Goal: Task Accomplishment & Management: Complete application form

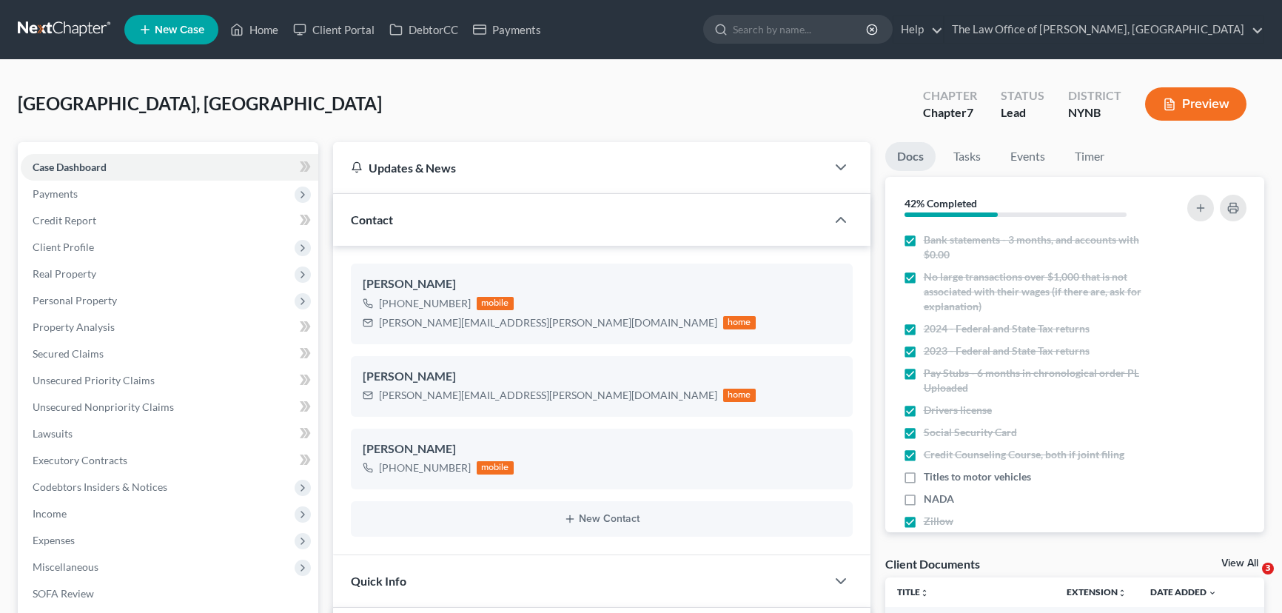
select select "0"
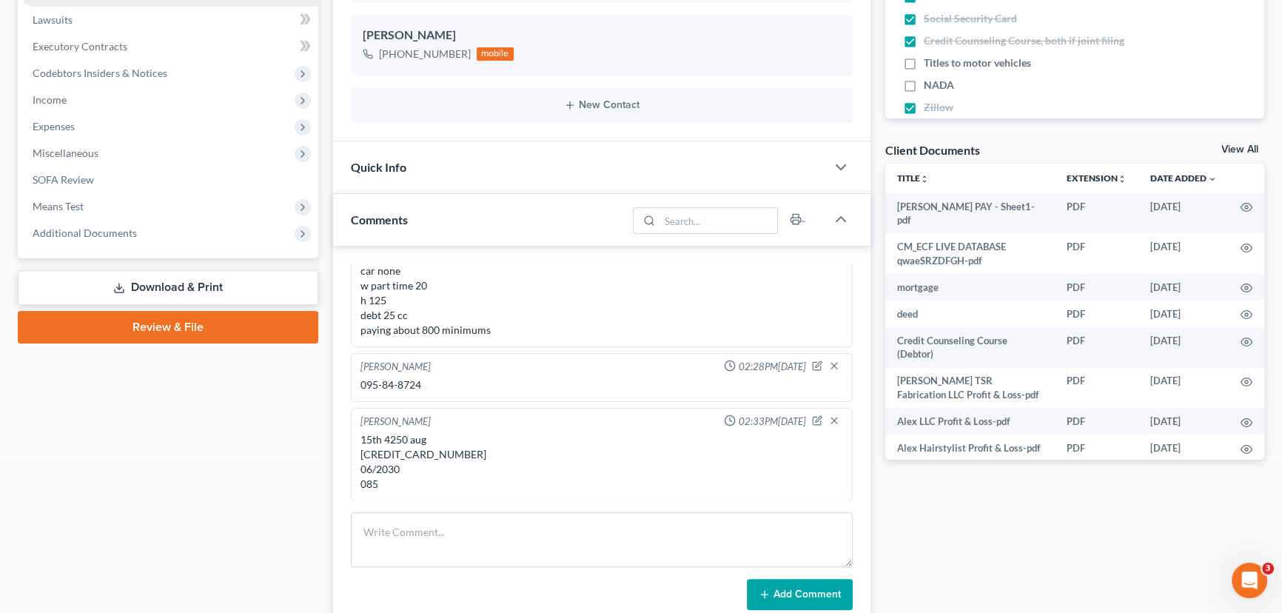
scroll to position [266, 0]
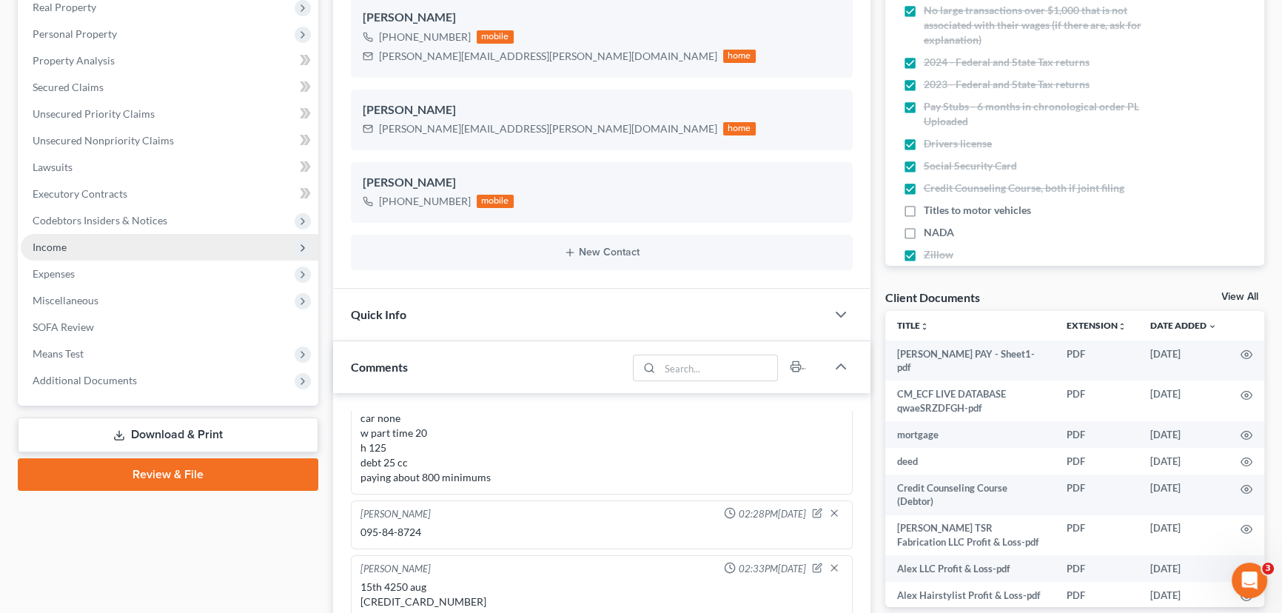
click at [61, 244] on span "Income" at bounding box center [50, 247] width 34 height 13
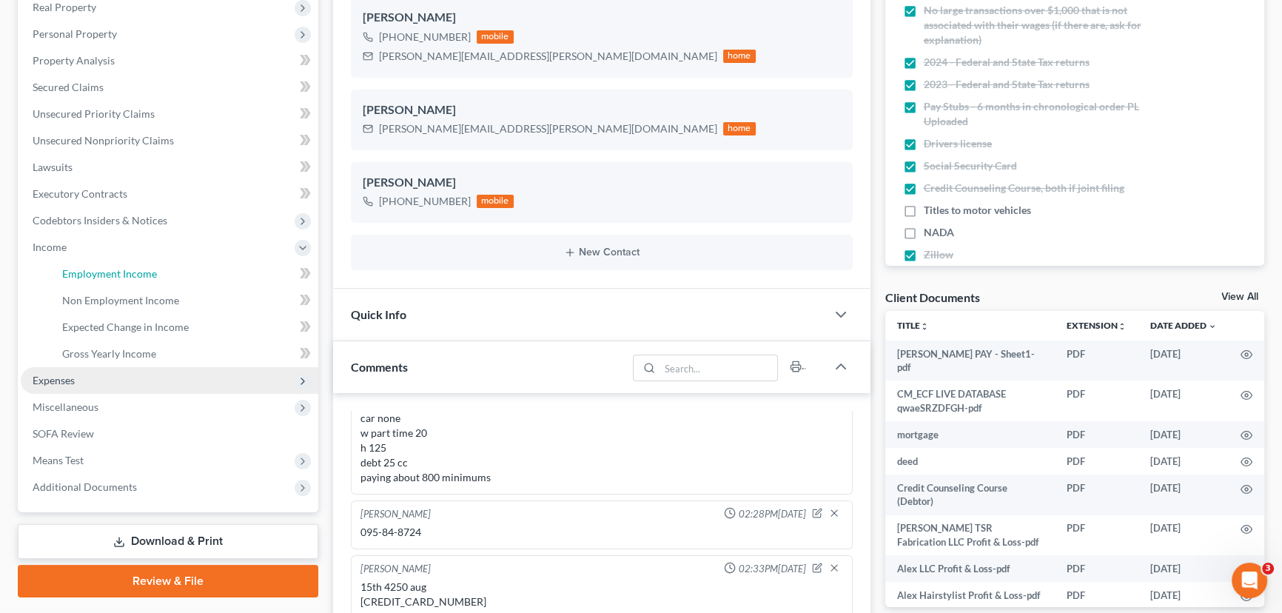
click at [89, 264] on link "Employment Income" at bounding box center [184, 274] width 268 height 27
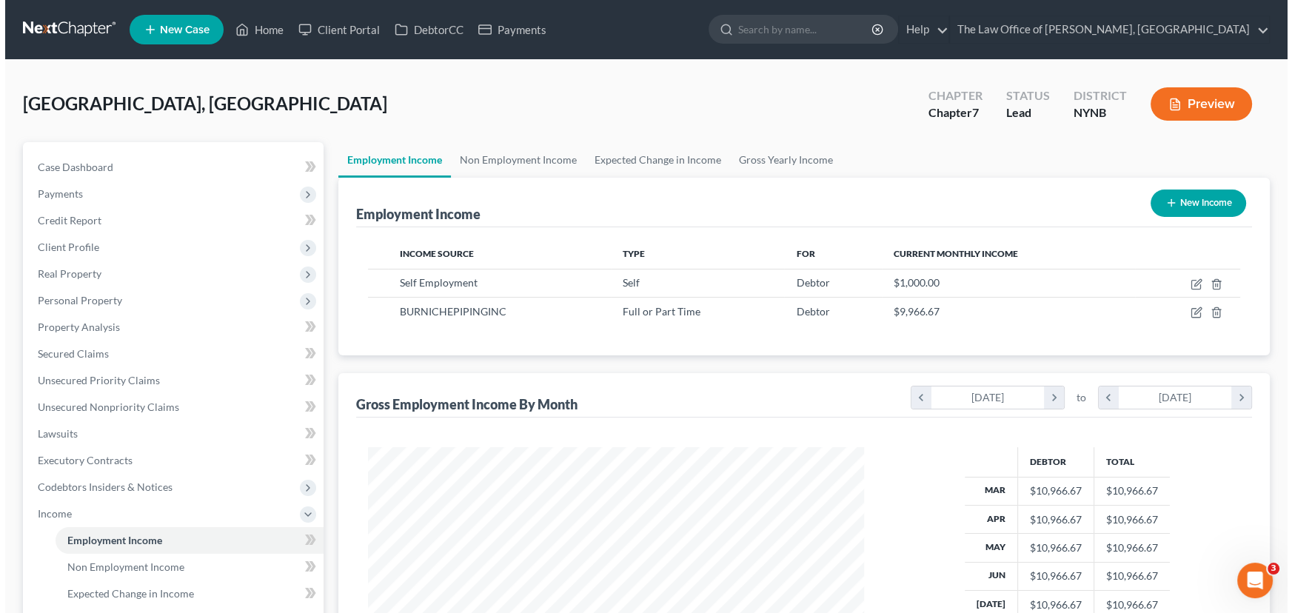
scroll to position [265, 526]
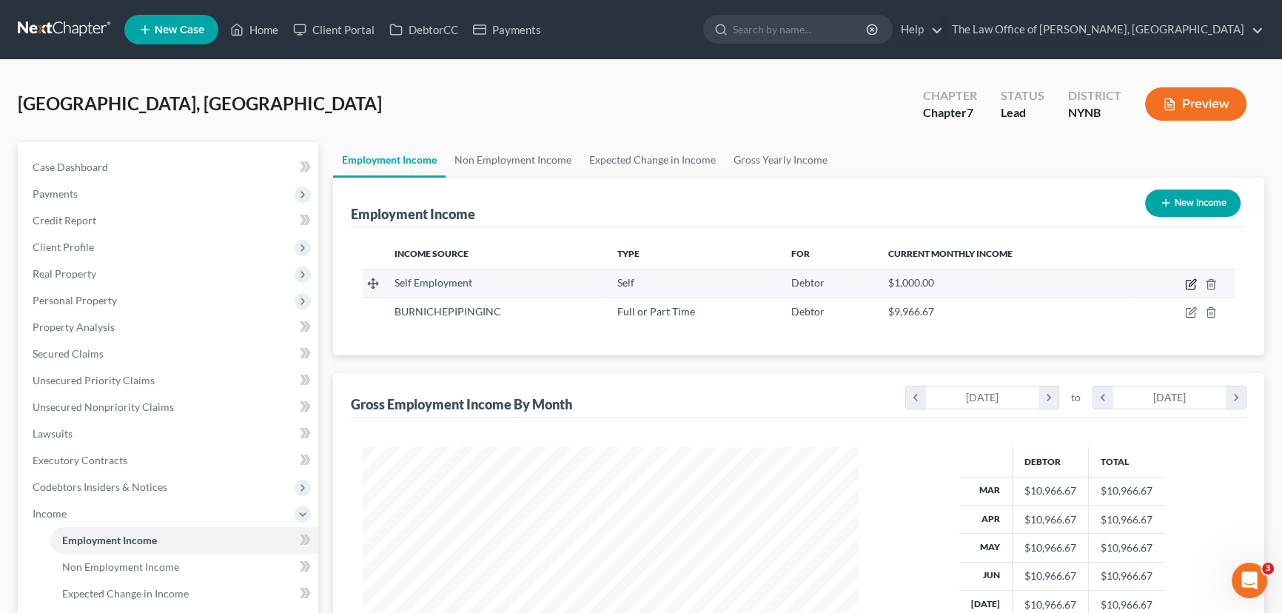
click at [1192, 282] on icon "button" at bounding box center [1191, 284] width 12 height 12
select select "1"
select select "0"
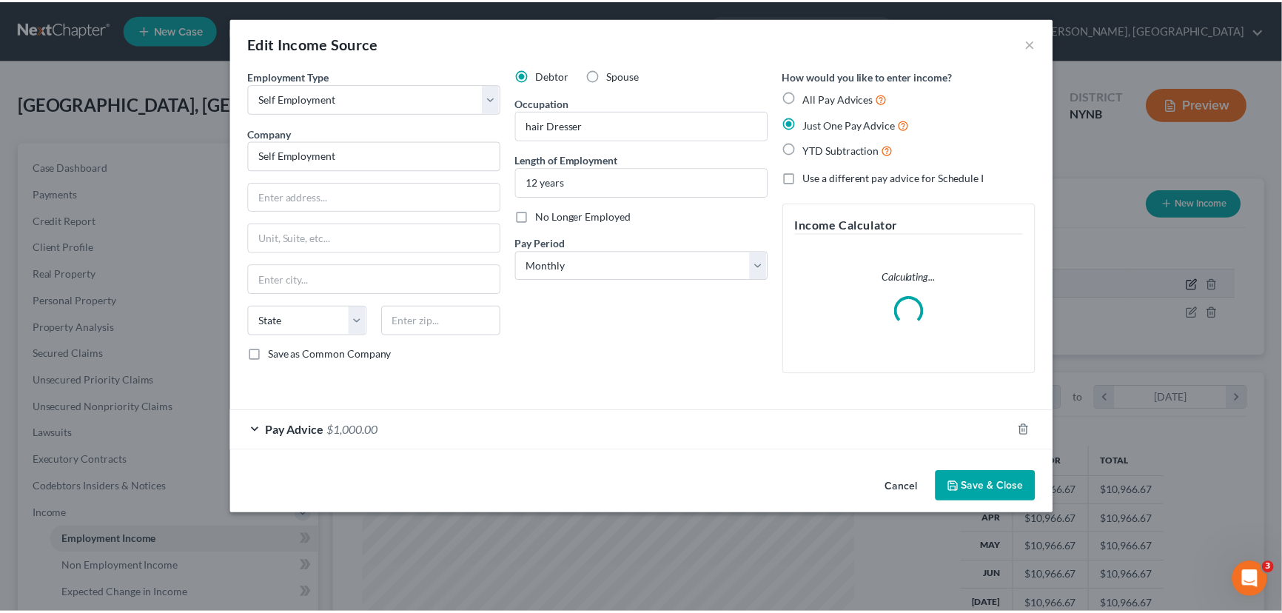
scroll to position [265, 530]
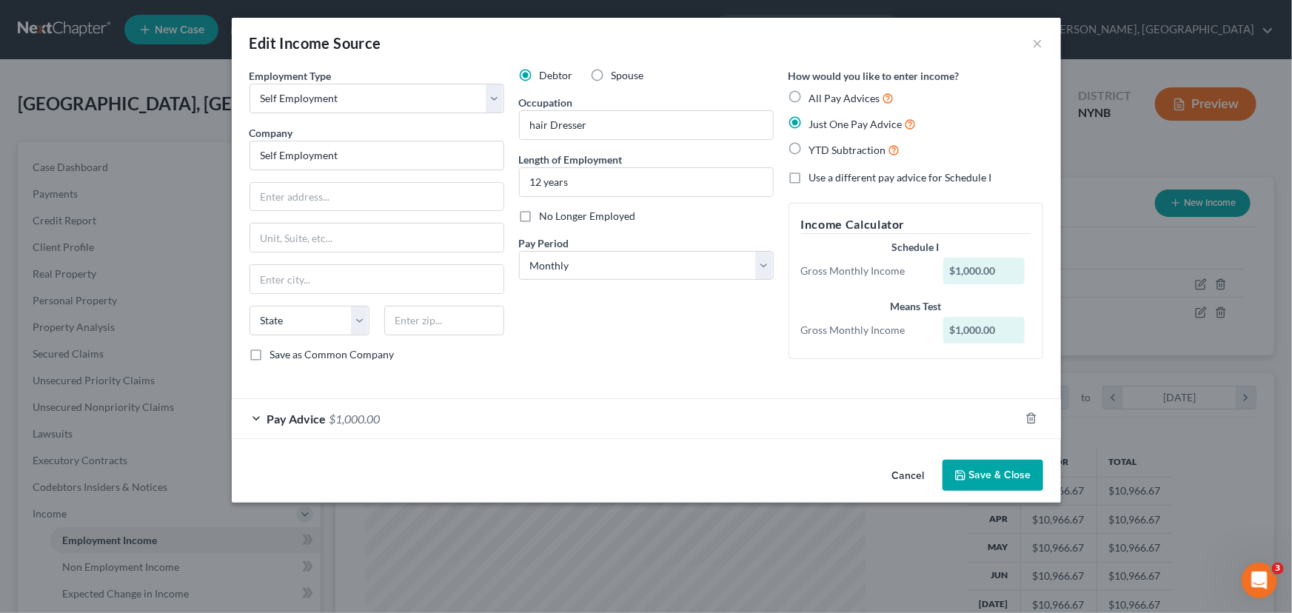
click at [397, 420] on div "Pay Advice $1,000.00" at bounding box center [626, 418] width 788 height 39
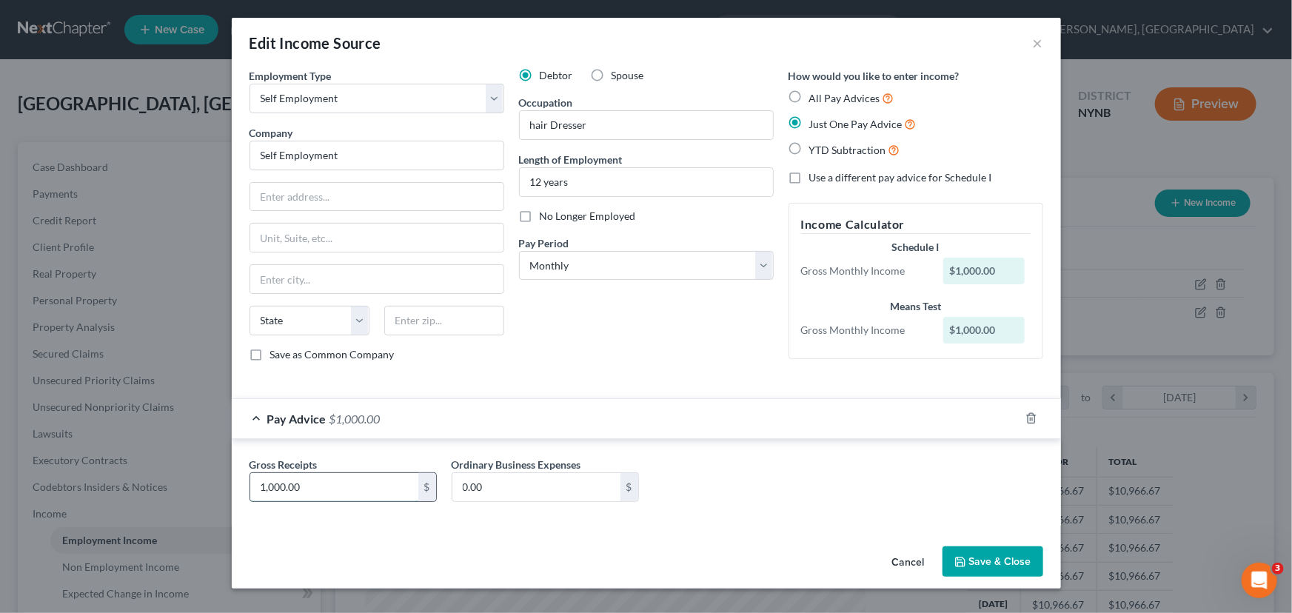
click at [318, 486] on input "1,000.00" at bounding box center [334, 487] width 168 height 28
type input "1,321"
click at [510, 481] on input "0.00" at bounding box center [536, 487] width 168 height 28
type input "962"
click at [1001, 557] on button "Save & Close" at bounding box center [992, 561] width 101 height 31
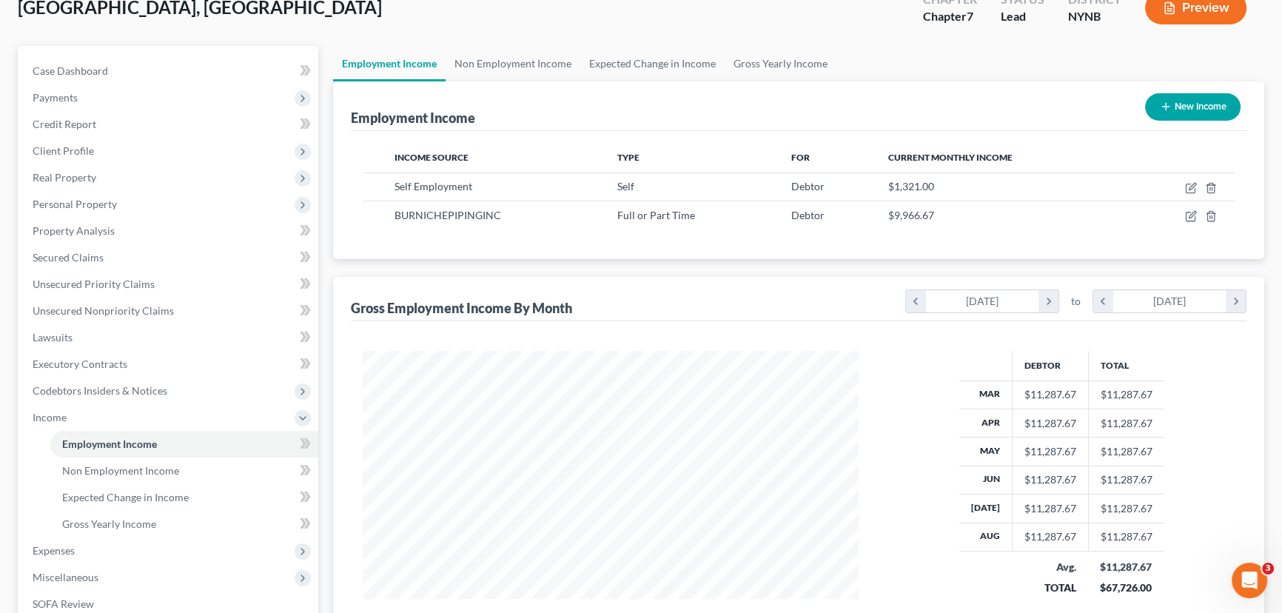
scroll to position [305, 0]
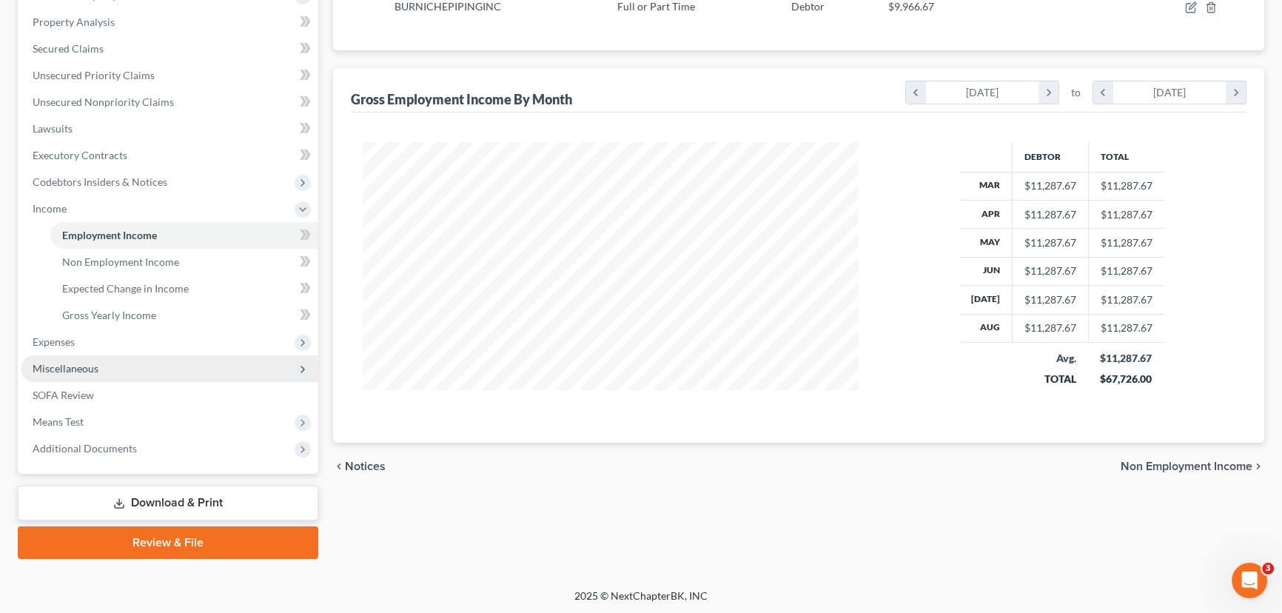
click at [55, 365] on span "Miscellaneous" at bounding box center [66, 368] width 66 height 13
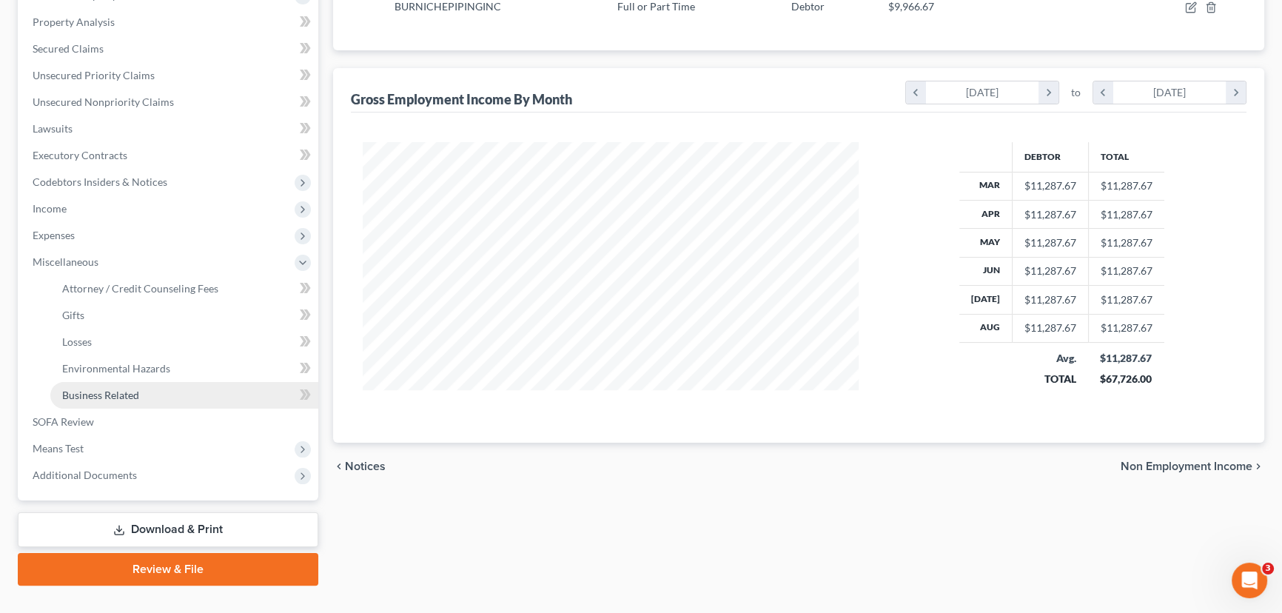
click at [95, 395] on span "Business Related" at bounding box center [100, 395] width 77 height 13
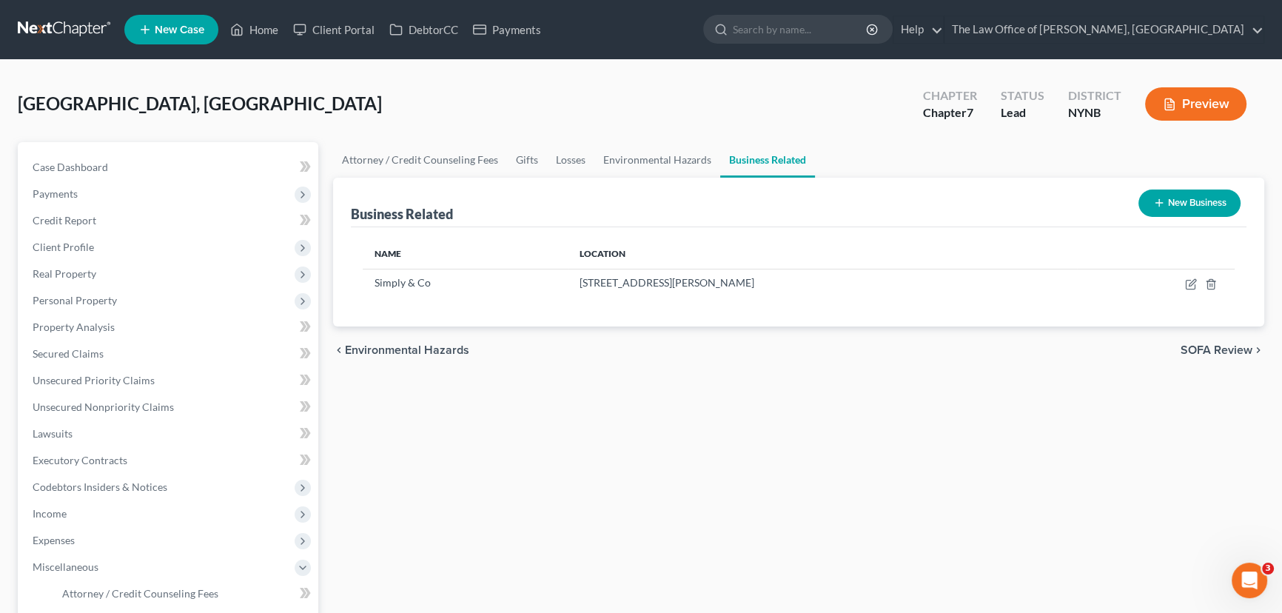
click at [1172, 200] on button "New Business" at bounding box center [1189, 202] width 102 height 27
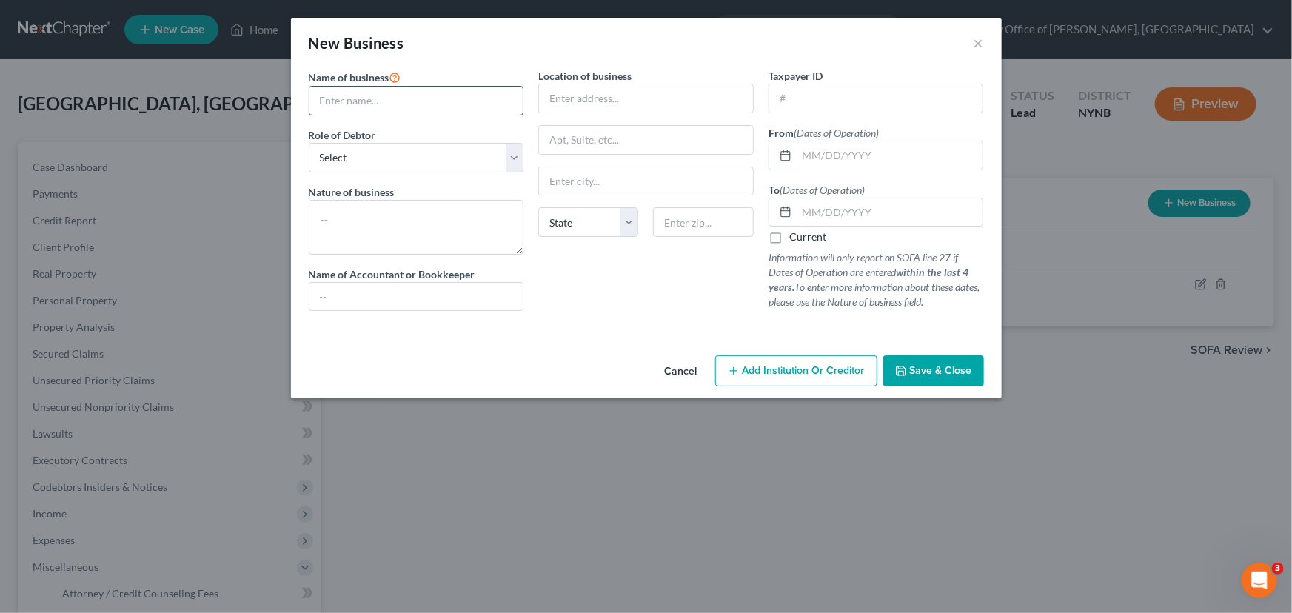
click at [415, 103] on input "text" at bounding box center [416, 101] width 214 height 28
type input "a"
type input "Alex Hairstylist"
click at [940, 374] on span "Save & Close" at bounding box center [941, 370] width 62 height 13
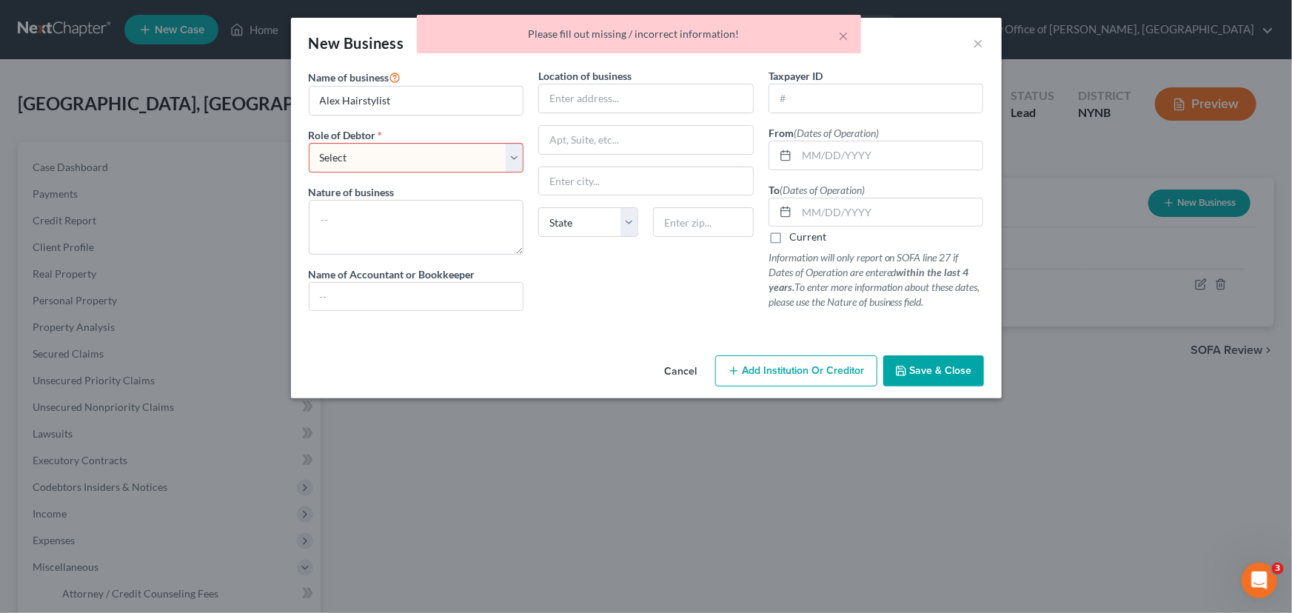
drag, startPoint x: 420, startPoint y: 162, endPoint x: 397, endPoint y: 170, distance: 25.0
click at [420, 162] on select "Select A member of a limited liability company (LLC) or limited liability partn…" at bounding box center [416, 158] width 215 height 30
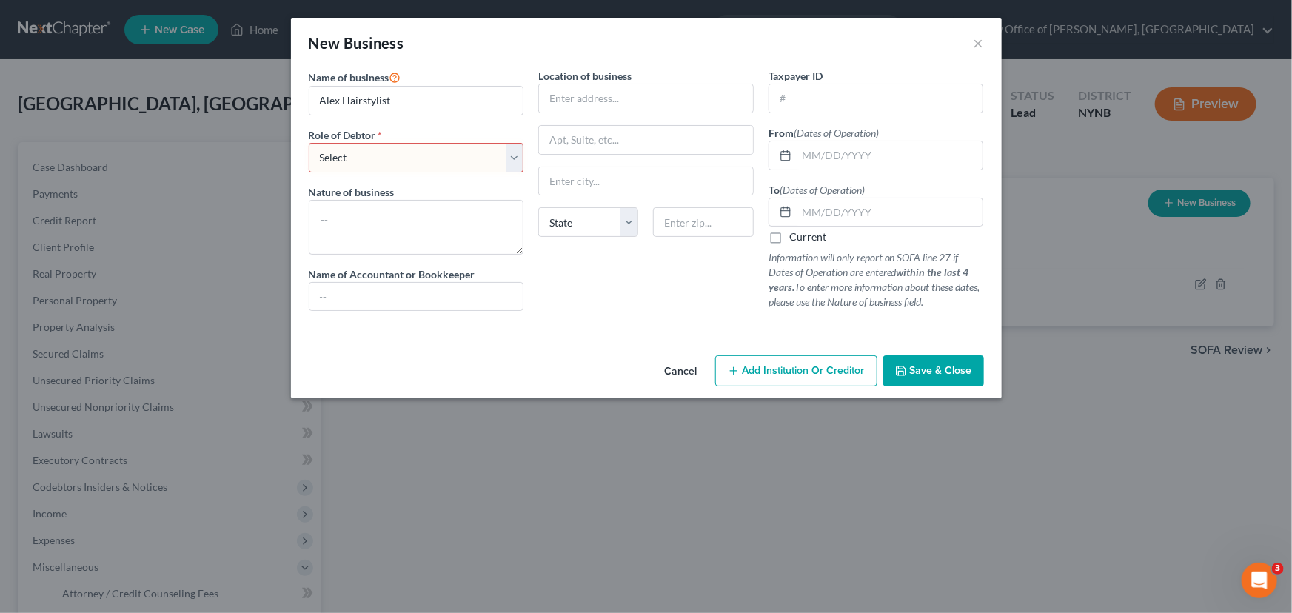
select select "sole_proprietor"
click at [309, 143] on select "Select A member of a limited liability company (LLC) or limited liability partn…" at bounding box center [416, 158] width 215 height 30
click at [942, 369] on span "Save & Close" at bounding box center [941, 370] width 62 height 13
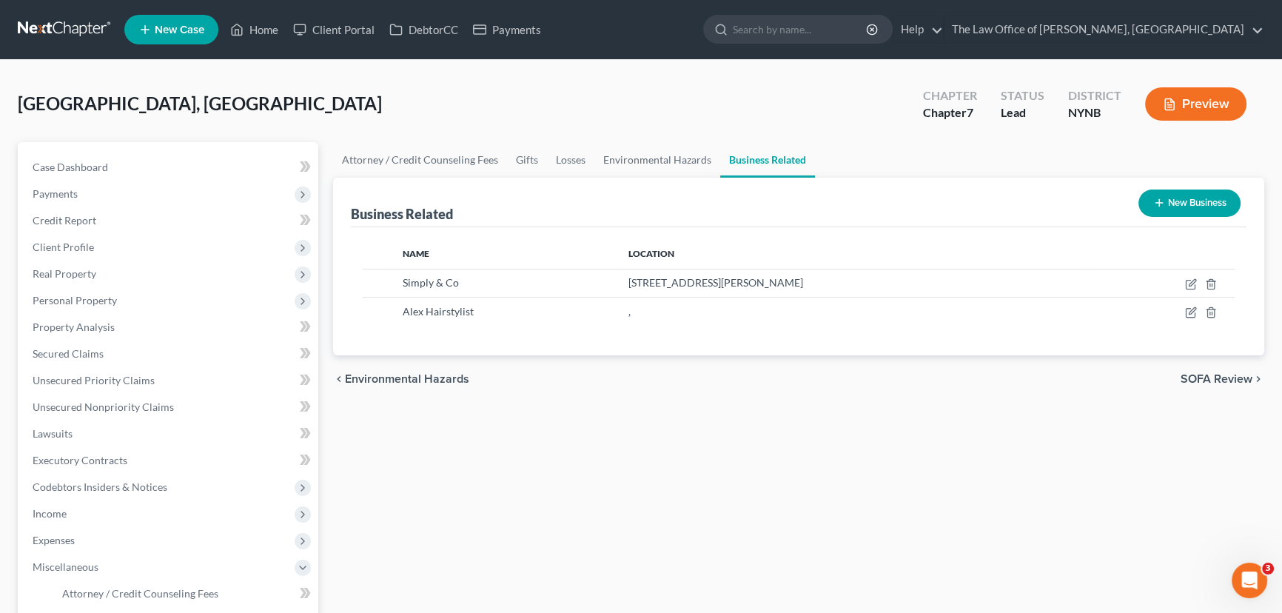
click at [1187, 196] on button "New Business" at bounding box center [1189, 202] width 102 height 27
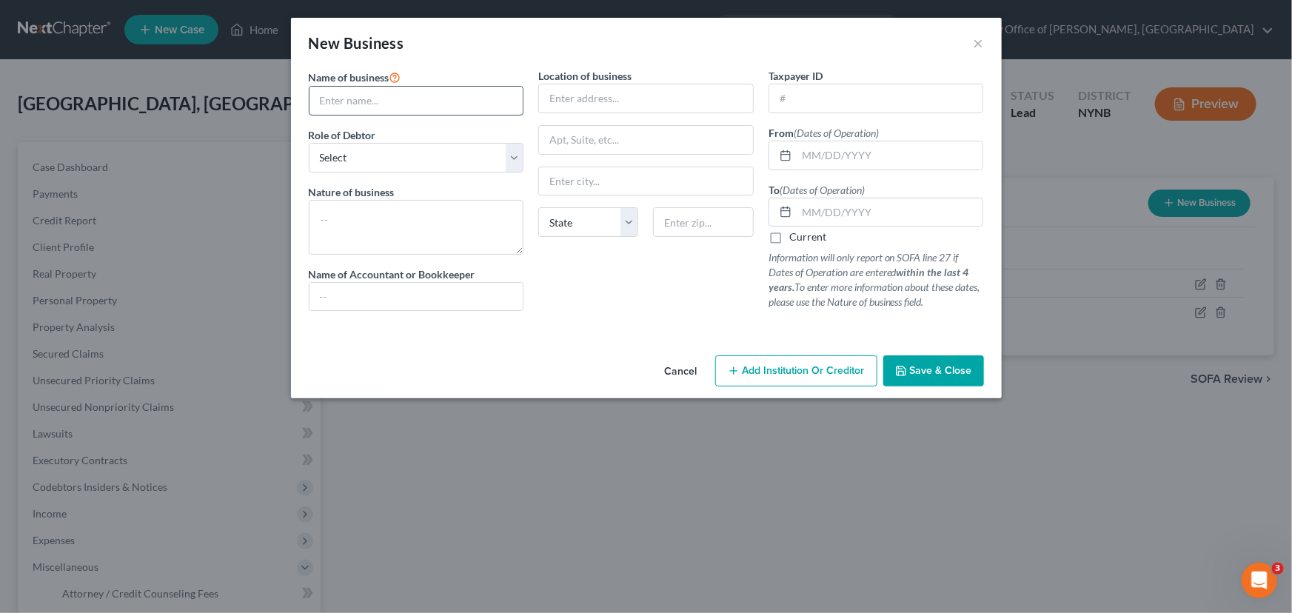
click at [446, 110] on input "text" at bounding box center [416, 101] width 214 height 28
type input "TSR Fabrication LLC"
click at [477, 170] on select "Select A member of a limited liability company (LLC) or limited liability partn…" at bounding box center [416, 158] width 215 height 30
select select "sole_proprietor"
click at [309, 143] on select "Select A member of a limited liability company (LLC) or limited liability partn…" at bounding box center [416, 158] width 215 height 30
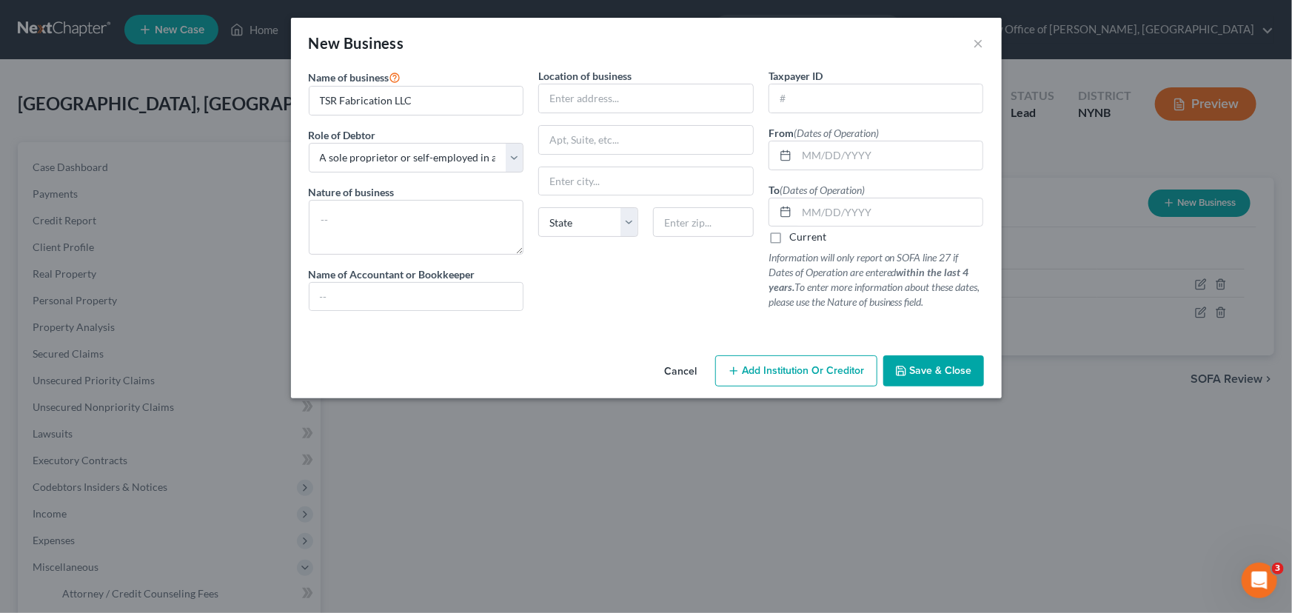
click at [923, 372] on span "Save & Close" at bounding box center [941, 370] width 62 height 13
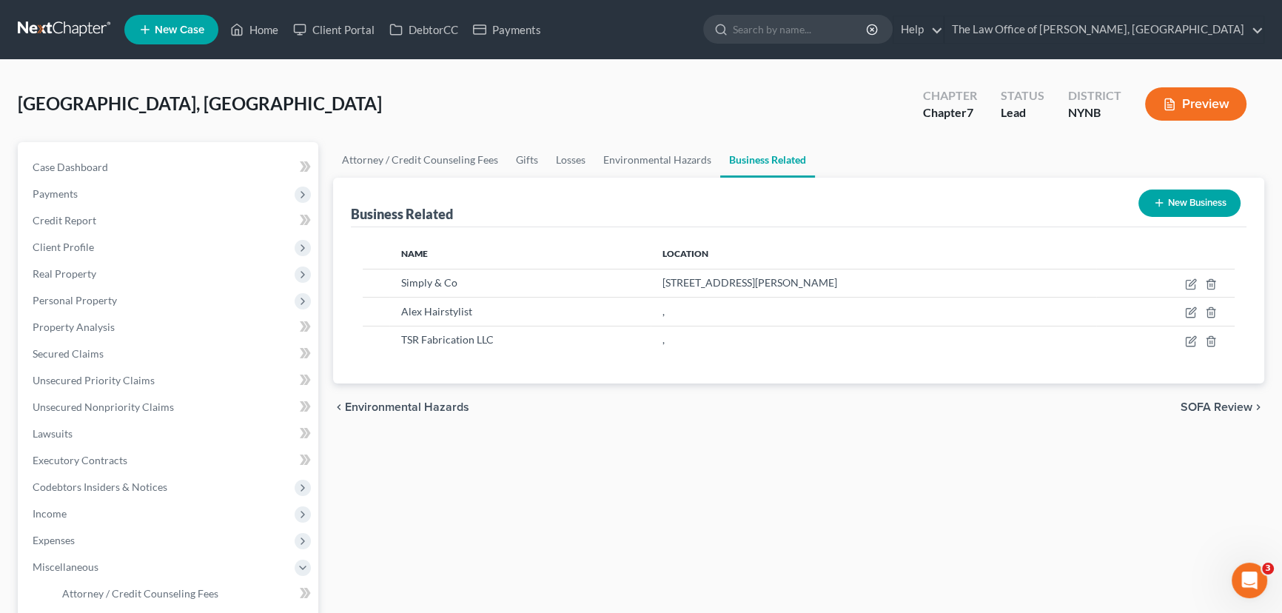
click at [1178, 202] on button "New Business" at bounding box center [1189, 202] width 102 height 27
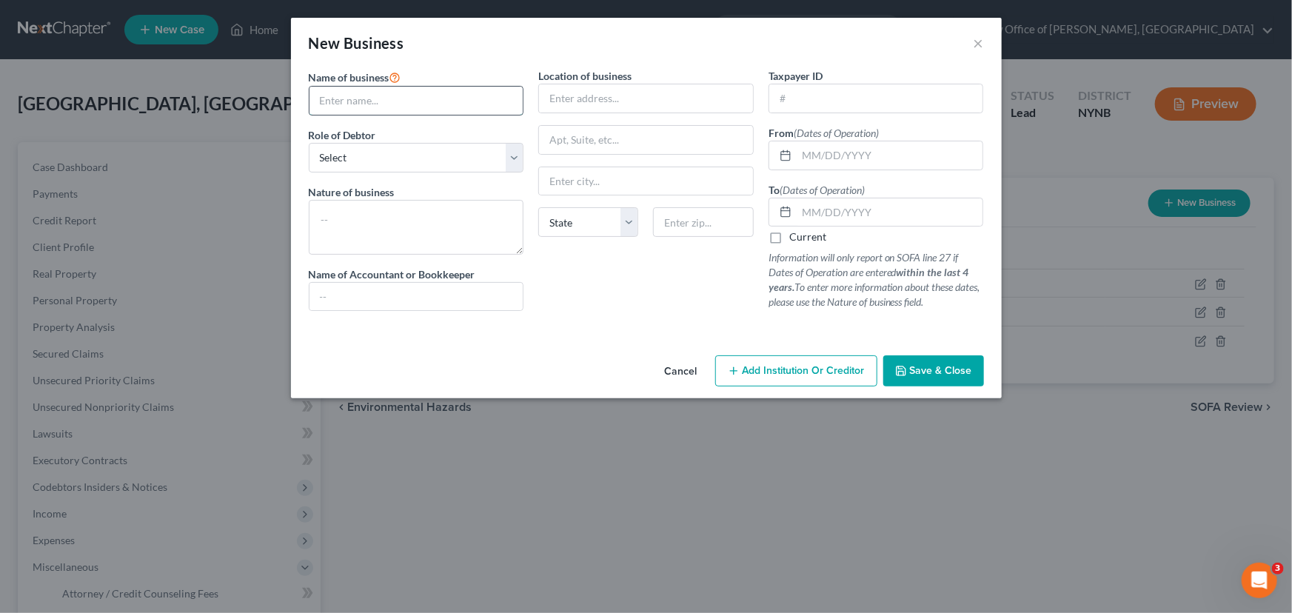
click at [364, 98] on input "text" at bounding box center [416, 101] width 214 height 28
type input "Alex LLC"
click at [380, 153] on select "Select A member of a limited liability company (LLC) or limited liability partn…" at bounding box center [416, 158] width 215 height 30
select select "sole_proprietor"
click at [309, 143] on select "Select A member of a limited liability company (LLC) or limited liability partn…" at bounding box center [416, 158] width 215 height 30
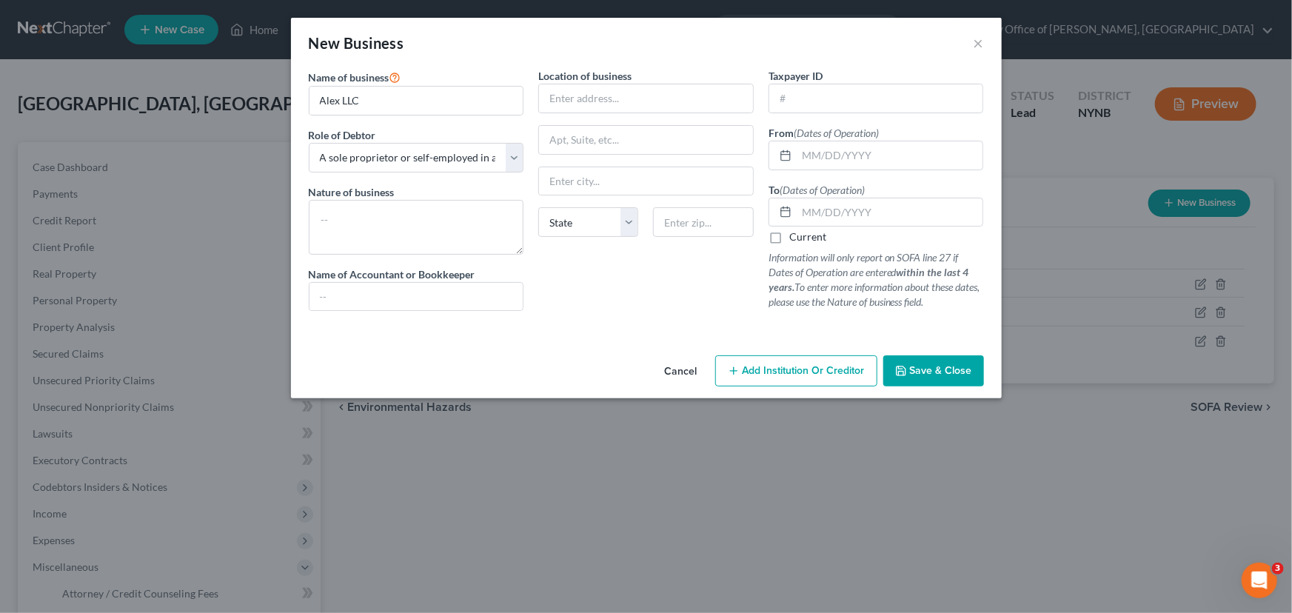
click at [956, 370] on span "Save & Close" at bounding box center [941, 370] width 62 height 13
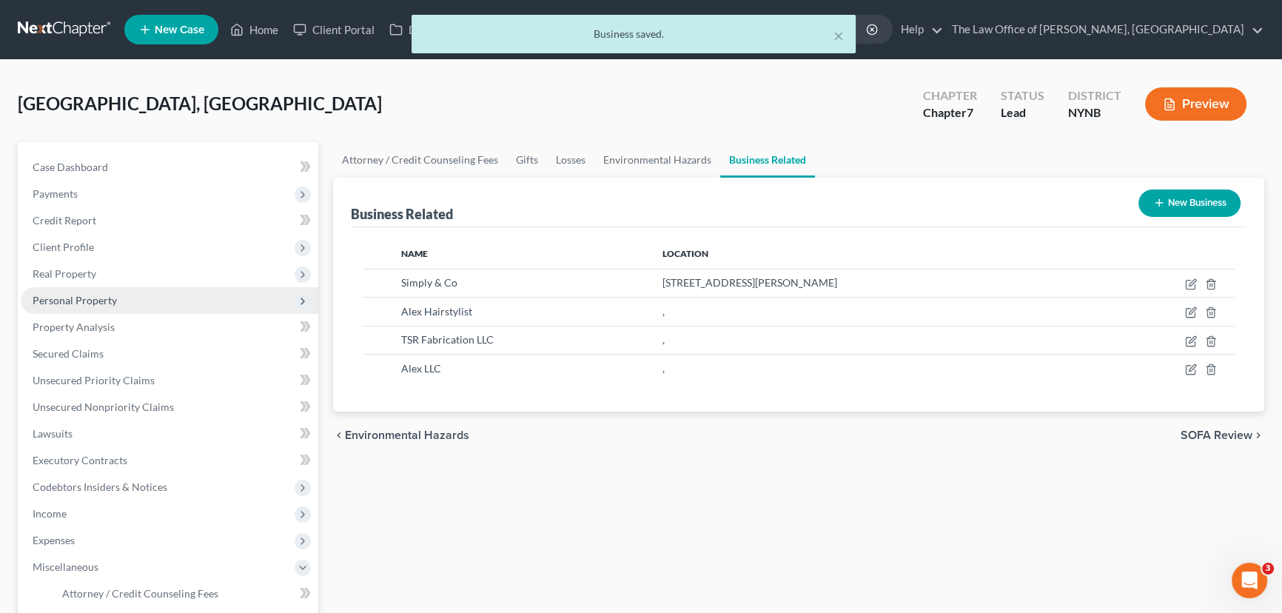
click at [61, 296] on span "Personal Property" at bounding box center [75, 300] width 84 height 13
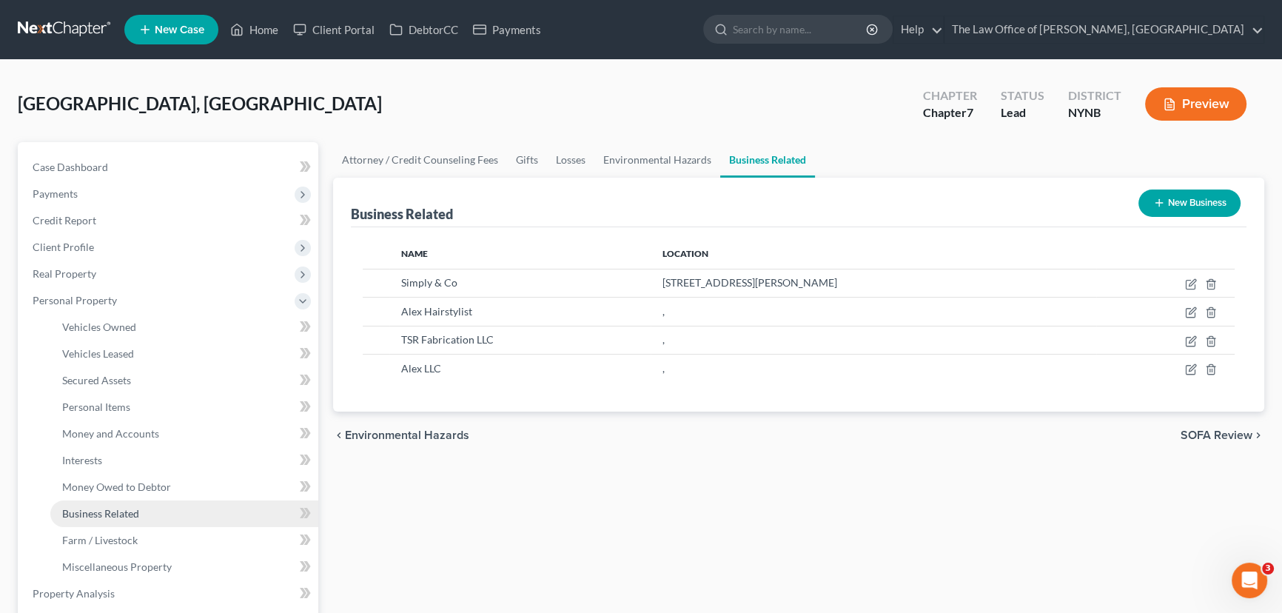
click at [107, 514] on span "Business Related" at bounding box center [100, 513] width 77 height 13
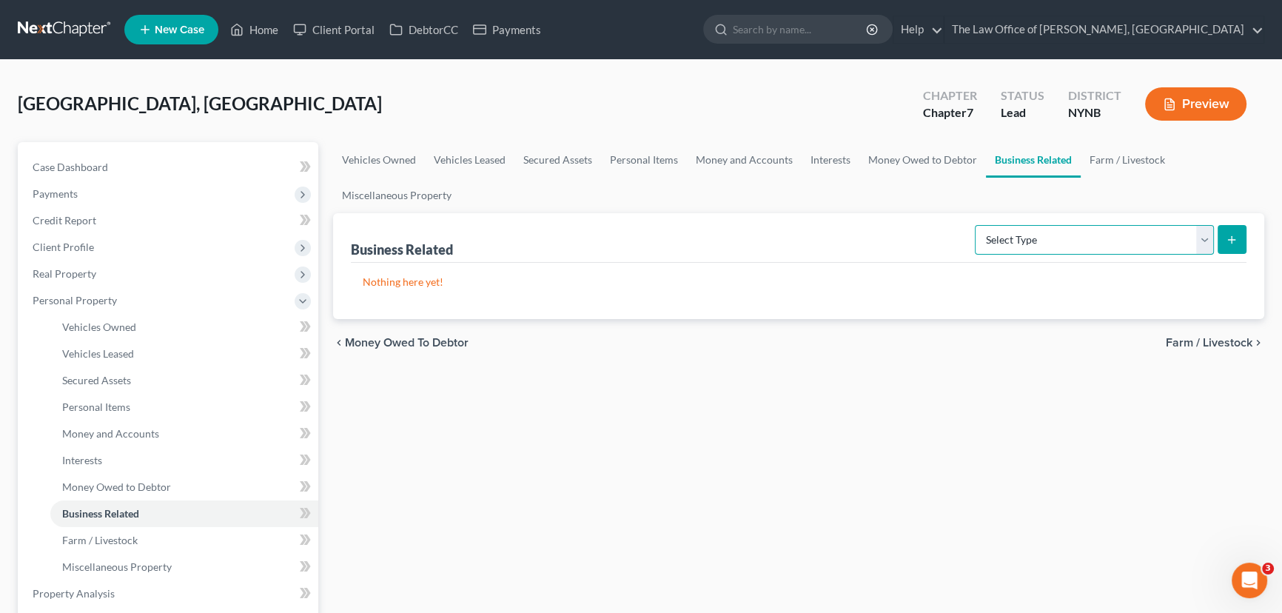
click at [1064, 229] on select "Select Type Customer Lists Franchises Inventory Licenses Machinery Office Equip…" at bounding box center [1094, 240] width 239 height 30
select select "office_equipment"
click at [976, 225] on select "Select Type Customer Lists Franchises Inventory Licenses Machinery Office Equip…" at bounding box center [1094, 240] width 239 height 30
click at [1232, 243] on icon "submit" at bounding box center [1232, 240] width 12 height 12
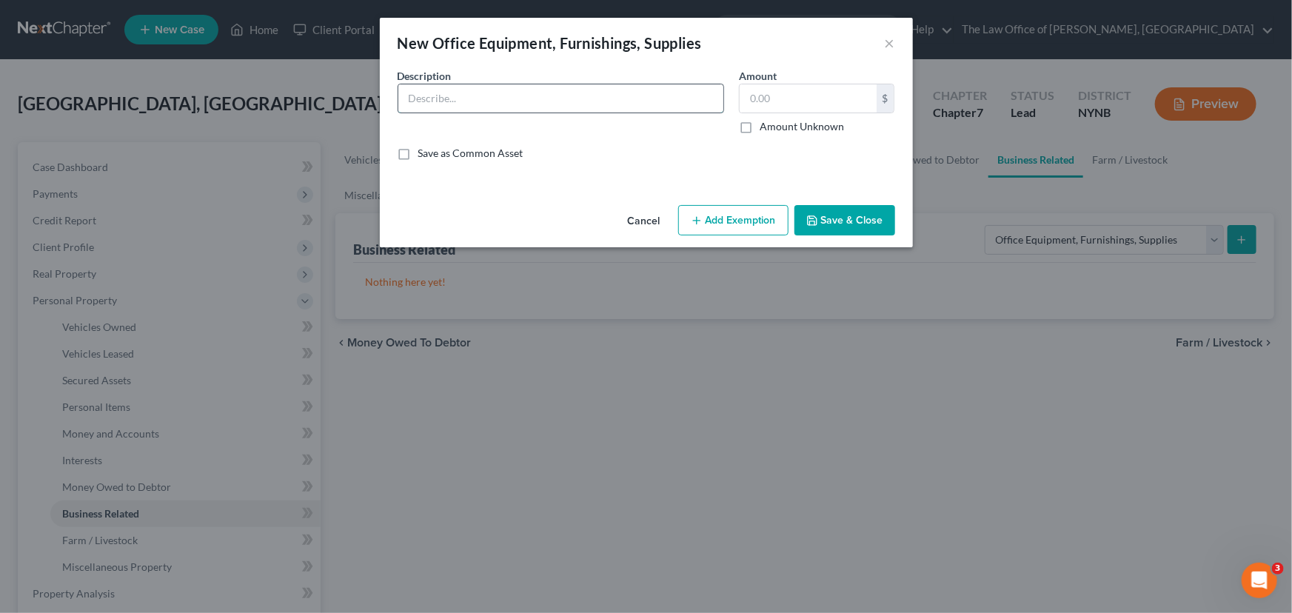
click at [612, 104] on input "text" at bounding box center [560, 98] width 325 height 28
type input "Tools of the Trade"
click at [808, 100] on input "text" at bounding box center [807, 98] width 137 height 28
type input "2,000"
click at [722, 218] on button "Add Exemption" at bounding box center [733, 220] width 110 height 31
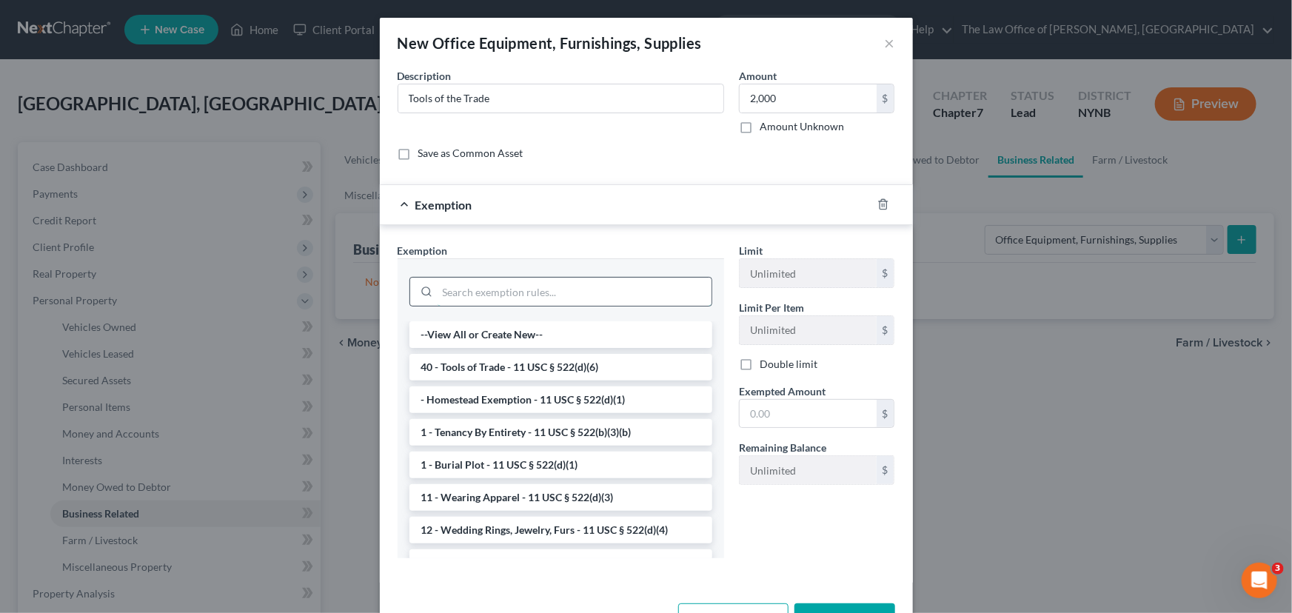
click at [522, 297] on input "search" at bounding box center [574, 292] width 274 height 28
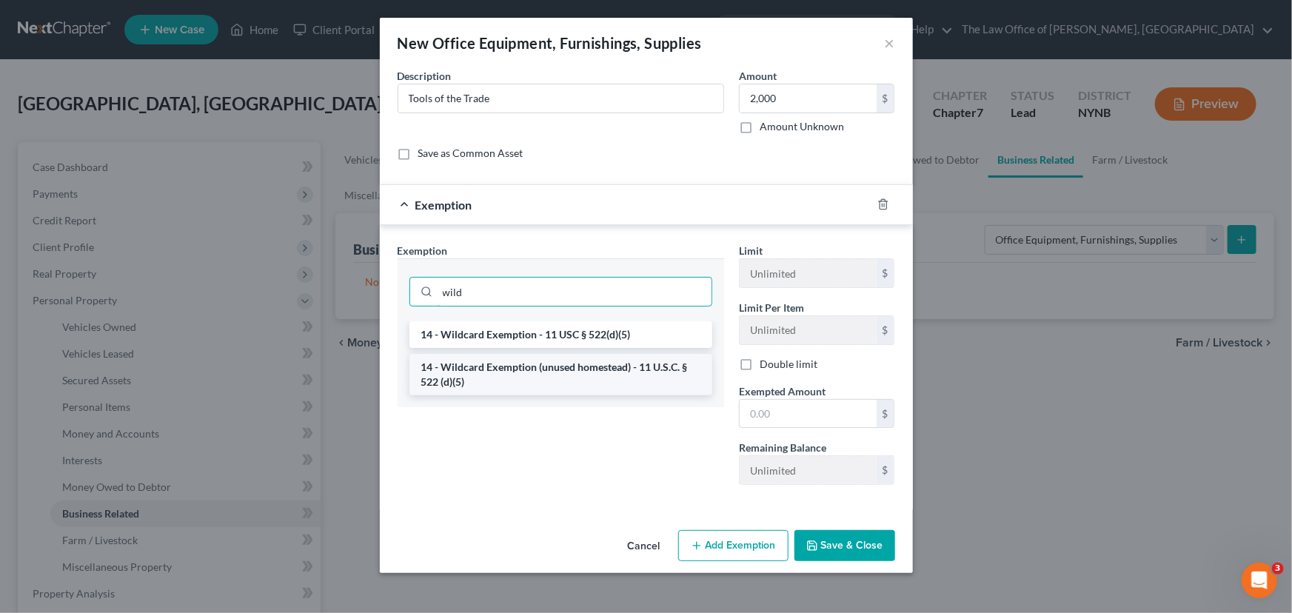
type input "wild"
click at [623, 374] on li "14 - Wildcard Exemption (unused homestead) - 11 U.S.C. § 522 (d)(5)" at bounding box center [560, 374] width 303 height 41
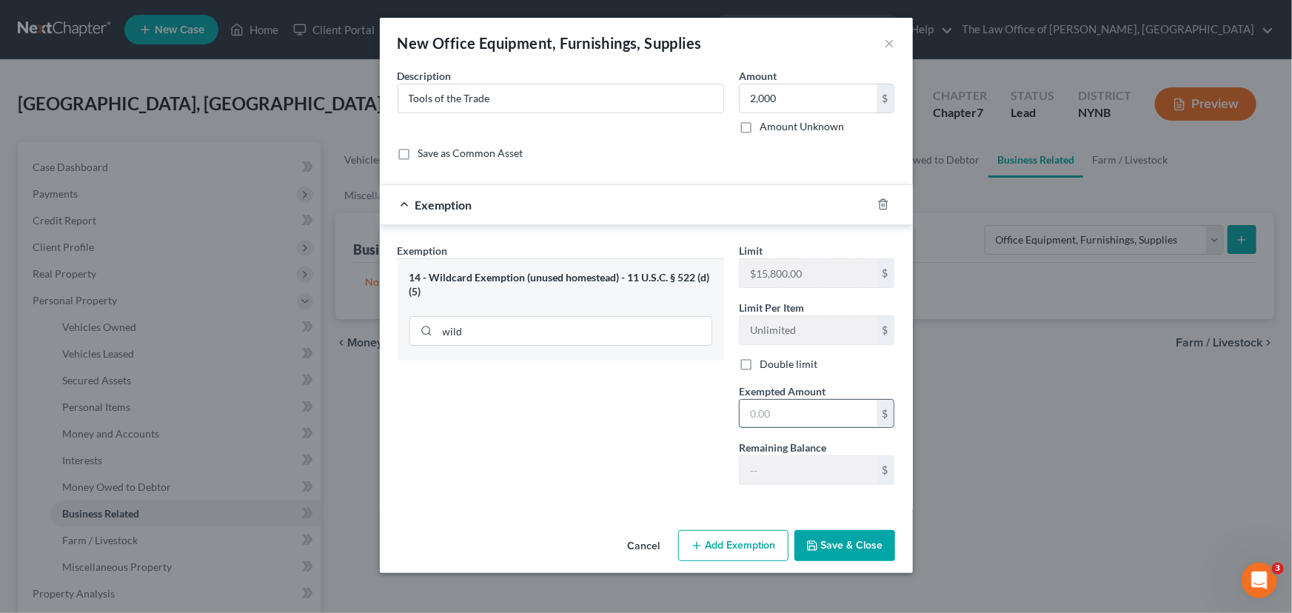
click at [765, 413] on input "text" at bounding box center [807, 414] width 137 height 28
type input "2,000"
click at [827, 548] on button "Save & Close" at bounding box center [844, 545] width 101 height 31
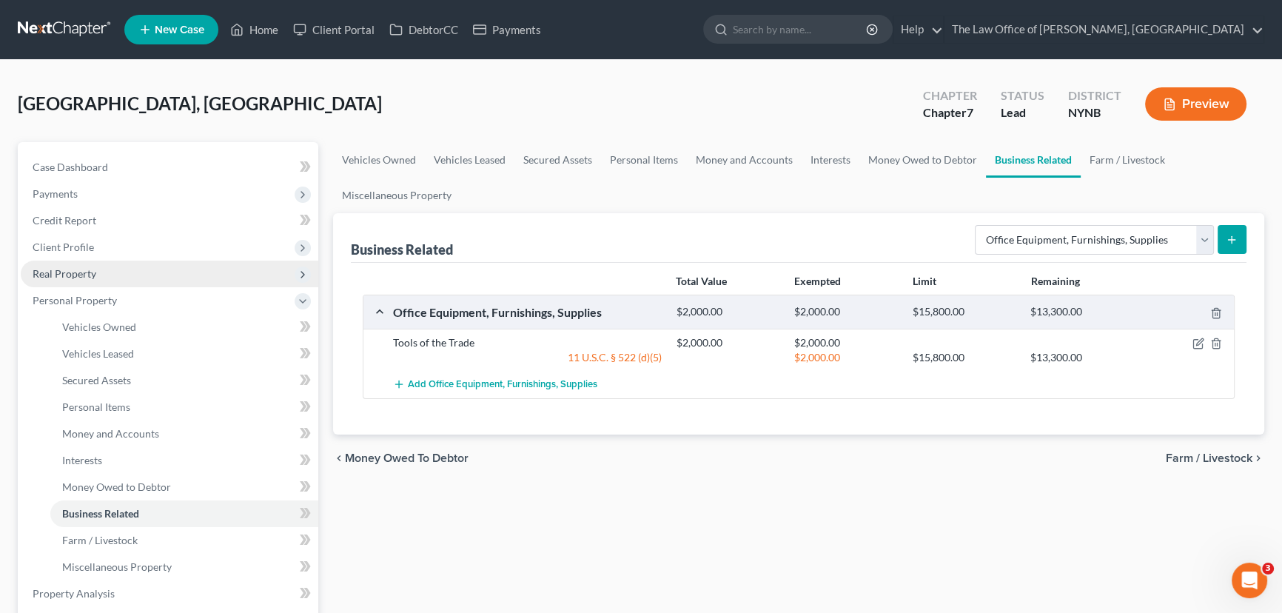
click at [63, 266] on span "Real Property" at bounding box center [170, 274] width 298 height 27
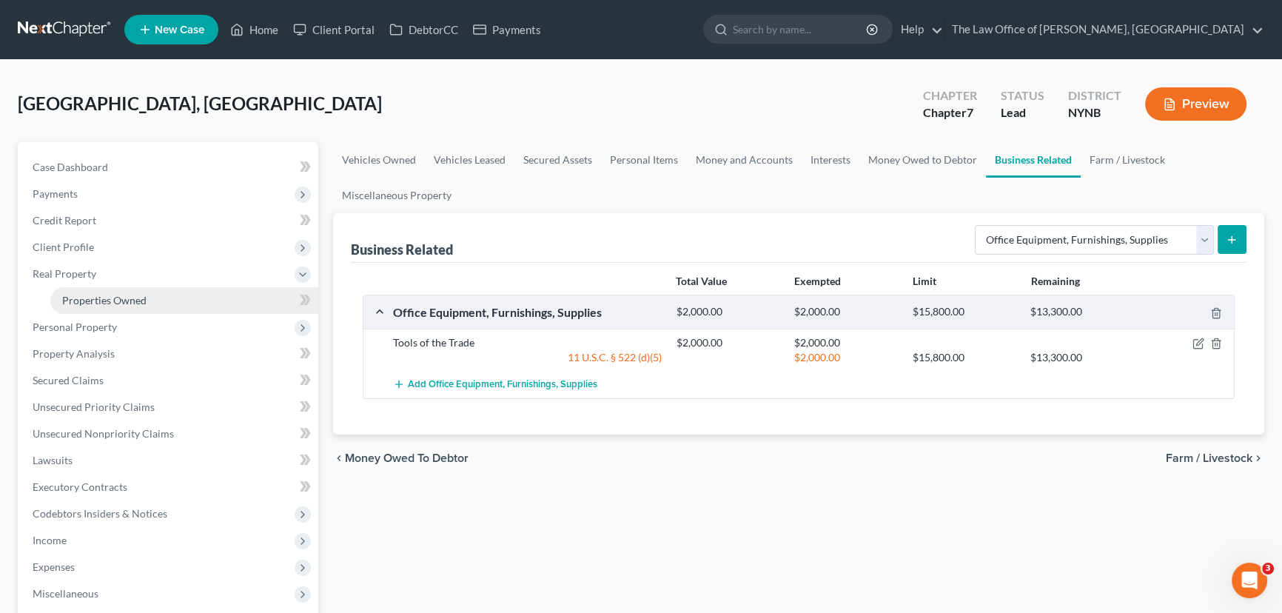
click at [93, 294] on span "Properties Owned" at bounding box center [104, 300] width 84 height 13
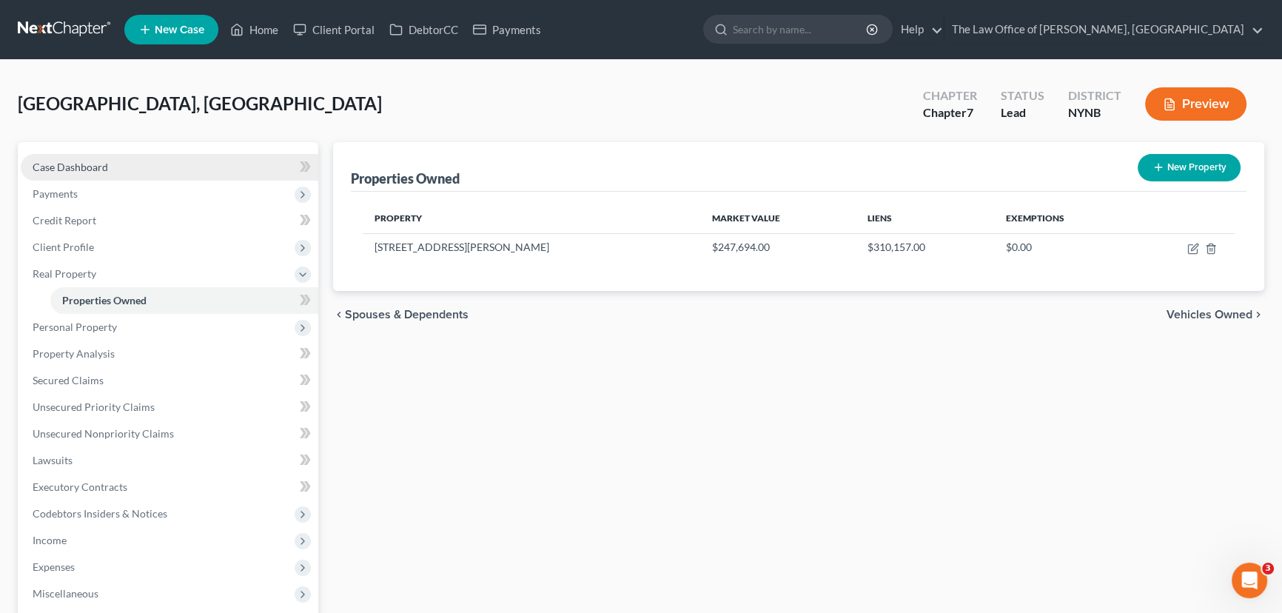
click at [95, 163] on span "Case Dashboard" at bounding box center [70, 167] width 75 height 13
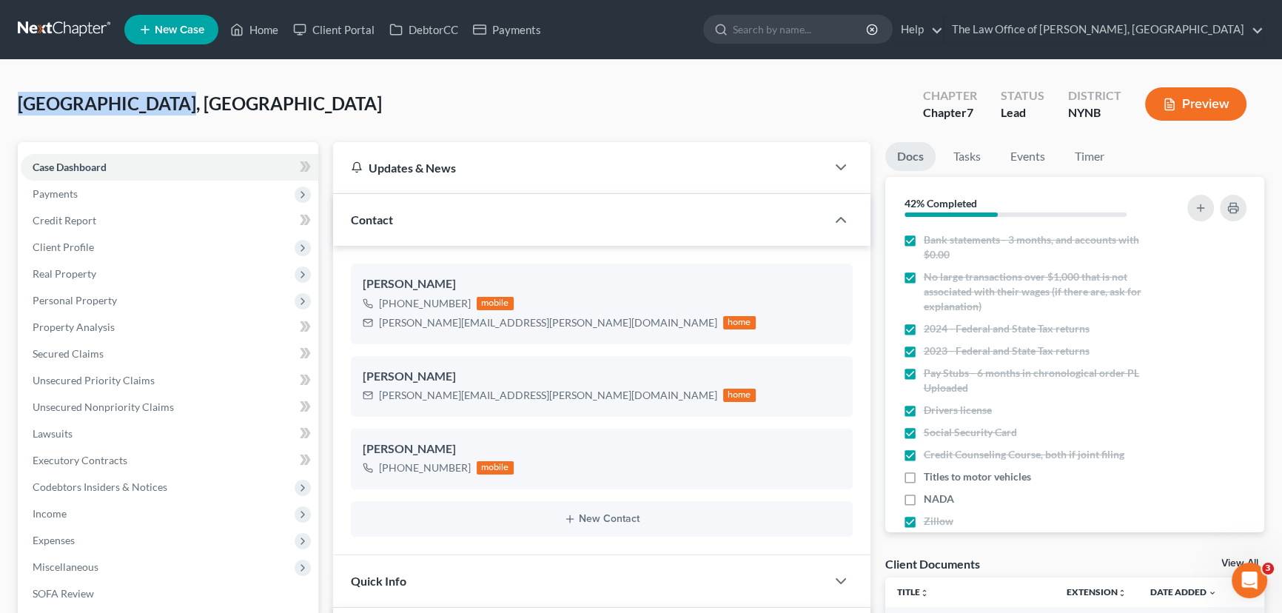
drag, startPoint x: 146, startPoint y: 103, endPoint x: 13, endPoint y: 102, distance: 133.2
copy span "Selva, Alexandria"
click at [955, 160] on link "Tasks" at bounding box center [967, 156] width 51 height 29
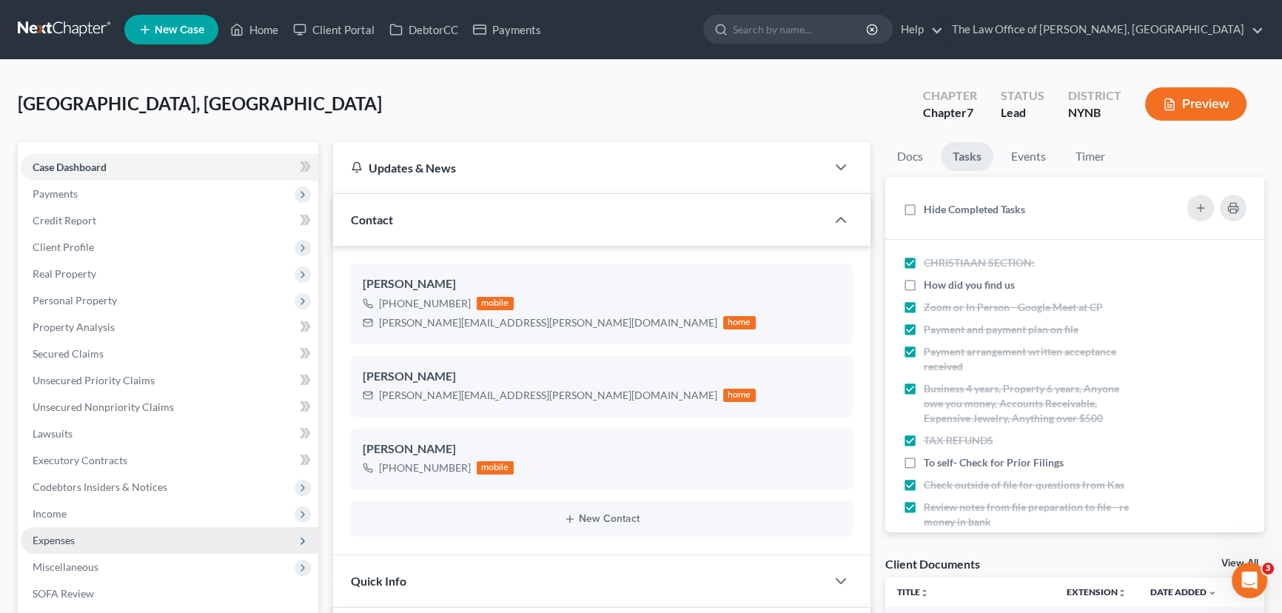
drag, startPoint x: 70, startPoint y: 517, endPoint x: 76, endPoint y: 530, distance: 14.2
click at [70, 517] on span "Income" at bounding box center [170, 513] width 298 height 27
click at [76, 531] on link "Employment Income" at bounding box center [184, 540] width 268 height 27
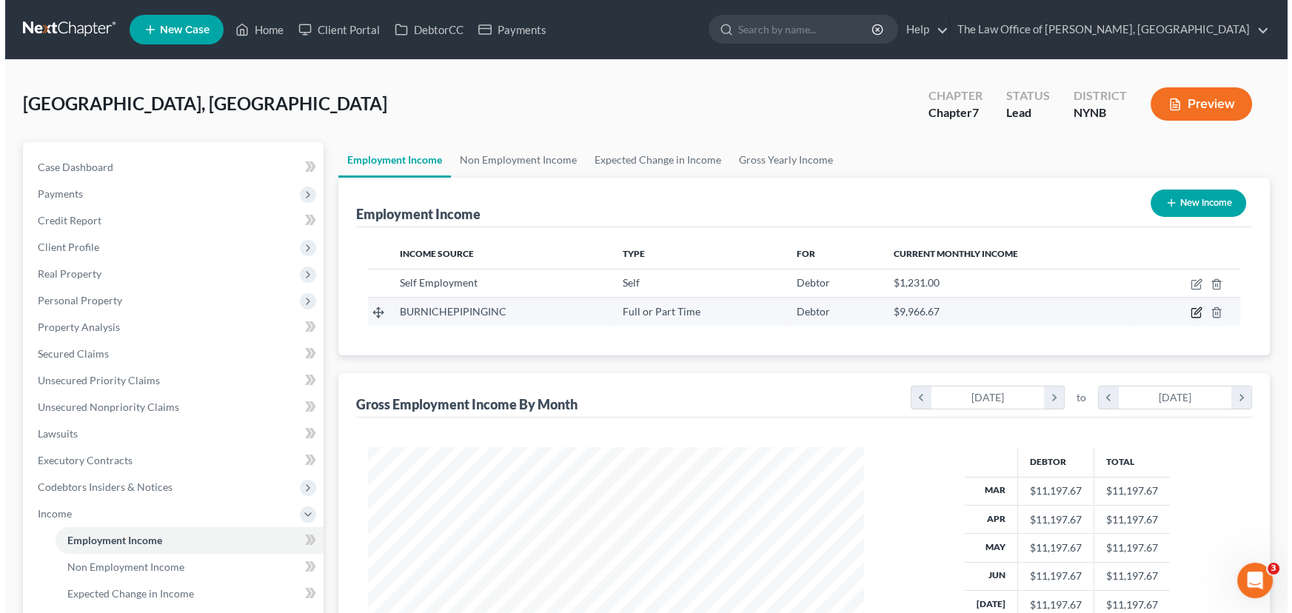
scroll to position [265, 526]
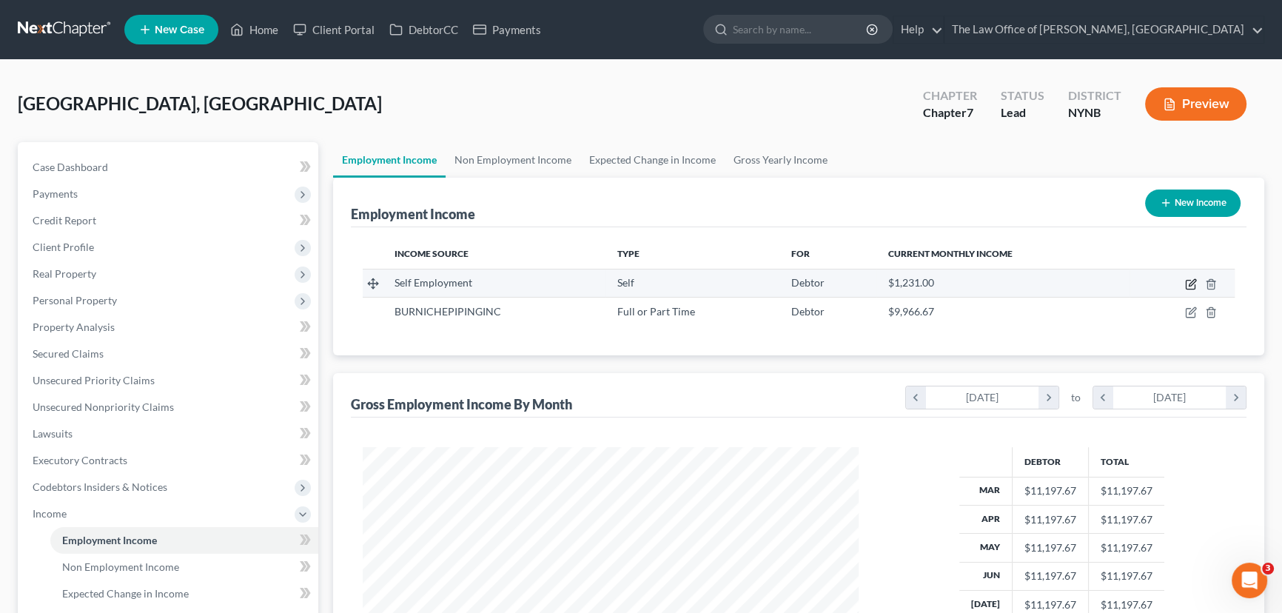
click at [1185, 283] on icon "button" at bounding box center [1191, 284] width 12 height 12
select select "1"
select select "0"
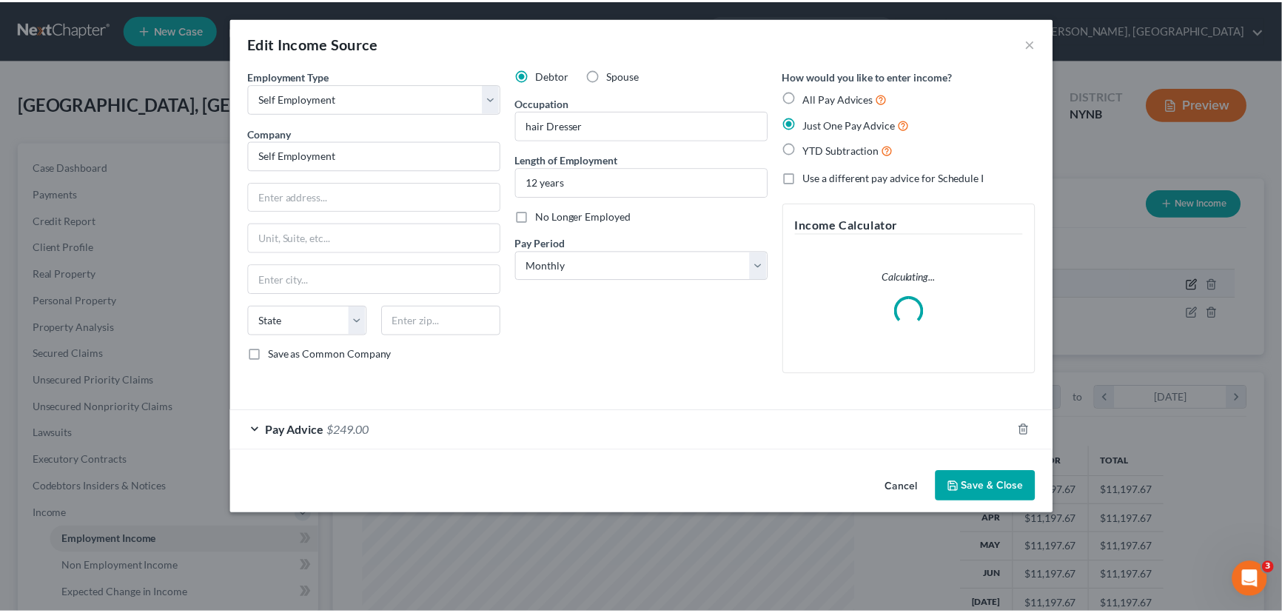
scroll to position [265, 530]
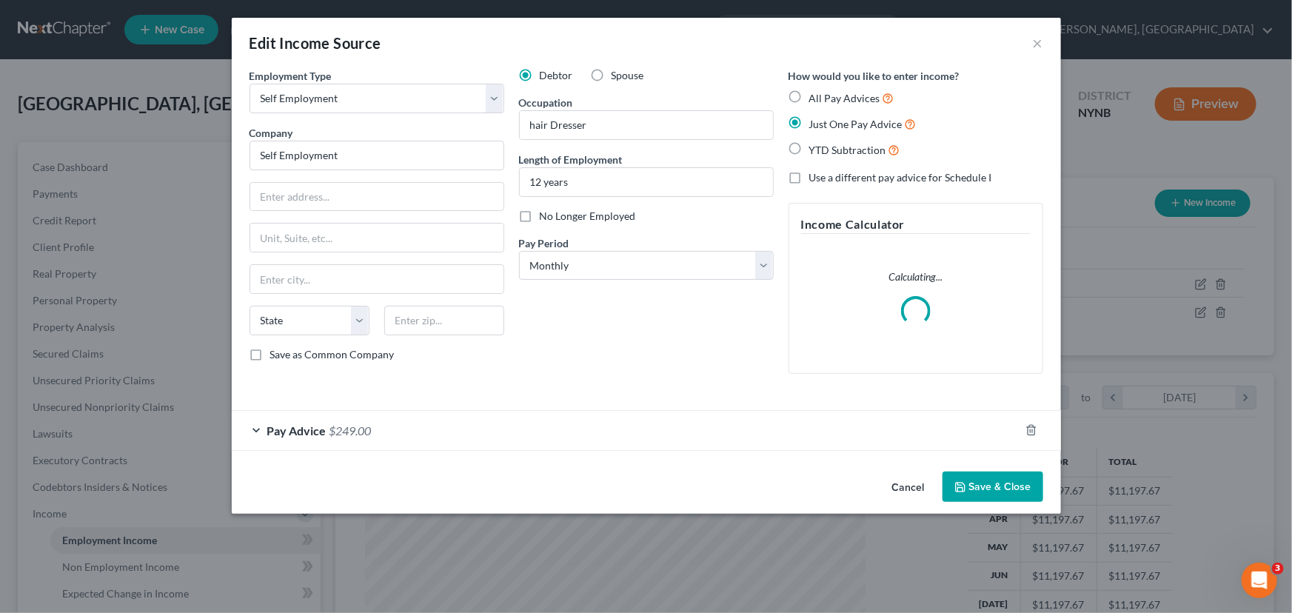
click at [374, 422] on div "Pay Advice $249.00" at bounding box center [626, 430] width 788 height 39
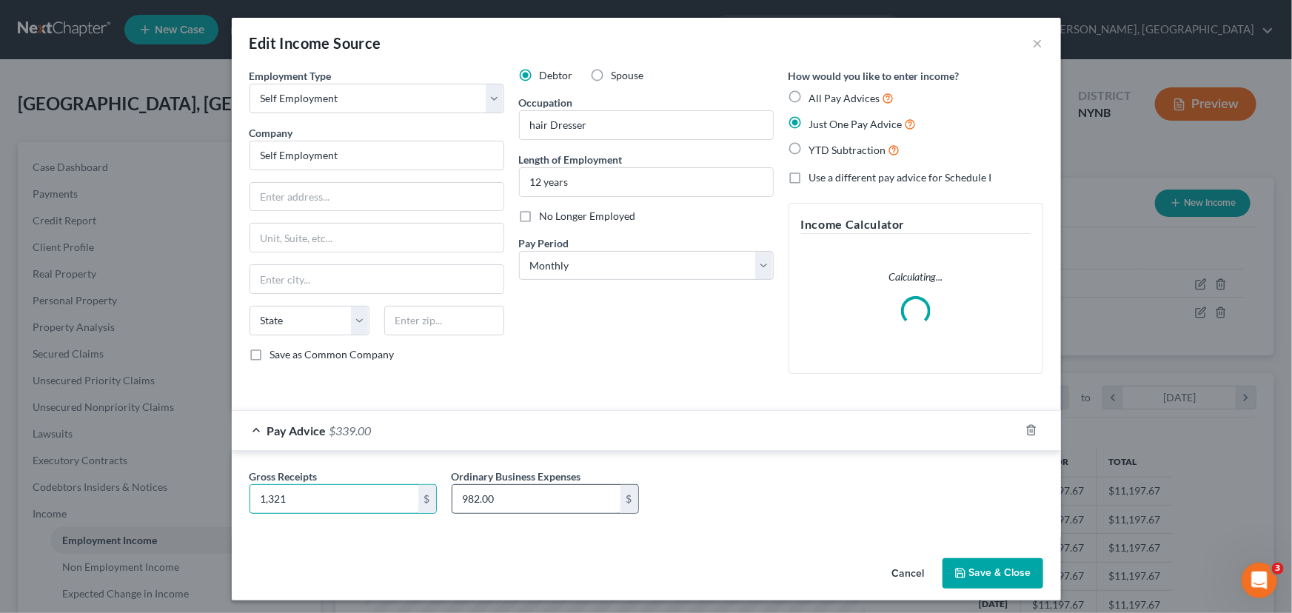
type input "1,321"
type input "962"
click at [1003, 578] on button "Save & Close" at bounding box center [992, 573] width 101 height 31
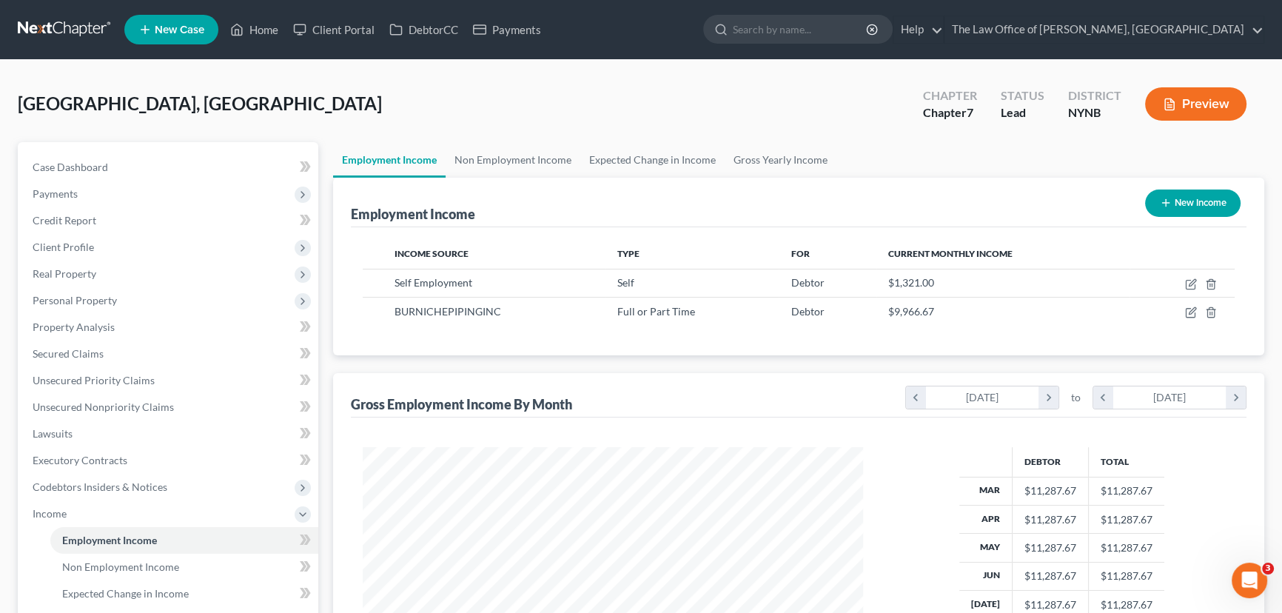
scroll to position [739918, 739657]
drag, startPoint x: 124, startPoint y: 166, endPoint x: 166, endPoint y: 158, distance: 43.0
click at [124, 166] on link "Case Dashboard" at bounding box center [170, 167] width 298 height 27
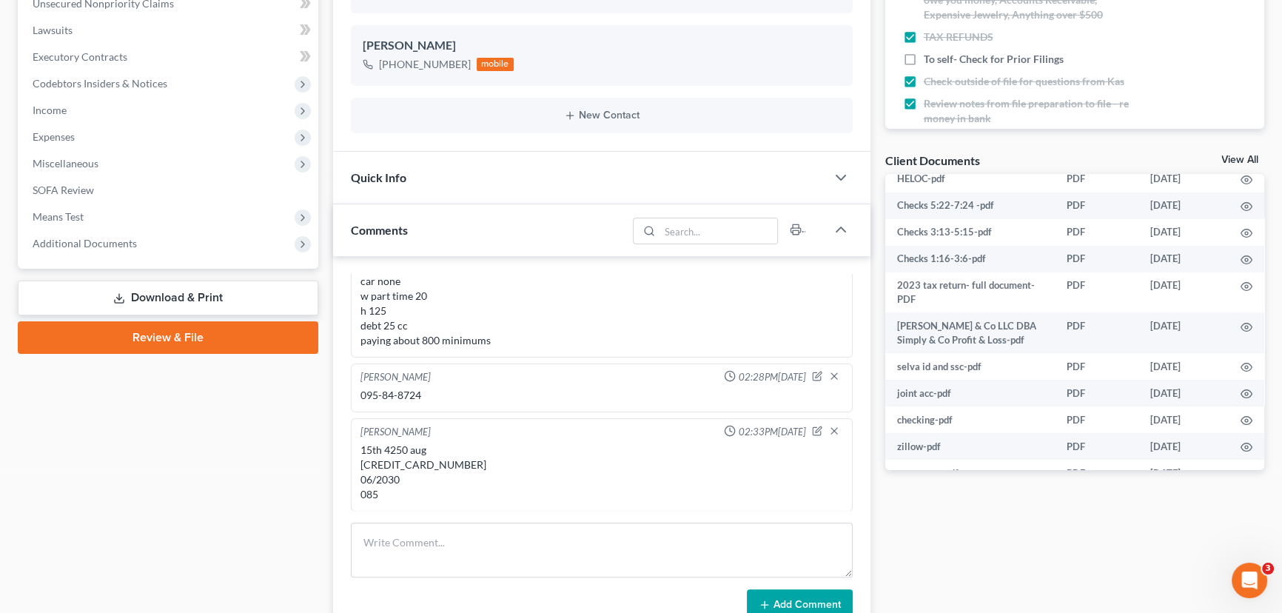
scroll to position [336, 0]
click at [1241, 363] on icon "button" at bounding box center [1247, 364] width 12 height 12
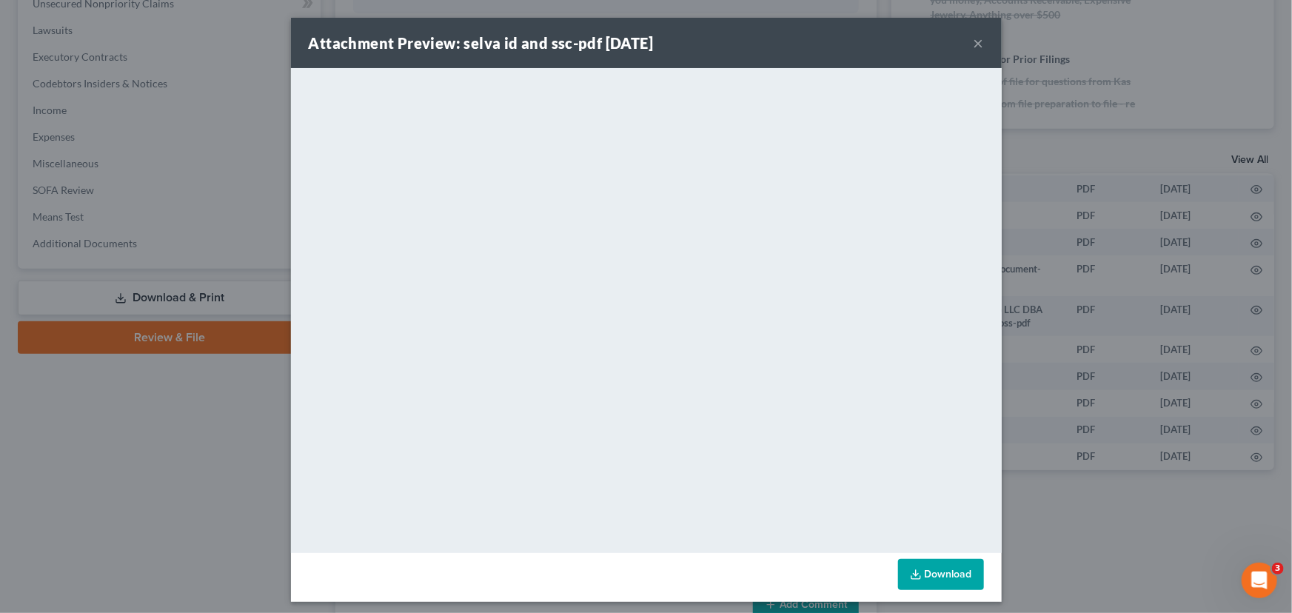
click at [973, 43] on button "×" at bounding box center [978, 43] width 10 height 18
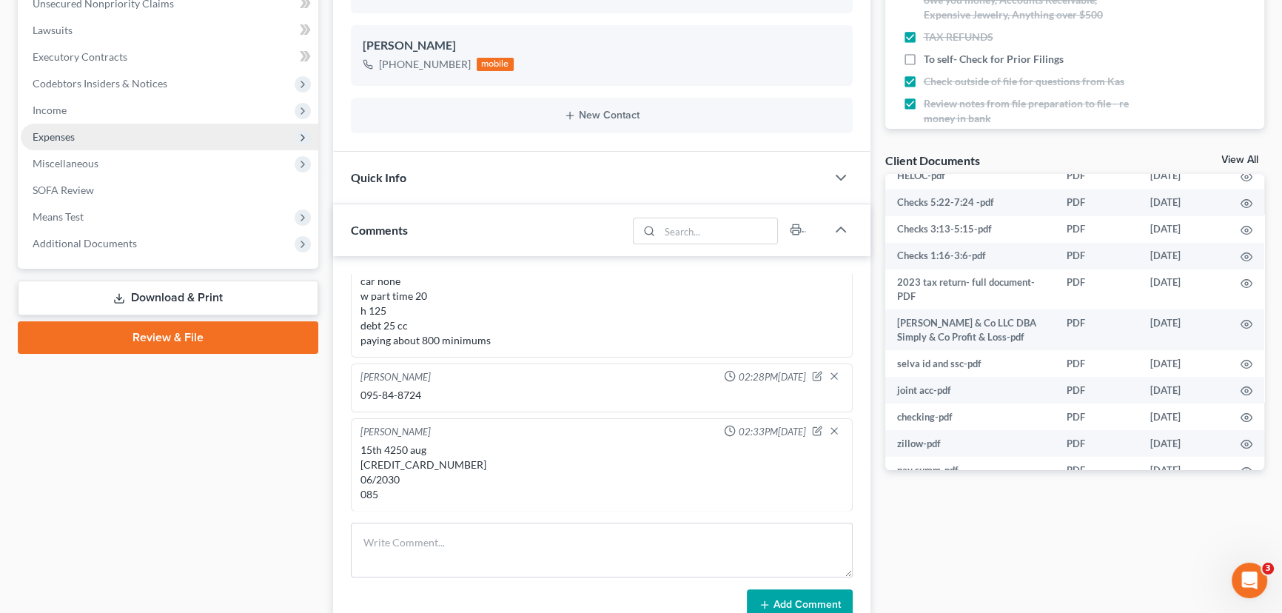
drag, startPoint x: 86, startPoint y: 119, endPoint x: 86, endPoint y: 129, distance: 9.6
click at [86, 119] on span "Income" at bounding box center [170, 110] width 298 height 27
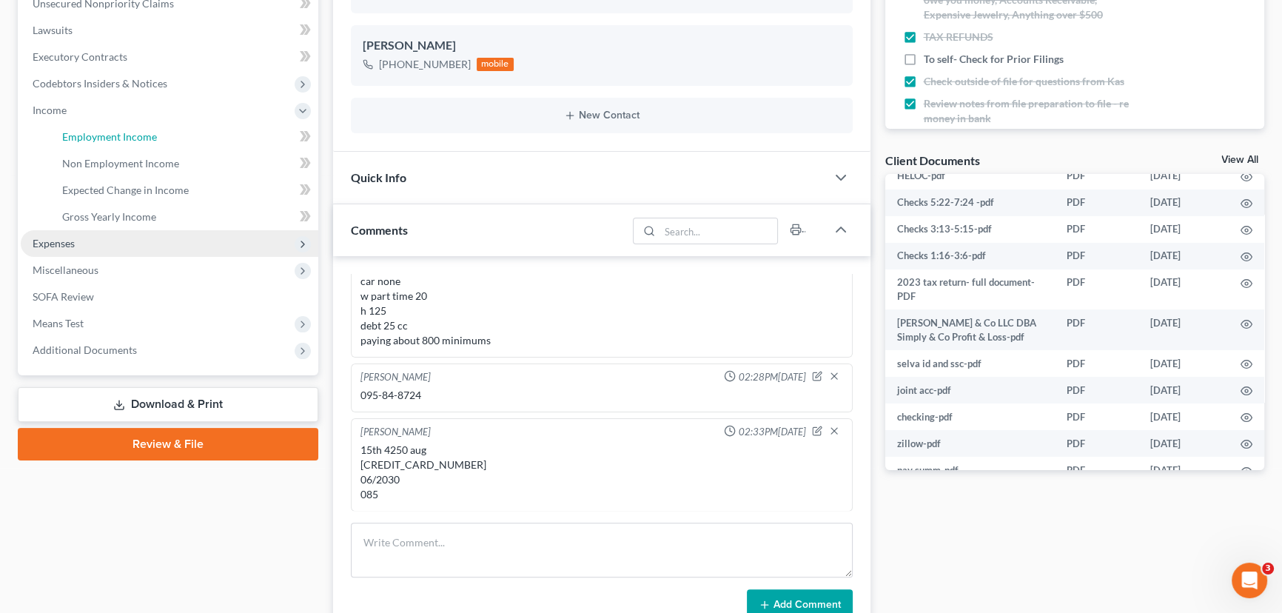
click at [86, 130] on span "Employment Income" at bounding box center [109, 136] width 95 height 13
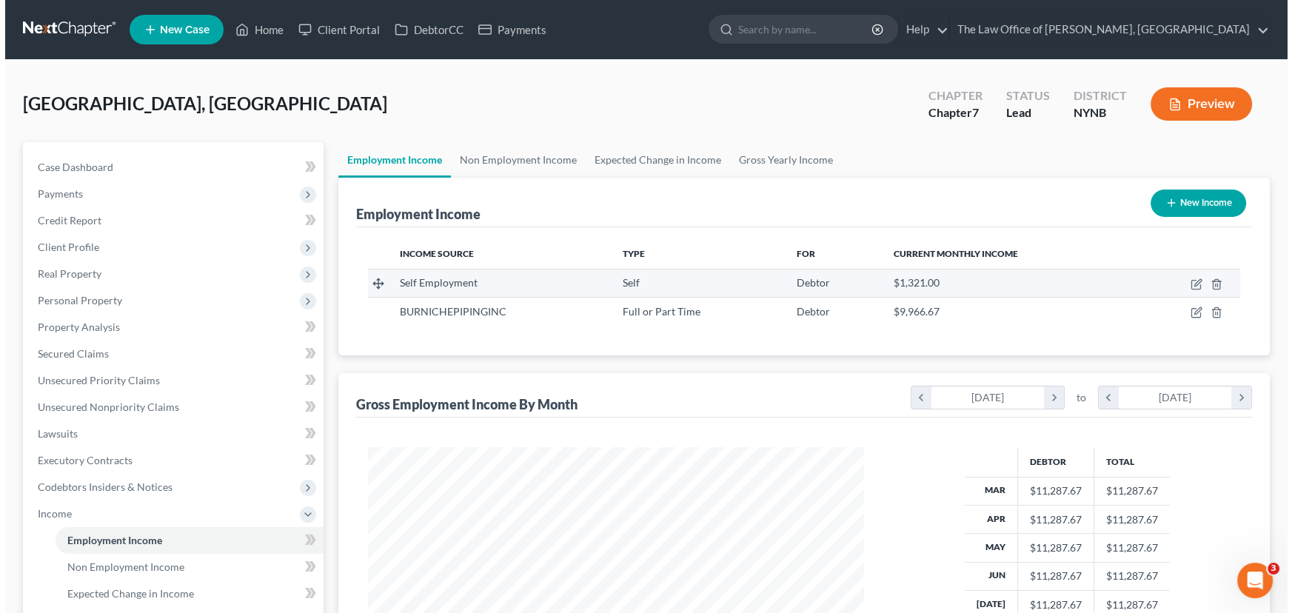
scroll to position [265, 526]
click at [1189, 286] on icon "button" at bounding box center [1191, 284] width 12 height 12
select select "1"
select select "0"
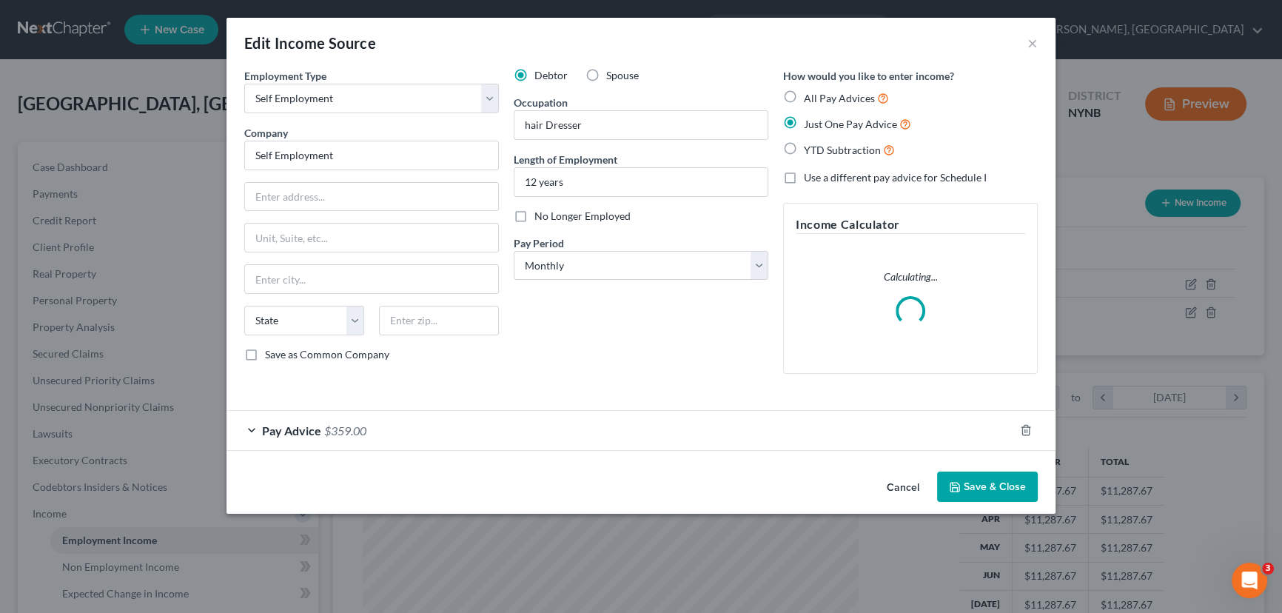
scroll to position [265, 530]
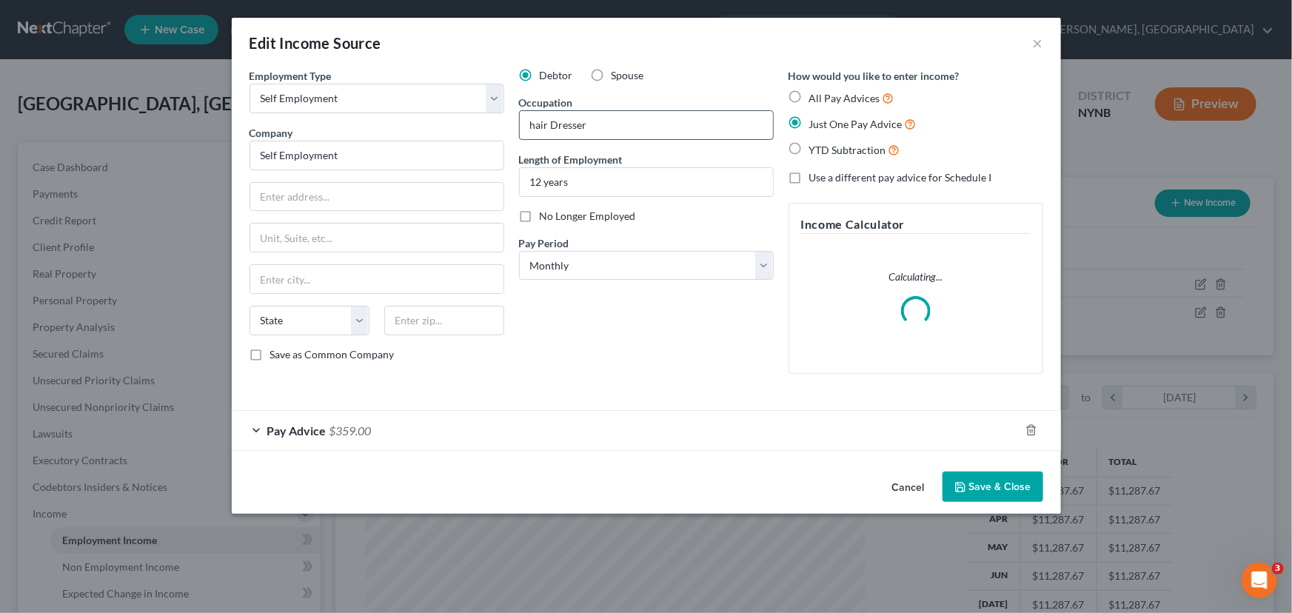
click at [534, 124] on input "hair Dresser" at bounding box center [646, 125] width 253 height 28
type input "Hair Dresser"
click at [1006, 479] on button "Save & Close" at bounding box center [992, 486] width 101 height 31
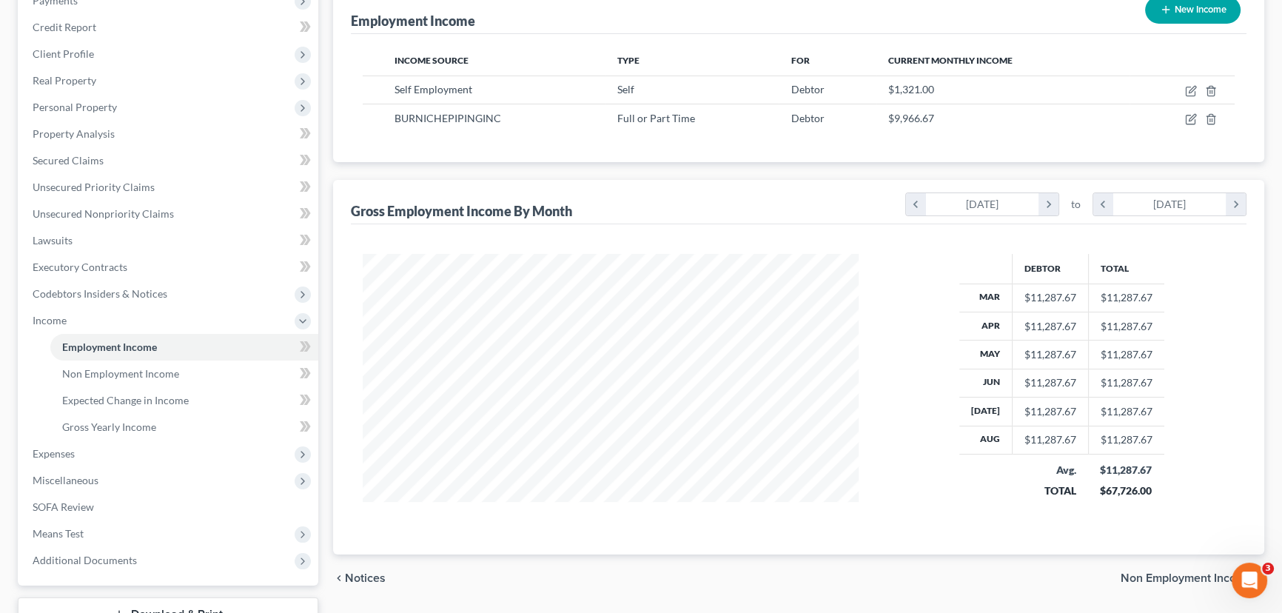
scroll to position [305, 0]
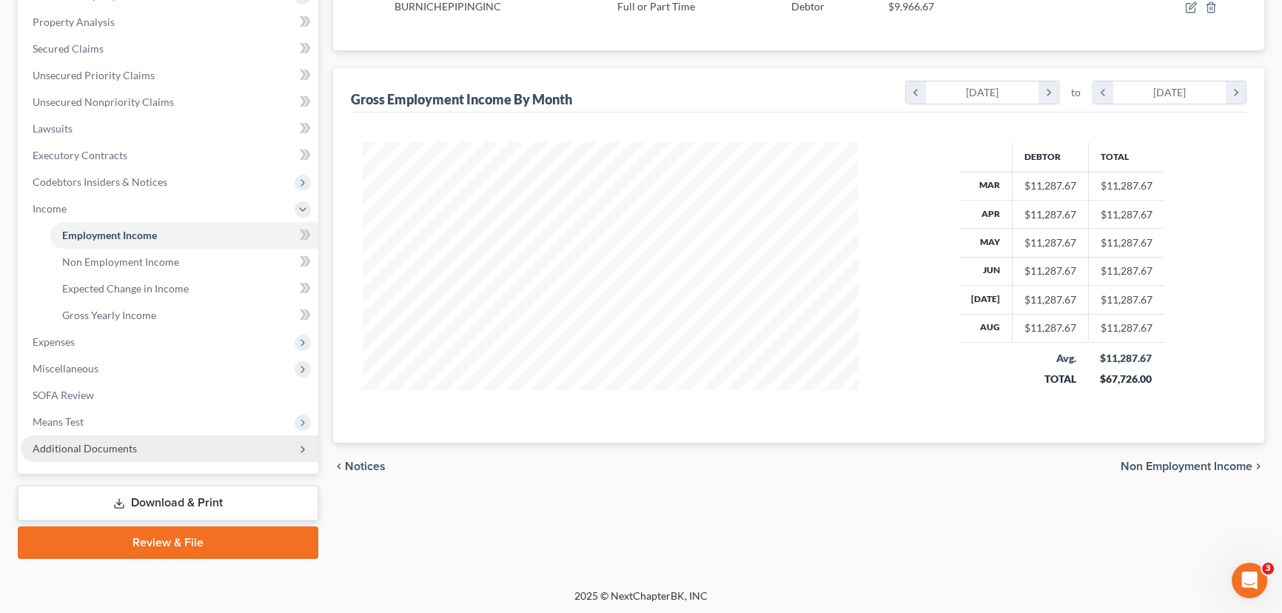
click at [130, 446] on span "Additional Documents" at bounding box center [85, 448] width 104 height 13
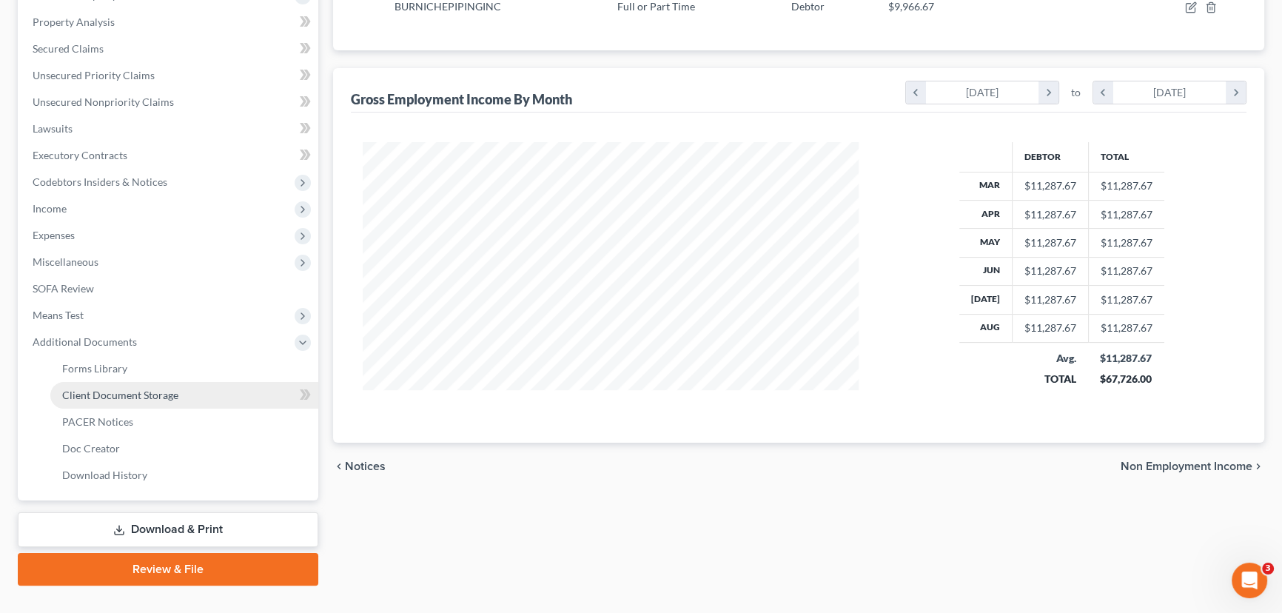
click at [143, 394] on span "Client Document Storage" at bounding box center [120, 395] width 116 height 13
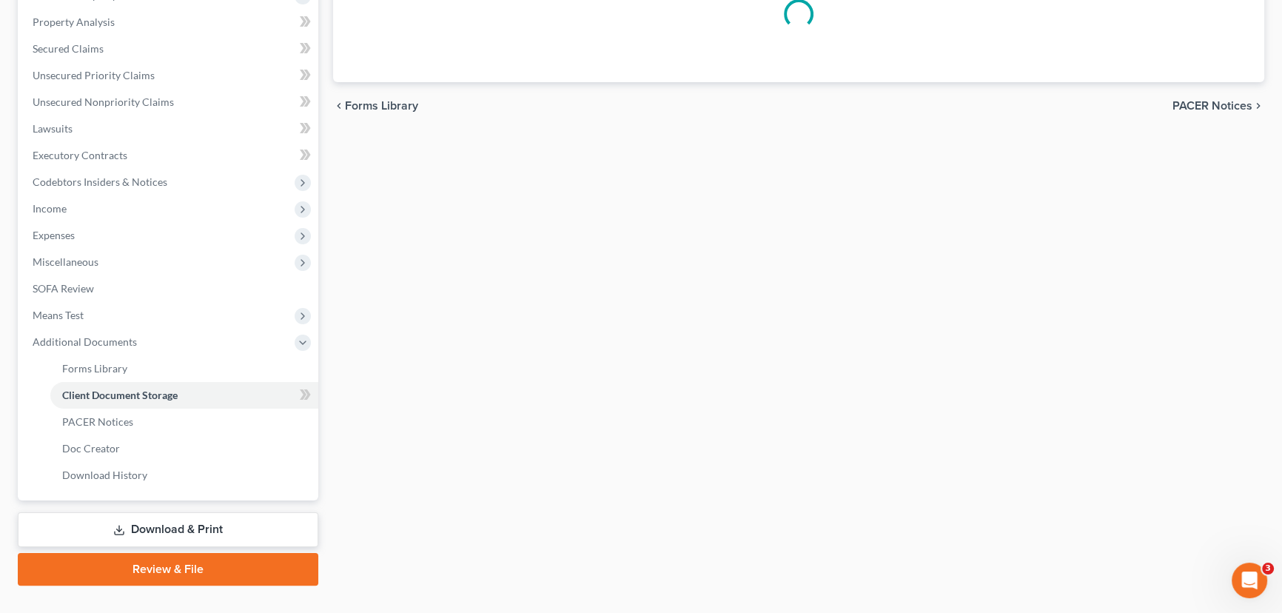
select select "5"
select select "1"
select select "5"
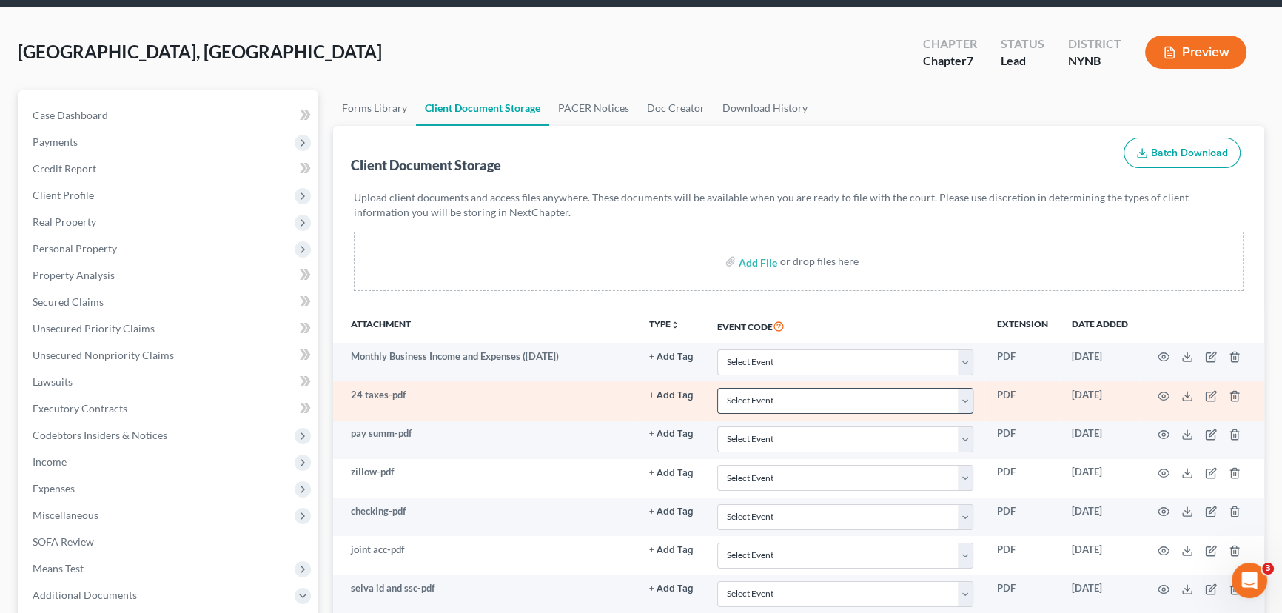
scroll to position [67, 0]
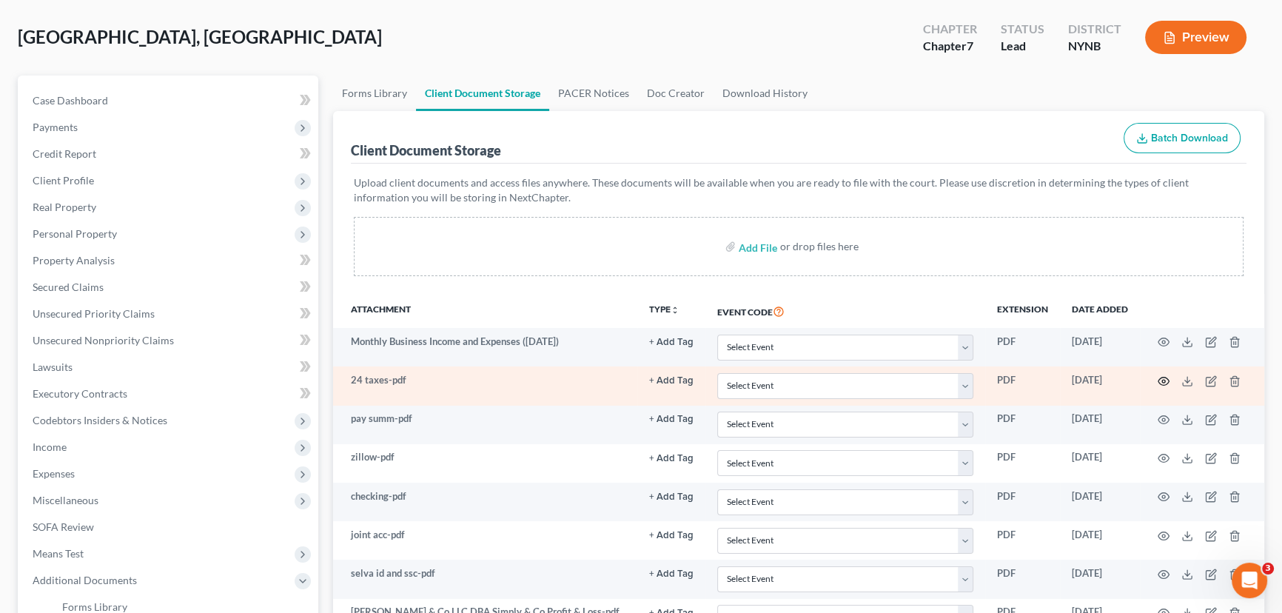
click at [1164, 380] on circle "button" at bounding box center [1163, 381] width 3 height 3
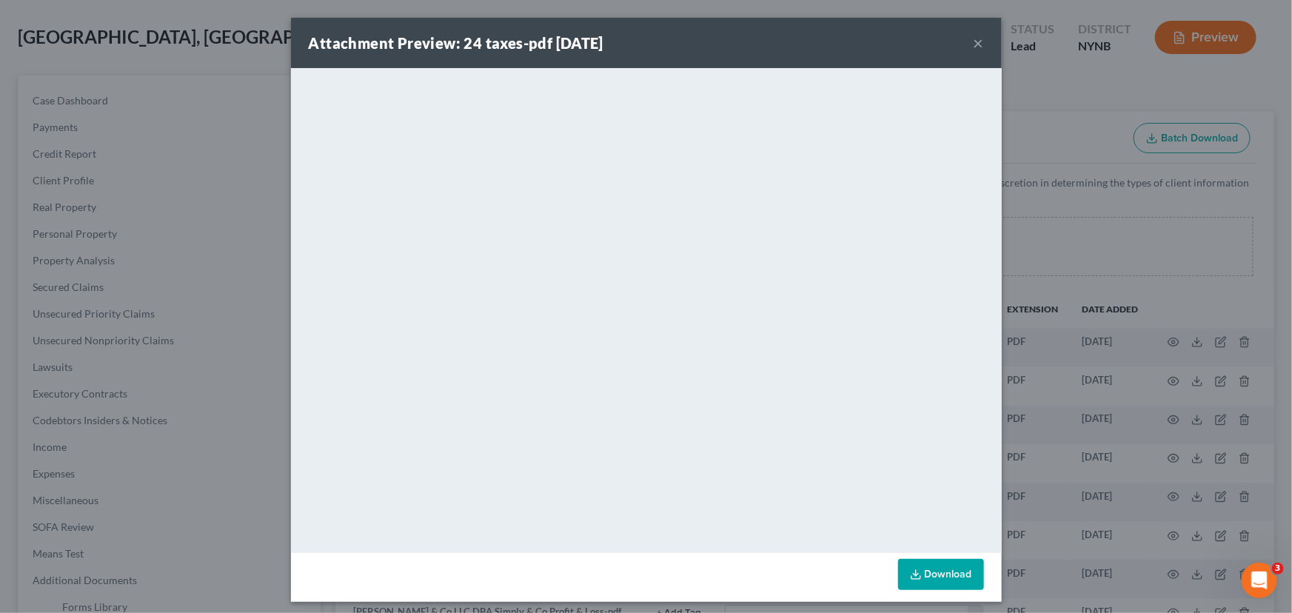
click at [973, 44] on button "×" at bounding box center [978, 43] width 10 height 18
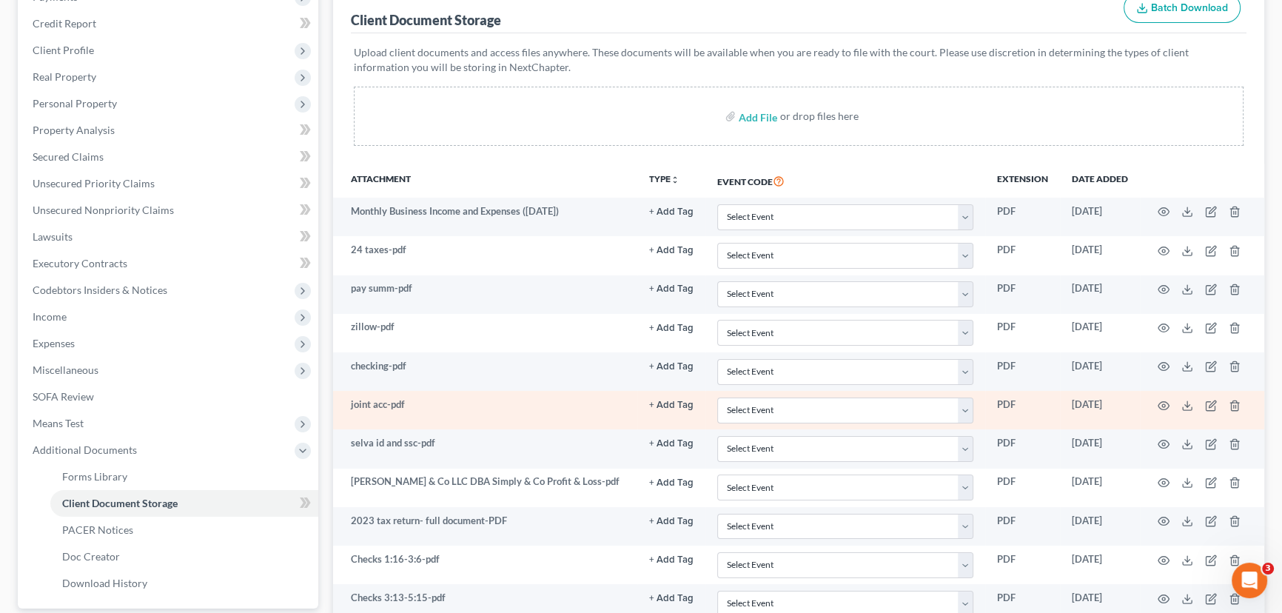
scroll to position [201, 0]
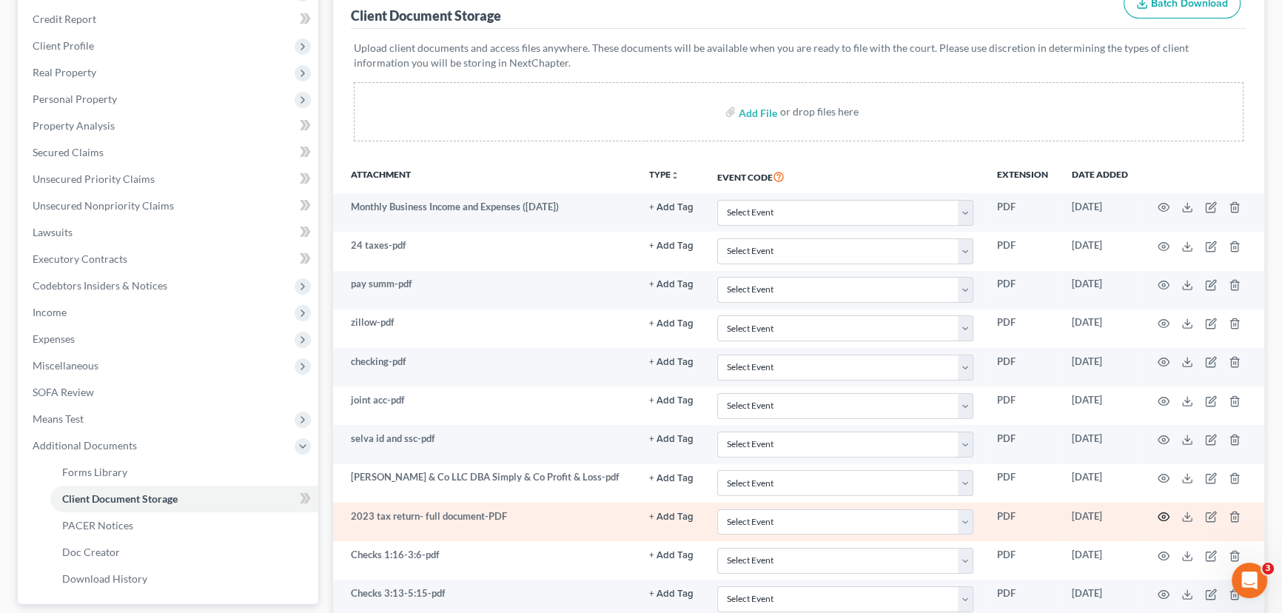
click at [1161, 512] on icon "button" at bounding box center [1164, 517] width 12 height 12
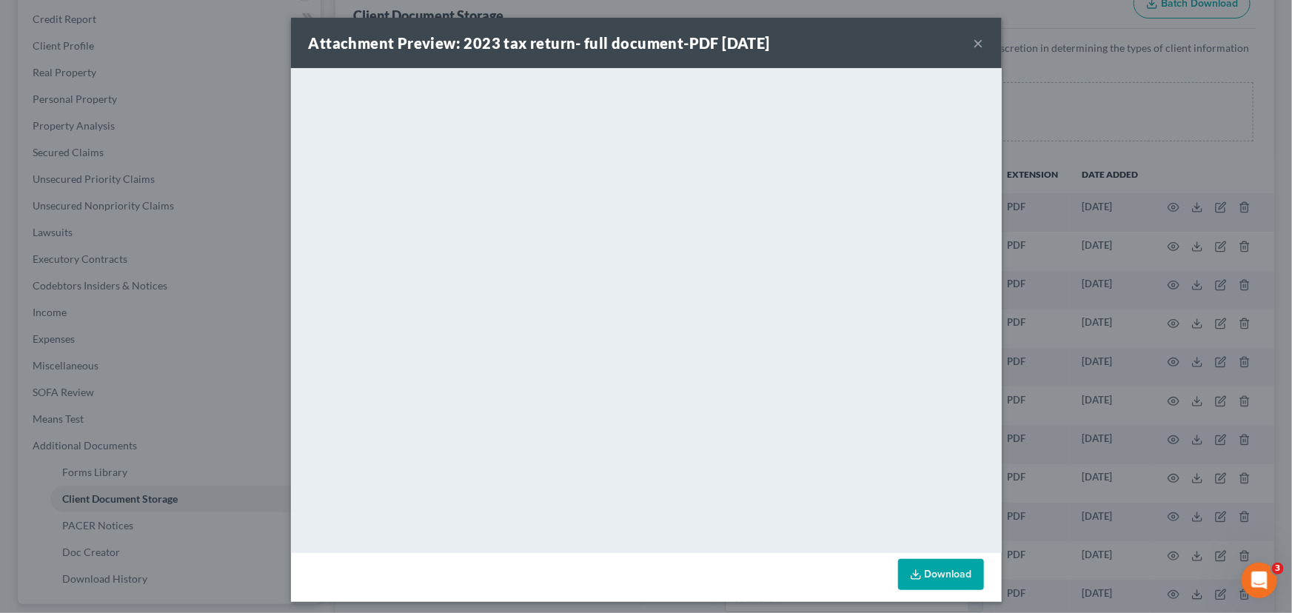
click at [973, 43] on button "×" at bounding box center [978, 43] width 10 height 18
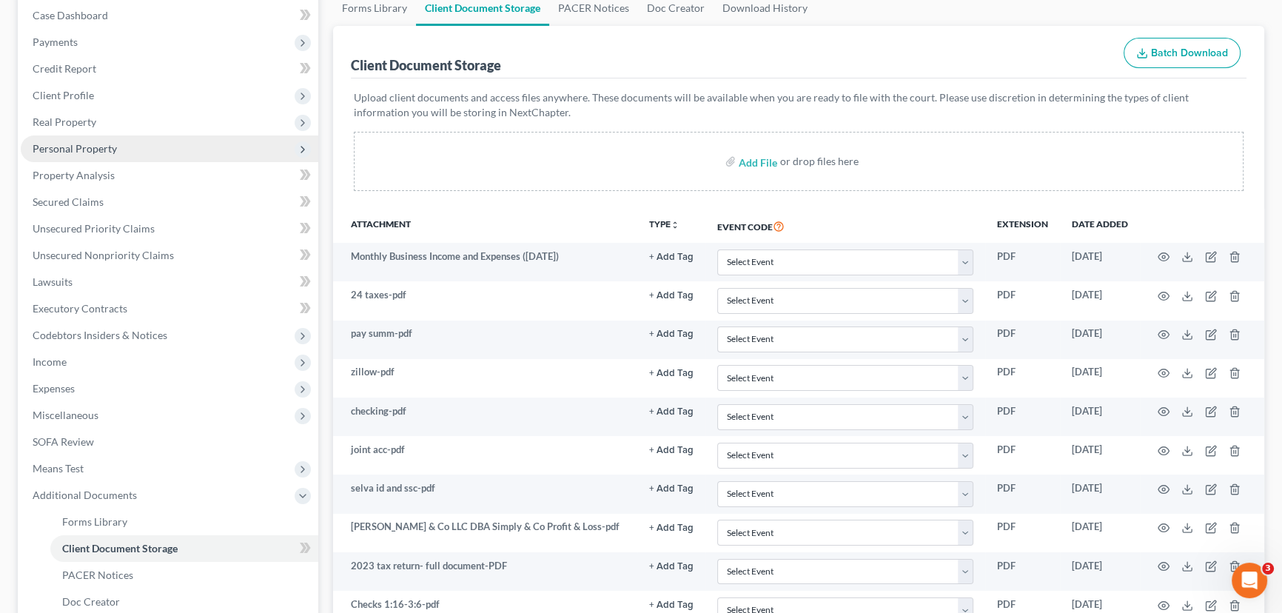
scroll to position [0, 0]
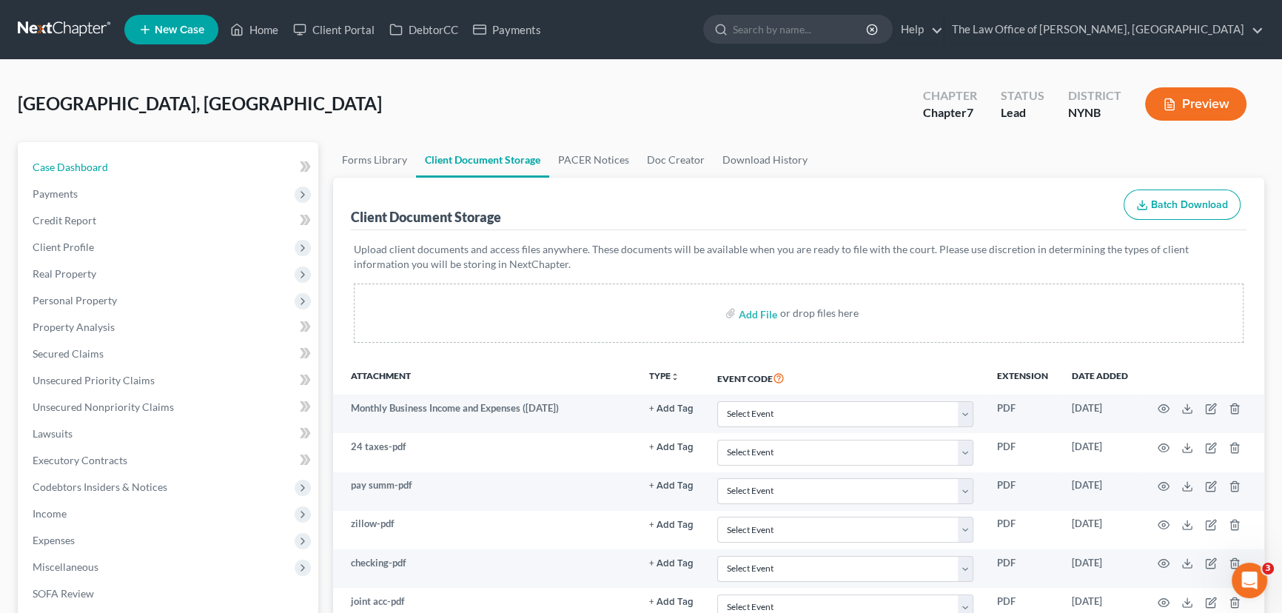
drag, startPoint x: 158, startPoint y: 169, endPoint x: 1285, endPoint y: 258, distance: 1130.9
click at [158, 169] on link "Case Dashboard" at bounding box center [170, 167] width 298 height 27
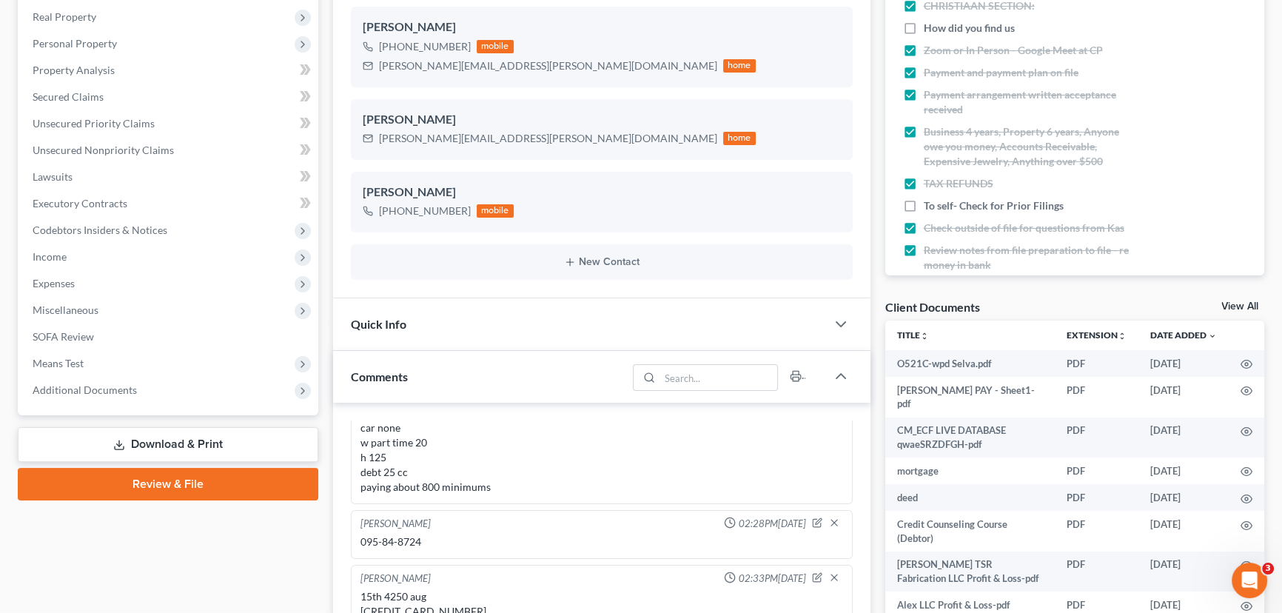
scroll to position [269, 0]
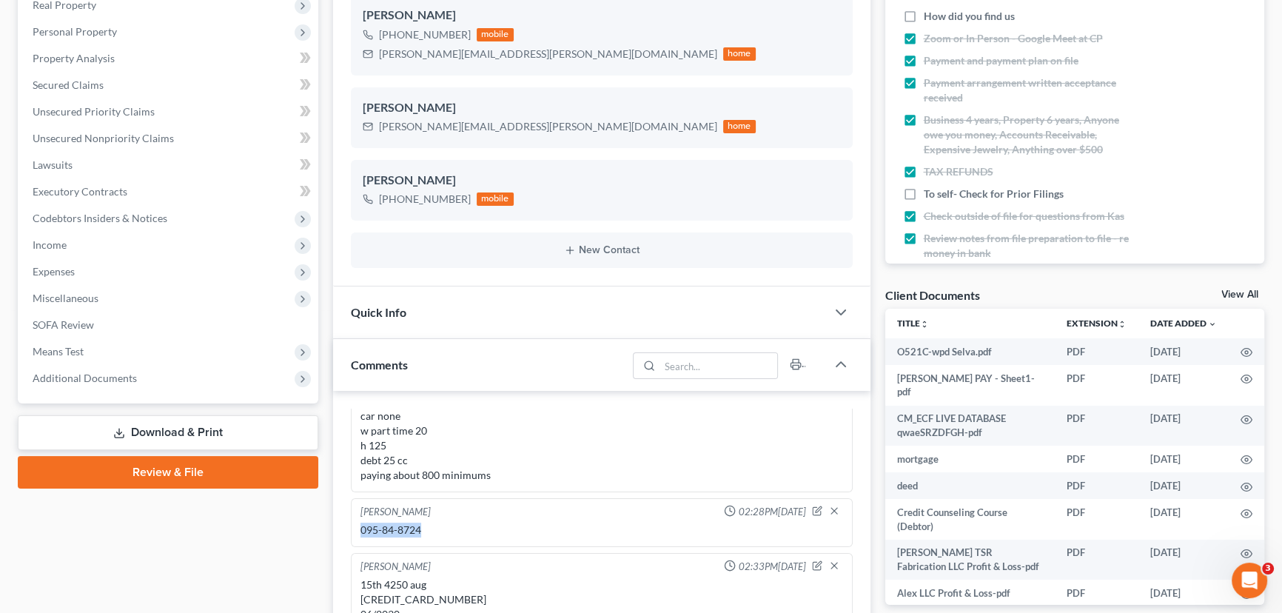
drag, startPoint x: 438, startPoint y: 532, endPoint x: 360, endPoint y: 531, distance: 77.7
click at [360, 531] on div "095-84-8724" at bounding box center [601, 530] width 483 height 15
copy div "095-84-8724"
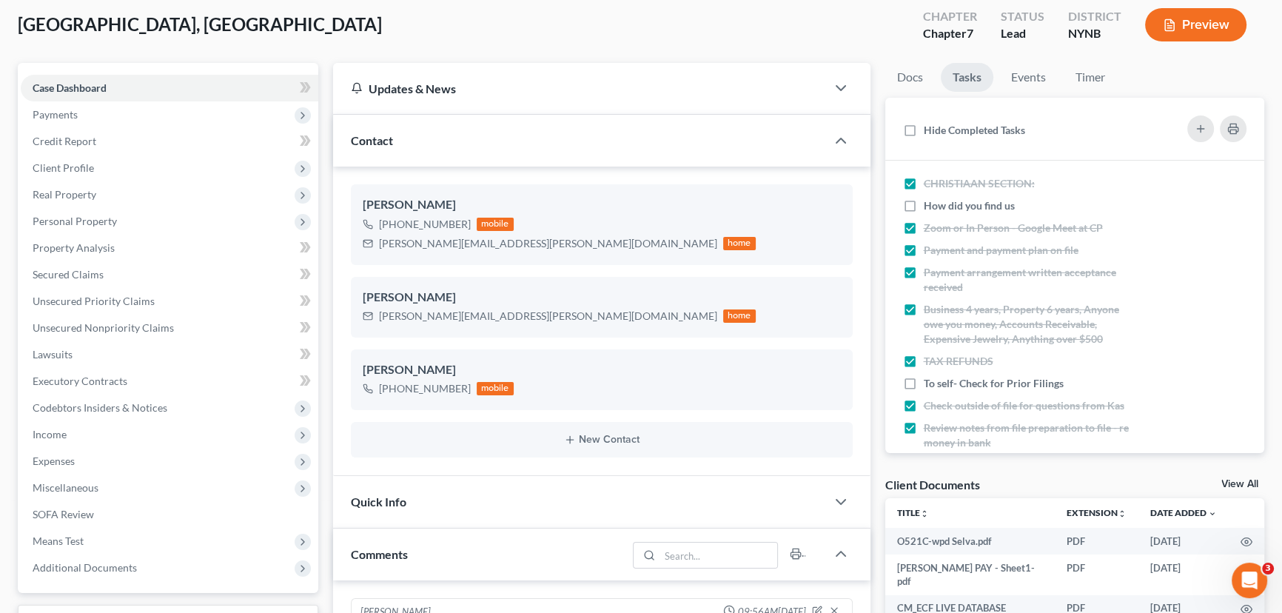
scroll to position [0, 0]
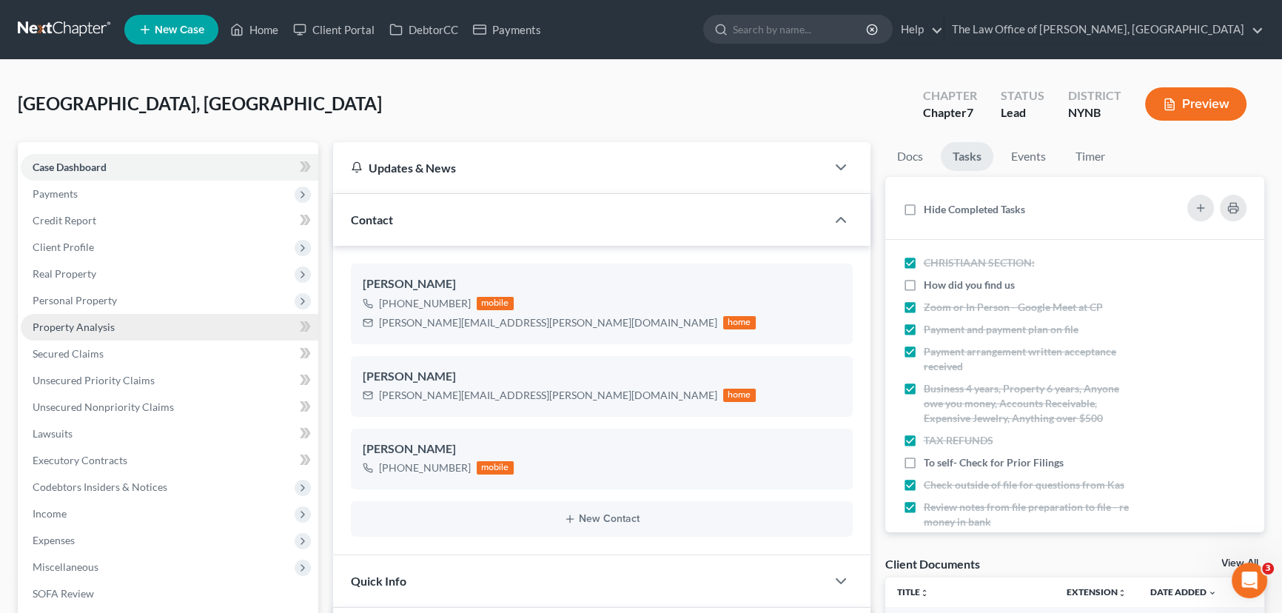
drag, startPoint x: 83, startPoint y: 250, endPoint x: 95, endPoint y: 336, distance: 86.7
click at [83, 250] on span "Client Profile" at bounding box center [63, 247] width 61 height 13
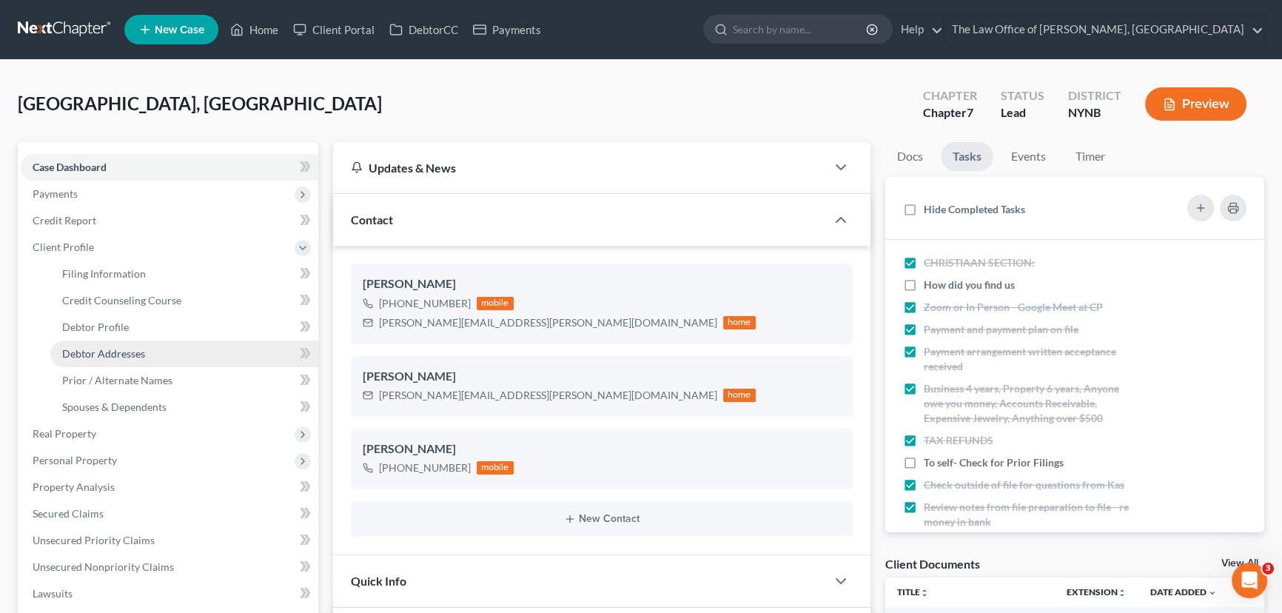
click at [115, 348] on span "Debtor Addresses" at bounding box center [103, 353] width 83 height 13
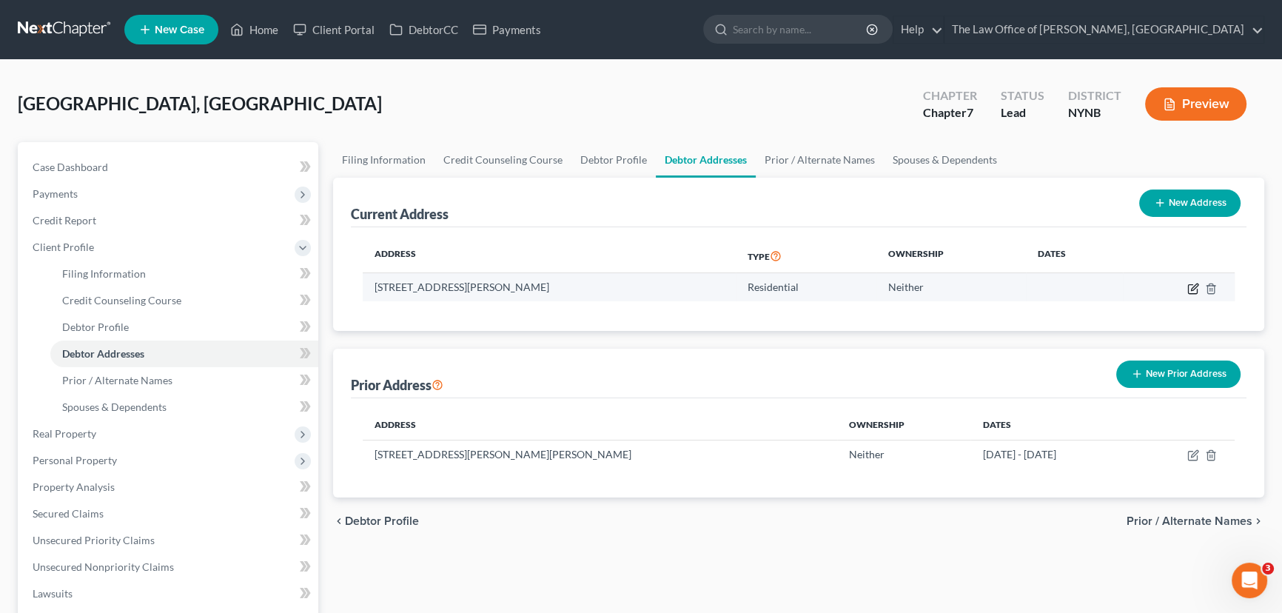
click at [1193, 289] on icon "button" at bounding box center [1194, 286] width 7 height 7
select select "35"
select select "41"
select select "0"
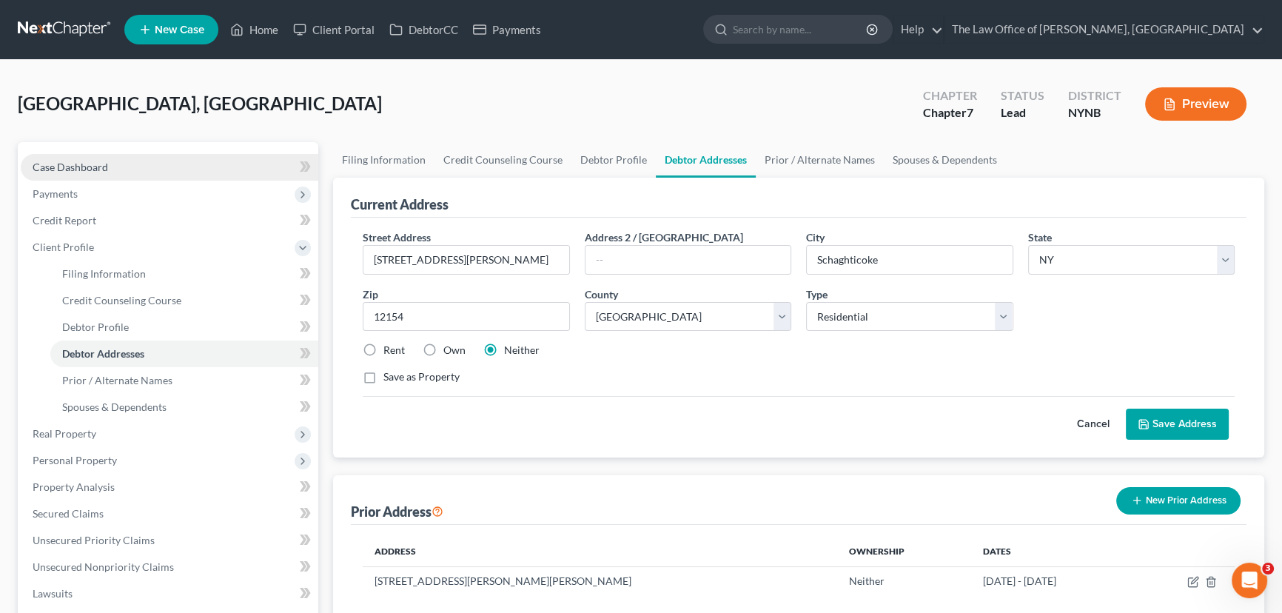
click at [71, 164] on span "Case Dashboard" at bounding box center [70, 167] width 75 height 13
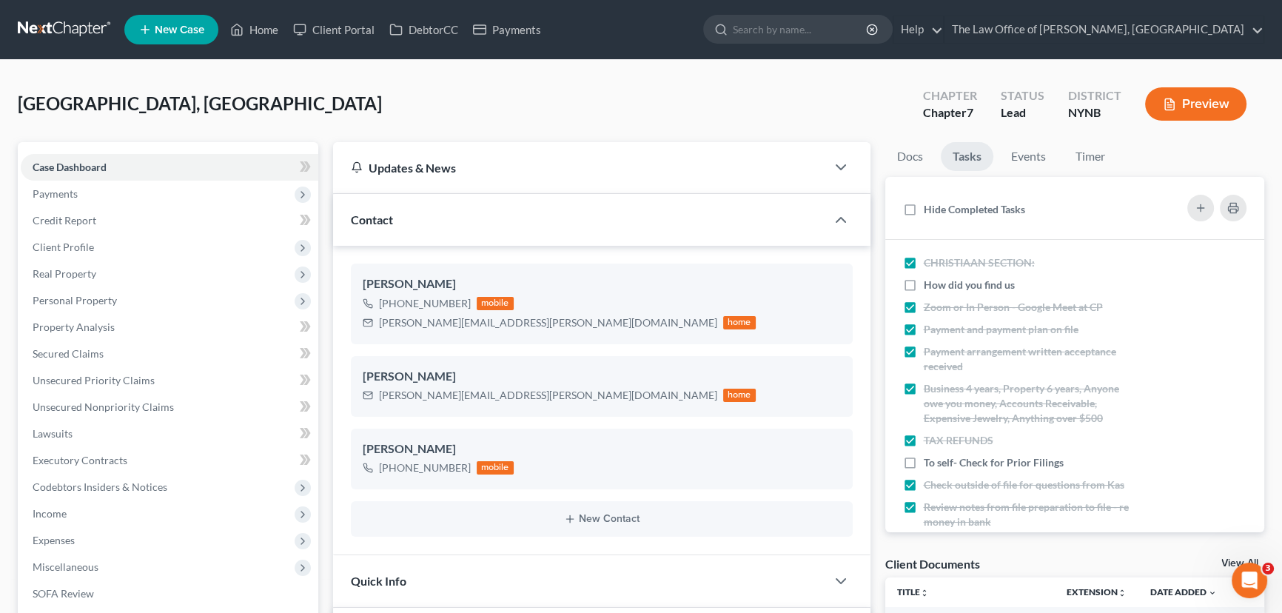
scroll to position [761, 0]
drag, startPoint x: 155, startPoint y: 110, endPoint x: 104, endPoint y: 153, distance: 67.8
copy span "Selva, Alexandria"
click at [87, 192] on span "Payments" at bounding box center [170, 194] width 298 height 27
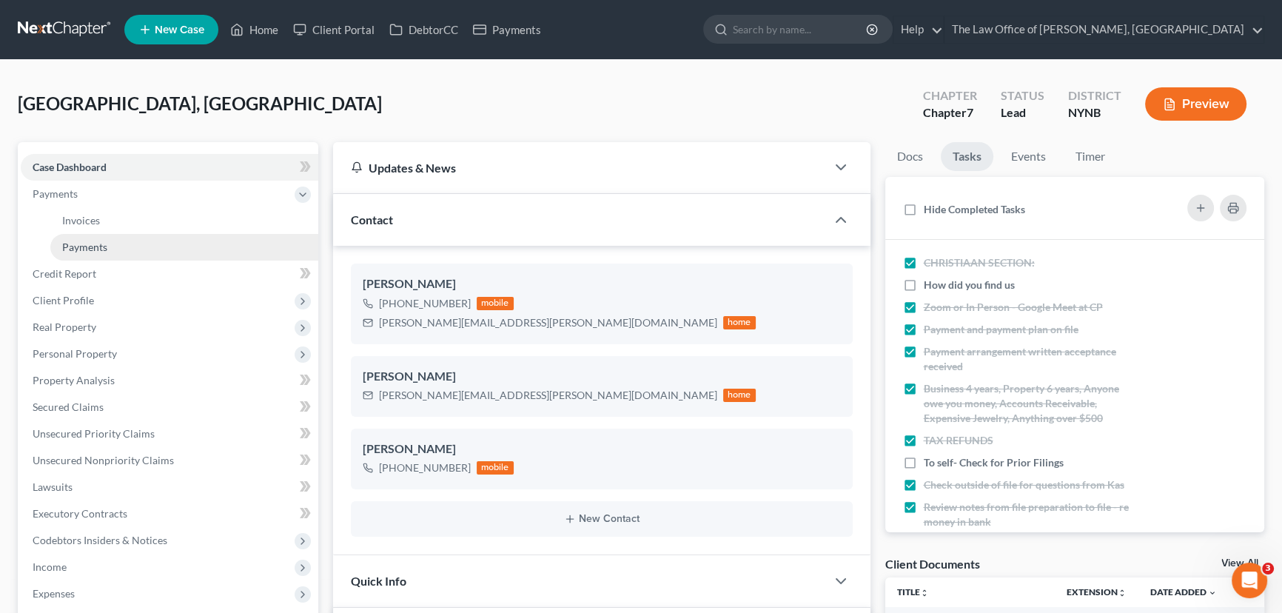
click at [78, 241] on span "Payments" at bounding box center [84, 247] width 45 height 13
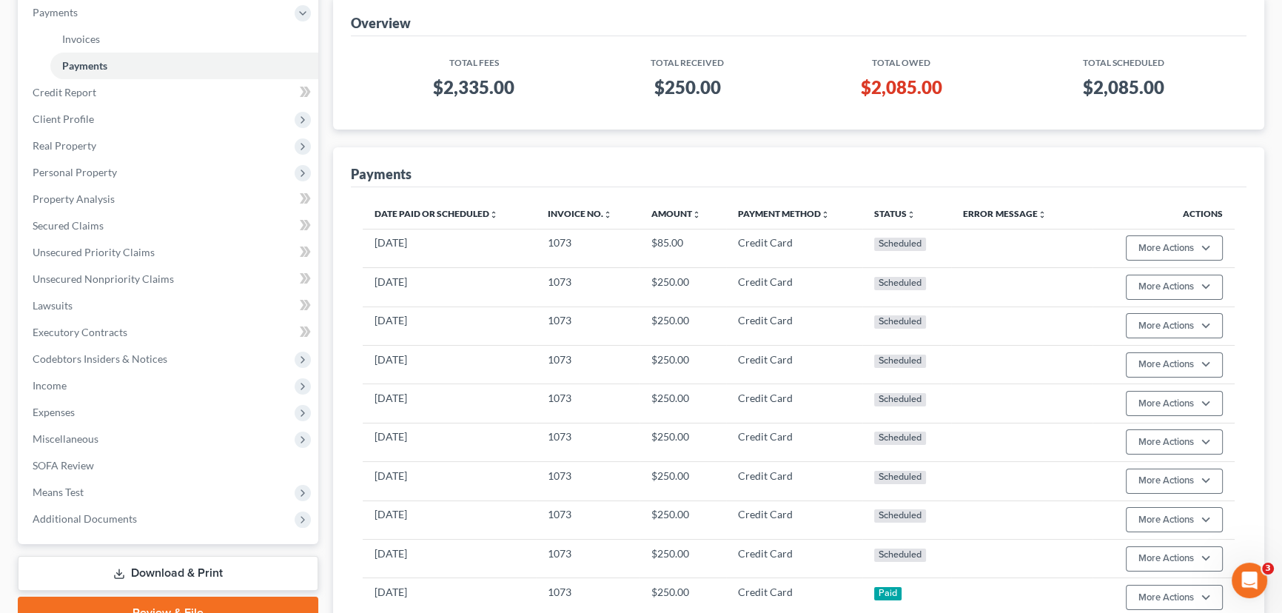
scroll to position [7, 0]
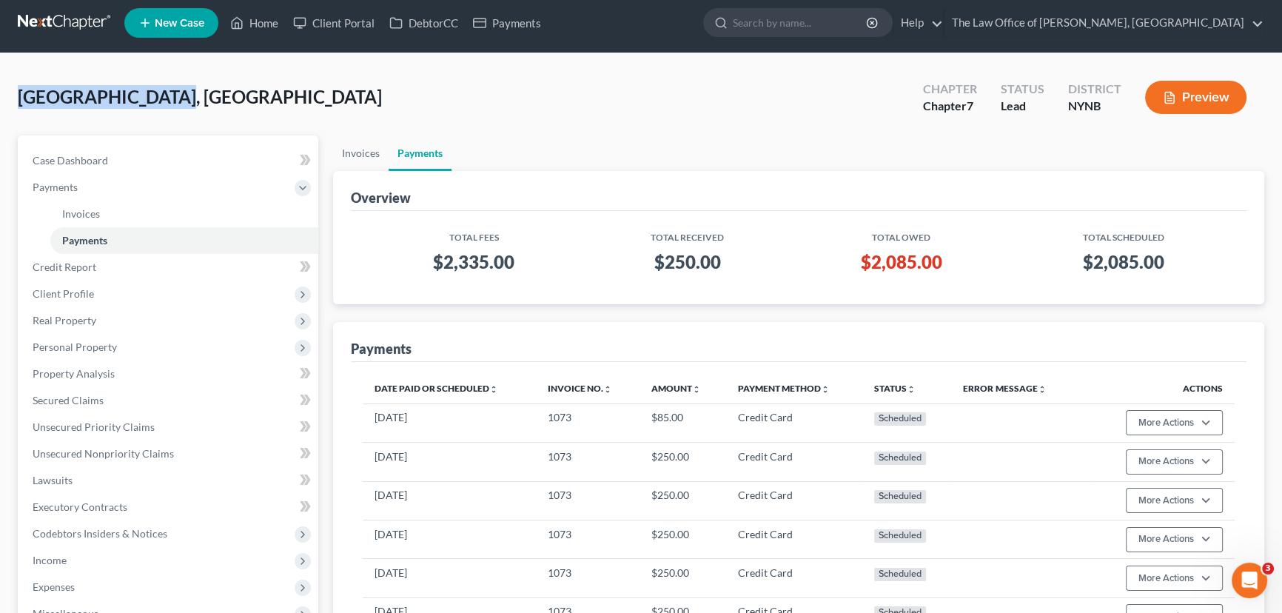
drag, startPoint x: 161, startPoint y: 96, endPoint x: 0, endPoint y: 97, distance: 161.4
click at [0, 97] on div "Selva, Alexandria Upgraded Chapter Chapter 7 Status Lead District NYNB Preview …" at bounding box center [641, 489] width 1282 height 873
drag, startPoint x: 262, startPoint y: 21, endPoint x: 522, endPoint y: 135, distance: 283.4
click at [262, 21] on link "Home" at bounding box center [254, 23] width 63 height 27
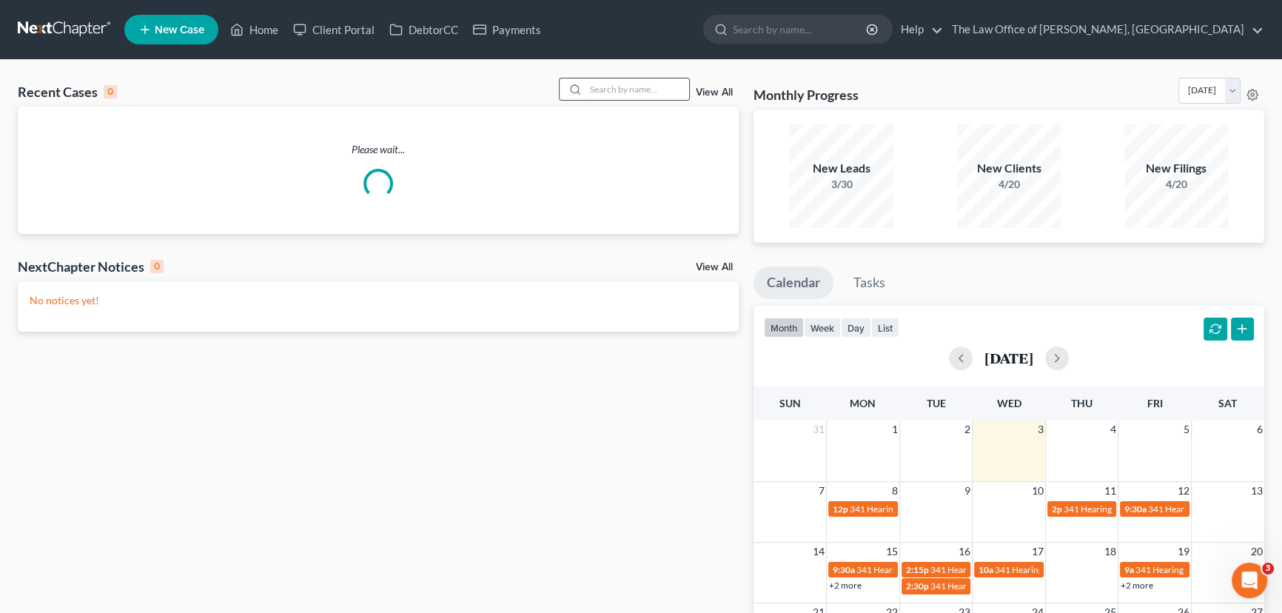
click at [642, 89] on input "search" at bounding box center [637, 88] width 104 height 21
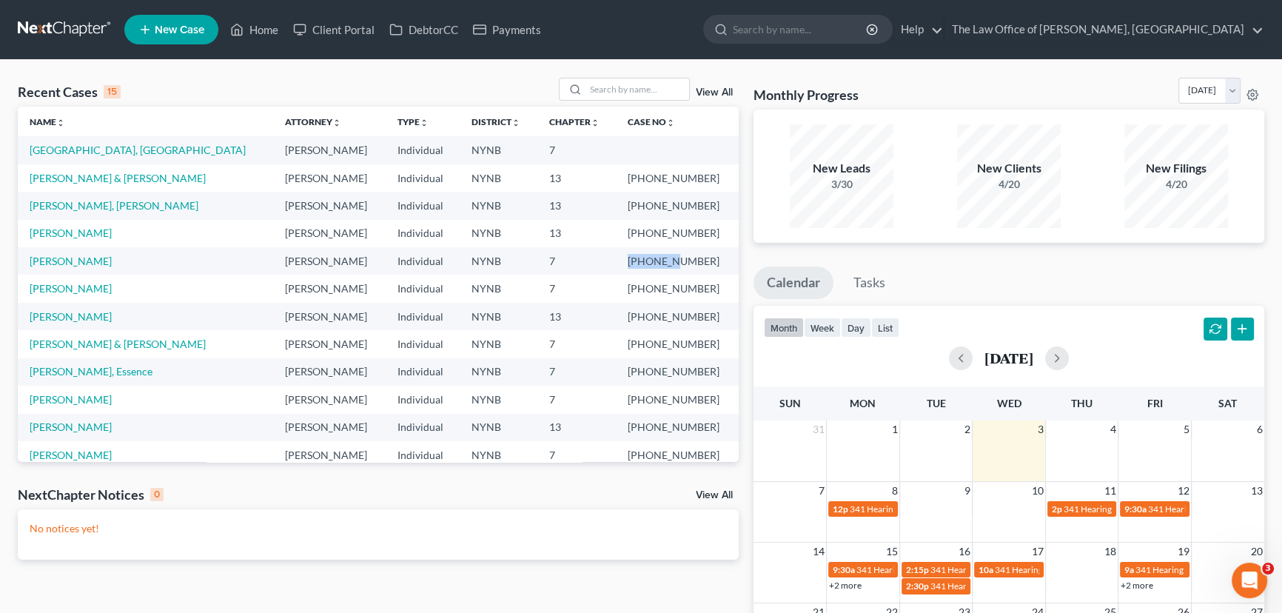
drag, startPoint x: 691, startPoint y: 260, endPoint x: 642, endPoint y: 259, distance: 48.1
click at [642, 259] on td "25-11020-1" at bounding box center [677, 260] width 123 height 27
copy td "25-11020"
click at [81, 147] on link "Selva, Alexandria" at bounding box center [138, 150] width 216 height 13
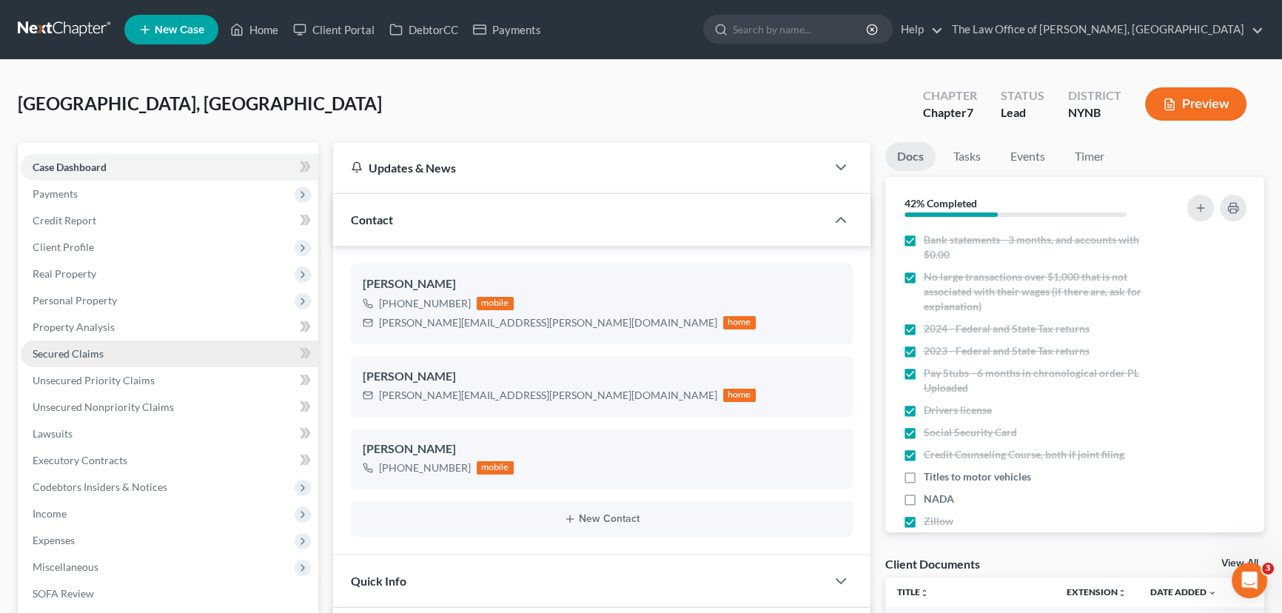
click at [65, 356] on span "Secured Claims" at bounding box center [68, 353] width 71 height 13
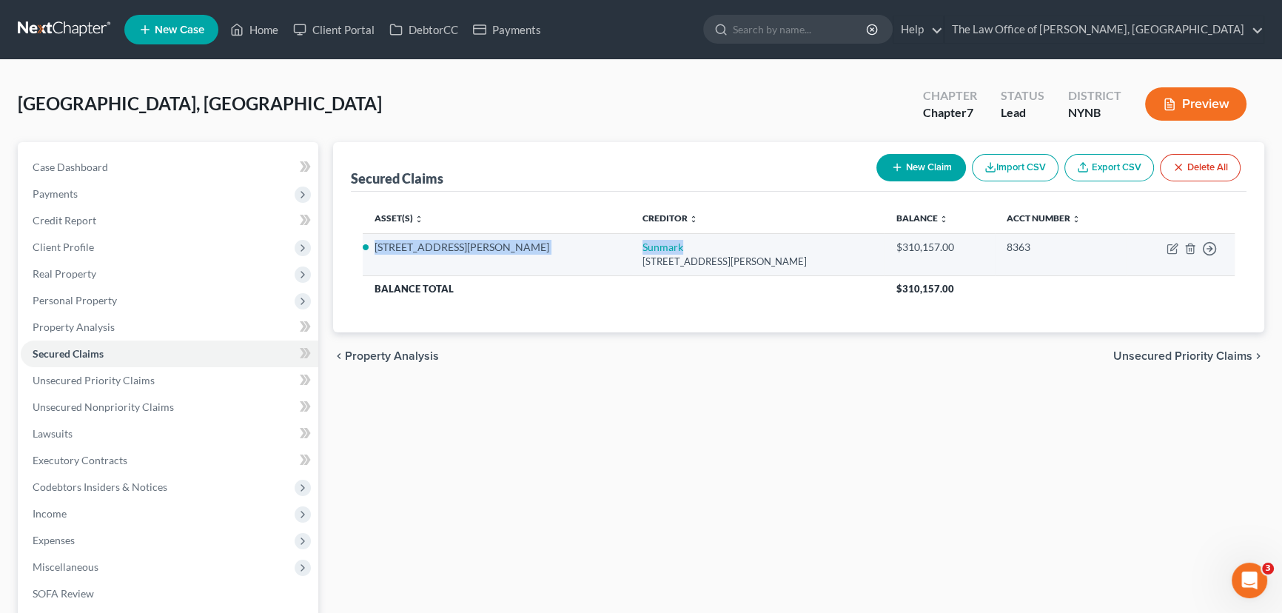
drag, startPoint x: 563, startPoint y: 244, endPoint x: 360, endPoint y: 244, distance: 202.1
click at [363, 244] on tr "57 Blue Jay Circle Sunmark Po Box 209, Hancock, MI 49930 $310,157.00 8363 Move …" at bounding box center [799, 254] width 872 height 42
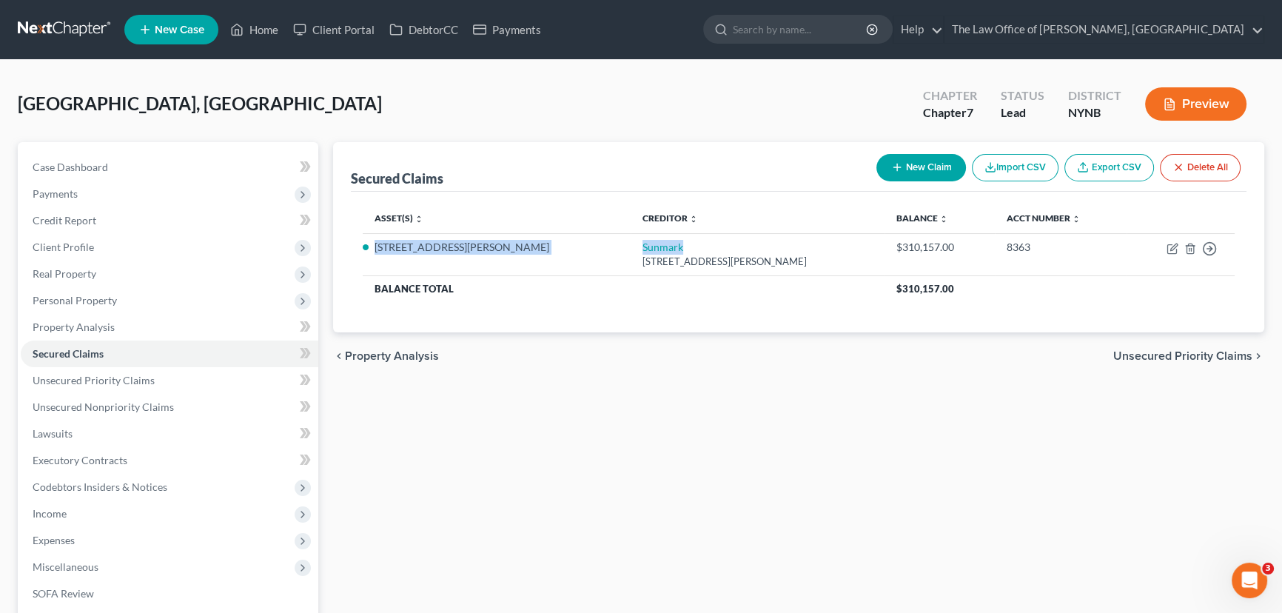
copy tr "57 Blue Jay Circle Sunmark"
click at [266, 33] on link "Home" at bounding box center [254, 29] width 63 height 27
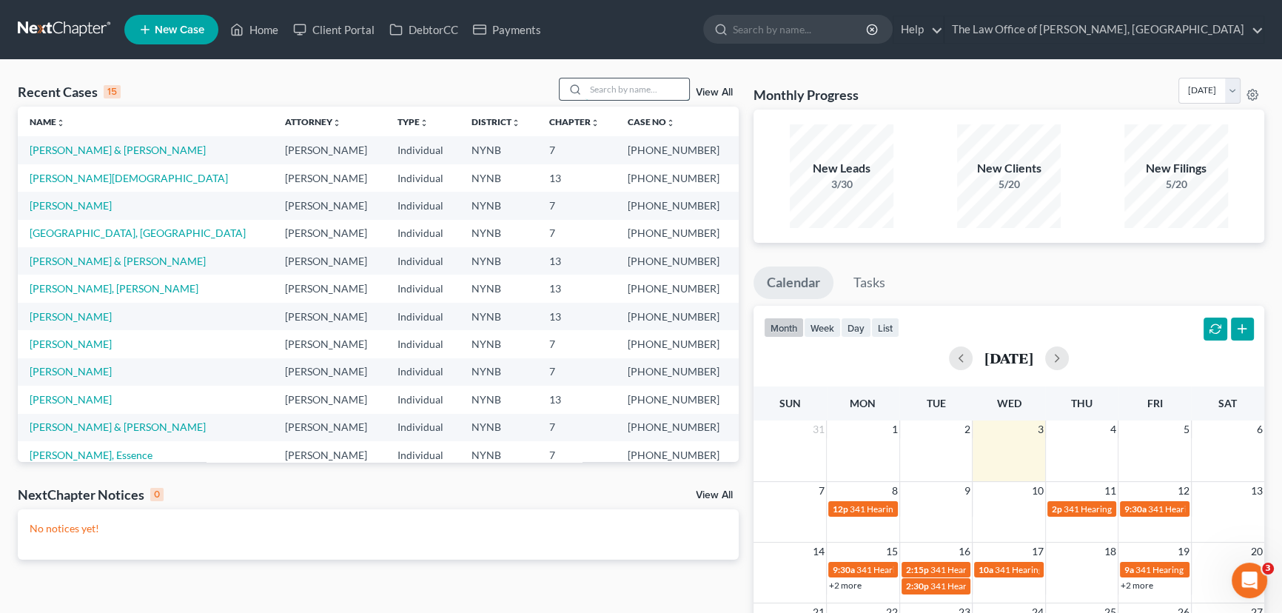
click at [598, 88] on input "search" at bounding box center [637, 88] width 104 height 21
type input "dasilva"
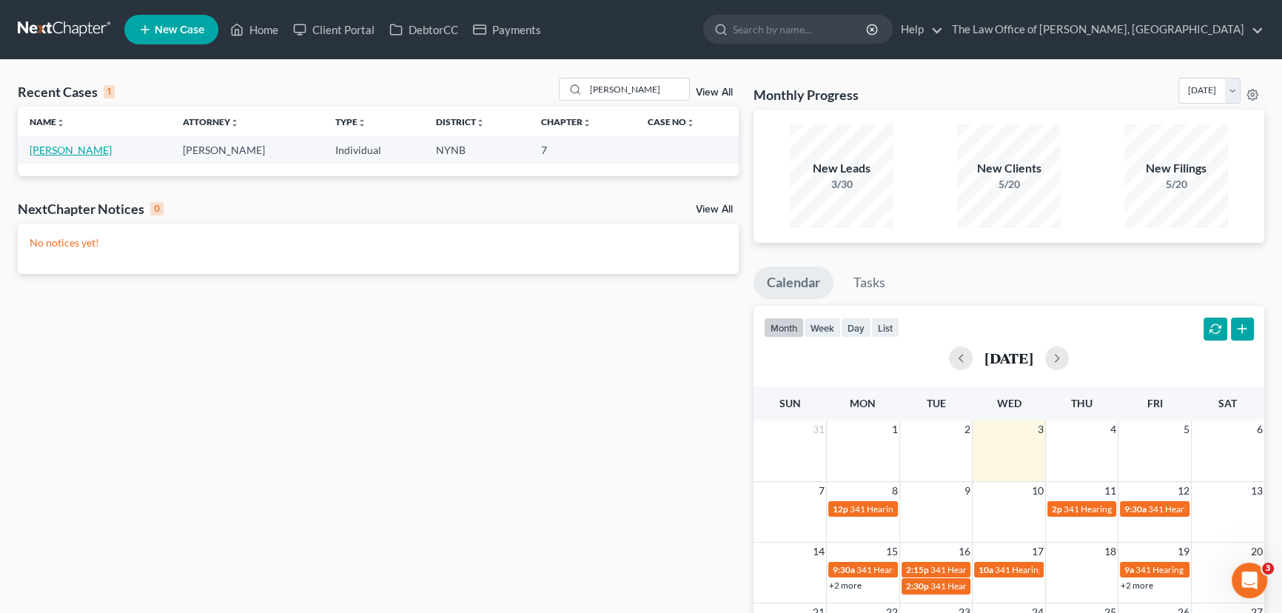
click at [75, 147] on link "Dasilva, Joey" at bounding box center [71, 150] width 82 height 13
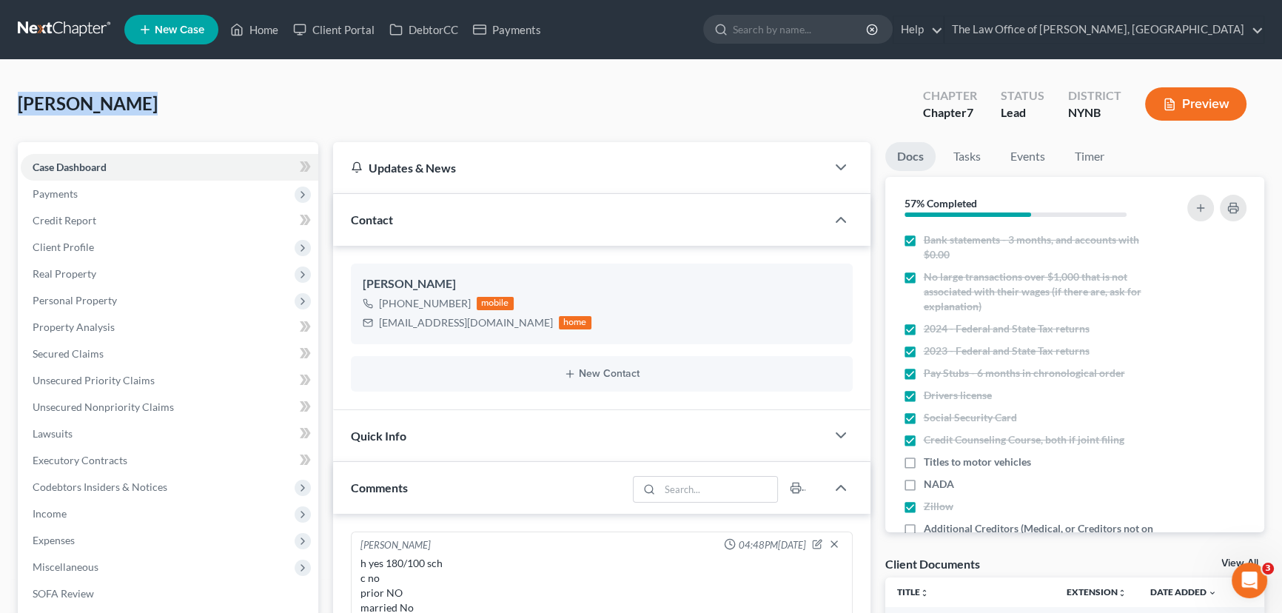
drag, startPoint x: 132, startPoint y: 106, endPoint x: 102, endPoint y: 55, distance: 59.0
copy span "Dasilva, Joey"
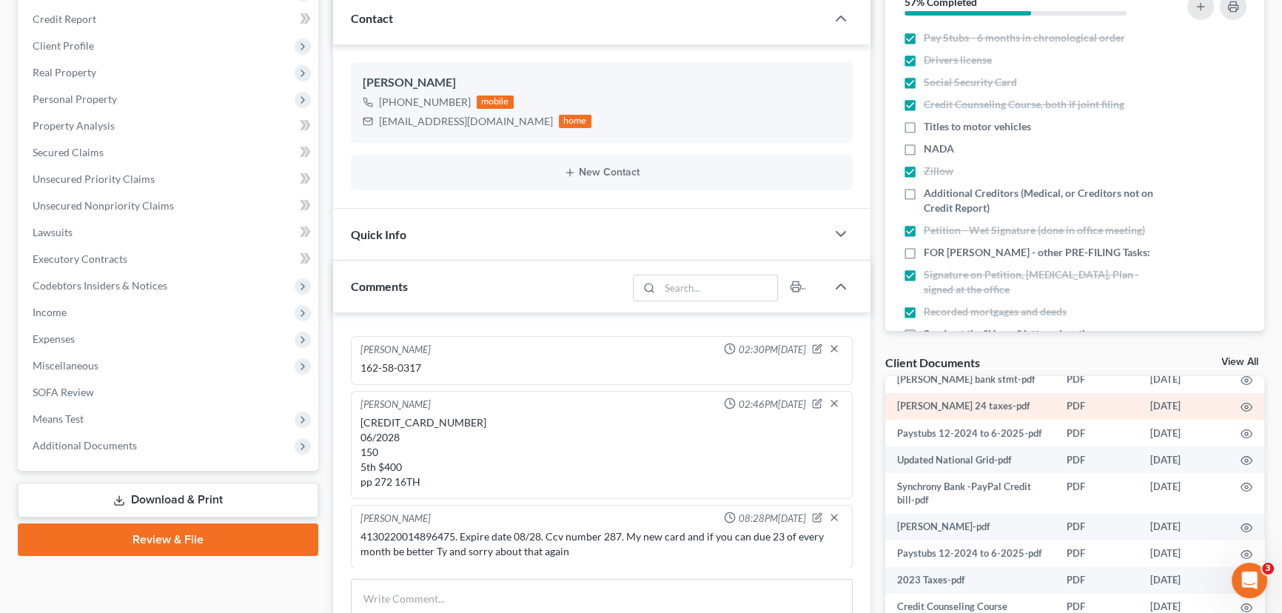
scroll to position [241, 0]
click at [135, 506] on link "Download & Print" at bounding box center [168, 500] width 301 height 35
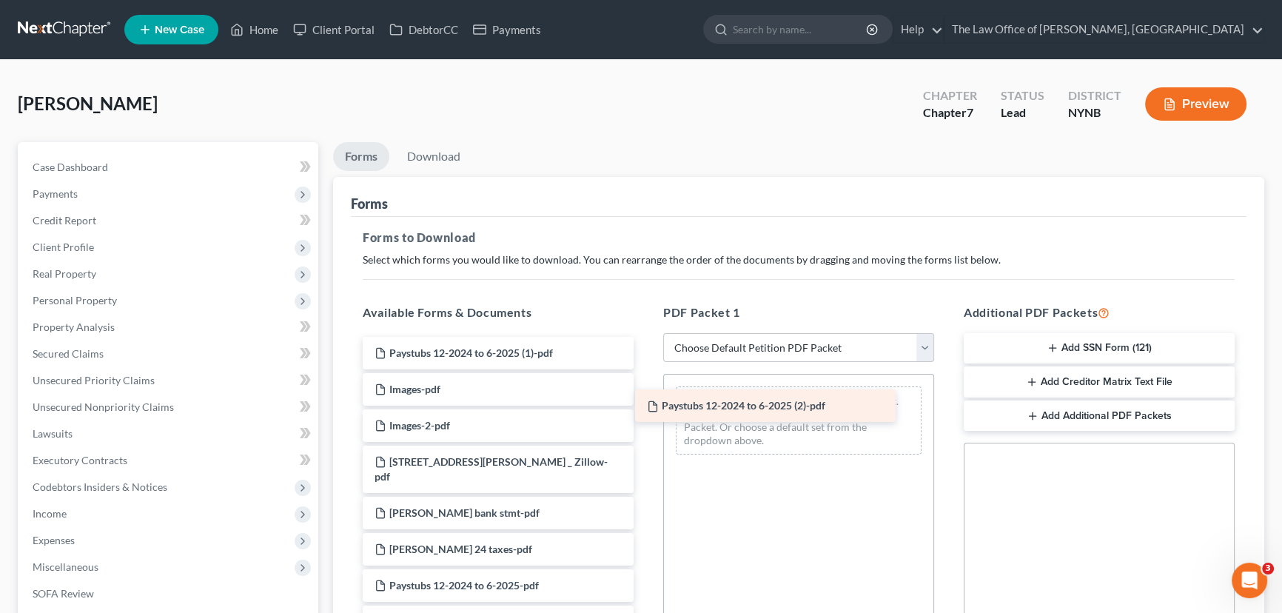
drag, startPoint x: 553, startPoint y: 351, endPoint x: 668, endPoint y: 397, distance: 123.6
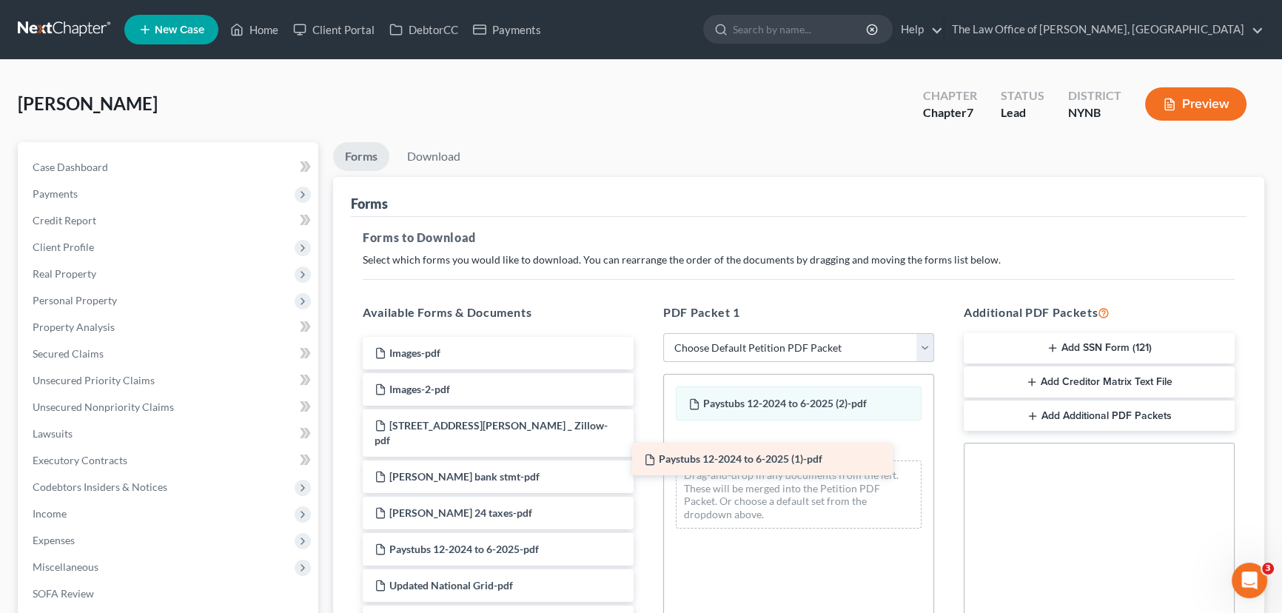
drag, startPoint x: 587, startPoint y: 355, endPoint x: 813, endPoint y: 457, distance: 248.5
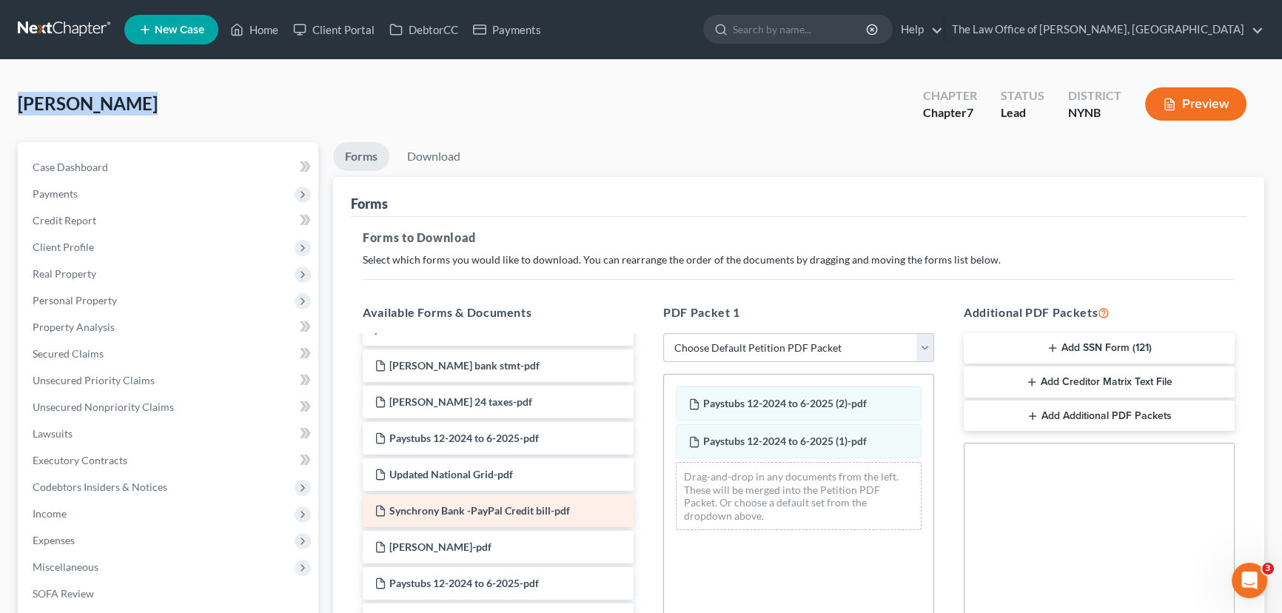
scroll to position [134, 0]
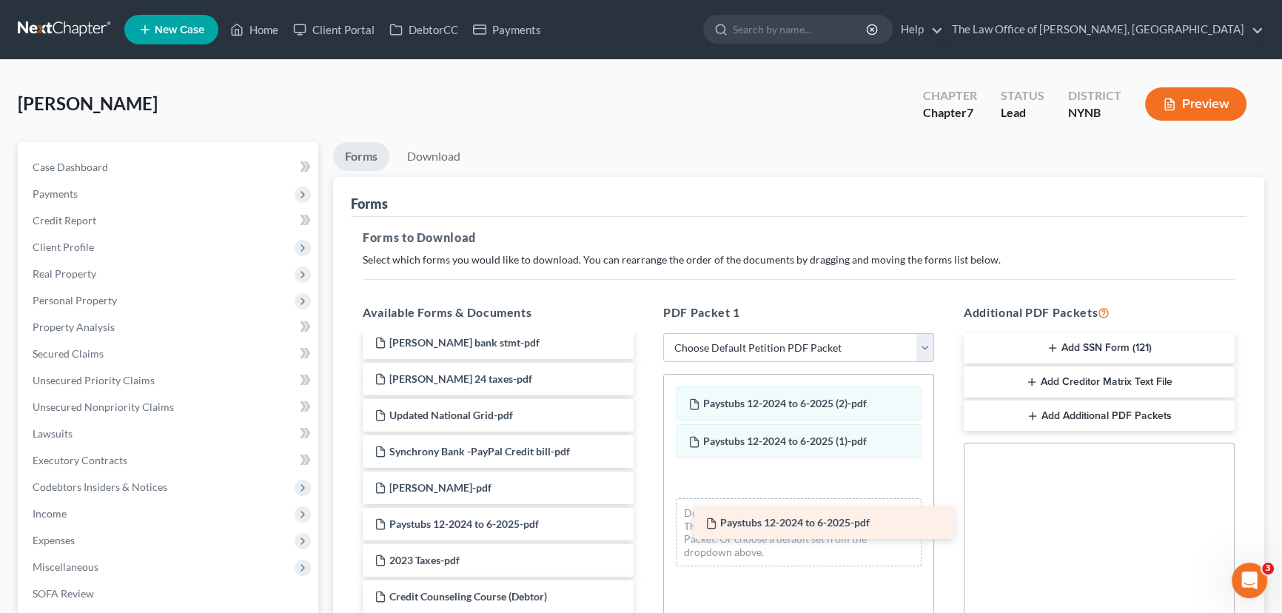
drag, startPoint x: 466, startPoint y: 407, endPoint x: 798, endPoint y: 517, distance: 349.2
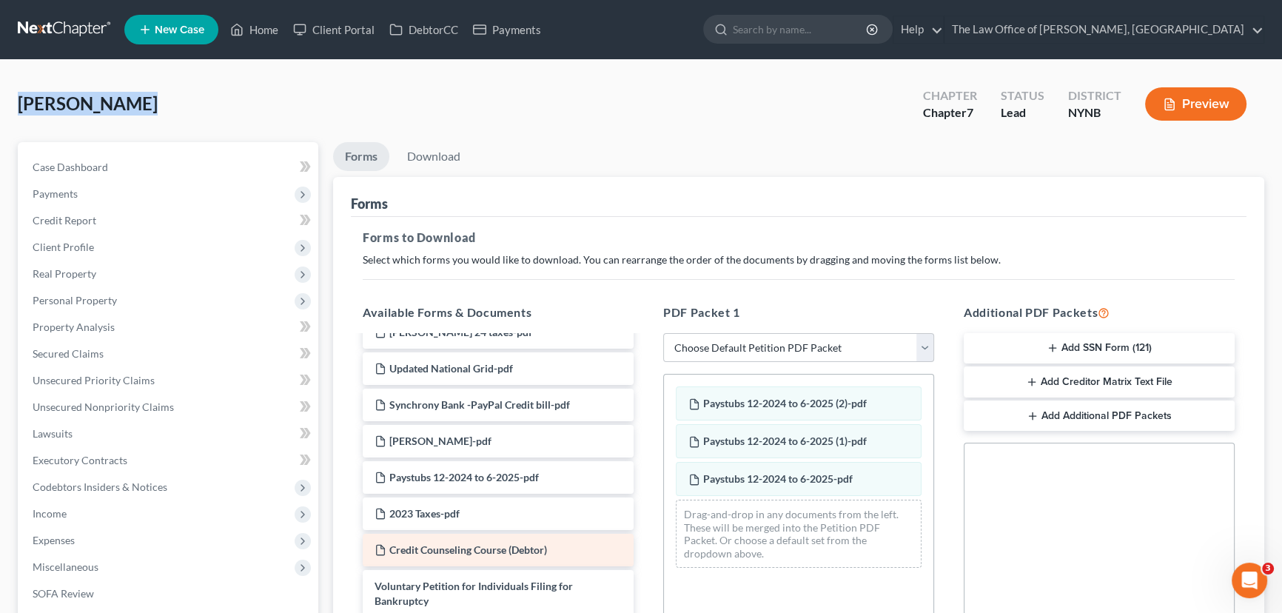
scroll to position [201, 0]
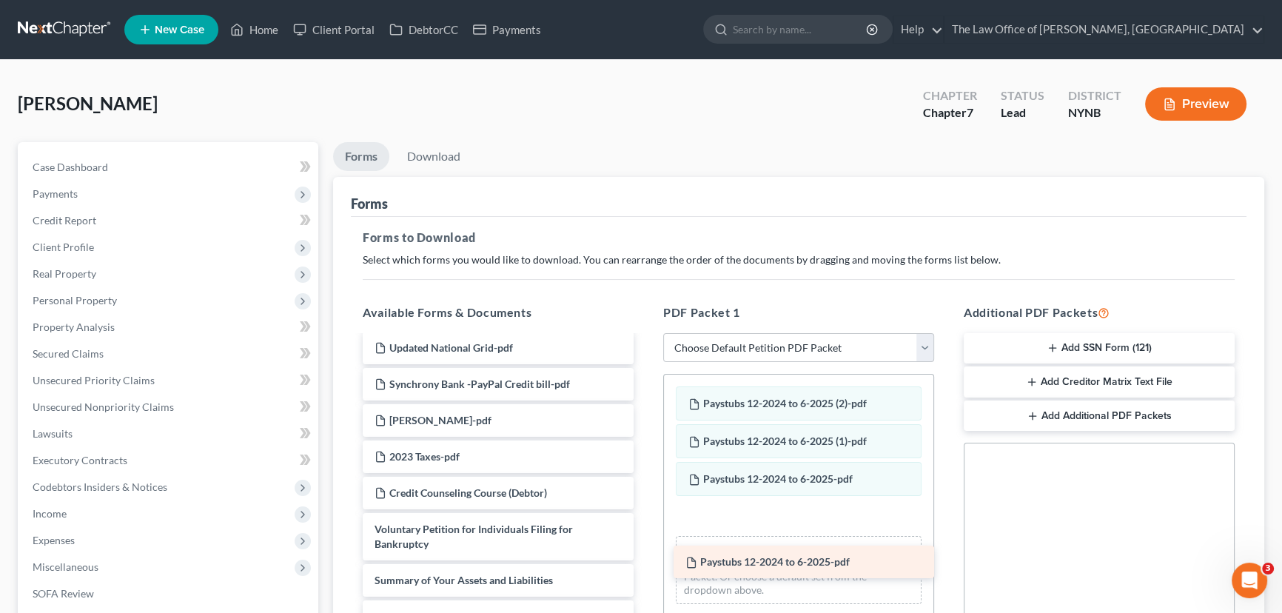
drag, startPoint x: 500, startPoint y: 448, endPoint x: 791, endPoint y: 526, distance: 301.1
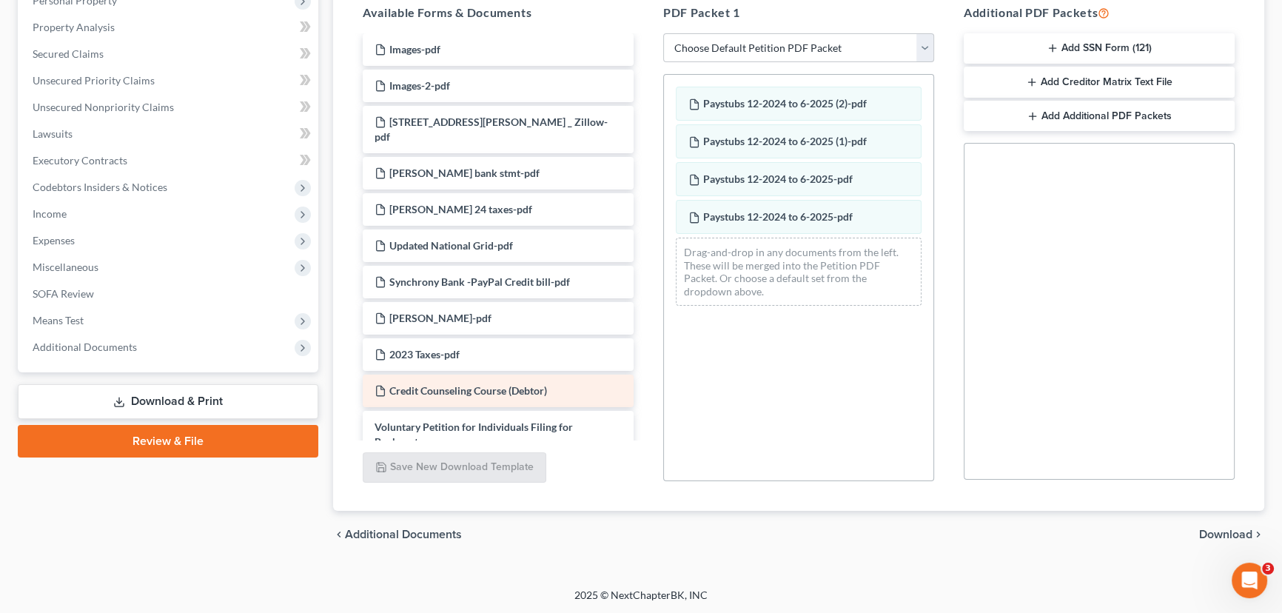
scroll to position [0, 0]
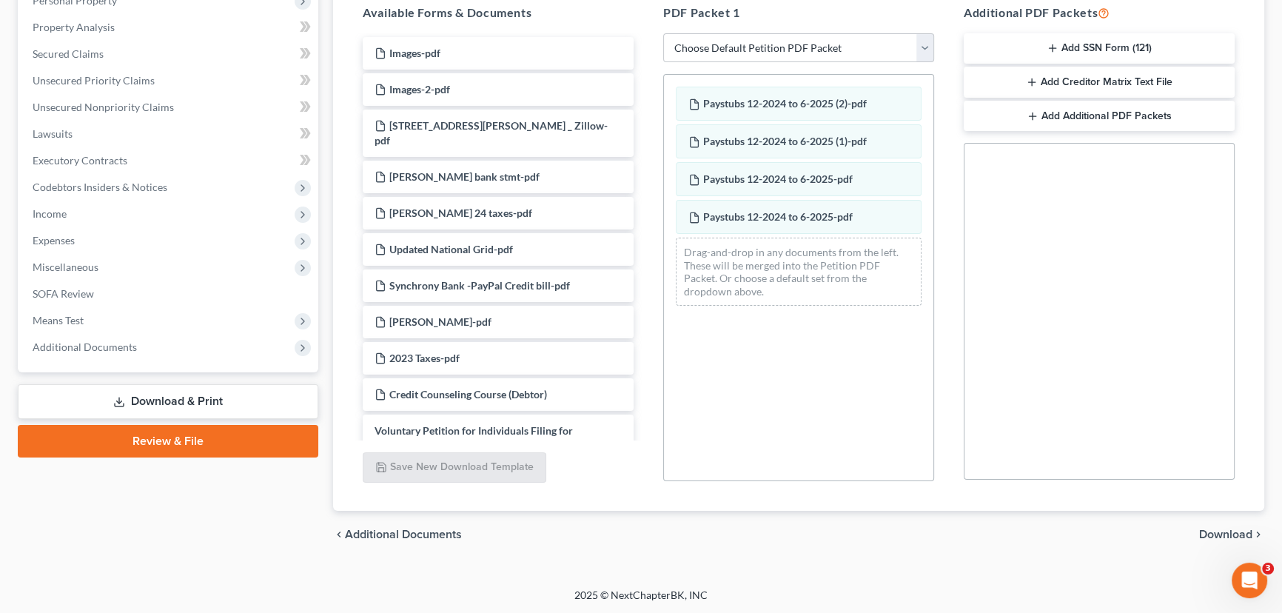
click at [1238, 533] on span "Download" at bounding box center [1225, 534] width 53 height 12
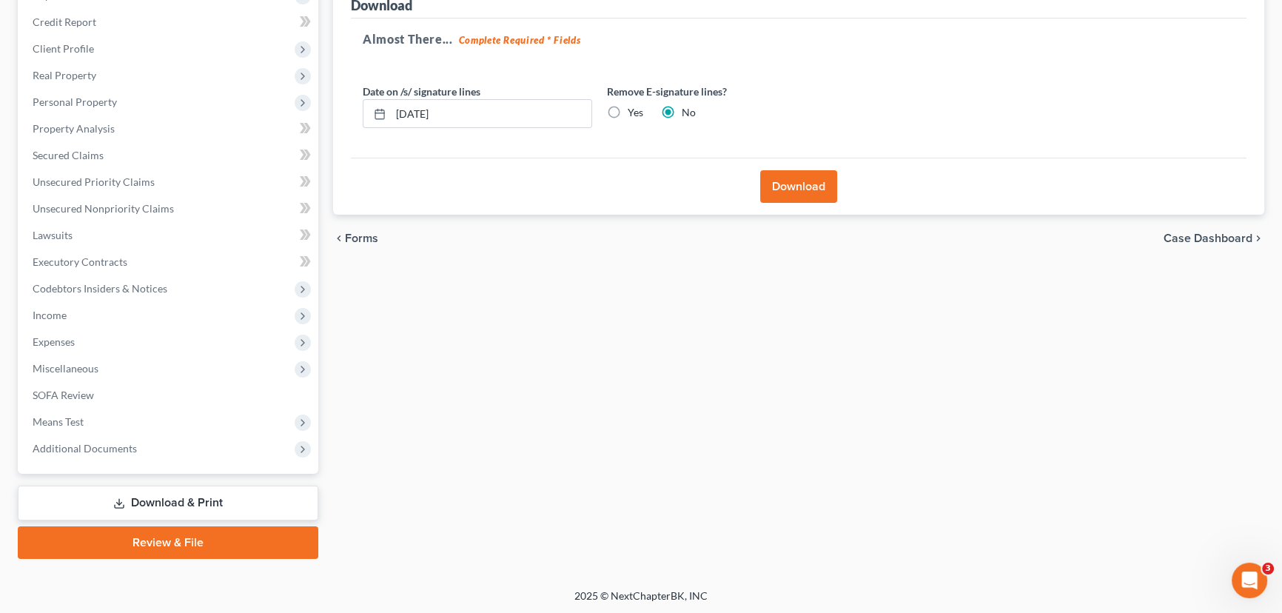
click at [801, 181] on button "Download" at bounding box center [798, 186] width 77 height 33
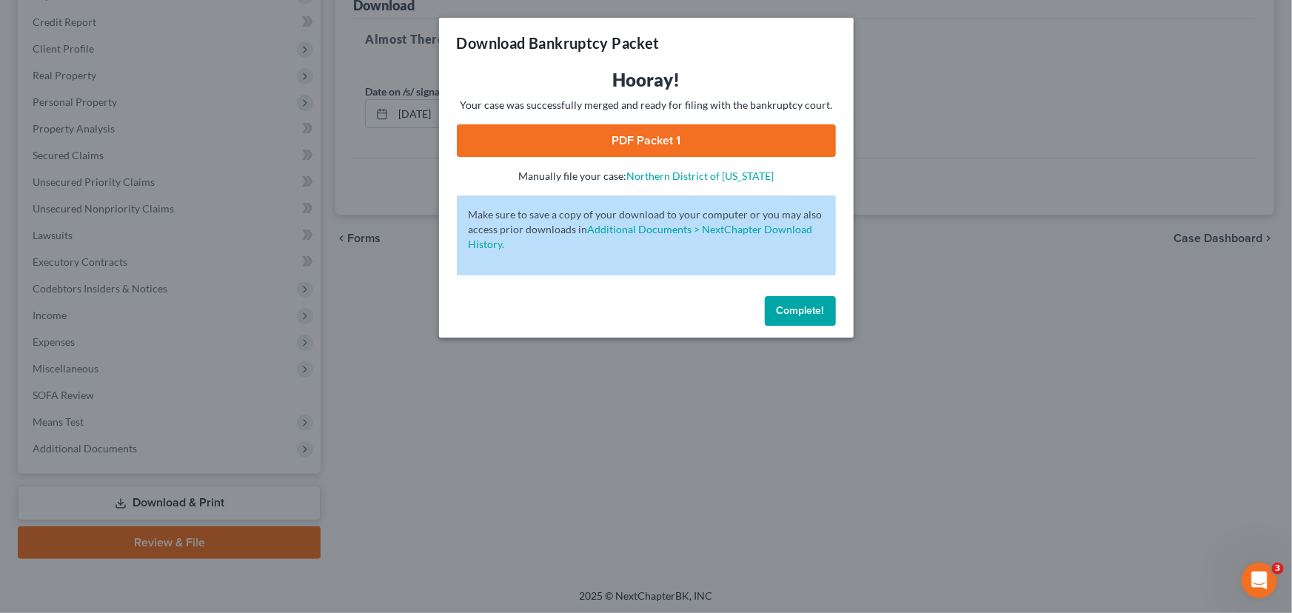
click at [722, 142] on link "PDF Packet 1" at bounding box center [646, 140] width 379 height 33
drag, startPoint x: 806, startPoint y: 315, endPoint x: 782, endPoint y: 320, distance: 24.4
click at [806, 315] on span "Complete!" at bounding box center [799, 310] width 47 height 13
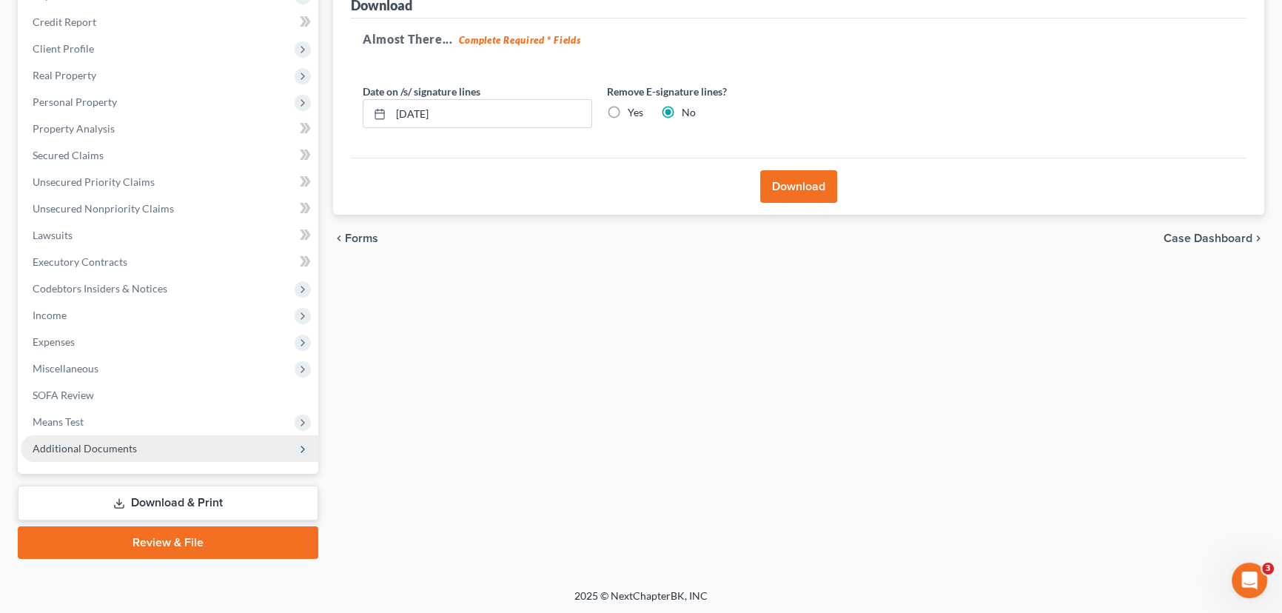
click at [59, 456] on span "Additional Documents" at bounding box center [170, 448] width 298 height 27
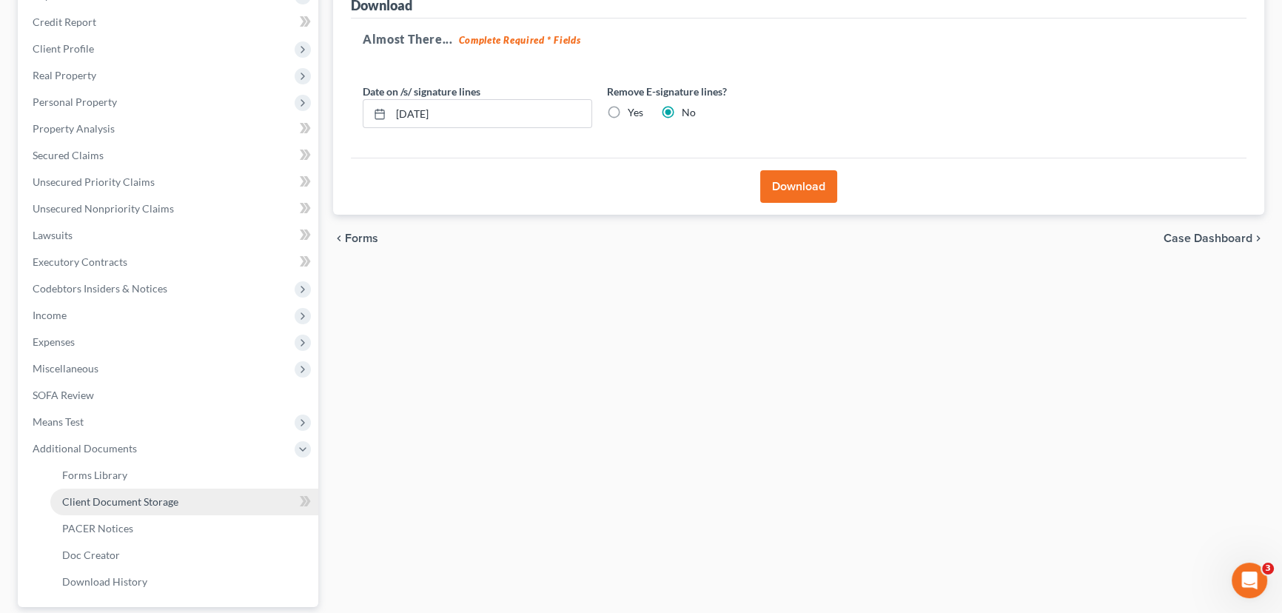
click at [95, 500] on span "Client Document Storage" at bounding box center [120, 501] width 116 height 13
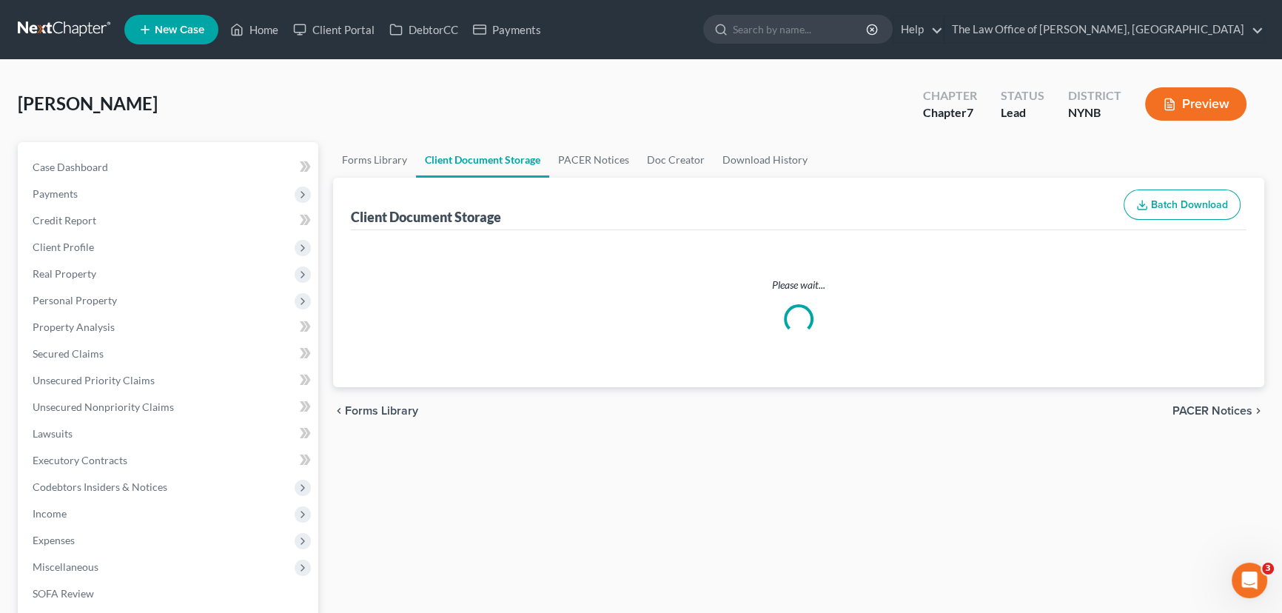
select select "1"
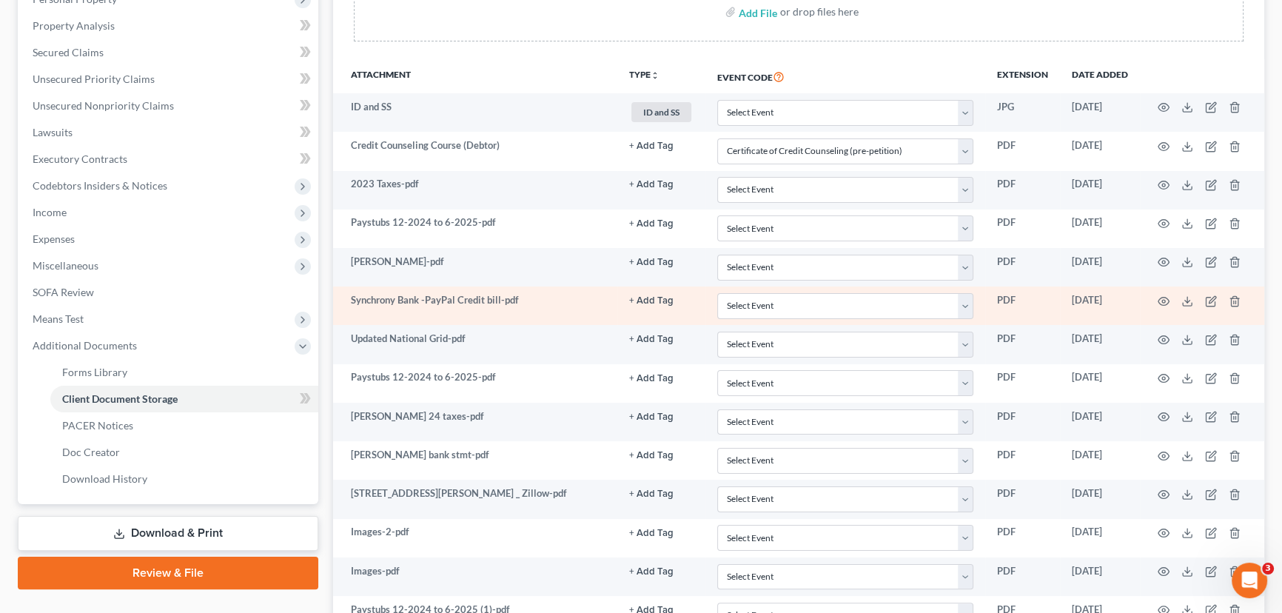
scroll to position [471, 0]
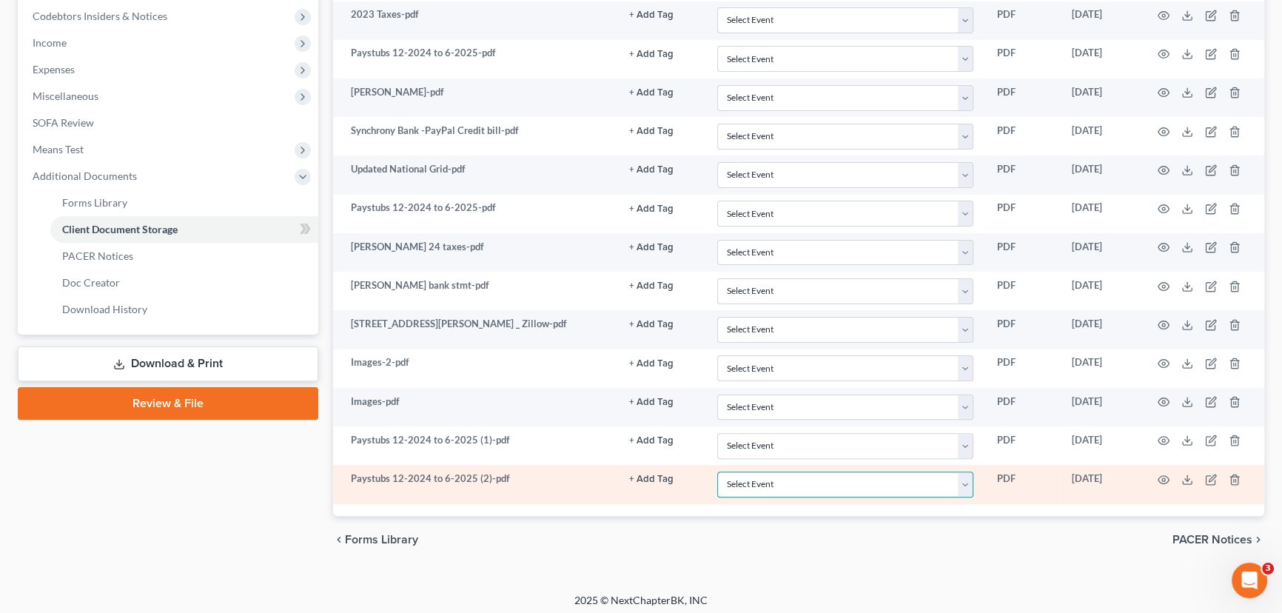
click at [776, 486] on select "Select Event Application to Have the Filing Fee Waived Certificate of Credit Co…" at bounding box center [845, 484] width 256 height 26
select select "5"
click at [717, 471] on select "Select Event Application to Have the Filing Fee Waived Certificate of Credit Co…" at bounding box center [845, 484] width 256 height 26
click at [1162, 478] on circle "button" at bounding box center [1163, 479] width 3 height 3
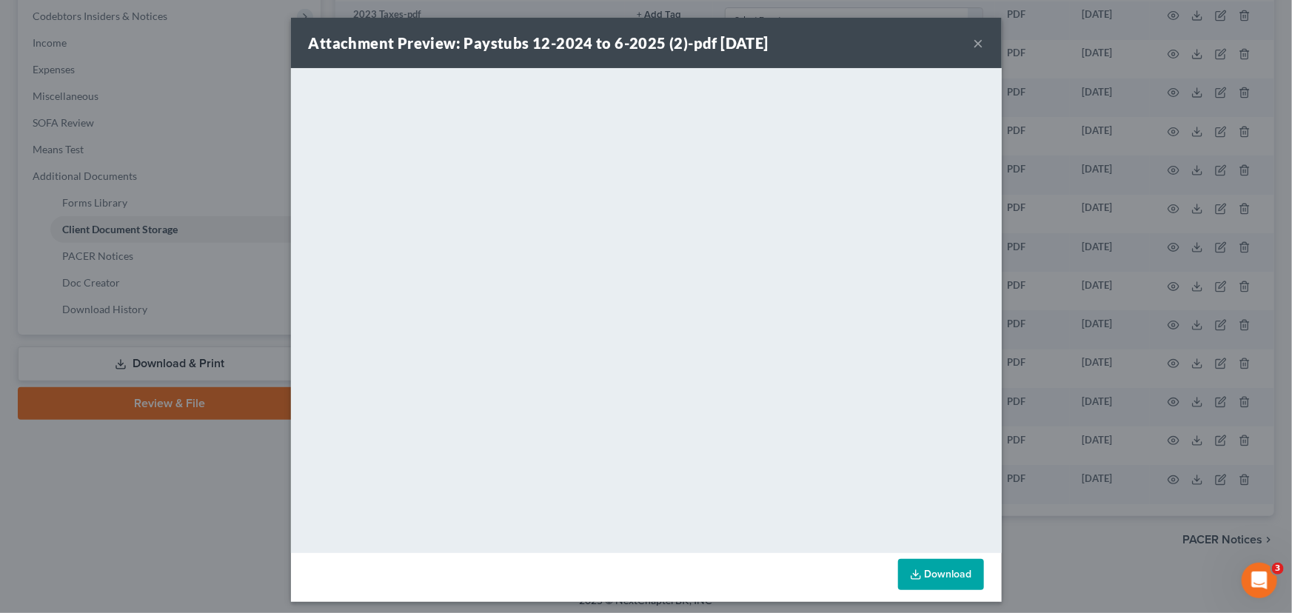
drag, startPoint x: 970, startPoint y: 42, endPoint x: 955, endPoint y: 68, distance: 29.8
click at [973, 42] on button "×" at bounding box center [978, 43] width 10 height 18
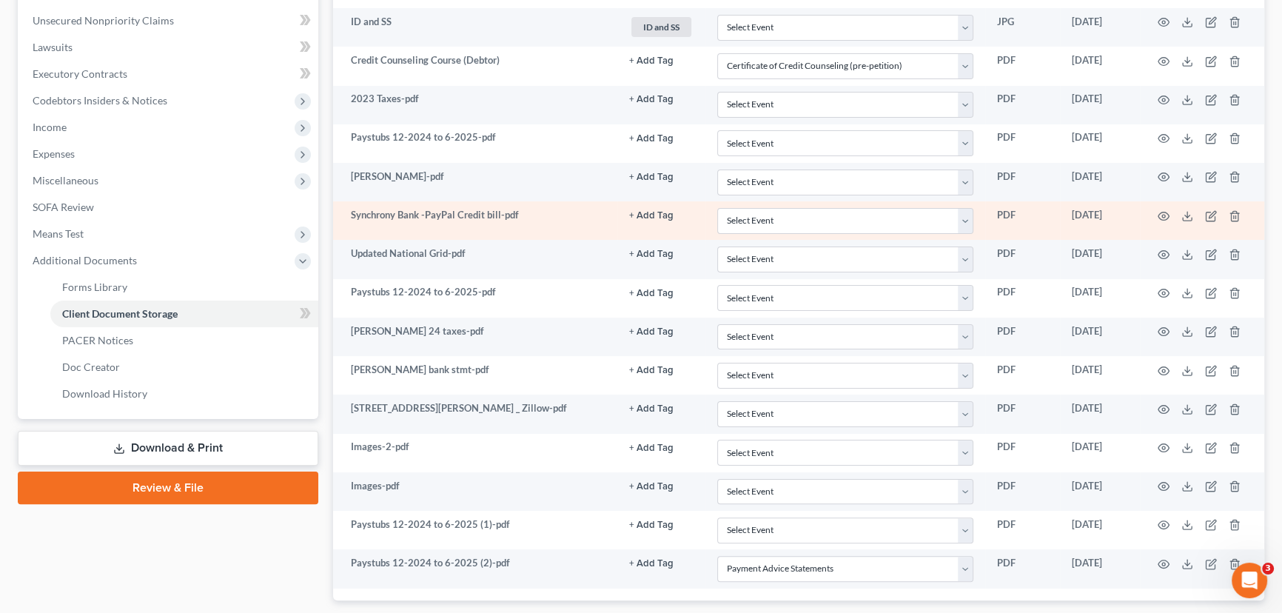
scroll to position [201, 0]
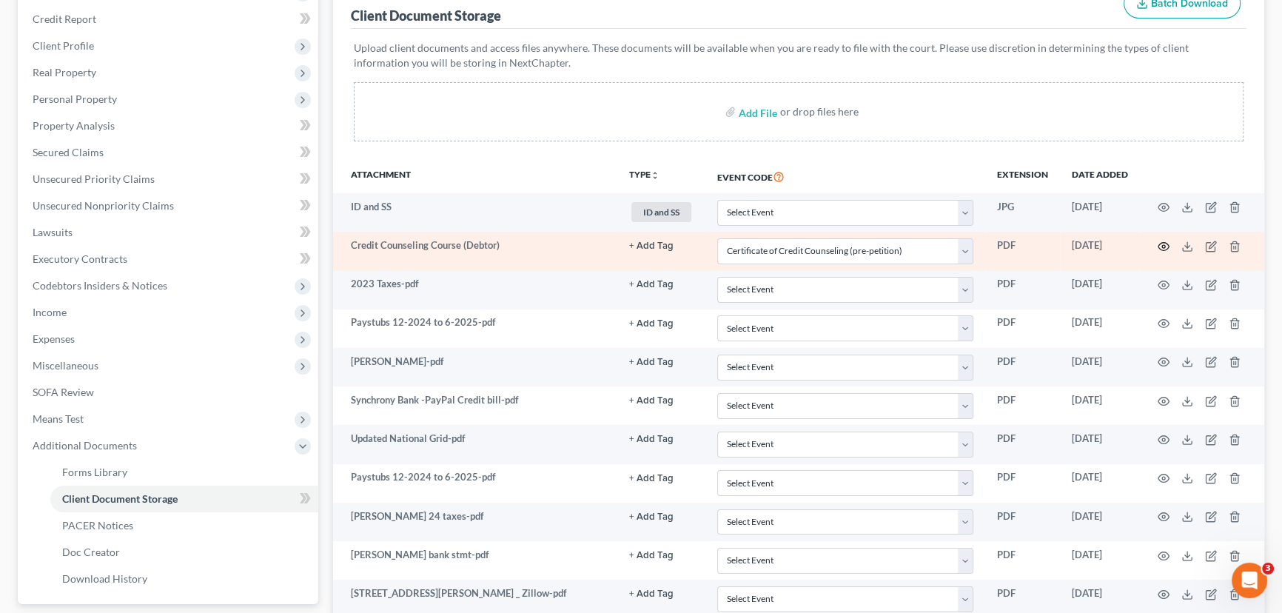
click at [1164, 241] on icon "button" at bounding box center [1164, 247] width 12 height 12
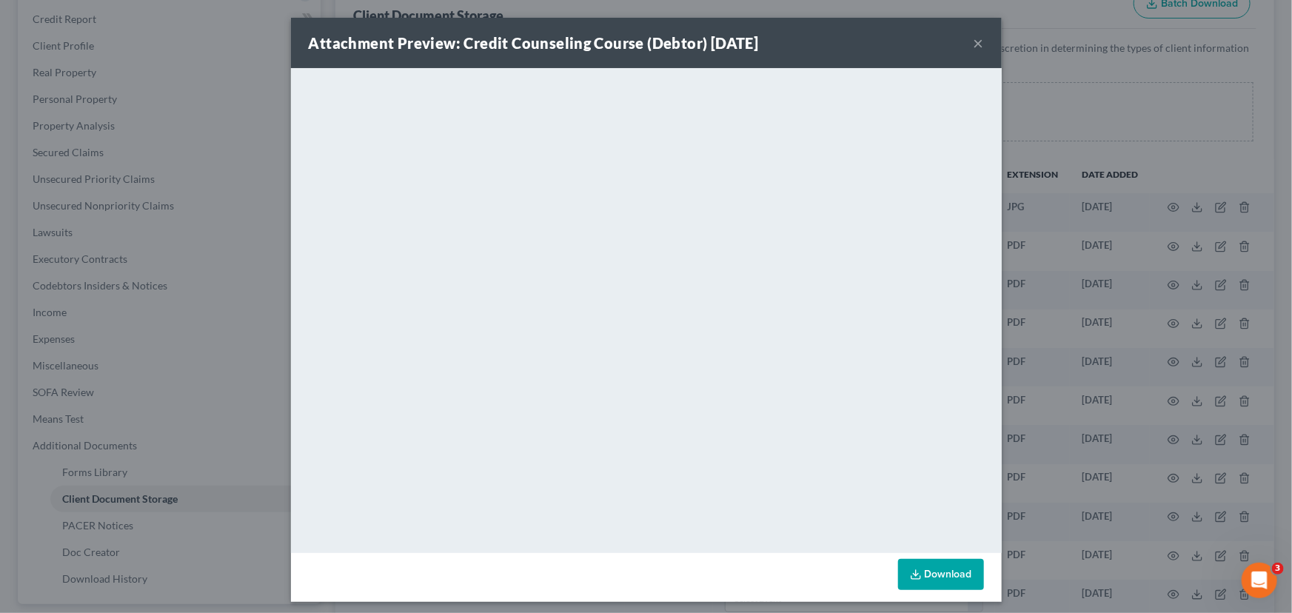
click at [974, 43] on button "×" at bounding box center [978, 43] width 10 height 18
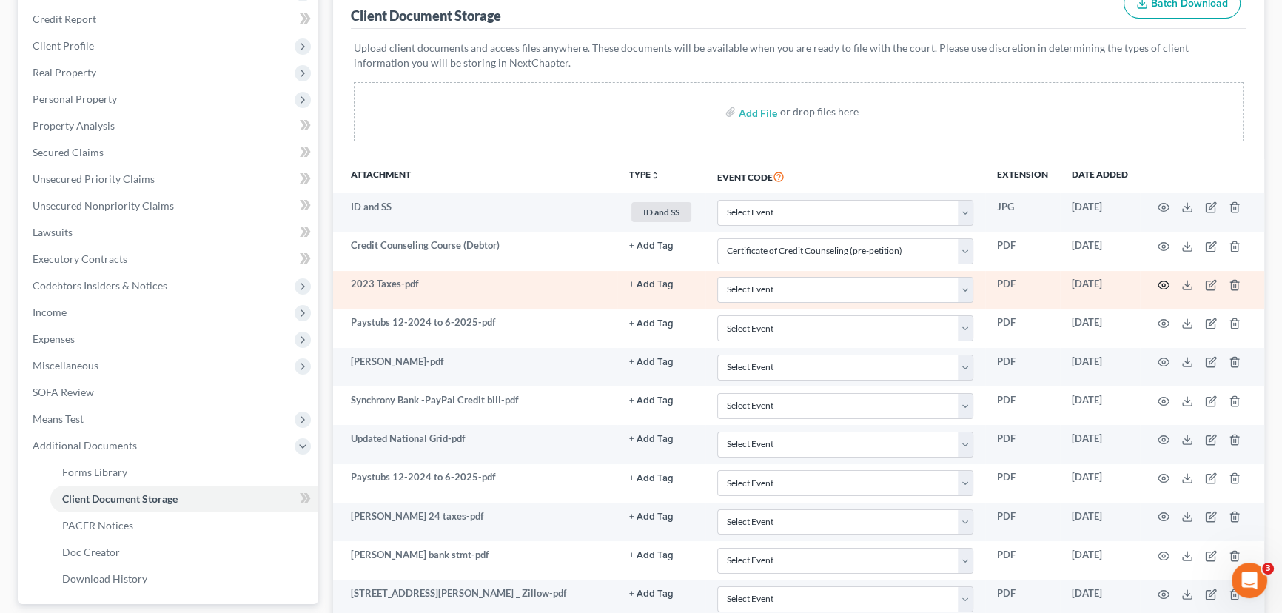
click at [1164, 281] on icon "button" at bounding box center [1164, 285] width 12 height 12
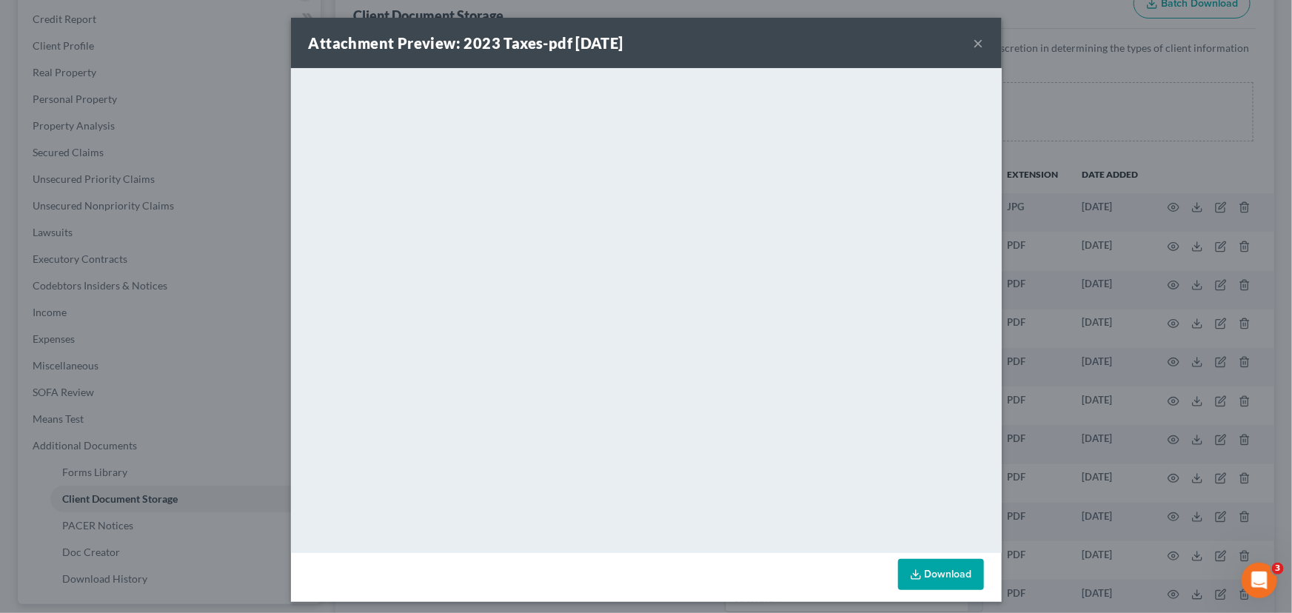
click at [973, 41] on button "×" at bounding box center [978, 43] width 10 height 18
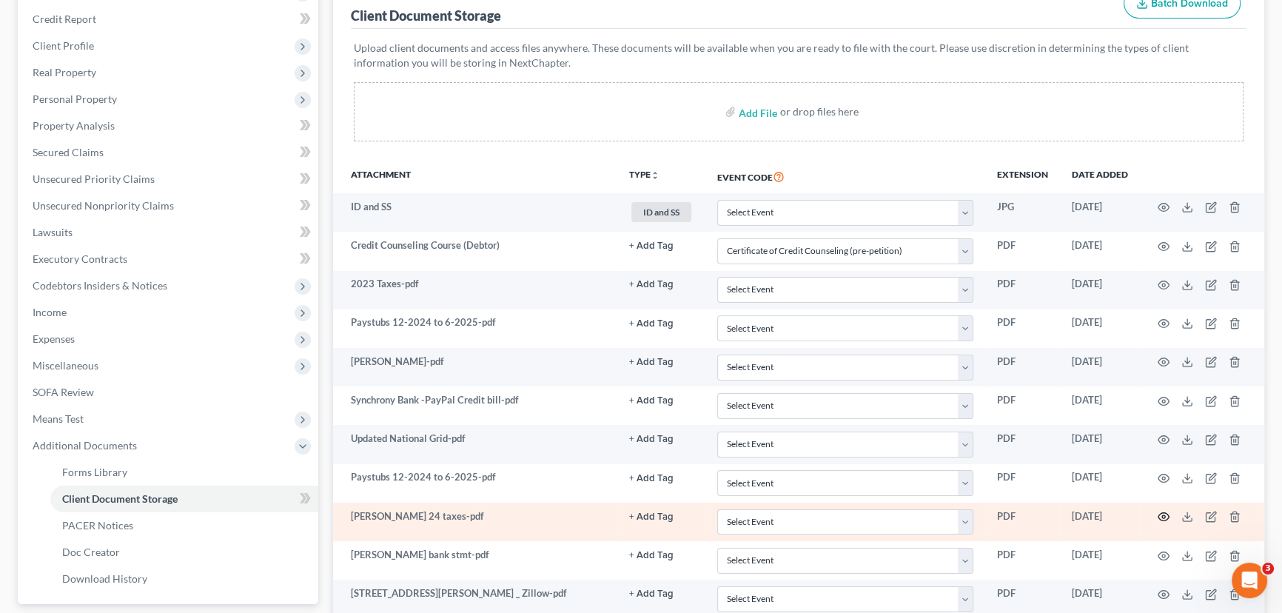
click at [1162, 515] on circle "button" at bounding box center [1163, 516] width 3 height 3
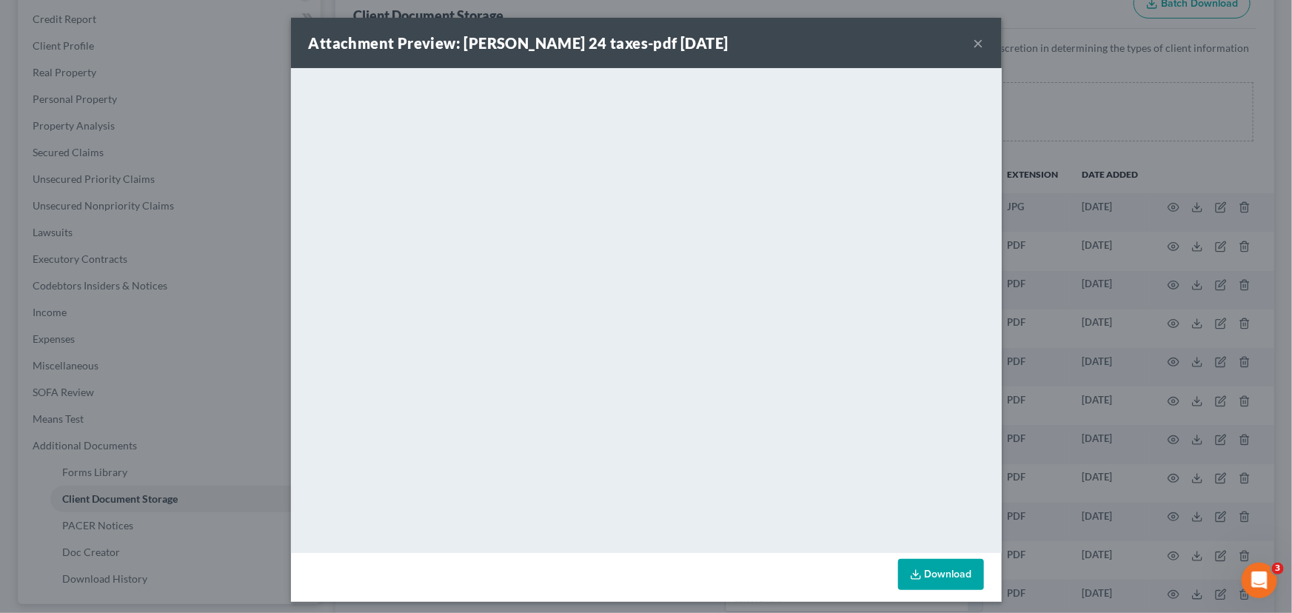
click at [973, 38] on button "×" at bounding box center [978, 43] width 10 height 18
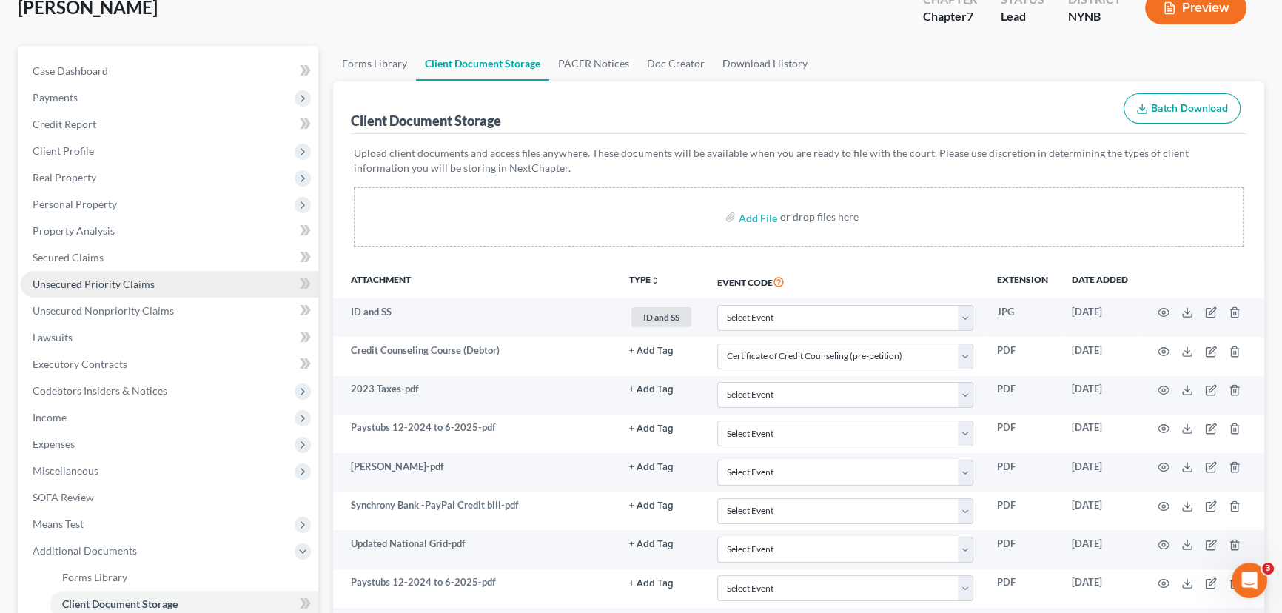
scroll to position [0, 0]
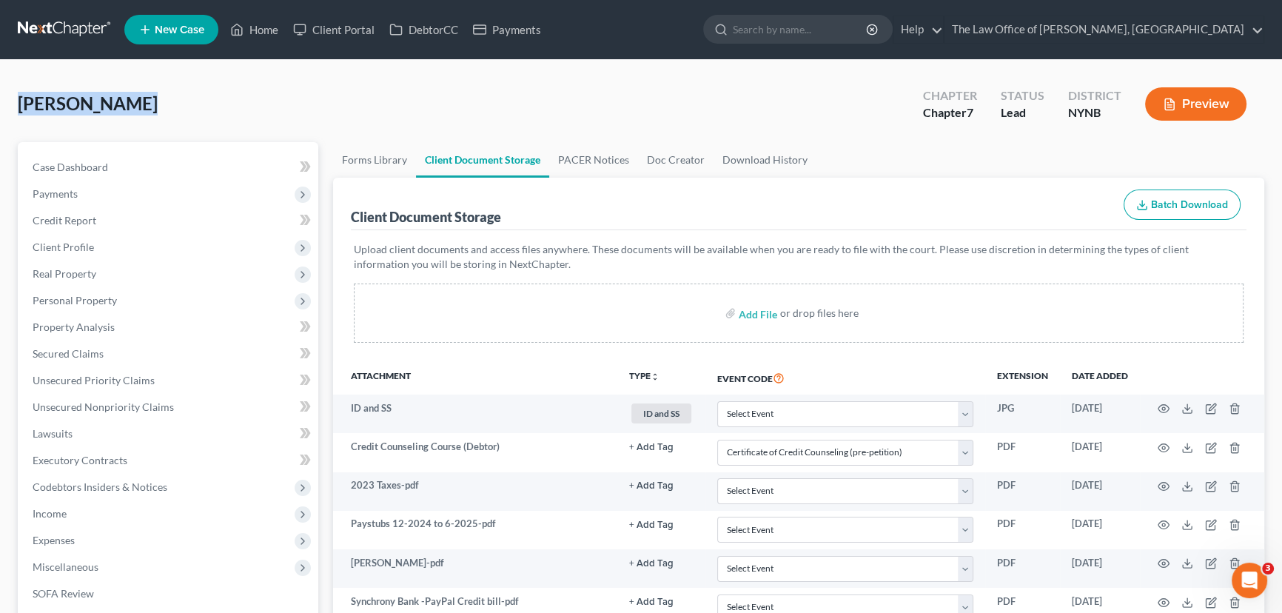
drag, startPoint x: 142, startPoint y: 104, endPoint x: 0, endPoint y: 118, distance: 142.9
click at [0, 118] on div "Dasilva, Joey Upgraded Chapter Chapter 7 Status Lead District NYNB Preview Peti…" at bounding box center [641, 562] width 1282 height 1004
copy span "Dasilva, Joey"
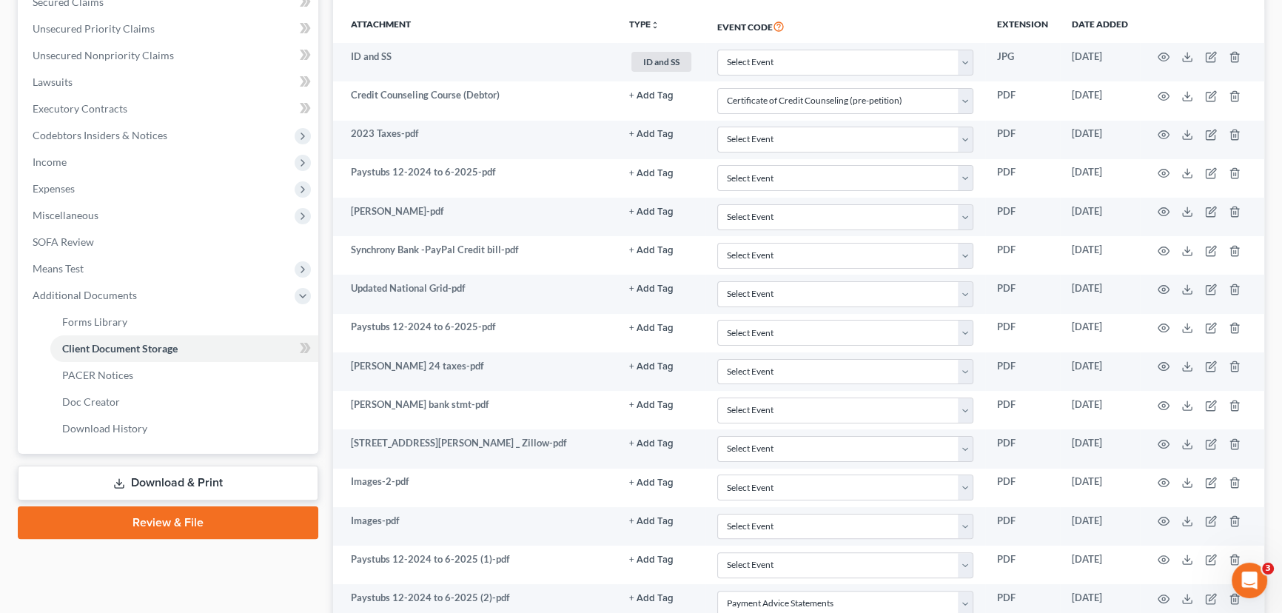
scroll to position [403, 0]
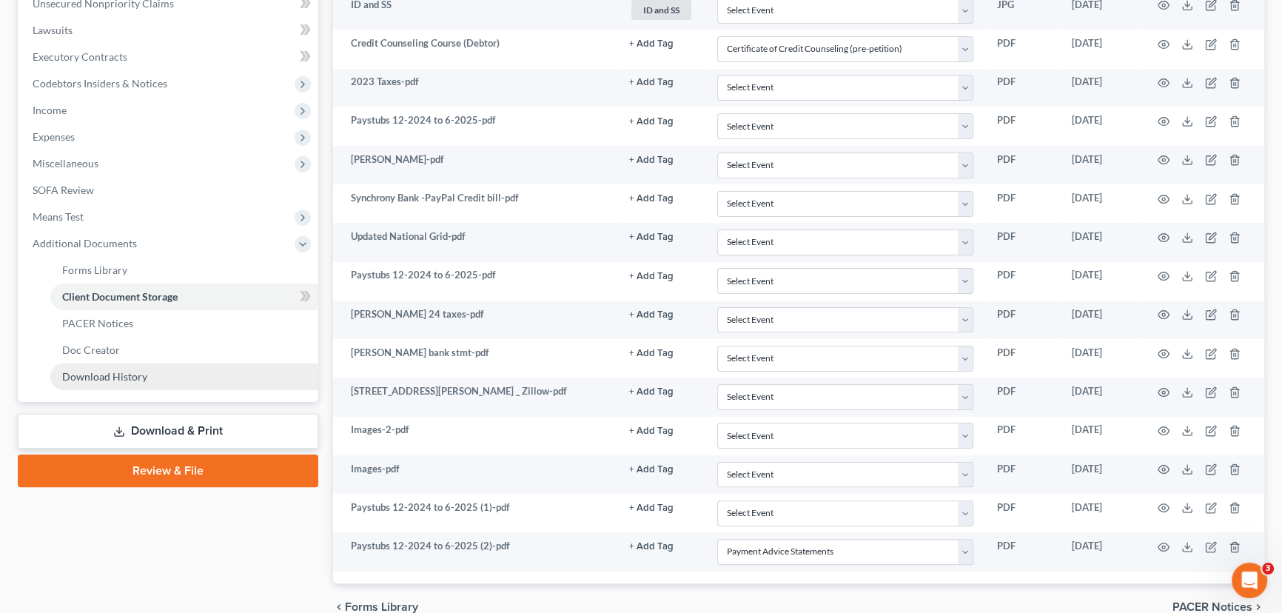
click at [145, 372] on link "Download History" at bounding box center [184, 376] width 268 height 27
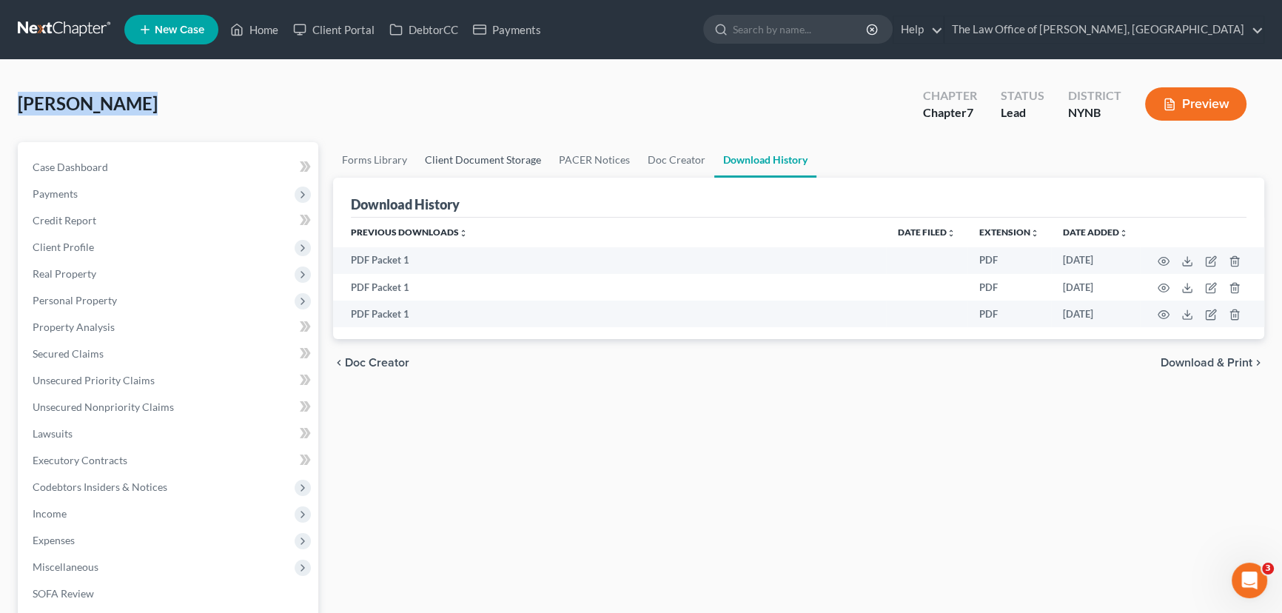
click at [520, 152] on link "Client Document Storage" at bounding box center [483, 160] width 134 height 36
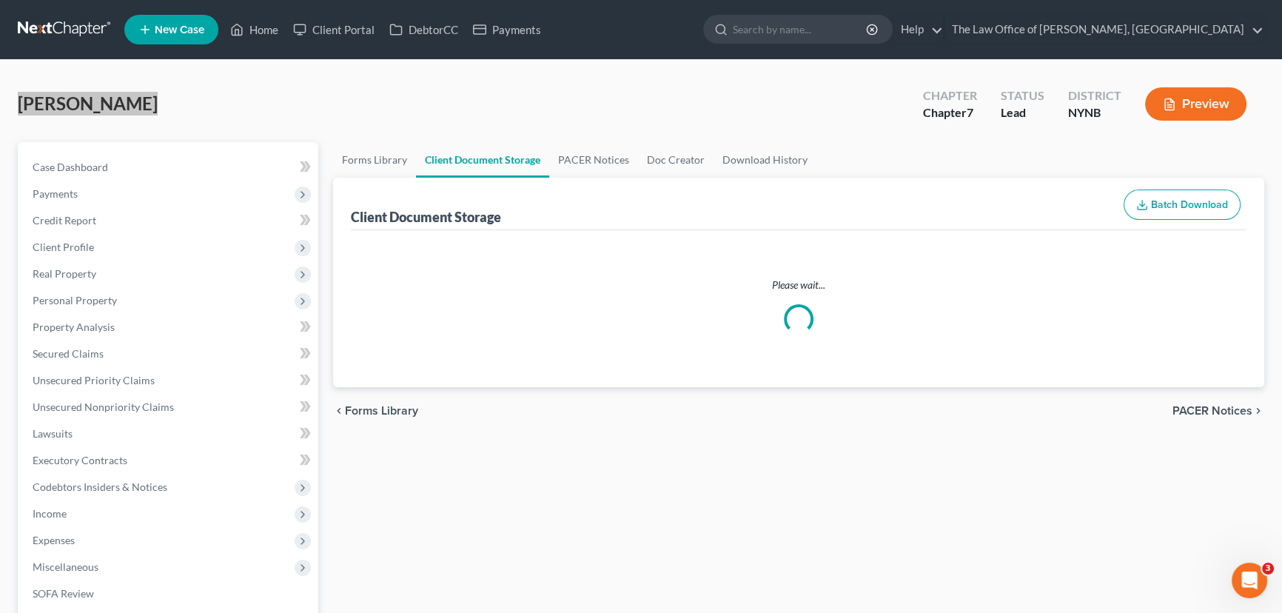
select select "1"
select select "5"
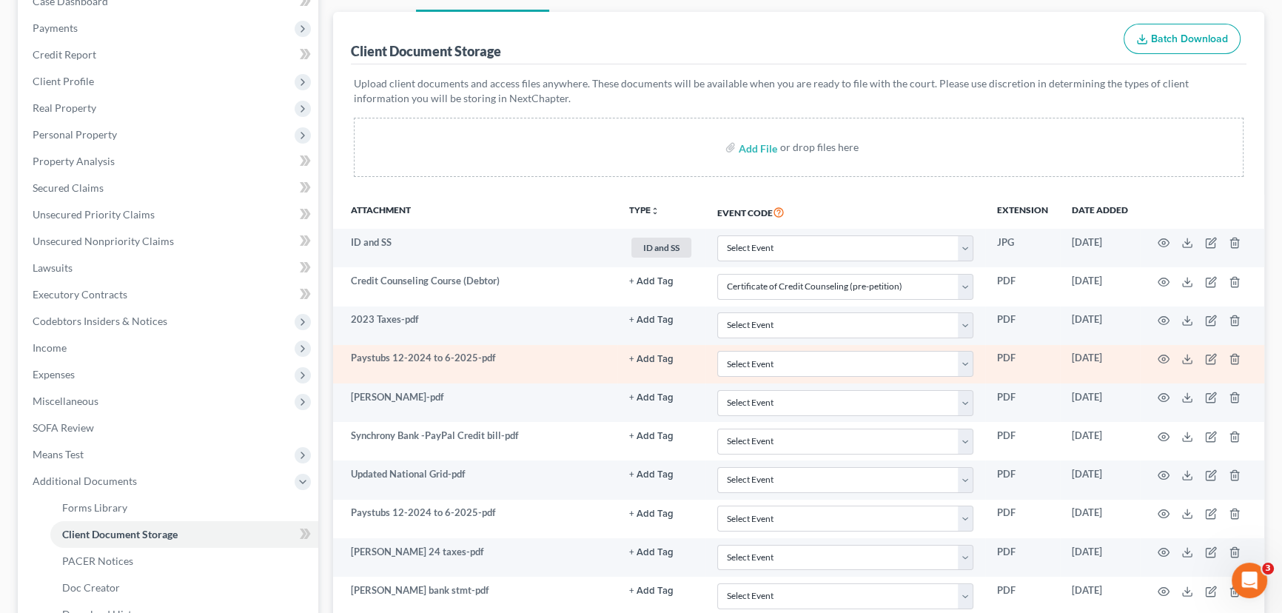
scroll to position [201, 0]
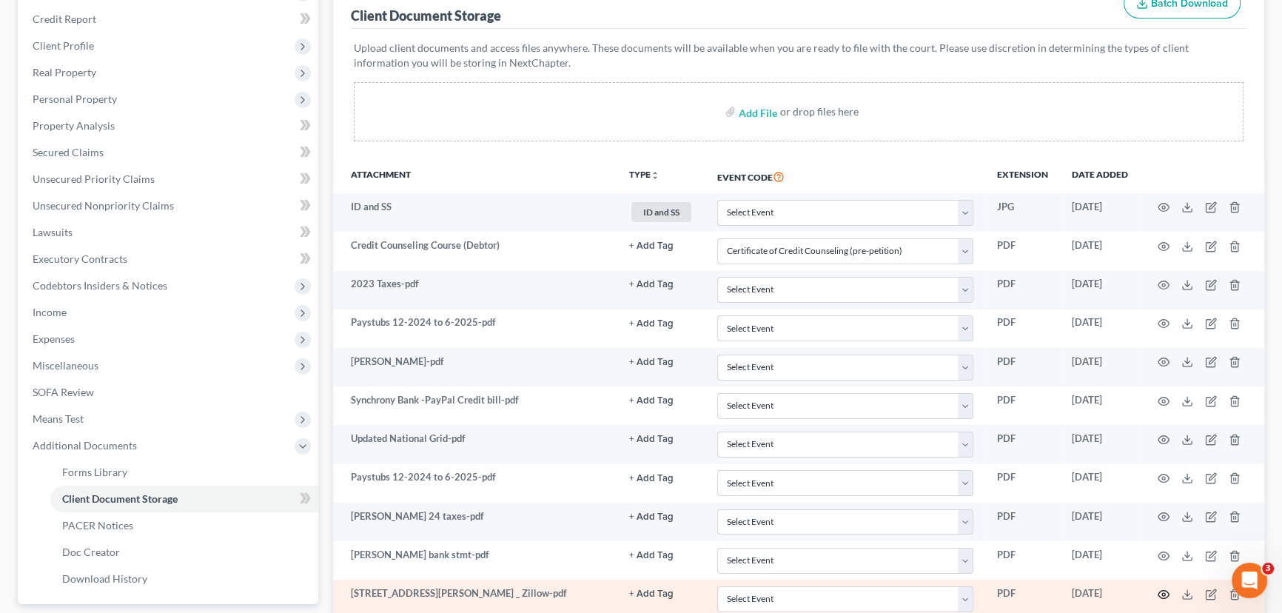
click at [1161, 588] on icon "button" at bounding box center [1164, 594] width 12 height 12
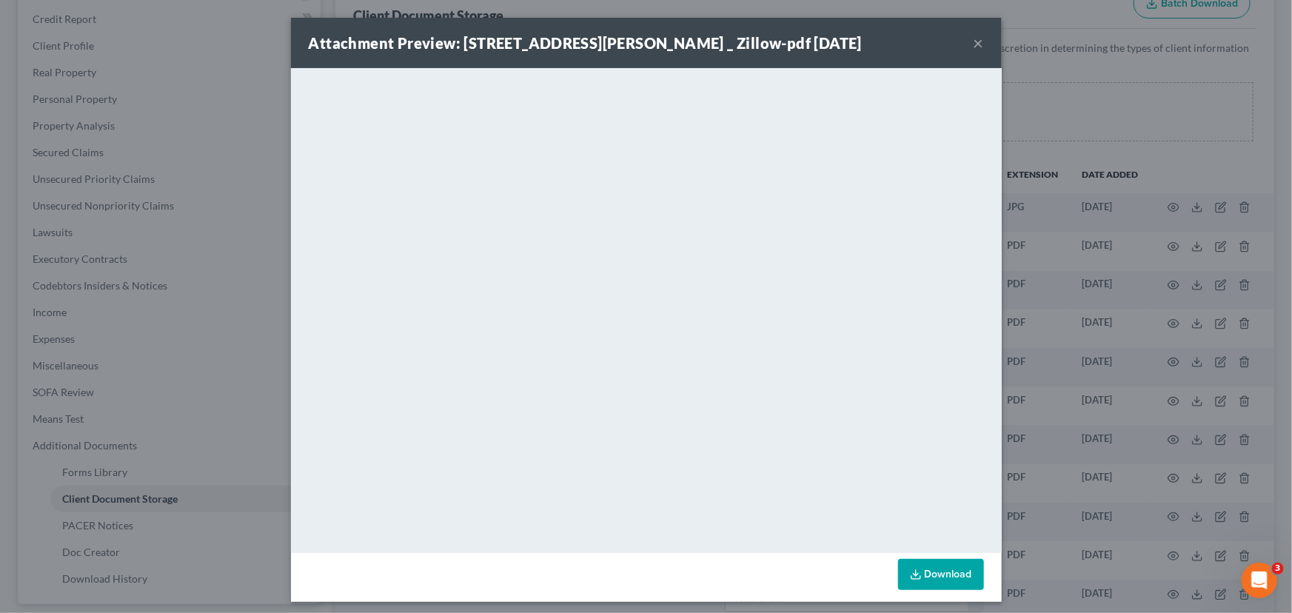
click at [1080, 96] on div "Attachment Preview: 1804 Nott St, Schenectady, NY 12309 _ Zillow-pdf 08/27/2025…" at bounding box center [646, 306] width 1292 height 613
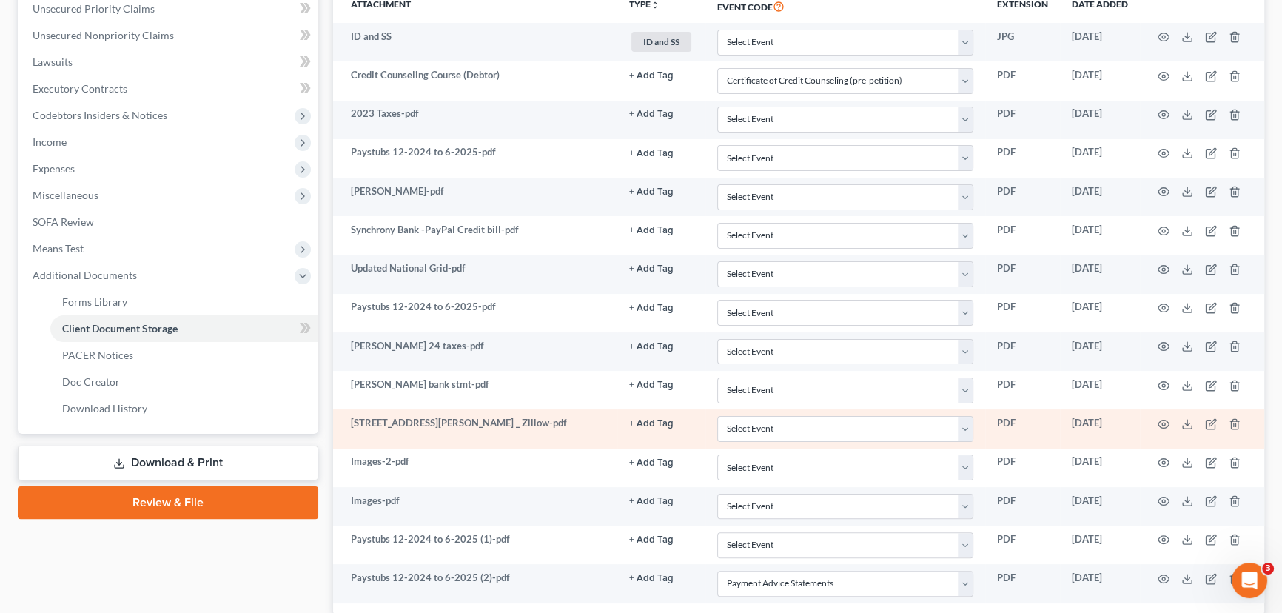
scroll to position [403, 0]
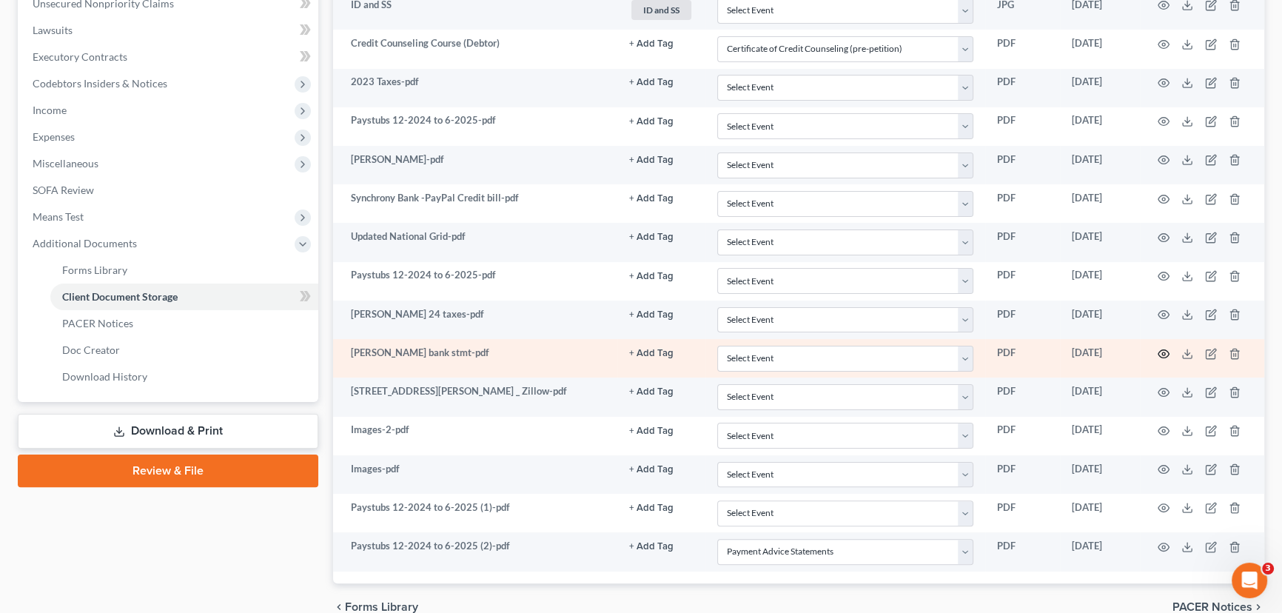
click at [1158, 350] on icon "button" at bounding box center [1164, 354] width 12 height 12
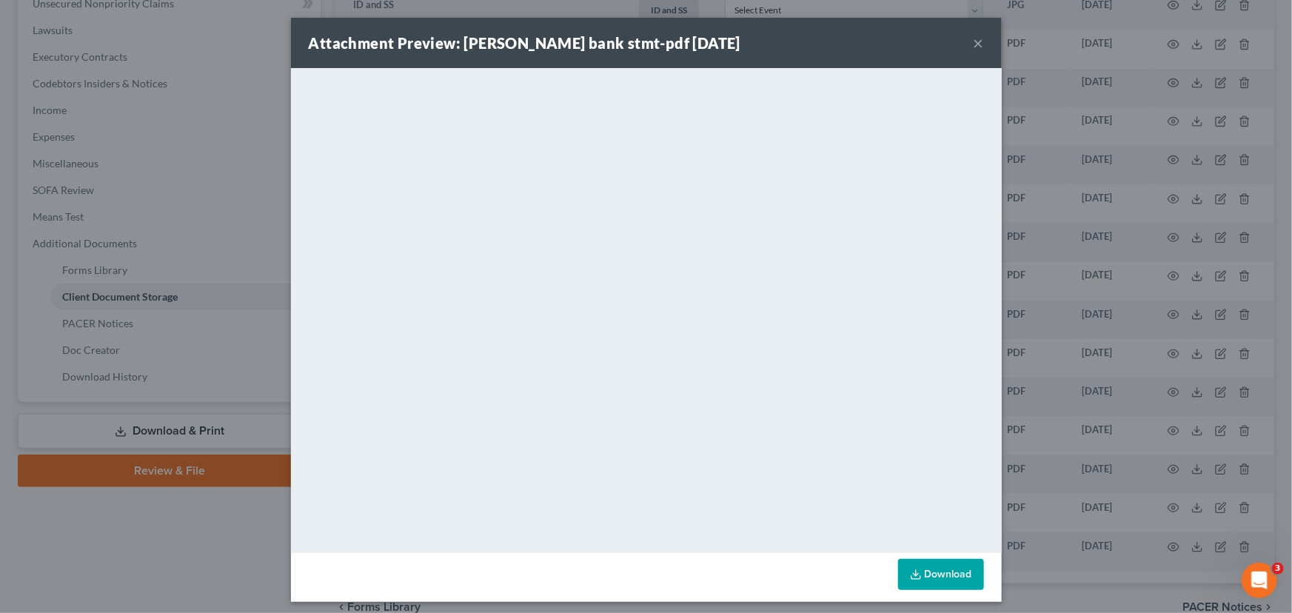
drag, startPoint x: 971, startPoint y: 42, endPoint x: 960, endPoint y: 70, distance: 30.2
click at [973, 42] on button "×" at bounding box center [978, 43] width 10 height 18
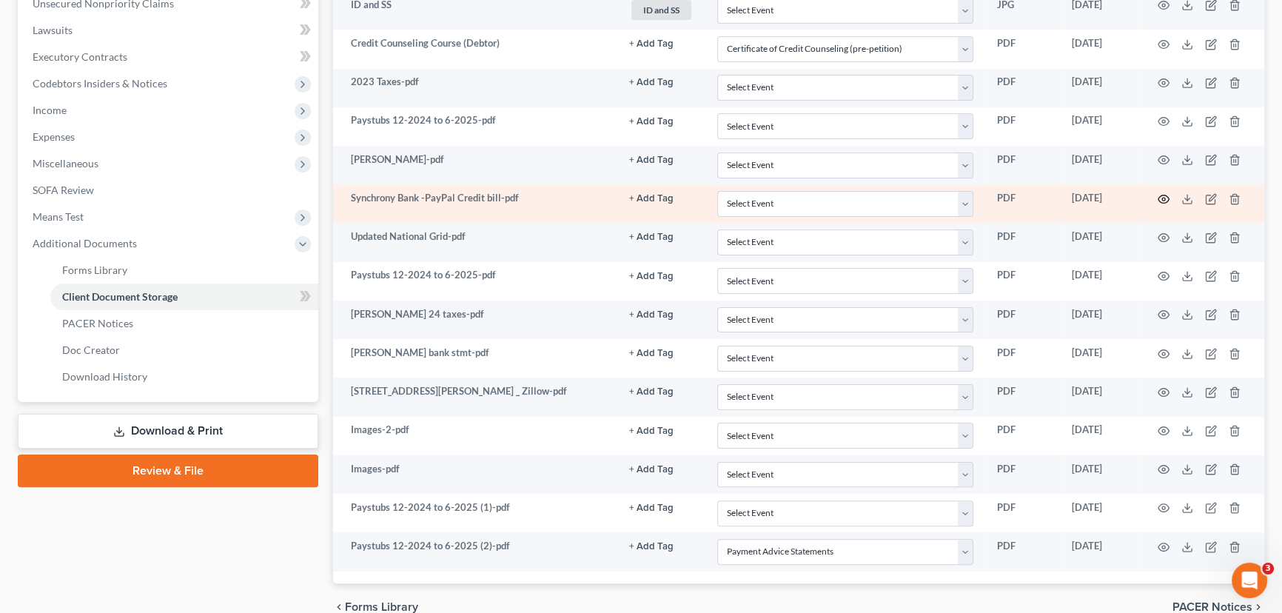
click at [1165, 198] on icon "button" at bounding box center [1164, 199] width 12 height 12
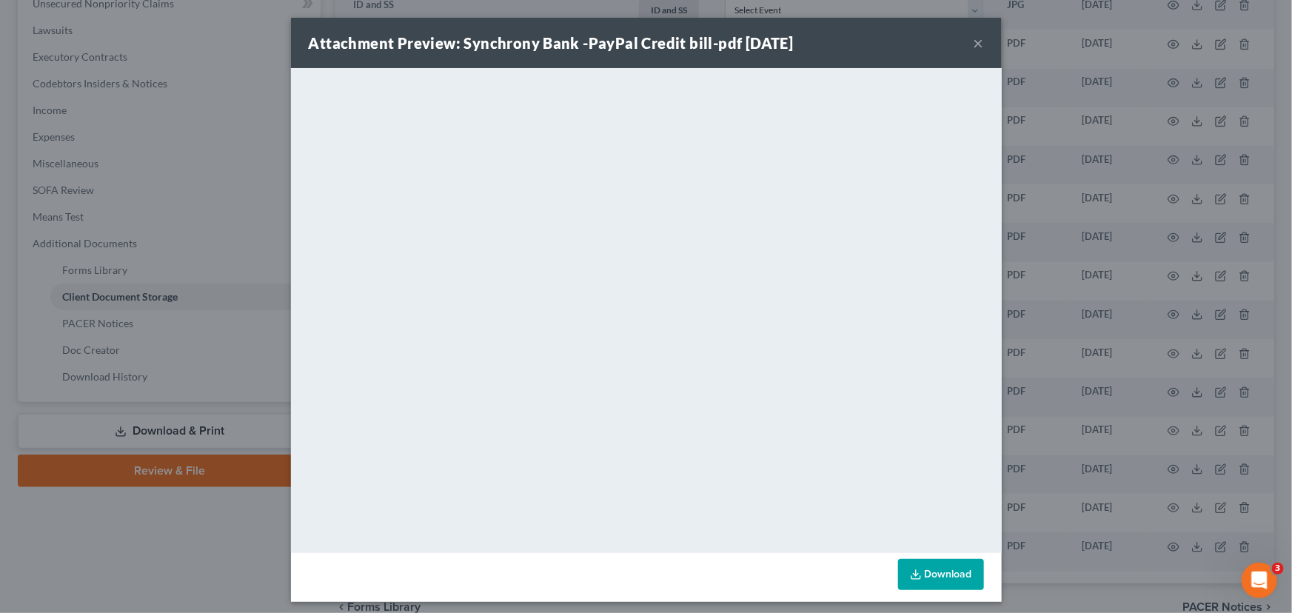
click at [973, 42] on button "×" at bounding box center [978, 43] width 10 height 18
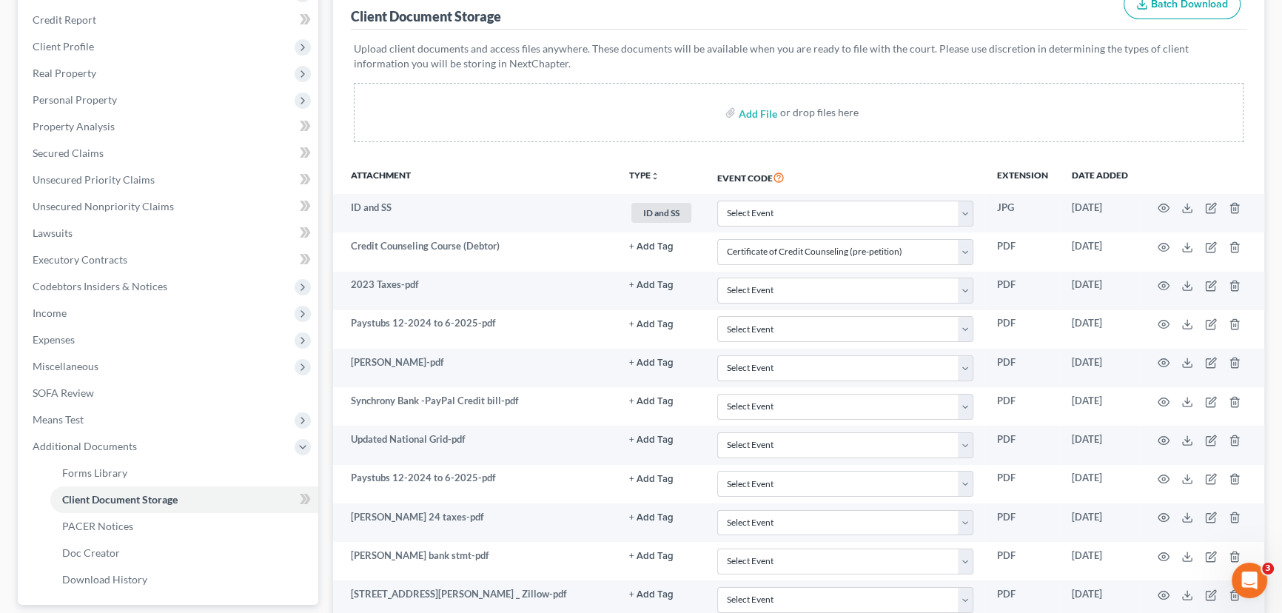
scroll to position [474, 0]
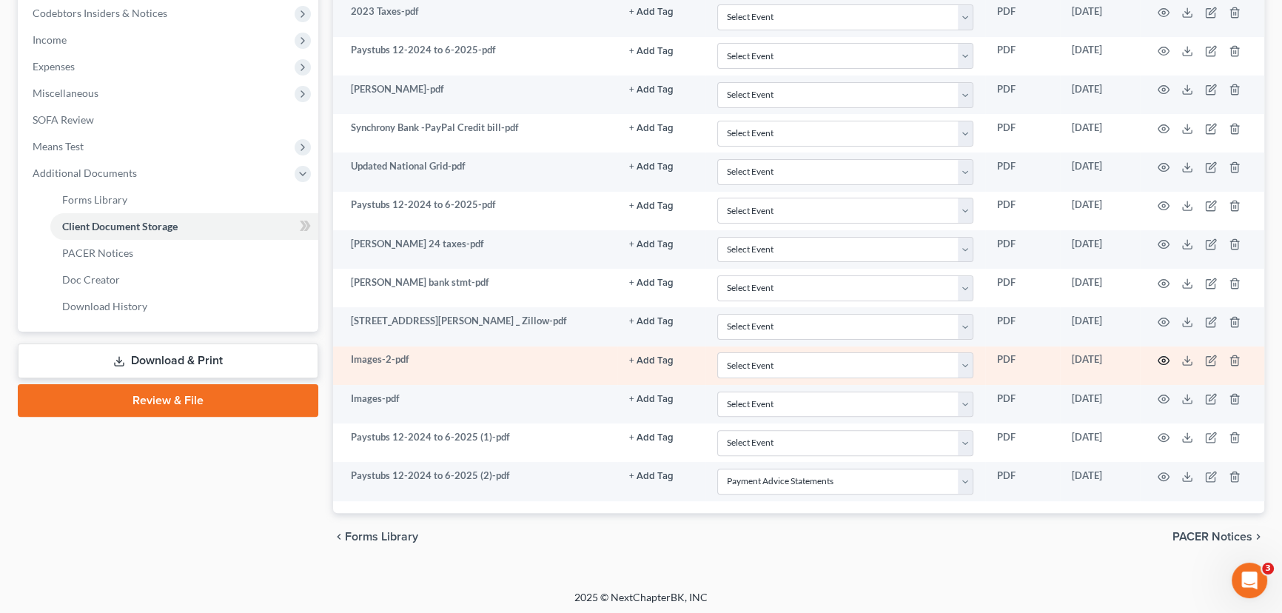
click at [1162, 360] on icon "button" at bounding box center [1164, 361] width 12 height 12
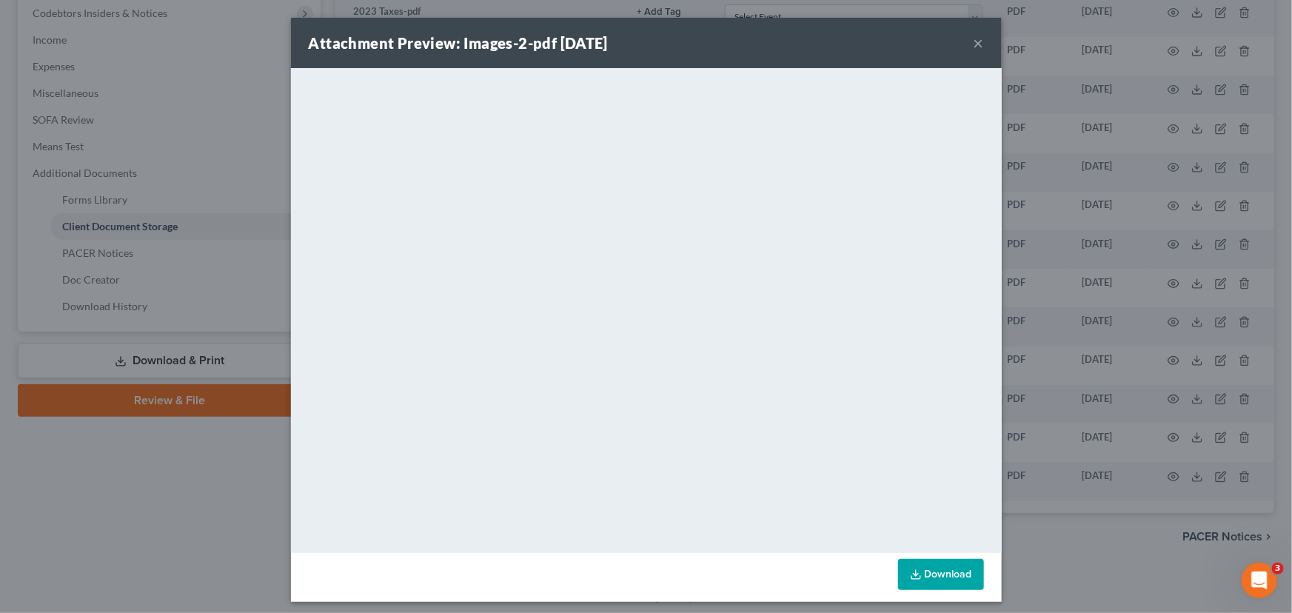
click at [973, 41] on button "×" at bounding box center [978, 43] width 10 height 18
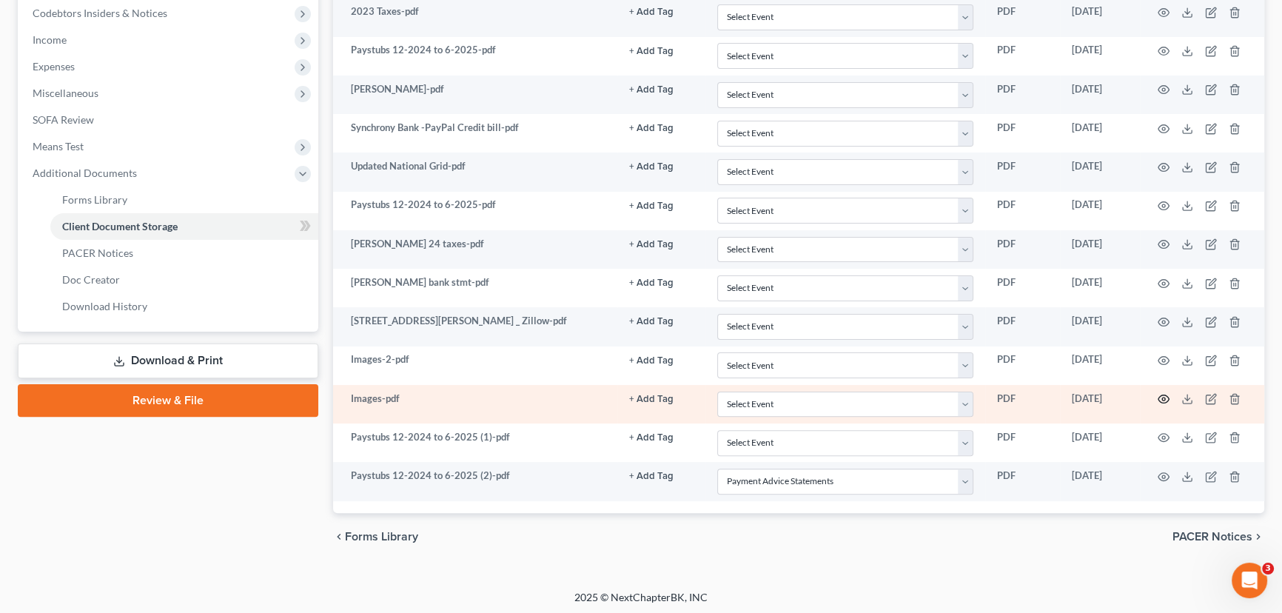
click at [1168, 398] on icon "button" at bounding box center [1164, 399] width 12 height 12
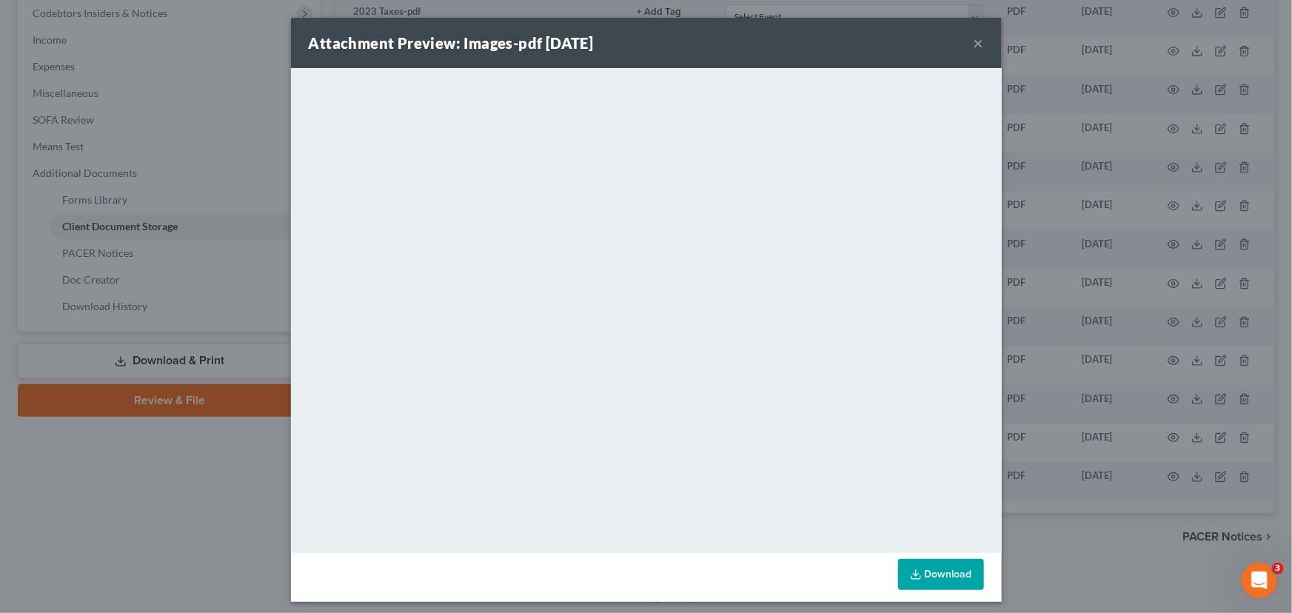
click at [973, 44] on button "×" at bounding box center [978, 43] width 10 height 18
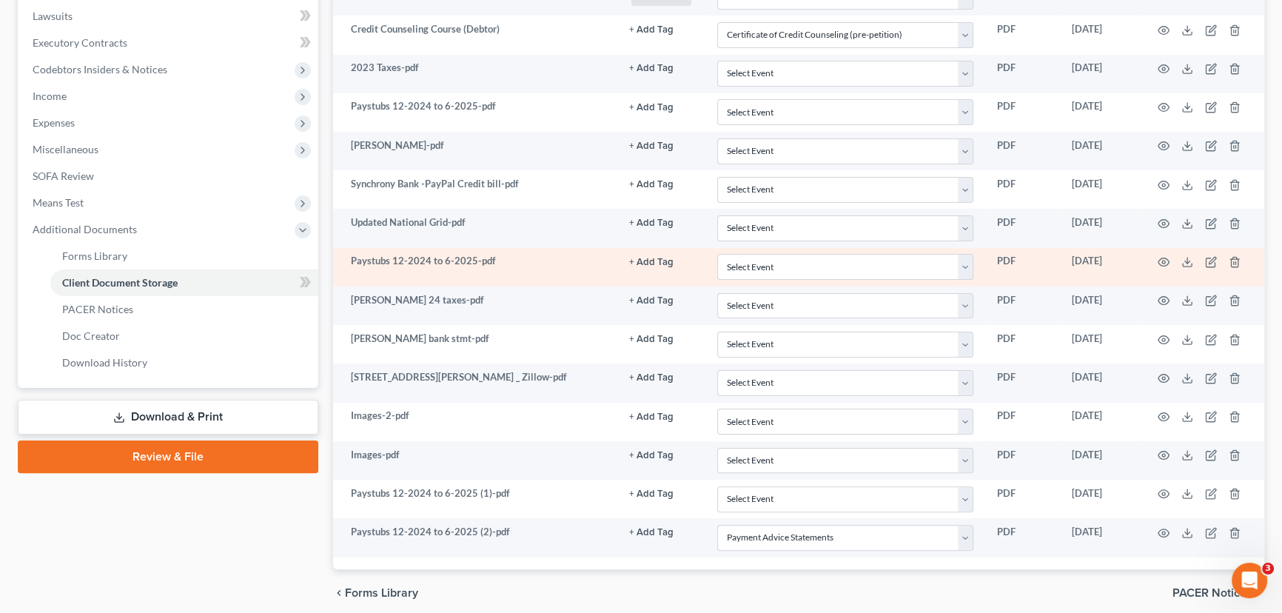
scroll to position [339, 0]
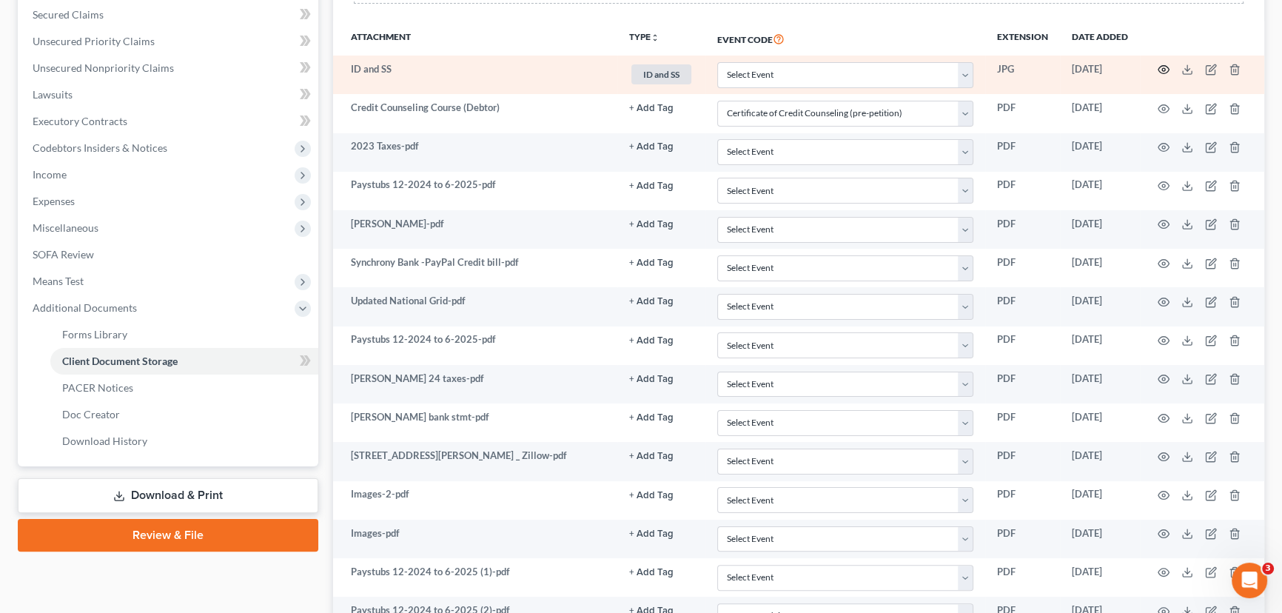
click at [1160, 64] on icon "button" at bounding box center [1164, 70] width 12 height 12
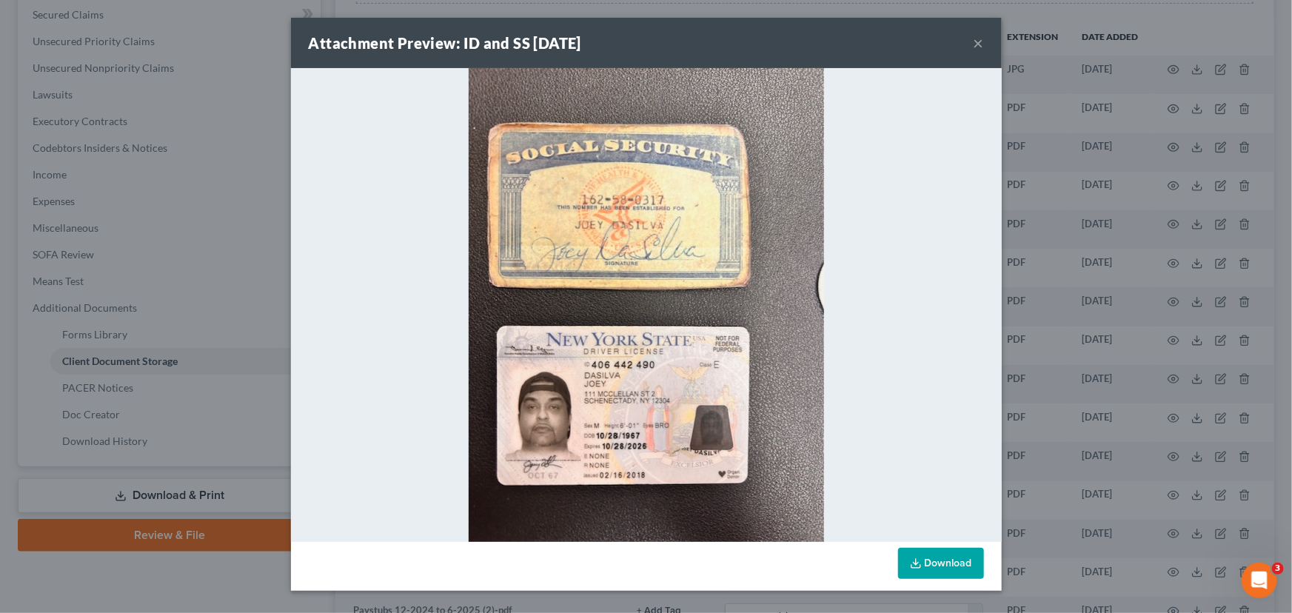
click at [1089, 36] on div "Attachment Preview: ID and SS 06/30/2025 × Download" at bounding box center [646, 306] width 1292 height 613
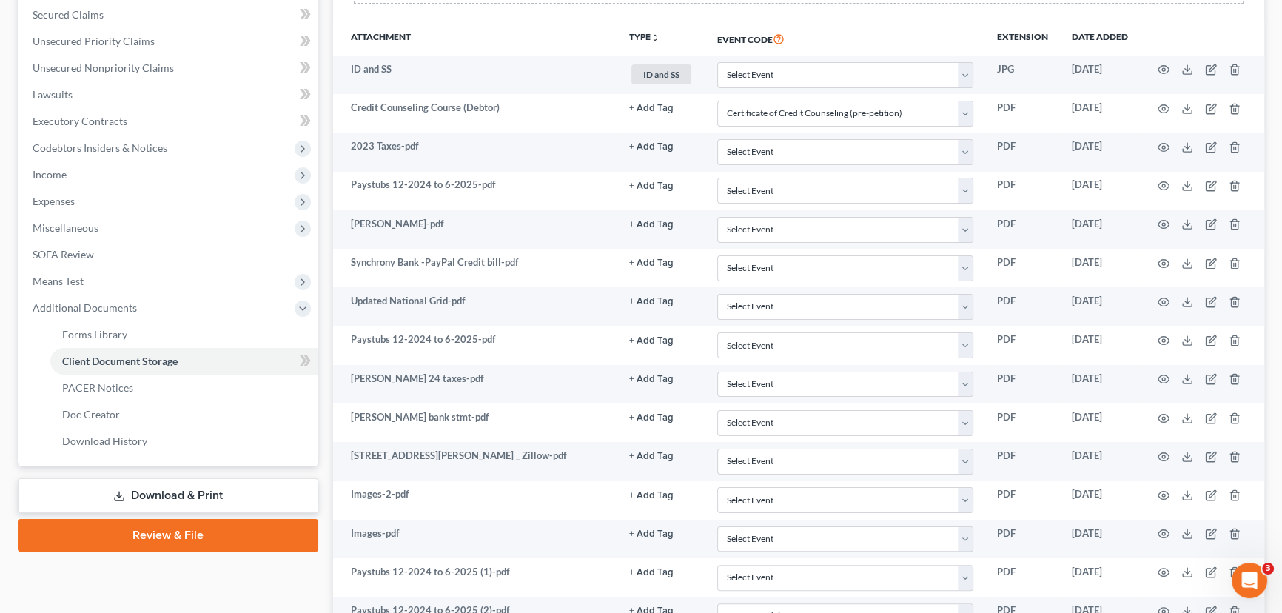
scroll to position [2, 0]
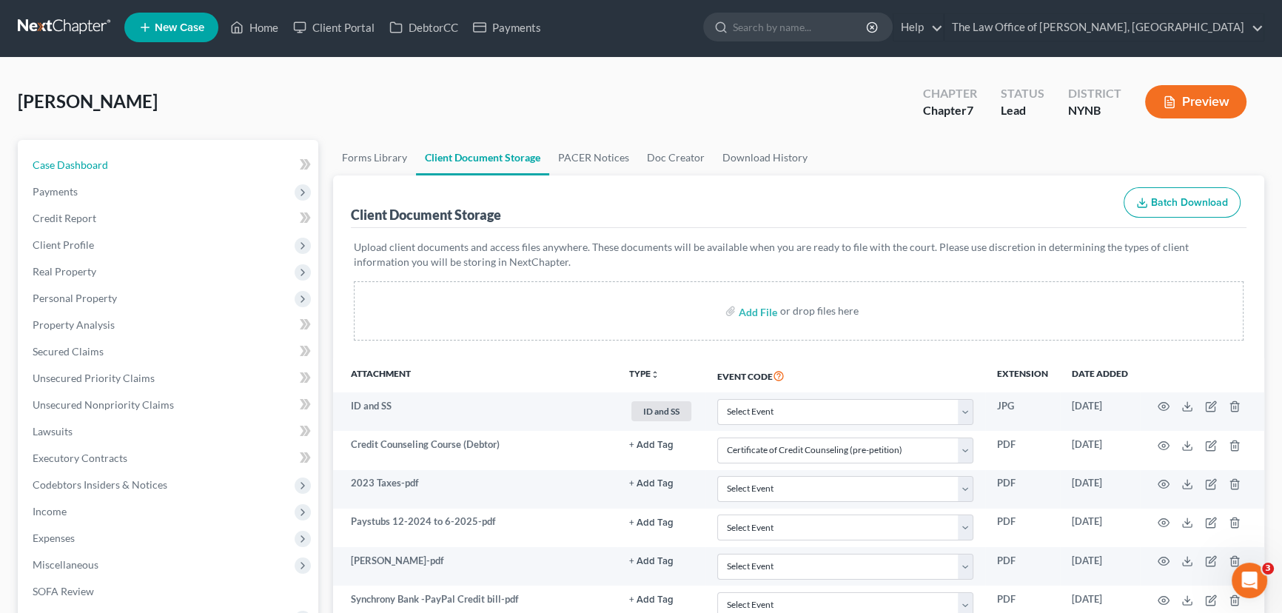
drag, startPoint x: 100, startPoint y: 164, endPoint x: 479, endPoint y: 362, distance: 427.8
click at [100, 164] on span "Case Dashboard" at bounding box center [70, 164] width 75 height 13
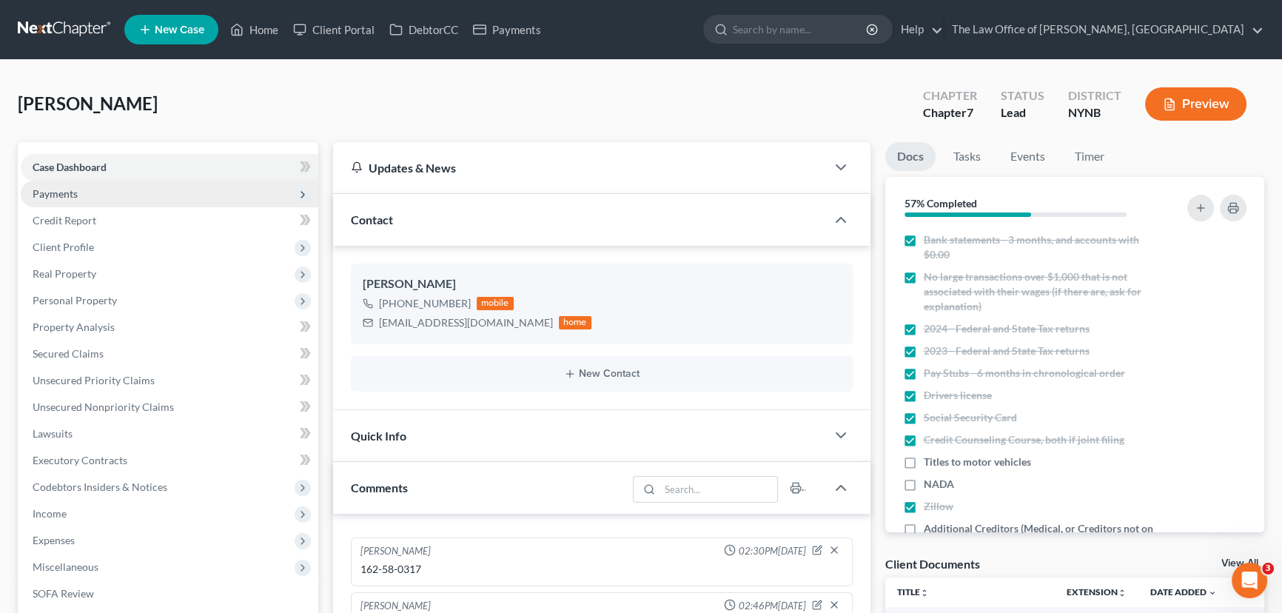
click at [95, 191] on span "Payments" at bounding box center [170, 194] width 298 height 27
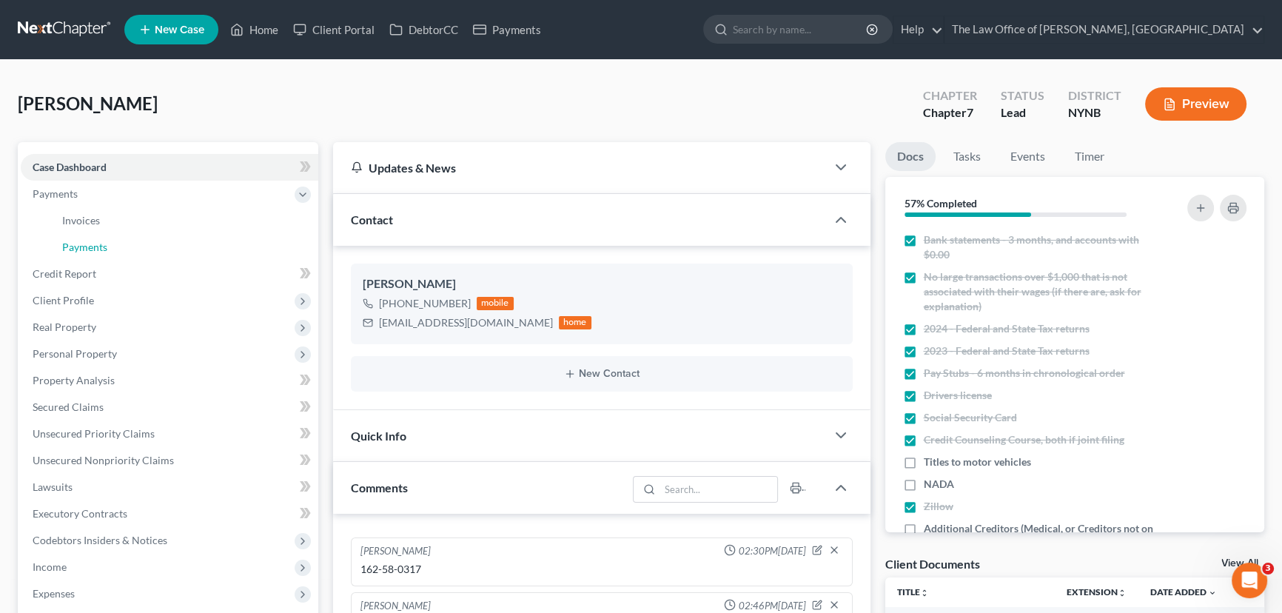
drag, startPoint x: 101, startPoint y: 237, endPoint x: 635, endPoint y: 204, distance: 534.7
click at [101, 238] on link "Payments" at bounding box center [184, 247] width 268 height 27
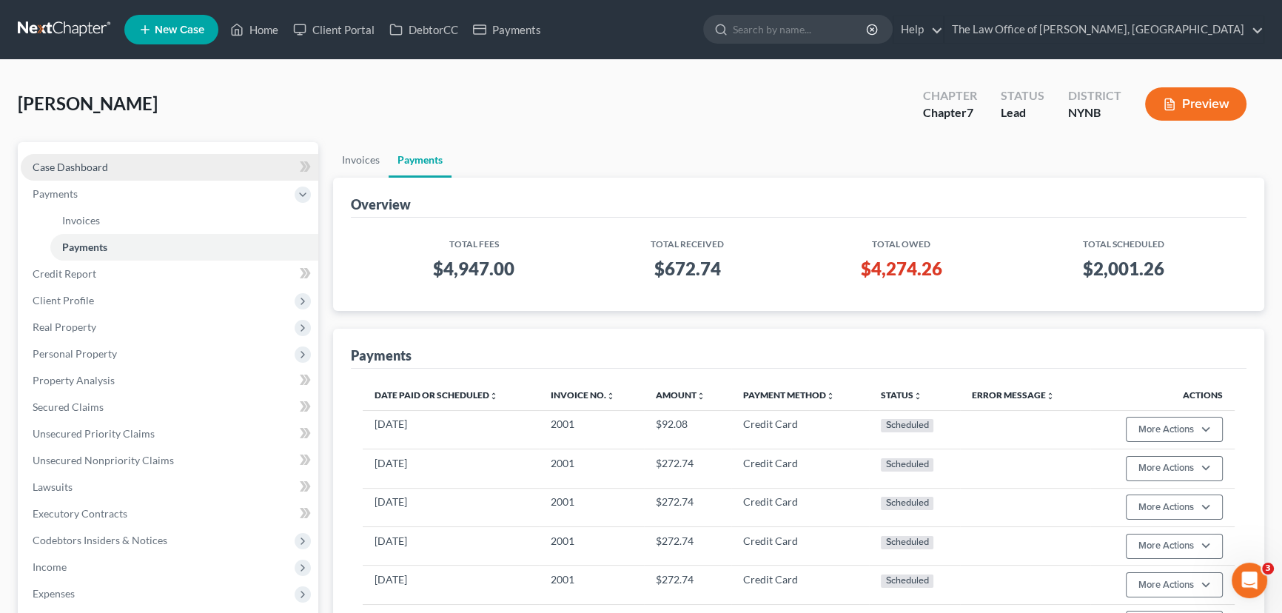
click at [78, 158] on link "Case Dashboard" at bounding box center [170, 167] width 298 height 27
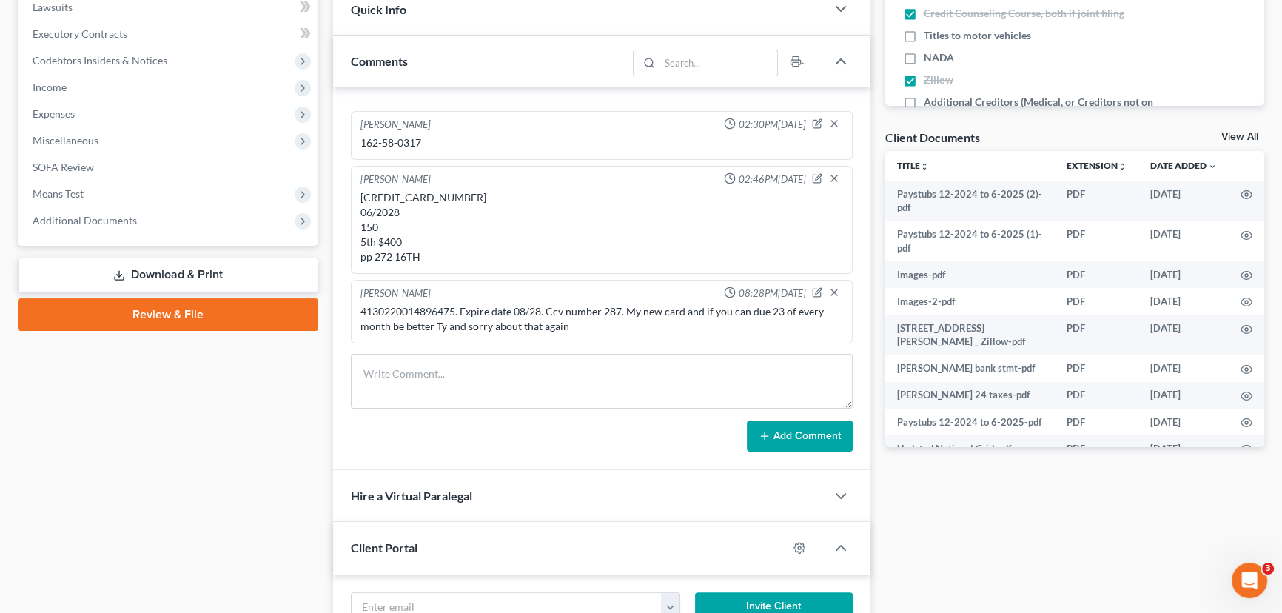
scroll to position [403, 0]
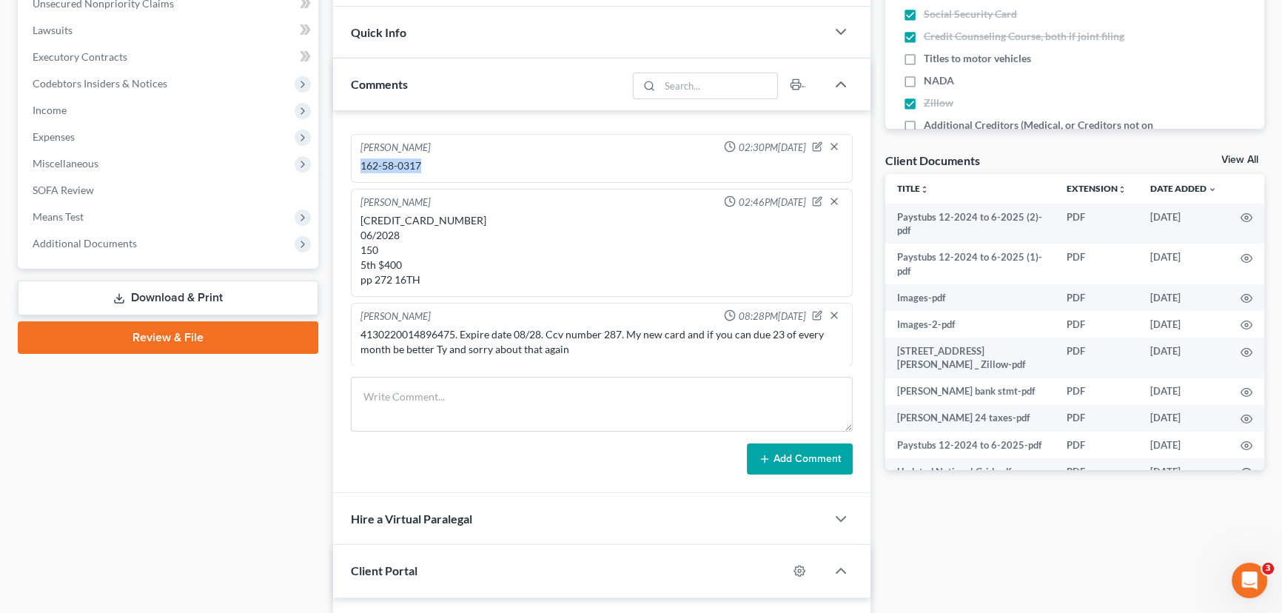
drag, startPoint x: 429, startPoint y: 158, endPoint x: 354, endPoint y: 161, distance: 75.5
click at [354, 161] on div "Christiaan VanNiekerk 02:30PM, 06/30/2025 162-58-0317" at bounding box center [602, 158] width 502 height 49
copy div "162-58-0317"
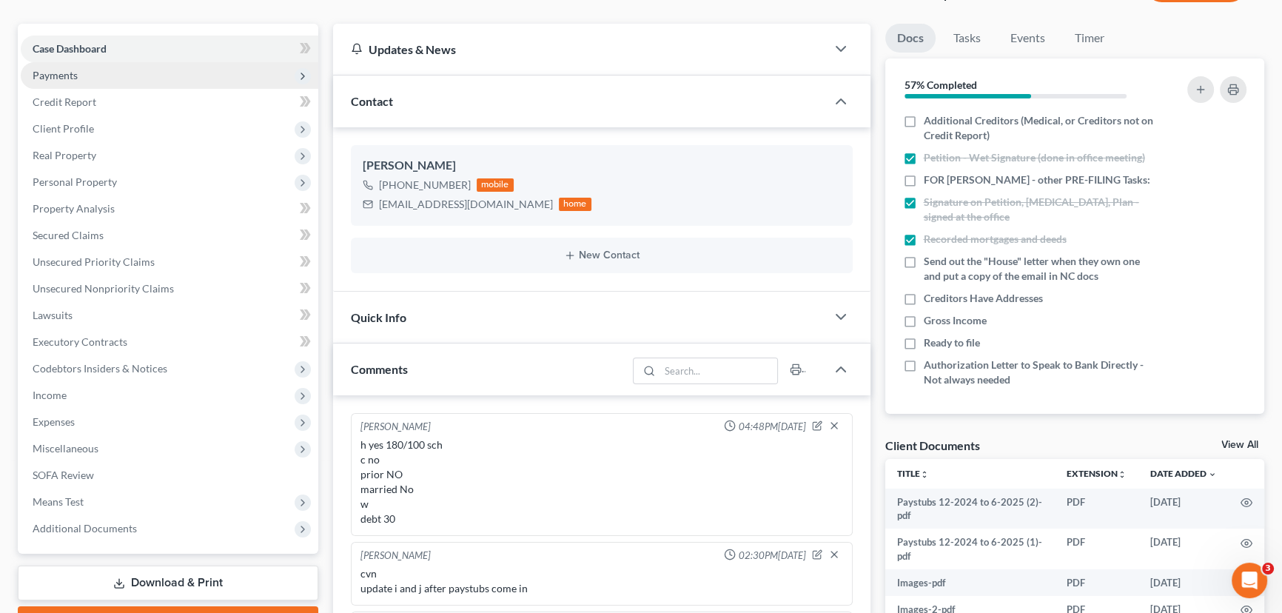
scroll to position [0, 0]
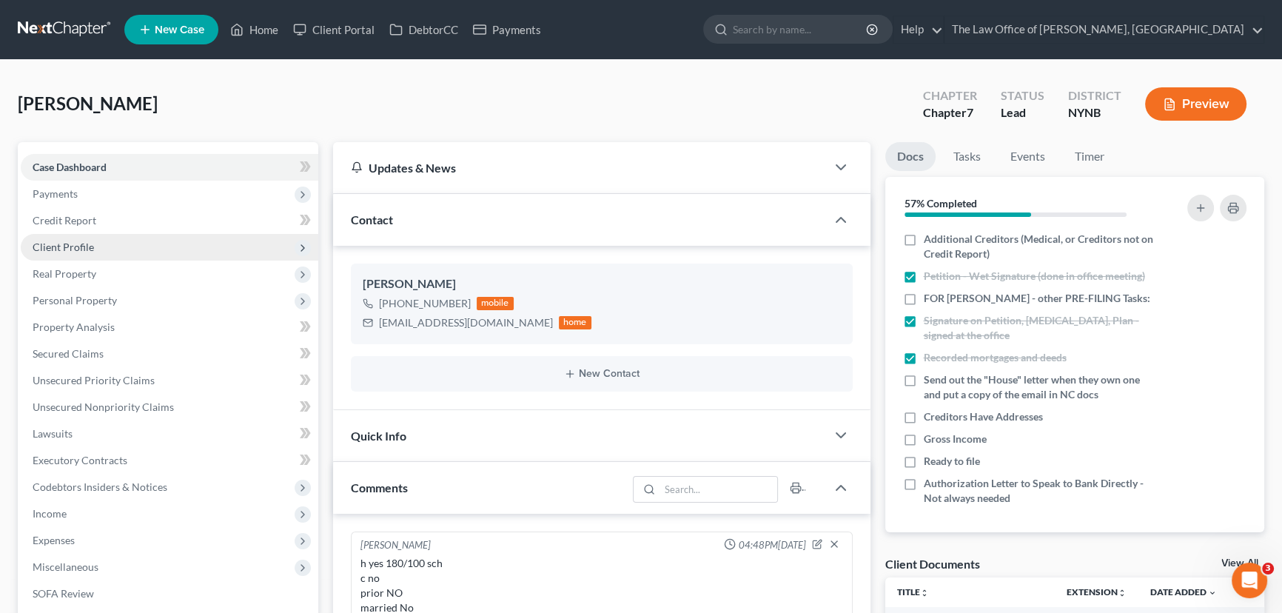
drag, startPoint x: 59, startPoint y: 243, endPoint x: 98, endPoint y: 250, distance: 39.9
click at [59, 243] on span "Client Profile" at bounding box center [63, 247] width 61 height 13
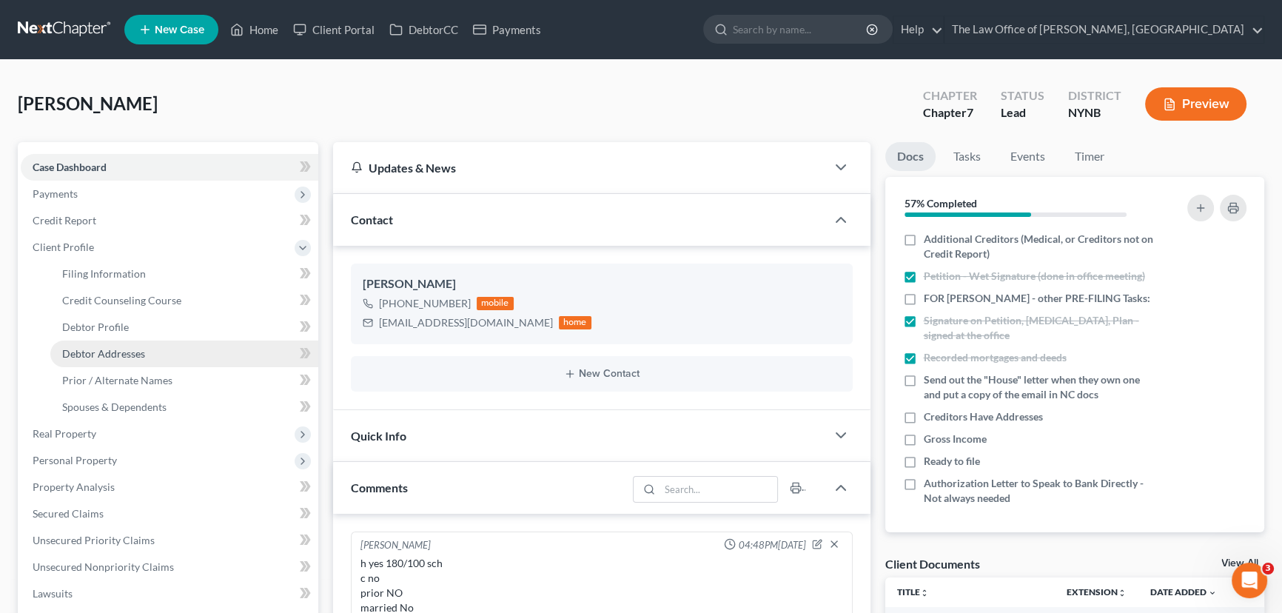
click at [96, 349] on span "Debtor Addresses" at bounding box center [103, 353] width 83 height 13
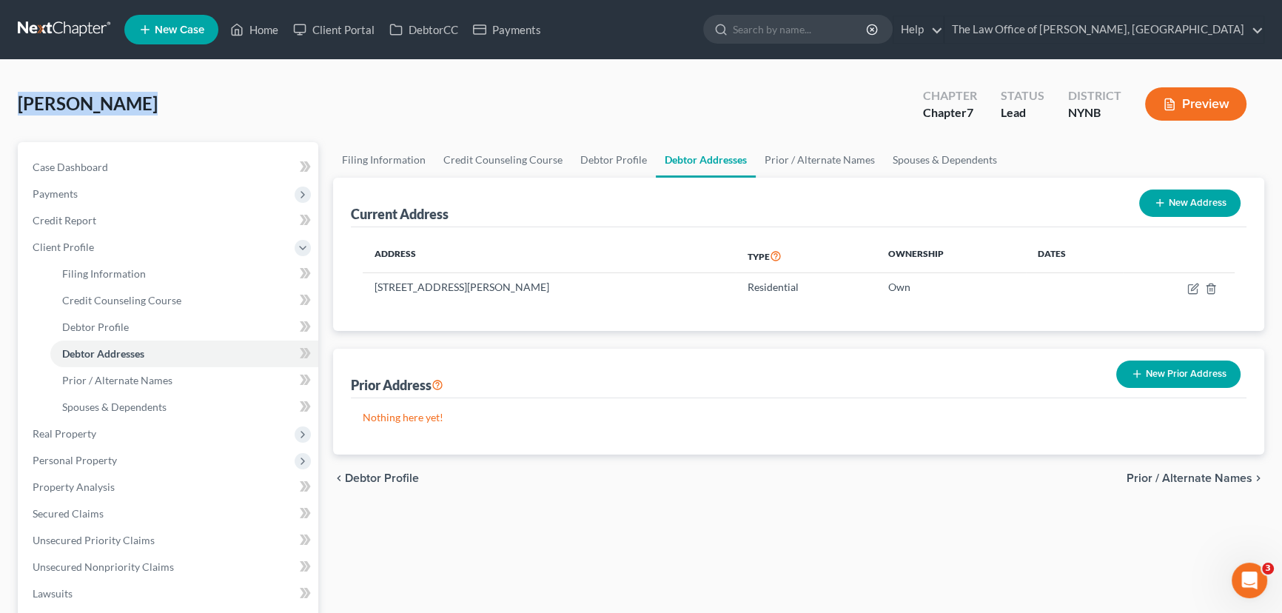
drag, startPoint x: 148, startPoint y: 112, endPoint x: 8, endPoint y: 118, distance: 140.0
click at [8, 118] on div "Dasilva, Joey Upgraded Chapter Chapter 7 Status Lead District NYNB Preview Peti…" at bounding box center [641, 503] width 1282 height 887
copy span "Dasilva, Joey"
click at [257, 30] on link "Home" at bounding box center [254, 29] width 63 height 27
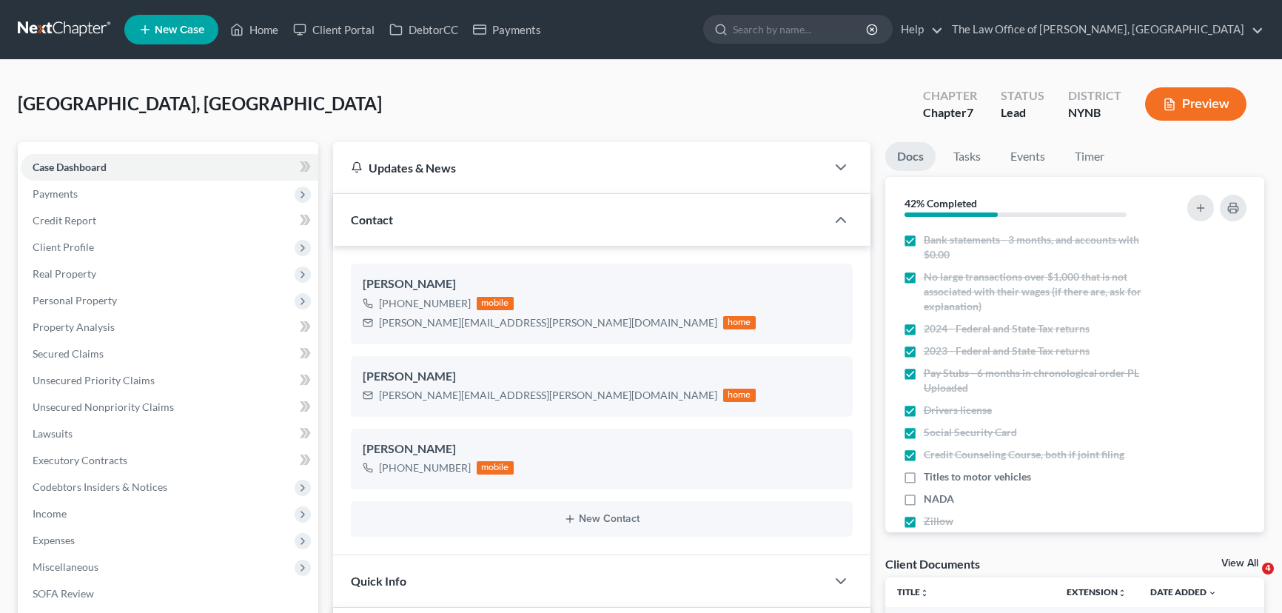
select select "0"
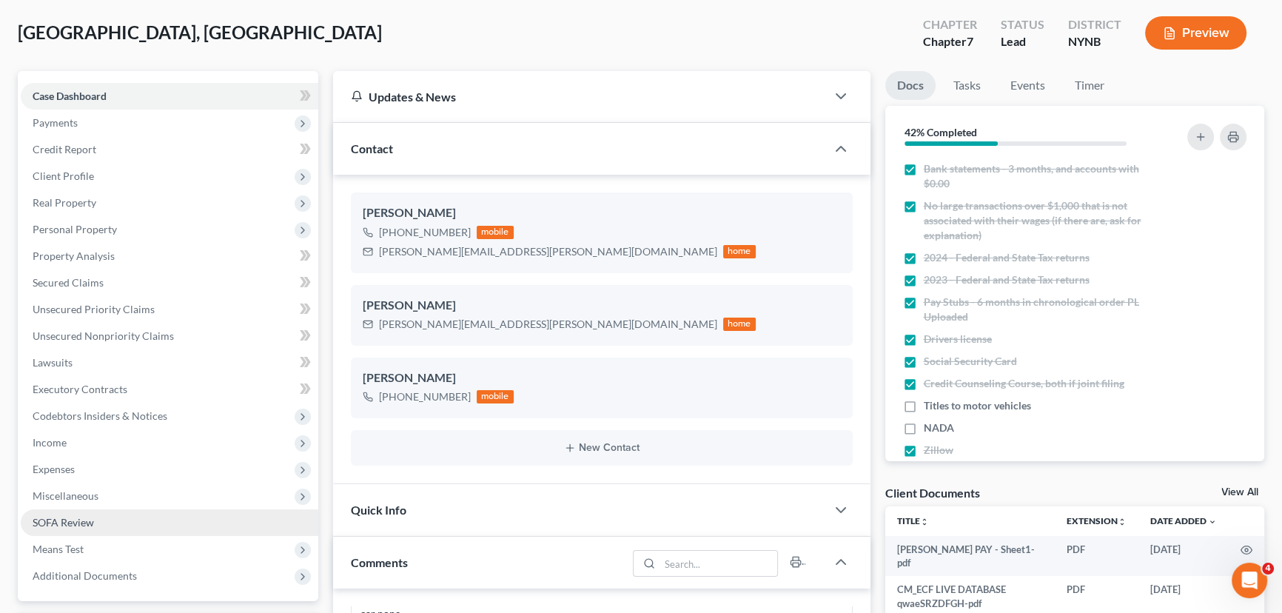
scroll to position [134, 0]
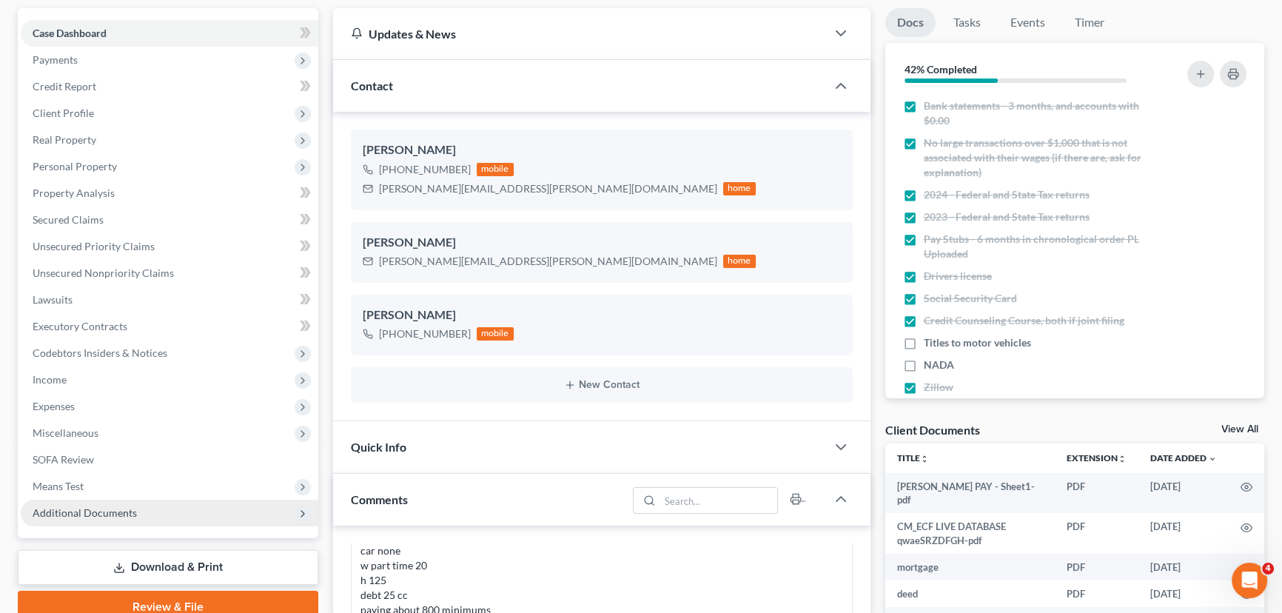
click at [90, 514] on span "Additional Documents" at bounding box center [85, 512] width 104 height 13
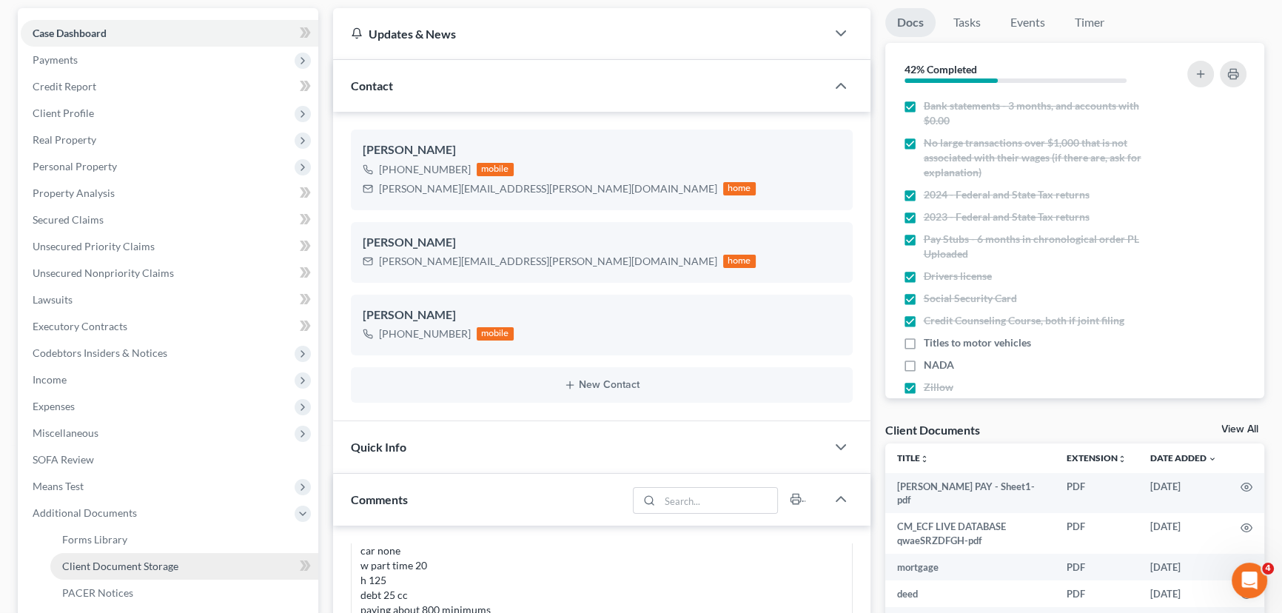
scroll to position [538, 0]
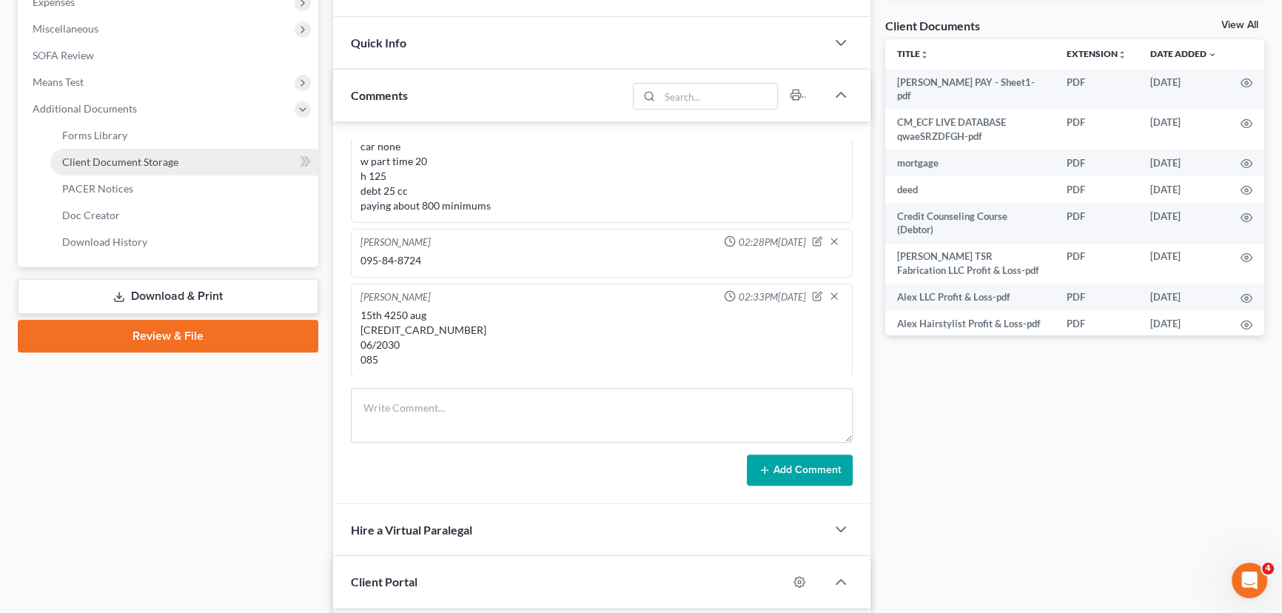
click at [148, 156] on span "Client Document Storage" at bounding box center [120, 161] width 116 height 13
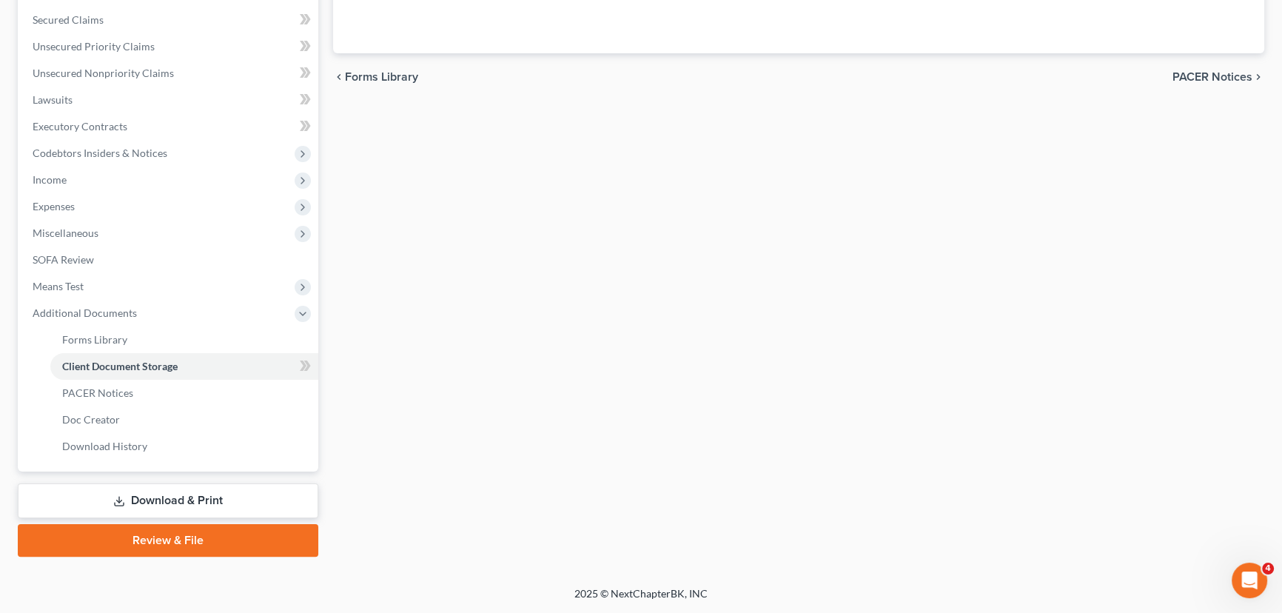
select select "1"
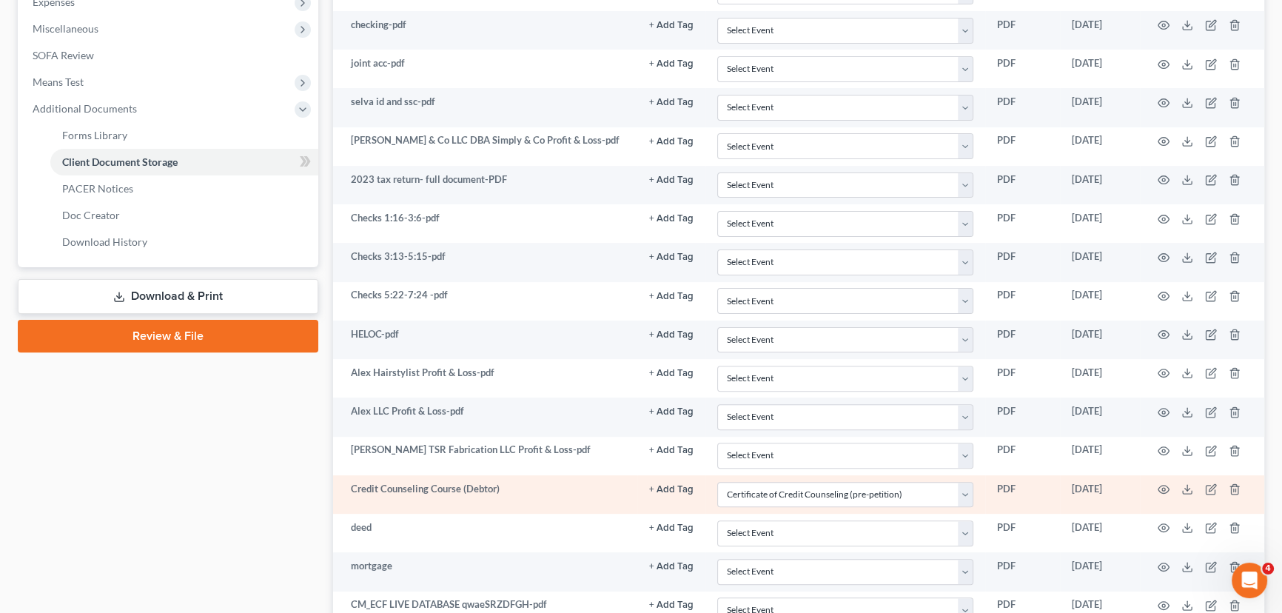
scroll to position [677, 0]
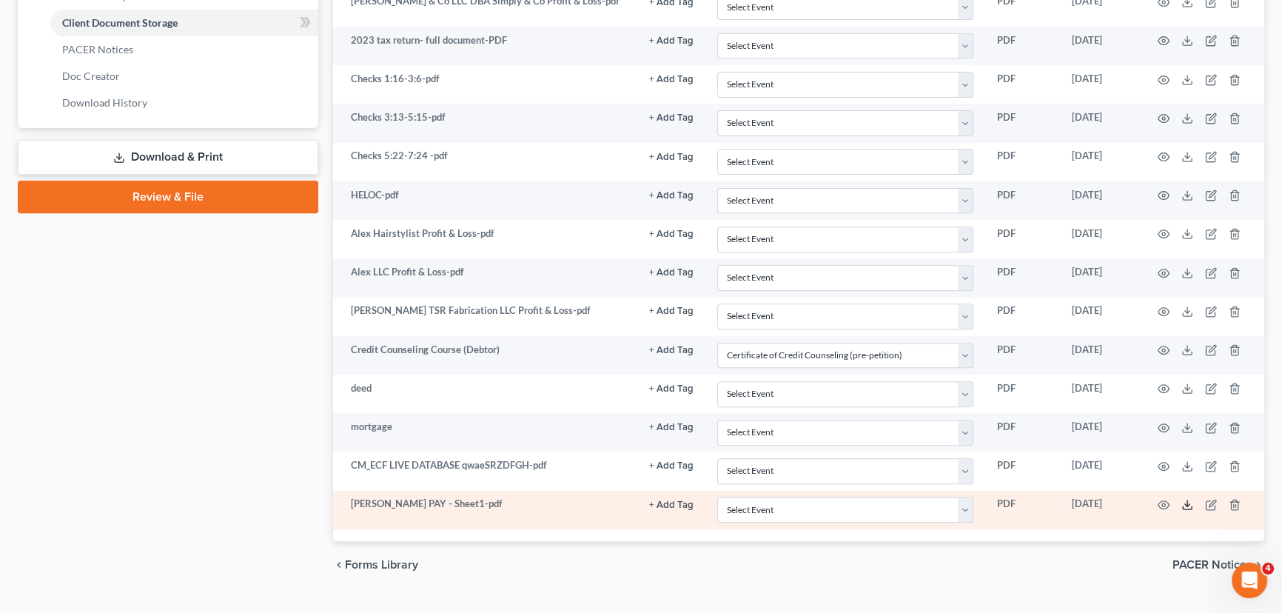
click at [1187, 499] on icon at bounding box center [1187, 505] width 12 height 12
click at [1168, 500] on icon "button" at bounding box center [1164, 505] width 12 height 12
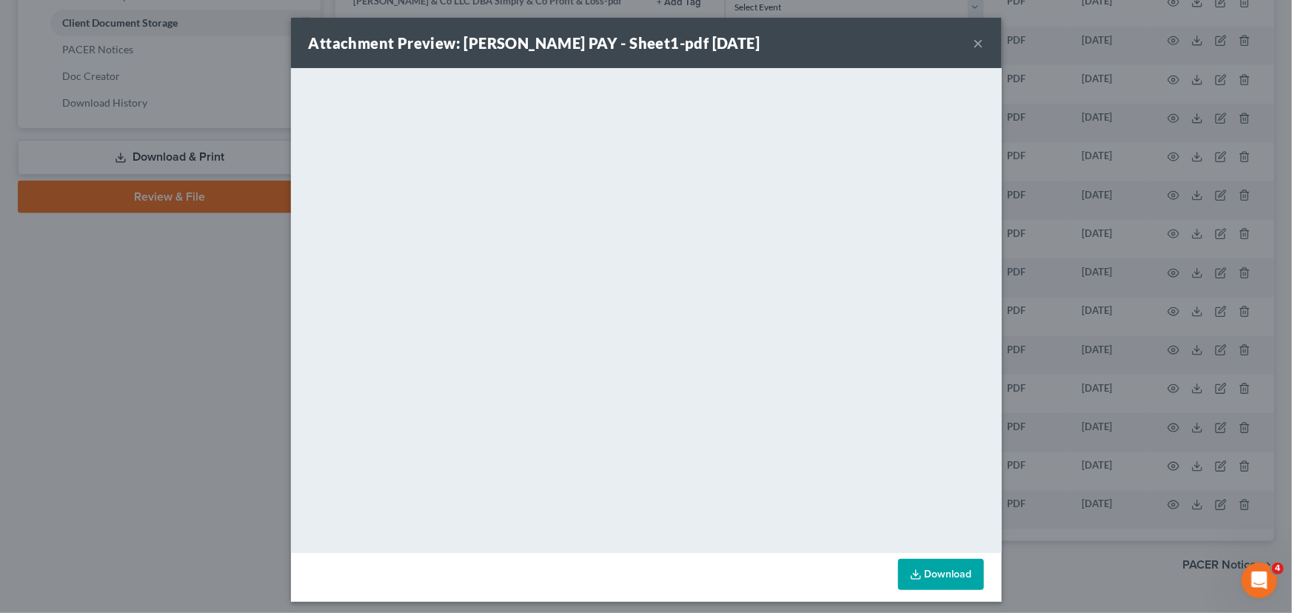
click at [973, 42] on button "×" at bounding box center [978, 43] width 10 height 18
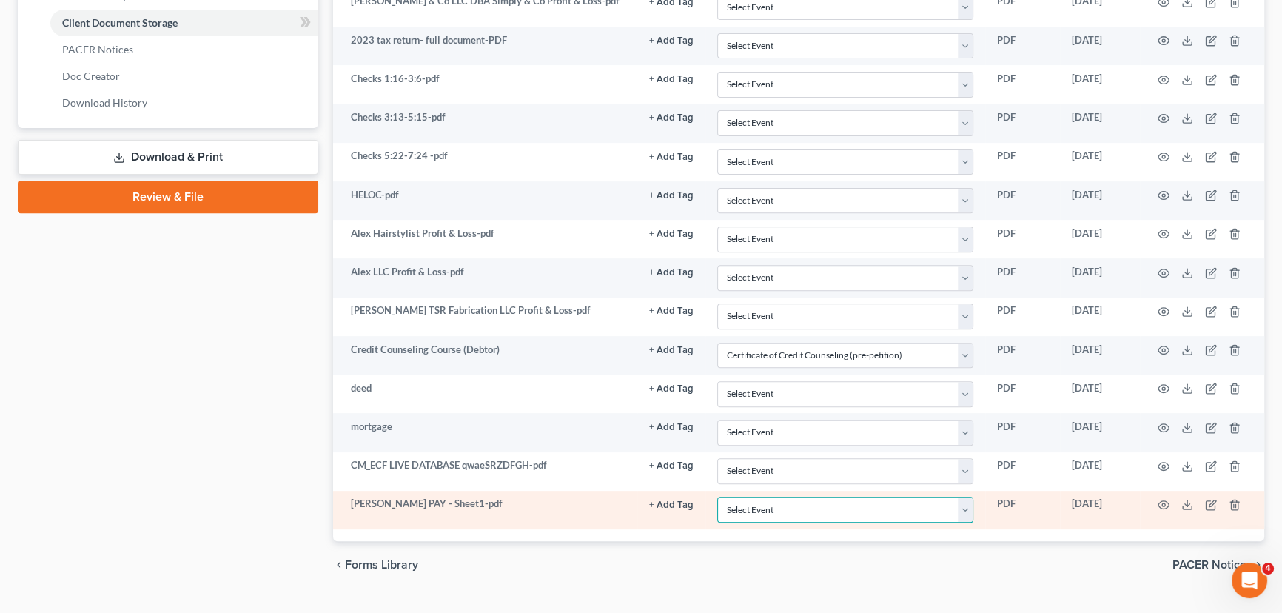
click at [792, 500] on select "Select Event Application to Have the Filing Fee Waived Certificate of Credit Co…" at bounding box center [845, 510] width 256 height 26
select select "5"
click at [717, 497] on select "Select Event Application to Have the Filing Fee Waived Certificate of Credit Co…" at bounding box center [845, 510] width 256 height 26
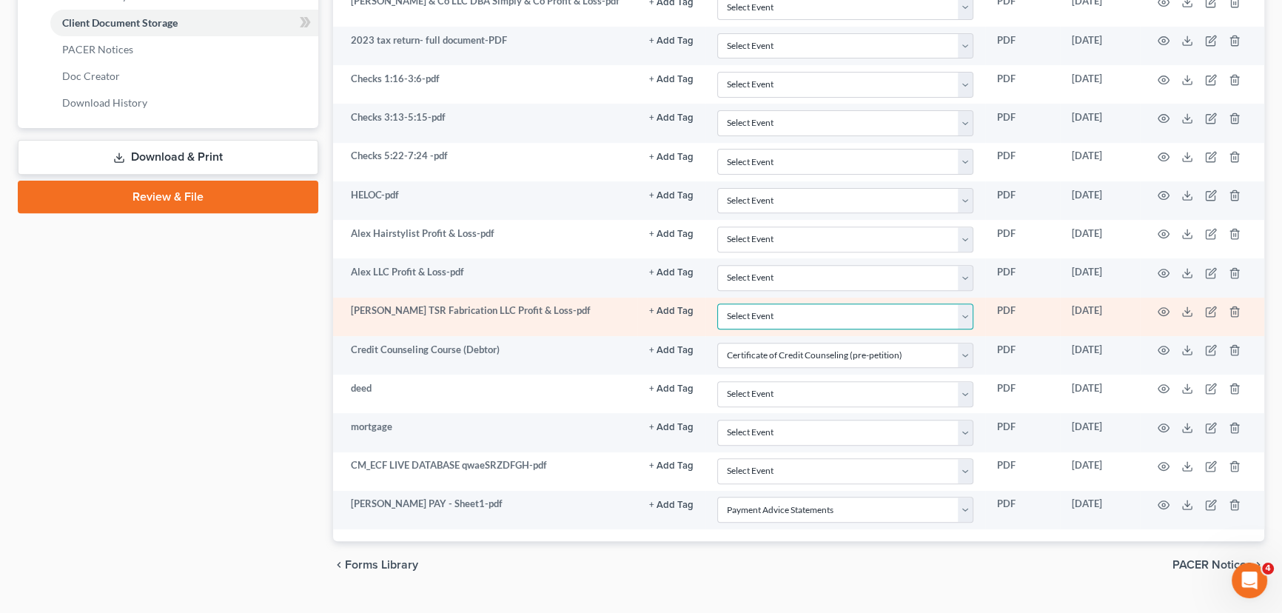
click at [764, 314] on select "Select Event Application to Have the Filing Fee Waived Certificate of Credit Co…" at bounding box center [845, 316] width 256 height 26
select select "5"
click at [717, 303] on select "Select Event Application to Have the Filing Fee Waived Certificate of Credit Co…" at bounding box center [845, 316] width 256 height 26
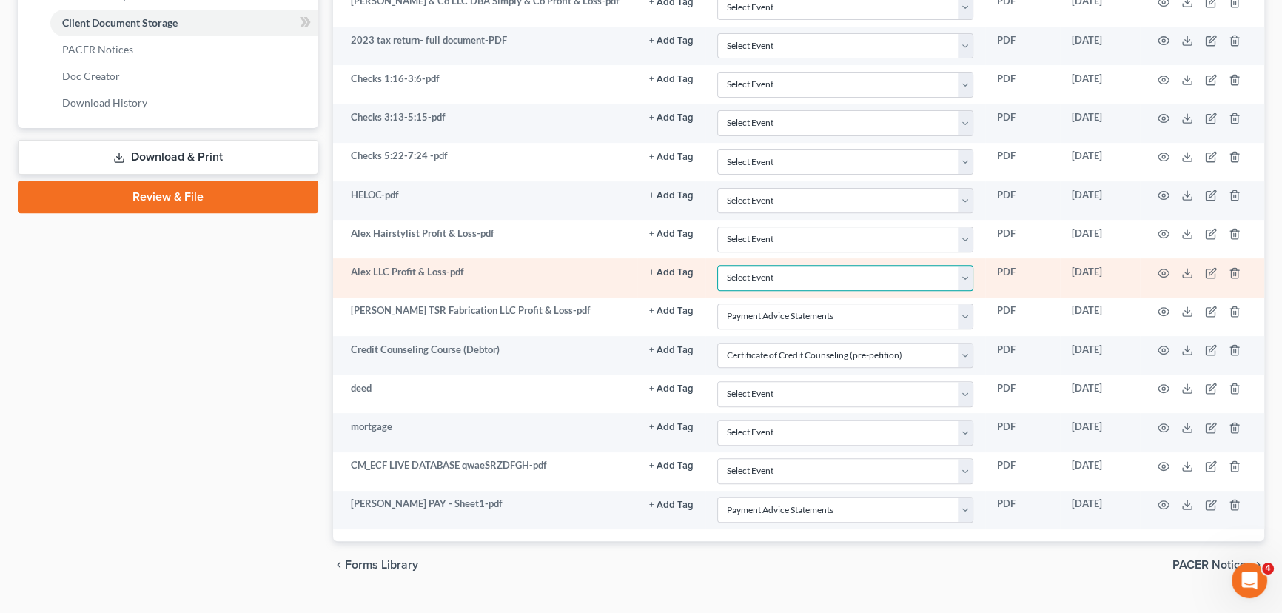
click at [776, 280] on select "Select Event Application to Have the Filing Fee Waived Certificate of Credit Co…" at bounding box center [845, 278] width 256 height 26
select select "5"
click at [717, 265] on select "Select Event Application to Have the Filing Fee Waived Certificate of Credit Co…" at bounding box center [845, 278] width 256 height 26
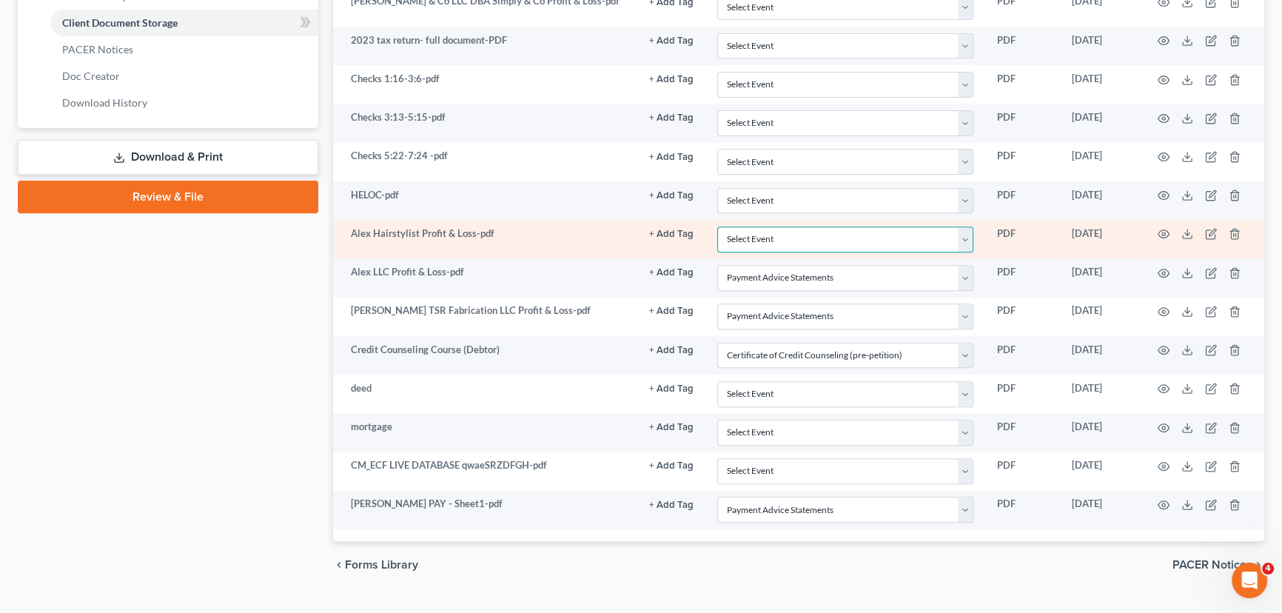
click at [778, 233] on select "Select Event Application to Have the Filing Fee Waived Certificate of Credit Co…" at bounding box center [845, 239] width 256 height 26
select select "5"
click at [717, 226] on select "Select Event Application to Have the Filing Fee Waived Certificate of Credit Co…" at bounding box center [845, 239] width 256 height 26
click at [1166, 229] on icon "button" at bounding box center [1164, 234] width 12 height 12
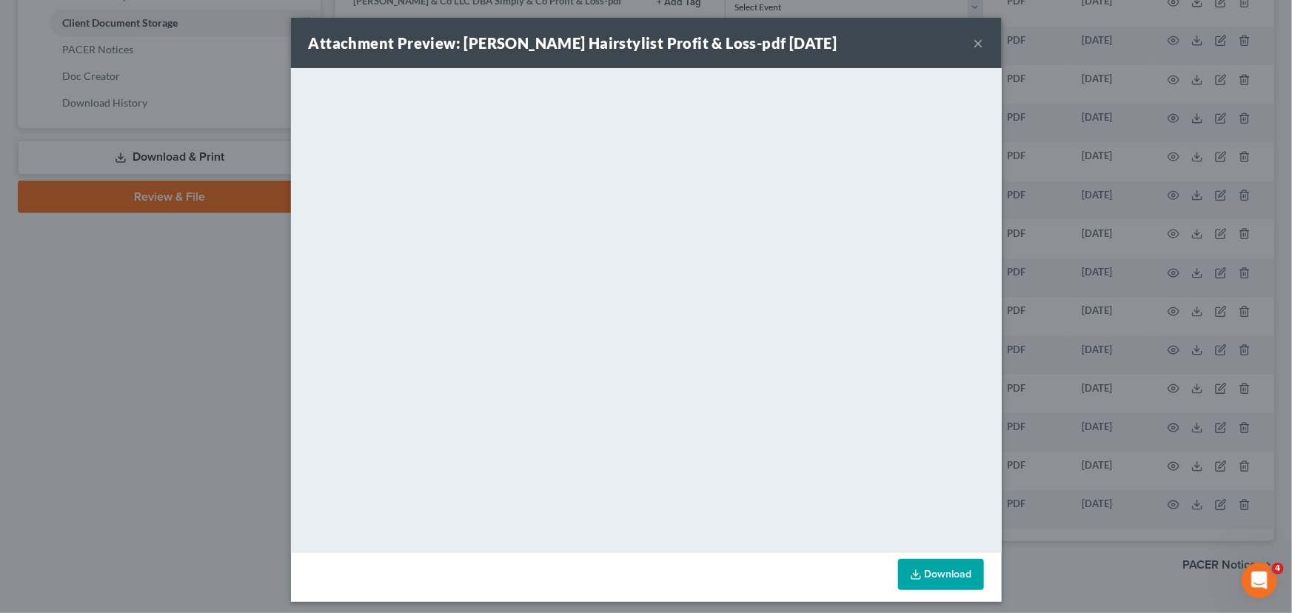
click at [976, 43] on button "×" at bounding box center [978, 43] width 10 height 18
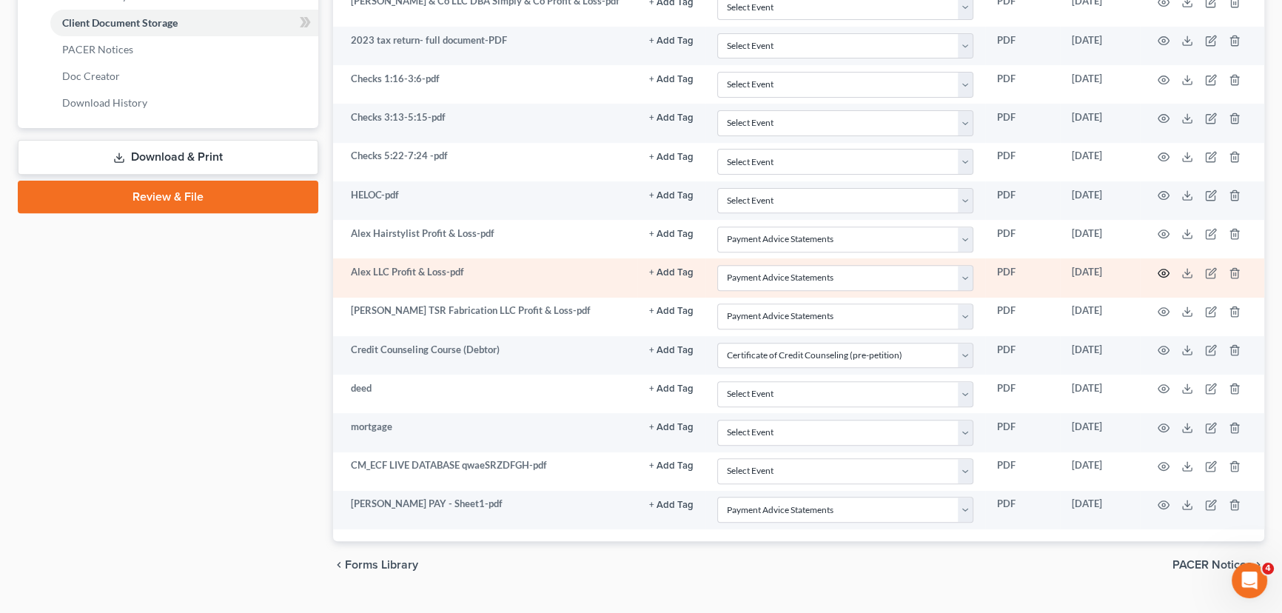
click at [1167, 269] on icon "button" at bounding box center [1163, 273] width 11 height 8
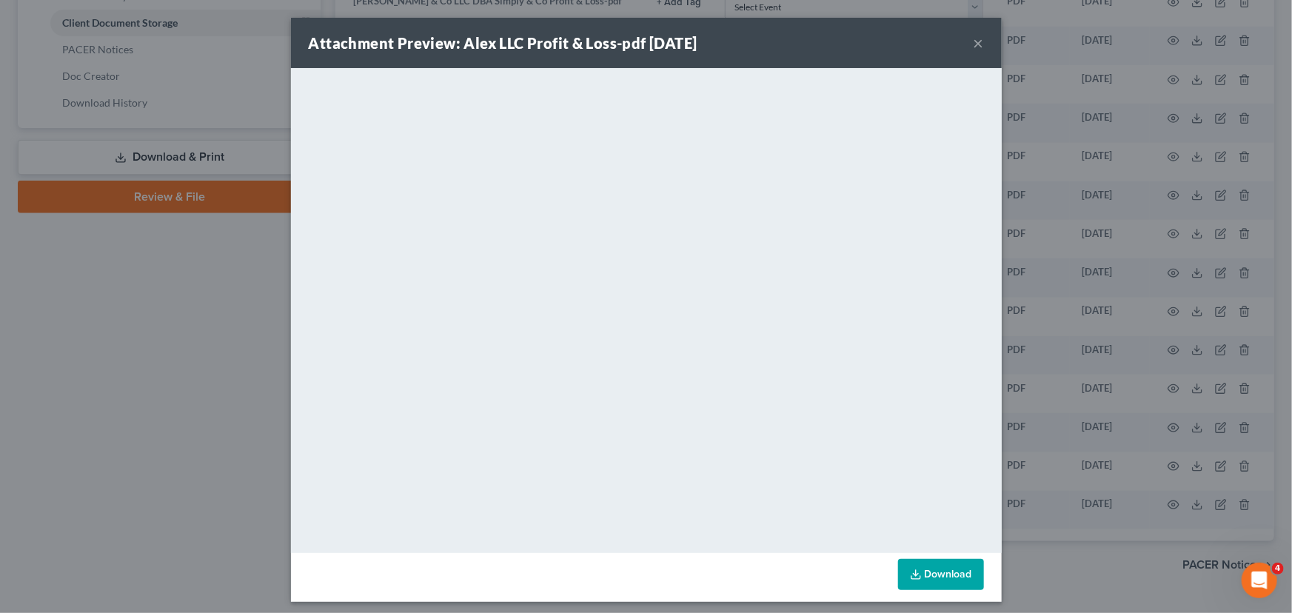
click at [973, 39] on button "×" at bounding box center [978, 43] width 10 height 18
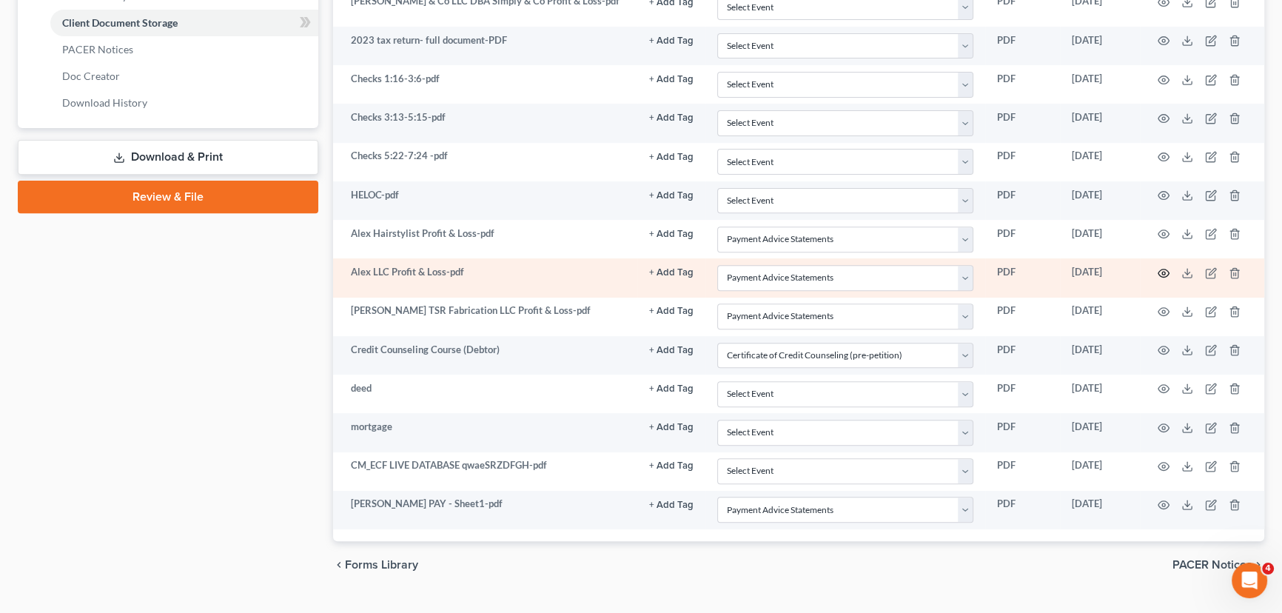
click at [1162, 272] on circle "button" at bounding box center [1163, 273] width 3 height 3
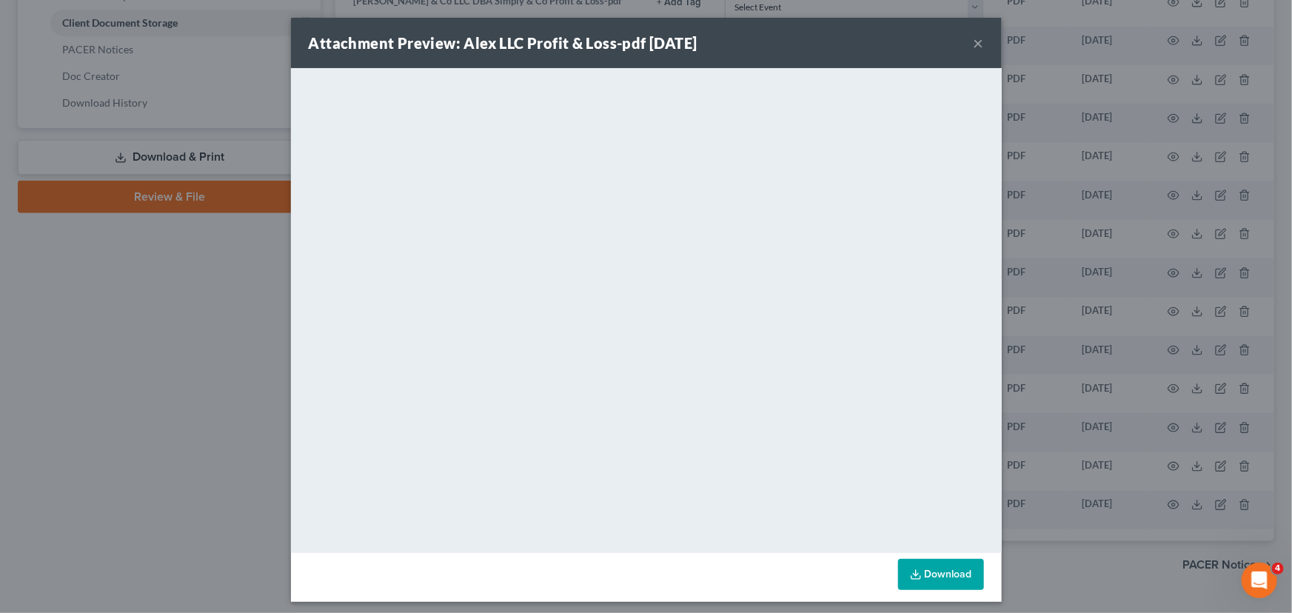
click at [976, 44] on button "×" at bounding box center [978, 43] width 10 height 18
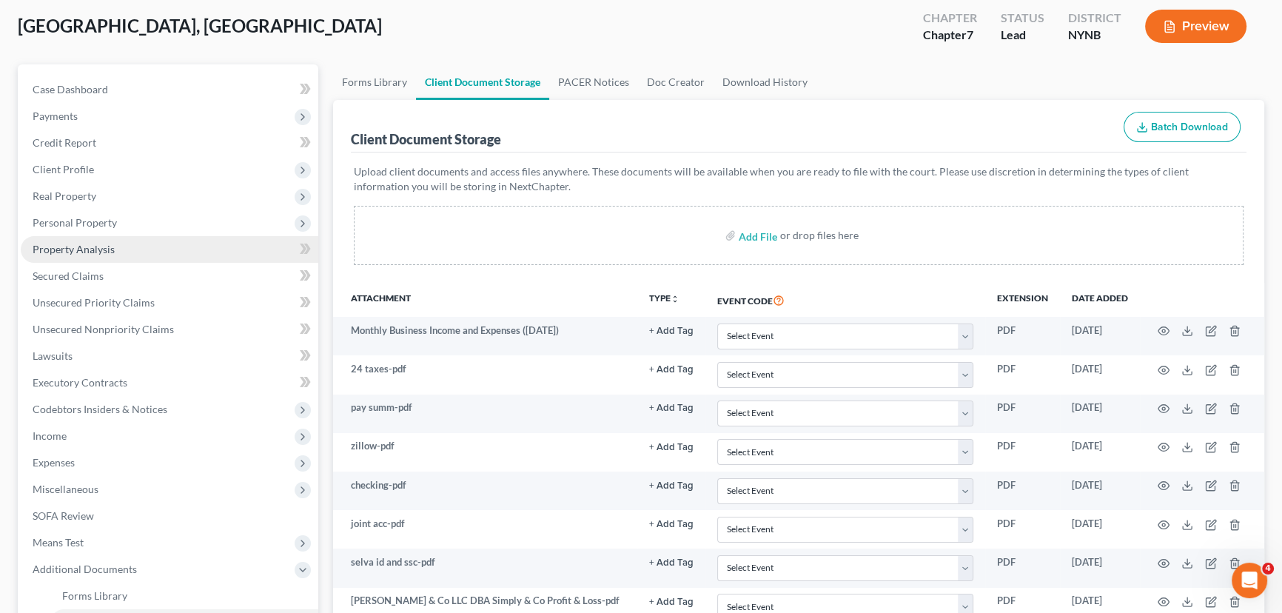
scroll to position [72, 0]
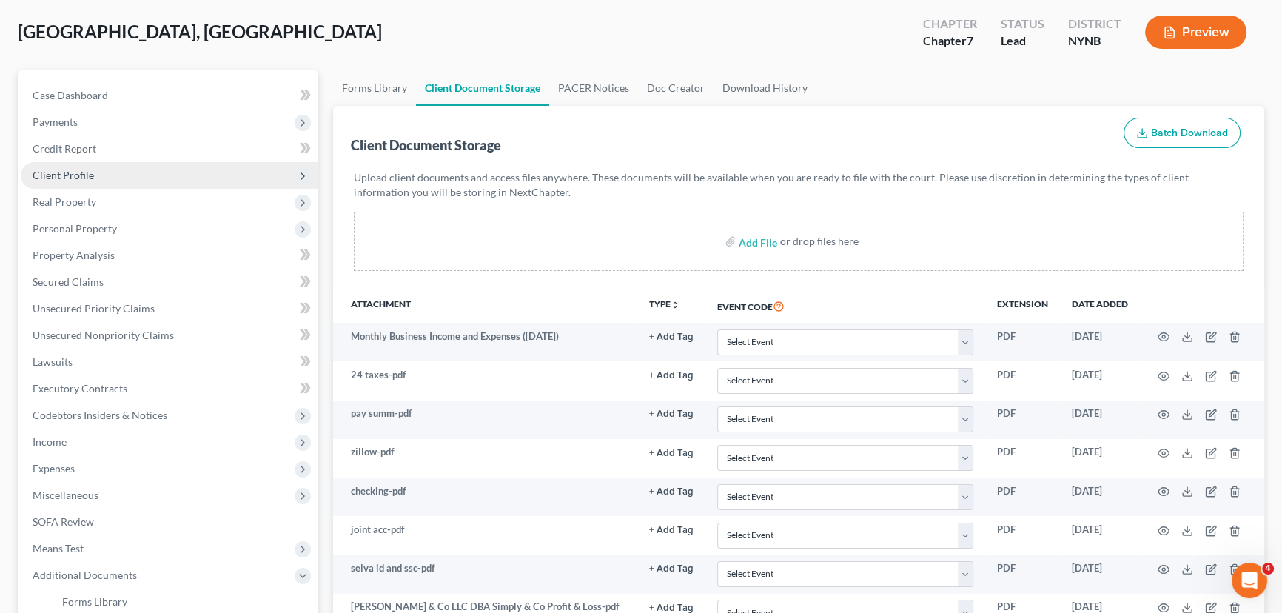
click at [70, 172] on span "Client Profile" at bounding box center [63, 175] width 61 height 13
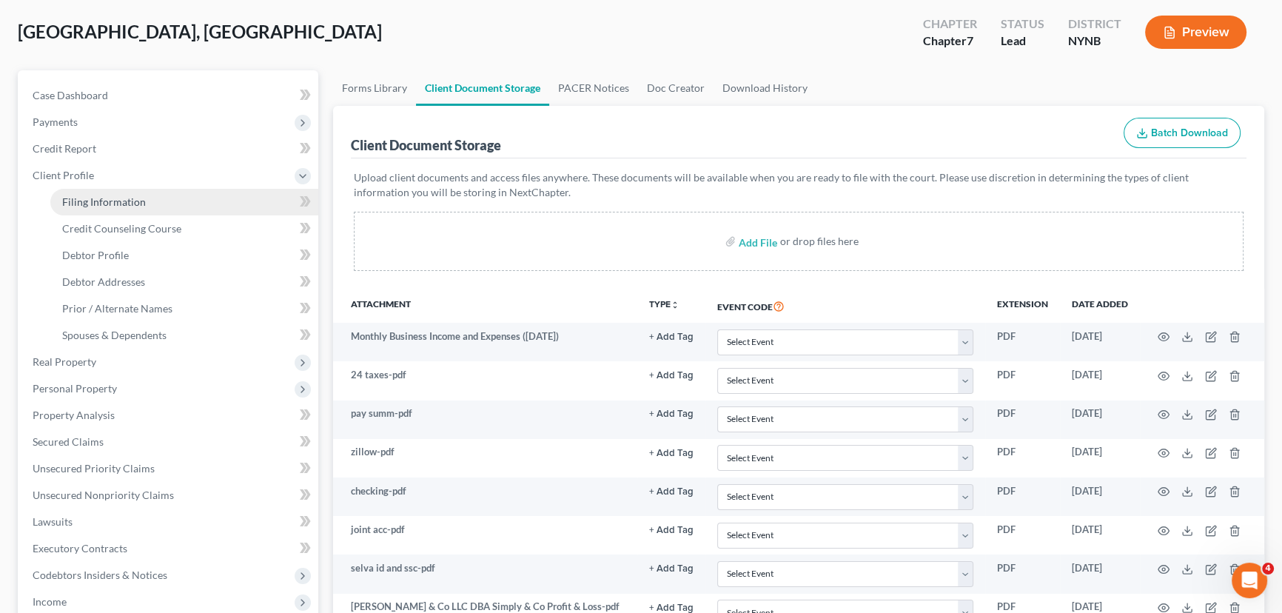
click at [91, 203] on span "Filing Information" at bounding box center [104, 201] width 84 height 13
select select "1"
select select "0"
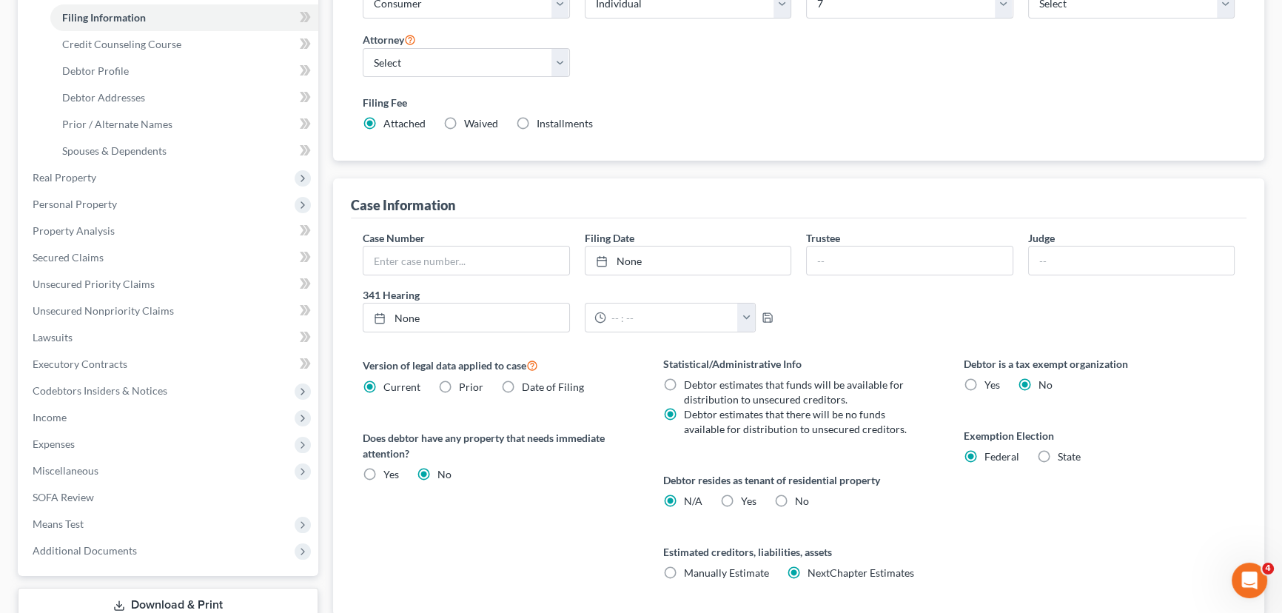
scroll to position [336, 0]
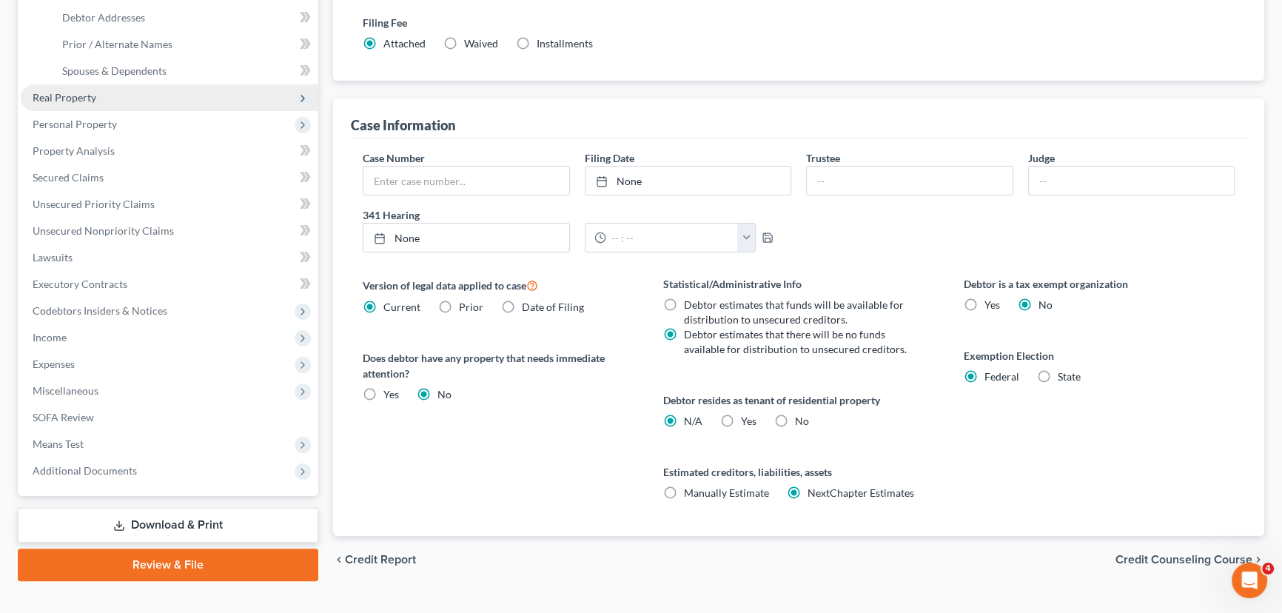
click at [69, 93] on span "Real Property" at bounding box center [65, 97] width 64 height 13
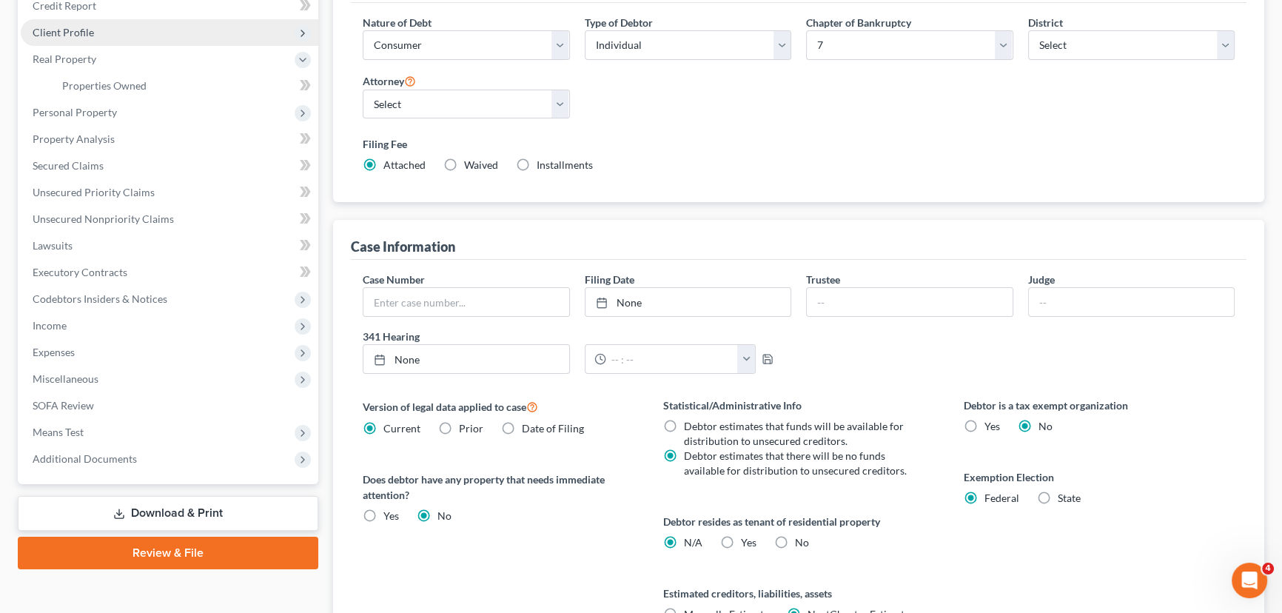
scroll to position [67, 0]
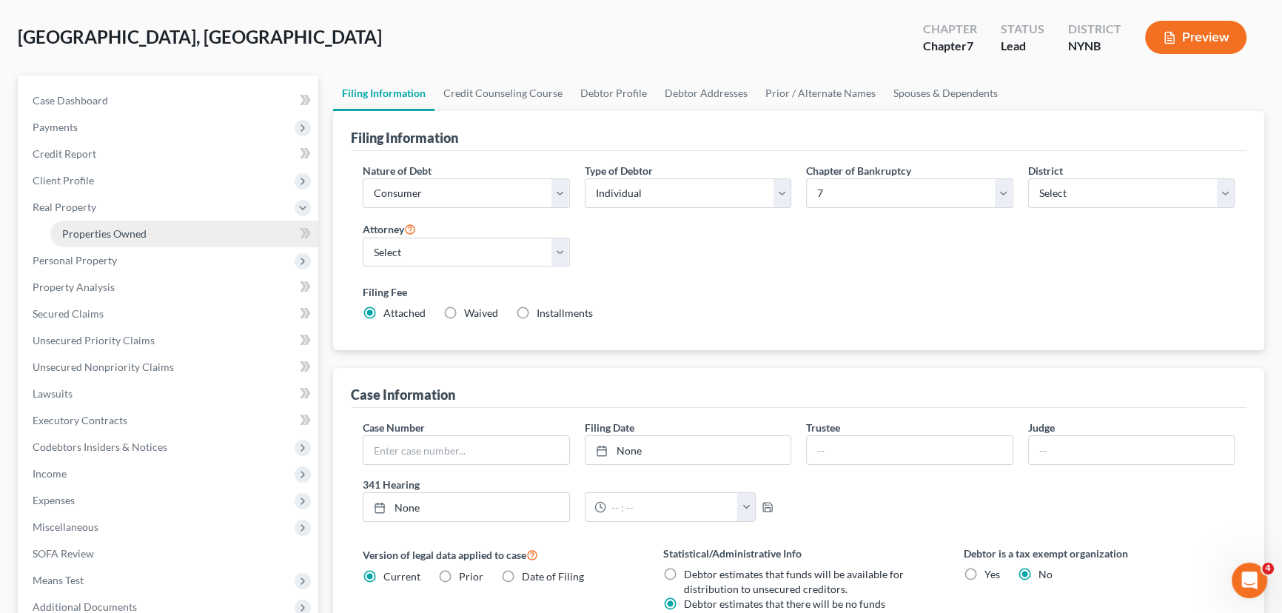
click at [88, 232] on span "Properties Owned" at bounding box center [104, 233] width 84 height 13
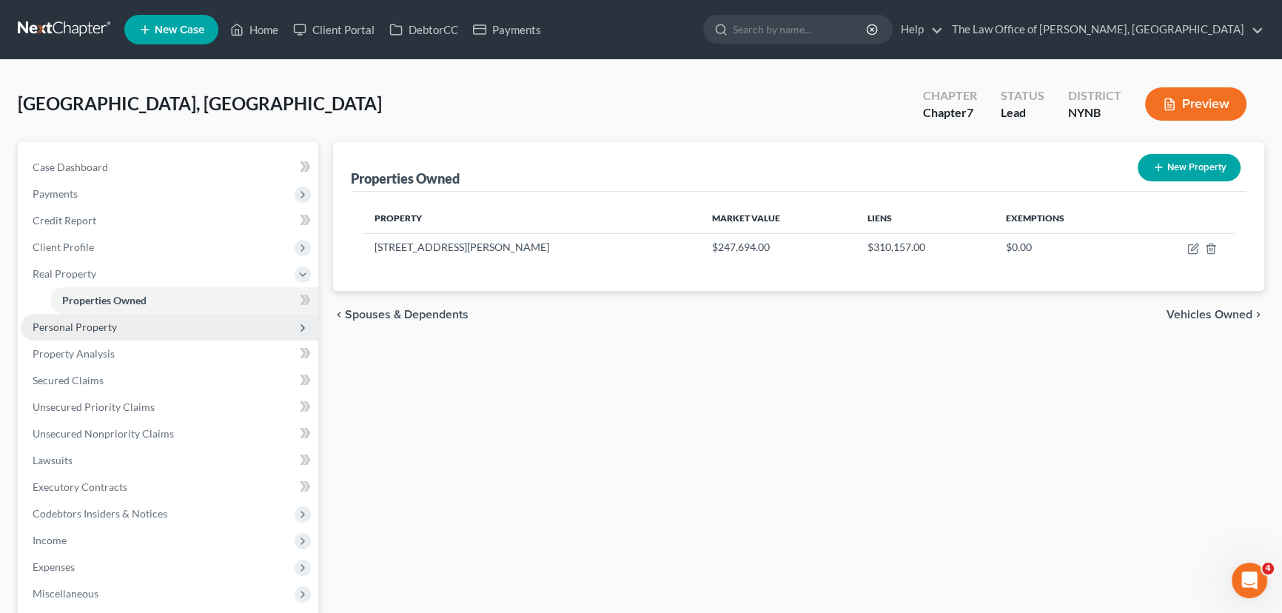
click at [100, 329] on span "Personal Property" at bounding box center [75, 326] width 84 height 13
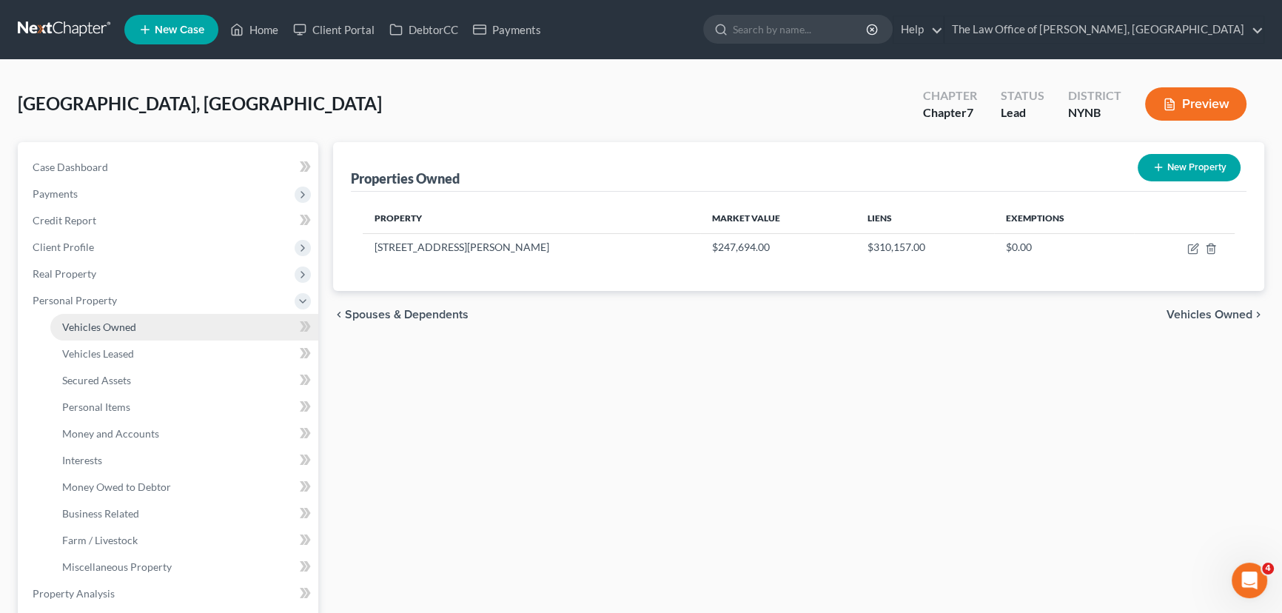
click at [111, 326] on span "Vehicles Owned" at bounding box center [99, 326] width 74 height 13
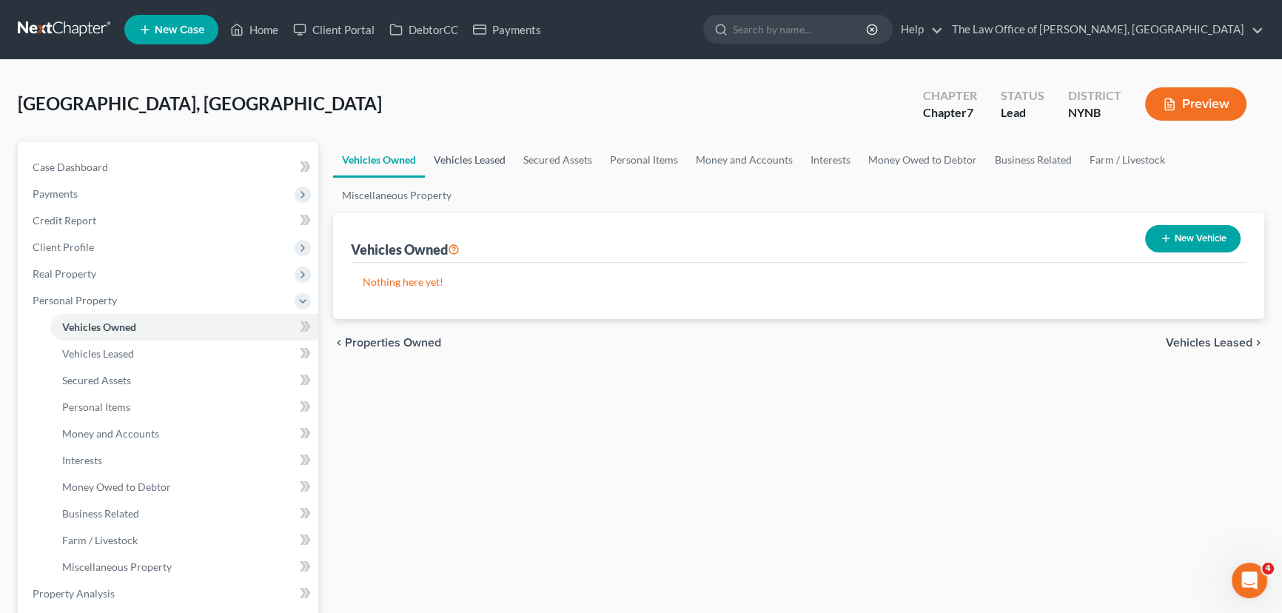
click at [474, 170] on link "Vehicles Leased" at bounding box center [470, 160] width 90 height 36
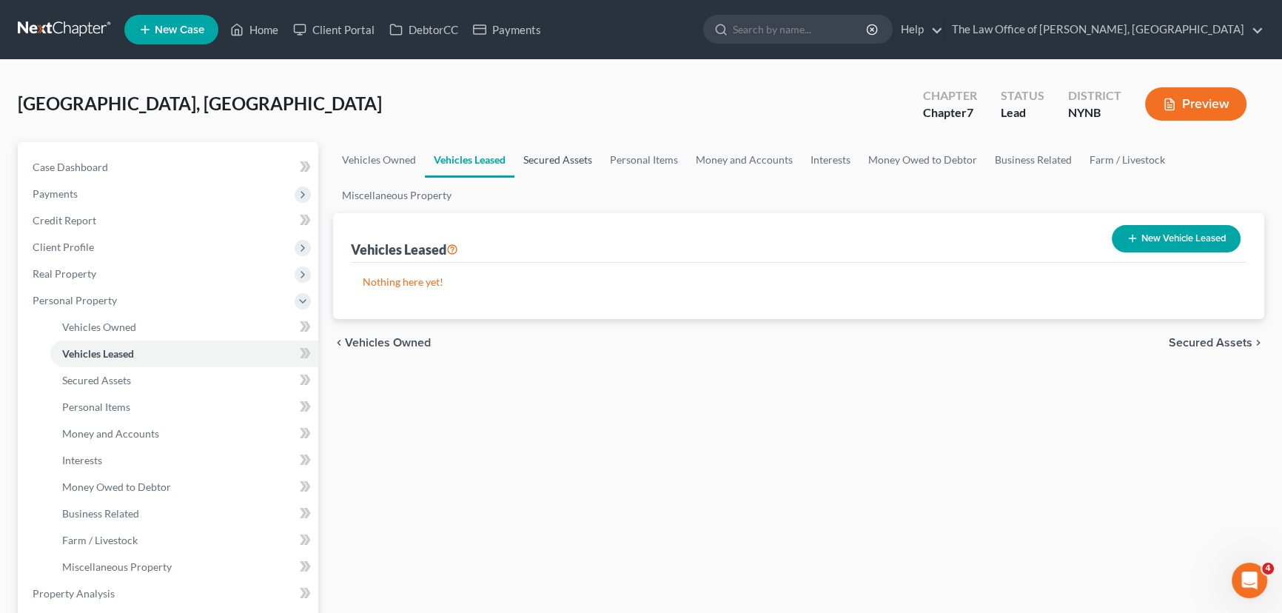
click at [566, 162] on link "Secured Assets" at bounding box center [557, 160] width 87 height 36
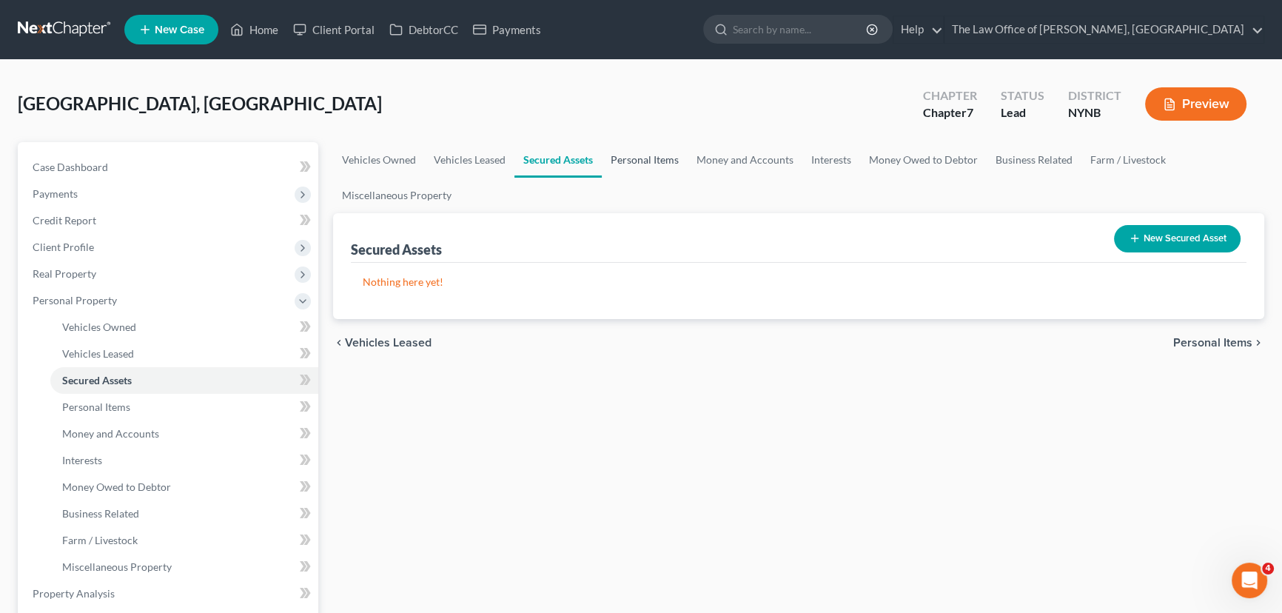
click at [621, 168] on link "Personal Items" at bounding box center [645, 160] width 86 height 36
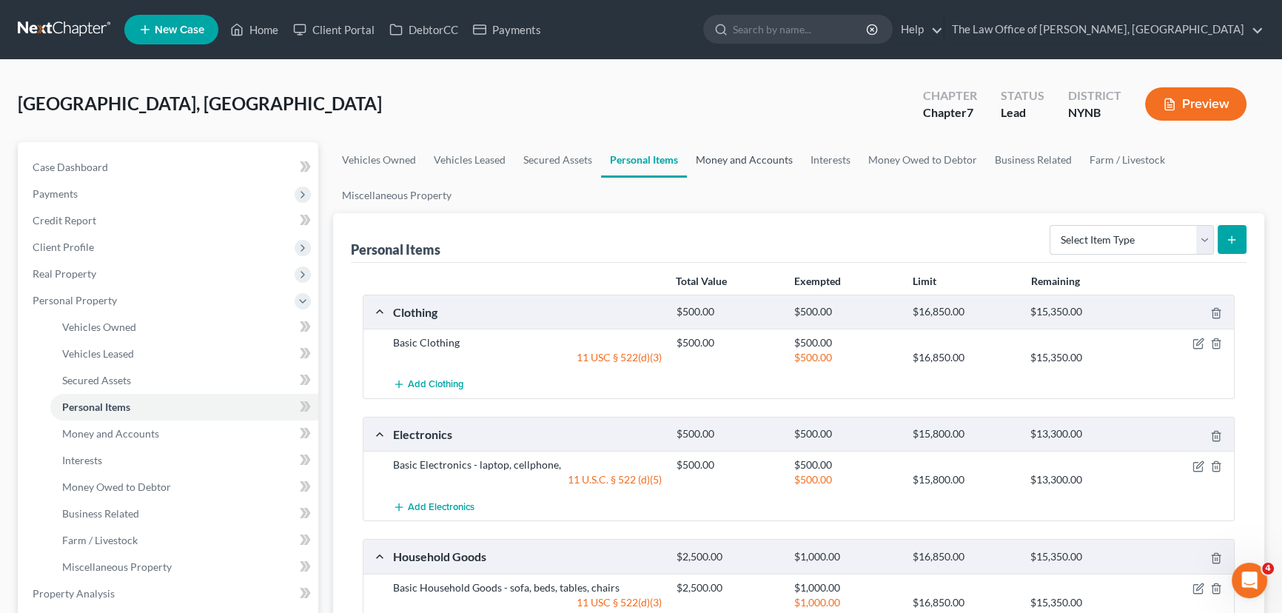
click at [764, 164] on link "Money and Accounts" at bounding box center [744, 160] width 115 height 36
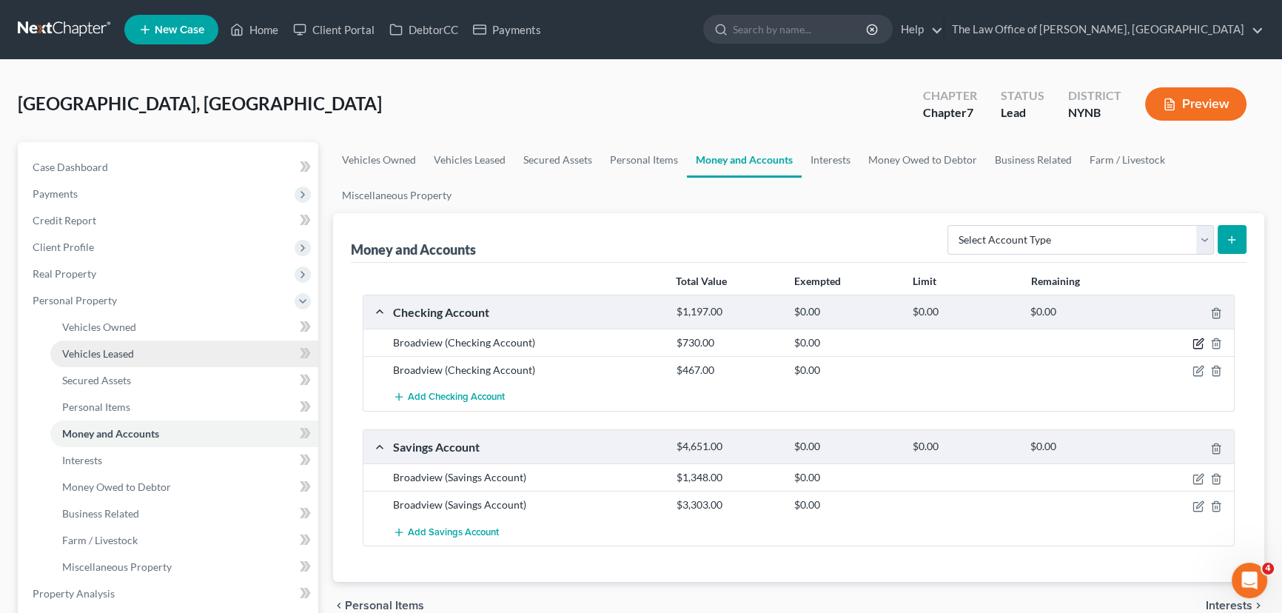
drag, startPoint x: 1197, startPoint y: 342, endPoint x: 144, endPoint y: 340, distance: 1052.5
click at [1197, 342] on icon "button" at bounding box center [1199, 342] width 7 height 7
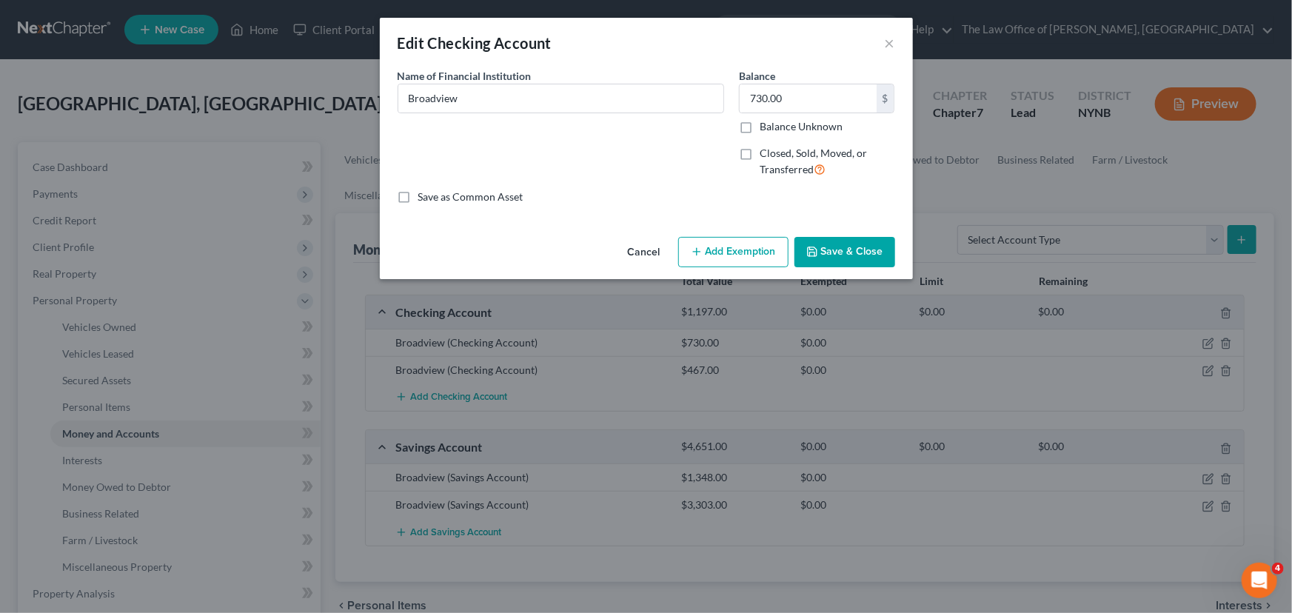
click at [724, 256] on button "Add Exemption" at bounding box center [733, 252] width 110 height 31
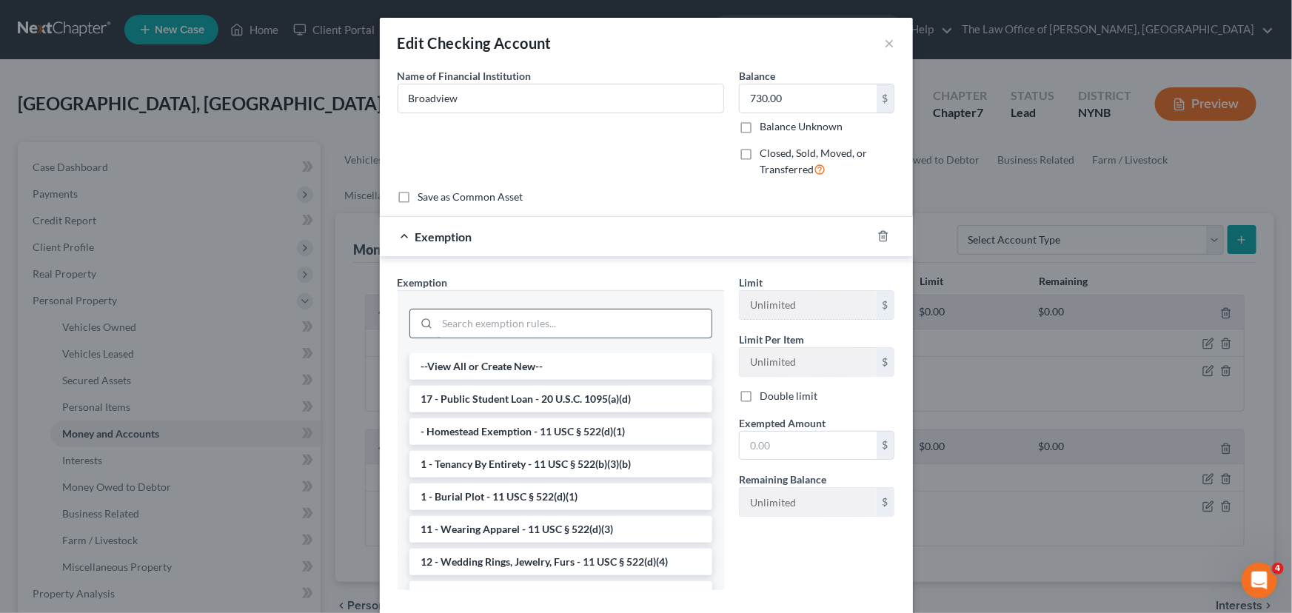
click at [509, 320] on input "search" at bounding box center [574, 323] width 274 height 28
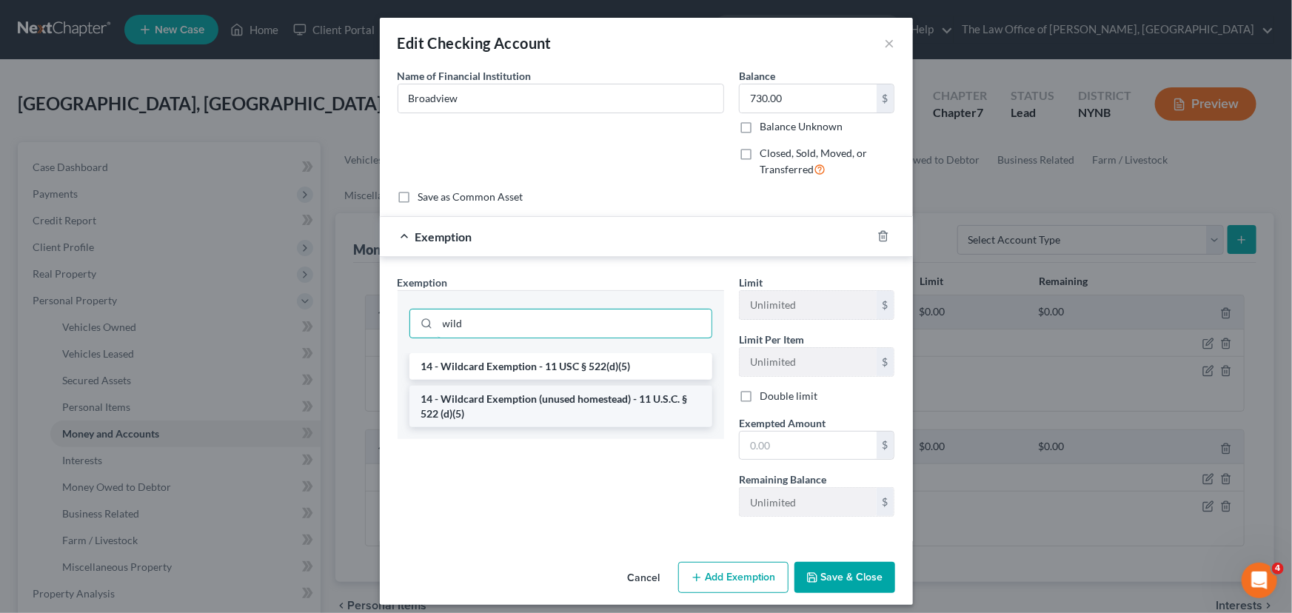
type input "wild"
drag, startPoint x: 551, startPoint y: 407, endPoint x: 763, endPoint y: 426, distance: 213.3
click at [551, 408] on li "14 - Wildcard Exemption (unused homestead) - 11 U.S.C. § 522 (d)(5)" at bounding box center [560, 406] width 303 height 41
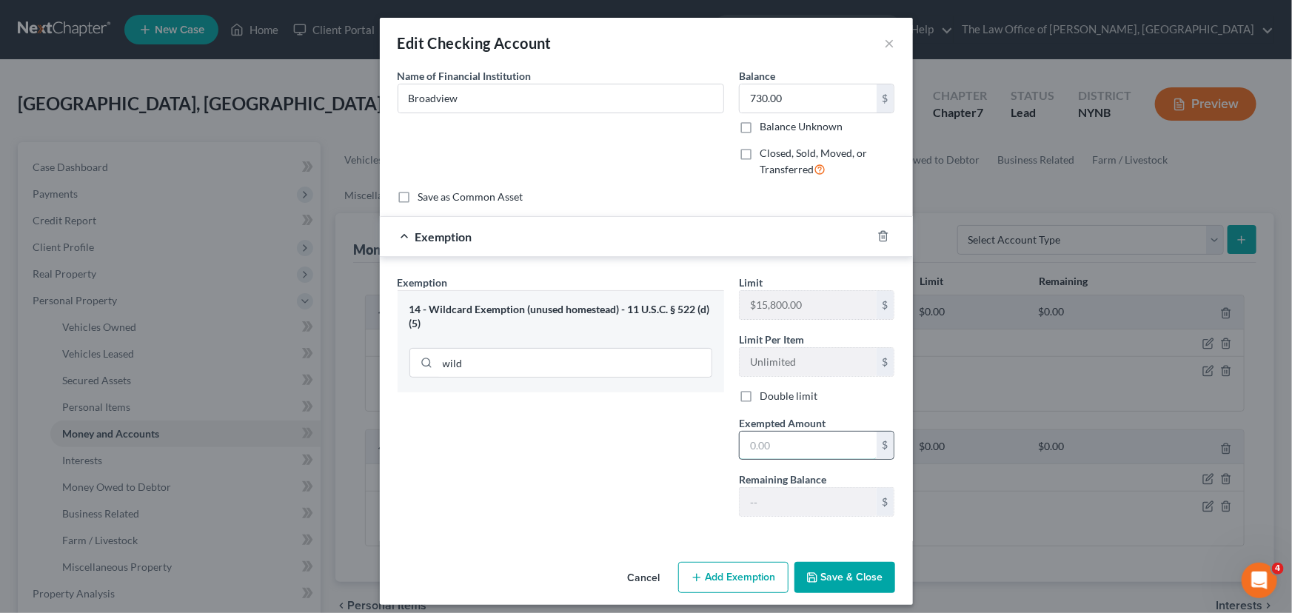
click at [761, 441] on input "text" at bounding box center [807, 446] width 137 height 28
type input "730"
click at [844, 576] on button "Save & Close" at bounding box center [844, 577] width 101 height 31
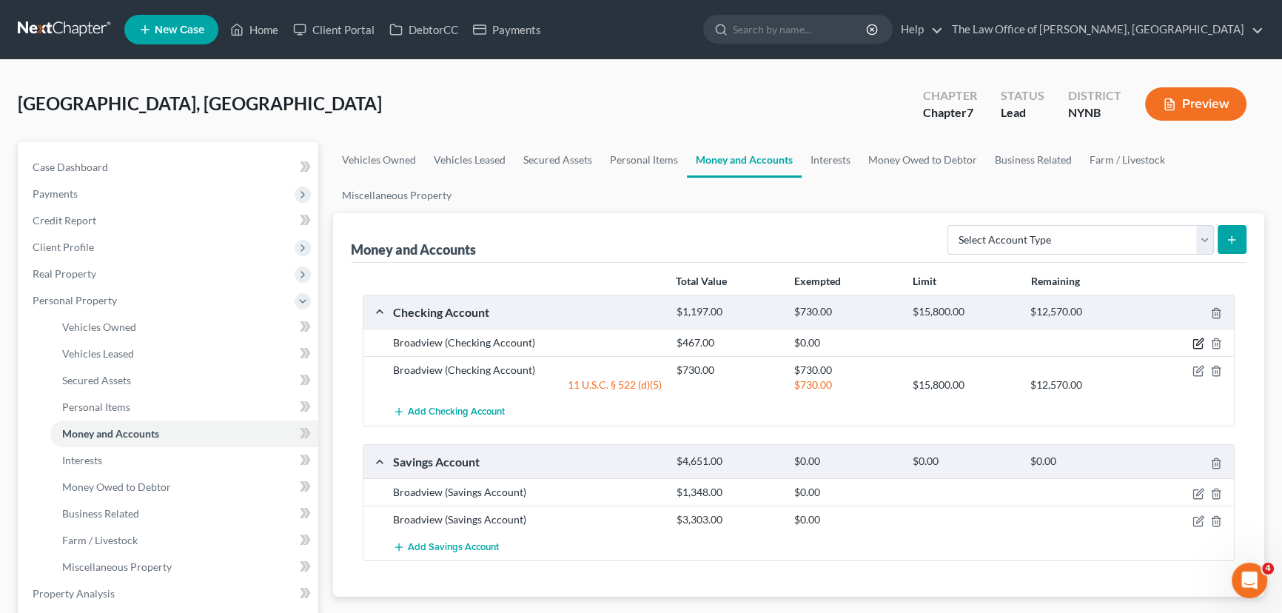
click at [1196, 340] on icon "button" at bounding box center [1198, 344] width 12 height 12
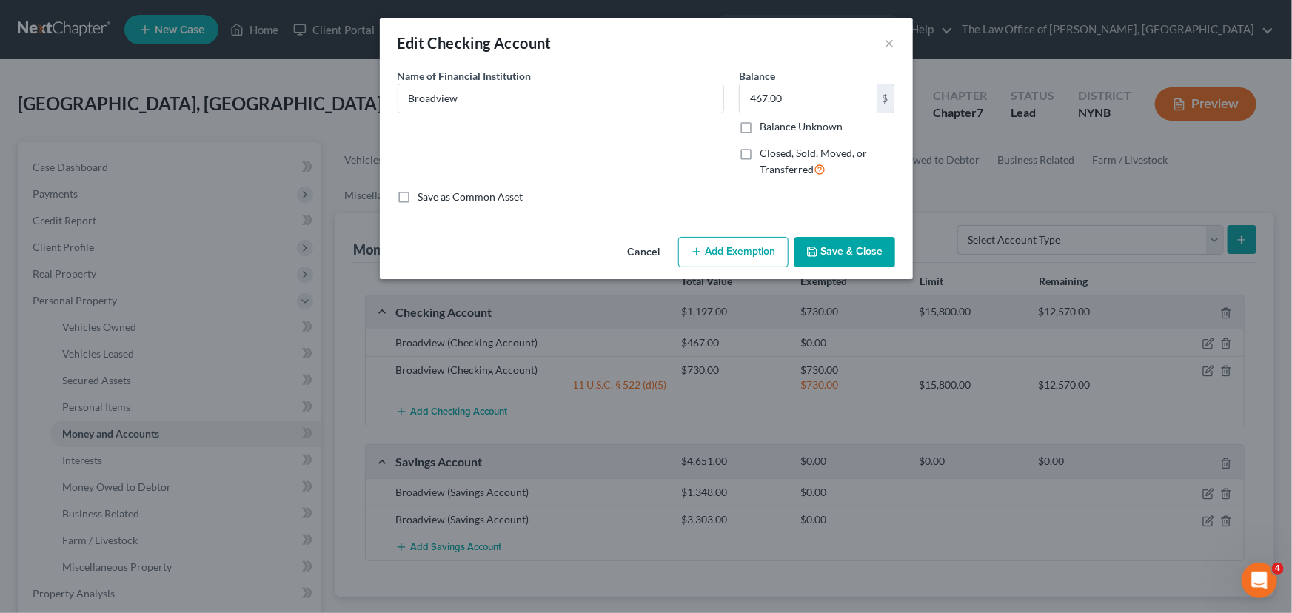
click at [697, 244] on button "Add Exemption" at bounding box center [733, 252] width 110 height 31
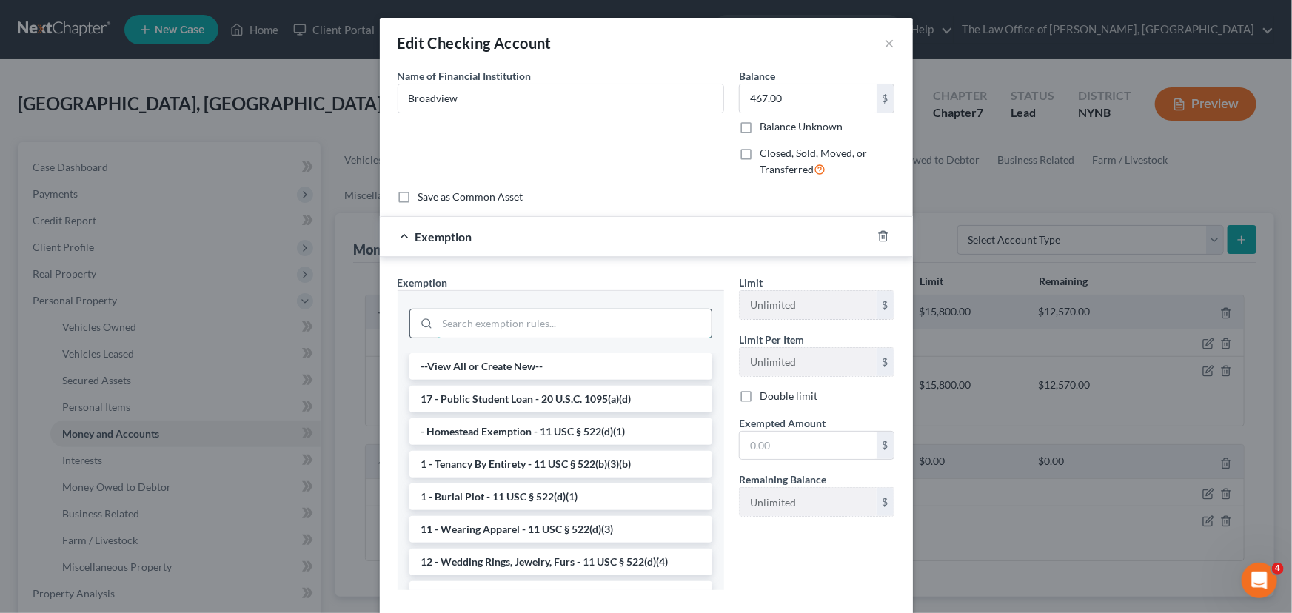
click at [493, 326] on input "search" at bounding box center [574, 323] width 274 height 28
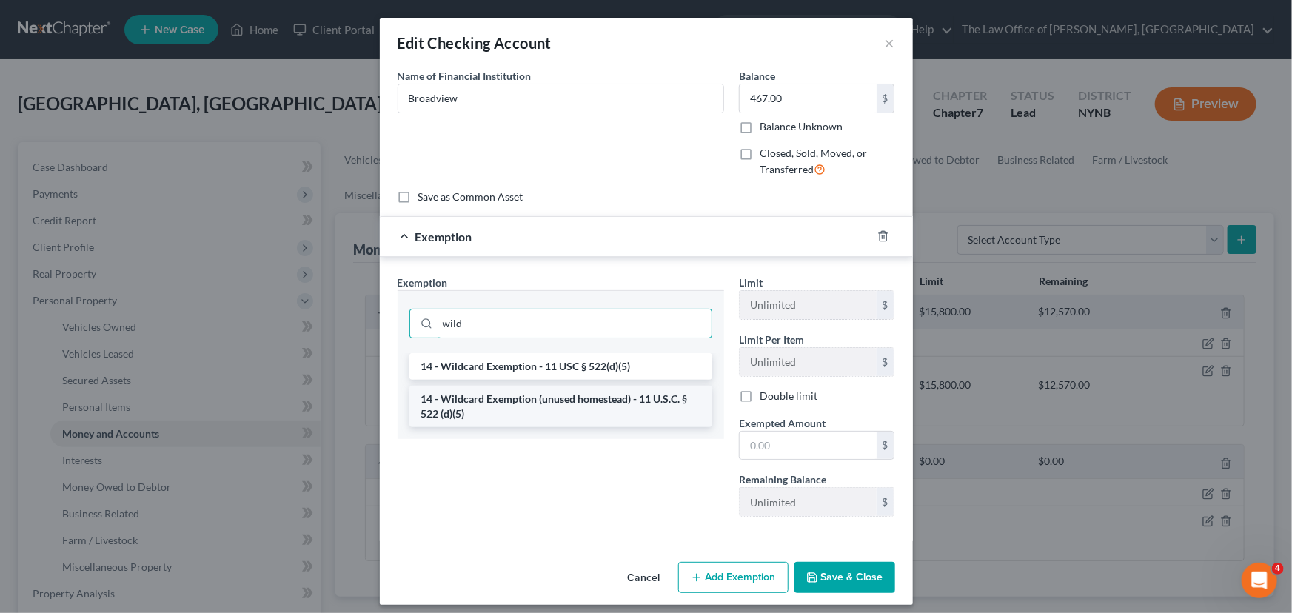
type input "wild"
click at [481, 400] on li "14 - Wildcard Exemption (unused homestead) - 11 U.S.C. § 522 (d)(5)" at bounding box center [560, 406] width 303 height 41
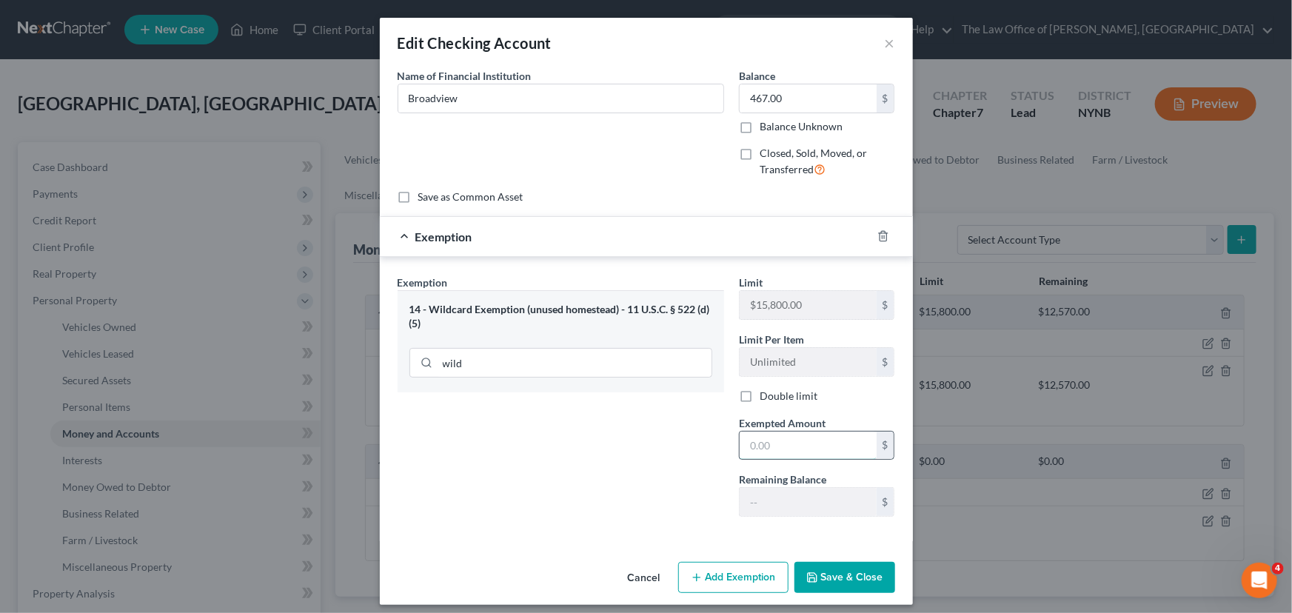
click at [765, 443] on input "text" at bounding box center [807, 446] width 137 height 28
type input "467"
click at [818, 574] on button "Save & Close" at bounding box center [844, 577] width 101 height 31
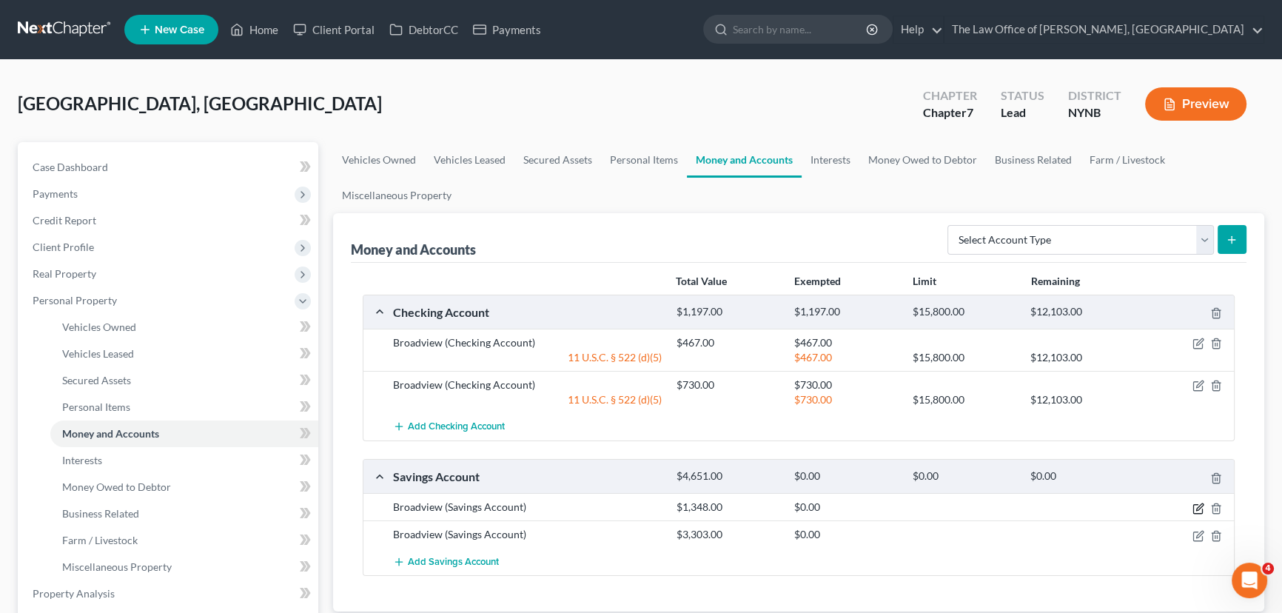
click at [1197, 509] on icon "button" at bounding box center [1198, 509] width 12 height 12
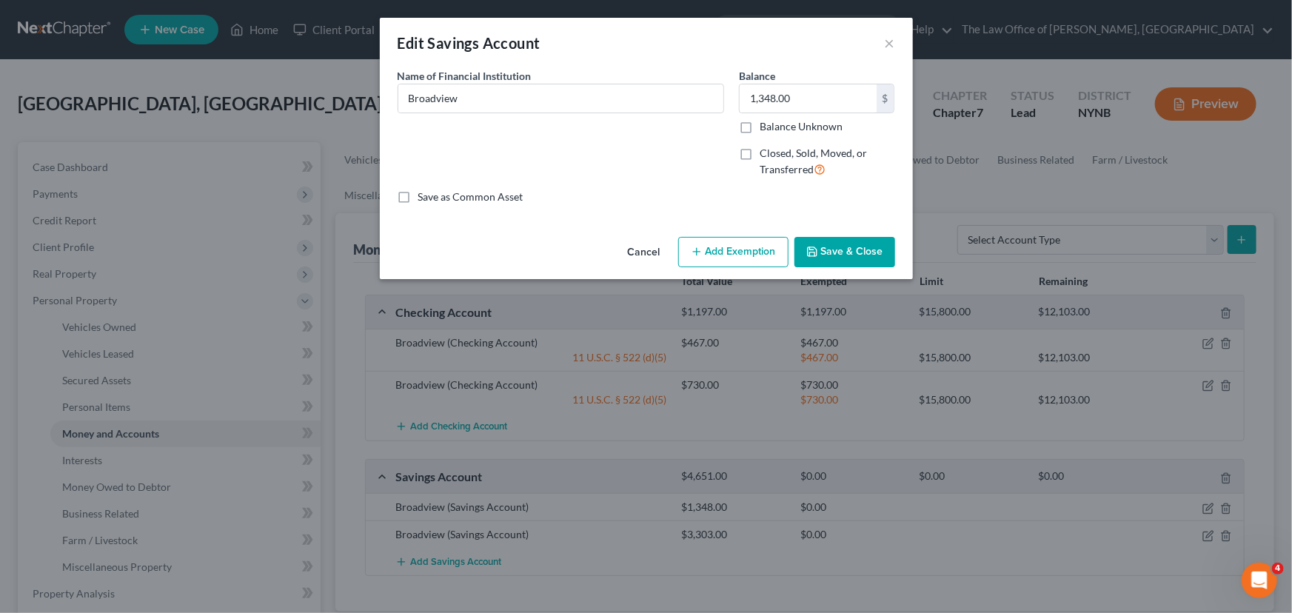
click at [740, 263] on button "Add Exemption" at bounding box center [733, 252] width 110 height 31
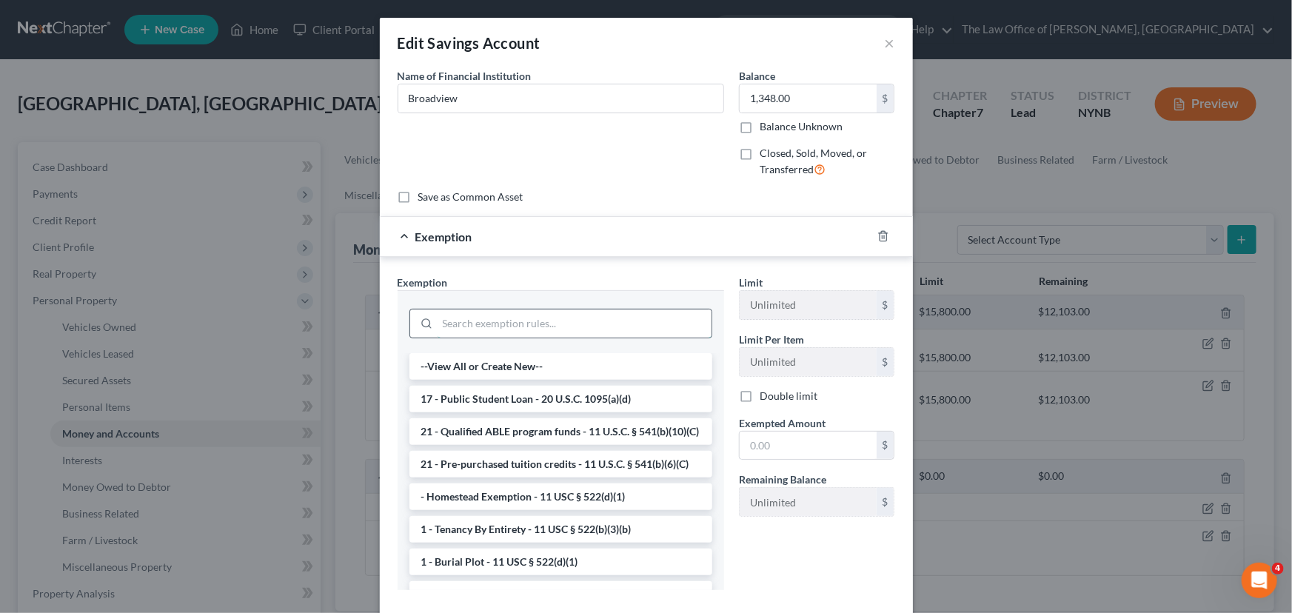
click at [489, 327] on input "search" at bounding box center [574, 323] width 274 height 28
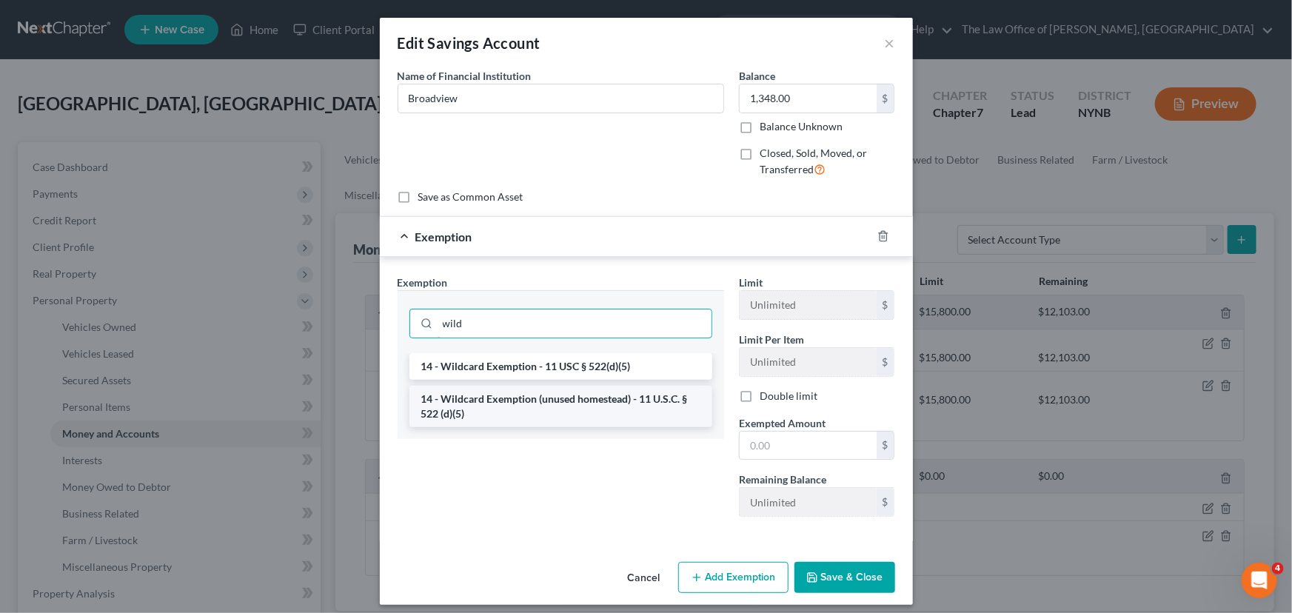
type input "wild"
click at [511, 404] on li "14 - Wildcard Exemption (unused homestead) - 11 U.S.C. § 522 (d)(5)" at bounding box center [560, 406] width 303 height 41
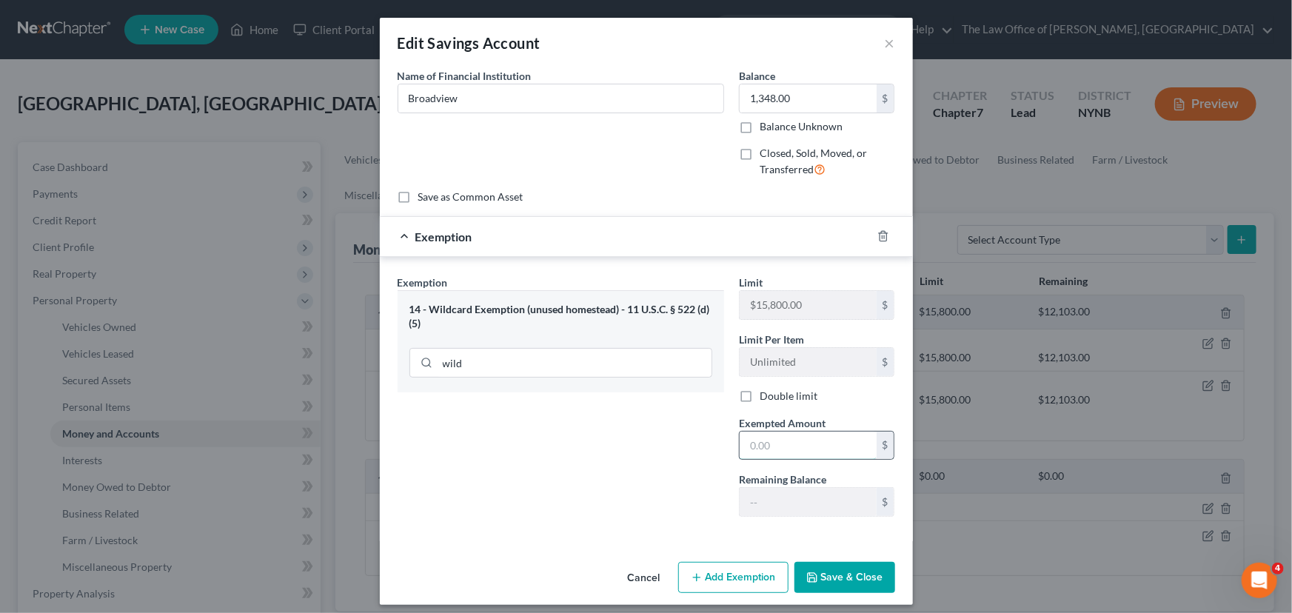
click at [770, 454] on input "text" at bounding box center [807, 446] width 137 height 28
type input "1,348"
click at [820, 575] on button "Save & Close" at bounding box center [844, 577] width 101 height 31
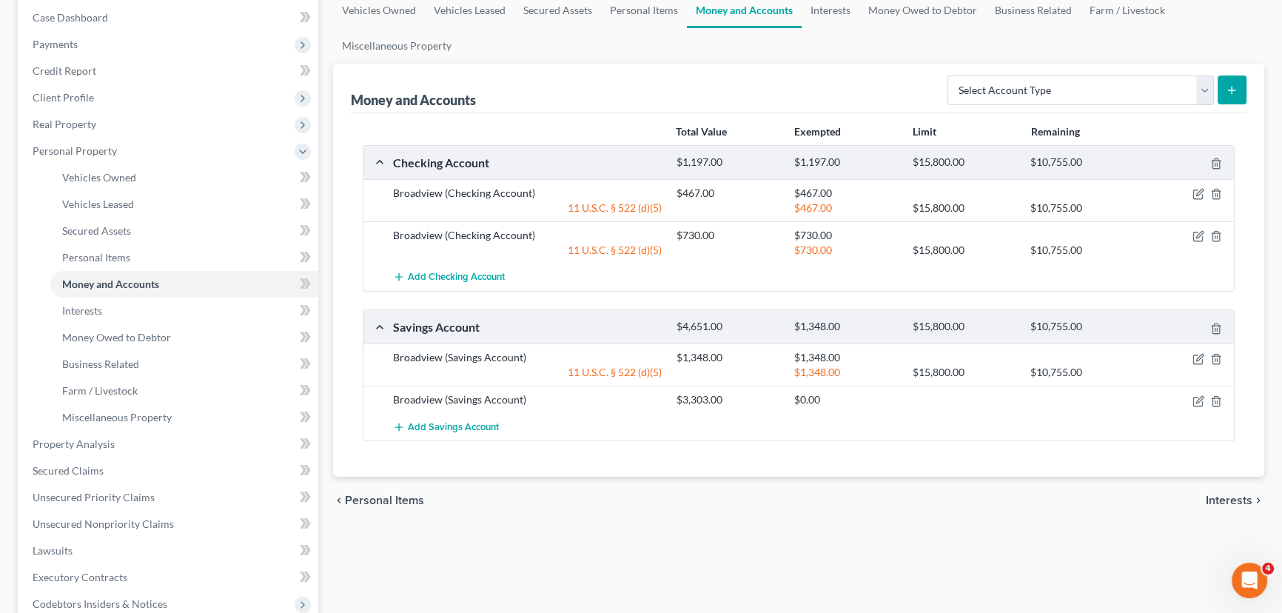
scroll to position [269, 0]
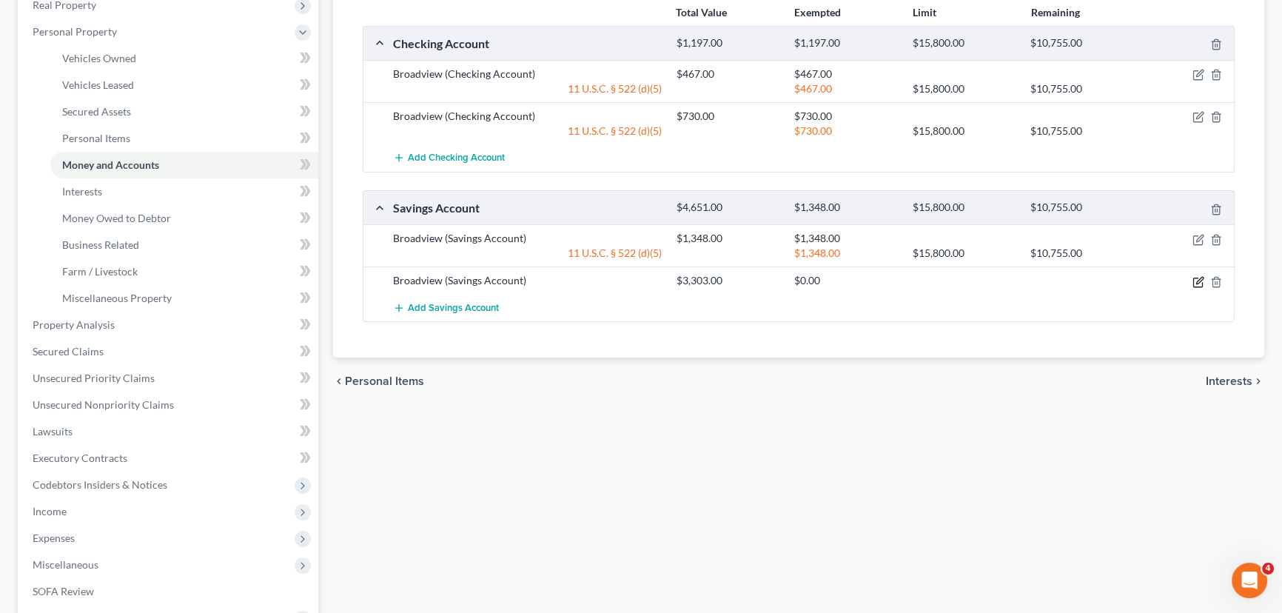
click at [1193, 279] on icon "button" at bounding box center [1197, 282] width 9 height 9
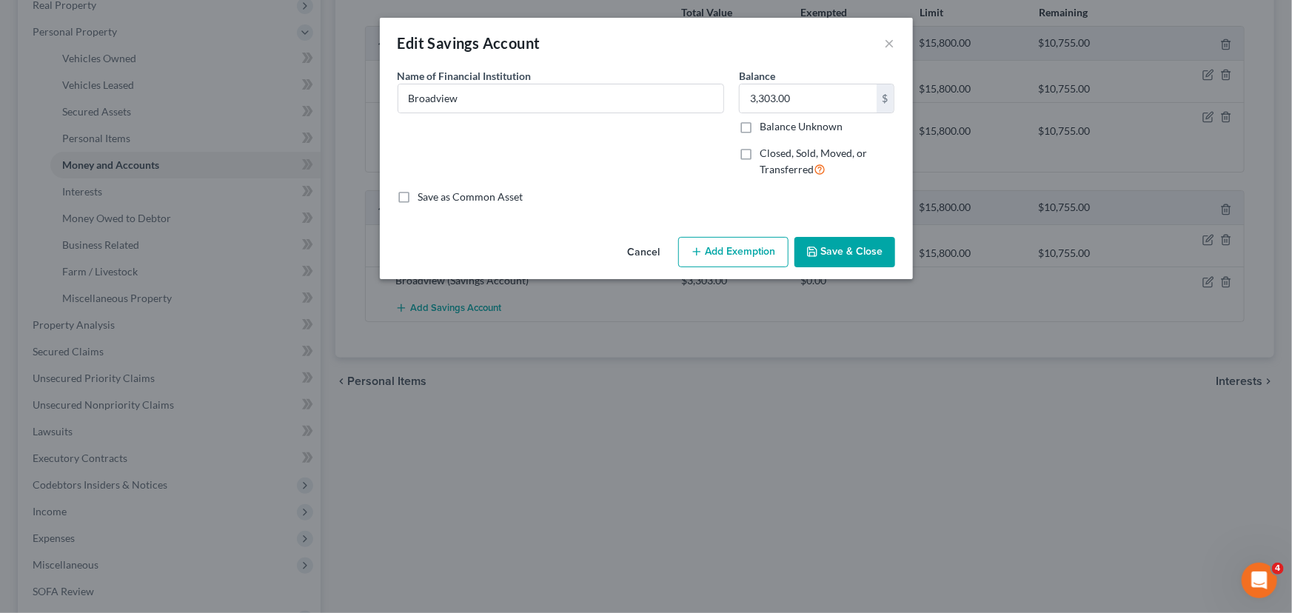
click at [760, 259] on button "Add Exemption" at bounding box center [733, 252] width 110 height 31
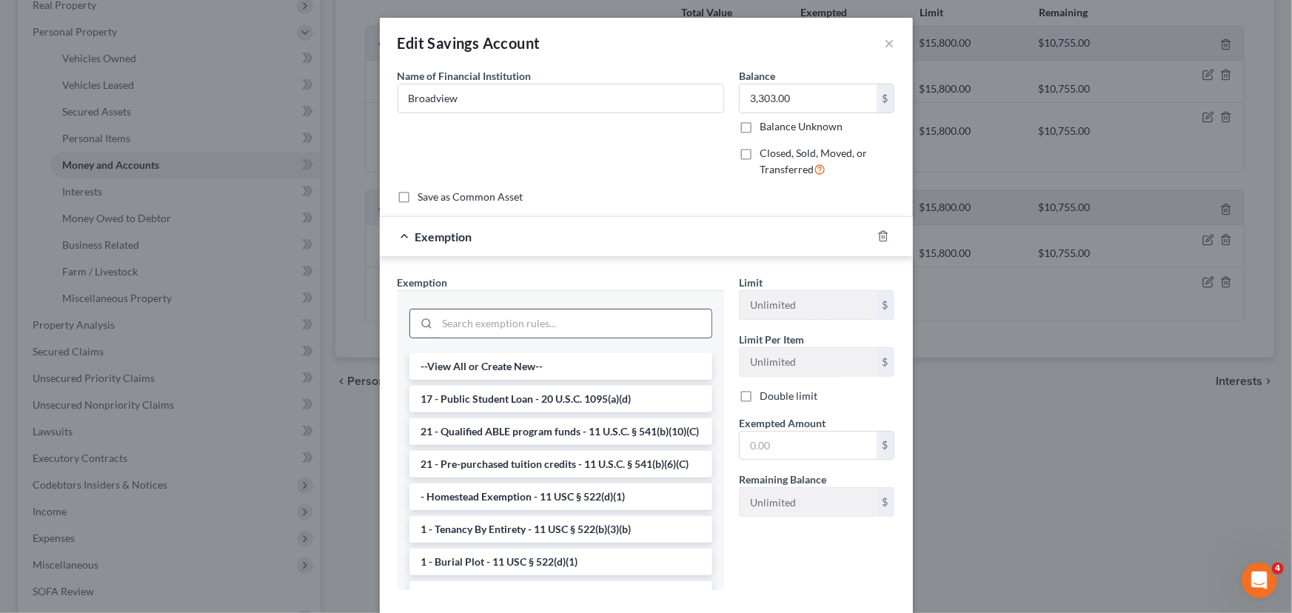
click at [452, 321] on input "search" at bounding box center [574, 323] width 274 height 28
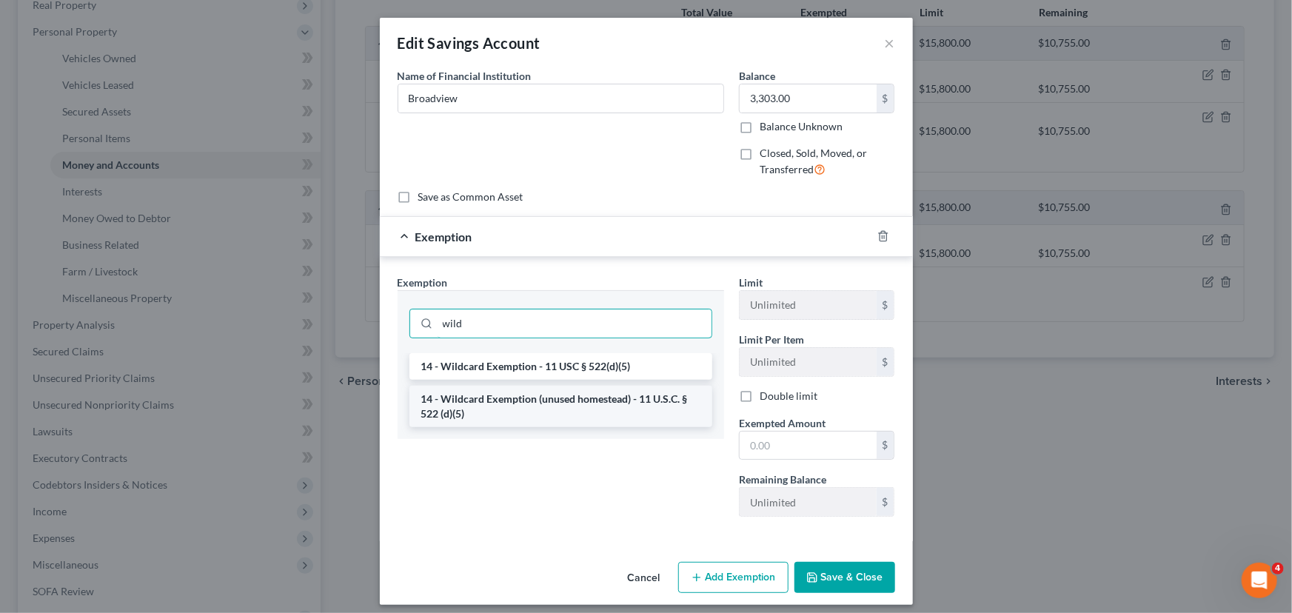
type input "wild"
click at [474, 422] on li "14 - Wildcard Exemption (unused homestead) - 11 U.S.C. § 522 (d)(5)" at bounding box center [560, 406] width 303 height 41
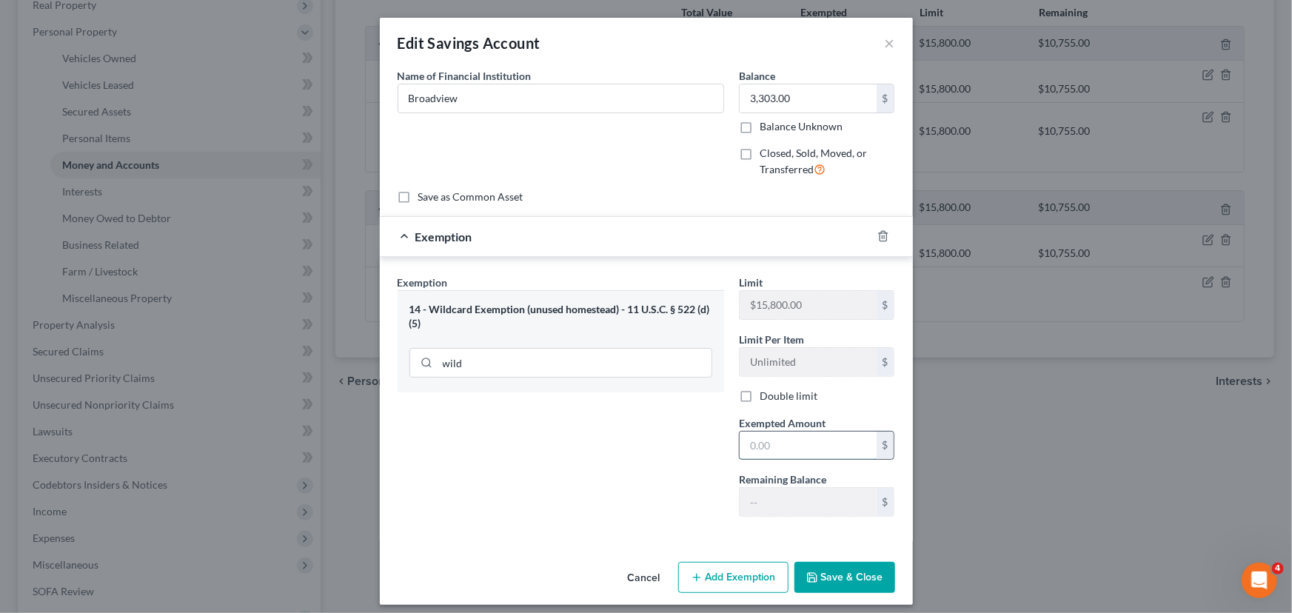
click at [761, 442] on input "text" at bounding box center [807, 446] width 137 height 28
type input "3,303"
click at [824, 583] on button "Save & Close" at bounding box center [844, 577] width 101 height 31
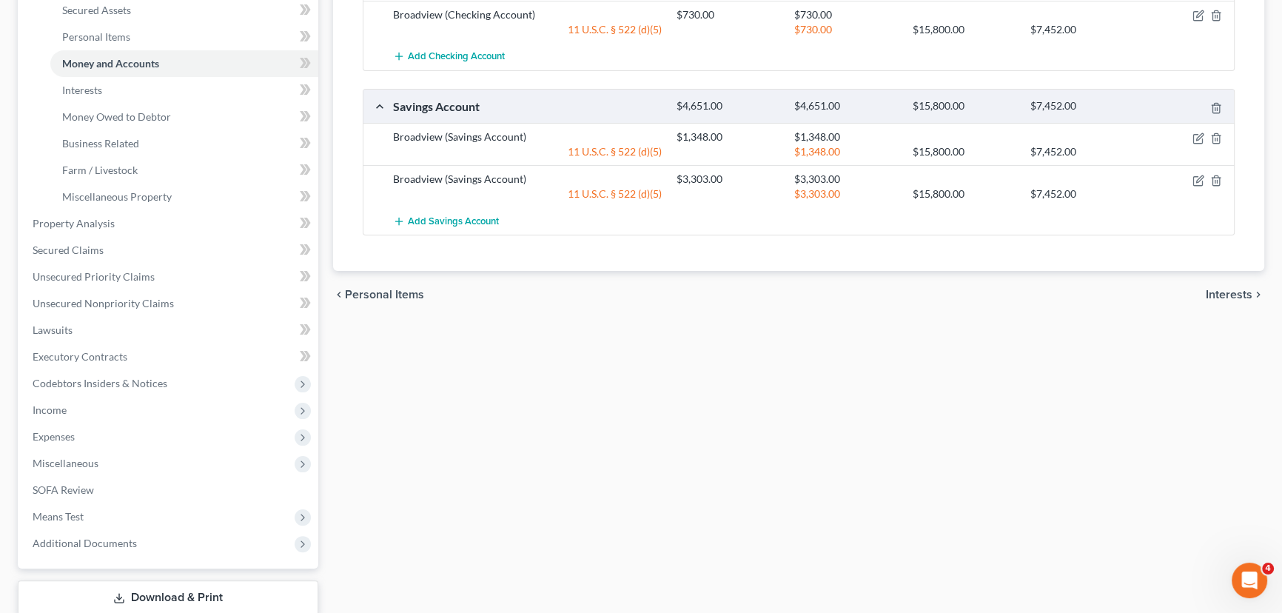
scroll to position [465, 0]
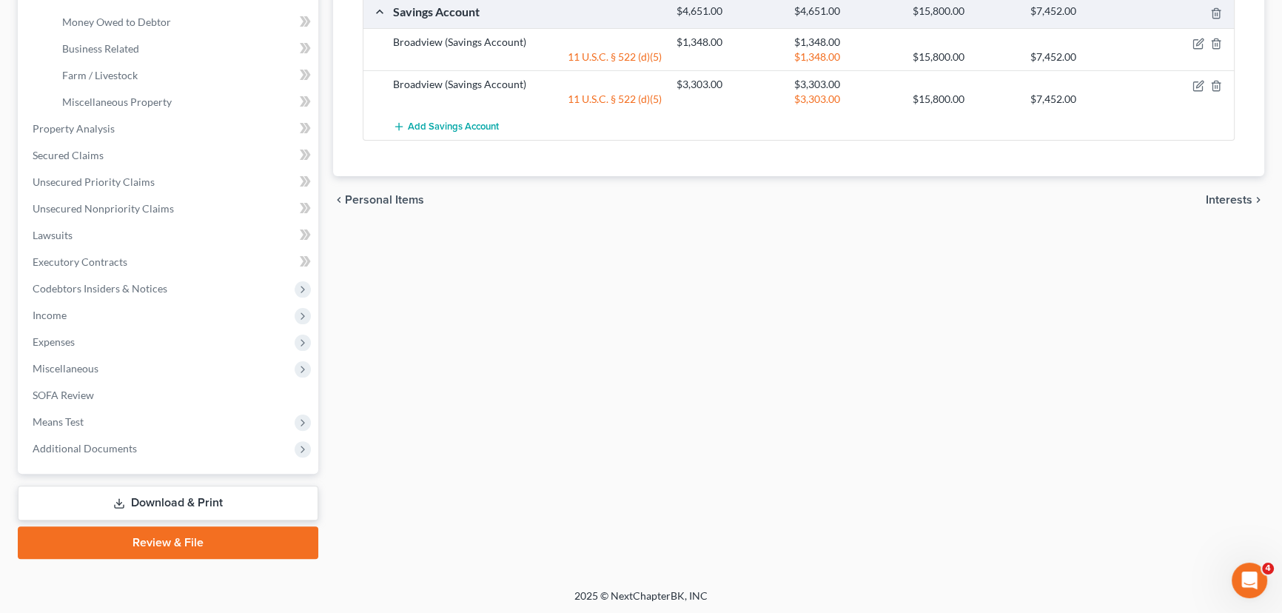
drag, startPoint x: 105, startPoint y: 448, endPoint x: 141, endPoint y: 468, distance: 41.4
click at [105, 448] on span "Additional Documents" at bounding box center [85, 448] width 104 height 13
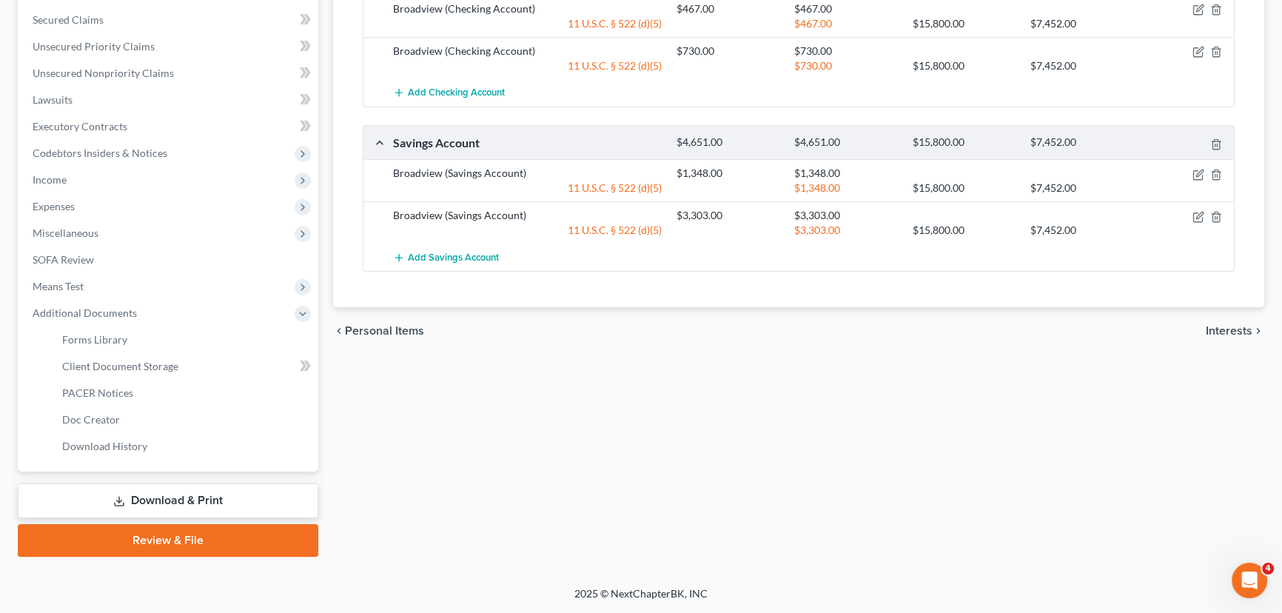
scroll to position [332, 0]
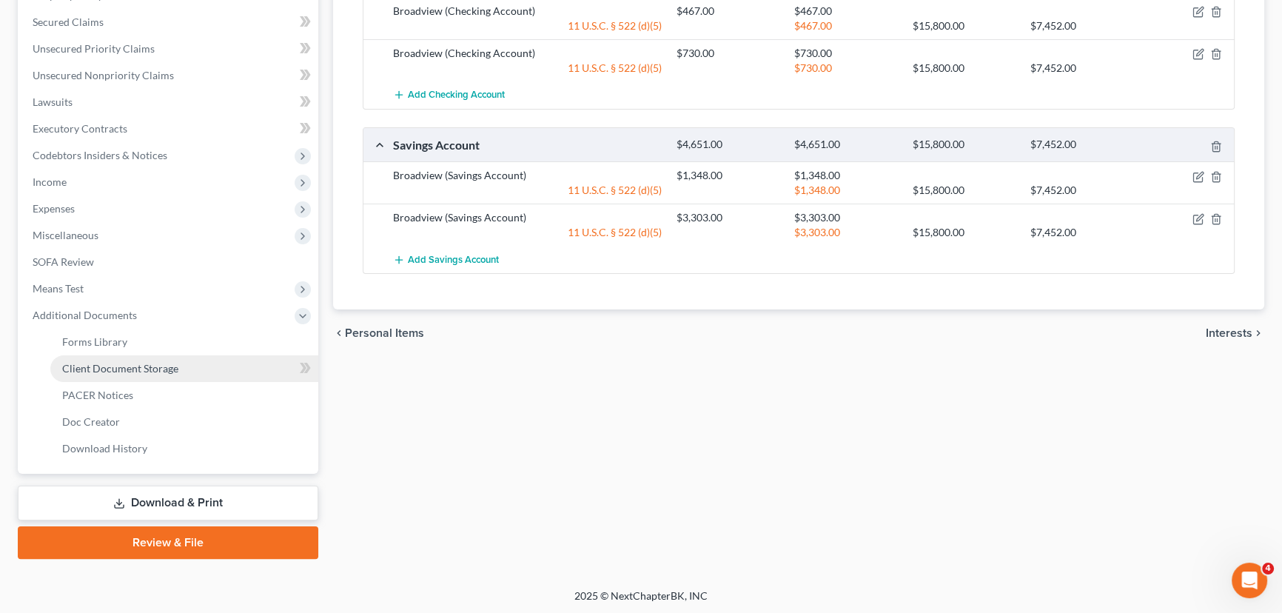
click at [155, 369] on span "Client Document Storage" at bounding box center [120, 368] width 116 height 13
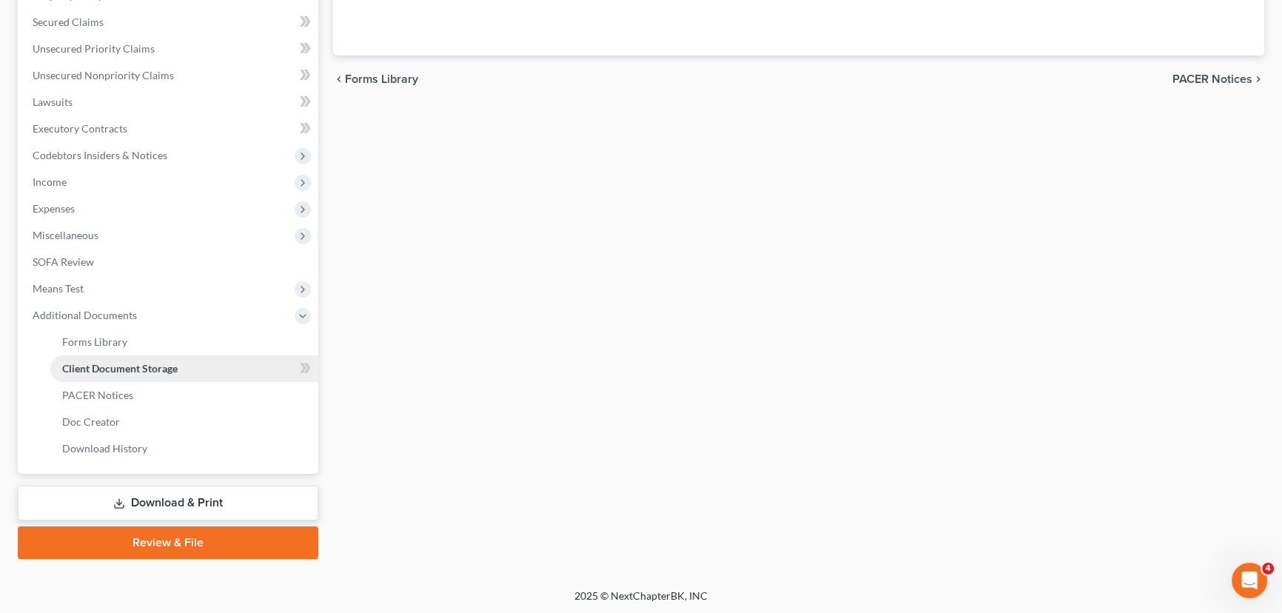
scroll to position [324, 0]
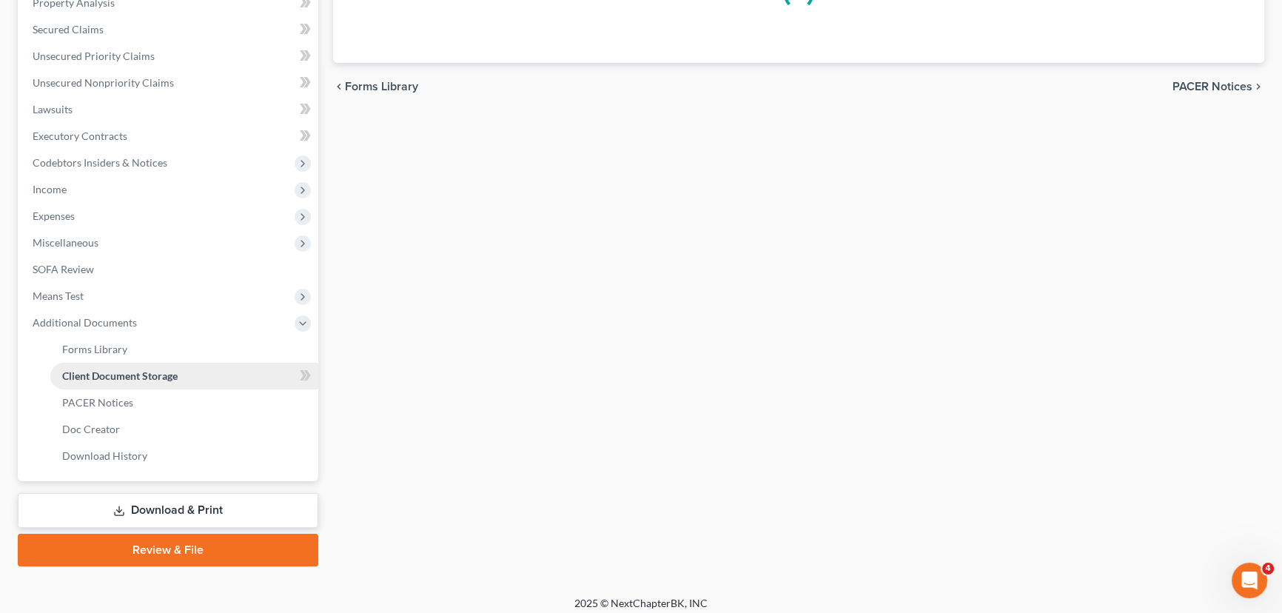
select select "5"
select select "1"
select select "5"
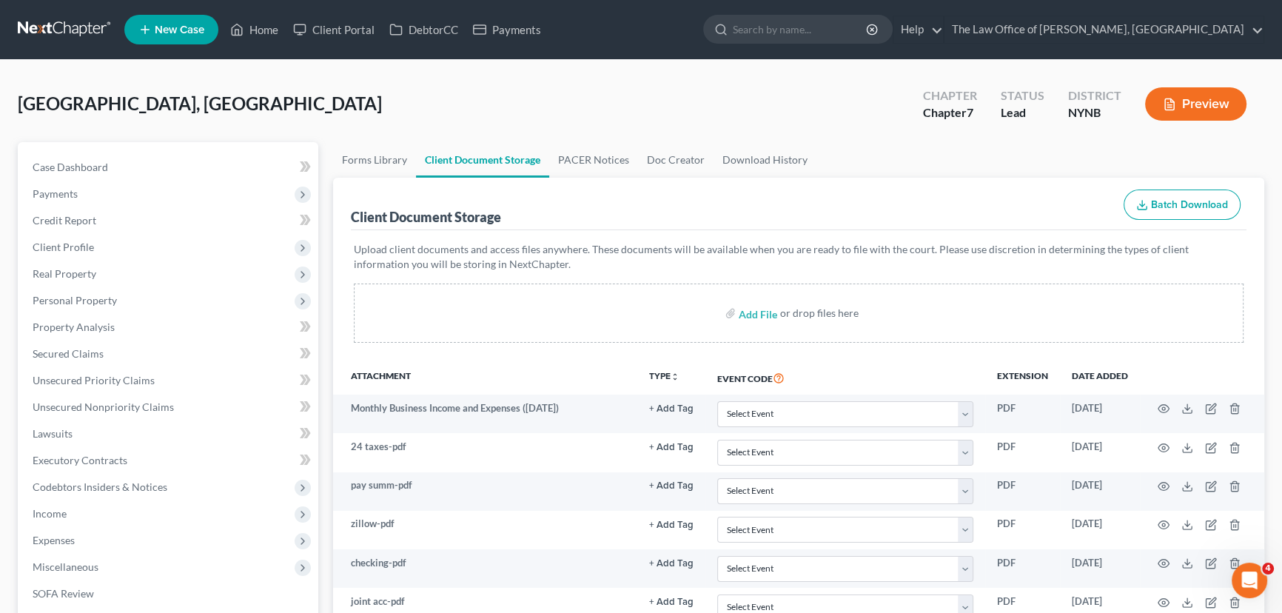
scroll to position [269, 0]
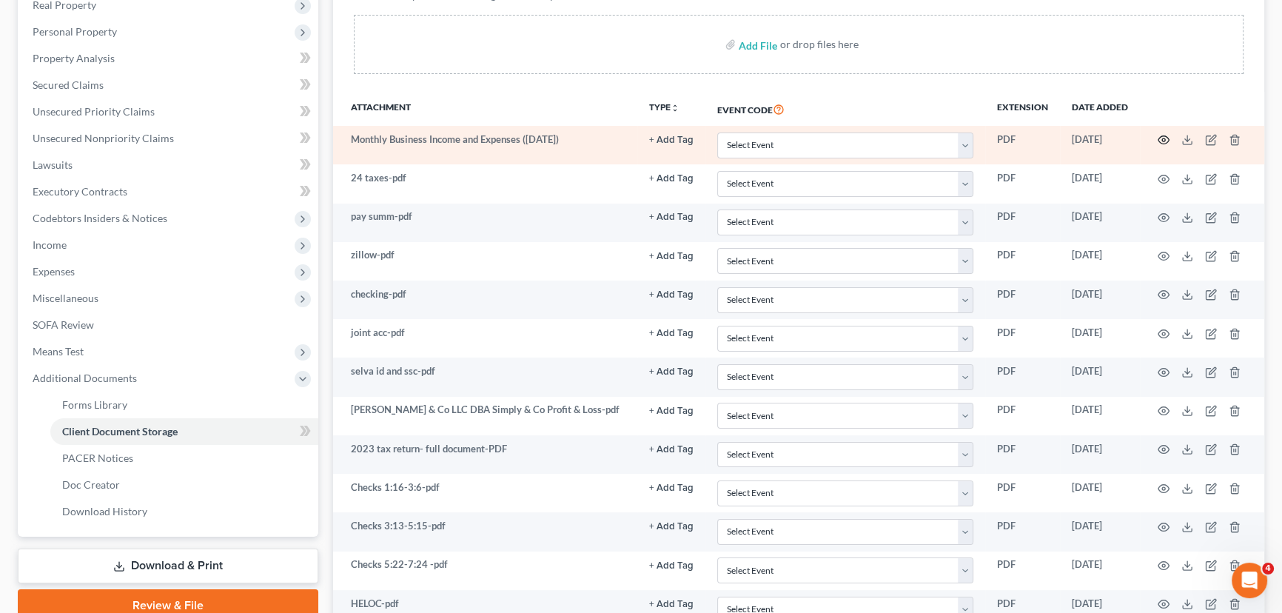
click at [1162, 138] on circle "button" at bounding box center [1163, 139] width 3 height 3
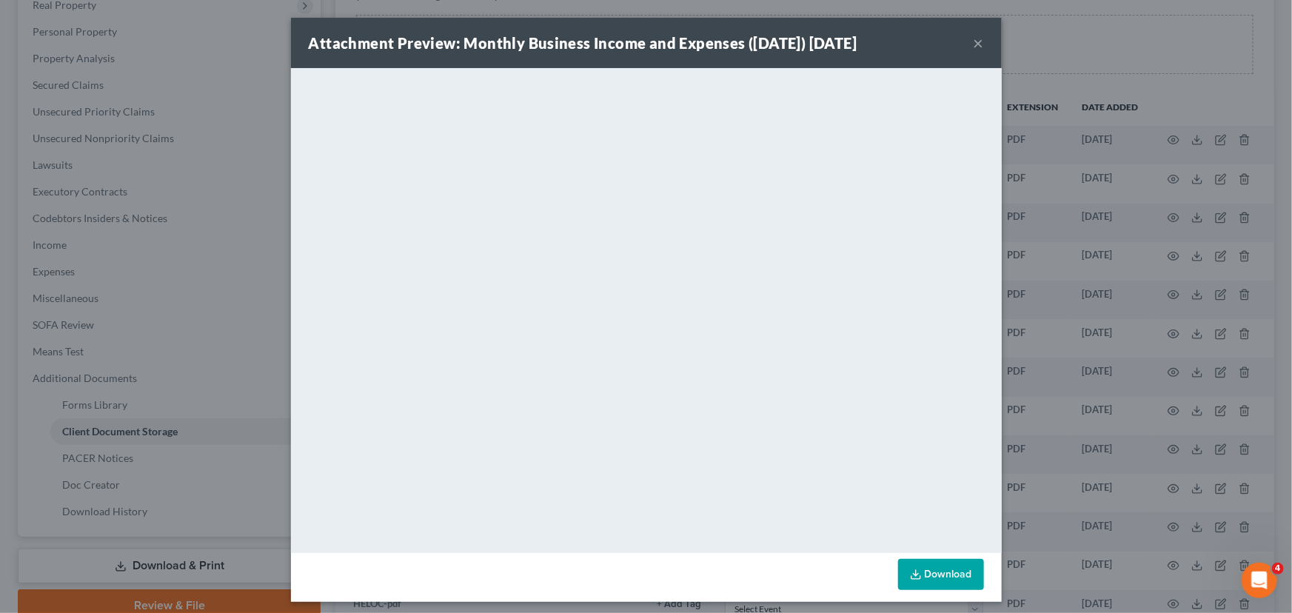
click at [973, 48] on button "×" at bounding box center [978, 43] width 10 height 18
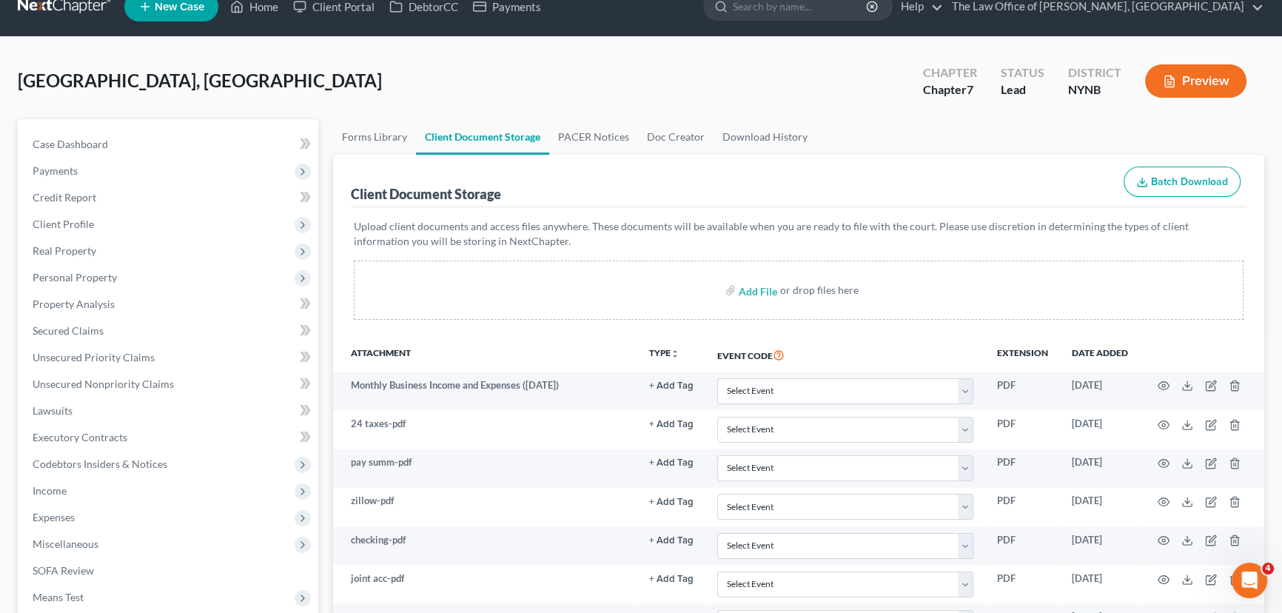
scroll to position [0, 0]
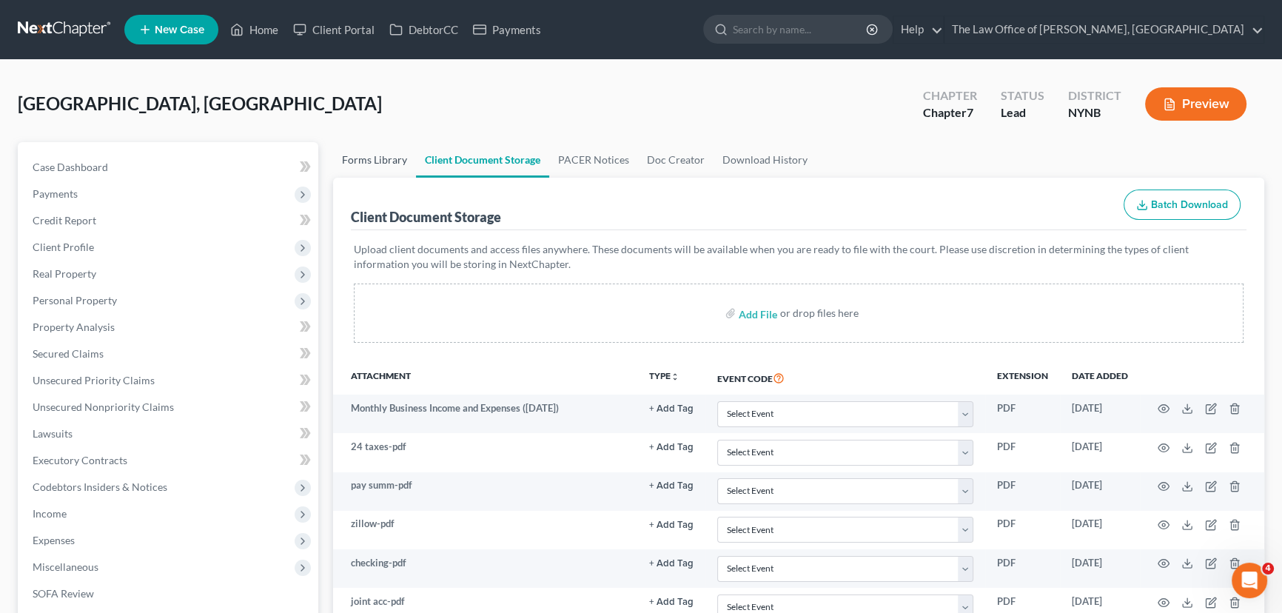
drag, startPoint x: 348, startPoint y: 159, endPoint x: 11, endPoint y: 237, distance: 345.6
click at [348, 159] on link "Forms Library" at bounding box center [374, 160] width 83 height 36
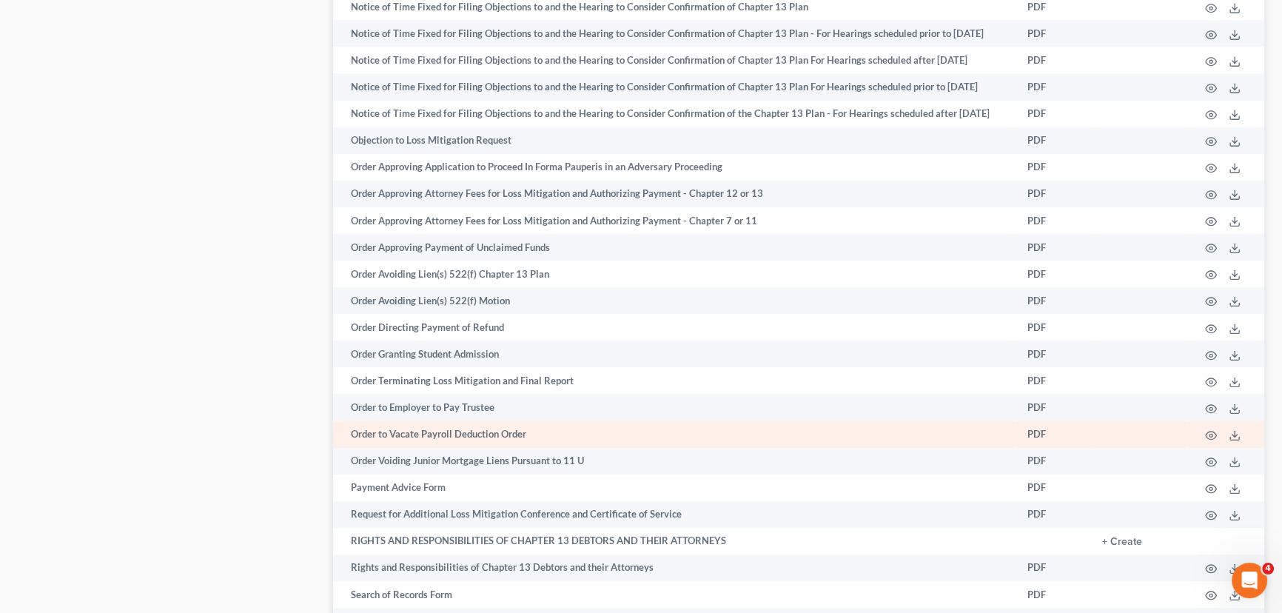
scroll to position [1951, 0]
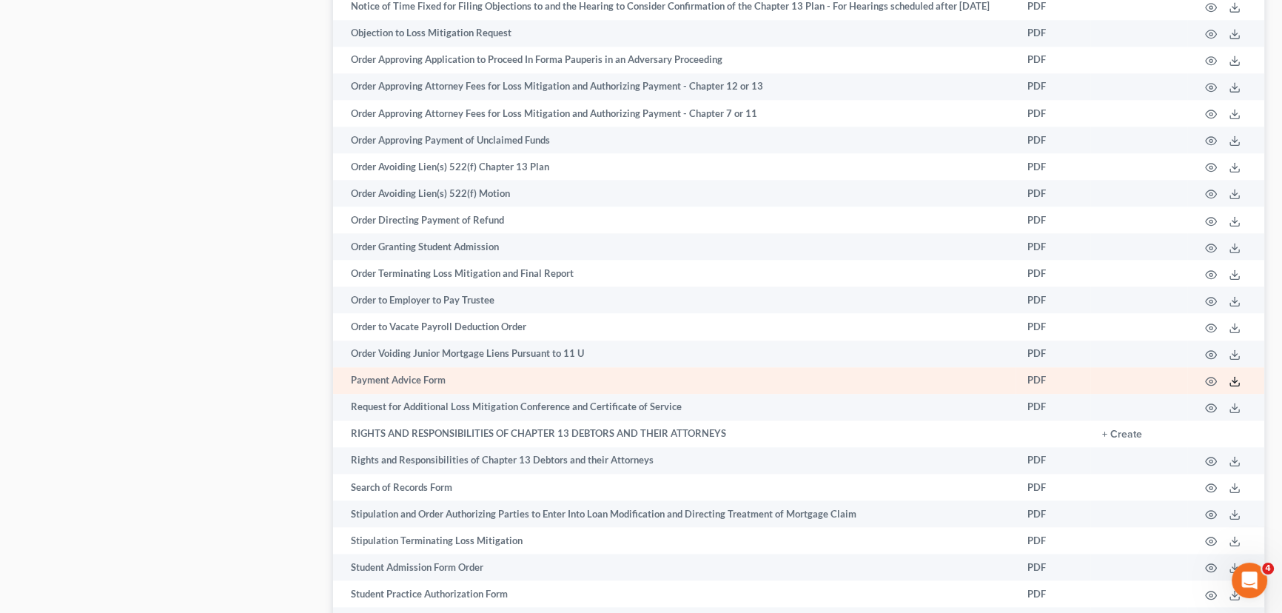
click at [1234, 387] on icon at bounding box center [1235, 381] width 12 height 12
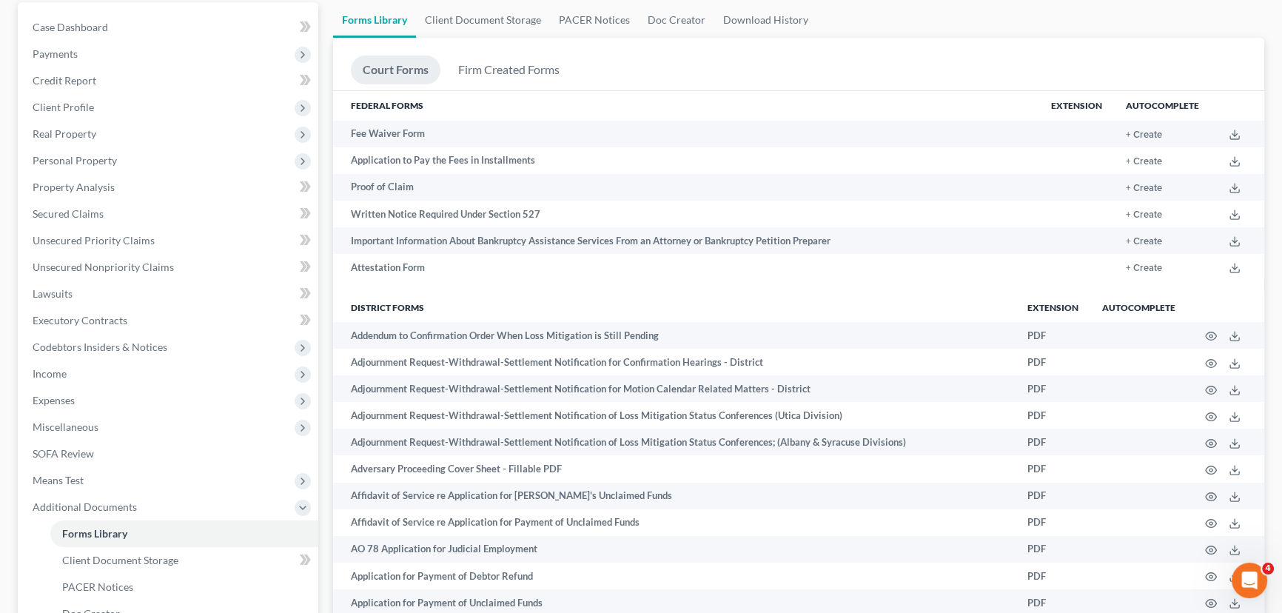
scroll to position [0, 0]
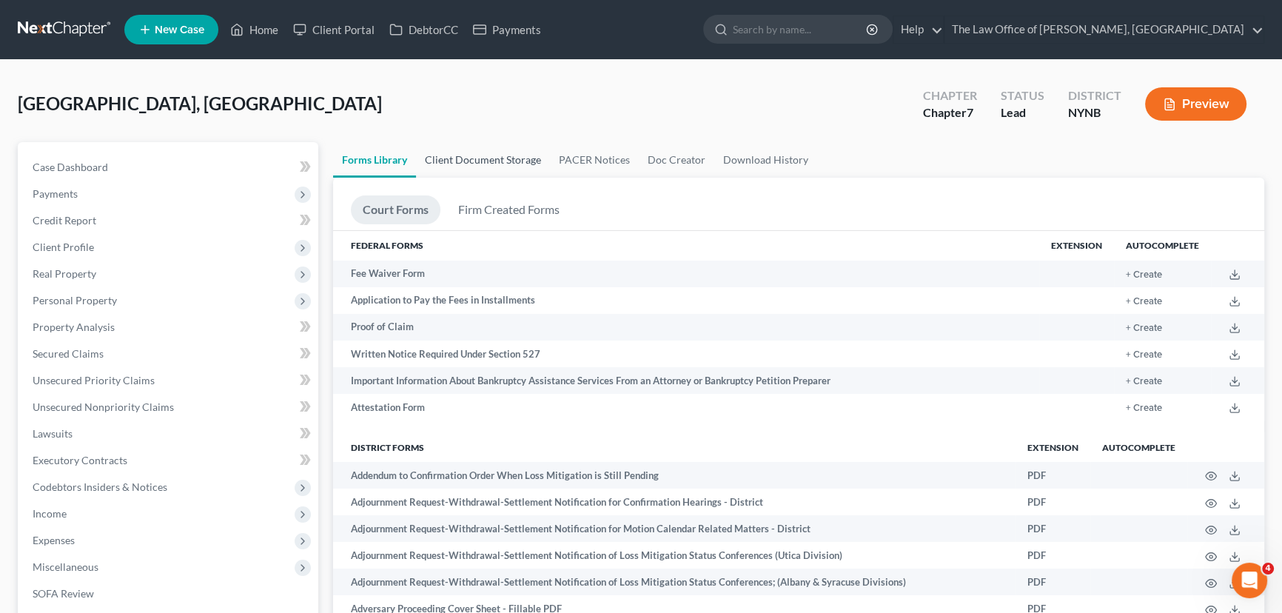
drag, startPoint x: 496, startPoint y: 162, endPoint x: 509, endPoint y: 153, distance: 15.4
click at [496, 162] on link "Client Document Storage" at bounding box center [483, 160] width 134 height 36
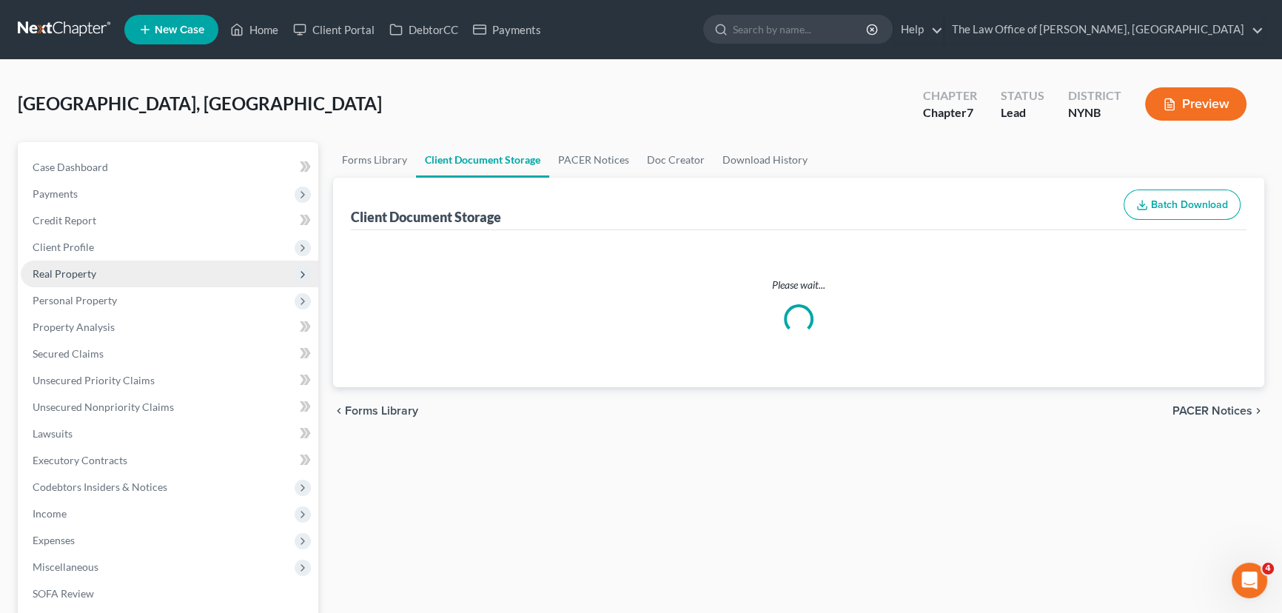
select select "5"
select select "1"
select select "5"
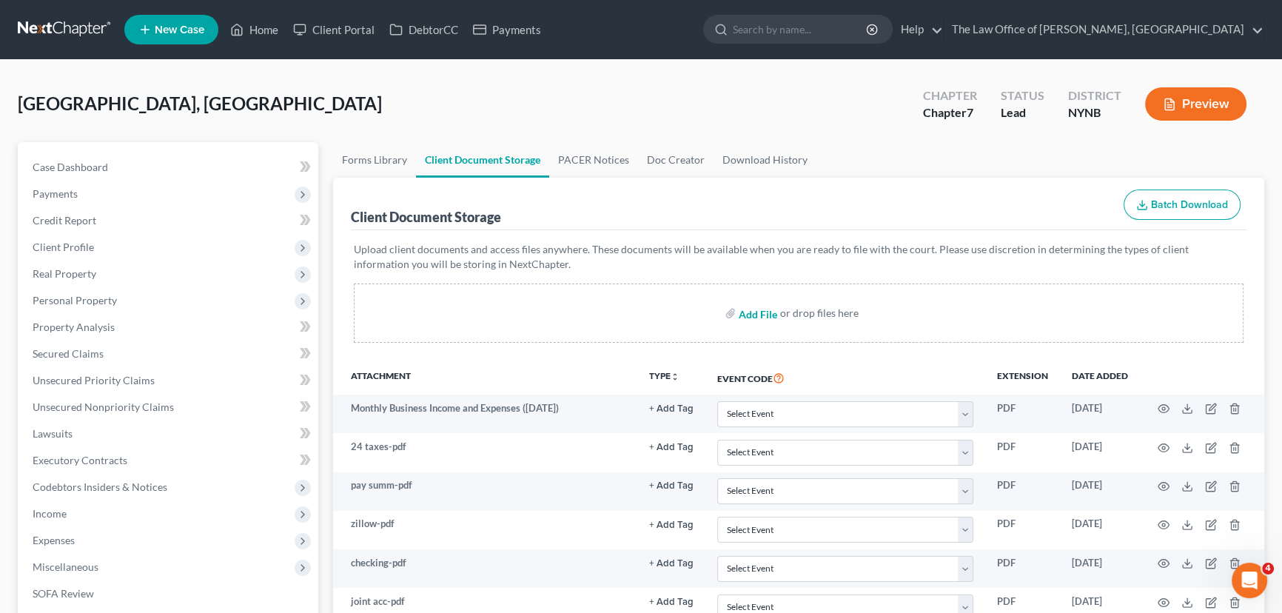
click at [757, 313] on input "file" at bounding box center [757, 313] width 36 height 27
type input "C:\fakepath\O521C.wpd Selva.pdf"
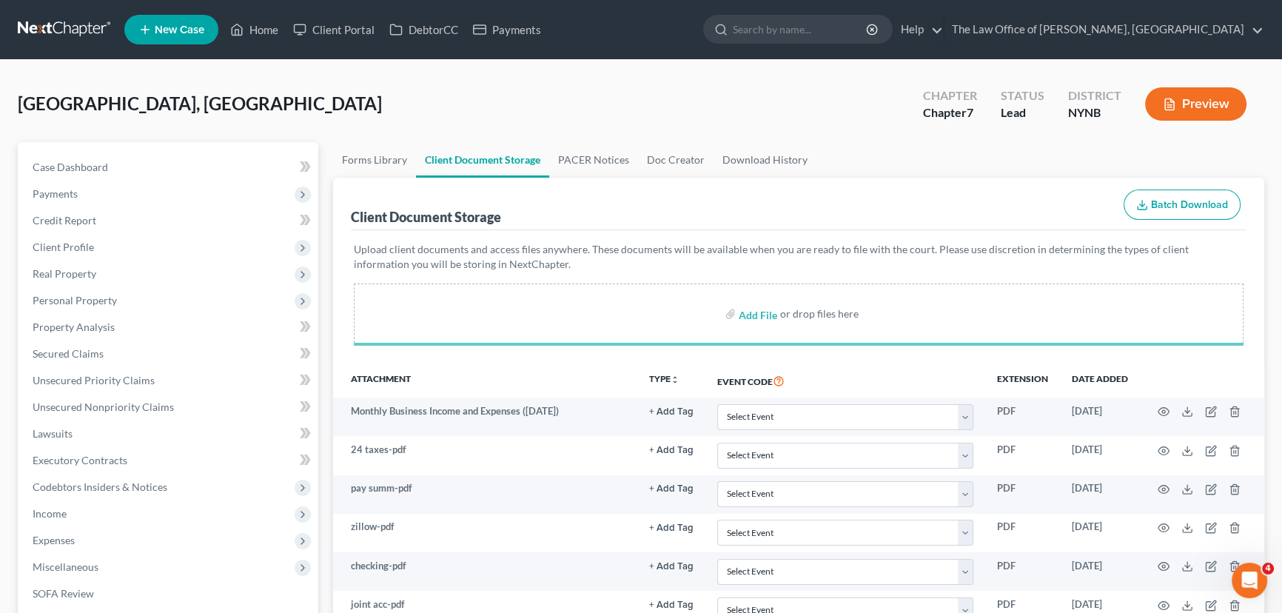
select select "5"
select select "1"
select select "5"
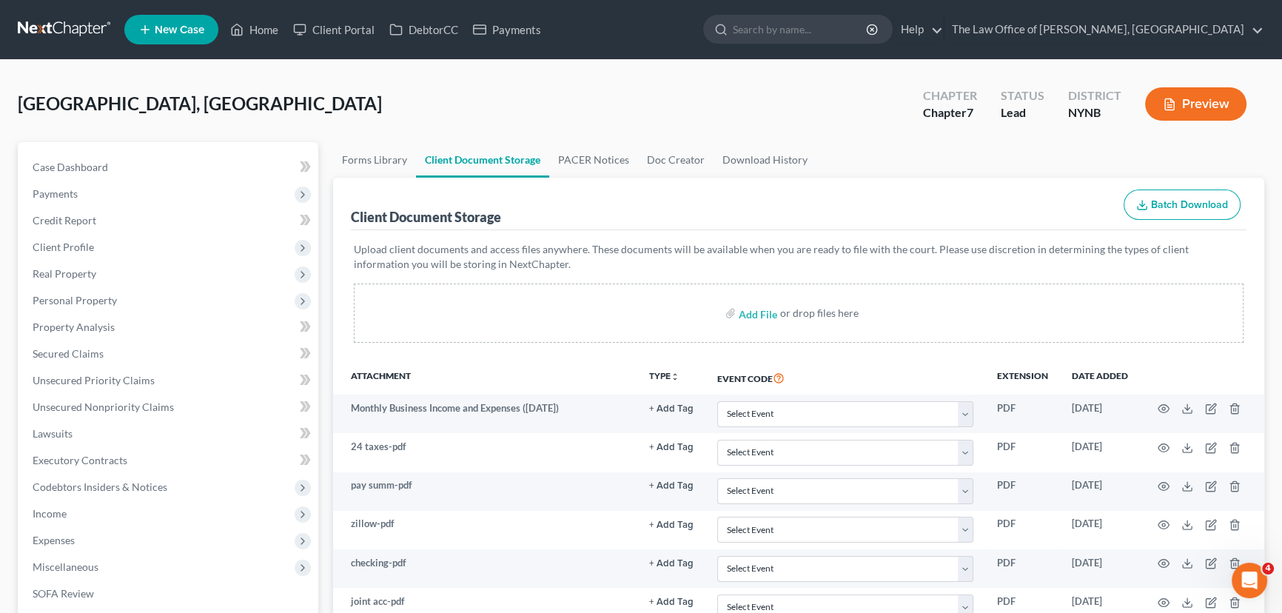
scroll to position [705, 0]
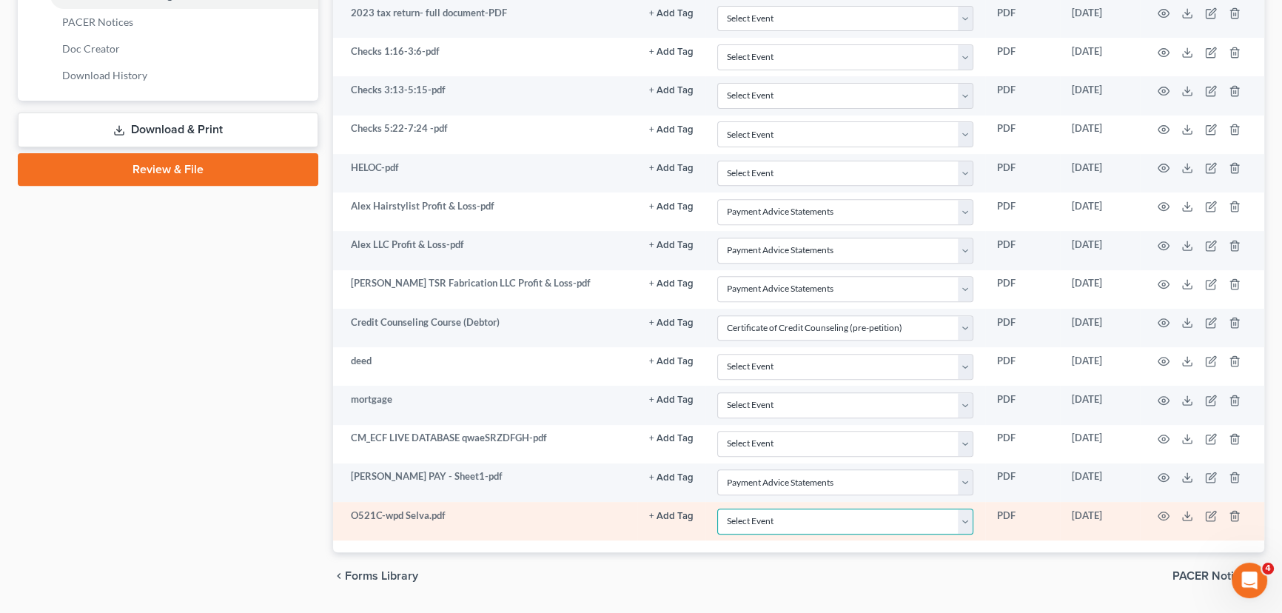
drag, startPoint x: 787, startPoint y: 523, endPoint x: 785, endPoint y: 503, distance: 20.0
click at [787, 523] on select "Select Event Application to Have the Filing Fee Waived Certificate of Credit Co…" at bounding box center [845, 522] width 256 height 26
select select "5"
click at [717, 509] on select "Select Event Application to Have the Filing Fee Waived Certificate of Credit Co…" at bounding box center [845, 522] width 256 height 26
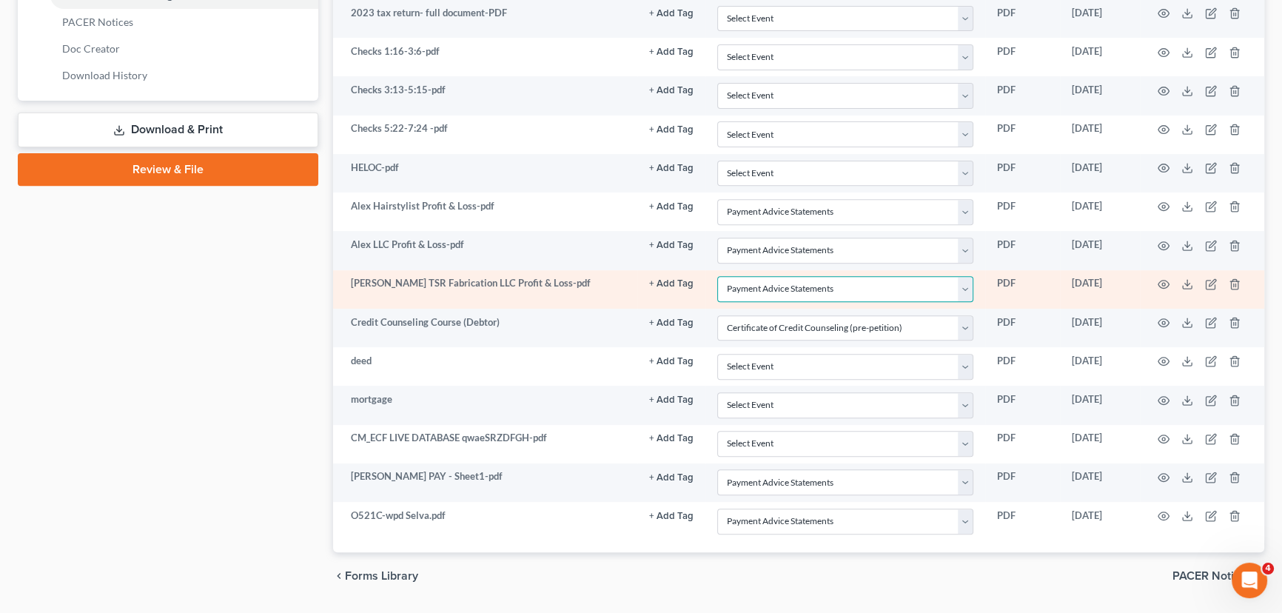
click at [912, 289] on select "Select Event Application to Have the Filing Fee Waived Certificate of Credit Co…" at bounding box center [845, 289] width 256 height 26
select select
click at [717, 276] on select "Select Event Application to Have the Filing Fee Waived Certificate of Credit Co…" at bounding box center [845, 289] width 256 height 26
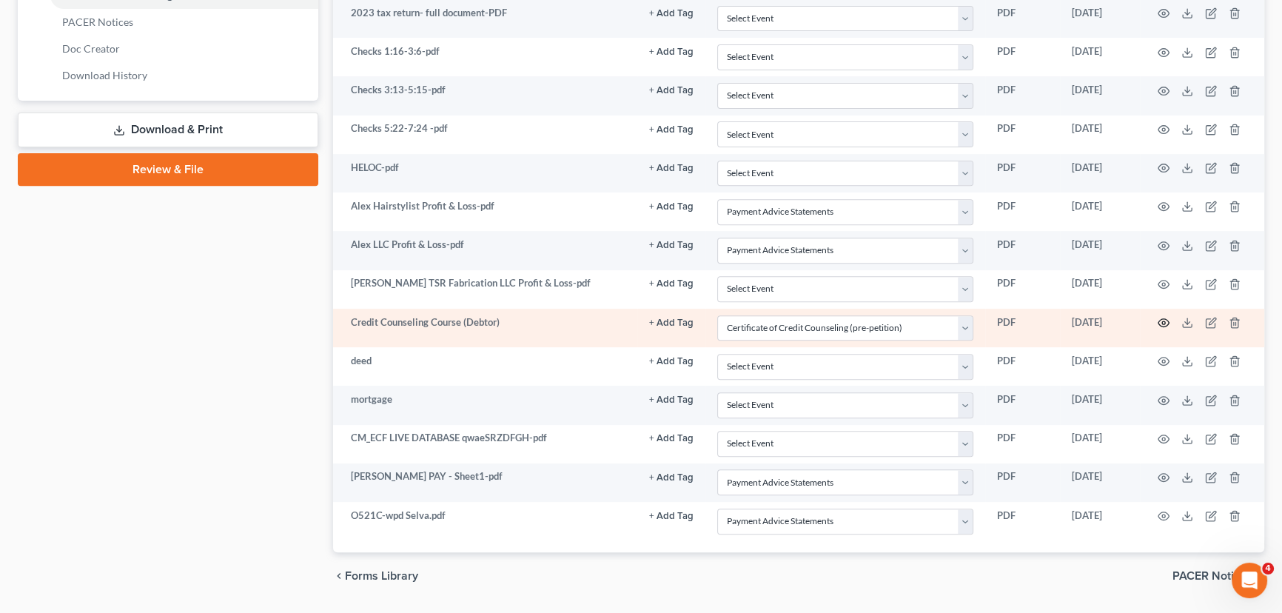
click at [1163, 320] on icon "button" at bounding box center [1164, 323] width 12 height 12
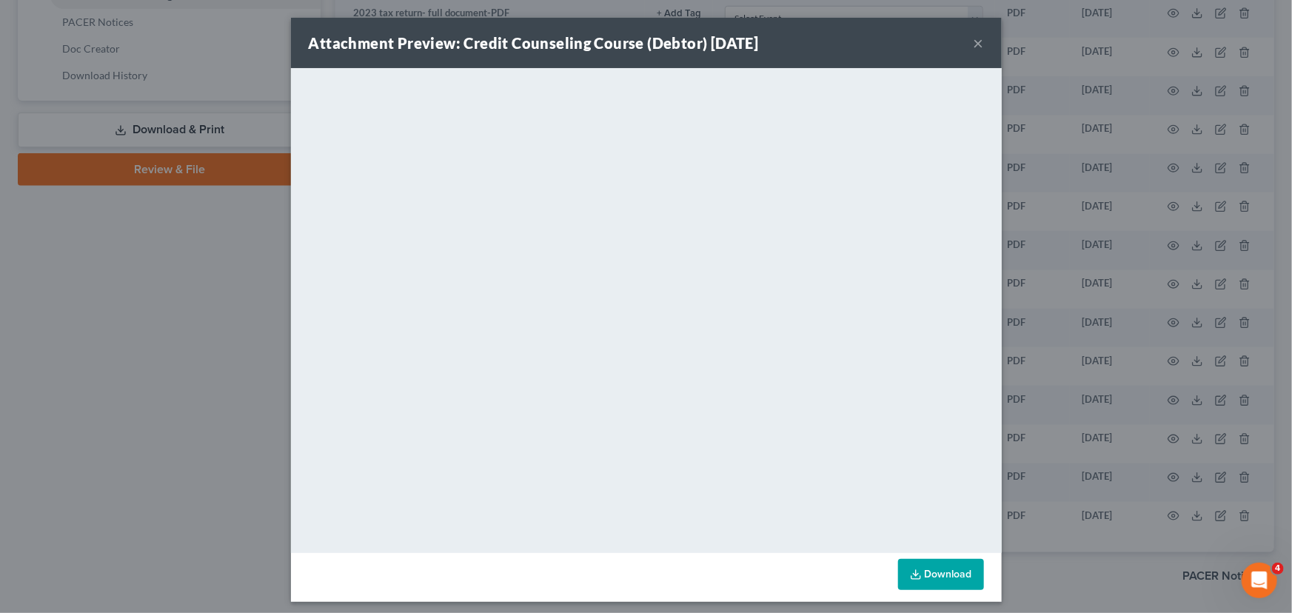
click at [973, 38] on button "×" at bounding box center [978, 43] width 10 height 18
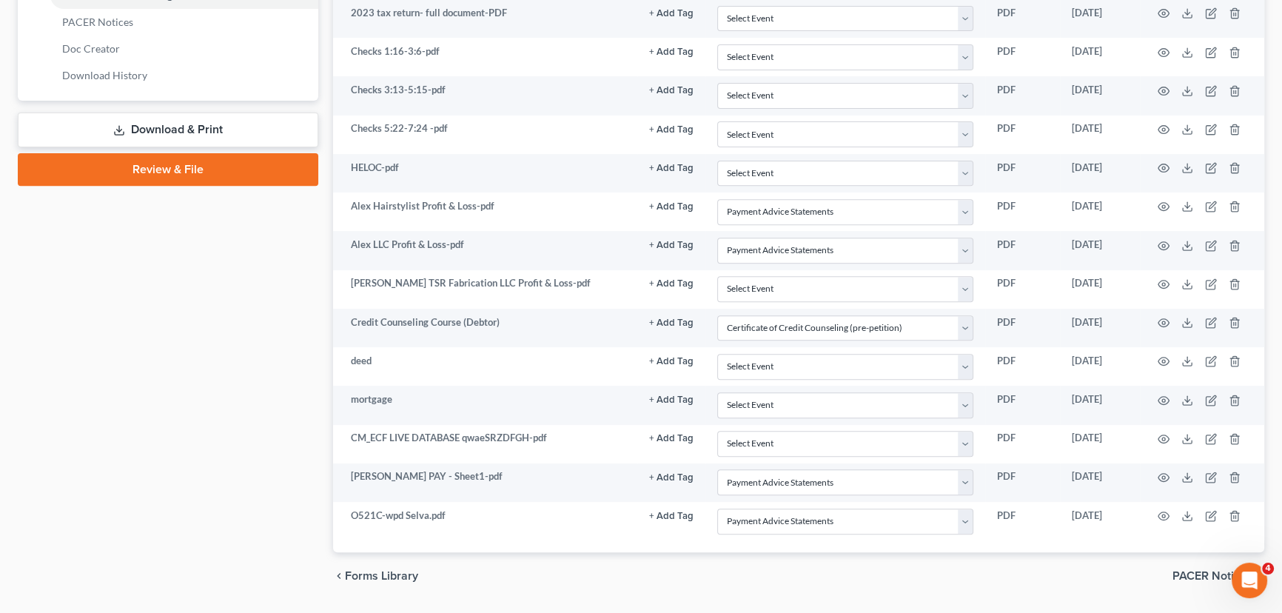
drag, startPoint x: 182, startPoint y: 170, endPoint x: 232, endPoint y: 330, distance: 168.1
click at [182, 170] on link "Review & File" at bounding box center [168, 169] width 301 height 33
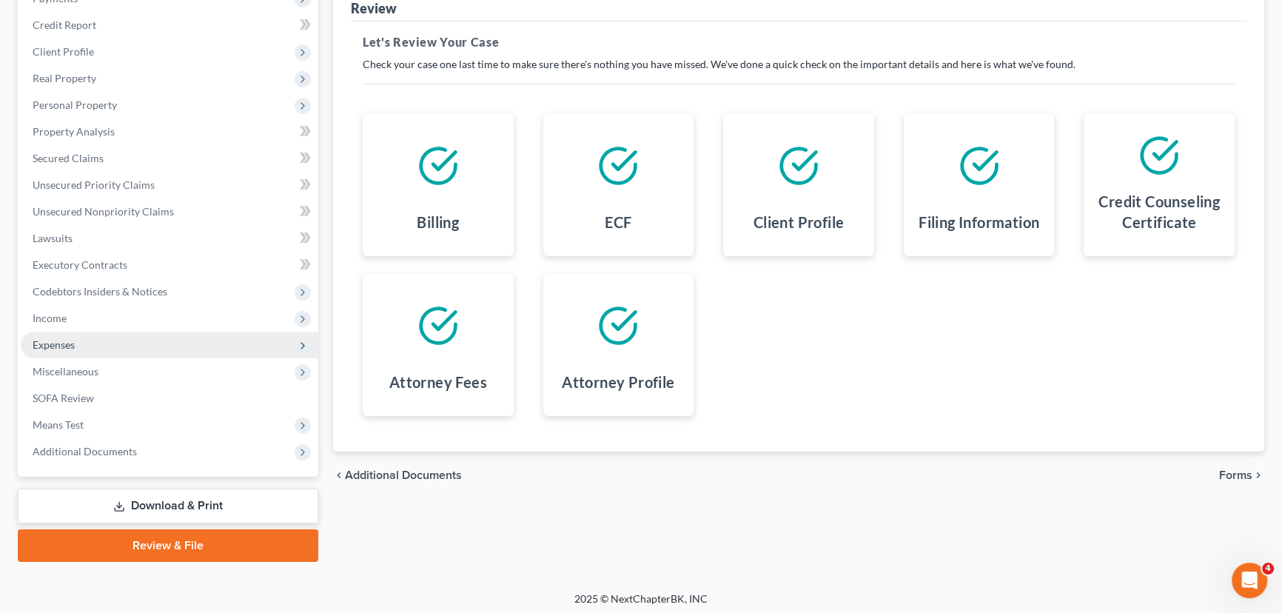
scroll to position [198, 0]
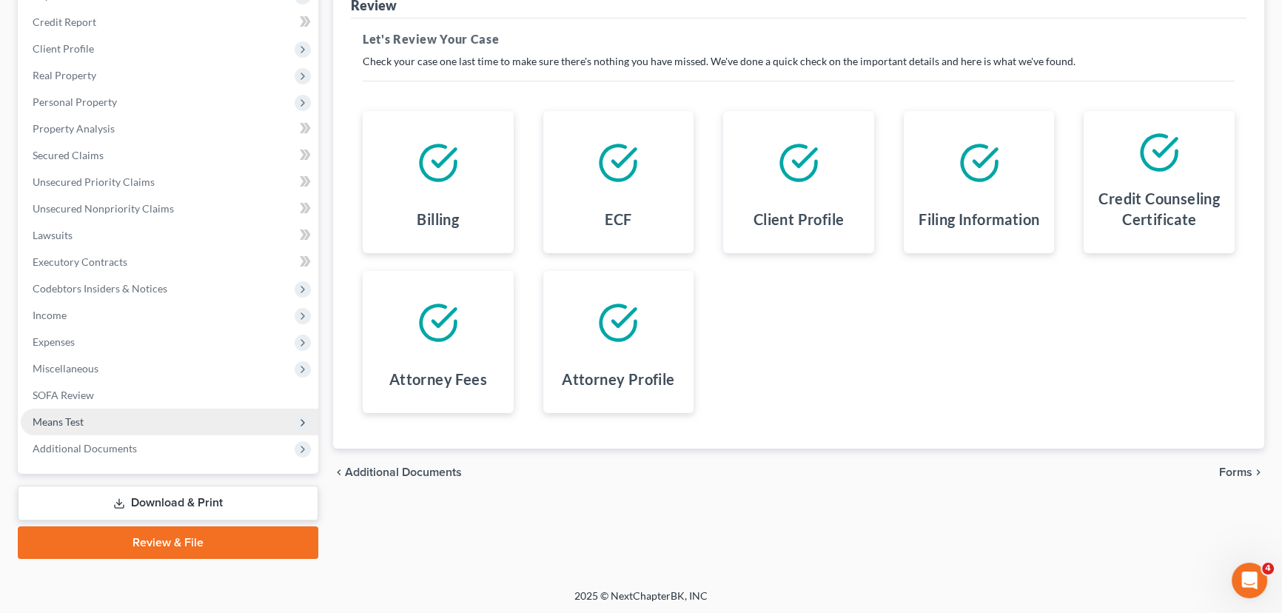
click at [73, 416] on span "Means Test" at bounding box center [58, 421] width 51 height 13
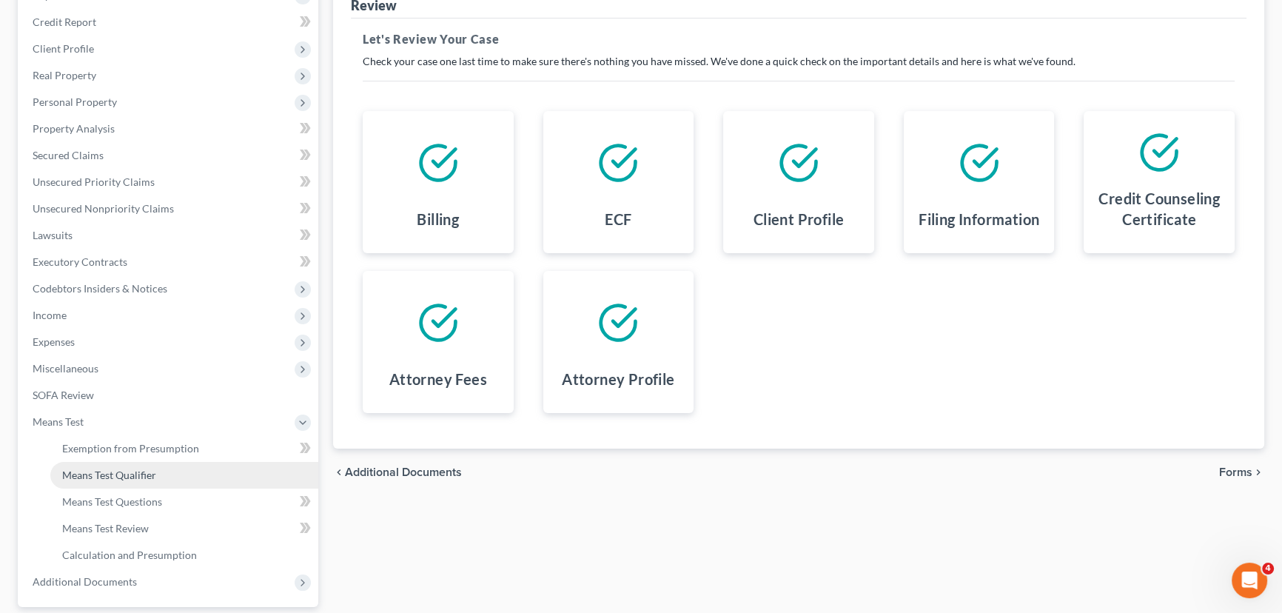
click at [95, 471] on span "Means Test Qualifier" at bounding box center [109, 475] width 94 height 13
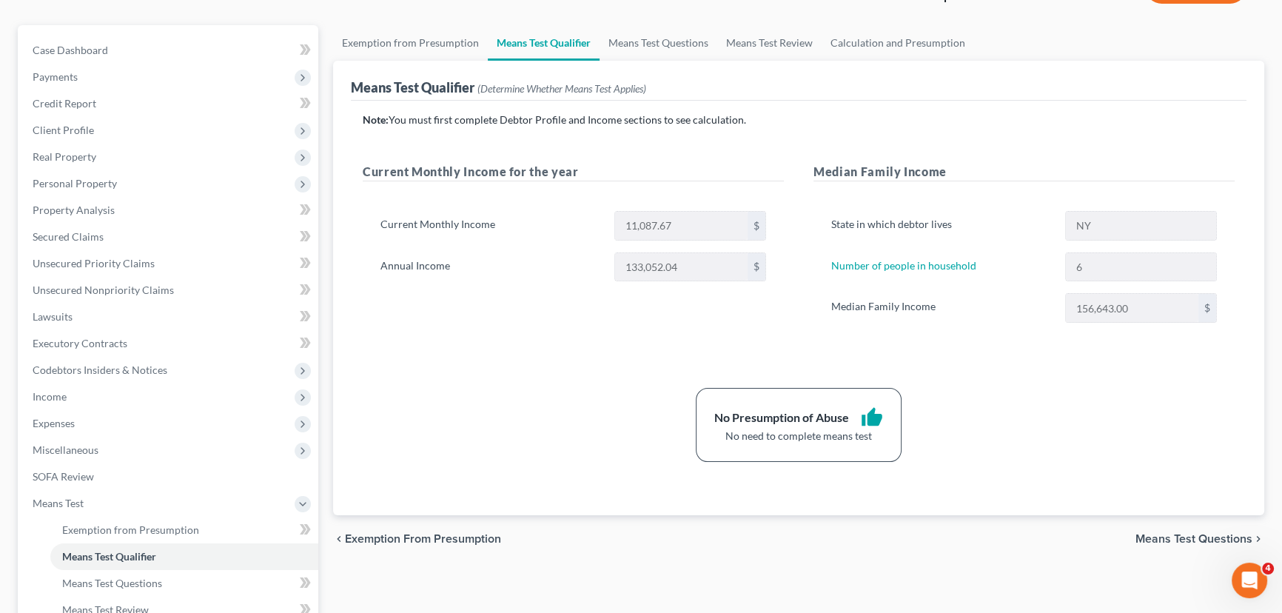
scroll to position [332, 0]
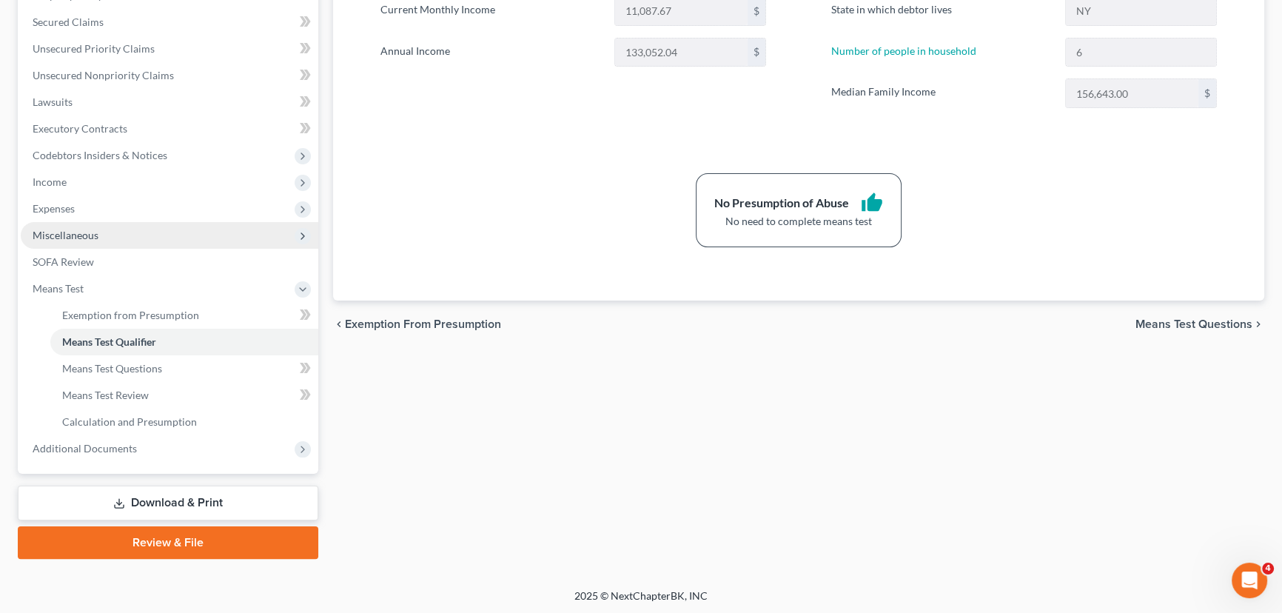
click at [80, 246] on span "Miscellaneous" at bounding box center [170, 235] width 298 height 27
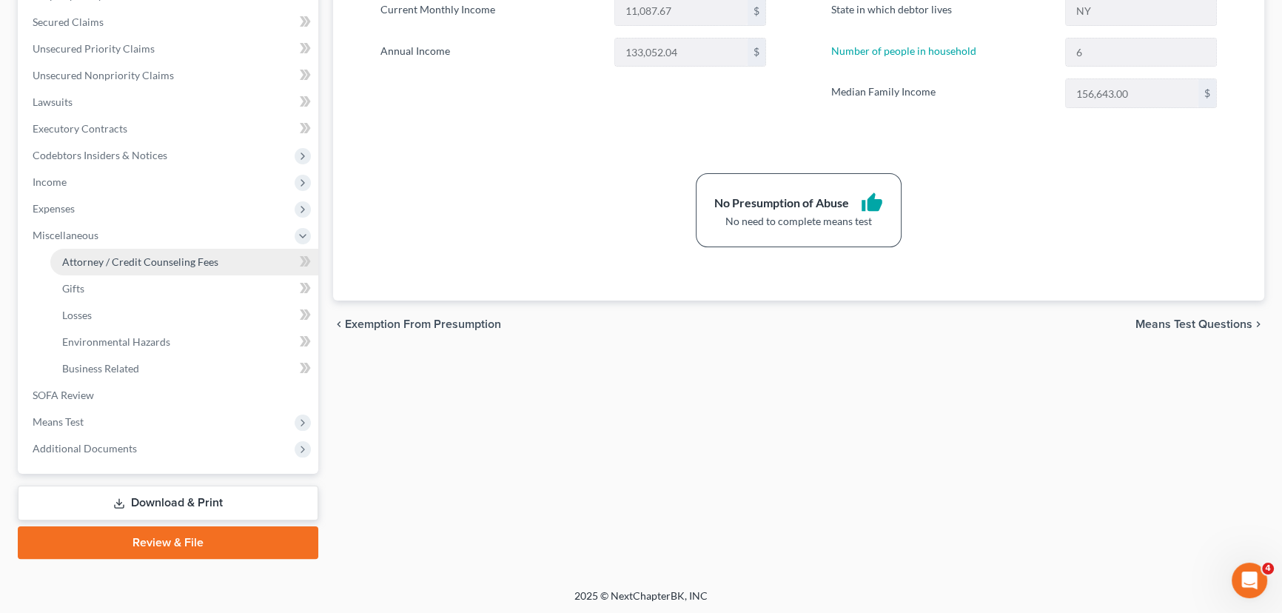
click at [80, 257] on span "Attorney / Credit Counseling Fees" at bounding box center [140, 261] width 156 height 13
select select "1"
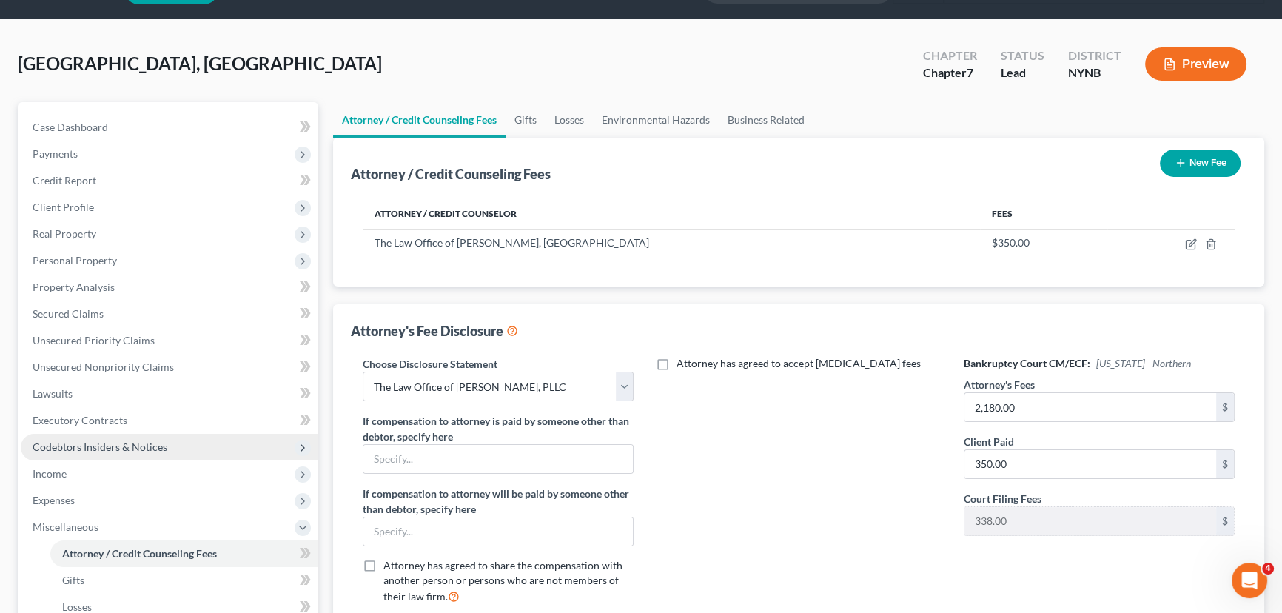
scroll to position [269, 0]
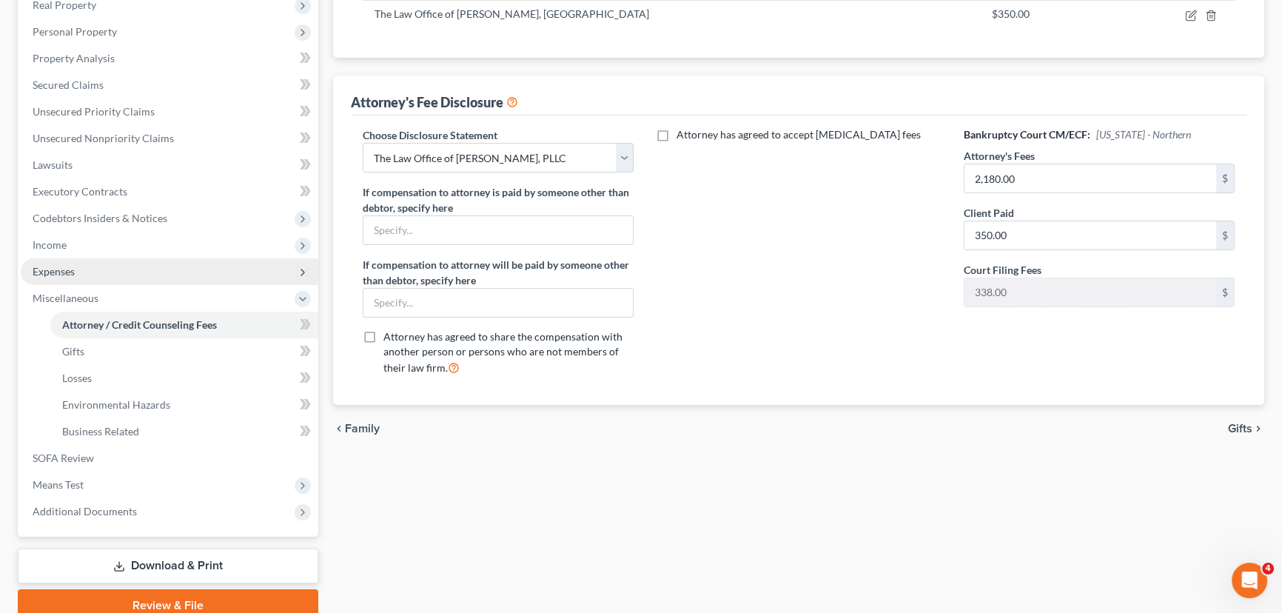
click at [88, 275] on span "Expenses" at bounding box center [170, 271] width 298 height 27
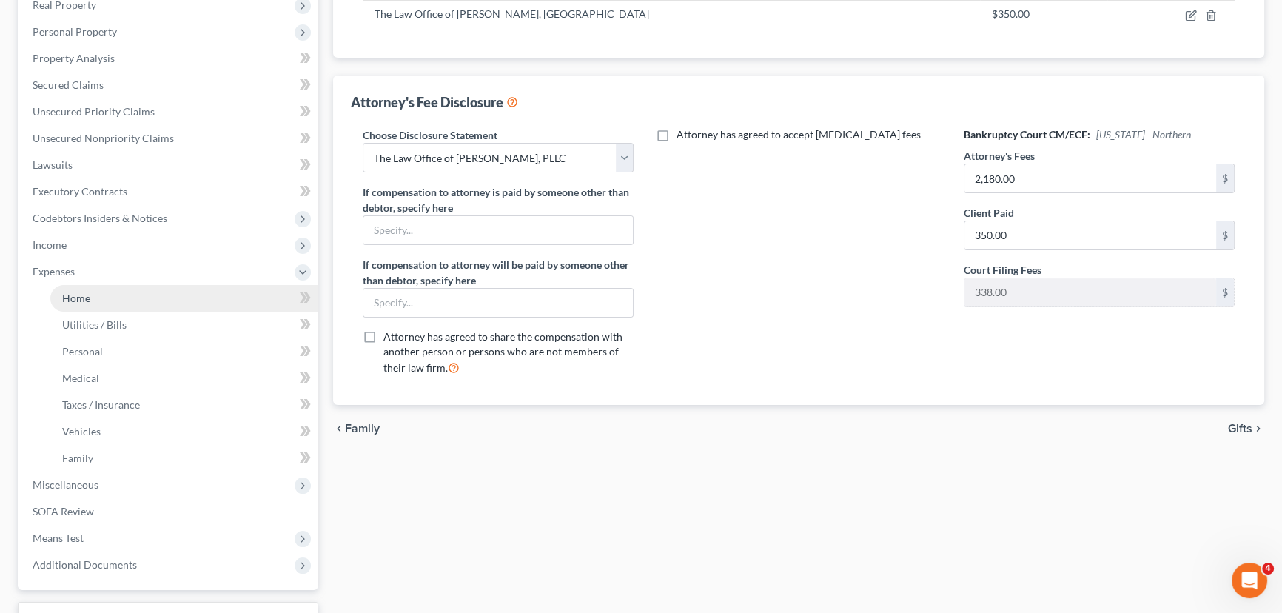
click at [90, 292] on link "Home" at bounding box center [184, 298] width 268 height 27
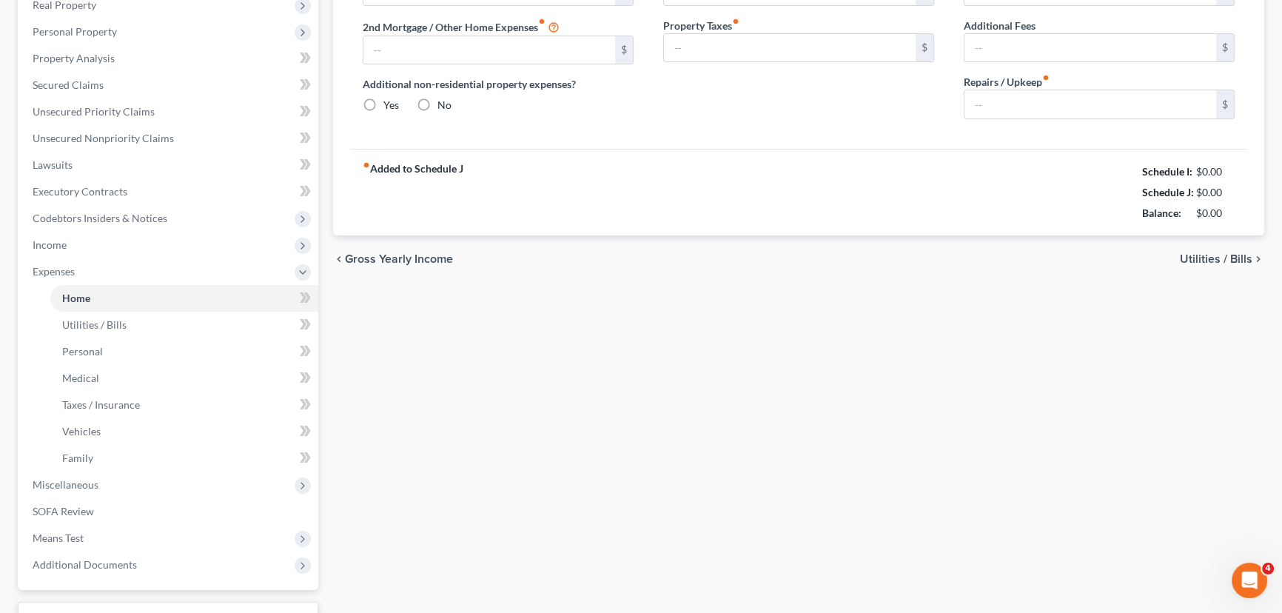
scroll to position [49, 0]
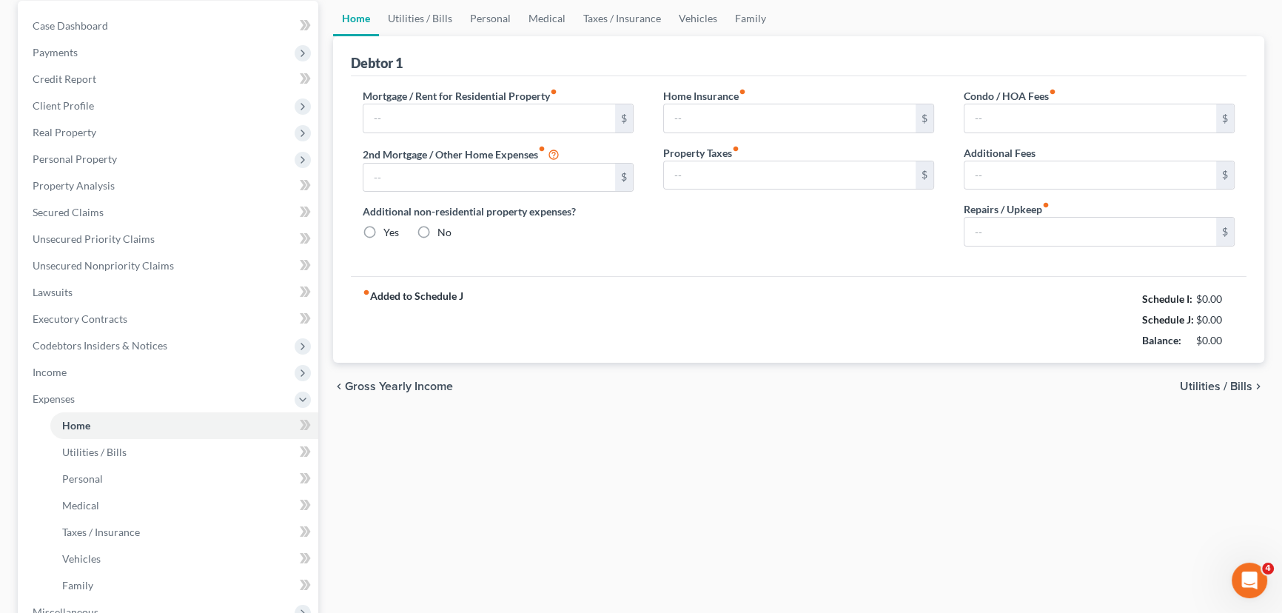
type input "2,056.00"
radio input "true"
type input "160.00"
type input "400.00"
type input "0.00"
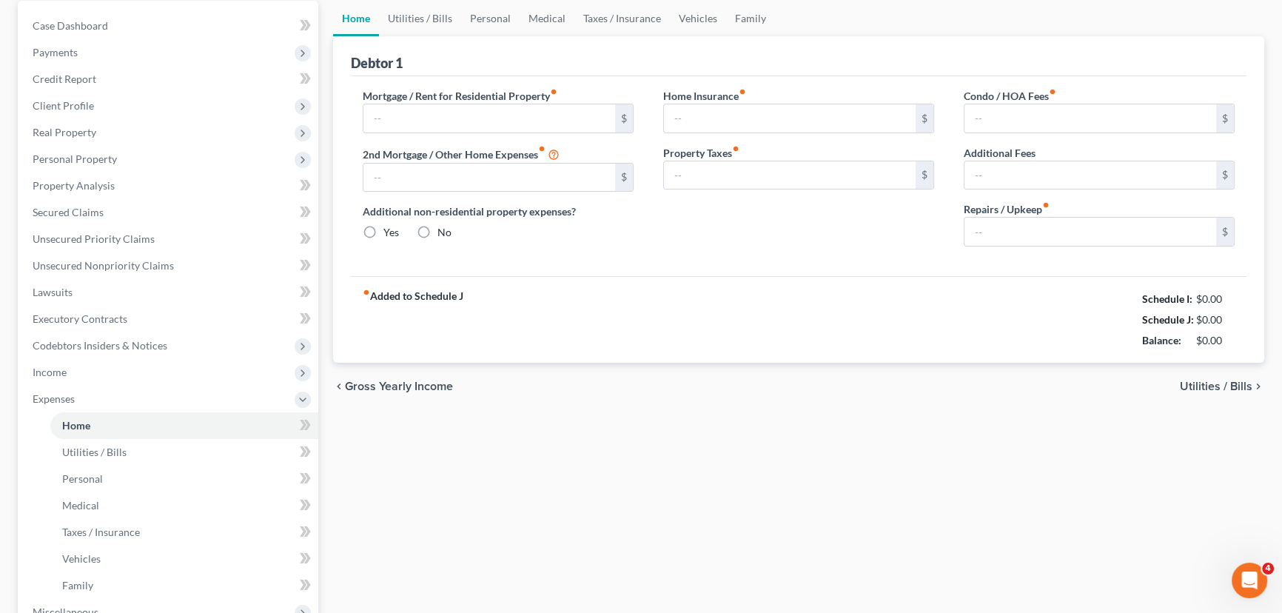
type input "0.00"
type input "100.00"
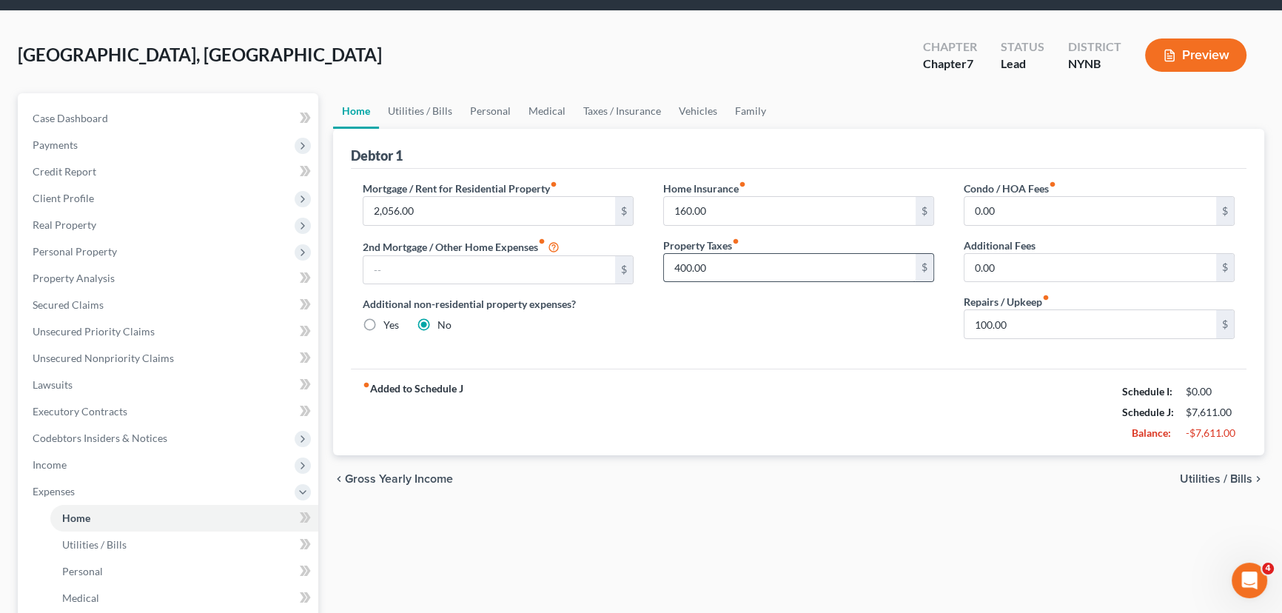
scroll to position [0, 0]
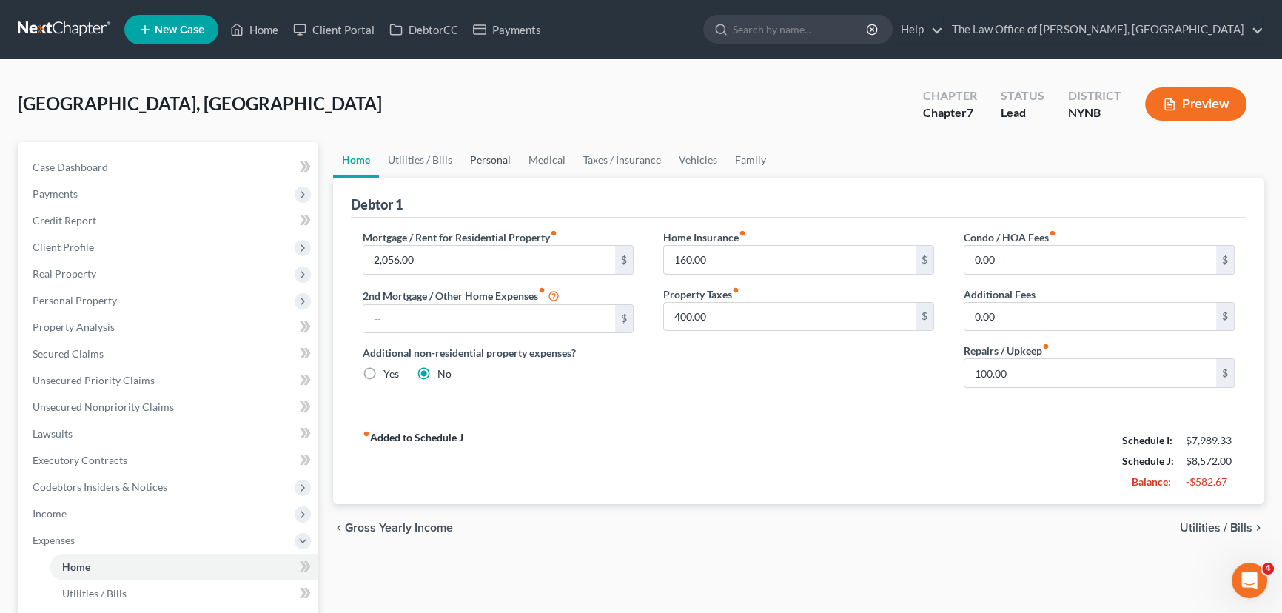
click at [483, 158] on link "Personal" at bounding box center [490, 160] width 58 height 36
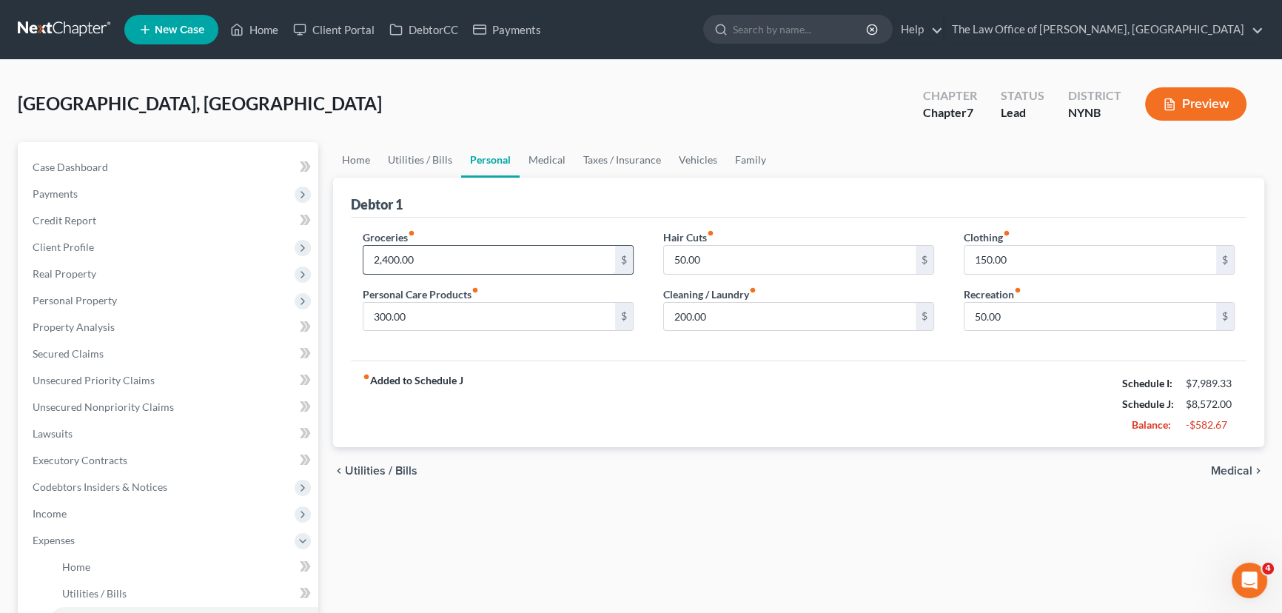
click at [469, 266] on input "2,400.00" at bounding box center [489, 260] width 252 height 28
type input "2,000"
click at [417, 312] on input "300.00" at bounding box center [489, 317] width 252 height 28
type input "200"
click at [738, 317] on input "200.00" at bounding box center [790, 317] width 252 height 28
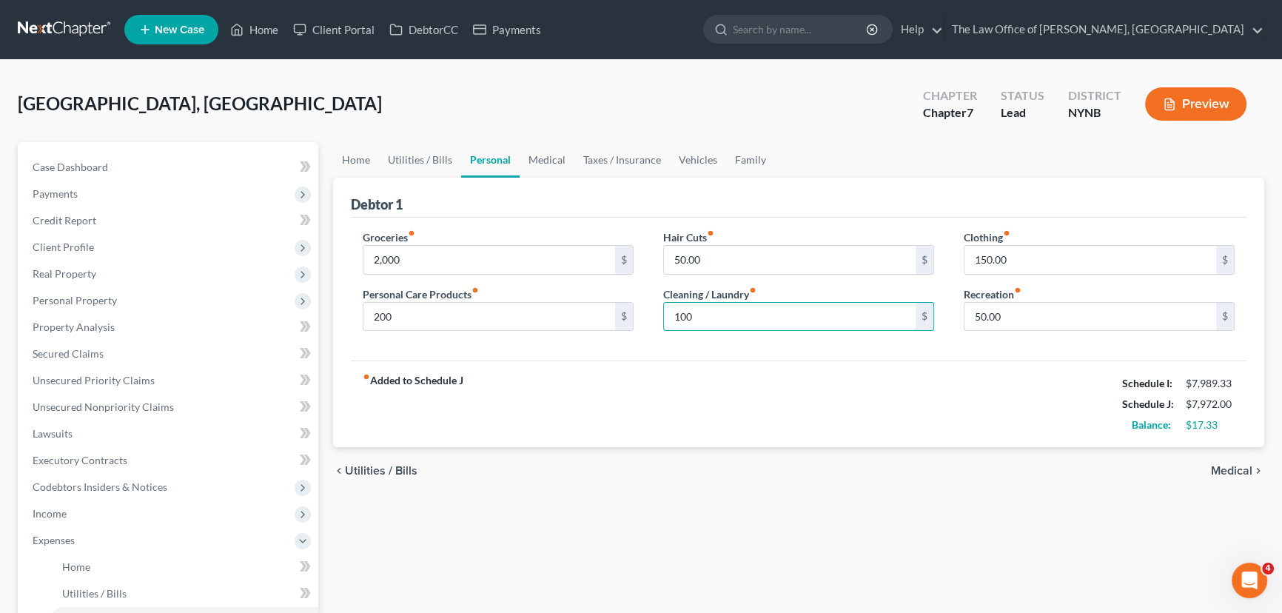
type input "100"
click at [598, 369] on div "fiber_manual_record Added to Schedule J Schedule I: $7,989.33 Schedule J: $7,97…" at bounding box center [799, 403] width 896 height 87
click at [42, 513] on span "Income" at bounding box center [50, 513] width 34 height 13
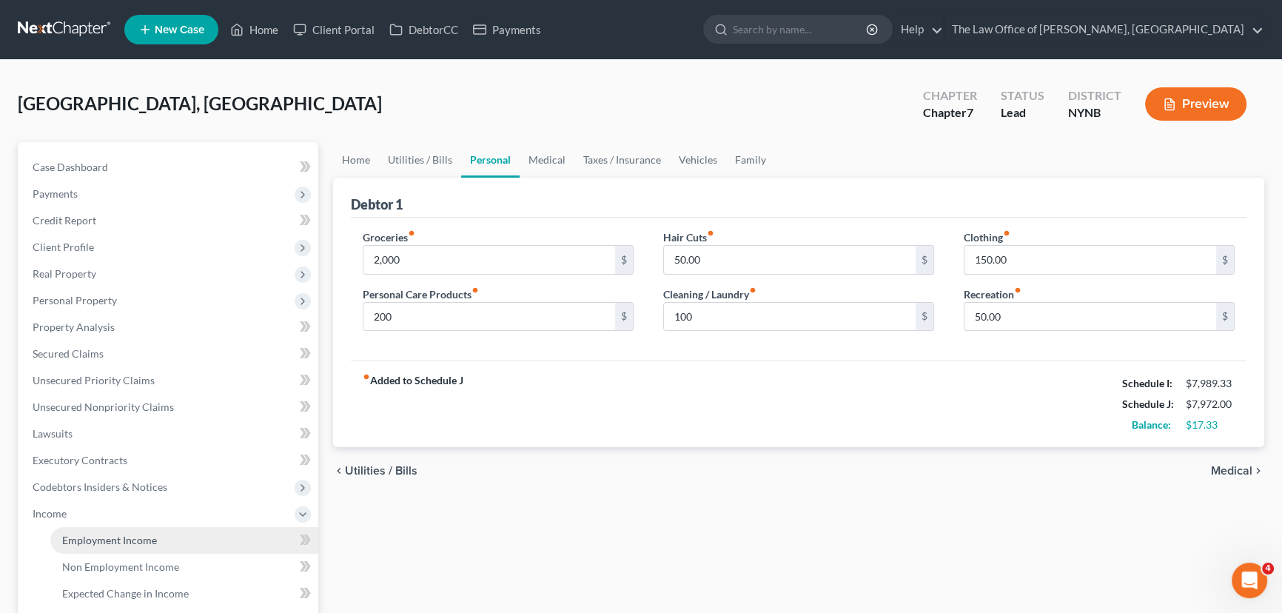
click at [82, 535] on span "Employment Income" at bounding box center [109, 540] width 95 height 13
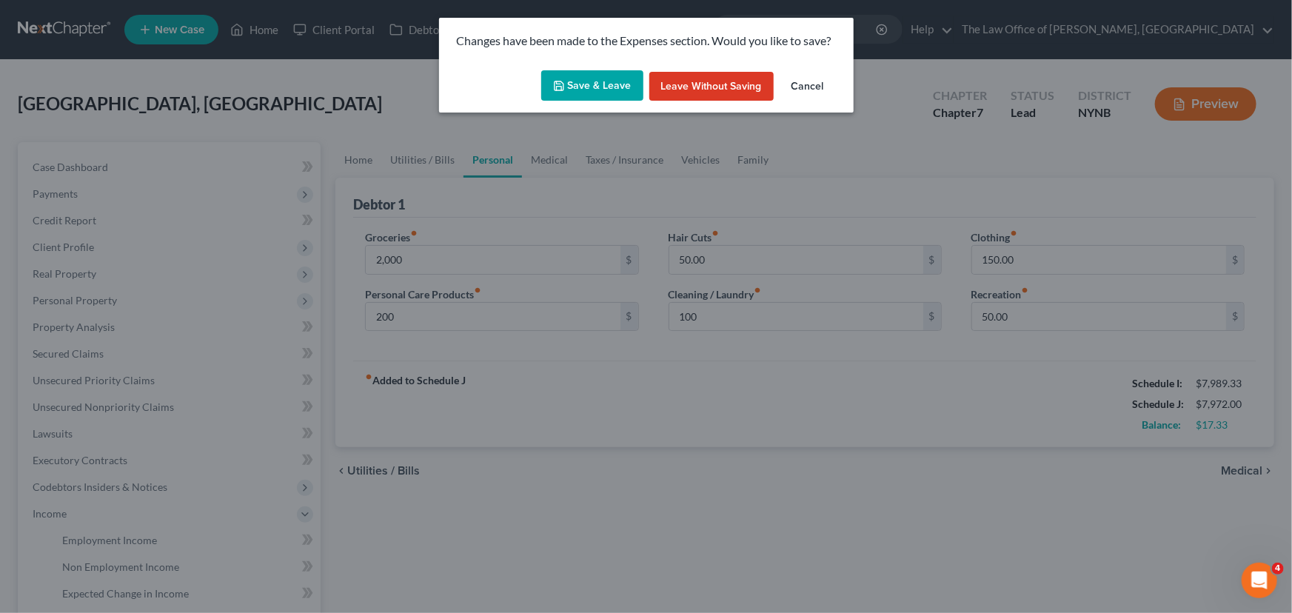
click at [592, 81] on button "Save & Leave" at bounding box center [592, 85] width 102 height 31
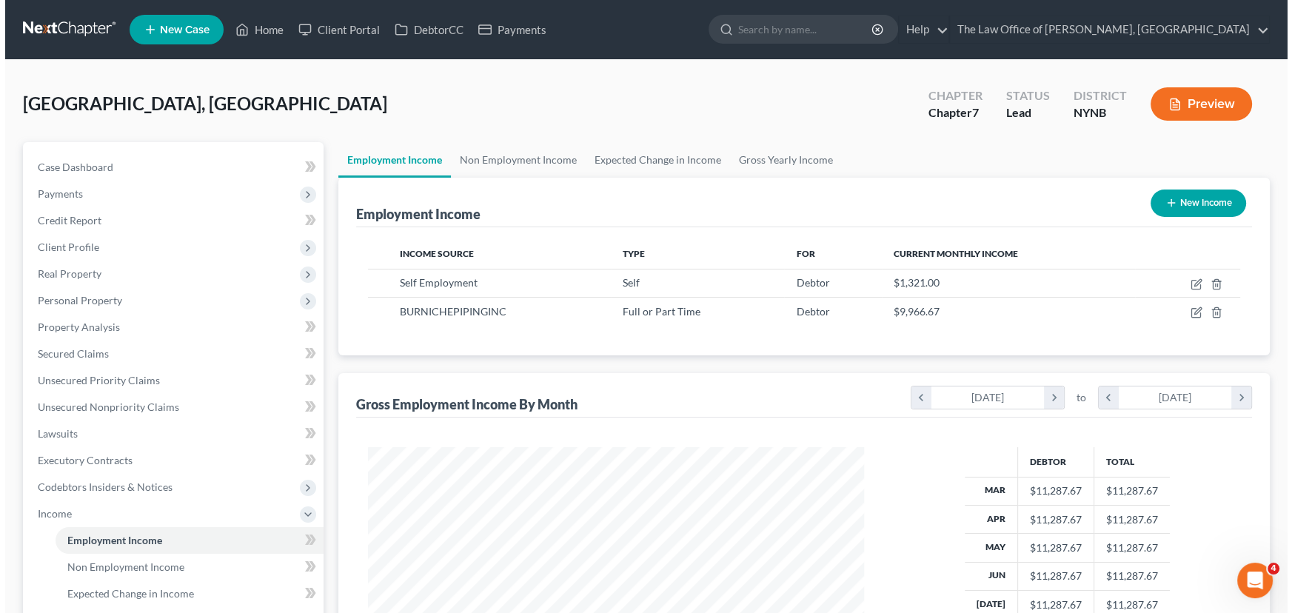
scroll to position [265, 526]
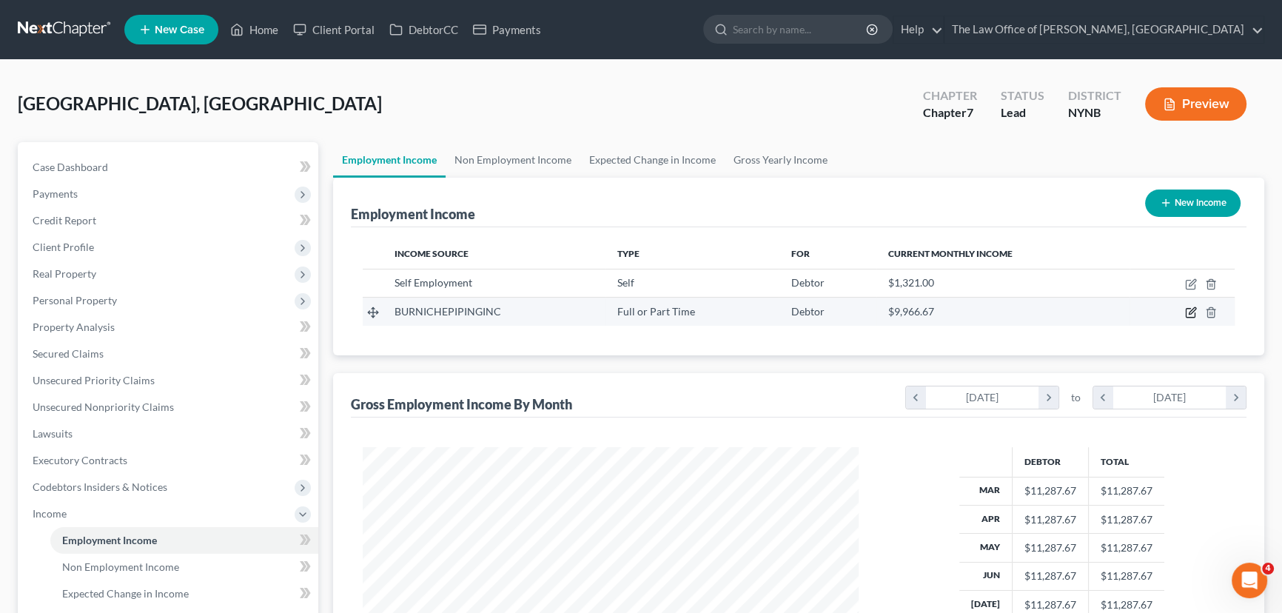
click at [1194, 306] on icon "button" at bounding box center [1191, 312] width 12 height 12
select select "0"
select select "35"
select select "3"
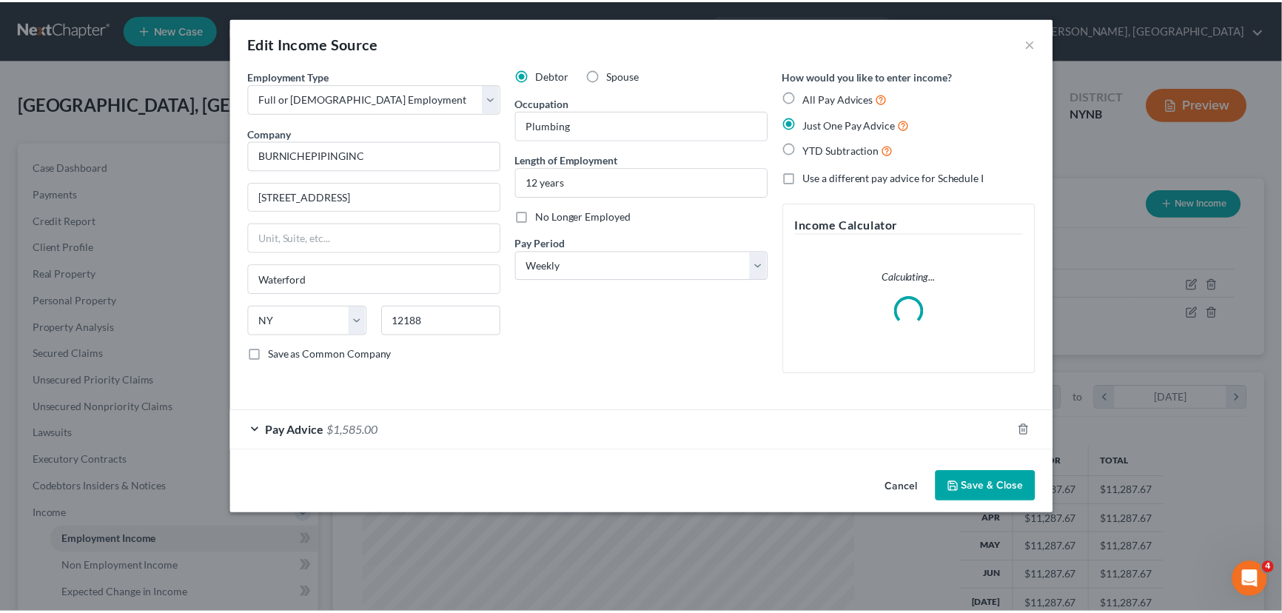
scroll to position [265, 530]
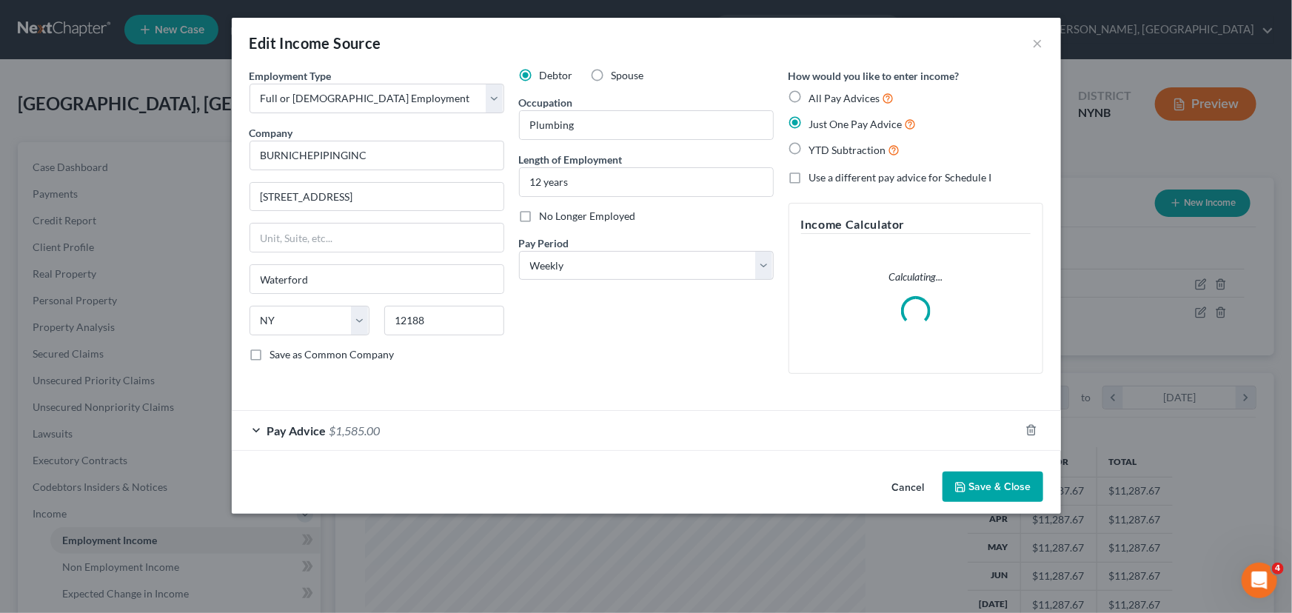
click at [658, 432] on div "Pay Advice $1,585.00" at bounding box center [626, 430] width 788 height 39
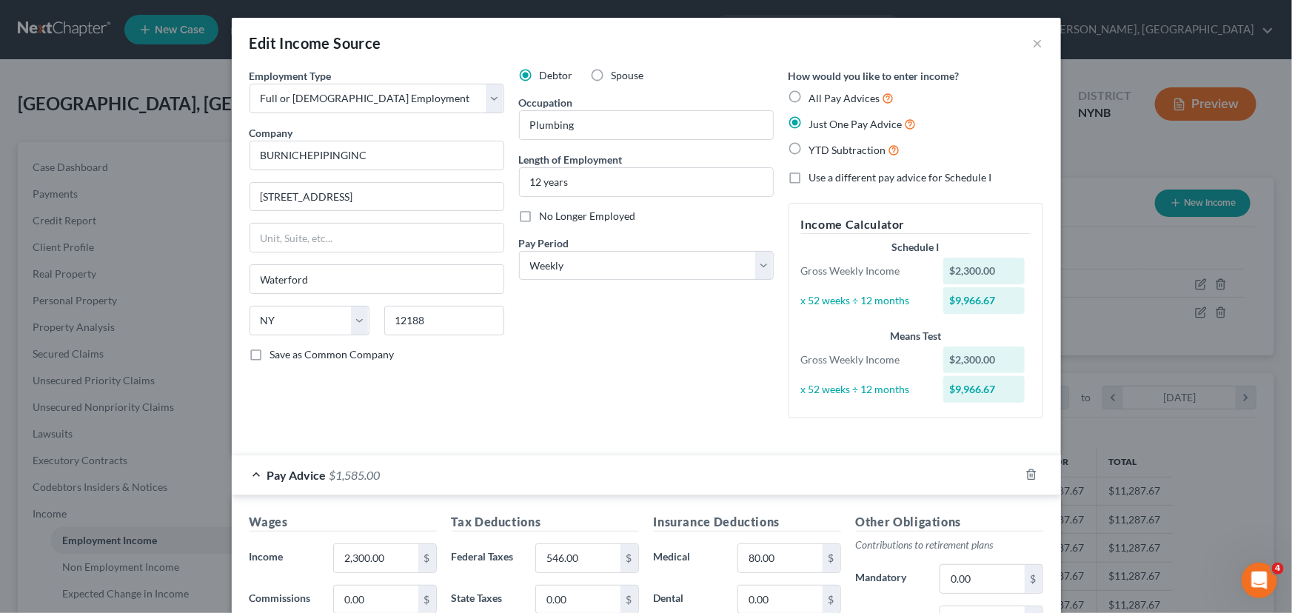
click at [611, 70] on label "Spouse" at bounding box center [627, 75] width 33 height 15
click at [617, 70] on input "Spouse" at bounding box center [622, 73] width 10 height 10
radio input "true"
click at [1033, 42] on button "×" at bounding box center [1038, 43] width 10 height 18
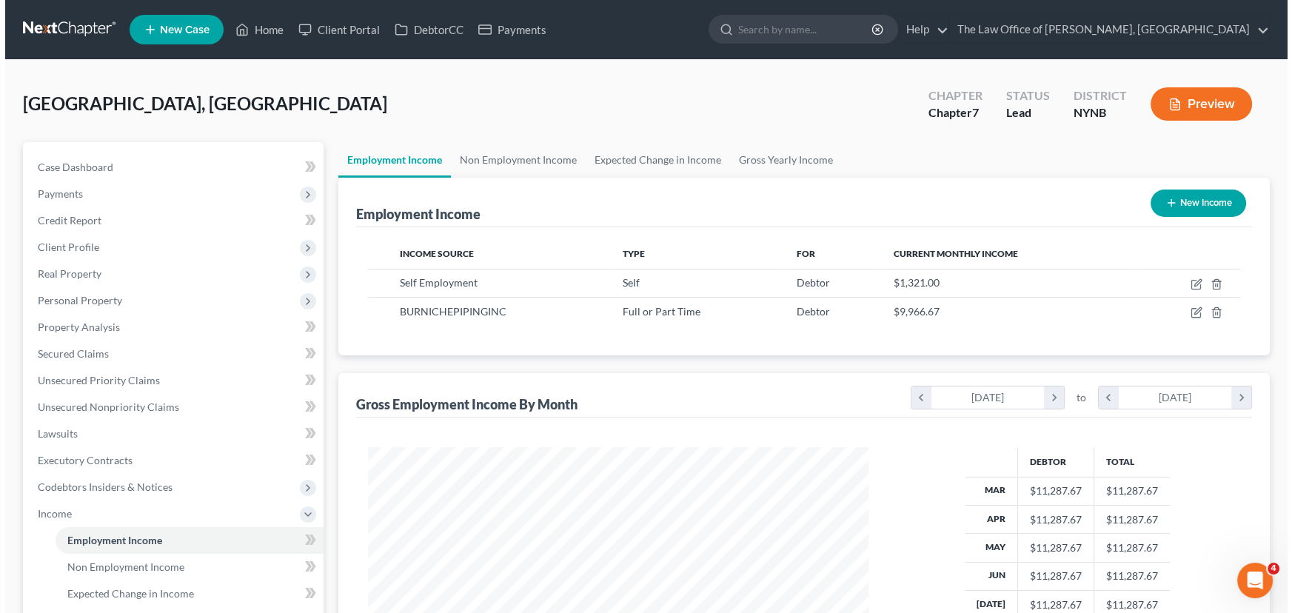
scroll to position [739918, 739657]
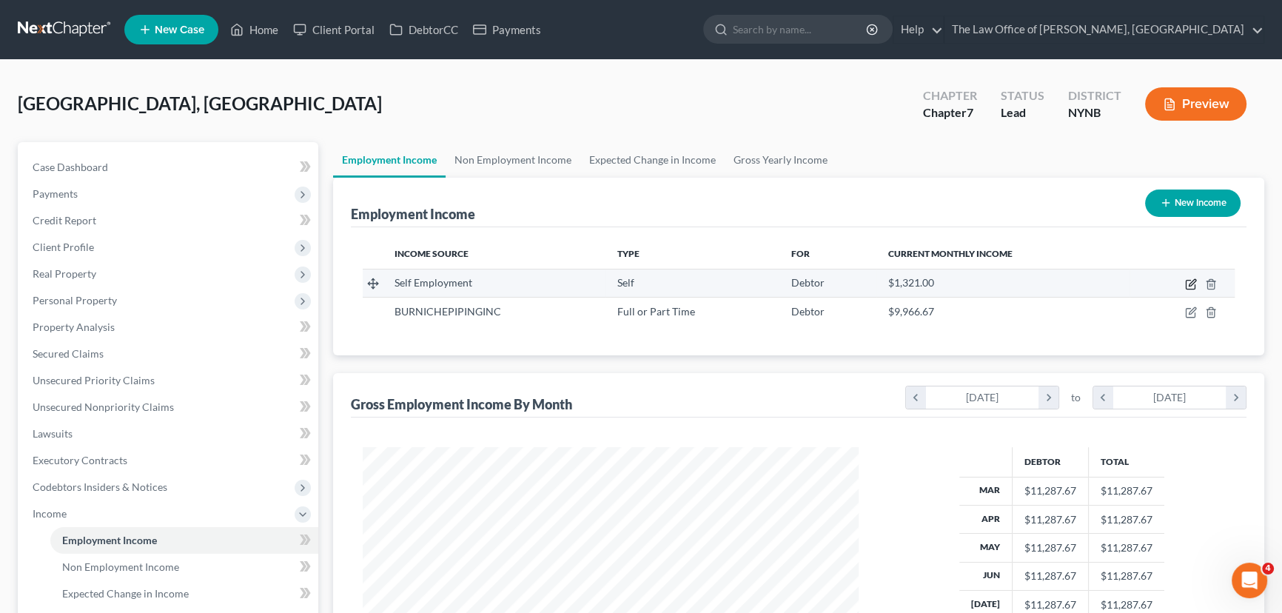
click at [1192, 282] on icon "button" at bounding box center [1191, 284] width 12 height 12
select select "1"
select select "0"
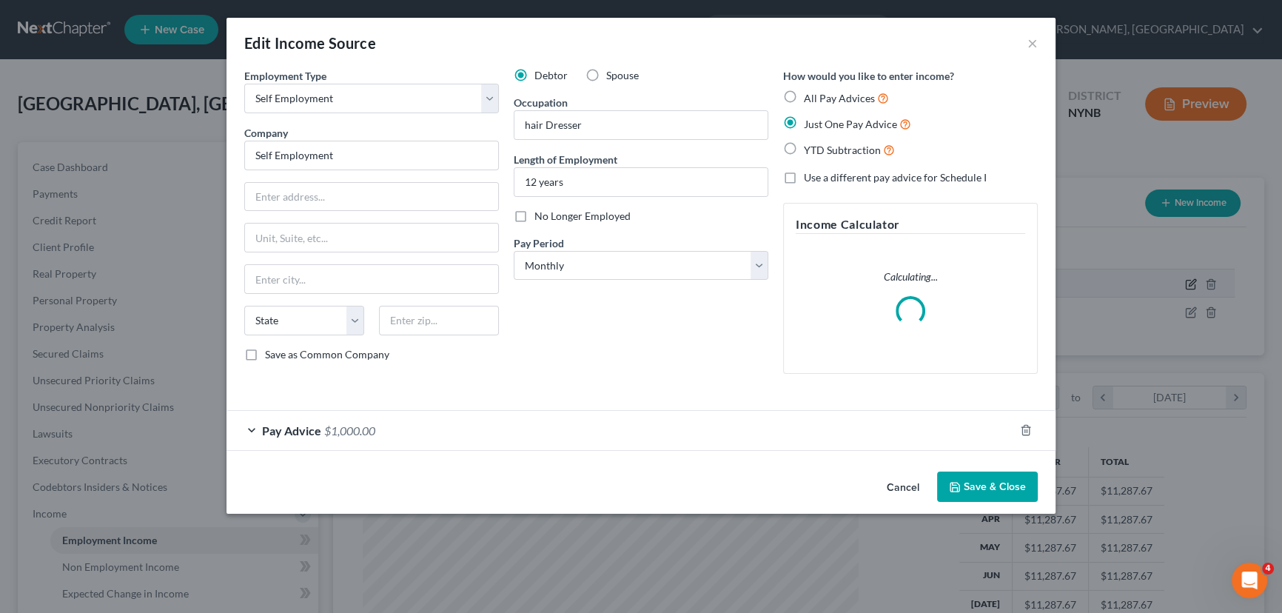
scroll to position [265, 530]
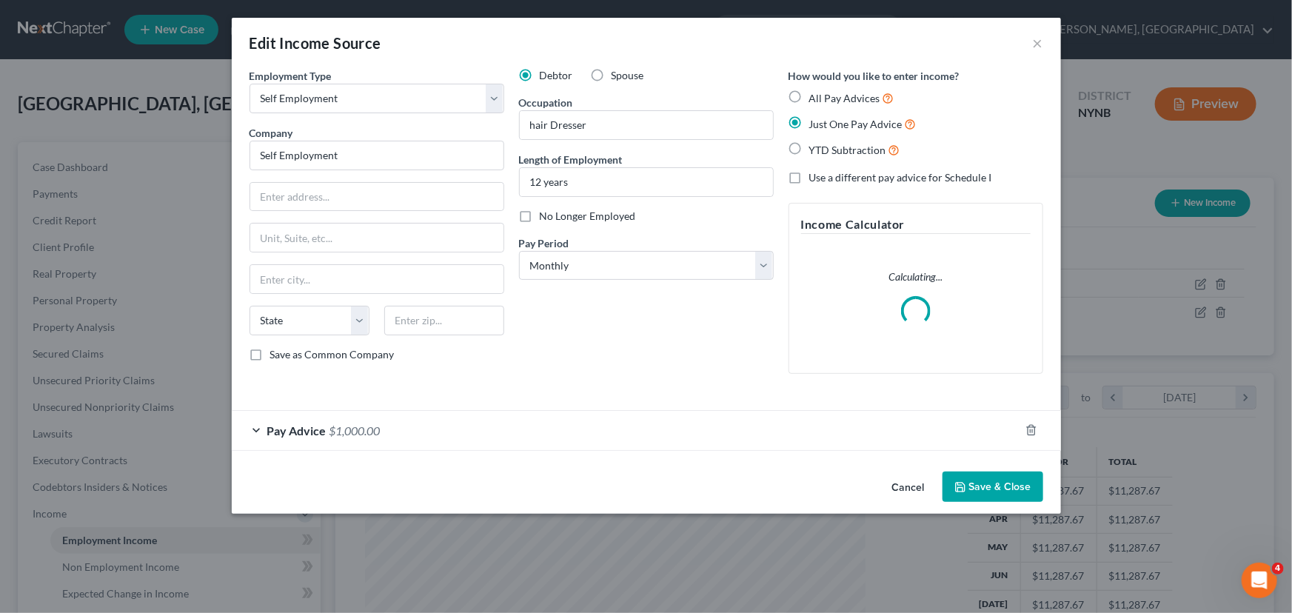
click at [685, 428] on div "Pay Advice $1,000.00" at bounding box center [626, 430] width 788 height 39
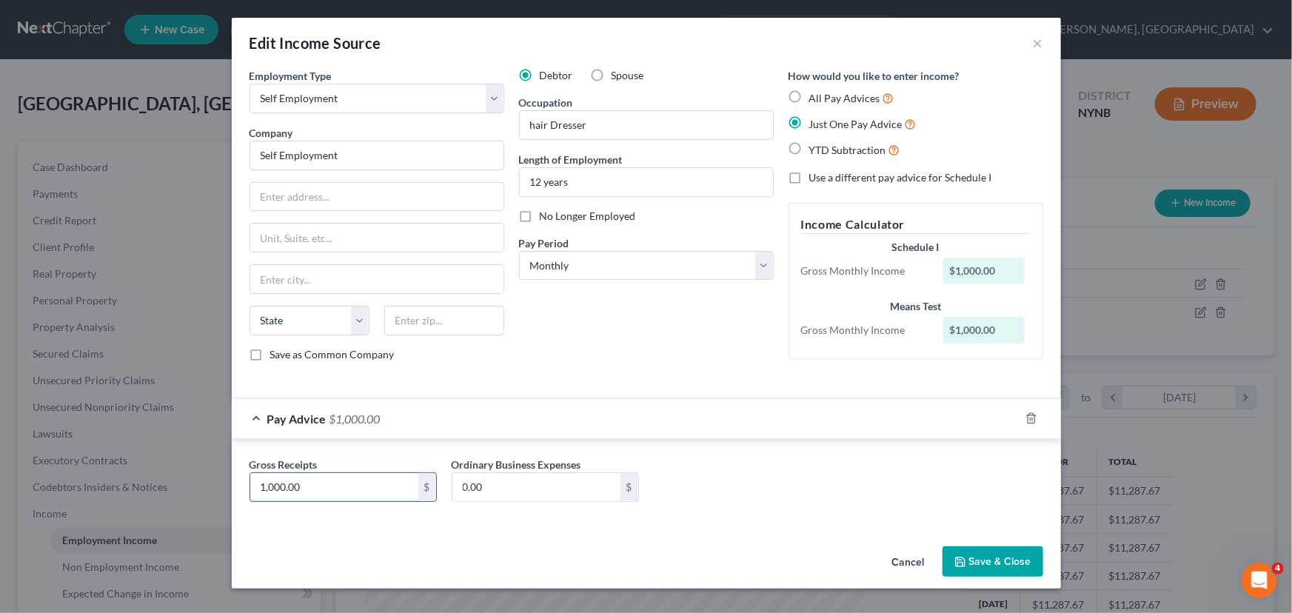
click at [308, 480] on input "1,000.00" at bounding box center [334, 487] width 168 height 28
type input "1,231"
click at [514, 491] on input "0.00" at bounding box center [536, 487] width 168 height 28
type input "982"
click at [999, 564] on button "Save & Close" at bounding box center [992, 561] width 101 height 31
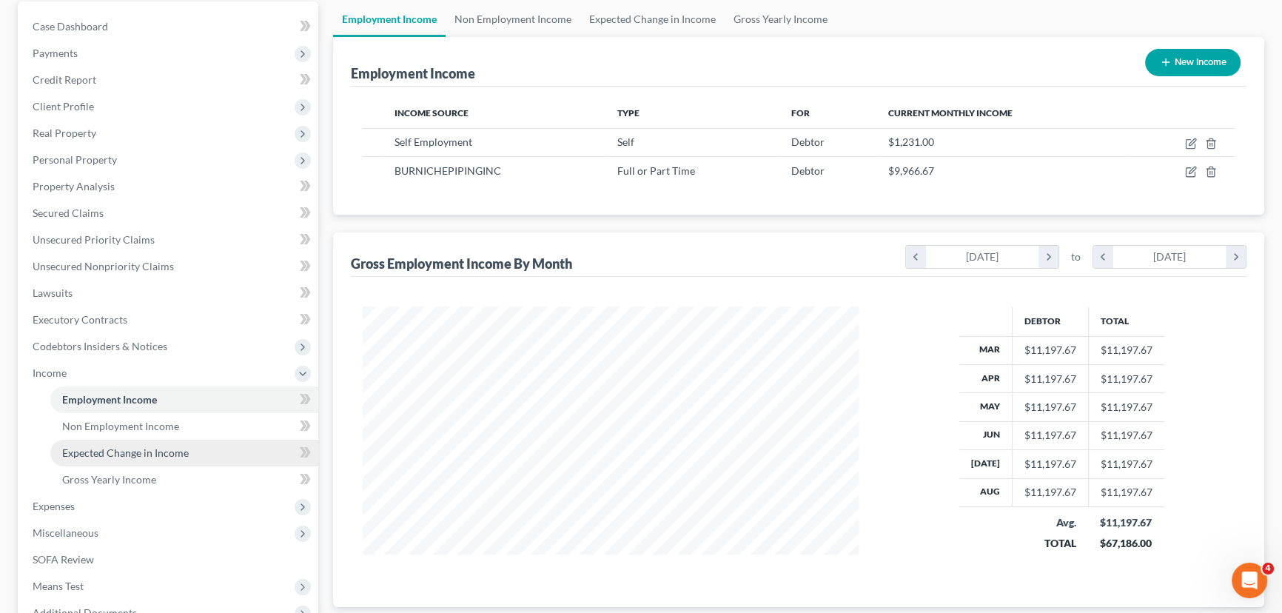
scroll to position [305, 0]
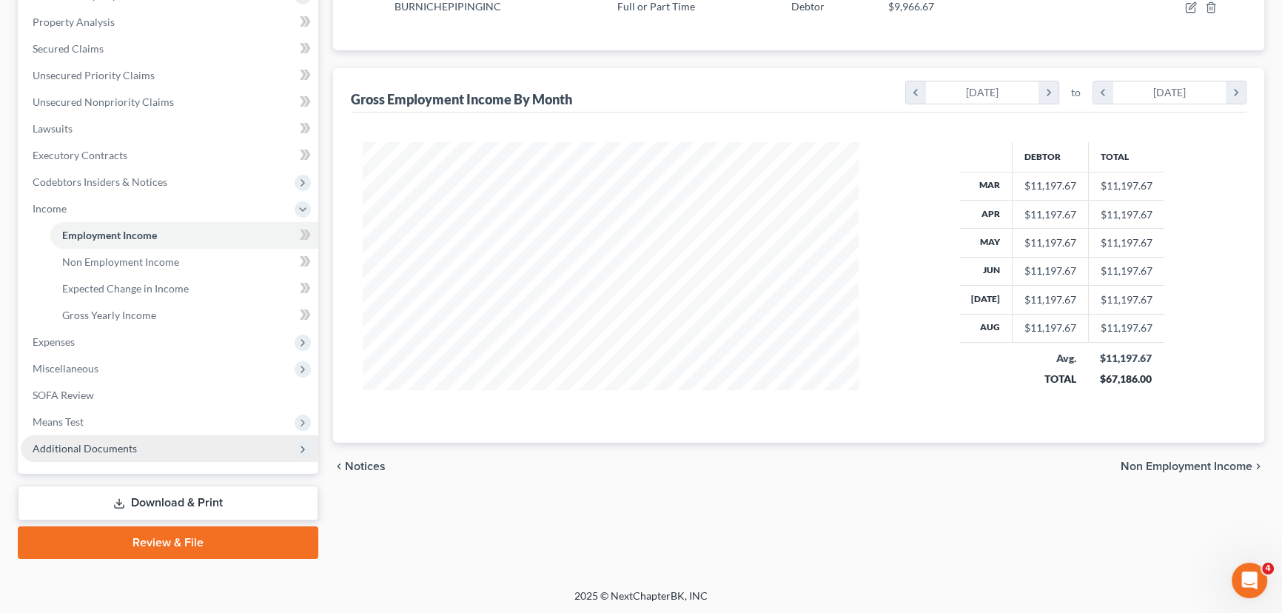
click at [147, 452] on span "Additional Documents" at bounding box center [170, 448] width 298 height 27
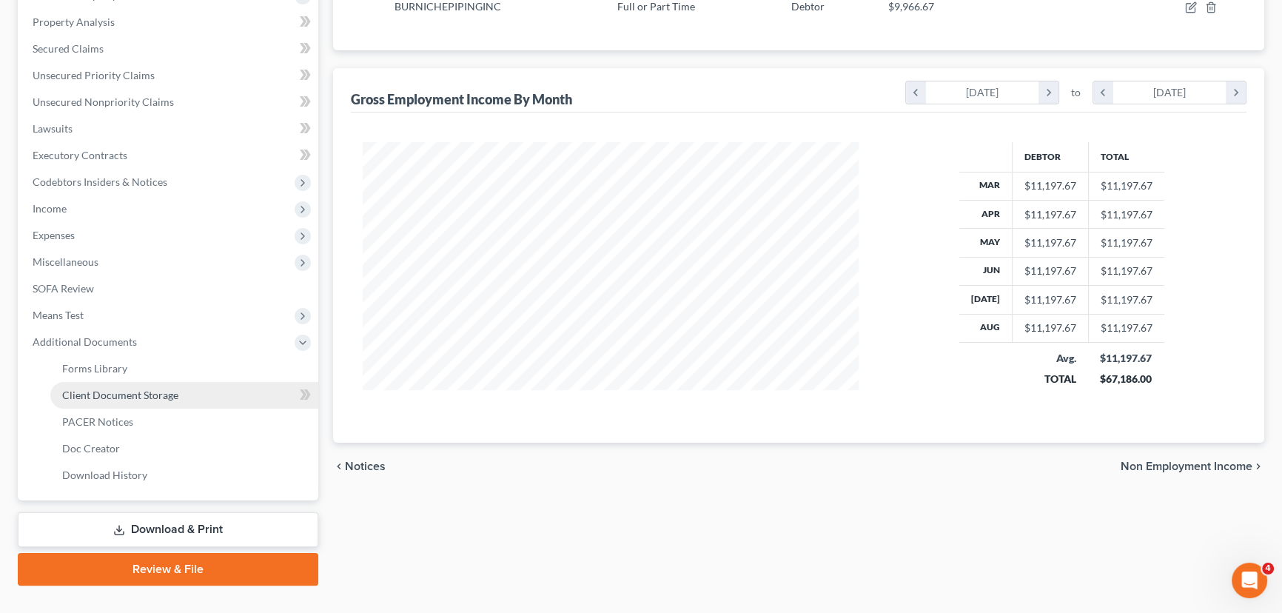
click at [140, 393] on span "Client Document Storage" at bounding box center [120, 395] width 116 height 13
select select "5"
select select "1"
select select "5"
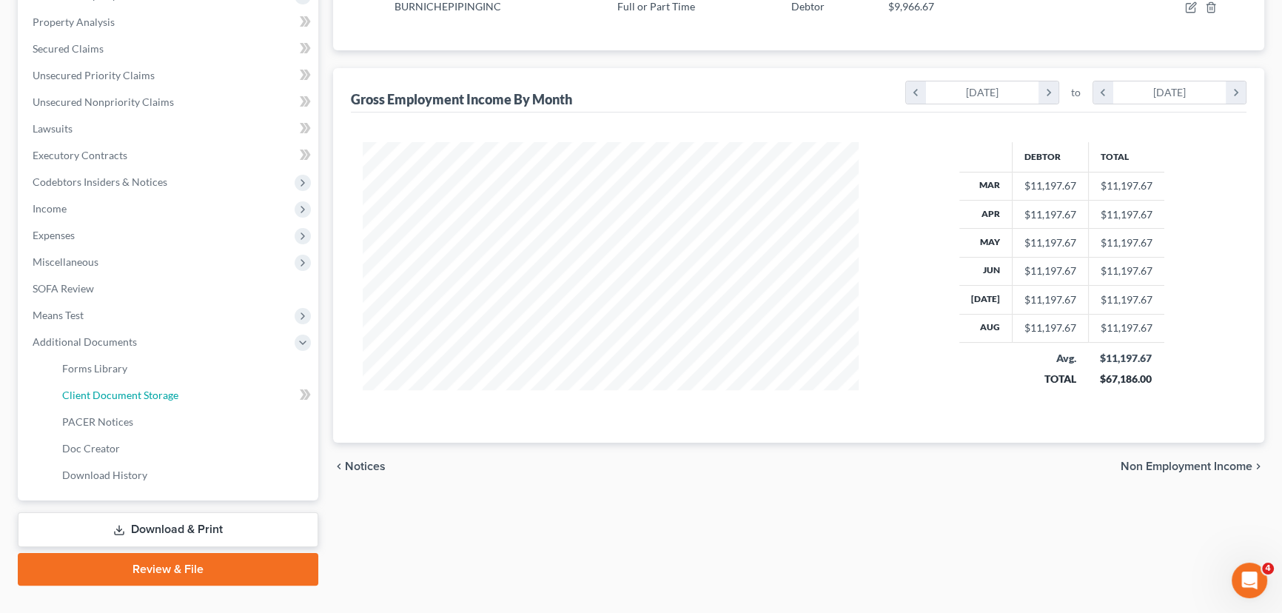
select select "5"
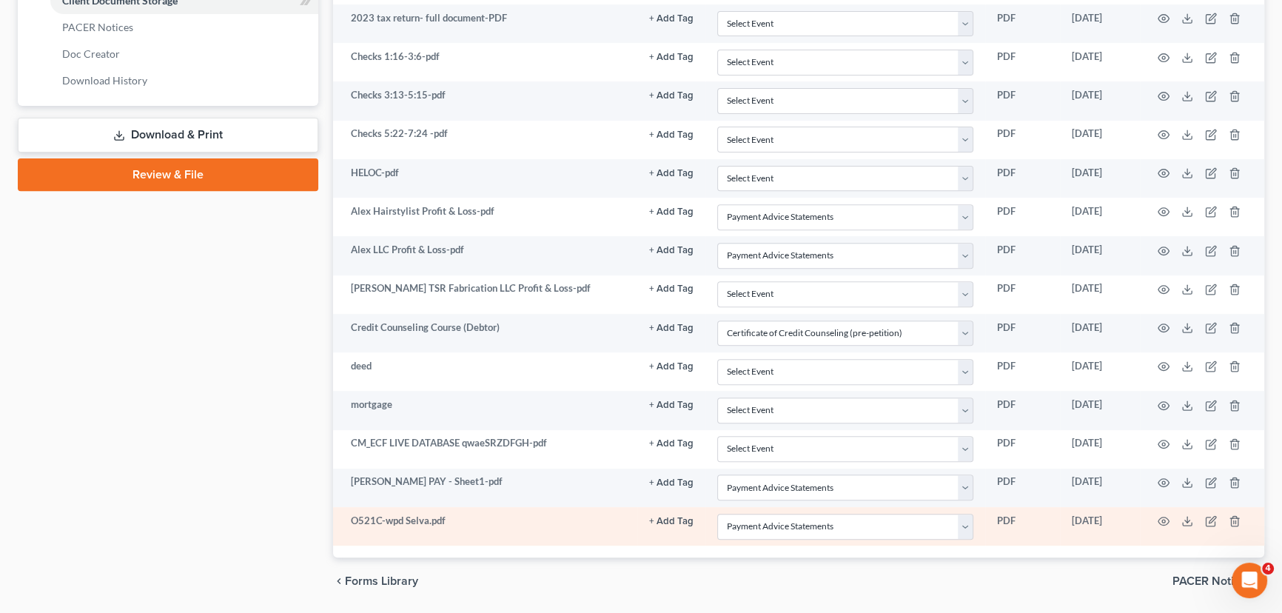
scroll to position [743, 0]
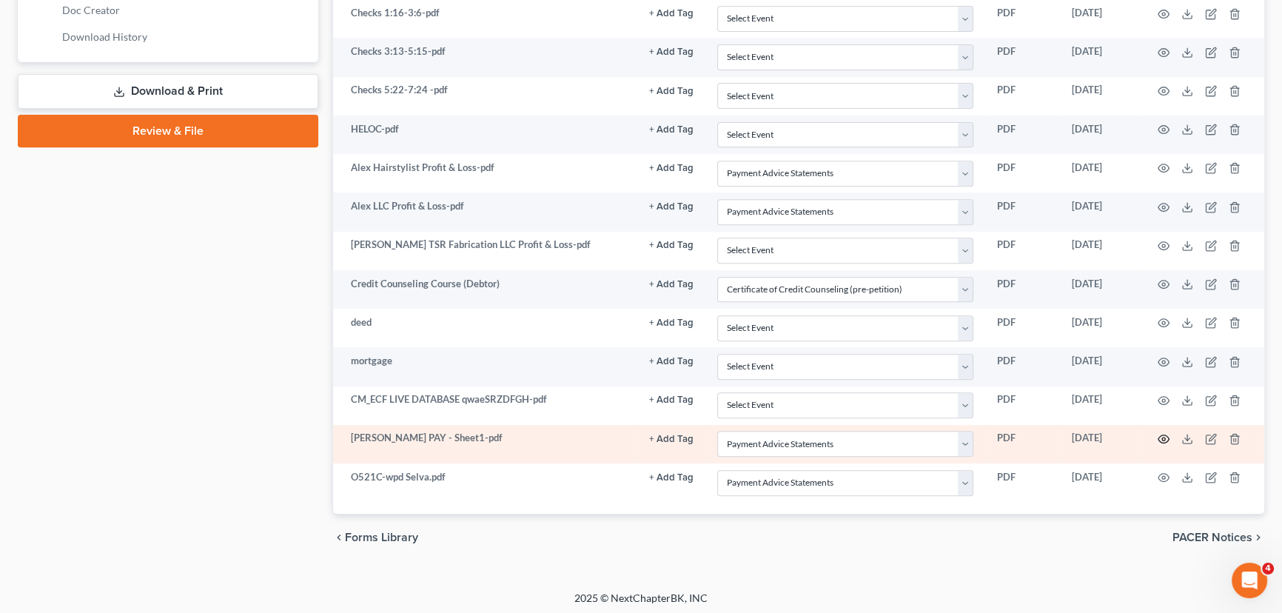
click at [1164, 433] on icon "button" at bounding box center [1164, 439] width 12 height 12
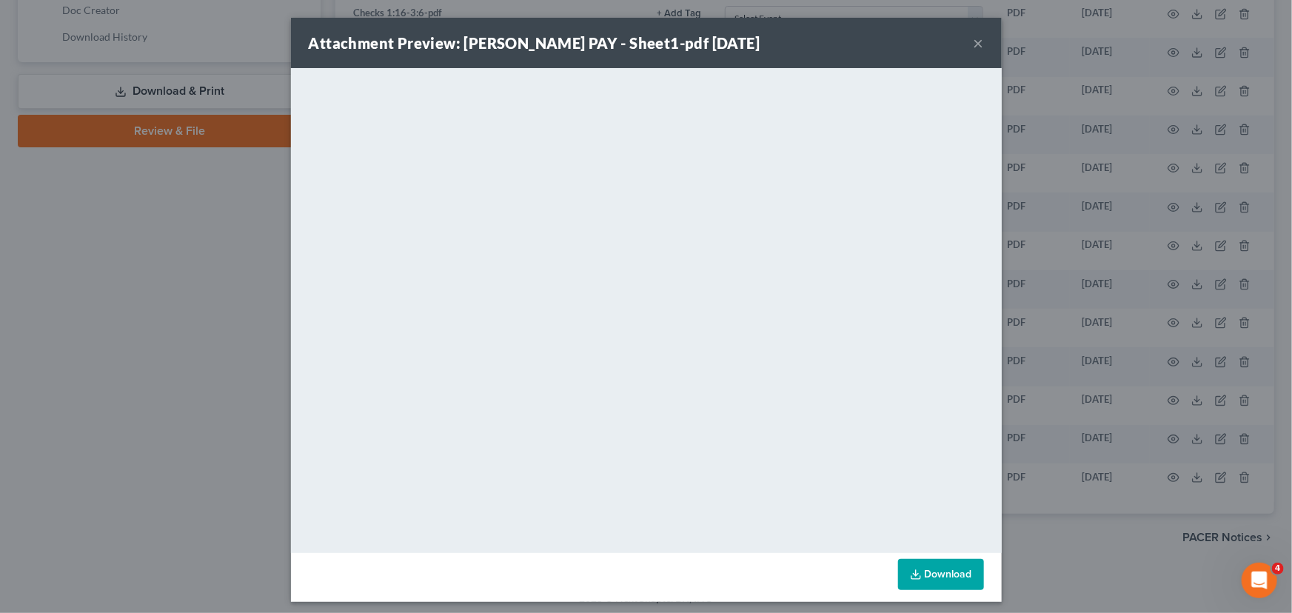
drag, startPoint x: 972, startPoint y: 44, endPoint x: 939, endPoint y: 68, distance: 40.7
click at [973, 44] on button "×" at bounding box center [978, 43] width 10 height 18
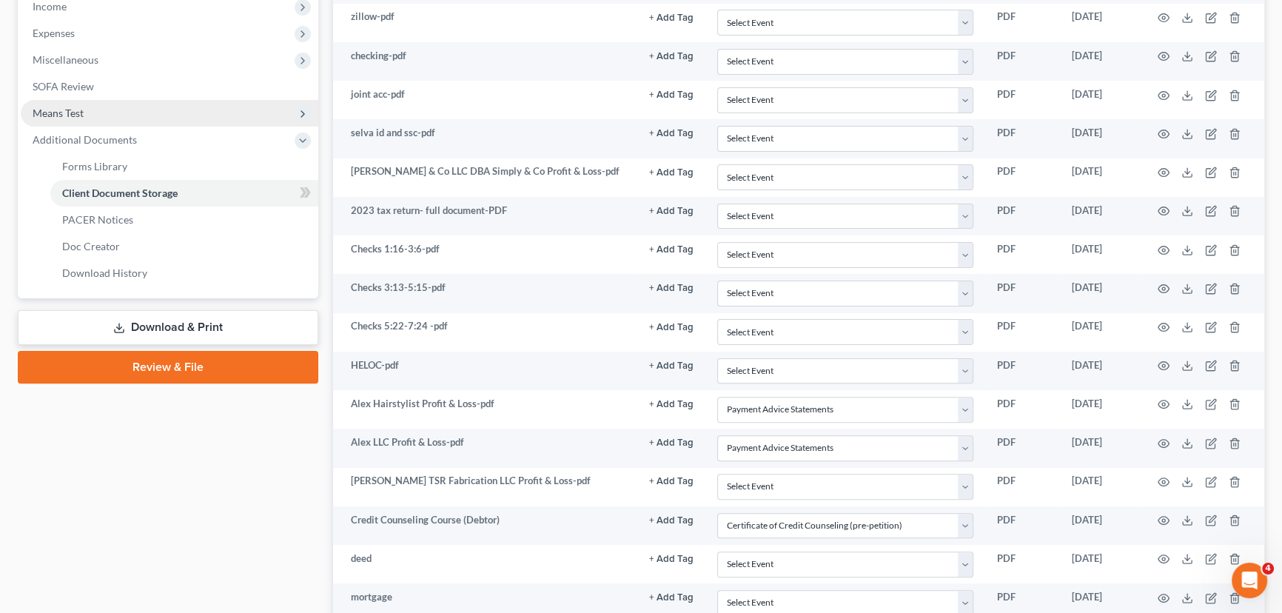
scroll to position [340, 0]
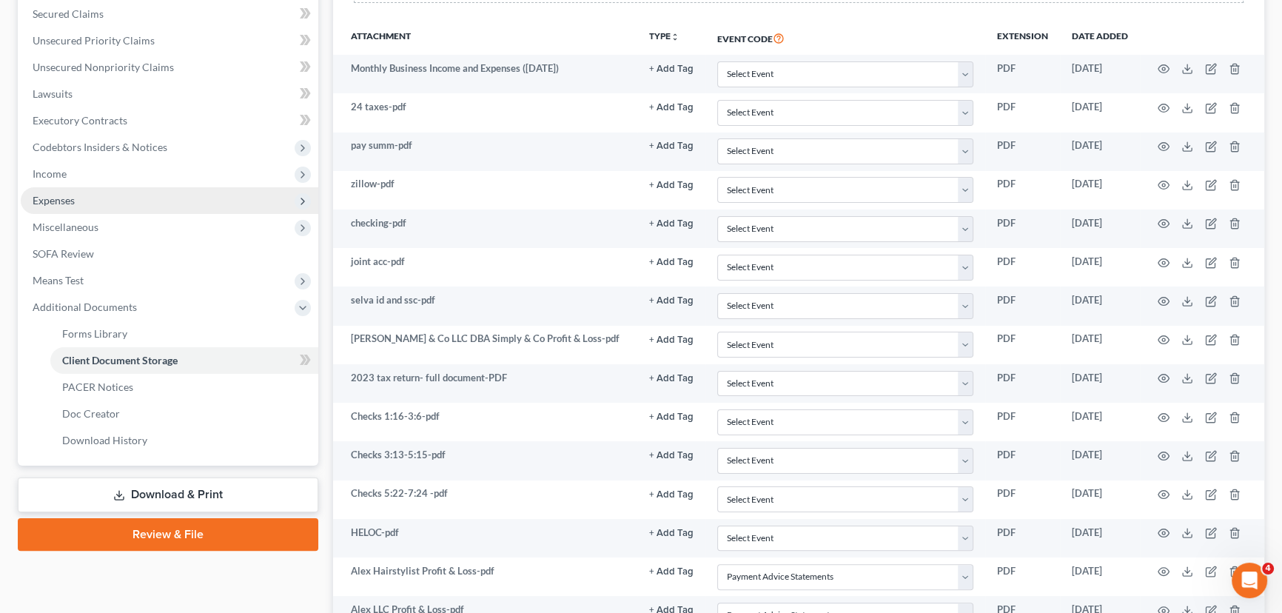
click at [87, 205] on span "Expenses" at bounding box center [170, 200] width 298 height 27
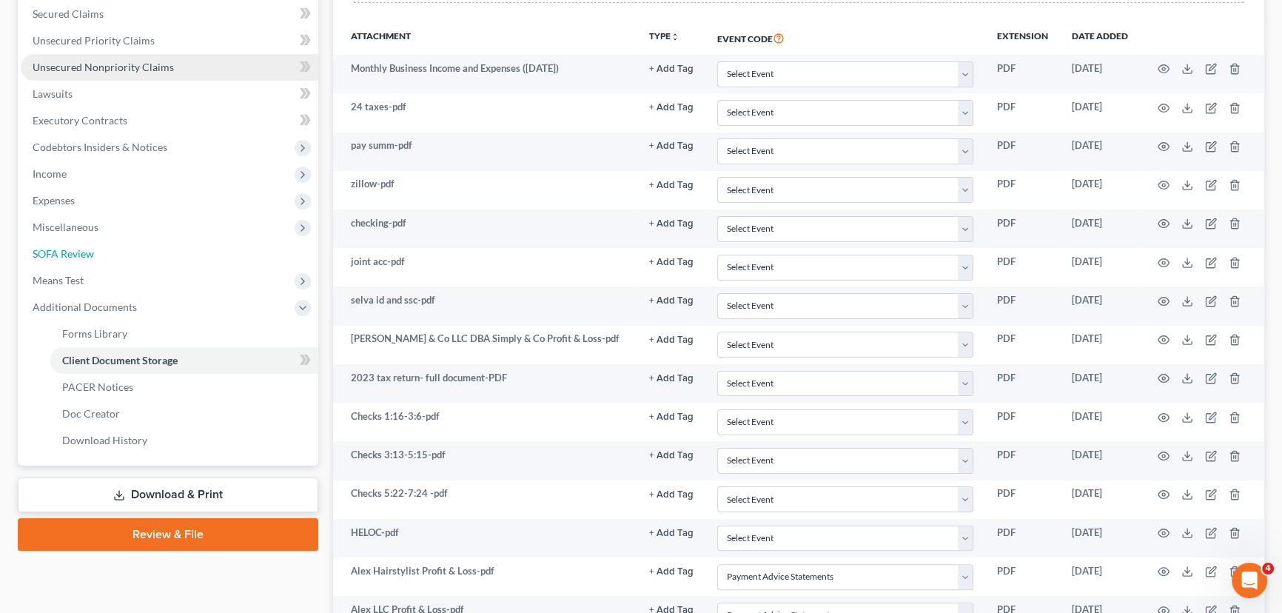
click at [107, 244] on link "SOFA Review" at bounding box center [170, 254] width 298 height 27
click at [84, 226] on span "Miscellaneous" at bounding box center [66, 227] width 66 height 13
click at [59, 81] on link "Unsecured Nonpriority Claims" at bounding box center [170, 67] width 298 height 27
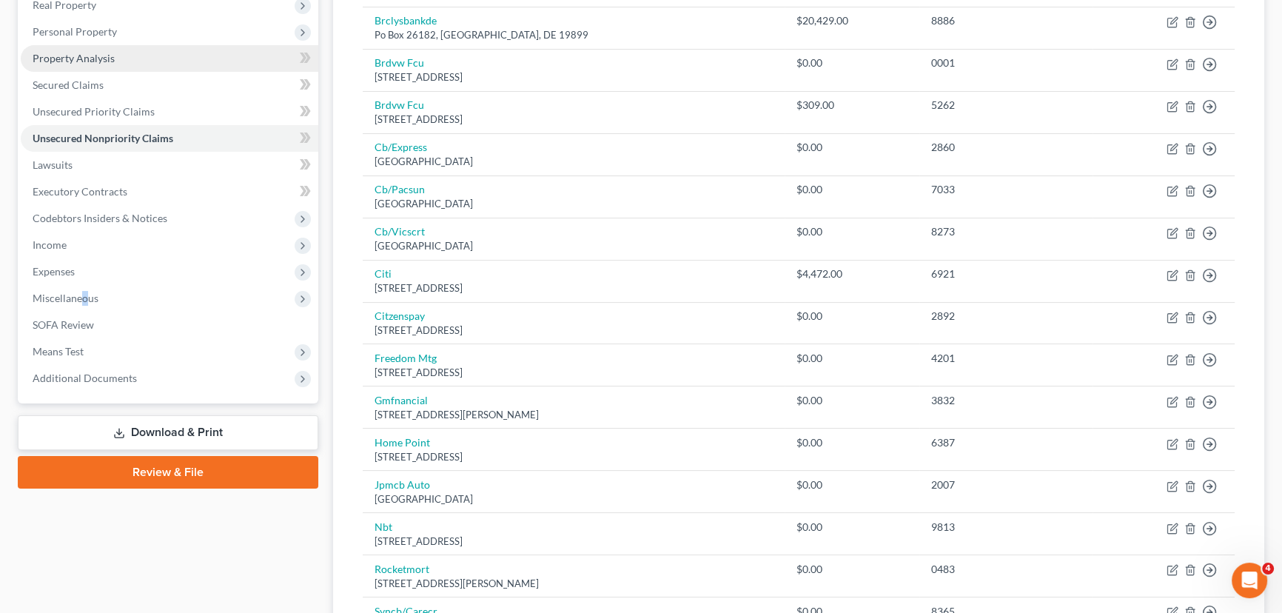
scroll to position [67, 0]
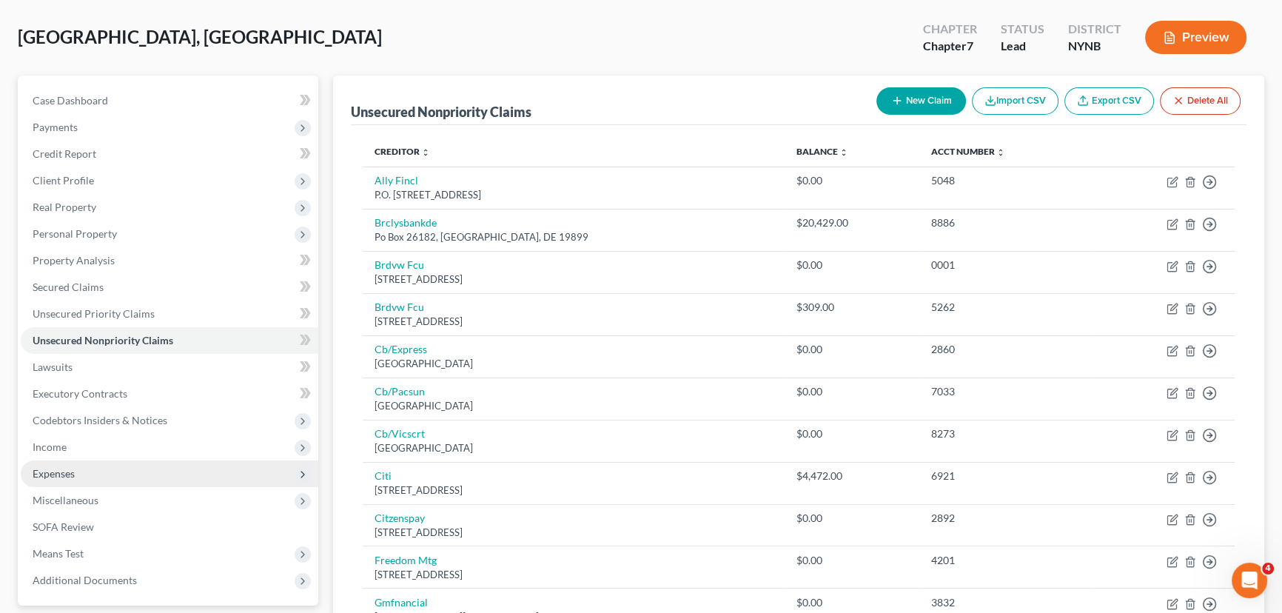
click at [63, 471] on span "Expenses" at bounding box center [54, 473] width 42 height 13
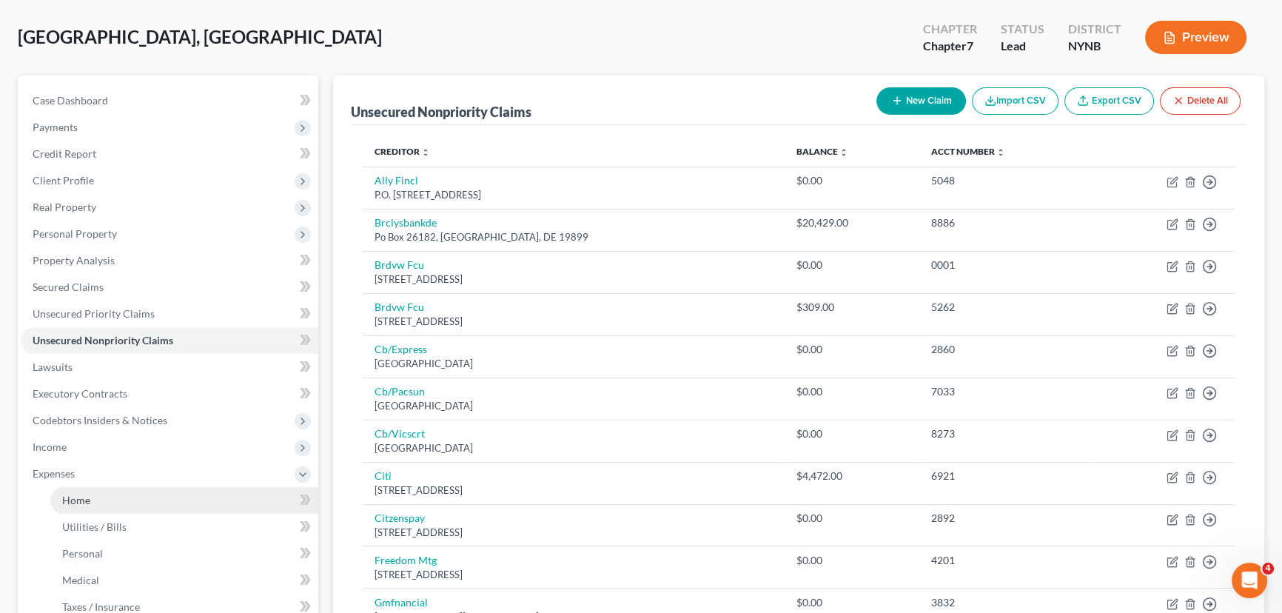
click at [160, 499] on link "Home" at bounding box center [184, 500] width 268 height 27
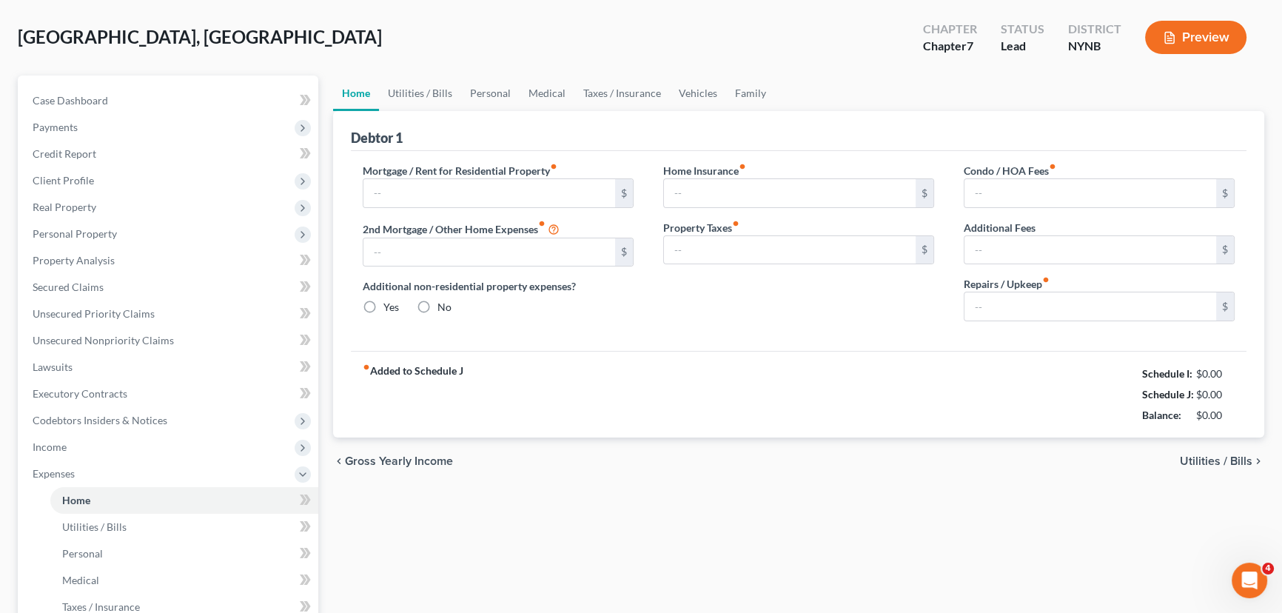
scroll to position [1, 0]
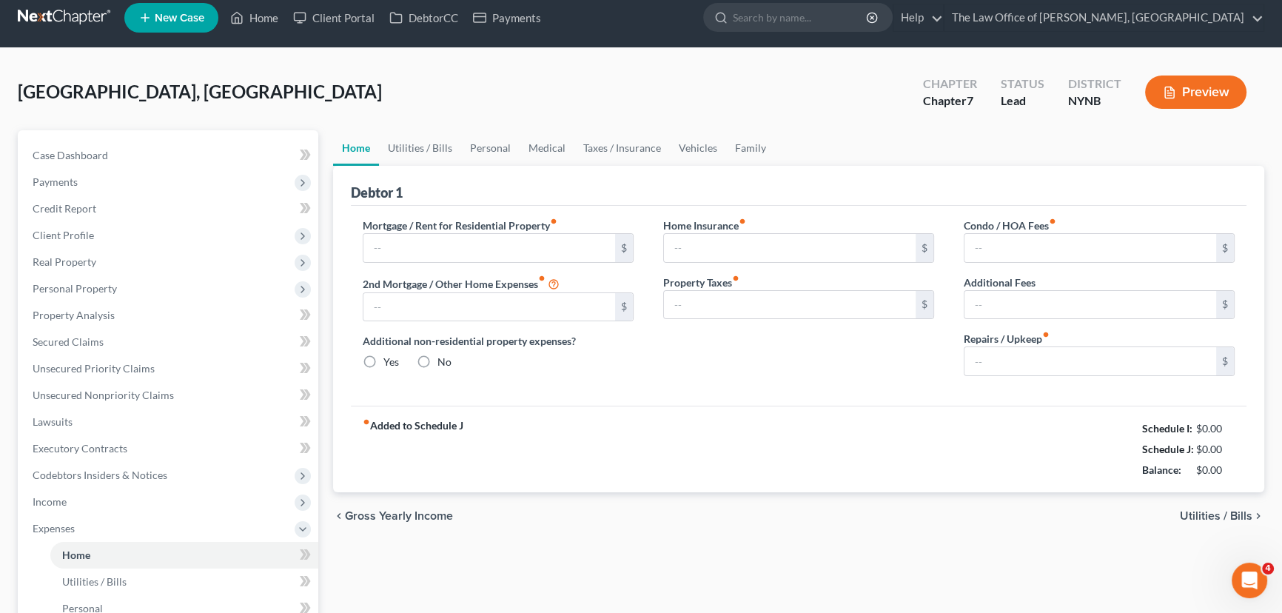
type input "2,056.00"
radio input "true"
type input "160.00"
type input "400.00"
type input "0.00"
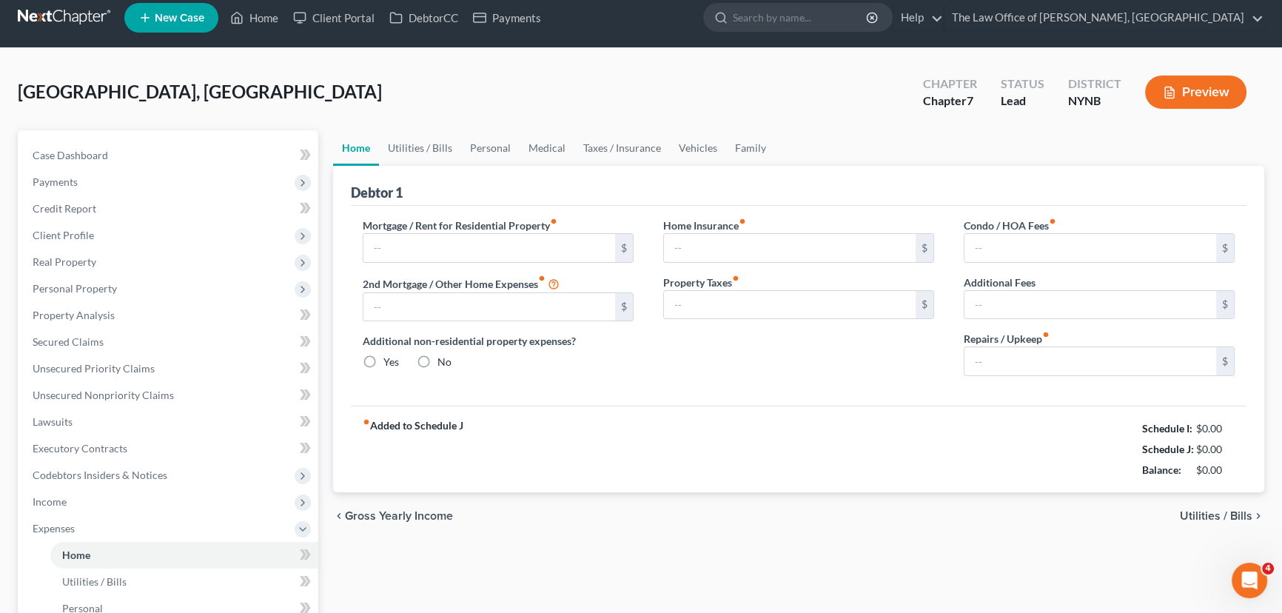
type input "0.00"
type input "100.00"
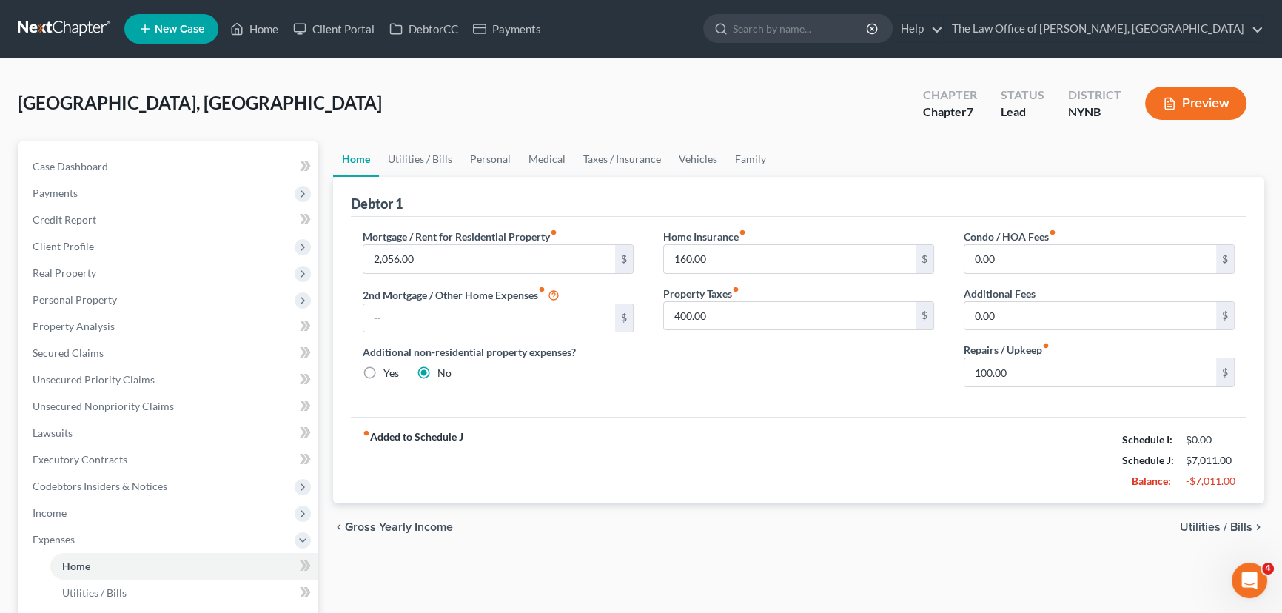
scroll to position [0, 0]
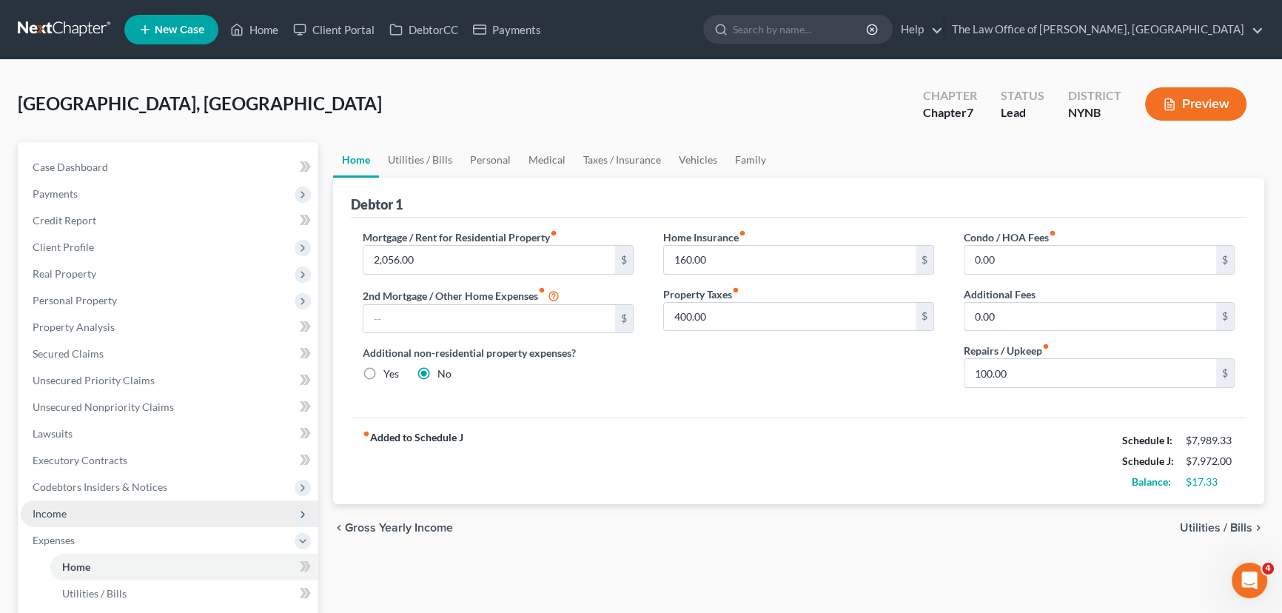
click at [84, 508] on span "Income" at bounding box center [170, 513] width 298 height 27
click at [59, 513] on span "Income" at bounding box center [50, 513] width 34 height 13
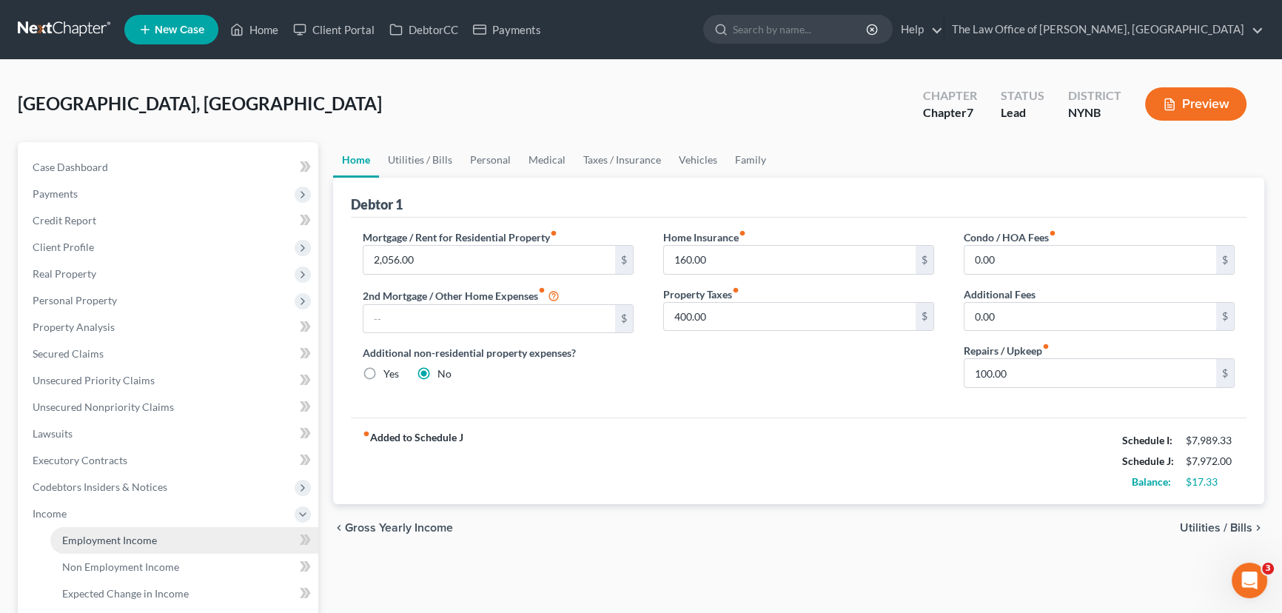
click at [108, 541] on span "Employment Income" at bounding box center [109, 540] width 95 height 13
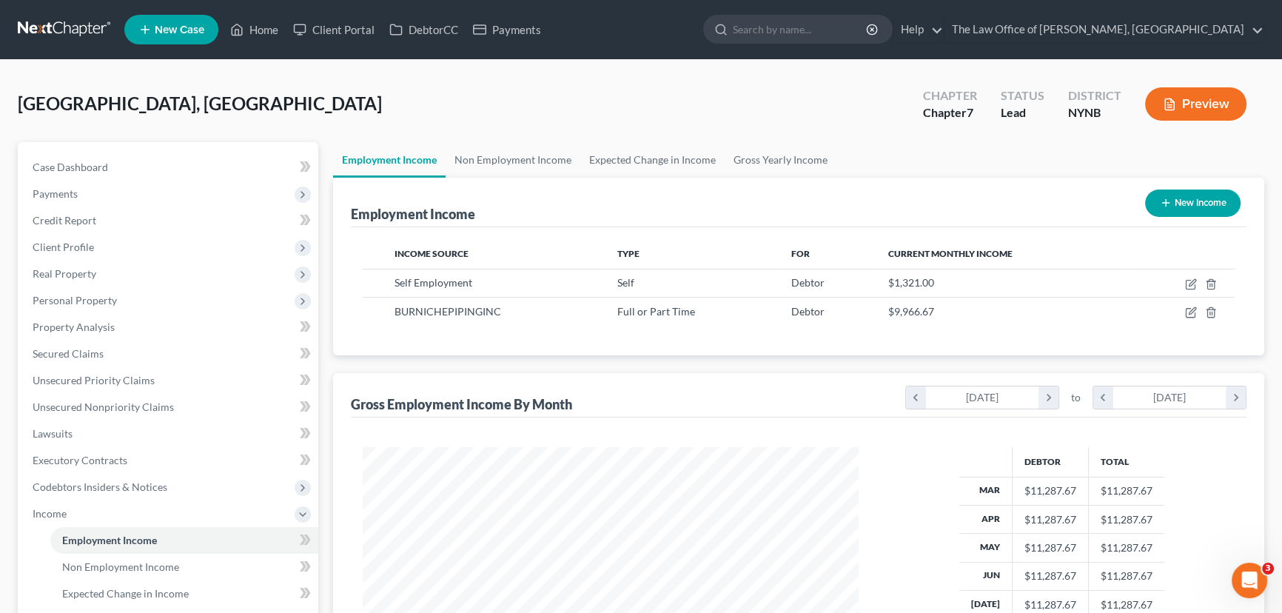
scroll to position [265, 526]
click at [101, 403] on span "Unsecured Nonpriority Claims" at bounding box center [103, 406] width 141 height 13
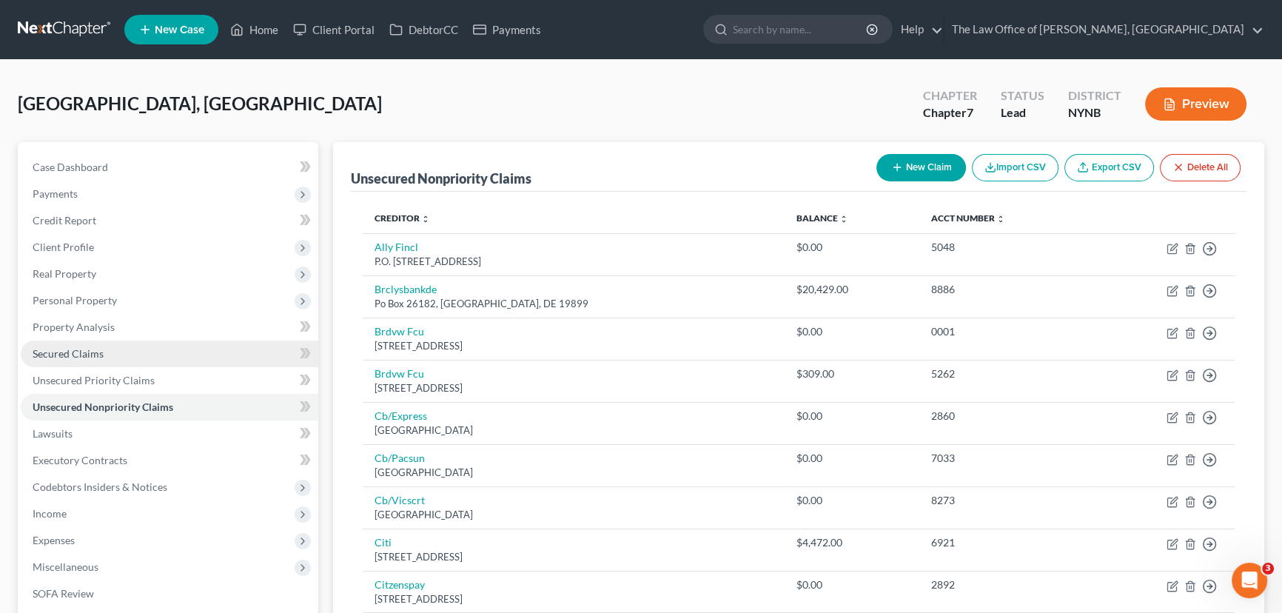
click at [84, 344] on link "Secured Claims" at bounding box center [170, 353] width 298 height 27
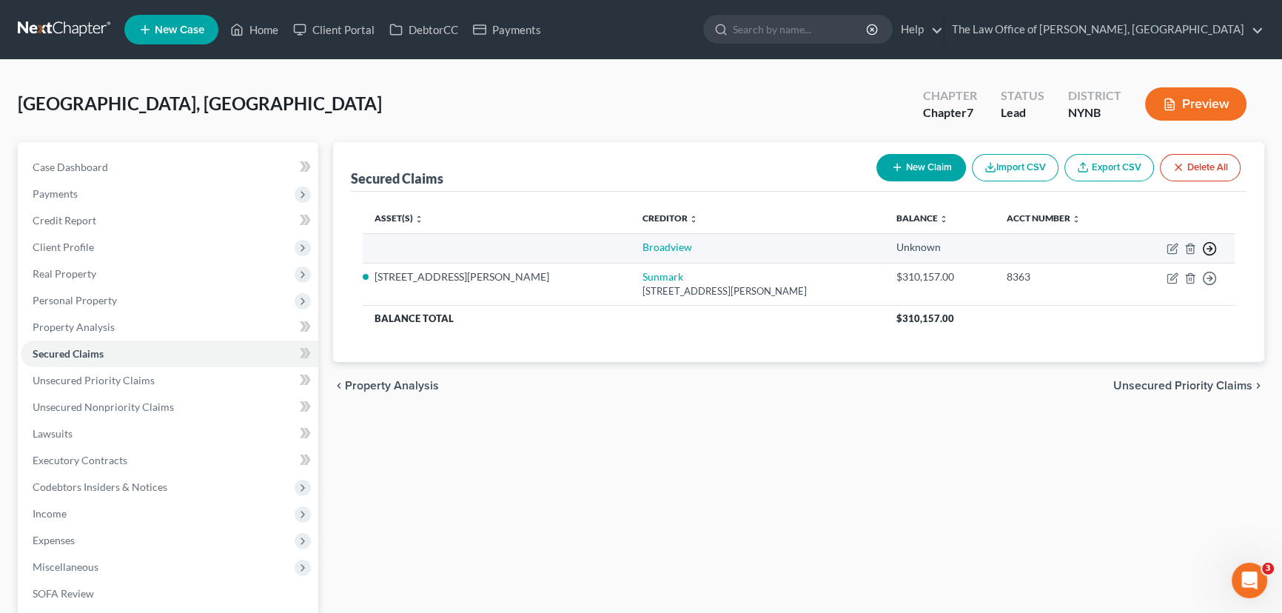
click at [1206, 252] on circle "button" at bounding box center [1210, 249] width 13 height 13
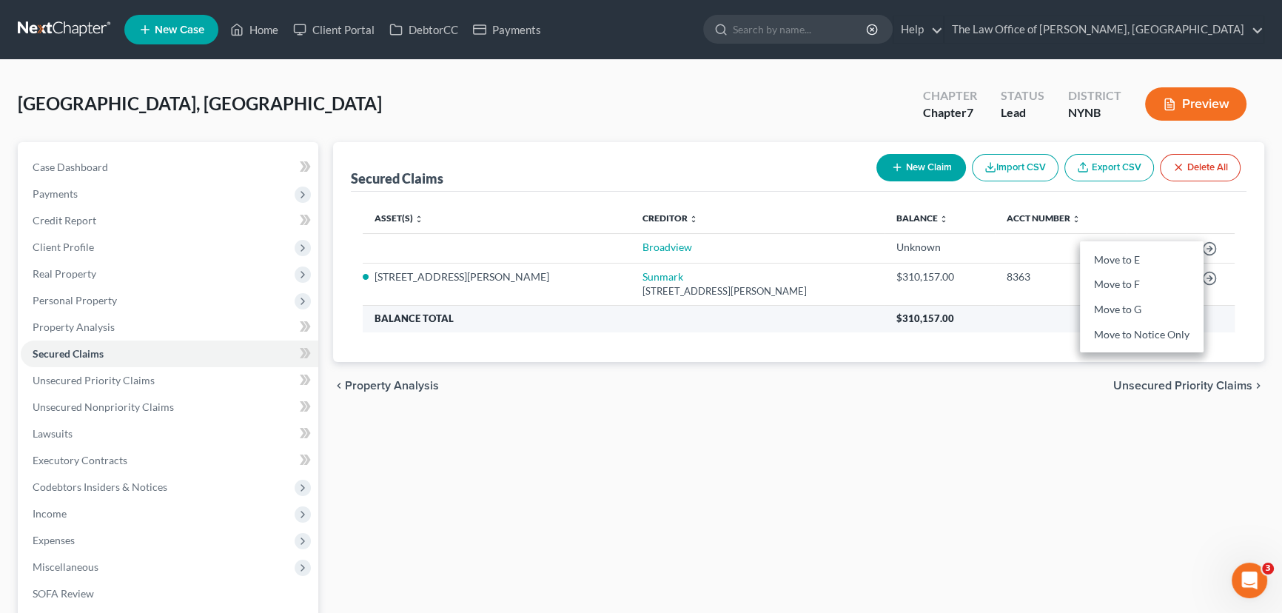
click at [1023, 327] on th "$310,157.00" at bounding box center [1060, 318] width 350 height 27
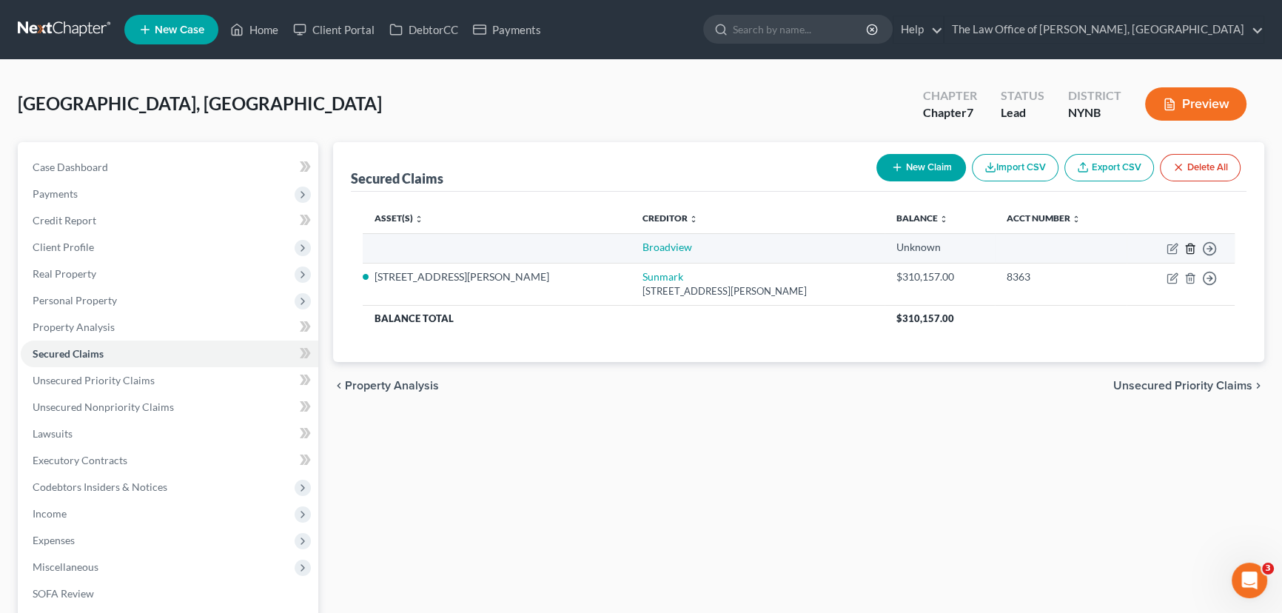
click at [1188, 245] on icon "button" at bounding box center [1190, 249] width 12 height 12
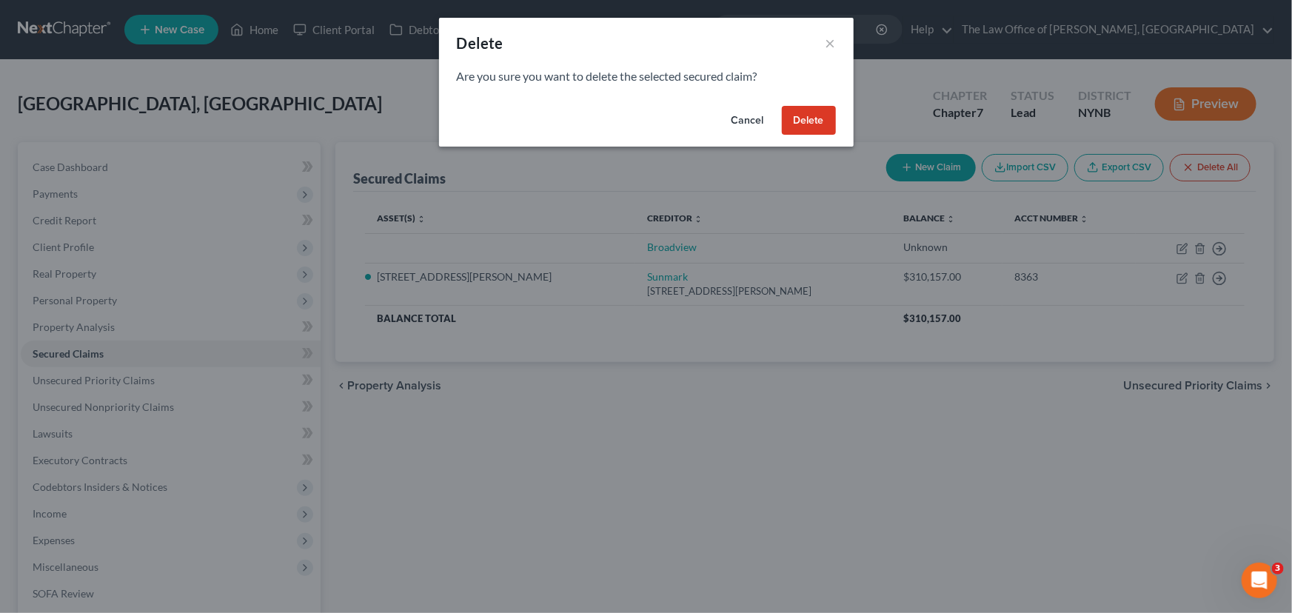
click at [817, 118] on button "Delete" at bounding box center [809, 121] width 54 height 30
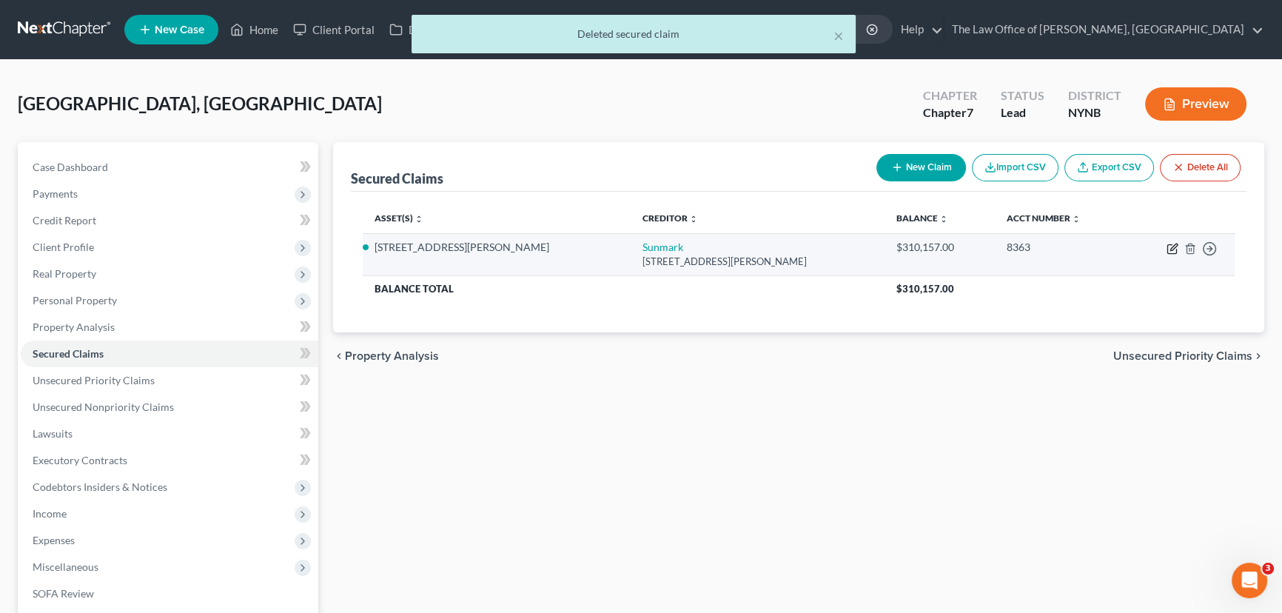
click at [1172, 244] on icon "button" at bounding box center [1173, 249] width 12 height 12
select select "23"
select select "2"
select select "3"
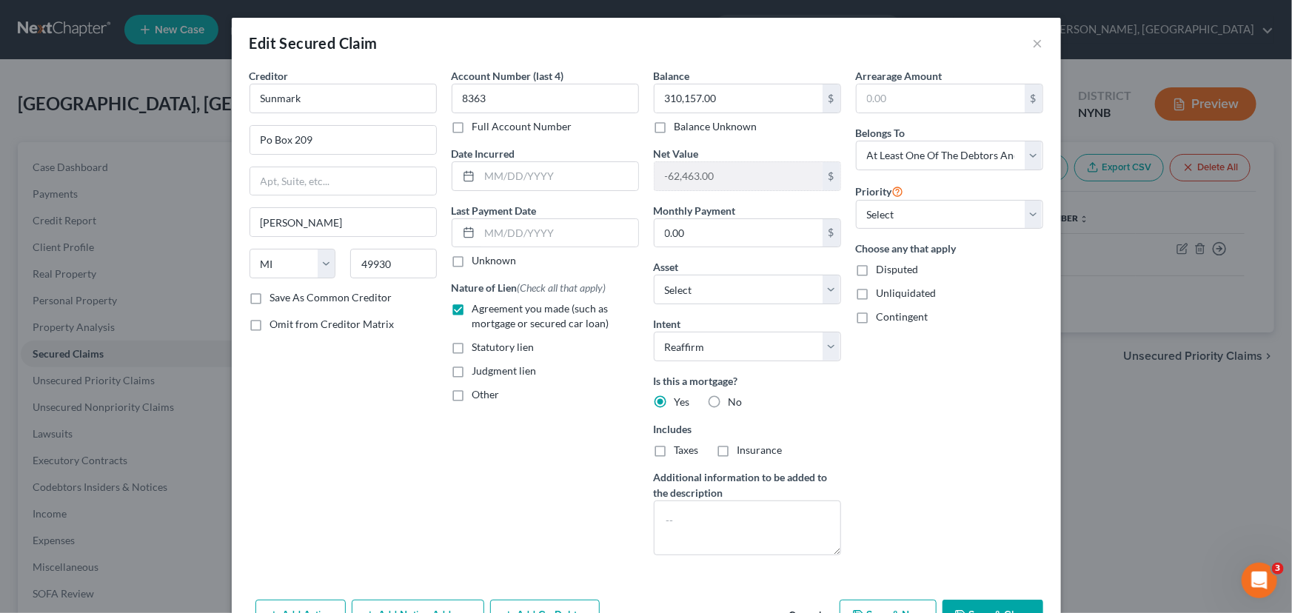
drag, startPoint x: 985, startPoint y: 602, endPoint x: 985, endPoint y: 591, distance: 10.4
click at [985, 600] on button "Save & Close" at bounding box center [992, 615] width 101 height 31
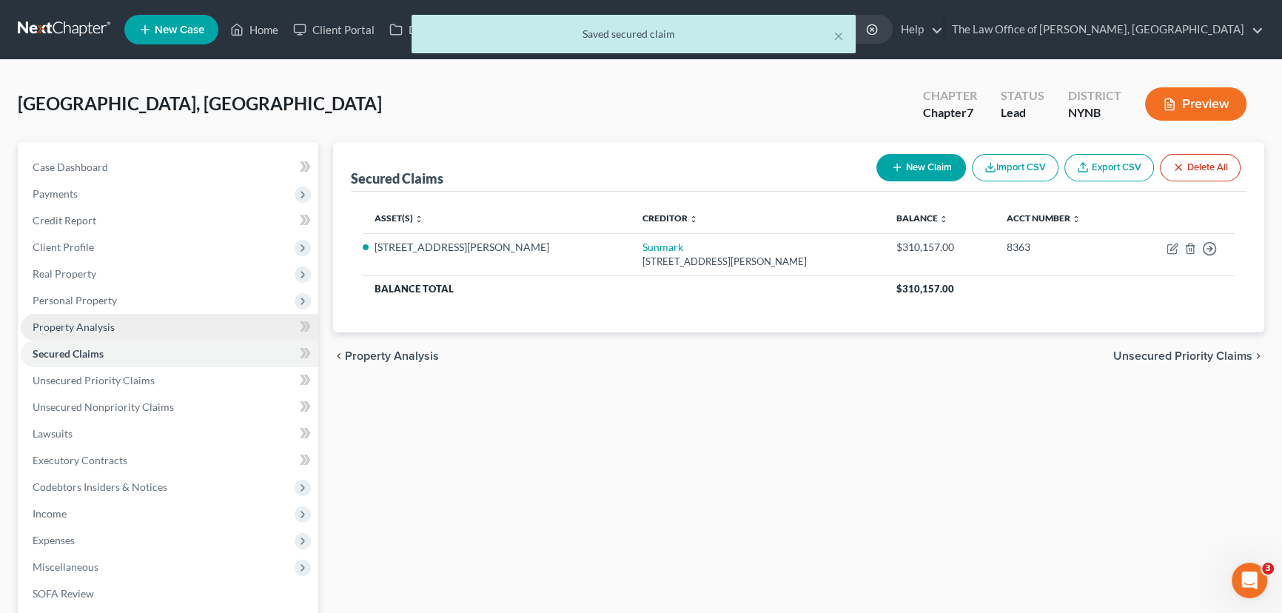
drag, startPoint x: 91, startPoint y: 332, endPoint x: 101, endPoint y: 331, distance: 9.7
click at [89, 334] on link "Property Analysis" at bounding box center [170, 327] width 298 height 27
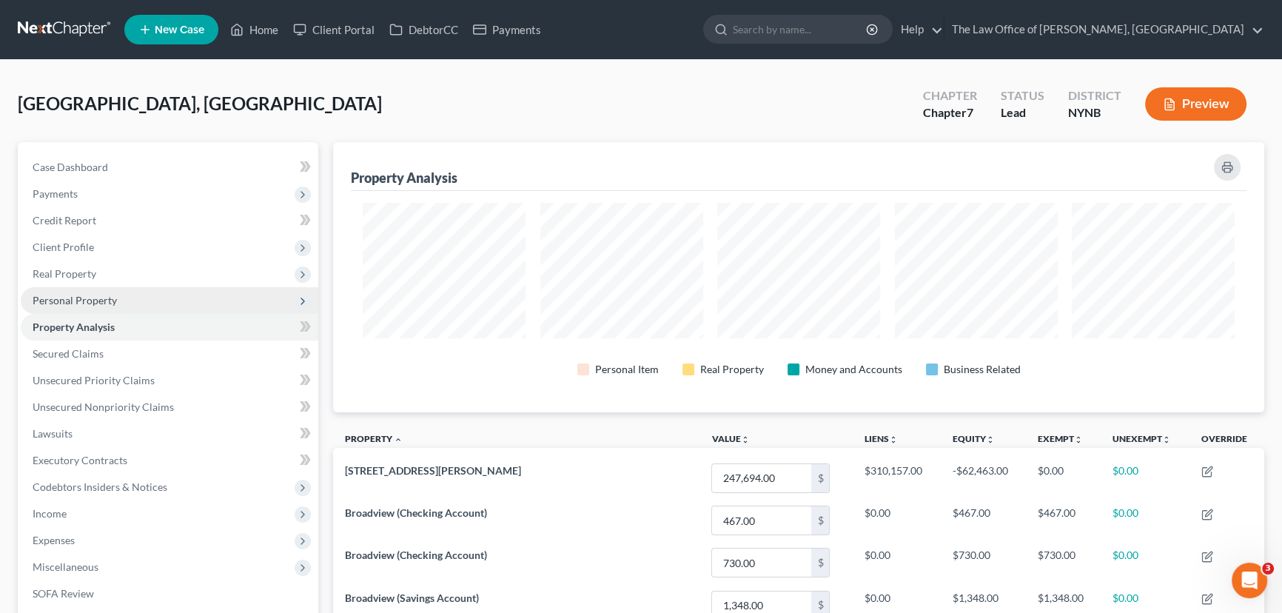
click at [132, 302] on span "Personal Property" at bounding box center [170, 300] width 298 height 27
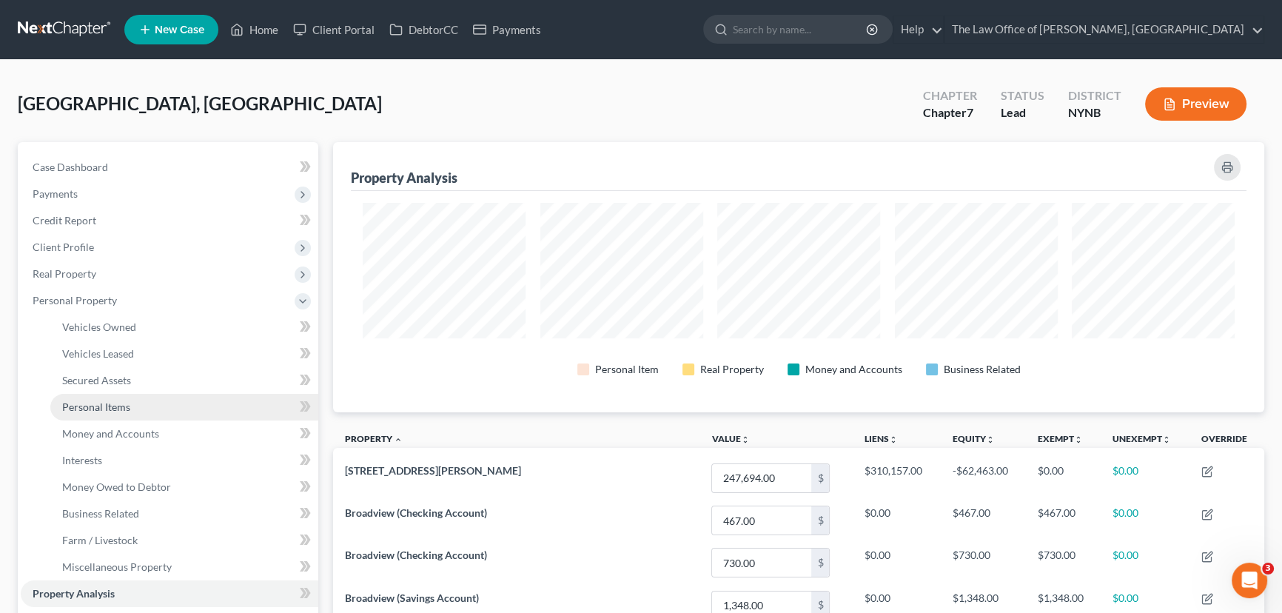
click at [118, 403] on span "Personal Items" at bounding box center [96, 406] width 68 height 13
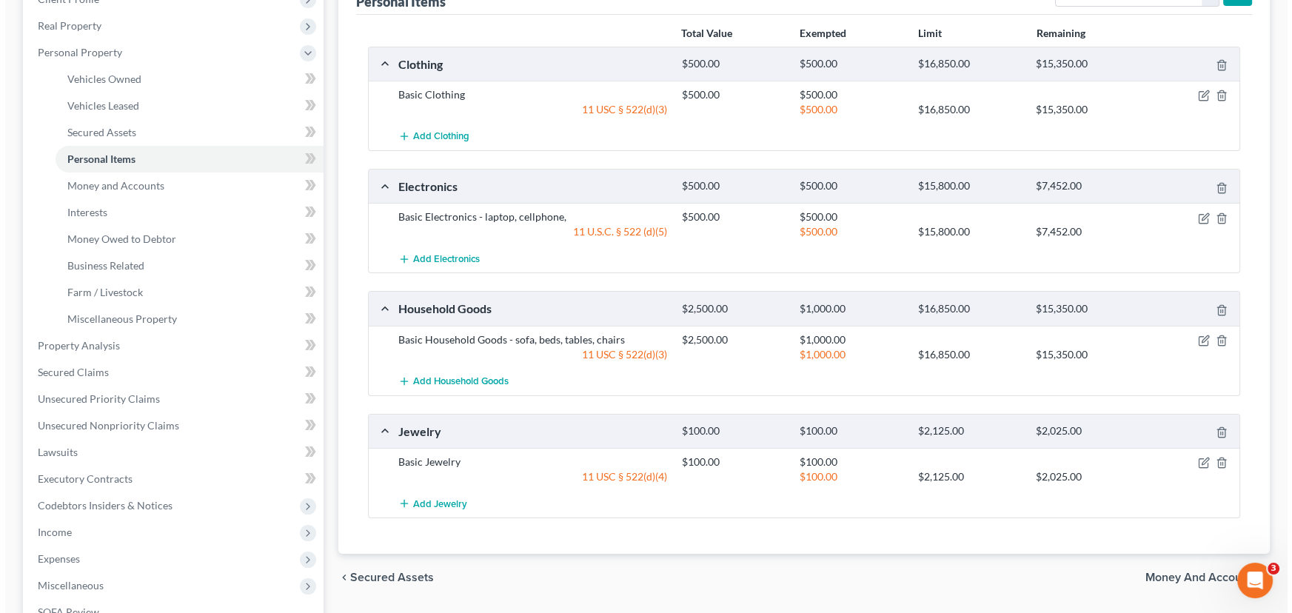
scroll to position [269, 0]
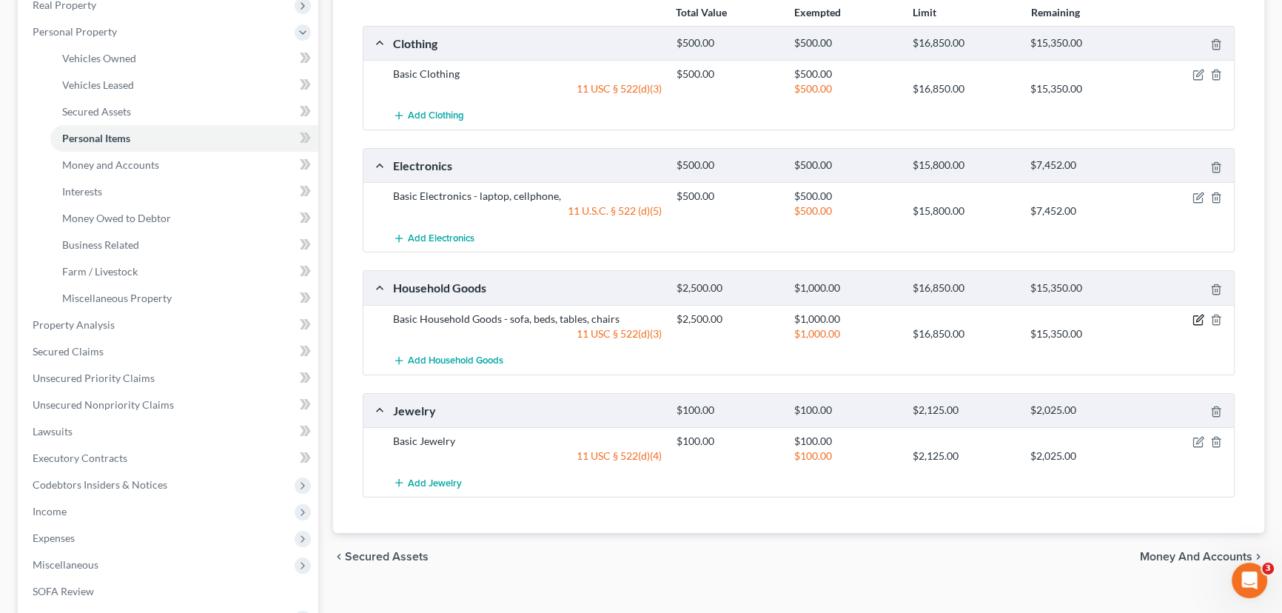
click at [1198, 316] on icon "button" at bounding box center [1197, 320] width 9 height 9
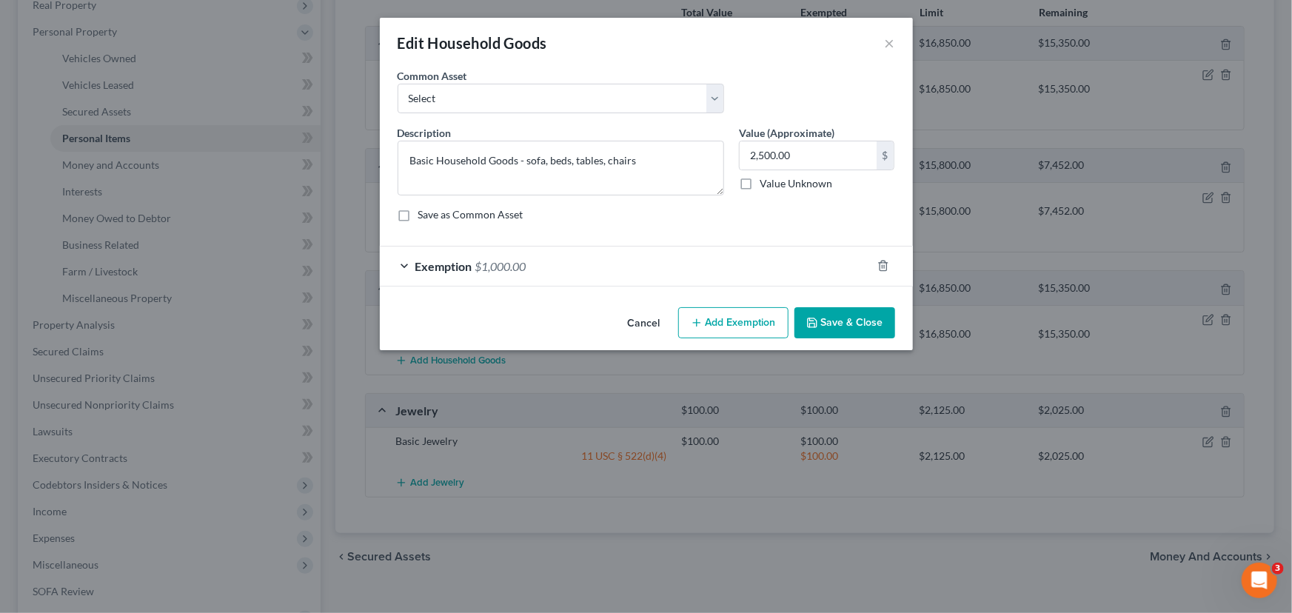
click at [778, 266] on div "Exemption $1,000.00" at bounding box center [625, 265] width 491 height 39
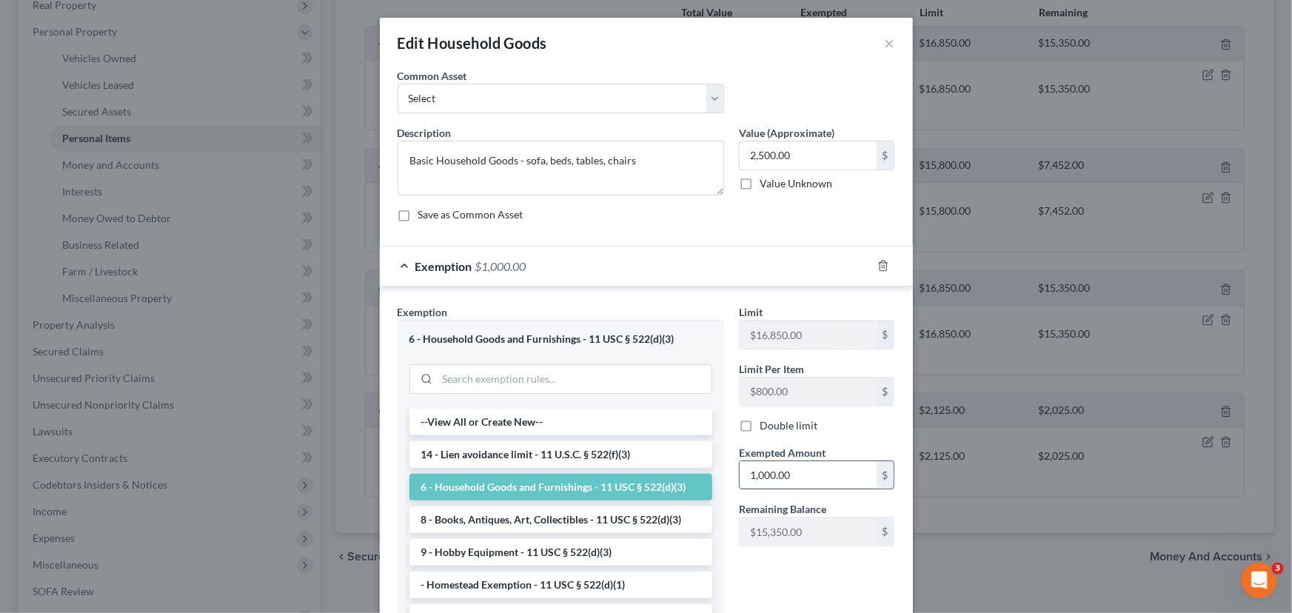
click at [813, 479] on input "1,000.00" at bounding box center [807, 475] width 137 height 28
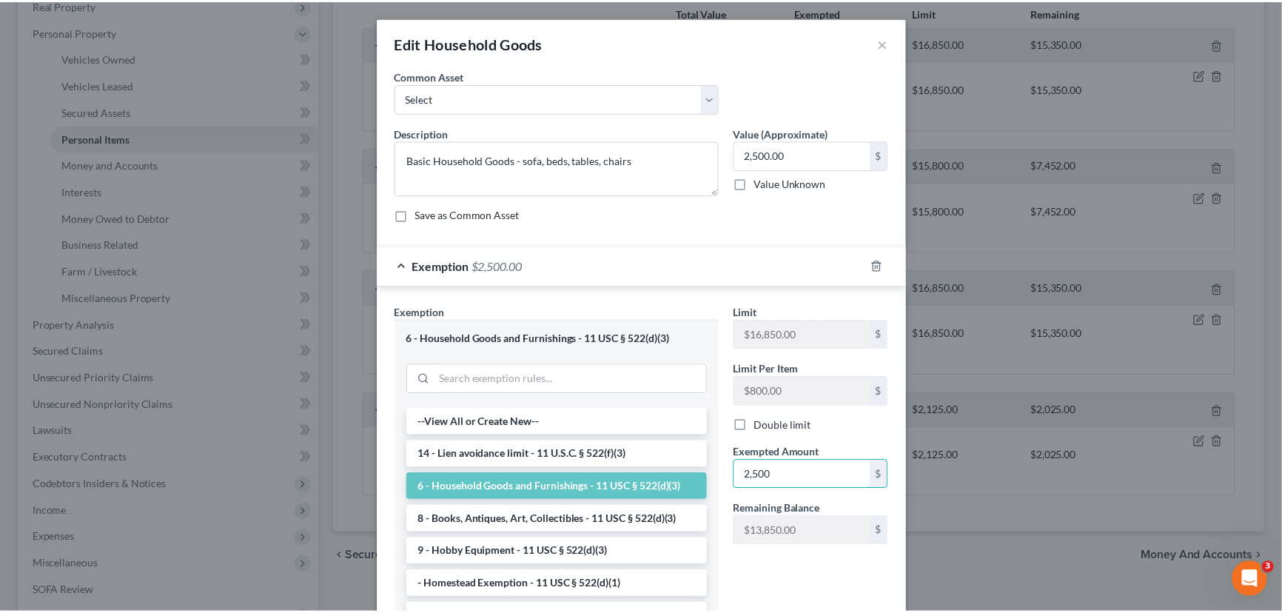
scroll to position [137, 0]
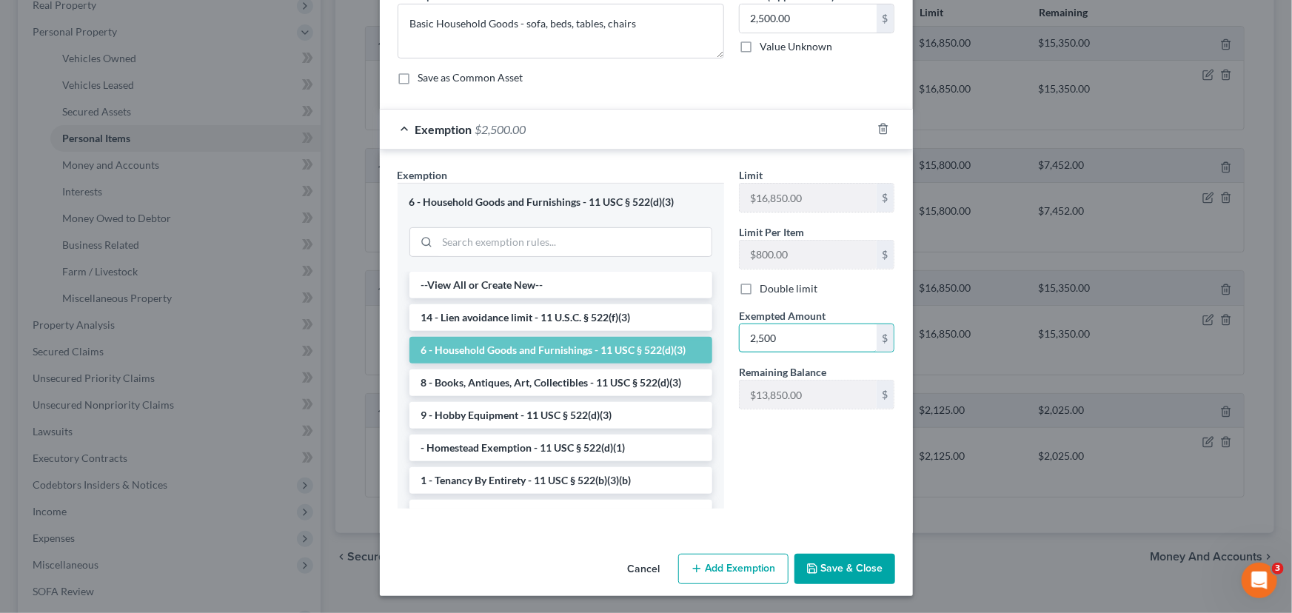
type input "2,500"
click at [830, 563] on button "Save & Close" at bounding box center [844, 569] width 101 height 31
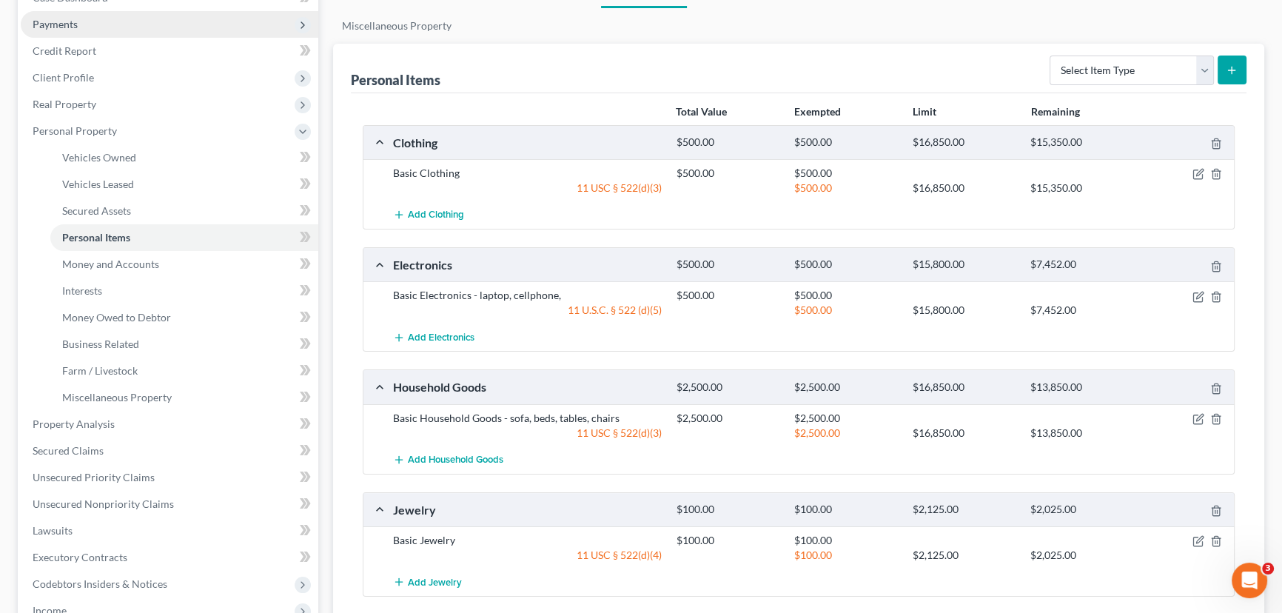
scroll to position [67, 0]
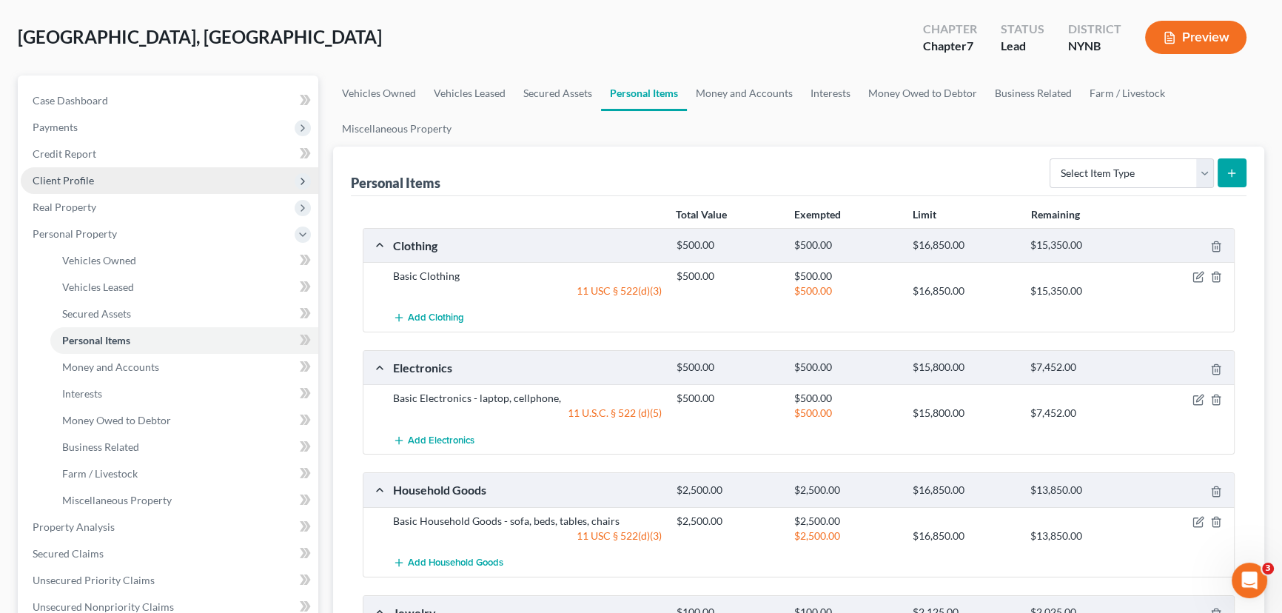
click at [93, 179] on span "Client Profile" at bounding box center [170, 180] width 298 height 27
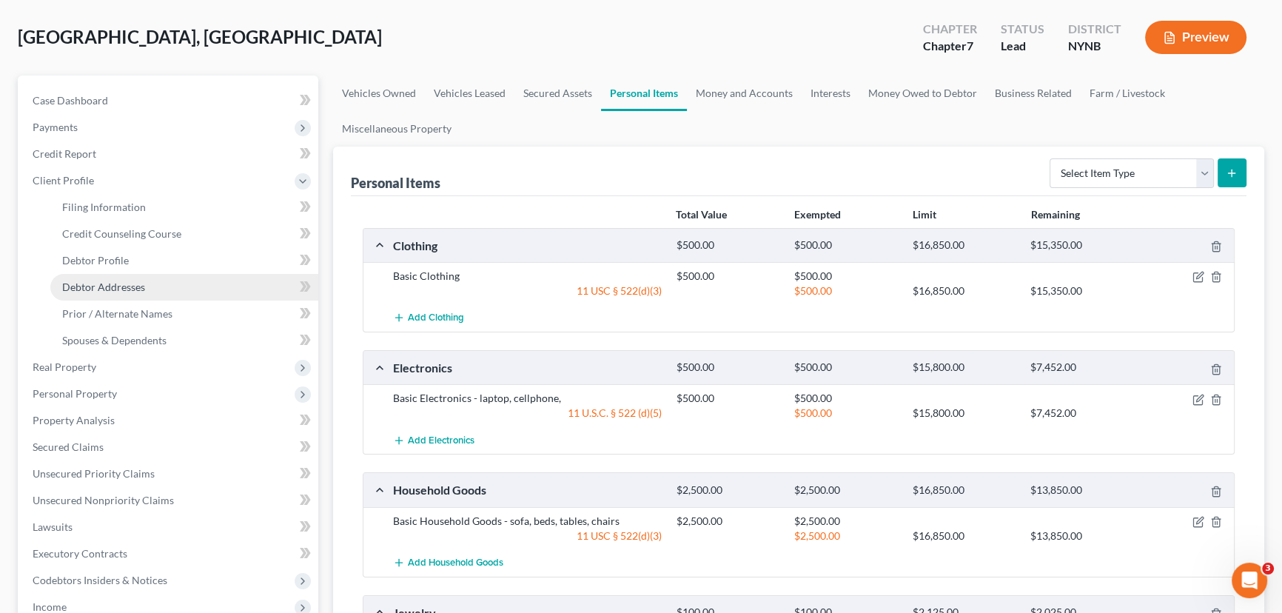
click at [107, 281] on span "Debtor Addresses" at bounding box center [103, 287] width 83 height 13
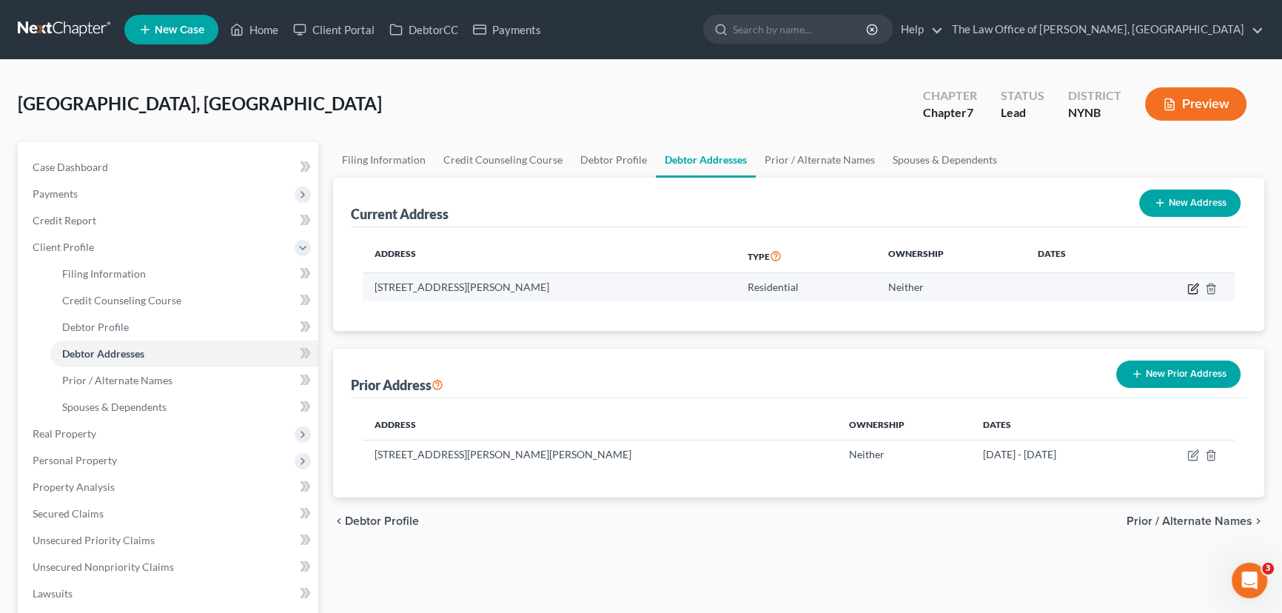
click at [1192, 288] on icon "button" at bounding box center [1193, 289] width 12 height 12
select select "35"
select select "41"
select select "0"
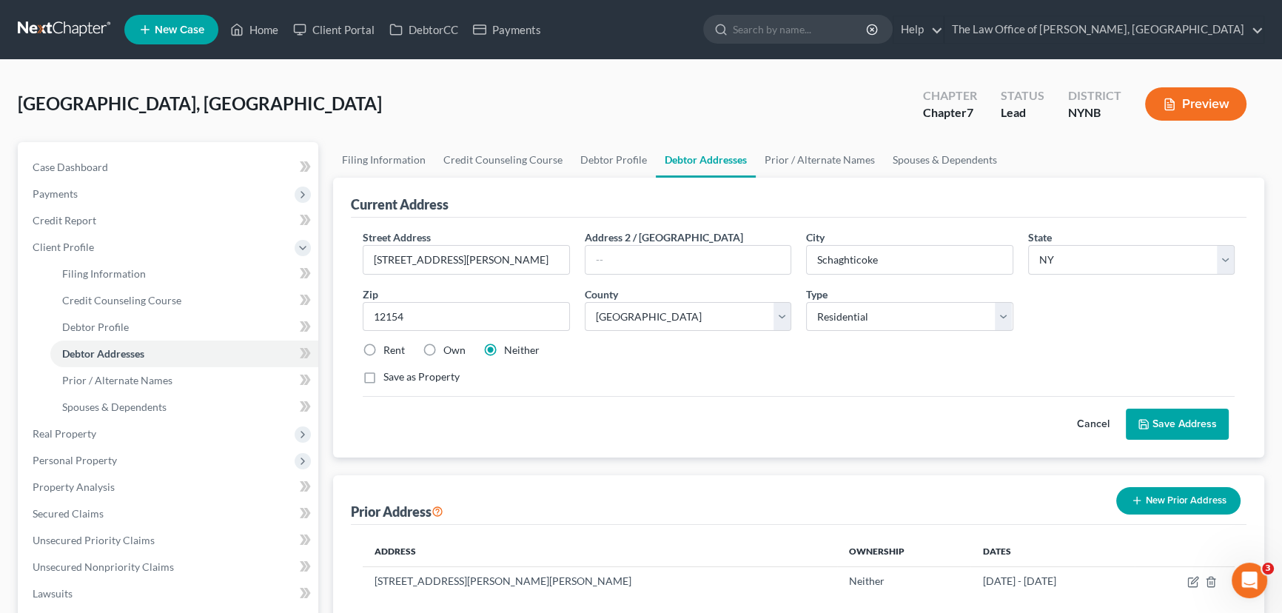
click at [1205, 95] on button "Preview" at bounding box center [1195, 103] width 101 height 33
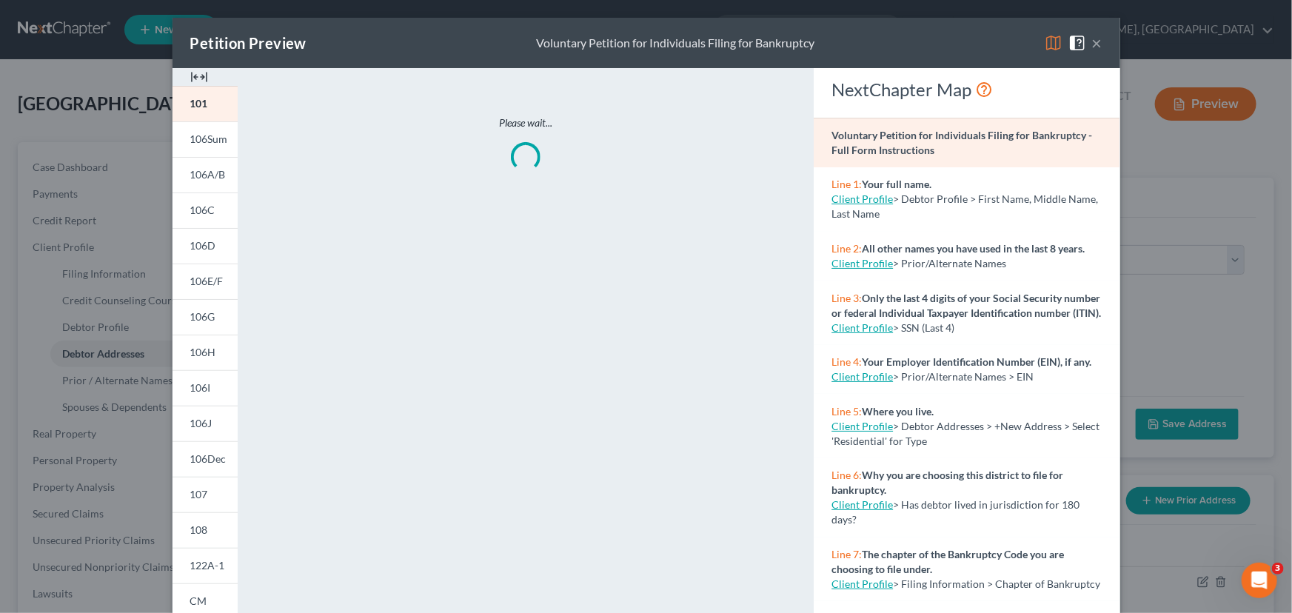
click at [190, 74] on img at bounding box center [199, 77] width 18 height 18
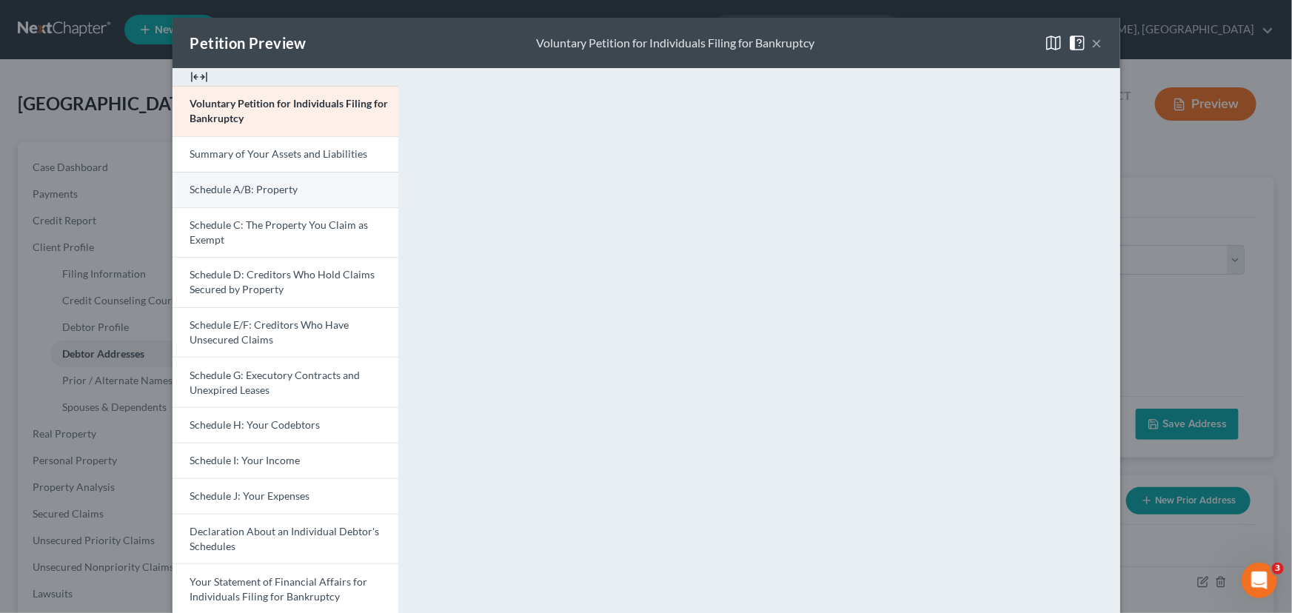
click at [250, 184] on span "Schedule A/B: Property" at bounding box center [244, 189] width 108 height 13
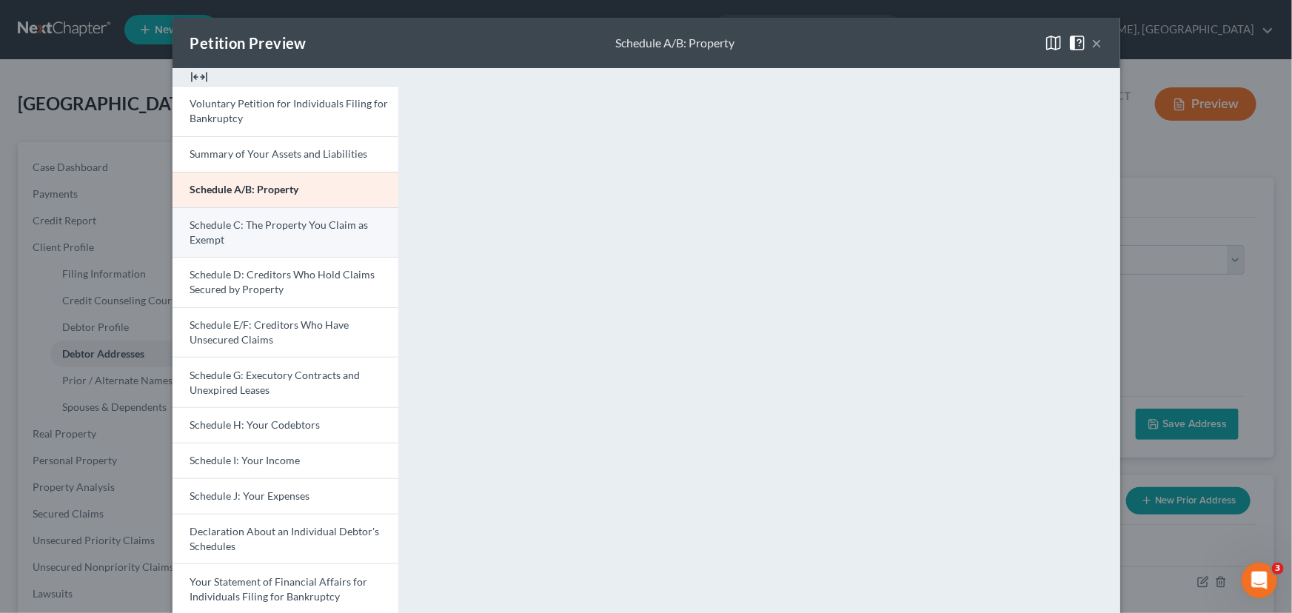
click at [227, 226] on span "Schedule C: The Property You Claim as Exempt" at bounding box center [279, 231] width 178 height 27
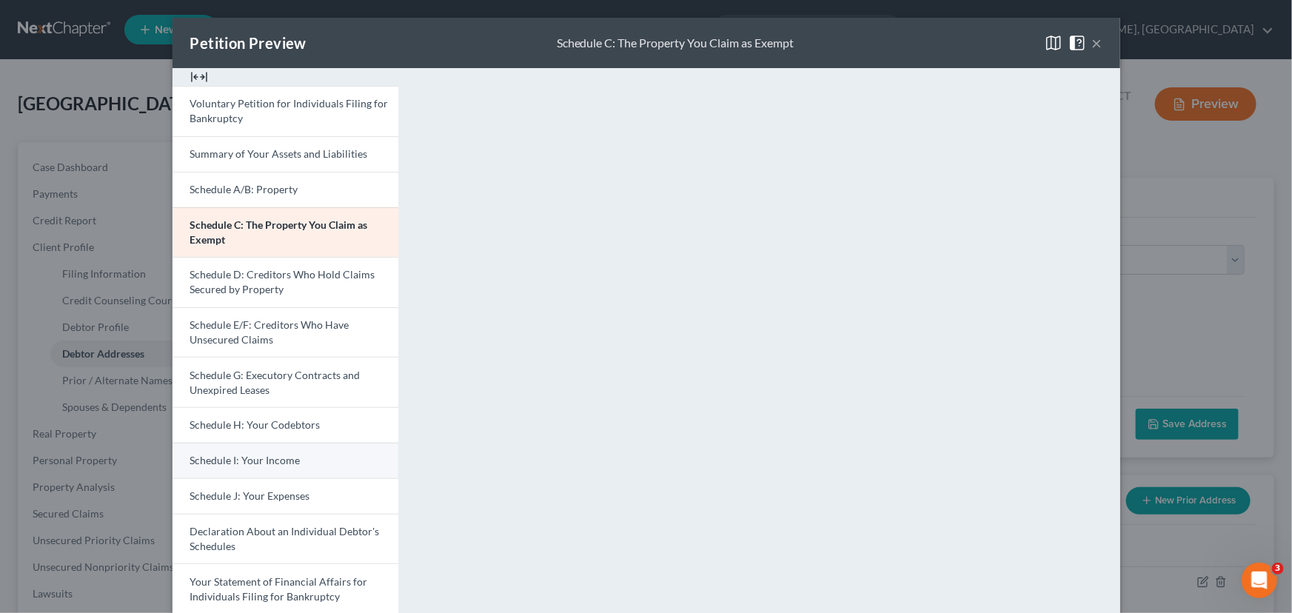
click at [232, 463] on span "Schedule I: Your Income" at bounding box center [245, 460] width 110 height 13
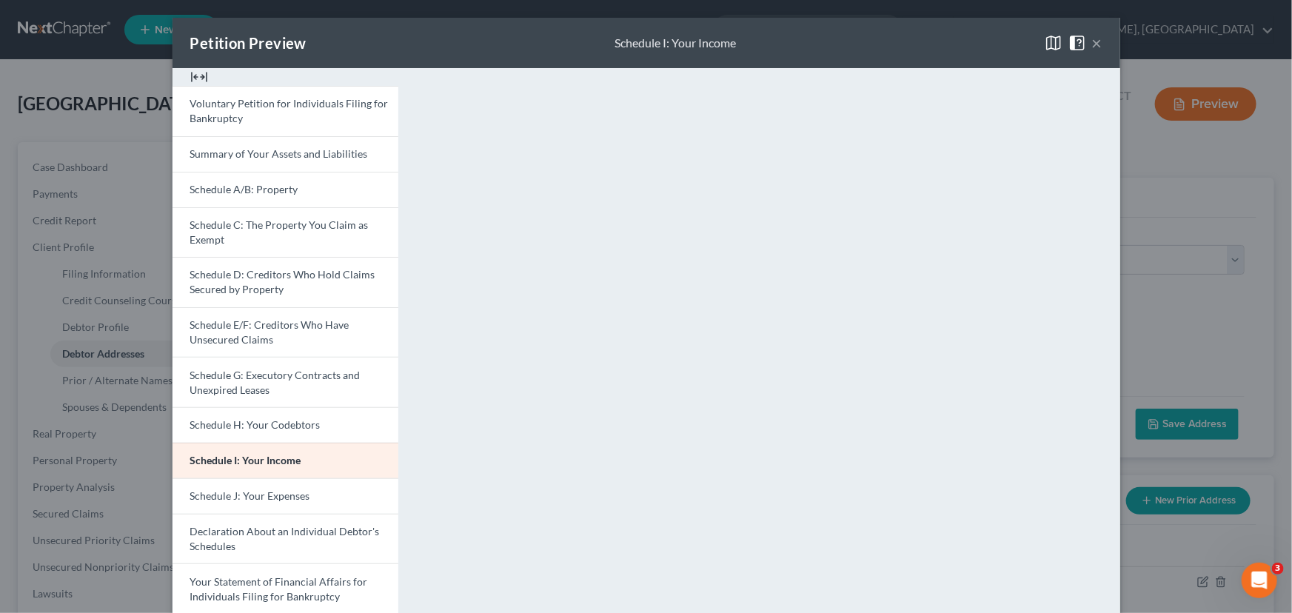
click at [1236, 320] on div "Petition Preview Schedule I: Your Income × Voluntary Petition for Individuals F…" at bounding box center [646, 306] width 1292 height 613
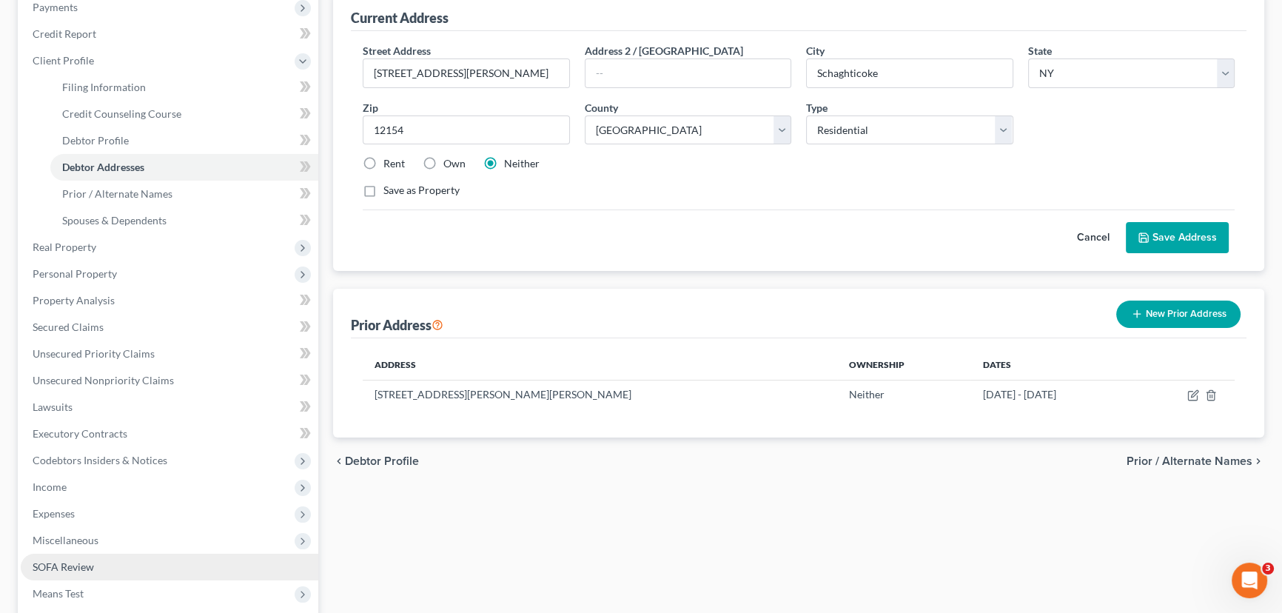
scroll to position [201, 0]
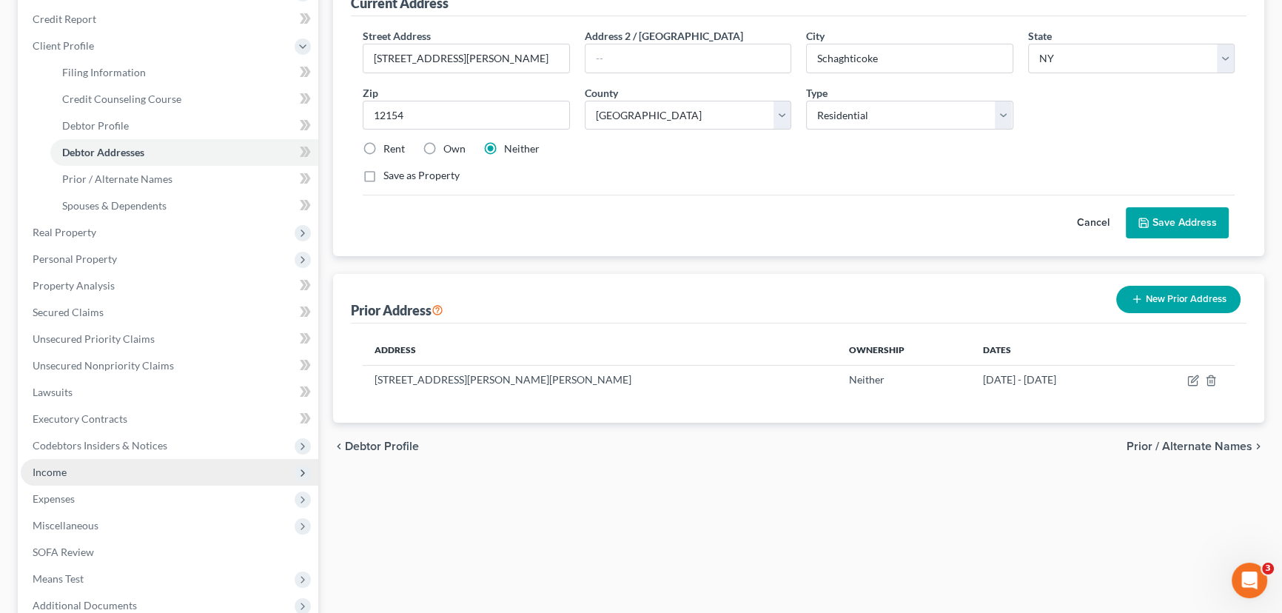
click at [77, 467] on span "Income" at bounding box center [170, 472] width 298 height 27
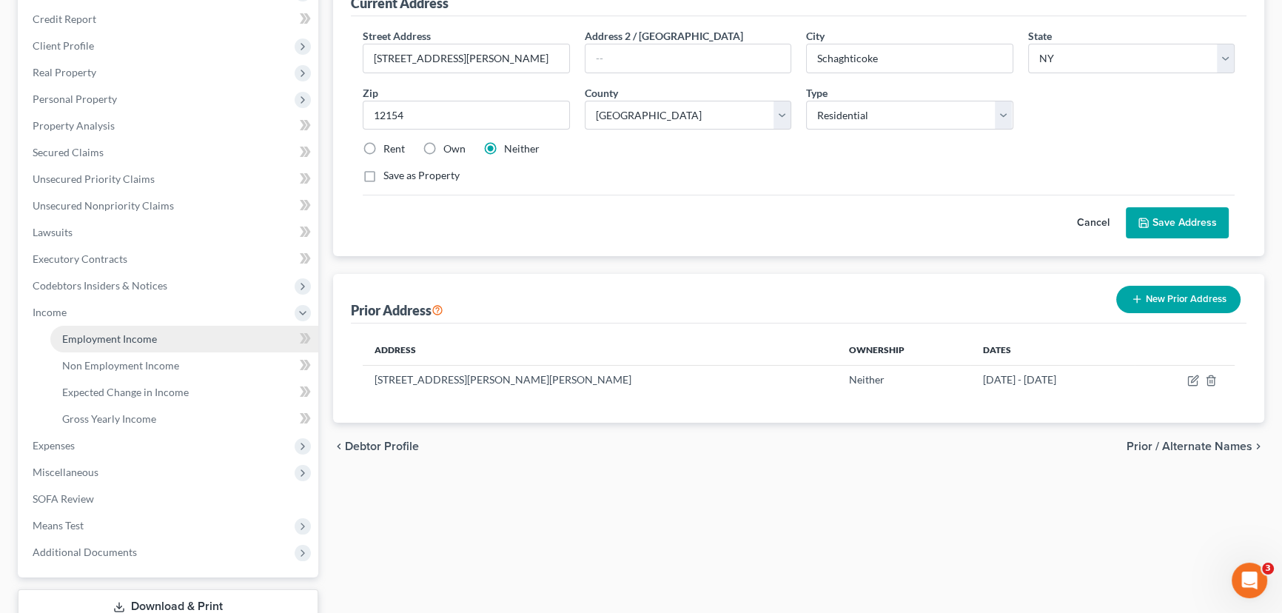
click at [113, 338] on span "Employment Income" at bounding box center [109, 338] width 95 height 13
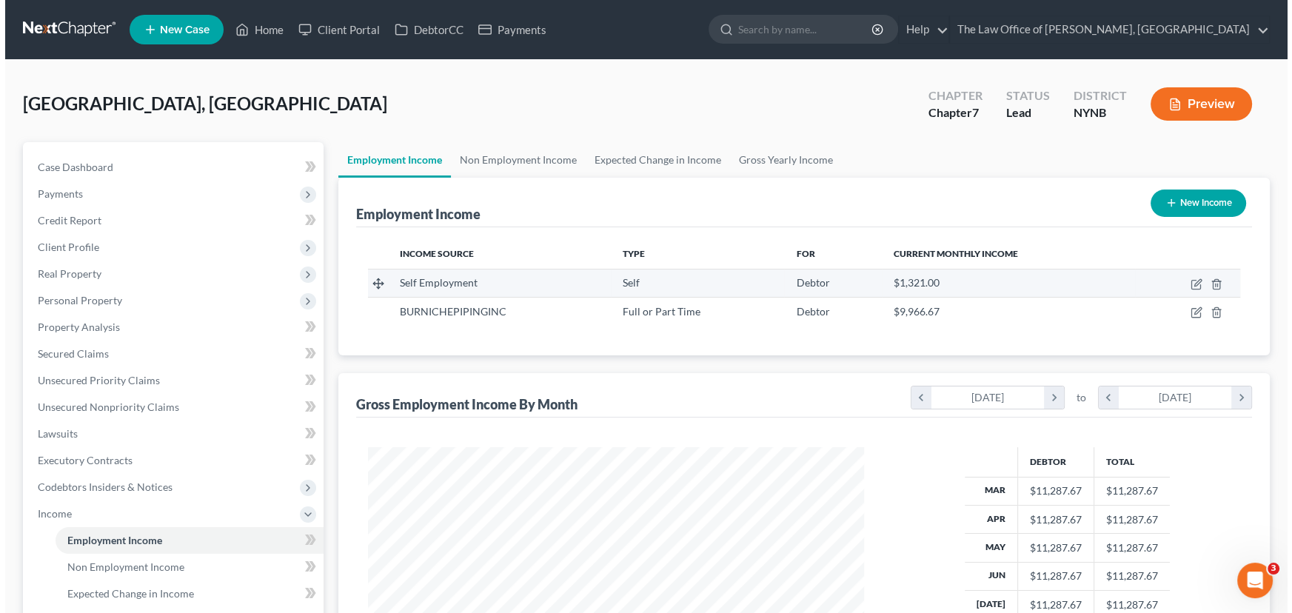
scroll to position [265, 526]
click at [1190, 281] on icon "button" at bounding box center [1191, 284] width 12 height 12
select select "1"
select select "0"
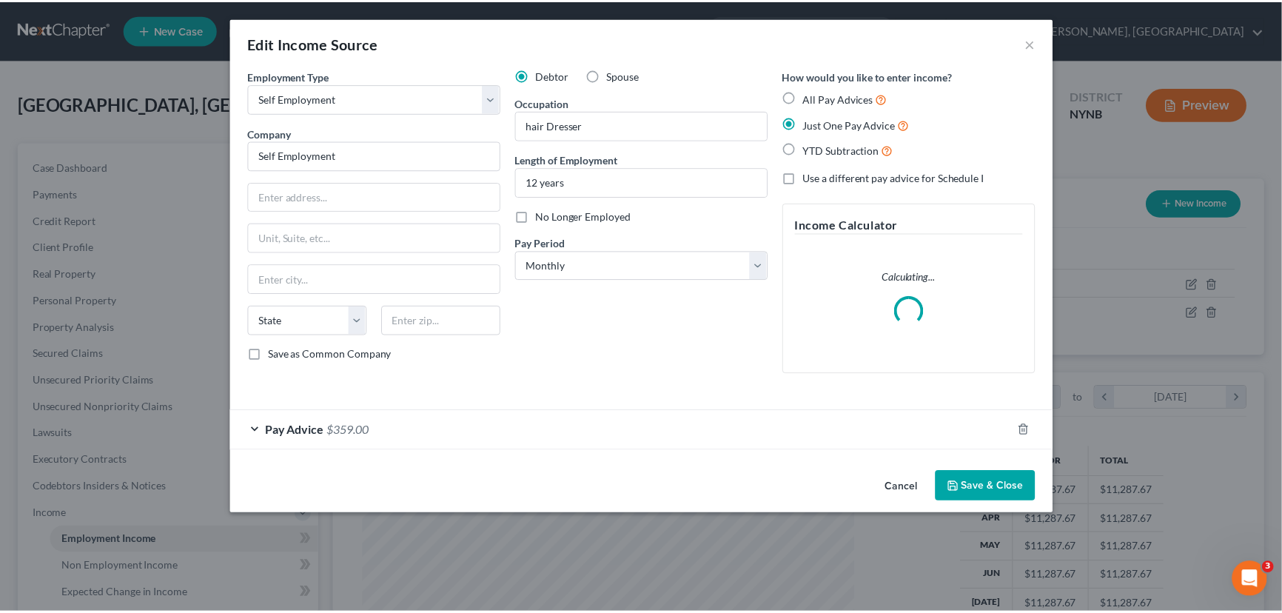
scroll to position [265, 530]
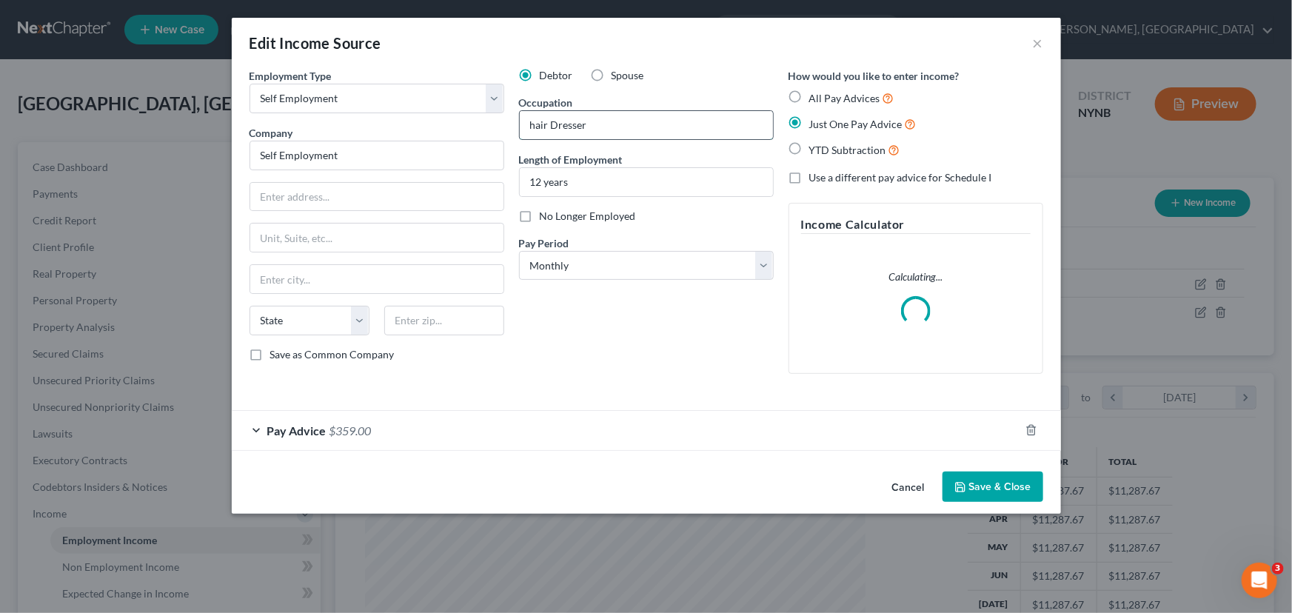
click at [537, 123] on input "hair Dresser" at bounding box center [646, 125] width 253 height 28
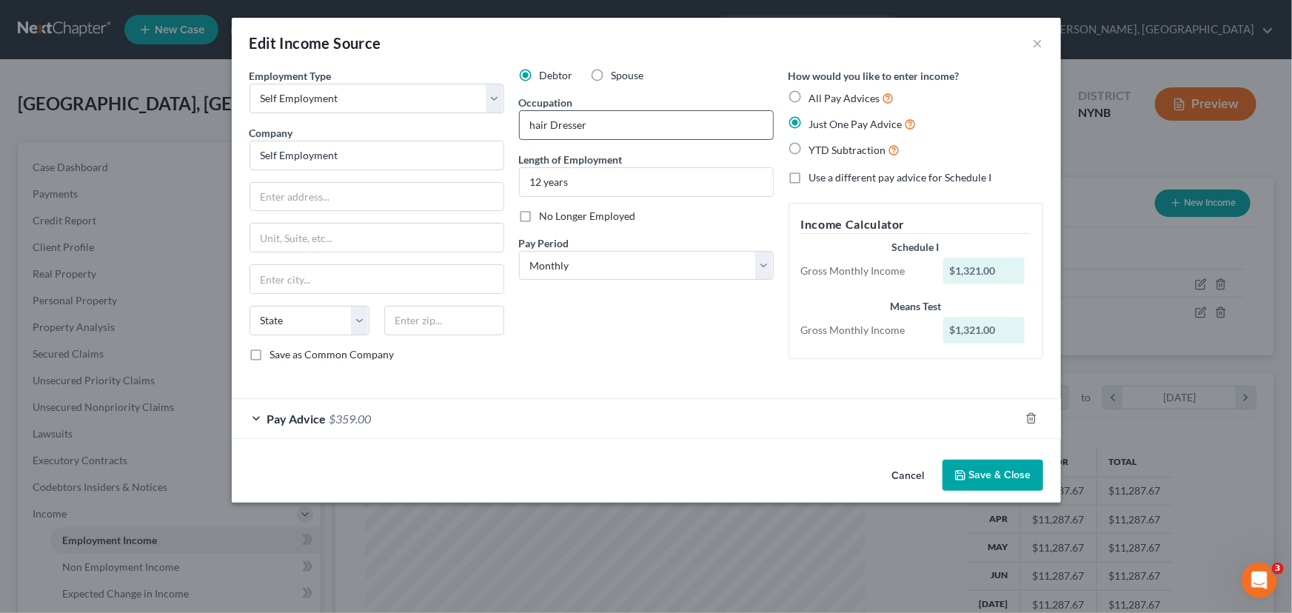
type input "Hair Dresser"
click at [1001, 471] on button "Save & Close" at bounding box center [992, 475] width 101 height 31
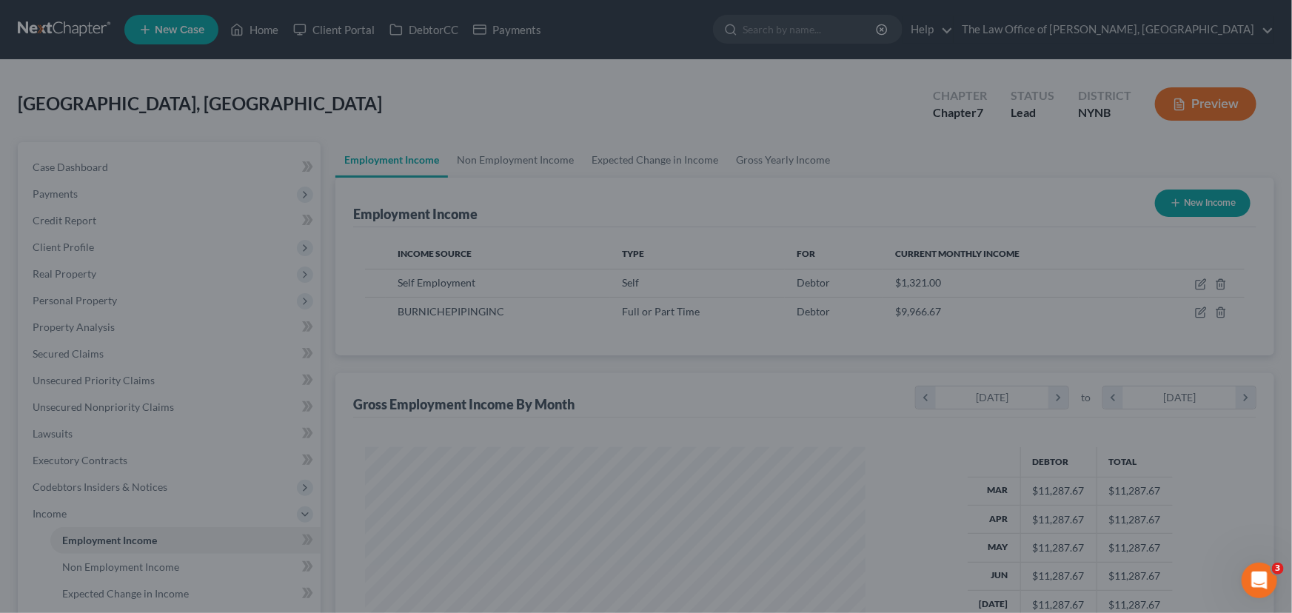
scroll to position [739918, 739657]
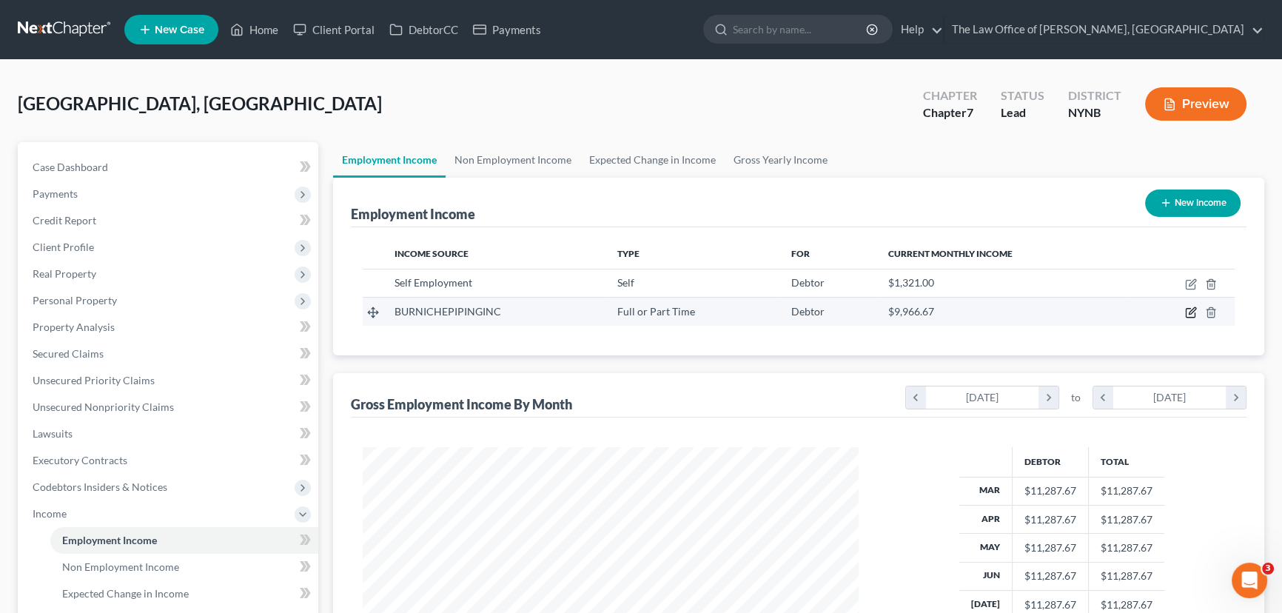
click at [1191, 311] on icon "button" at bounding box center [1191, 312] width 12 height 12
select select "0"
select select "35"
select select "3"
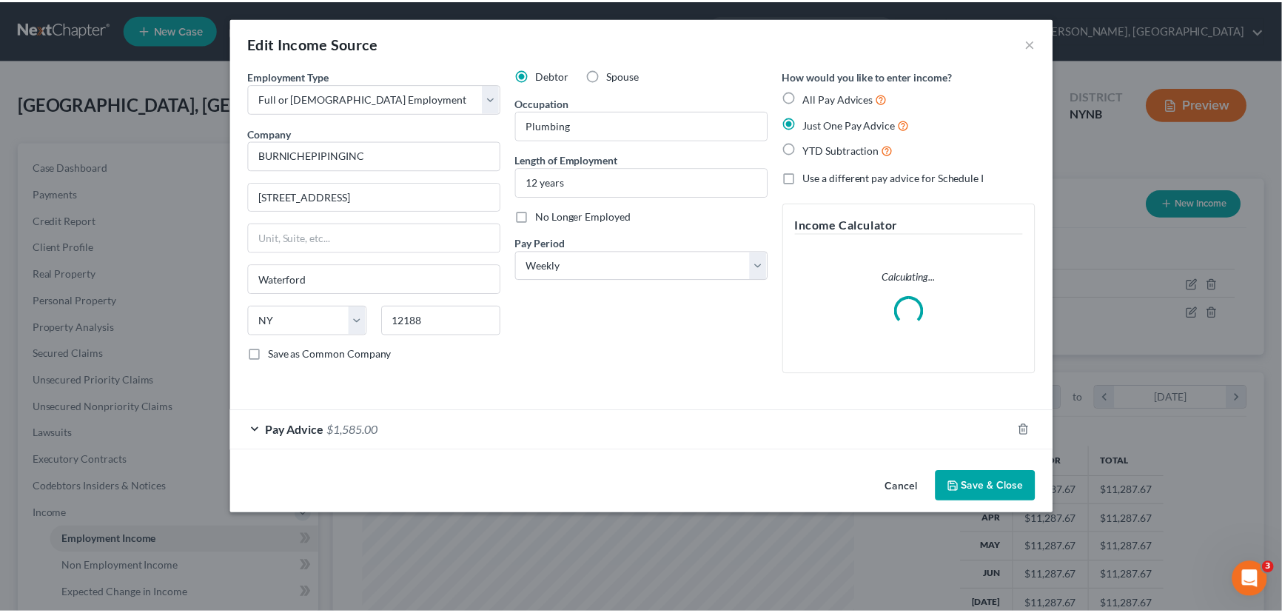
scroll to position [265, 530]
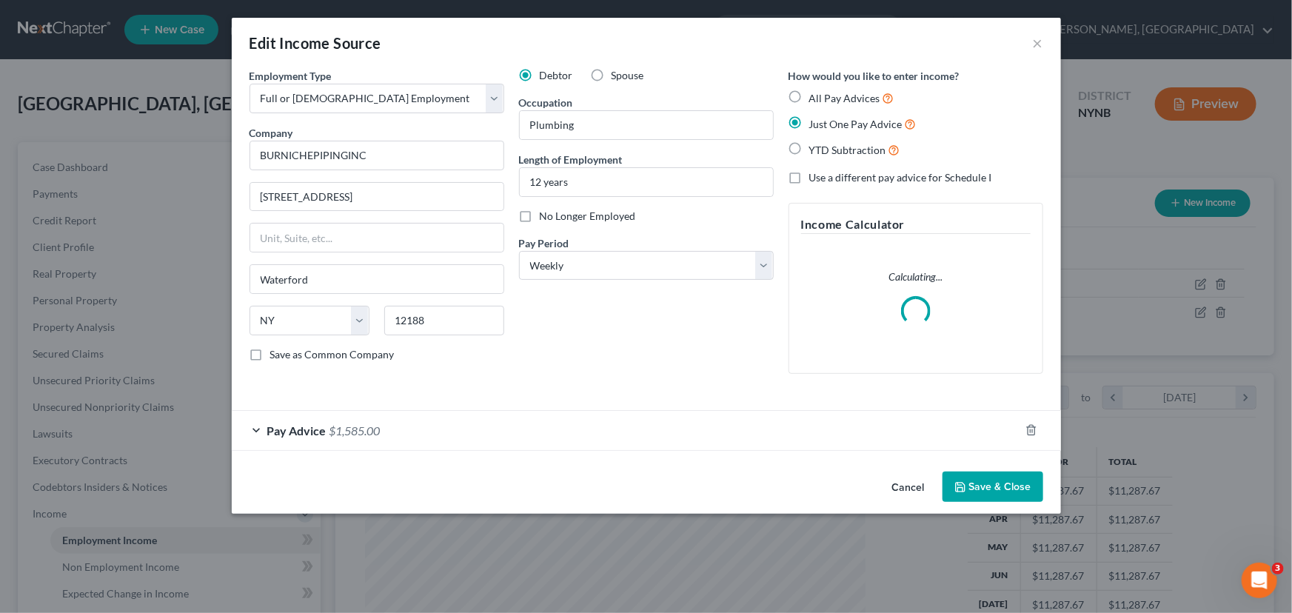
click at [611, 72] on label "Spouse" at bounding box center [627, 75] width 33 height 15
click at [617, 72] on input "Spouse" at bounding box center [622, 73] width 10 height 10
radio input "true"
click at [1018, 489] on button "Save & Close" at bounding box center [992, 486] width 101 height 31
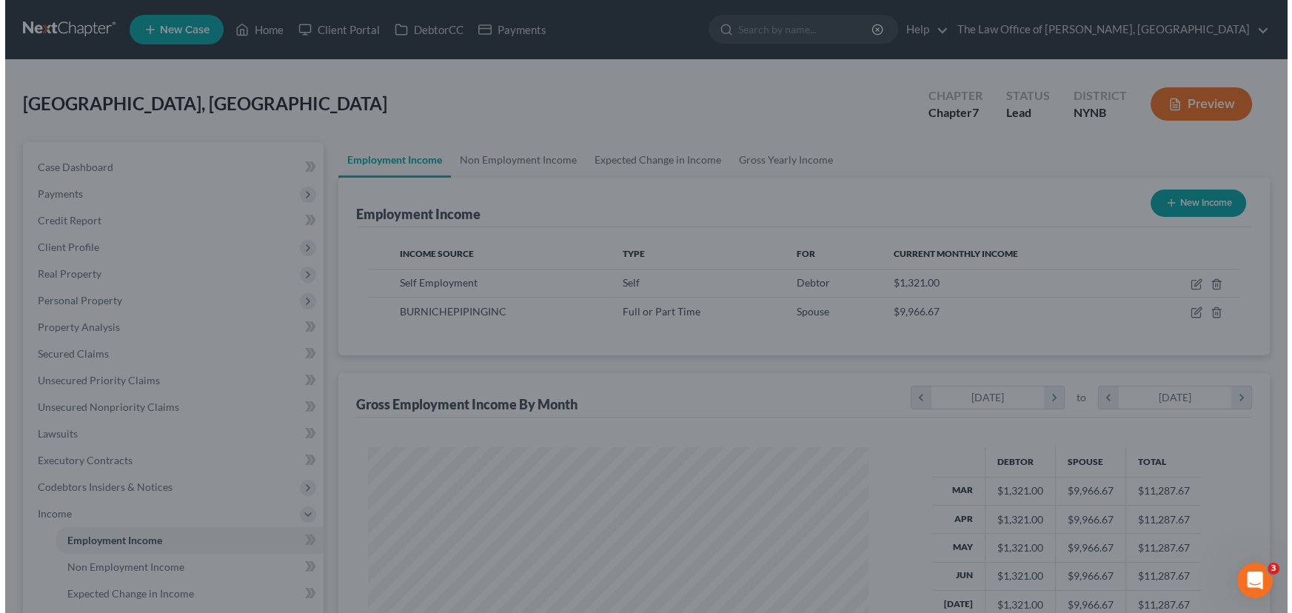
scroll to position [739918, 739657]
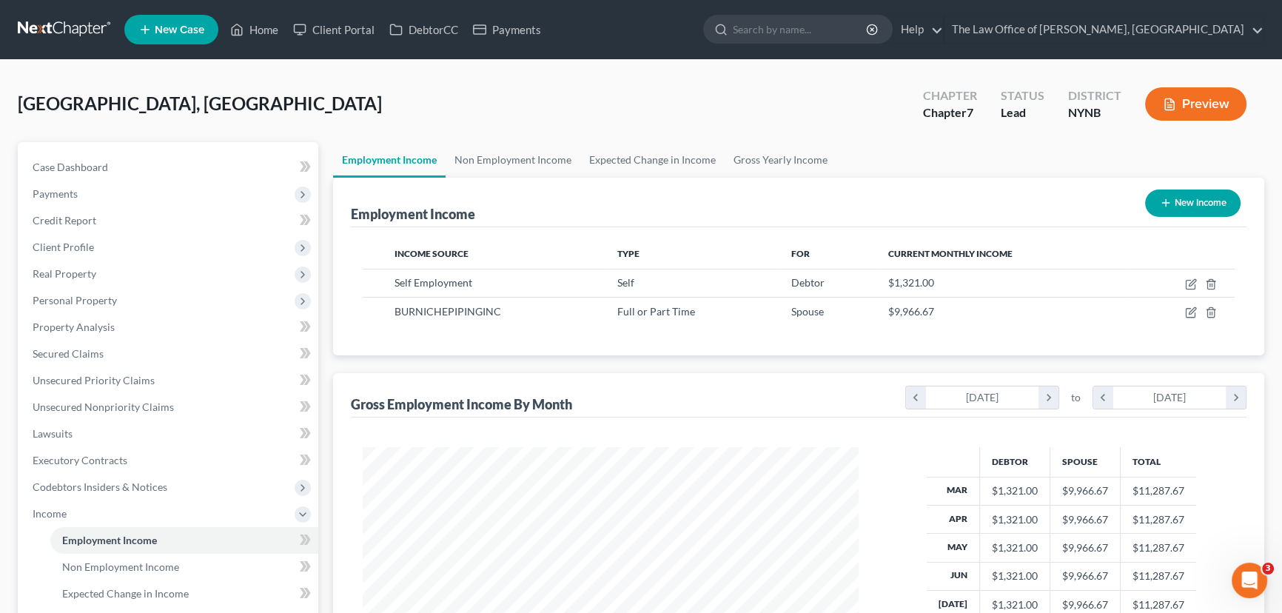
click at [1187, 100] on button "Preview" at bounding box center [1195, 103] width 101 height 33
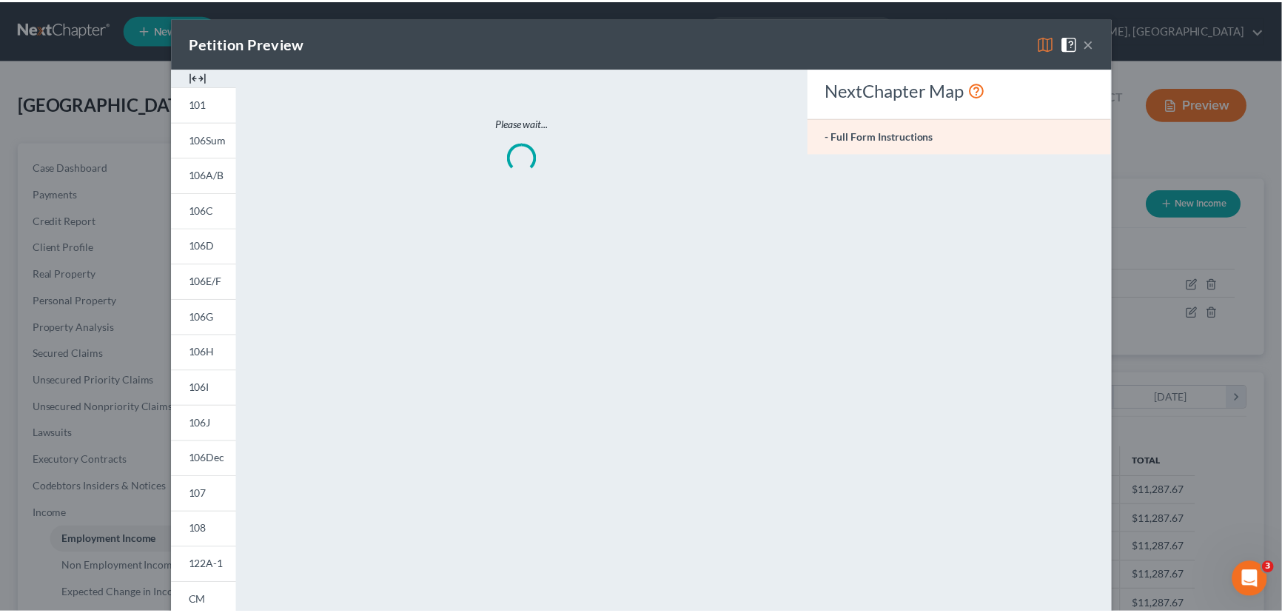
scroll to position [265, 530]
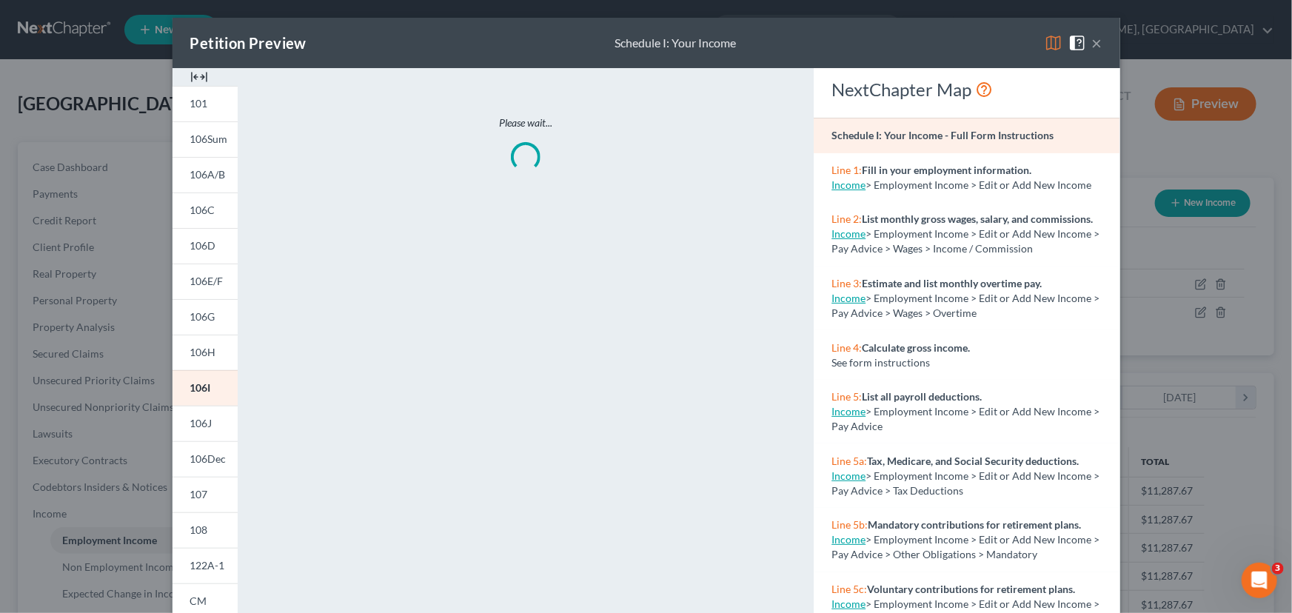
click at [198, 79] on img at bounding box center [199, 77] width 18 height 18
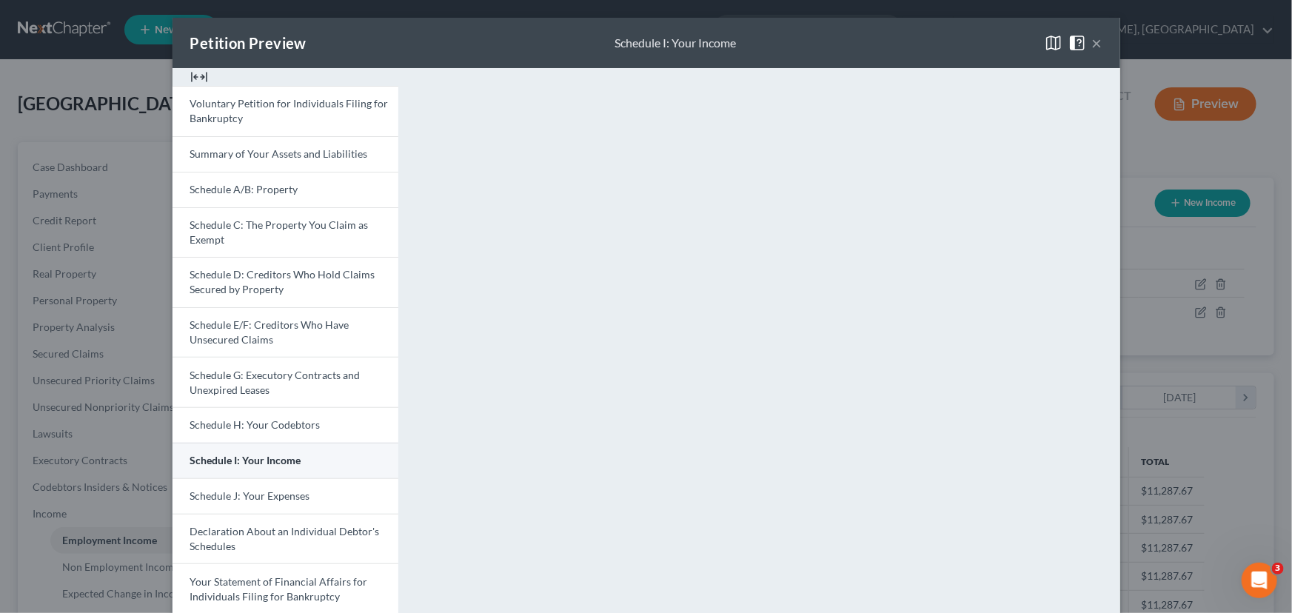
click at [244, 454] on span "Schedule I: Your Income" at bounding box center [245, 460] width 111 height 13
click at [1121, 148] on div "<object ng-attr-data='https://nextchapter-prod.s3.amazonaws.com/pdfs/c0a68d78-2…" at bounding box center [767, 492] width 722 height 848
click at [1092, 42] on button "×" at bounding box center [1097, 43] width 10 height 18
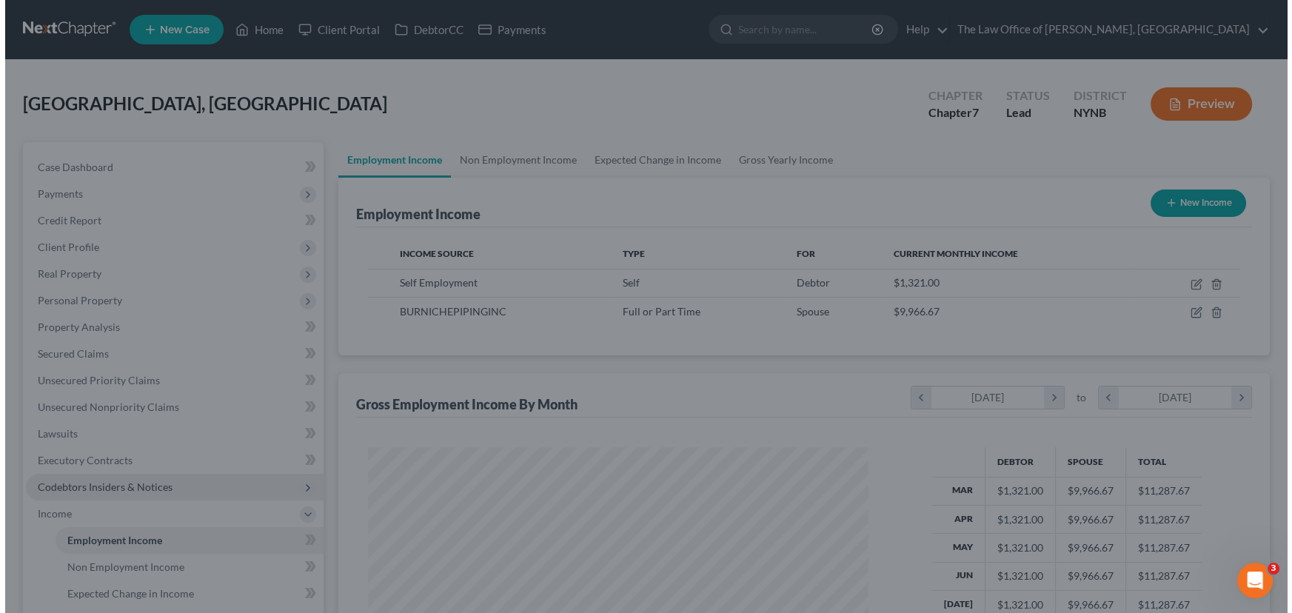
scroll to position [739918, 739657]
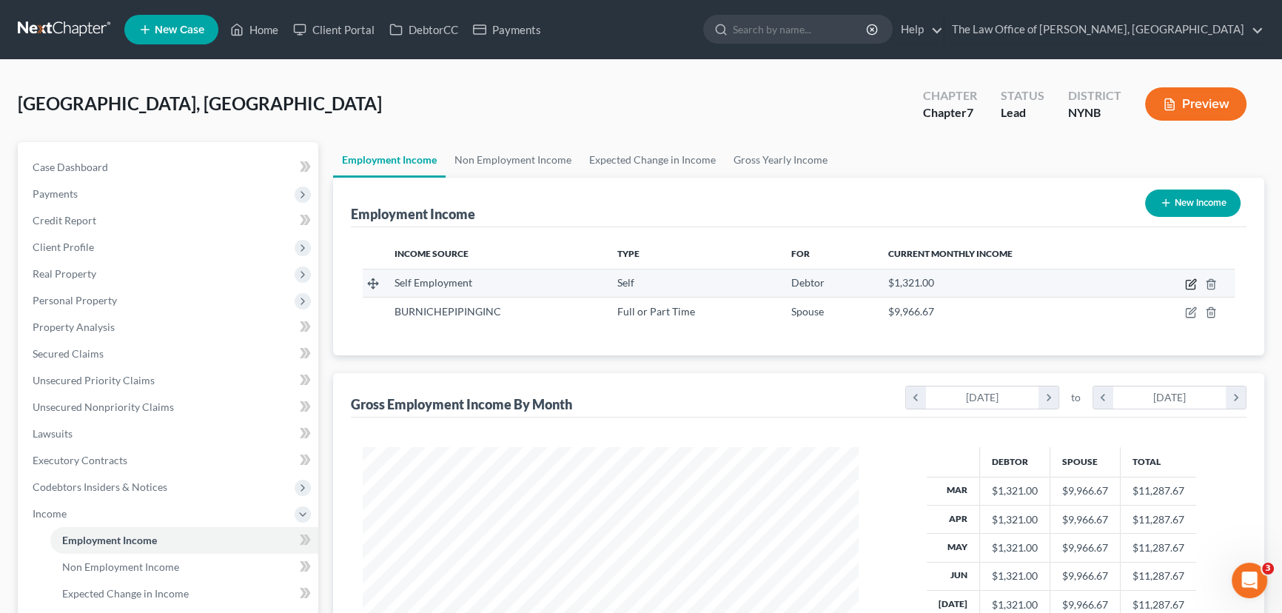
click at [1187, 281] on icon "button" at bounding box center [1191, 284] width 12 height 12
select select "1"
select select "0"
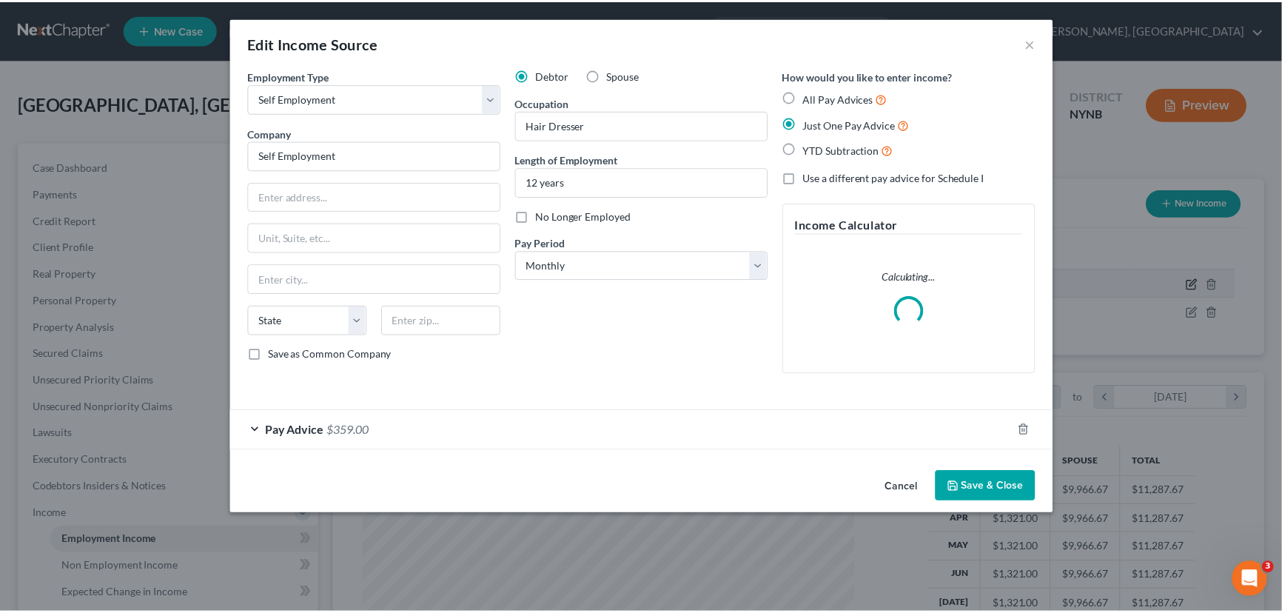
scroll to position [265, 530]
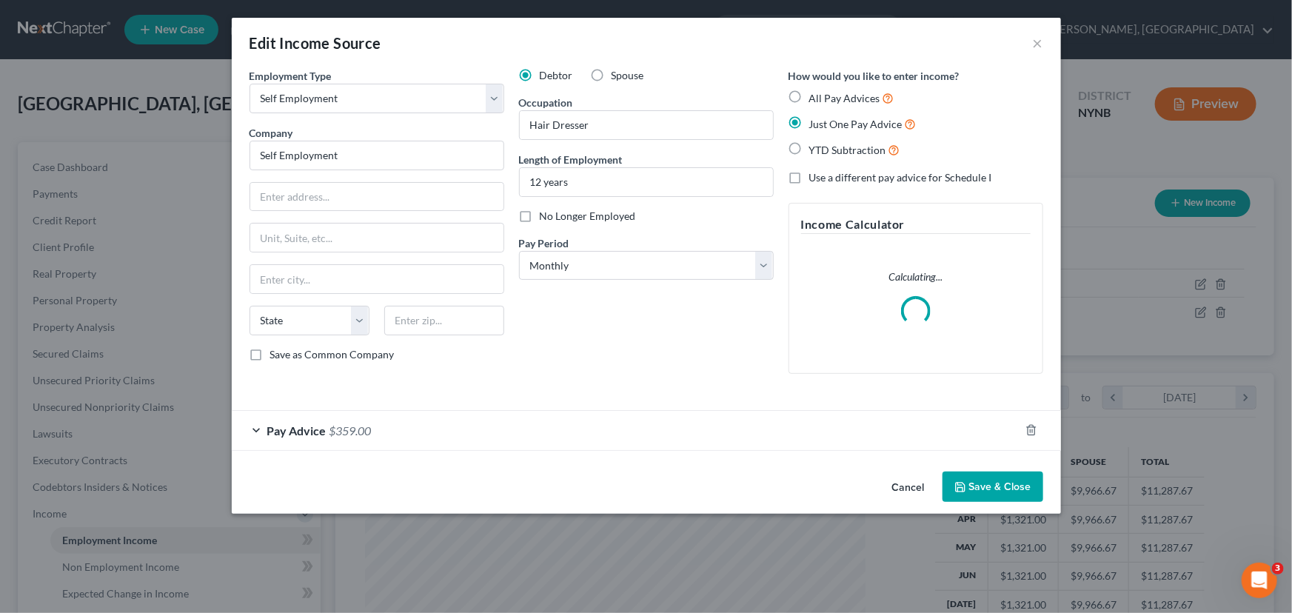
click at [622, 423] on div "Pay Advice $359.00" at bounding box center [626, 430] width 788 height 39
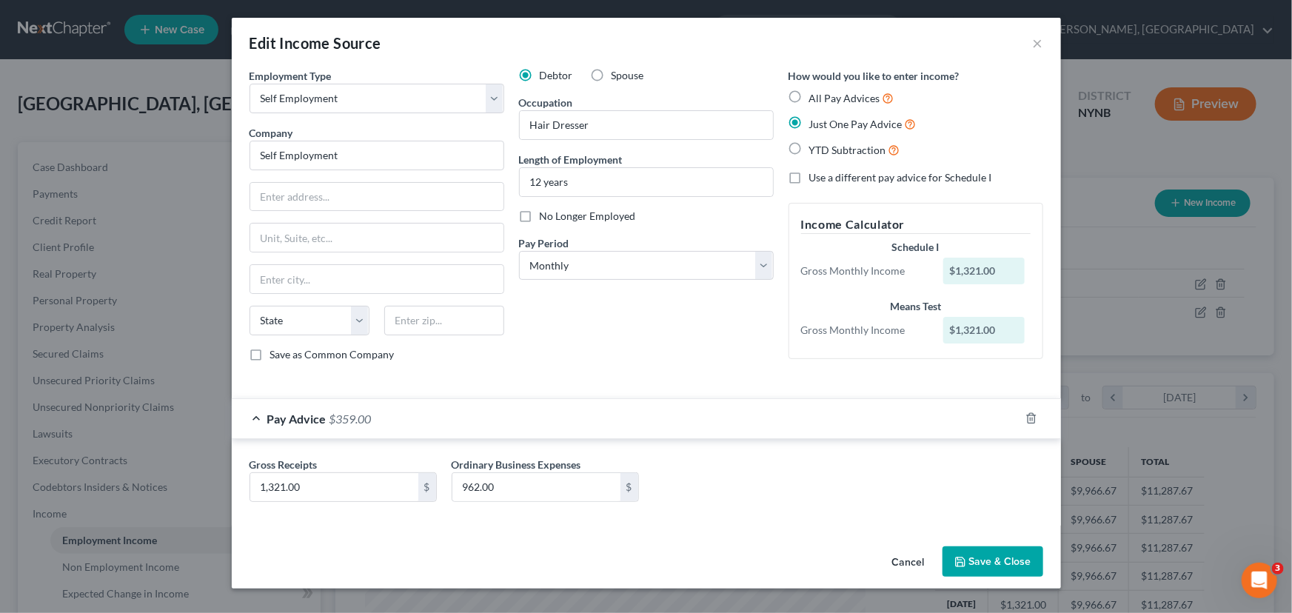
click at [976, 566] on button "Save & Close" at bounding box center [992, 561] width 101 height 31
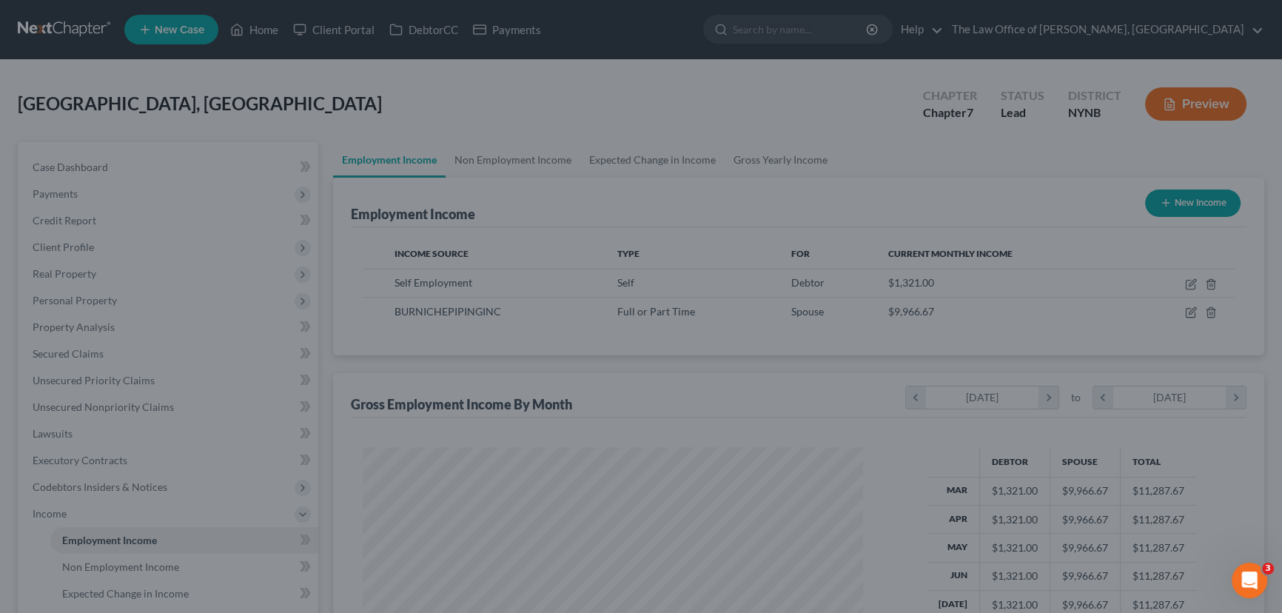
scroll to position [739918, 739657]
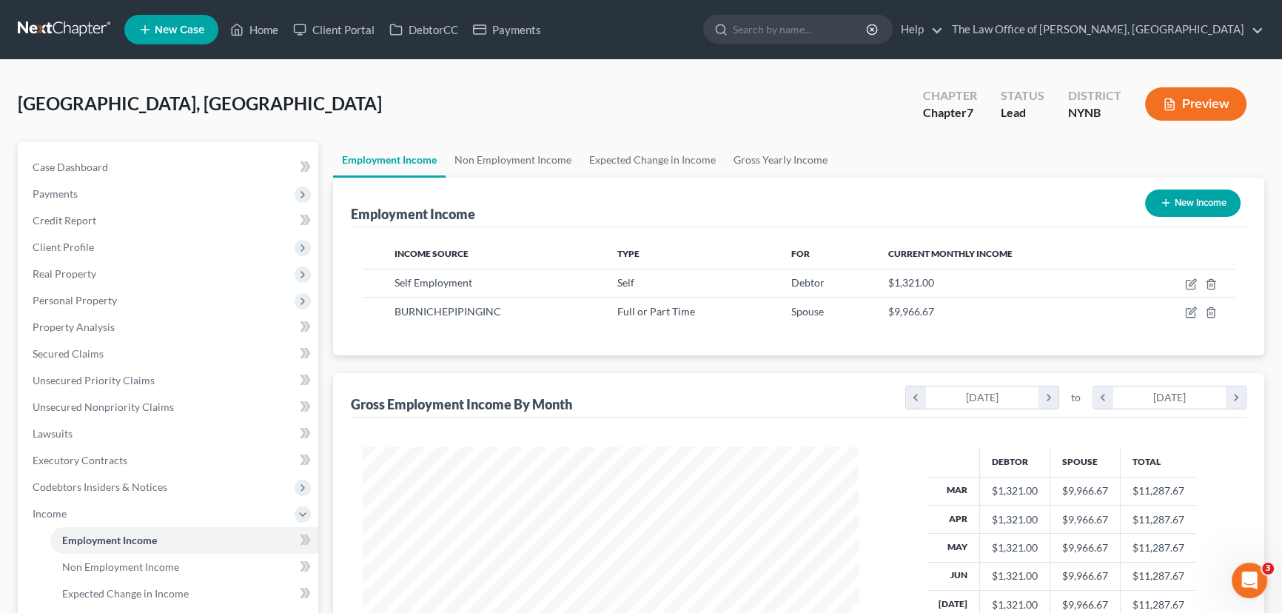
click at [1199, 98] on button "Preview" at bounding box center [1195, 103] width 101 height 33
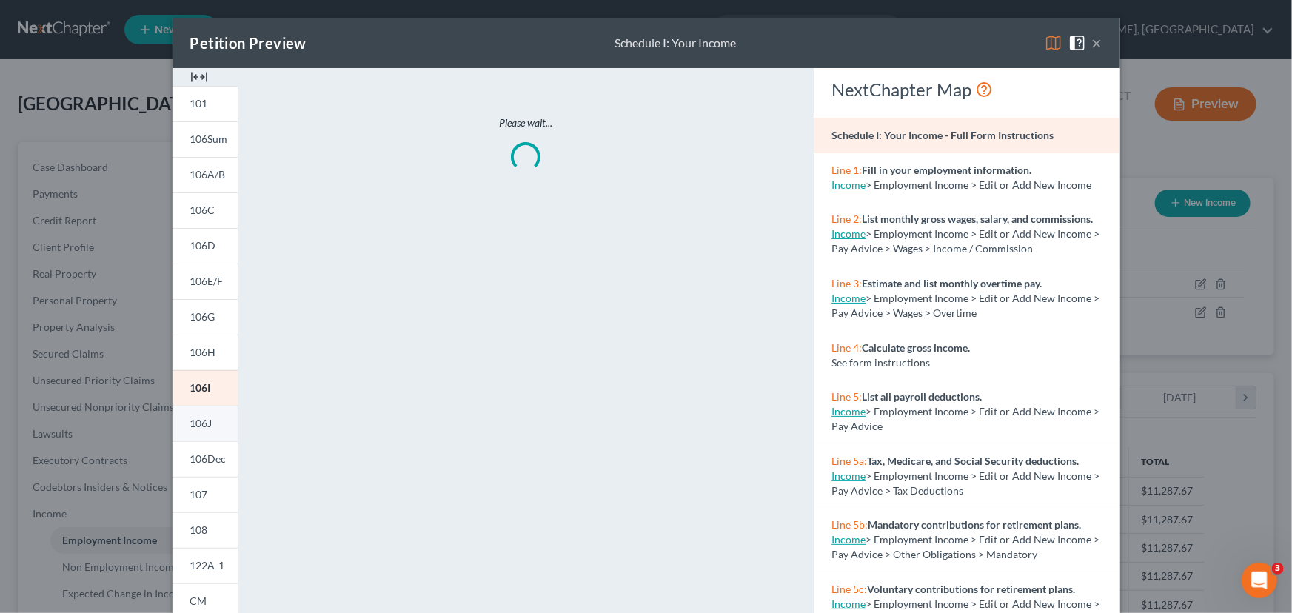
click at [207, 425] on span "106J" at bounding box center [201, 423] width 22 height 13
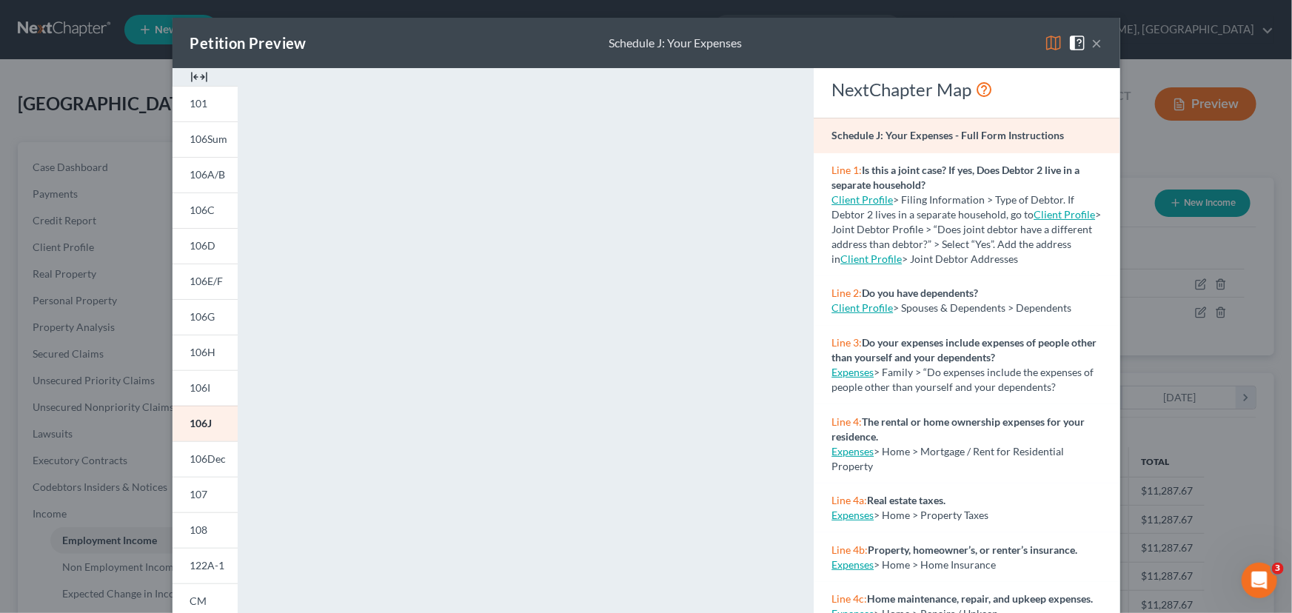
click at [192, 75] on img at bounding box center [199, 77] width 18 height 18
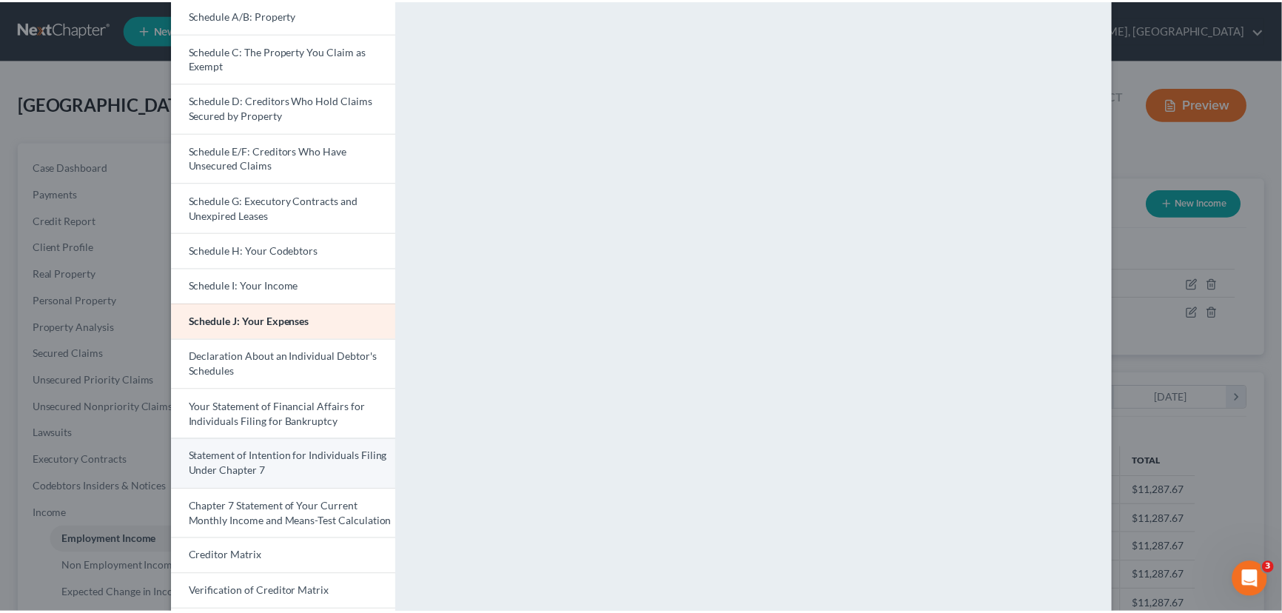
scroll to position [201, 0]
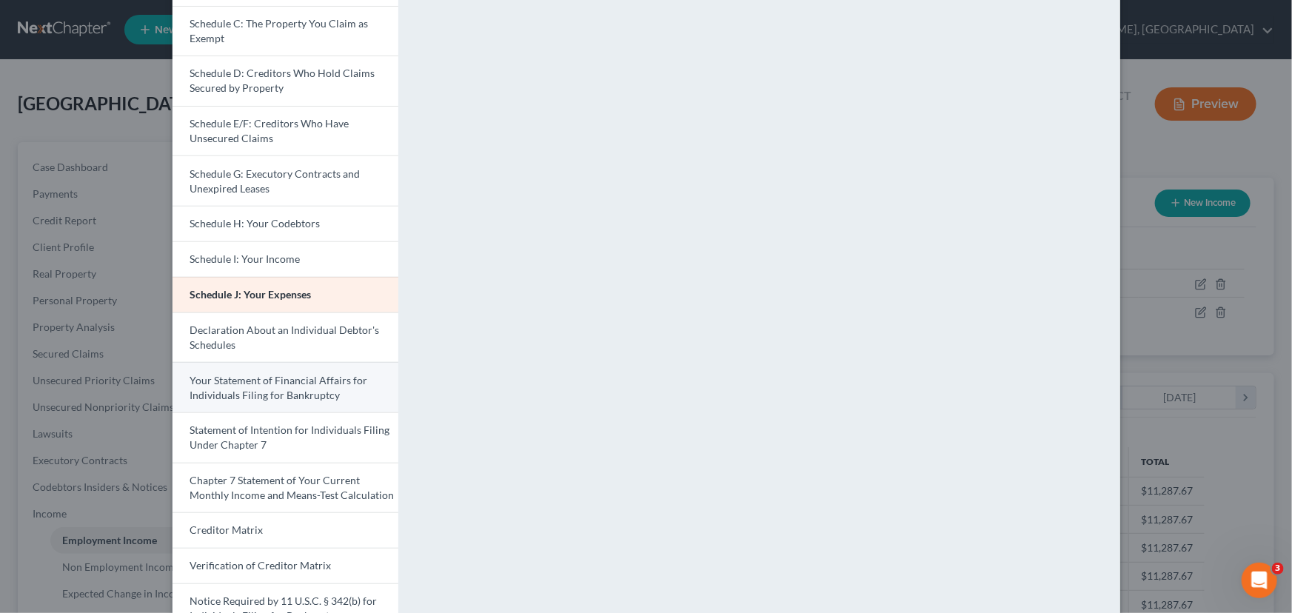
click at [253, 377] on span "Your Statement of Financial Affairs for Individuals Filing for Bankruptcy" at bounding box center [279, 387] width 178 height 27
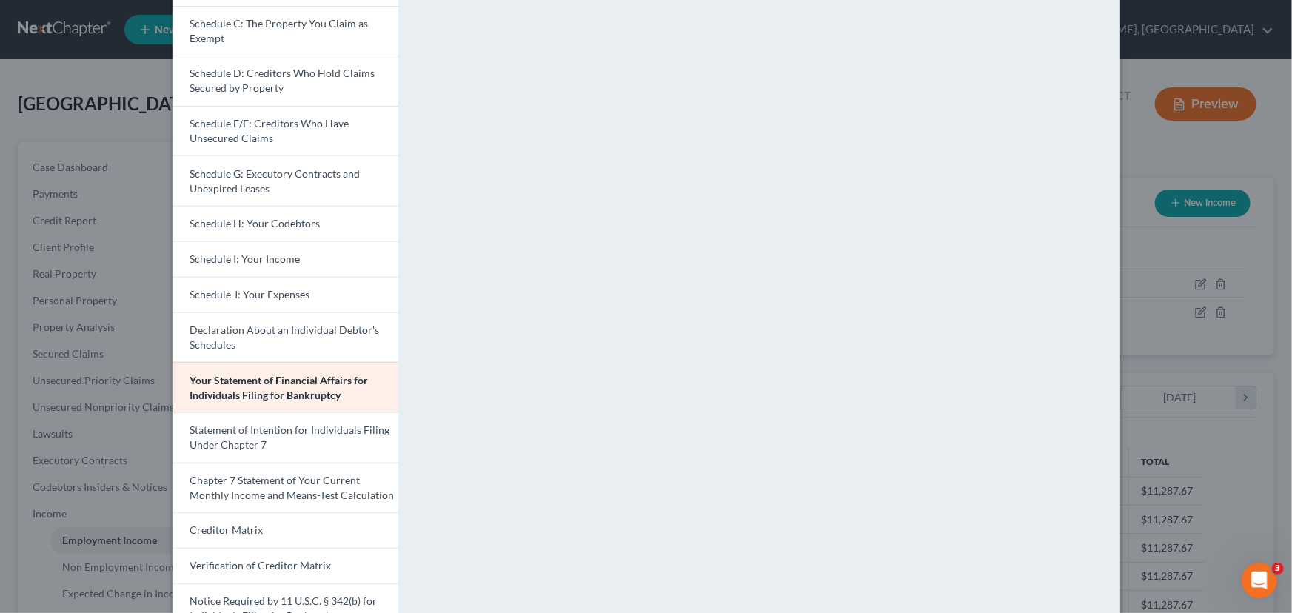
click at [95, 420] on div "Petition Preview Your Statement of Financial Affairs for Individuals Filing for…" at bounding box center [646, 306] width 1292 height 613
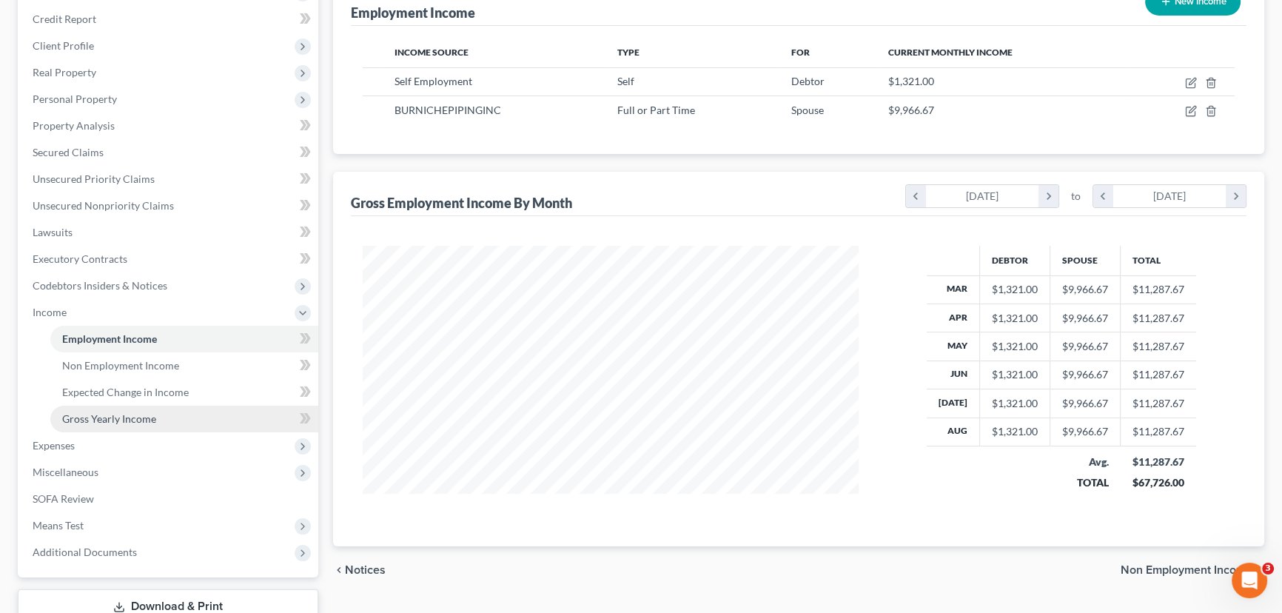
click at [110, 413] on span "Gross Yearly Income" at bounding box center [109, 418] width 94 height 13
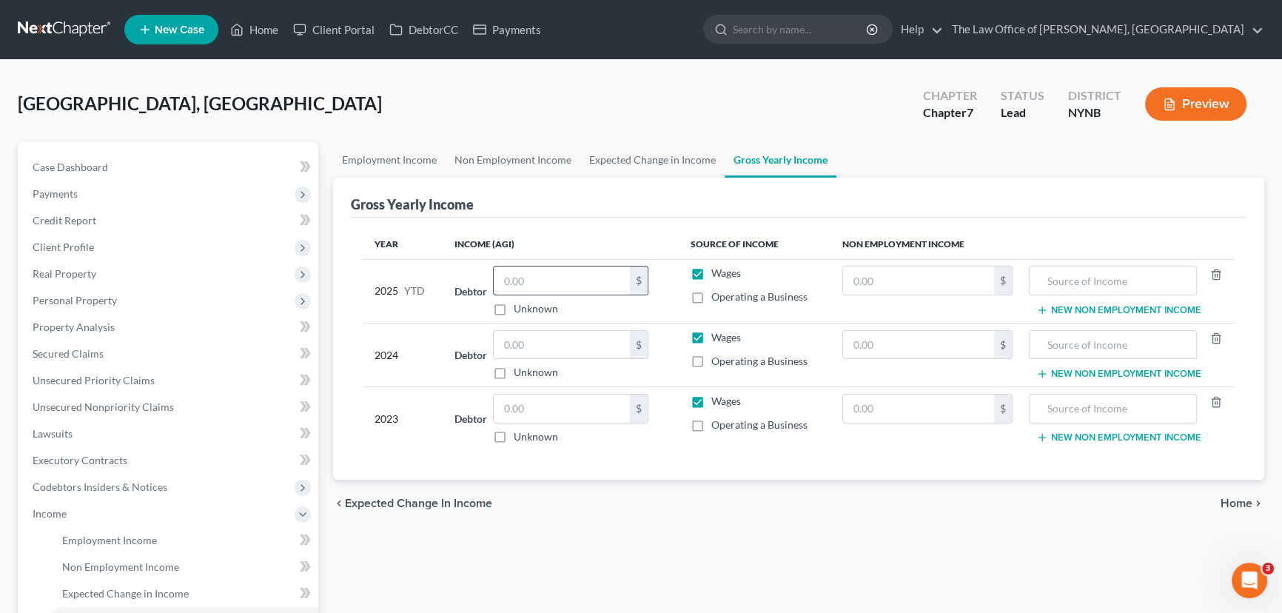
click at [548, 278] on input "text" at bounding box center [562, 280] width 136 height 28
type input "0"
click at [548, 346] on input "text" at bounding box center [562, 345] width 136 height 28
type input "119,370"
click at [571, 408] on input "text" at bounding box center [562, 409] width 136 height 28
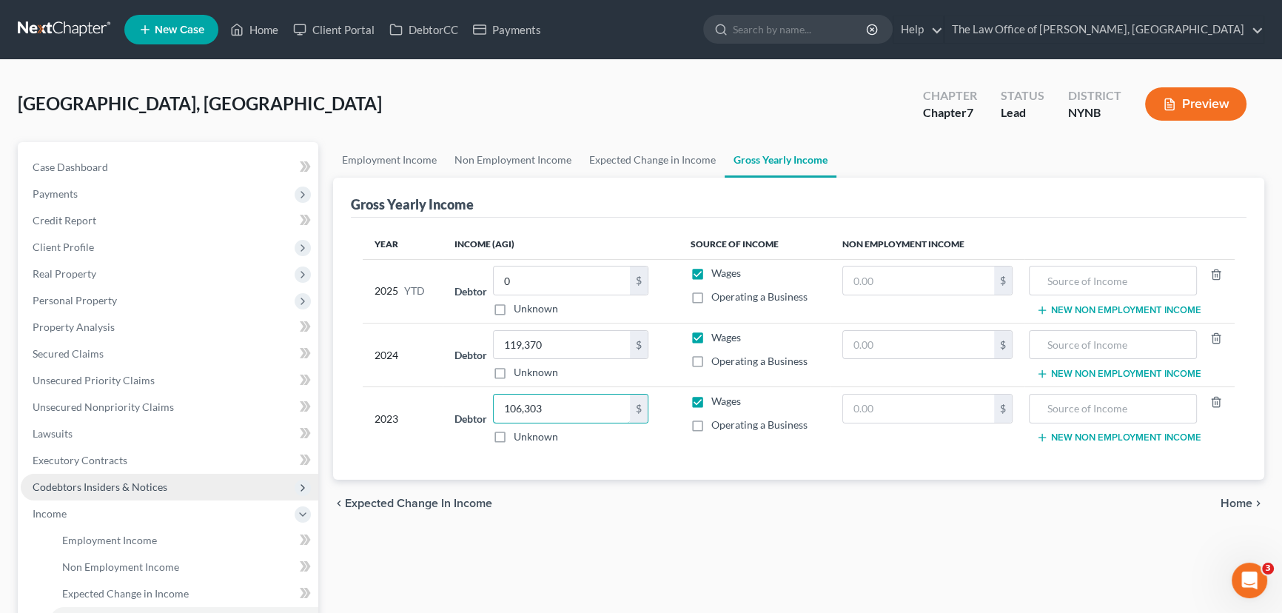
type input "106,303"
click at [118, 497] on span "Codebtors Insiders & Notices" at bounding box center [170, 487] width 298 height 27
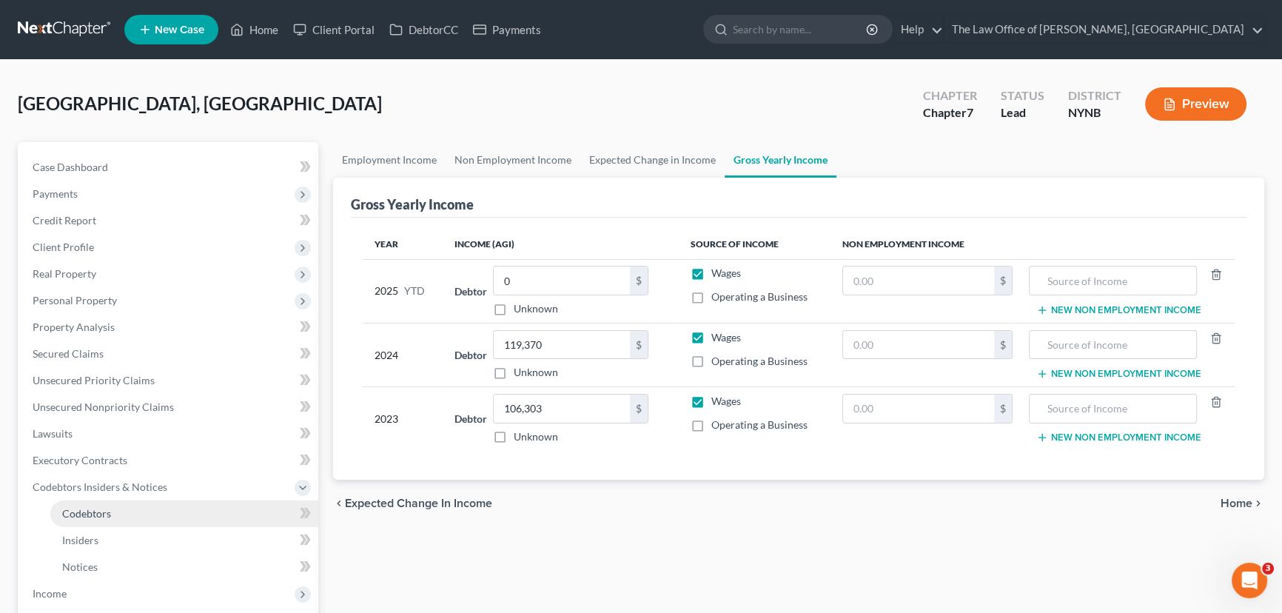
click at [68, 503] on link "Codebtors" at bounding box center [184, 513] width 268 height 27
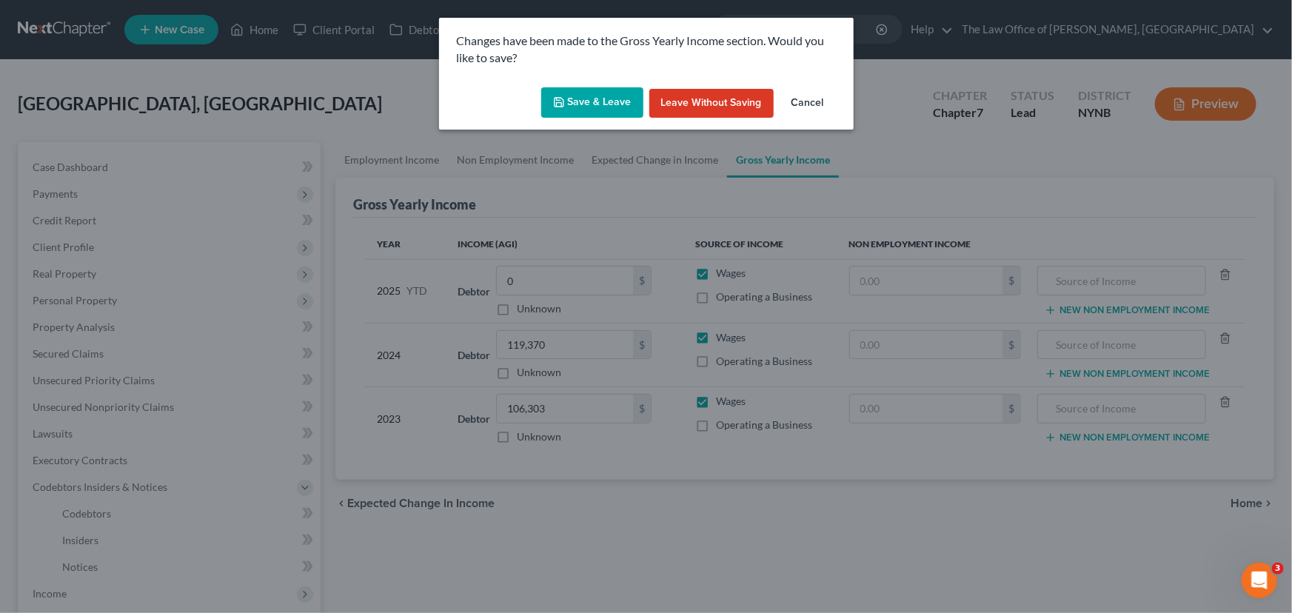
click at [582, 106] on button "Save & Leave" at bounding box center [592, 102] width 102 height 31
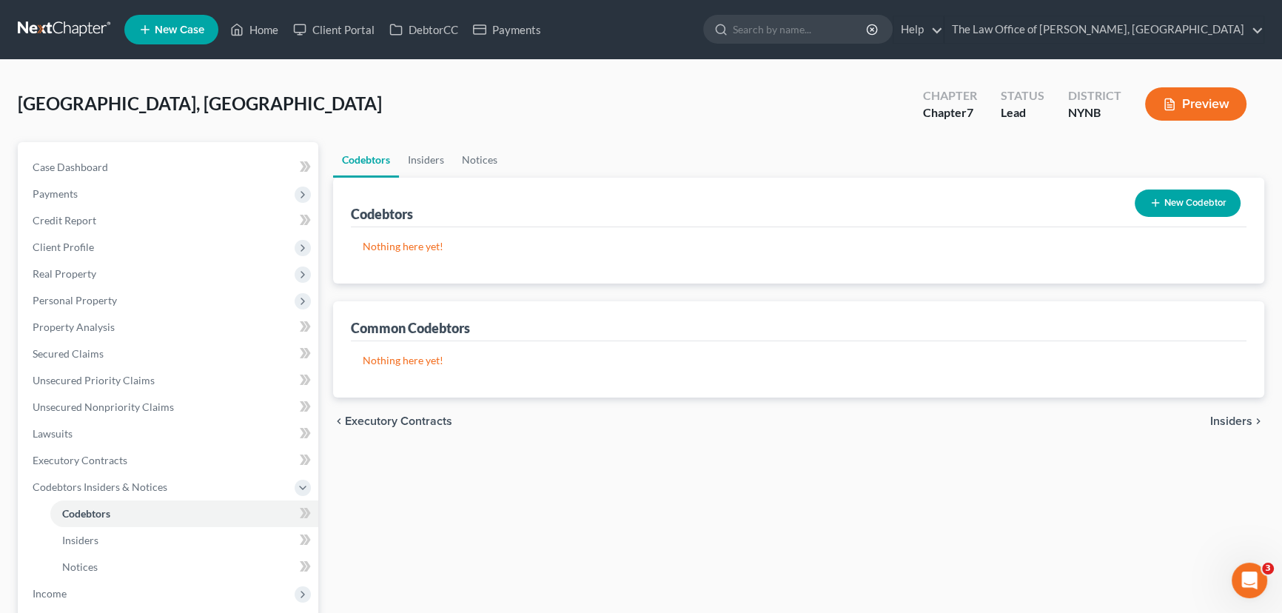
click at [1201, 98] on button "Preview" at bounding box center [1195, 103] width 101 height 33
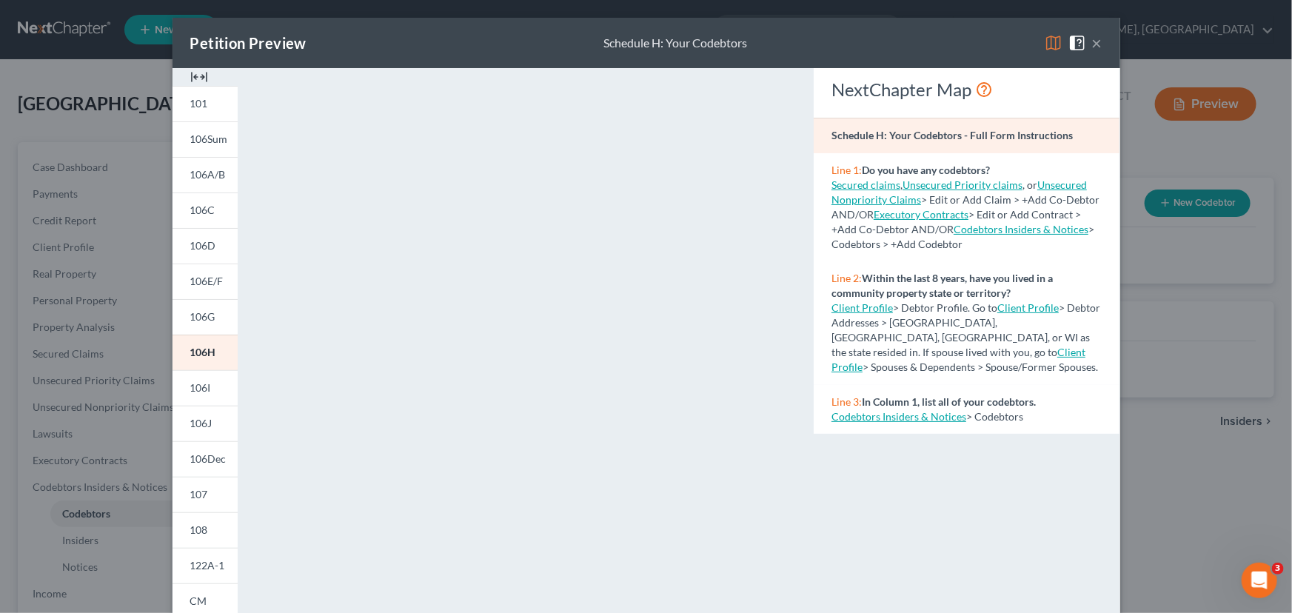
click at [195, 76] on img at bounding box center [199, 77] width 18 height 18
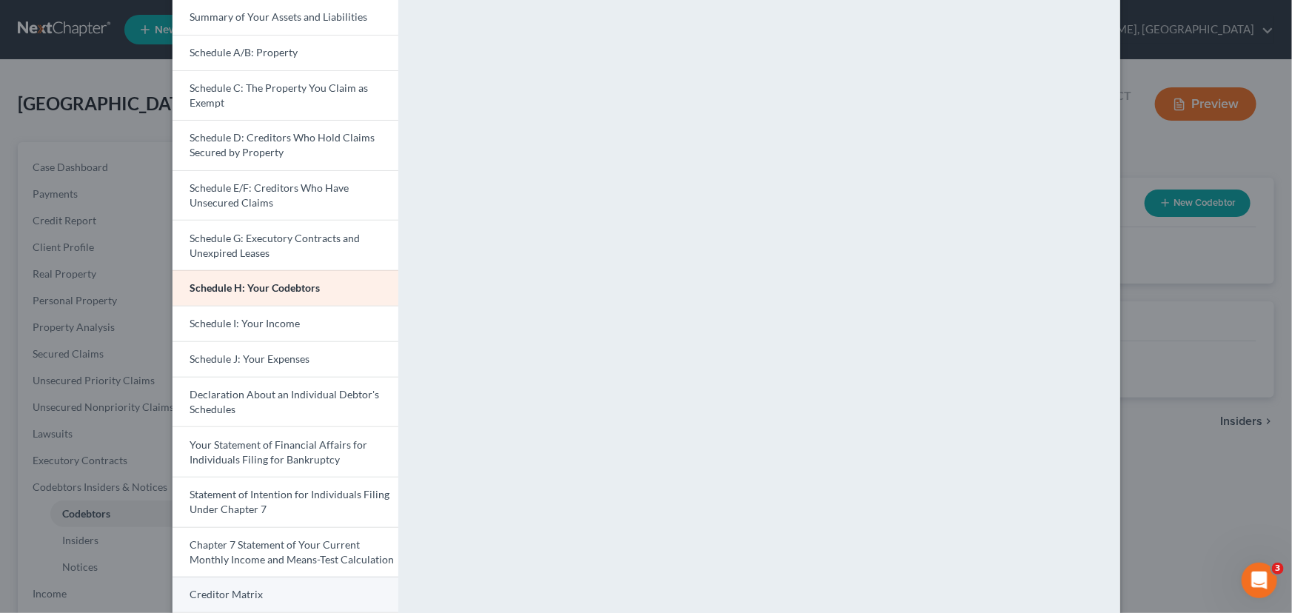
scroll to position [269, 0]
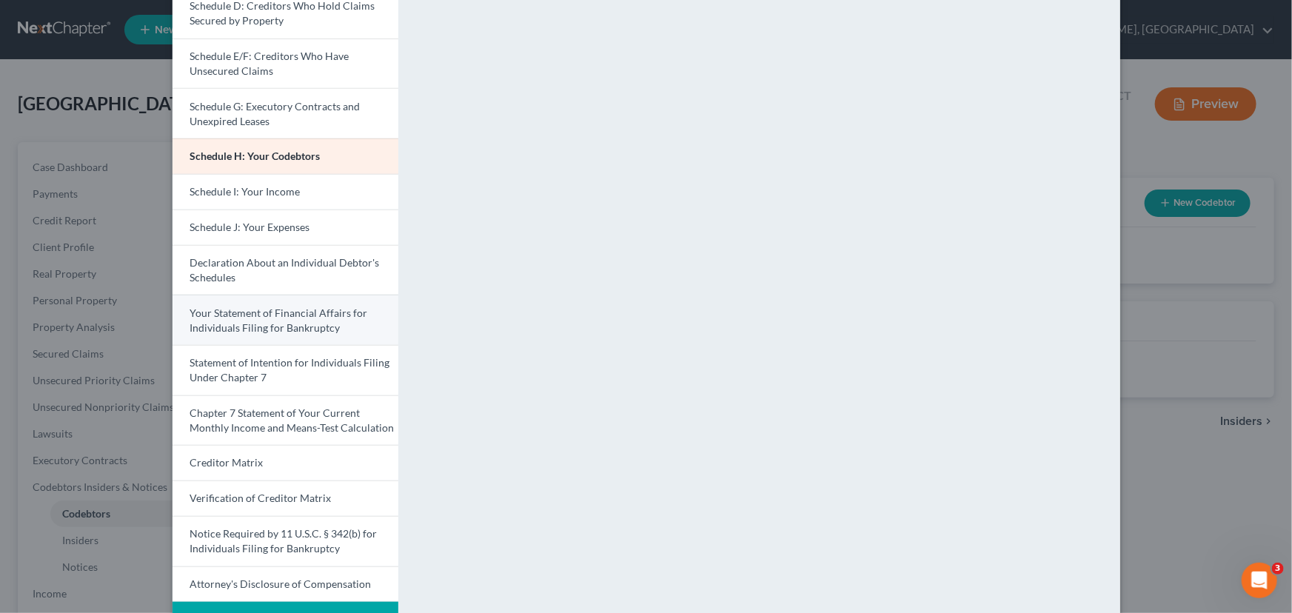
click at [293, 317] on span "Your Statement of Financial Affairs for Individuals Filing for Bankruptcy" at bounding box center [279, 319] width 178 height 27
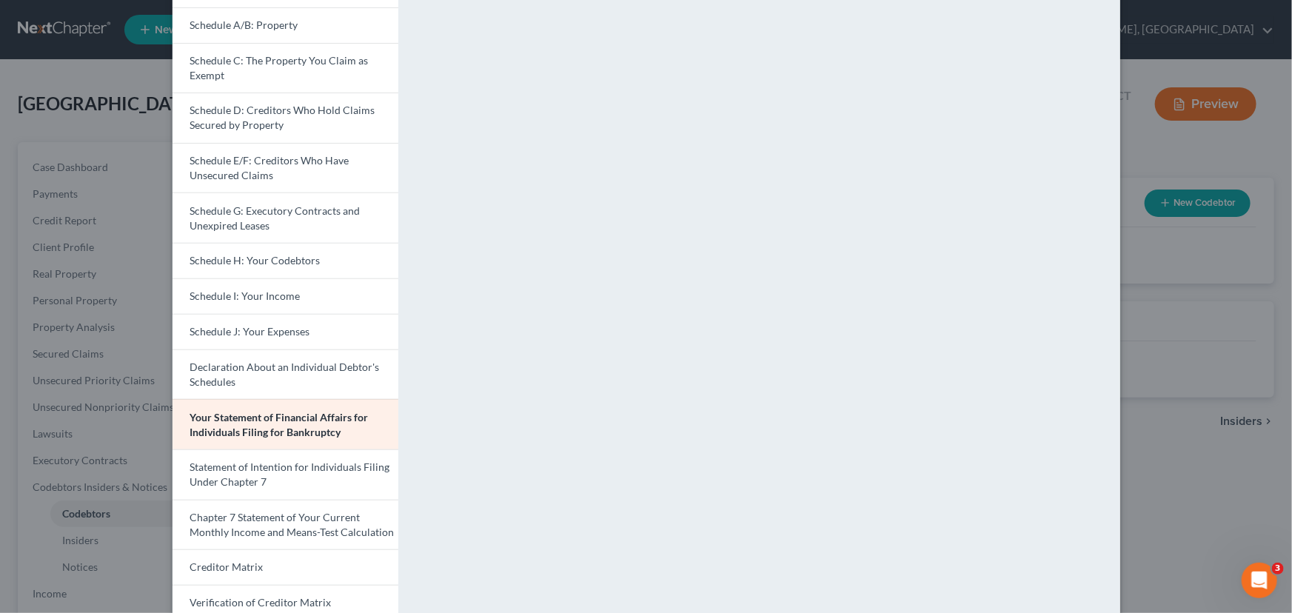
scroll to position [319, 0]
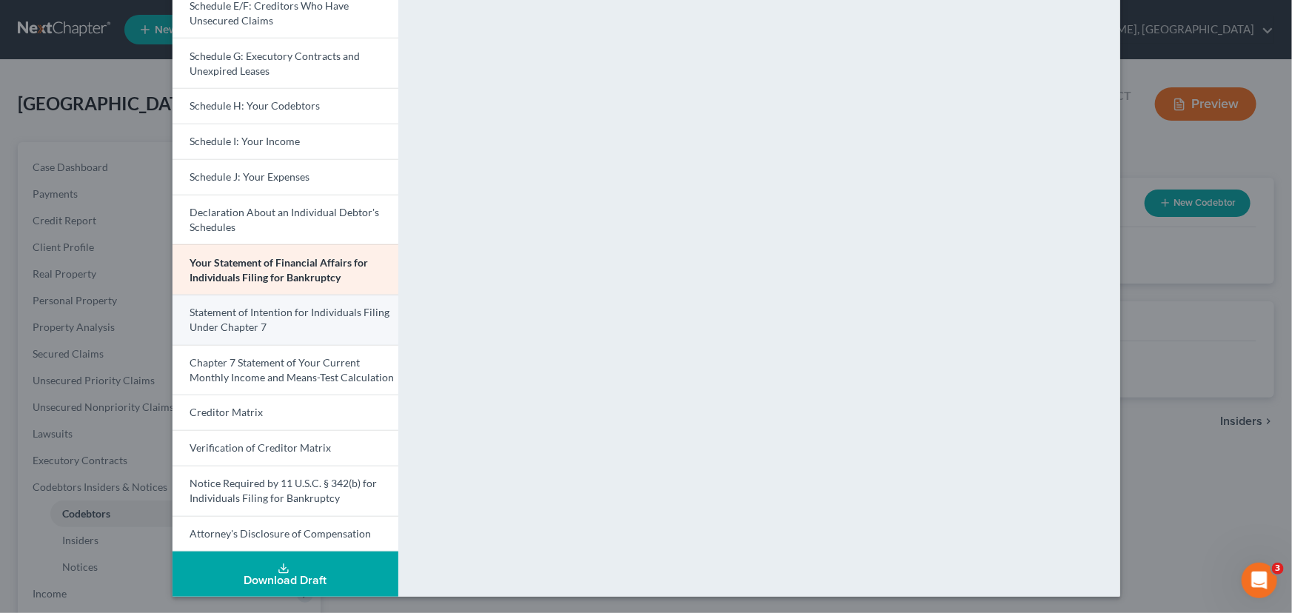
click at [291, 331] on link "Statement of Intention for Individuals Filing Under Chapter 7" at bounding box center [285, 320] width 226 height 50
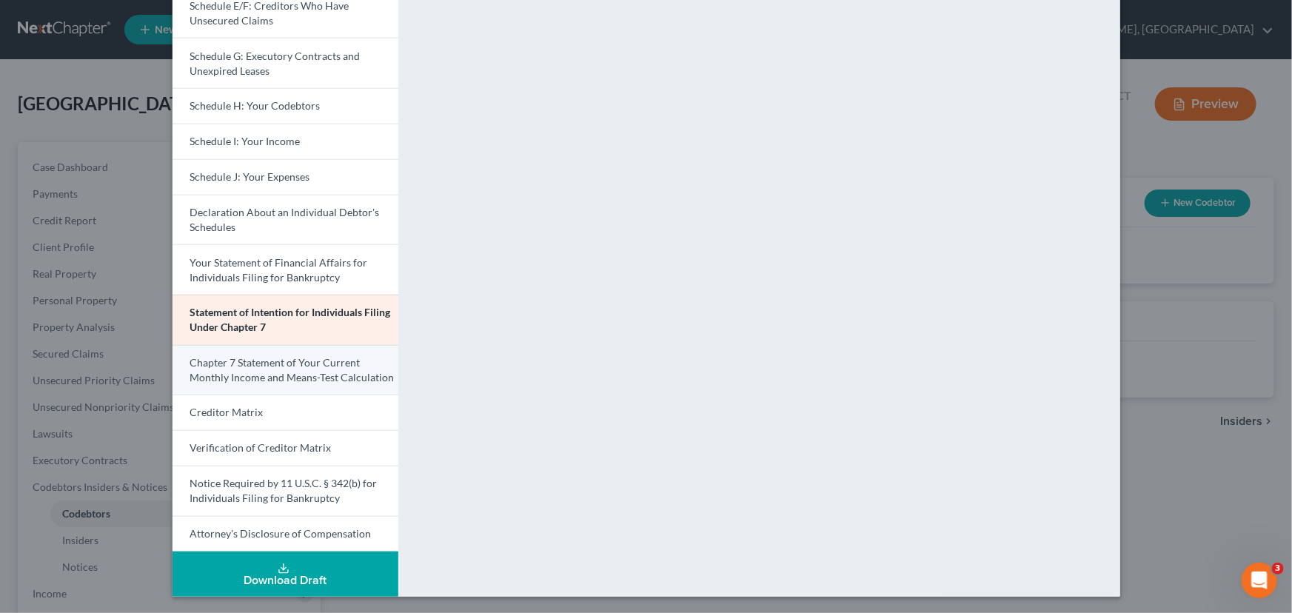
click at [292, 358] on span "Chapter 7 Statement of Your Current Monthly Income and Means-Test Calculation" at bounding box center [292, 369] width 204 height 27
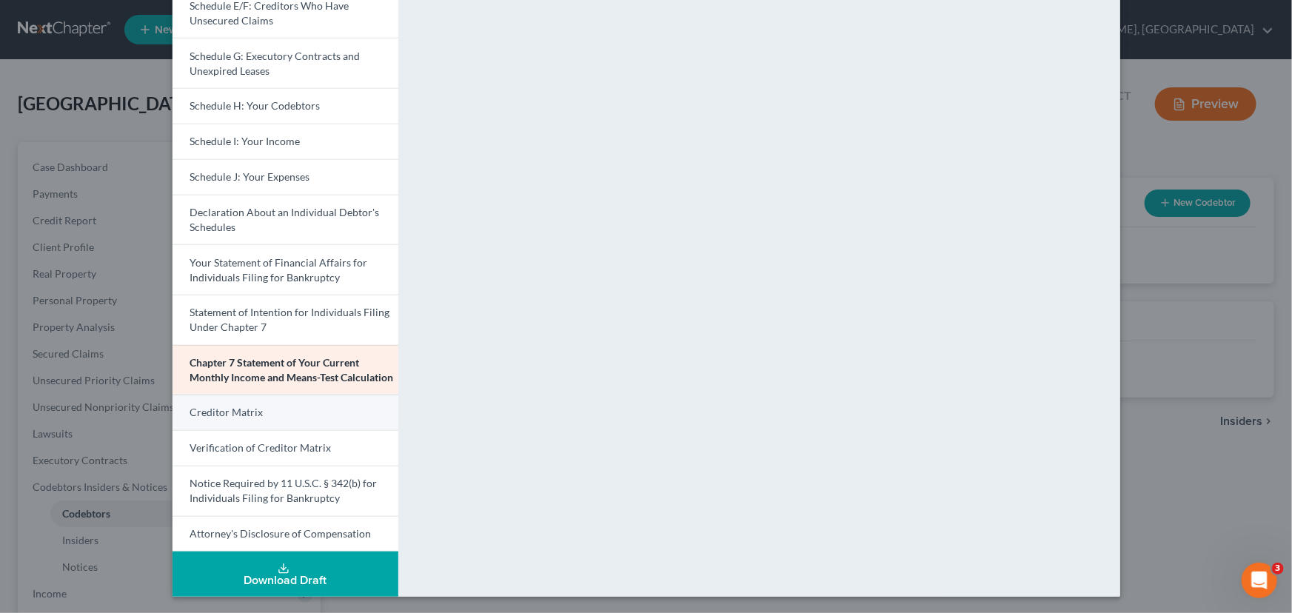
click at [218, 415] on span "Creditor Matrix" at bounding box center [226, 412] width 73 height 13
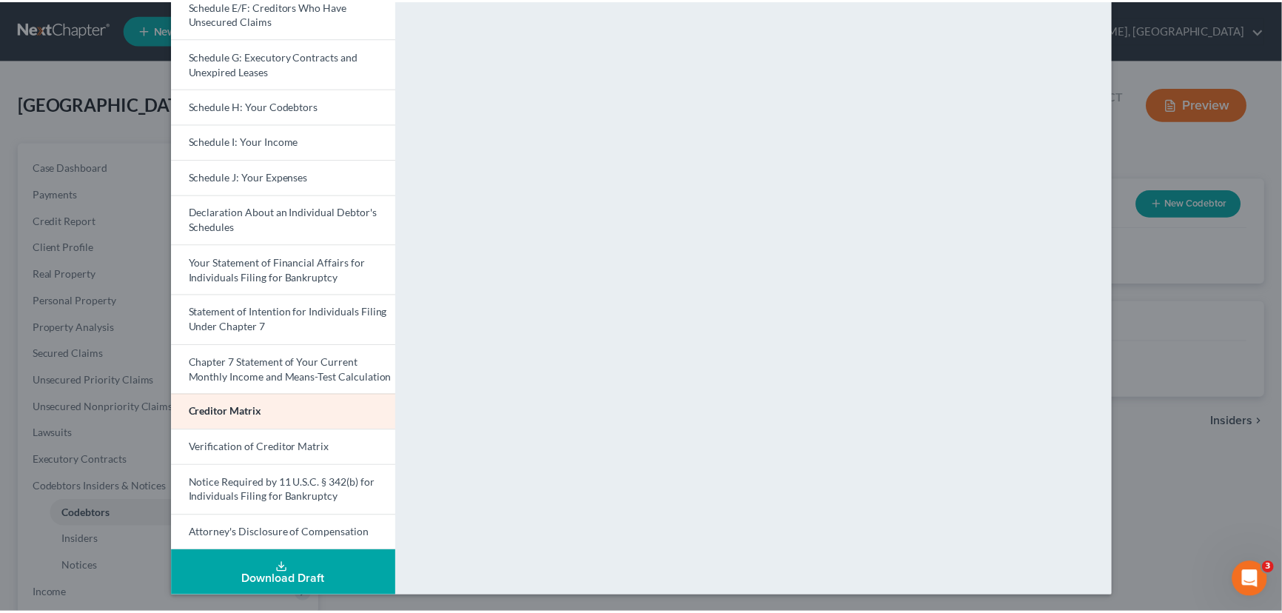
scroll to position [0, 0]
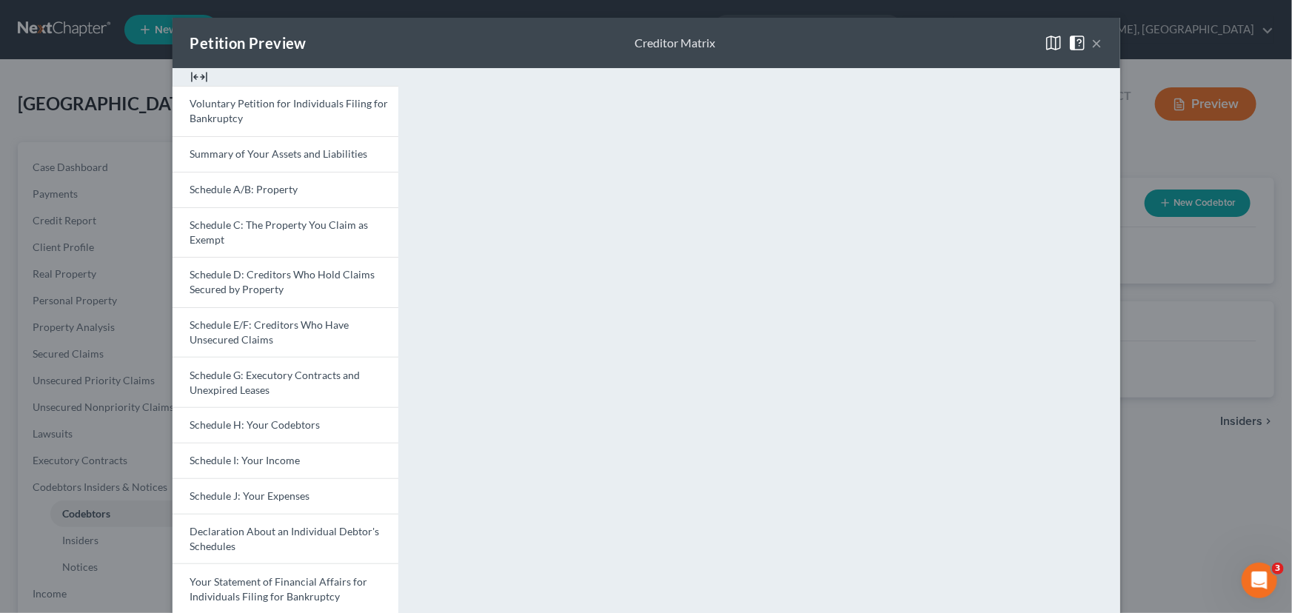
click at [56, 469] on div "Petition Preview Creditor Matrix × Voluntary Petition for Individuals Filing fo…" at bounding box center [646, 306] width 1292 height 613
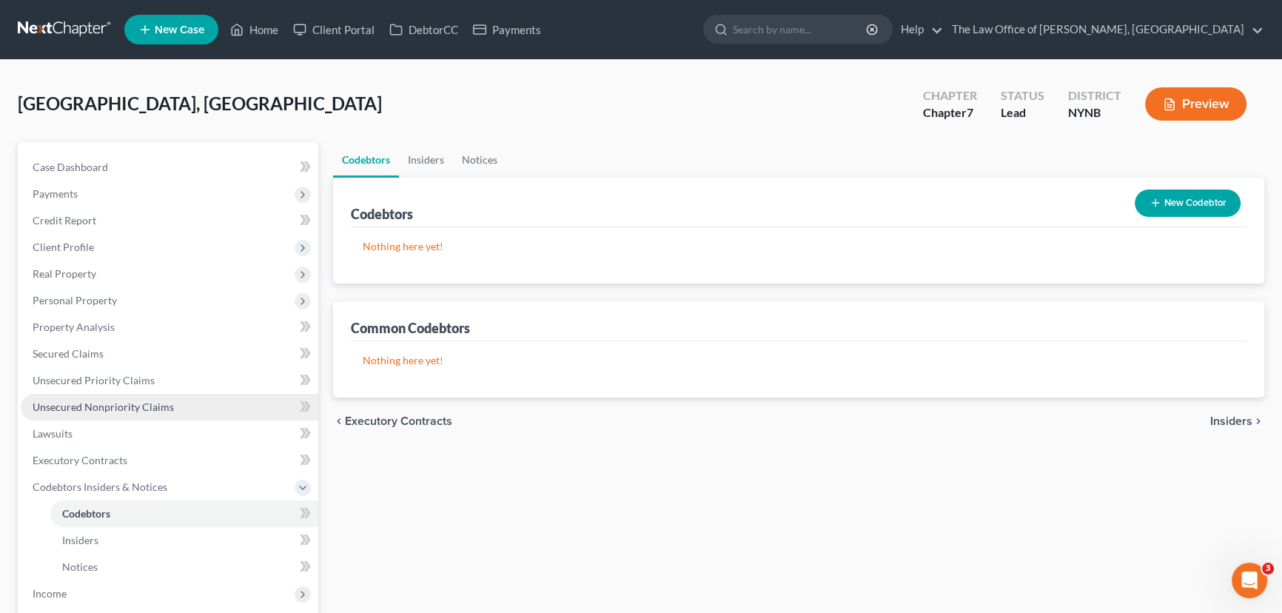
click at [87, 406] on span "Unsecured Nonpriority Claims" at bounding box center [103, 406] width 141 height 13
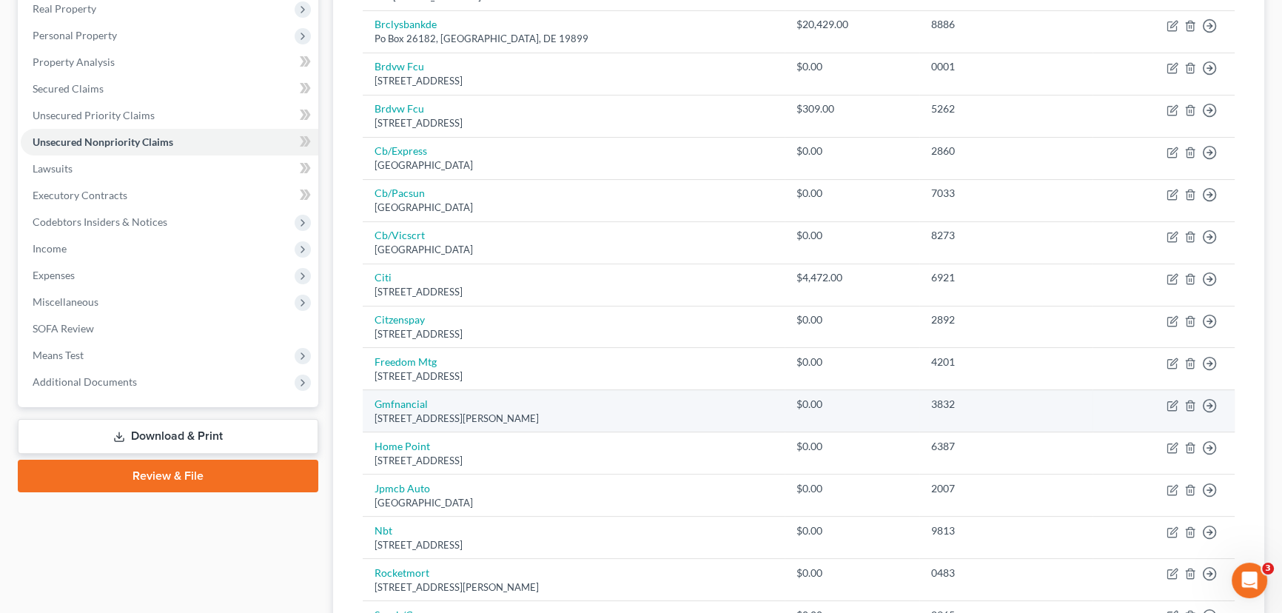
scroll to position [269, 0]
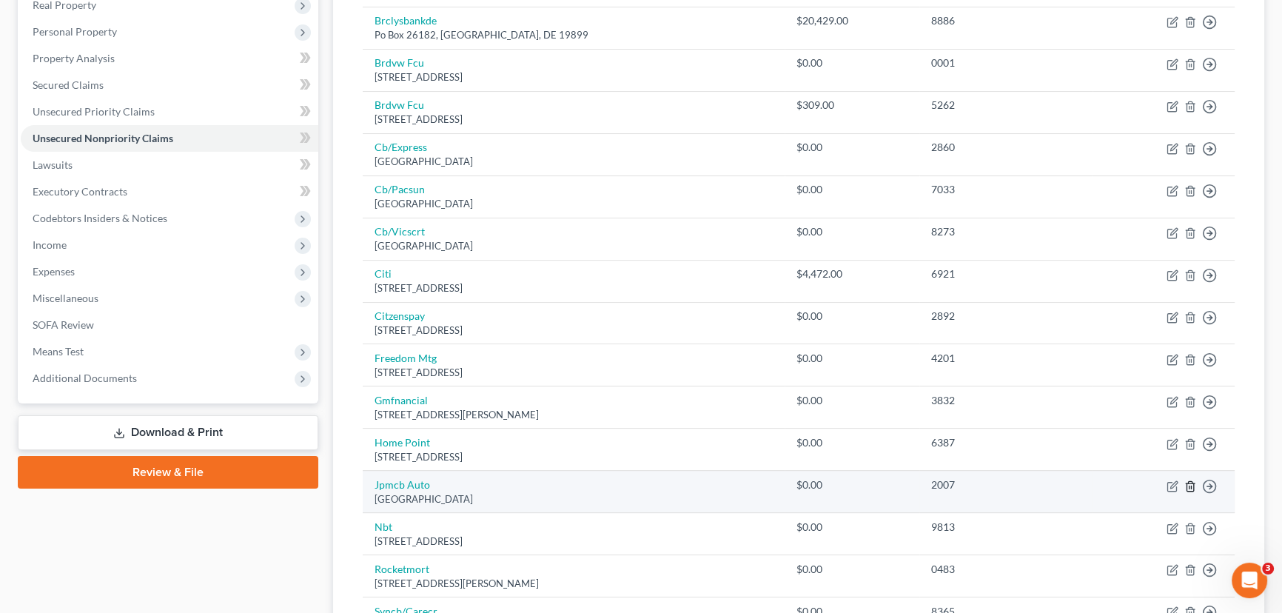
click at [1188, 483] on icon "button" at bounding box center [1190, 486] width 12 height 12
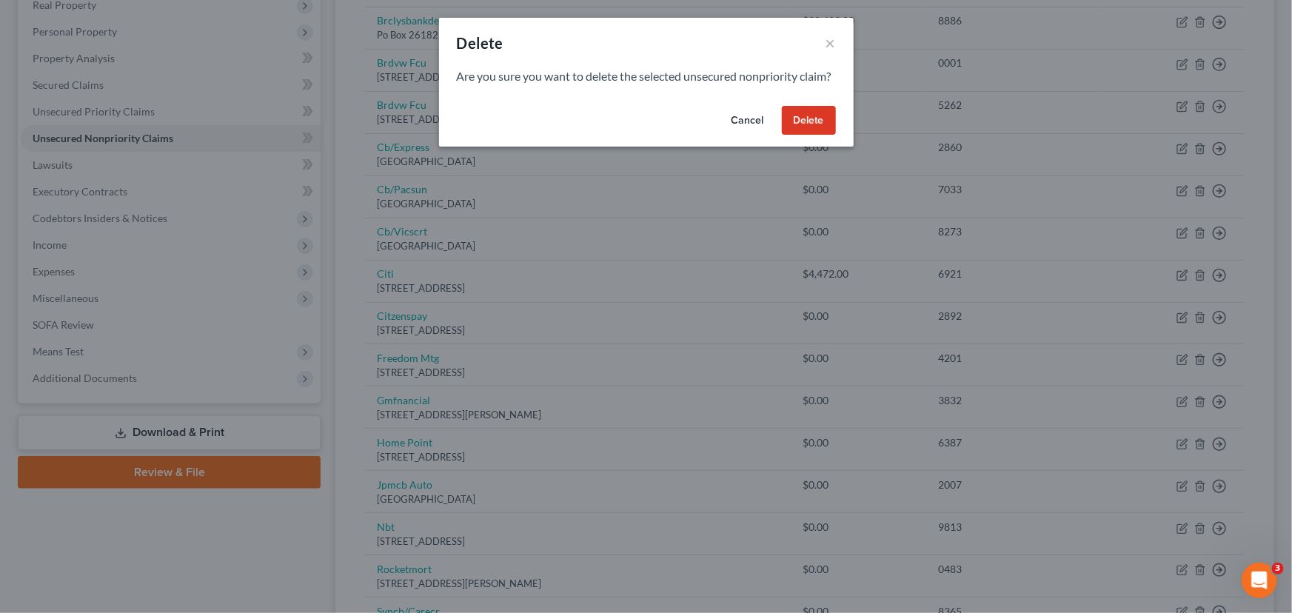
click at [813, 135] on button "Delete" at bounding box center [809, 121] width 54 height 30
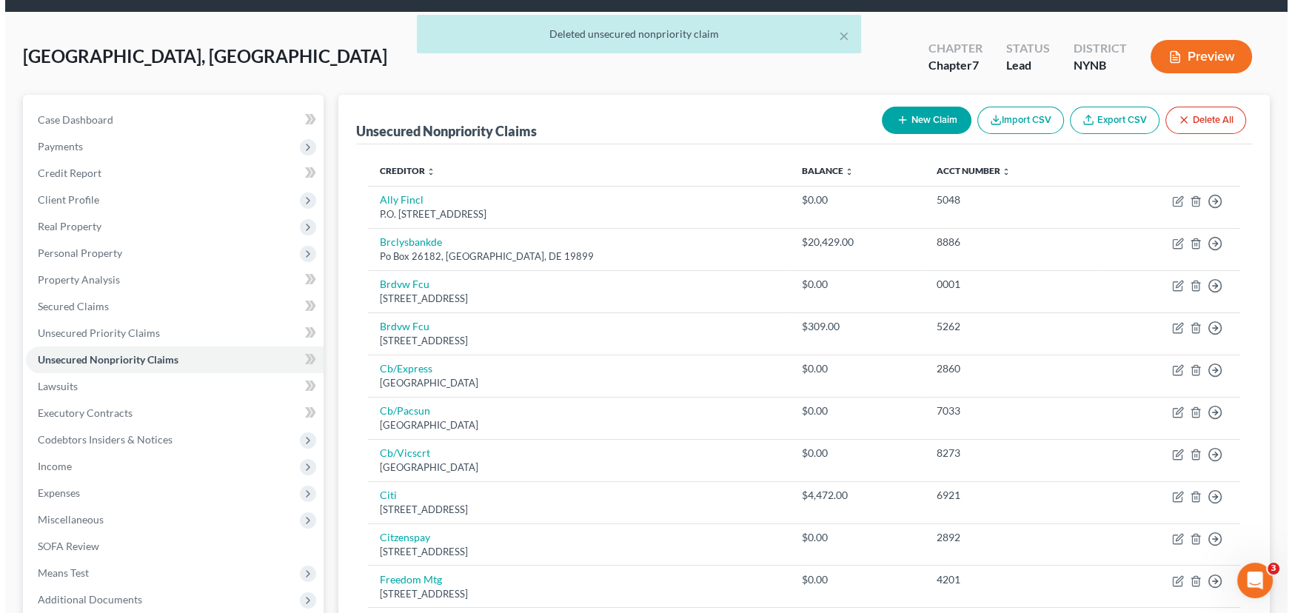
scroll to position [0, 0]
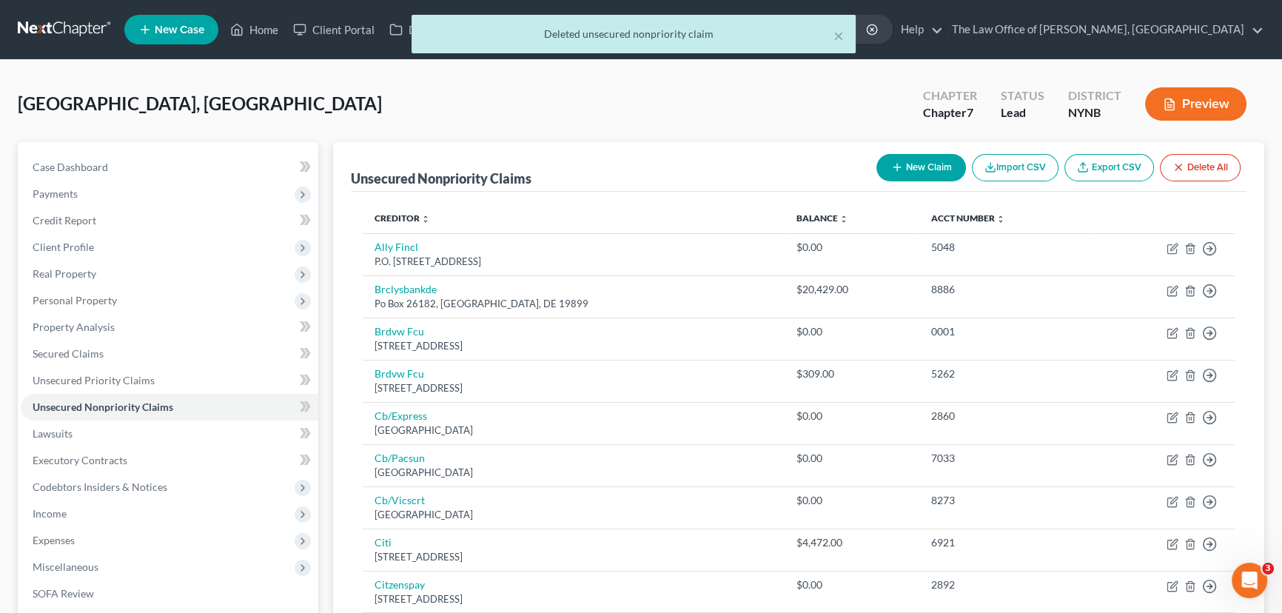
click at [1183, 108] on button "Preview" at bounding box center [1195, 103] width 101 height 33
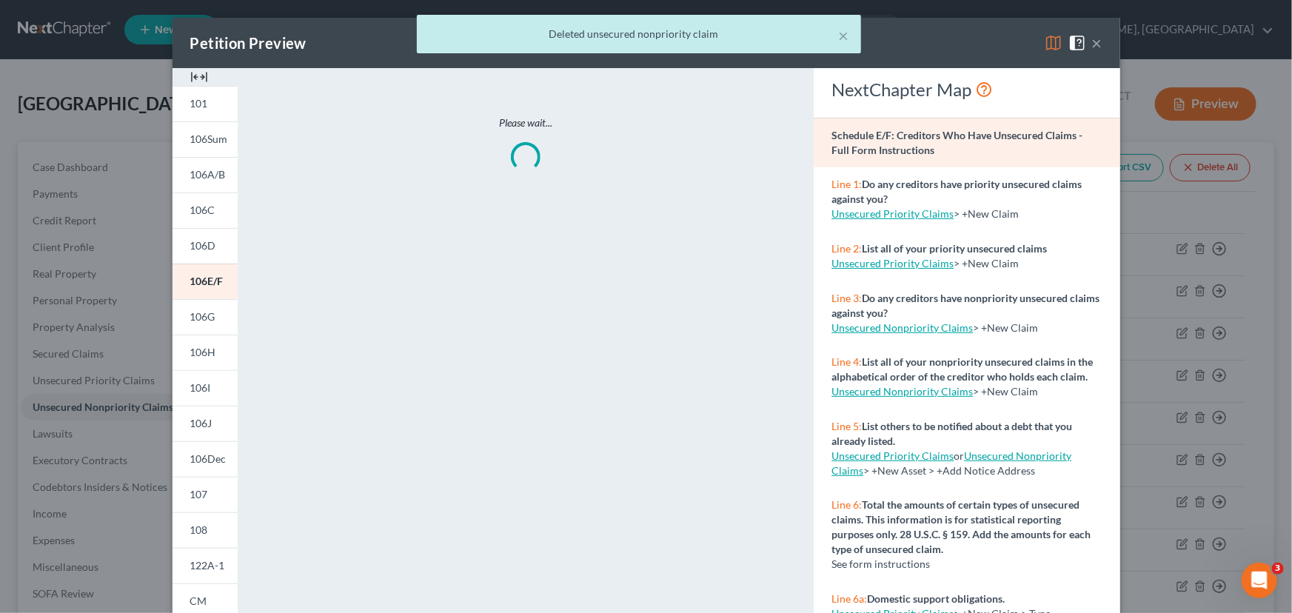
click at [202, 75] on img at bounding box center [199, 77] width 18 height 18
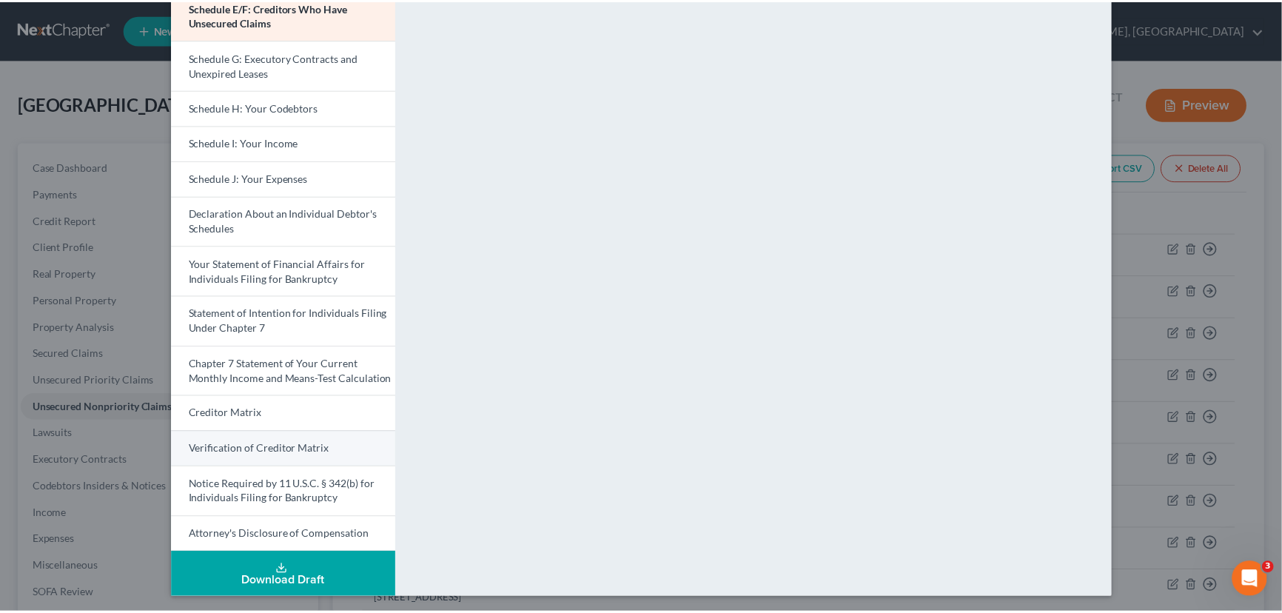
scroll to position [319, 0]
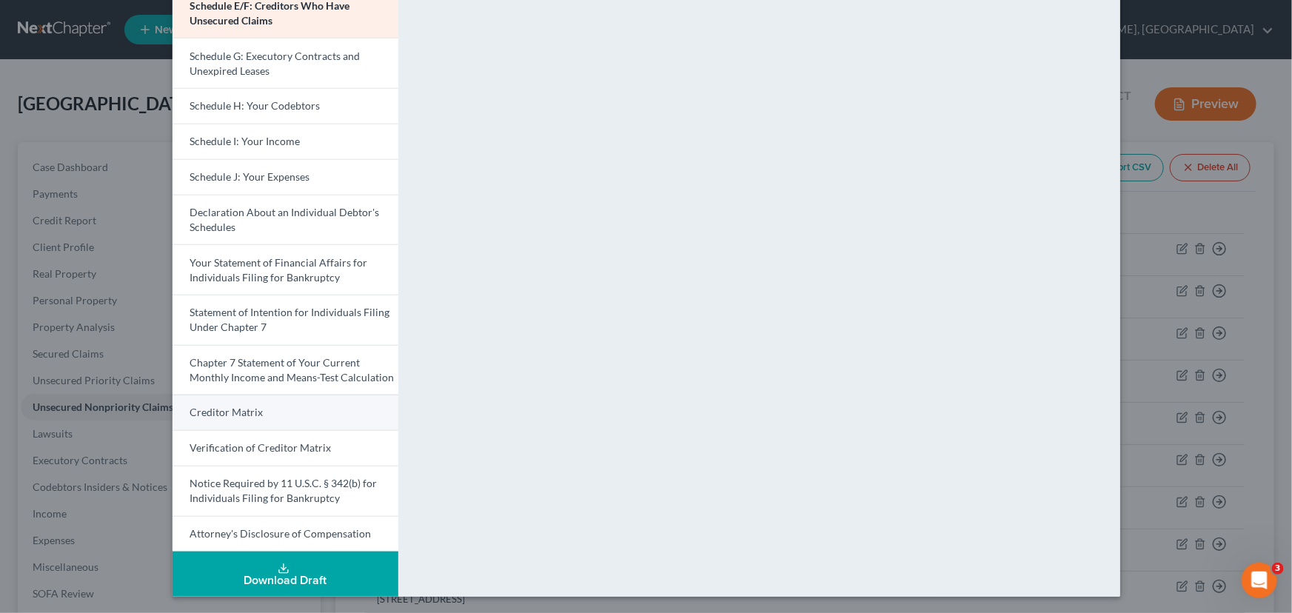
click at [245, 406] on span "Creditor Matrix" at bounding box center [226, 412] width 73 height 13
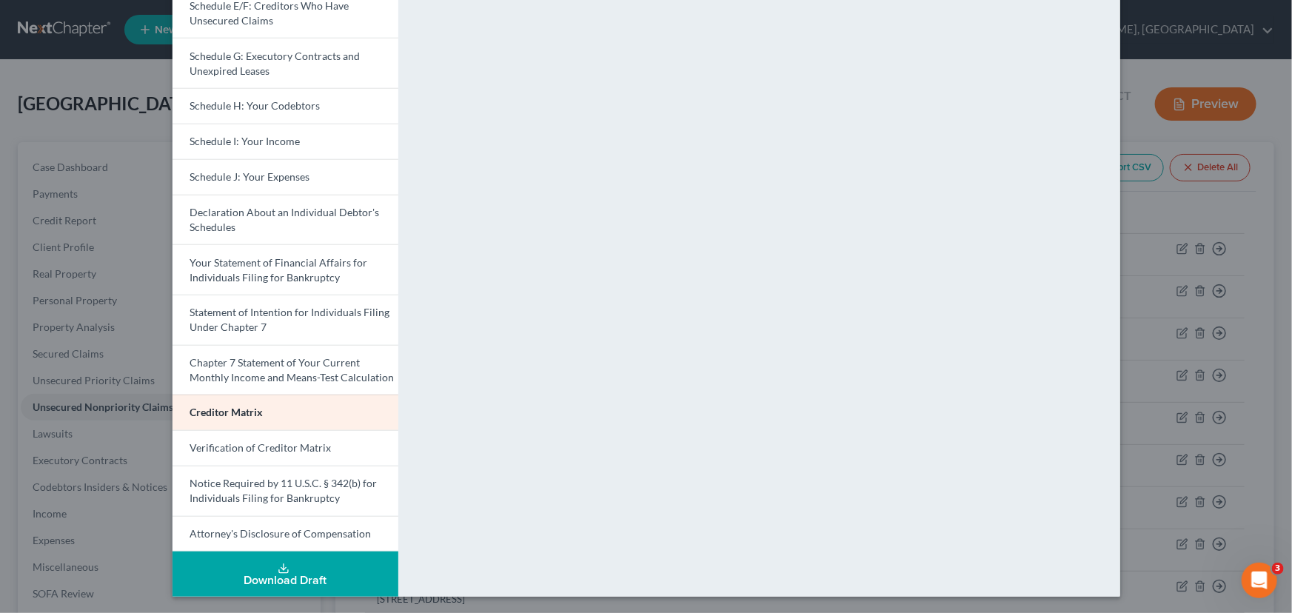
click at [103, 382] on div "Petition Preview Creditor Matrix × Voluntary Petition for Individuals Filing fo…" at bounding box center [646, 306] width 1292 height 613
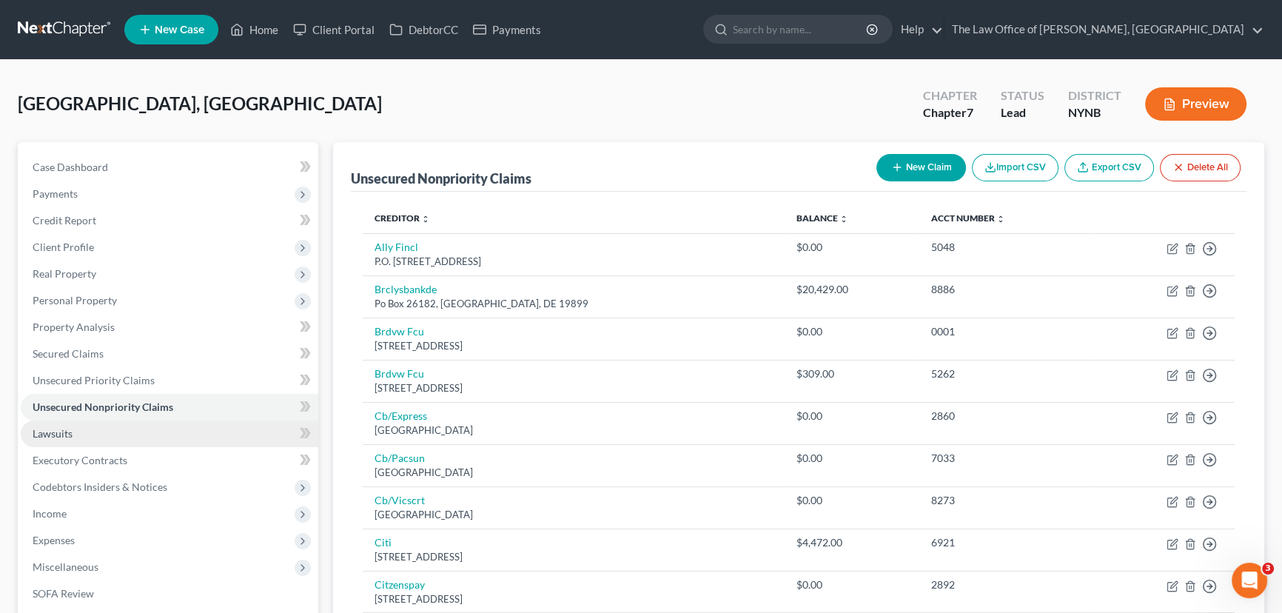
click at [100, 420] on link "Lawsuits" at bounding box center [170, 433] width 298 height 27
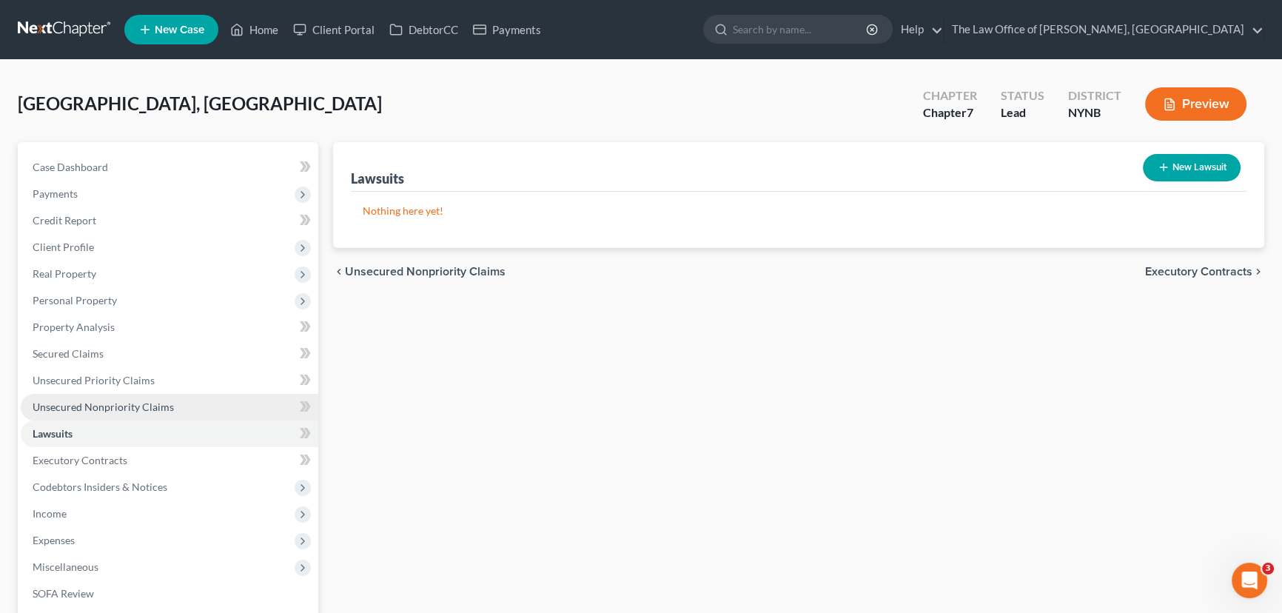
click at [103, 407] on span "Unsecured Nonpriority Claims" at bounding box center [103, 406] width 141 height 13
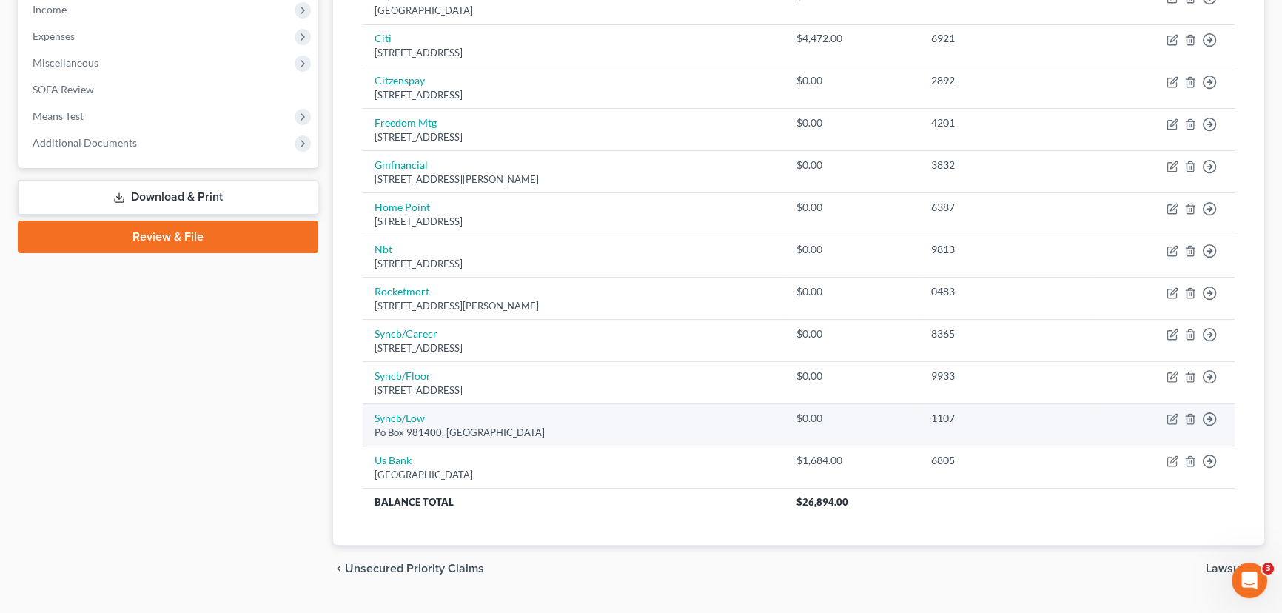
scroll to position [537, 0]
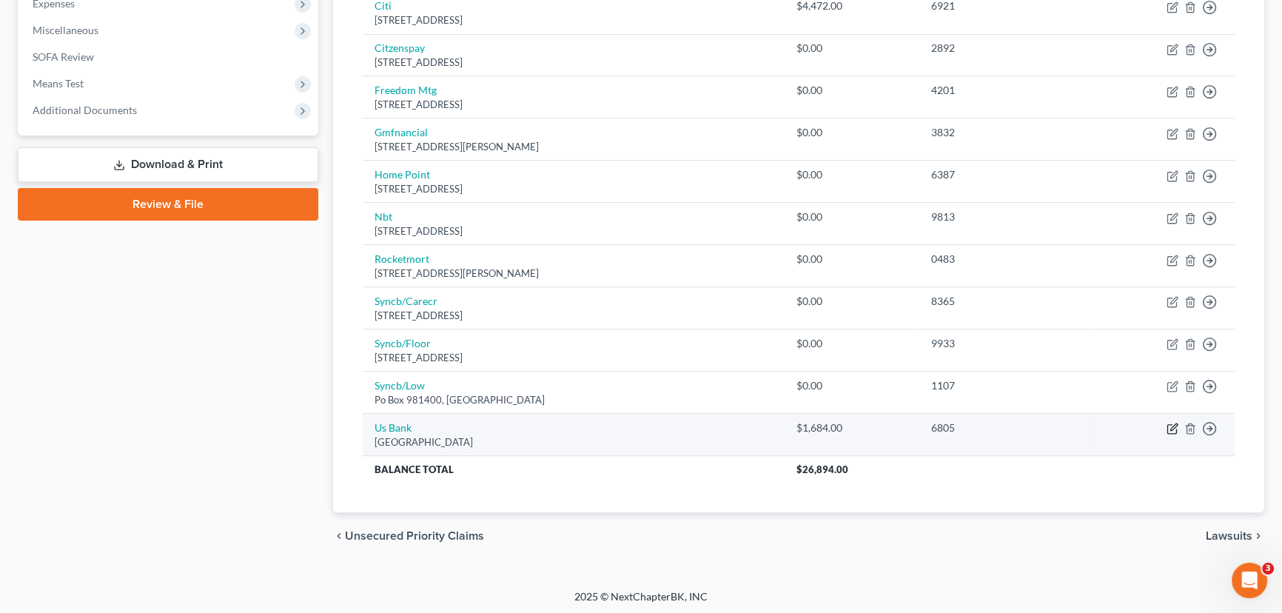
click at [1170, 430] on icon "button" at bounding box center [1173, 429] width 12 height 12
select select "26"
select select "2"
select select "0"
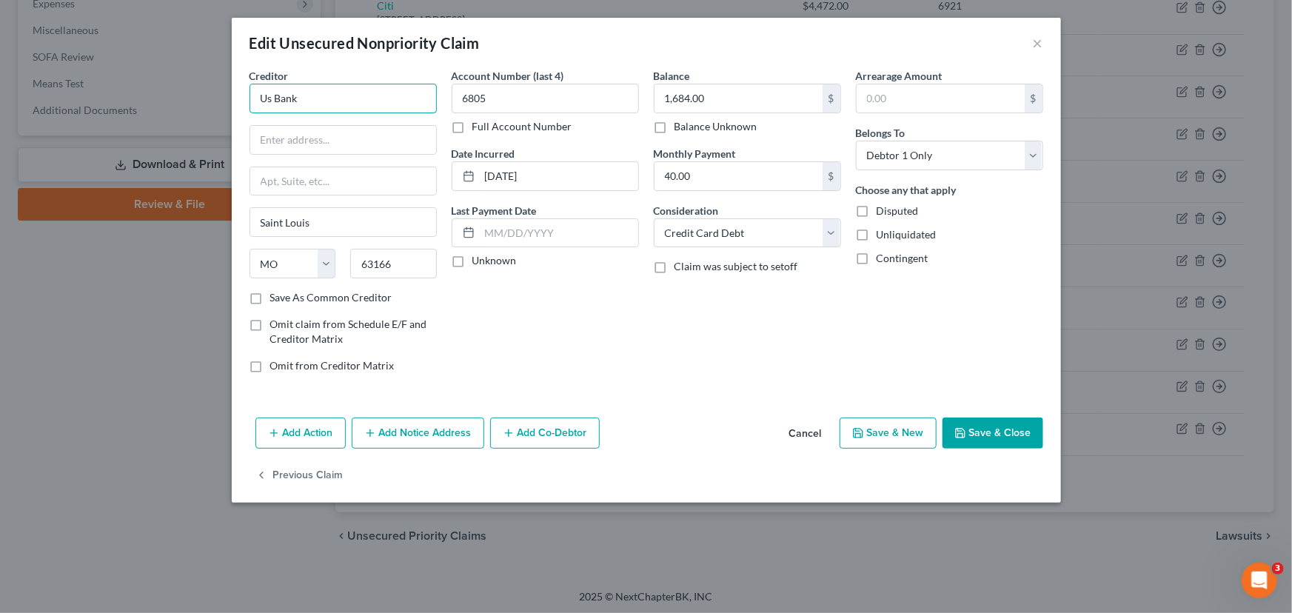
drag, startPoint x: 328, startPoint y: 95, endPoint x: 239, endPoint y: 104, distance: 89.3
click at [205, 97] on div "Edit Unsecured Nonpriority Claim × Creditor * Us Bank Saint Louis State AL AK A…" at bounding box center [646, 306] width 1292 height 613
click at [292, 137] on input "text" at bounding box center [343, 140] width 186 height 28
paste input "824 N 11th St"
type input "824 N 11th St"
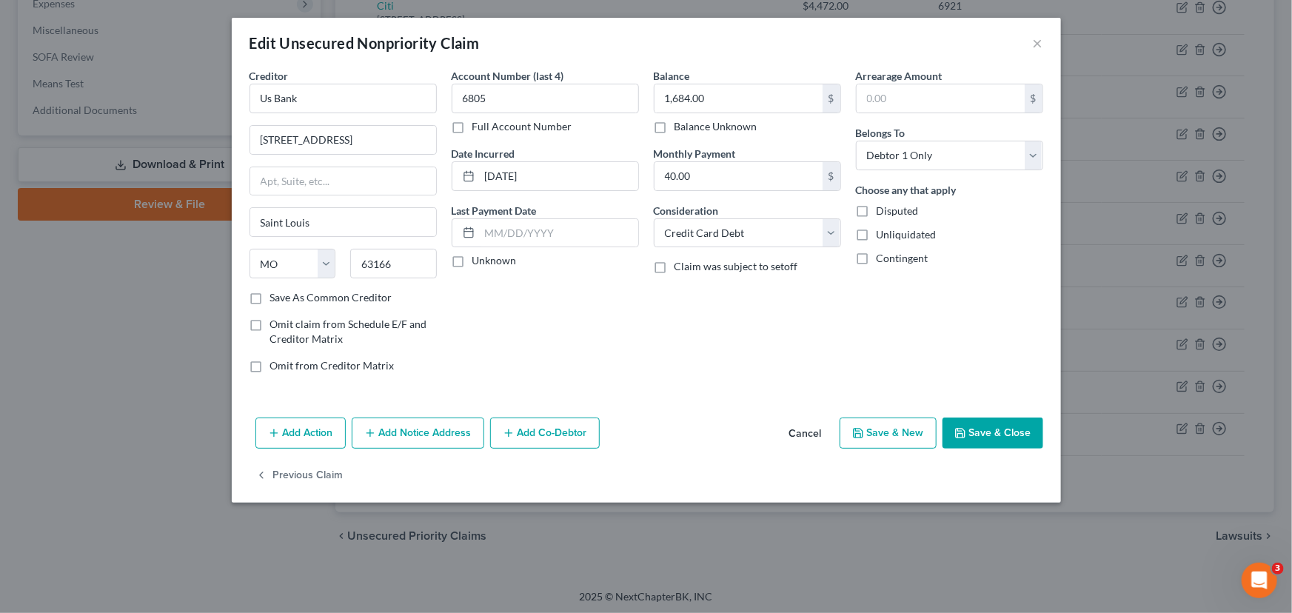
click at [455, 312] on div "Account Number (last 4) 6805 Full Account Number Date Incurred 04-19-2024 Last …" at bounding box center [545, 226] width 202 height 317
click at [984, 435] on button "Save & Close" at bounding box center [992, 432] width 101 height 31
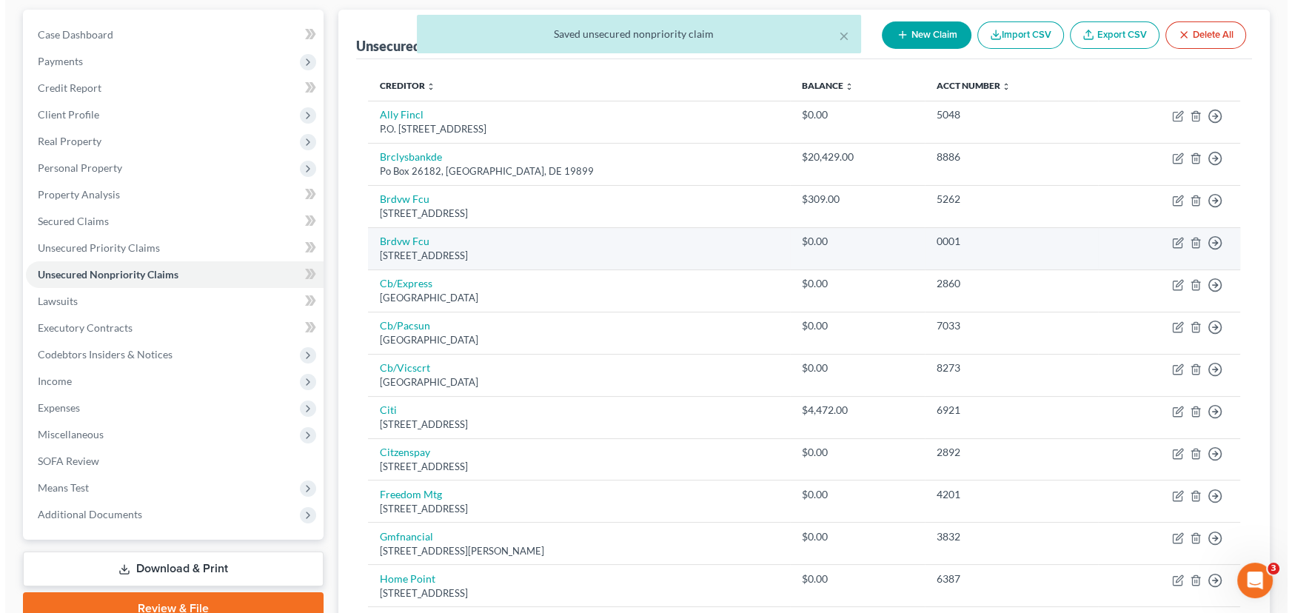
scroll to position [0, 0]
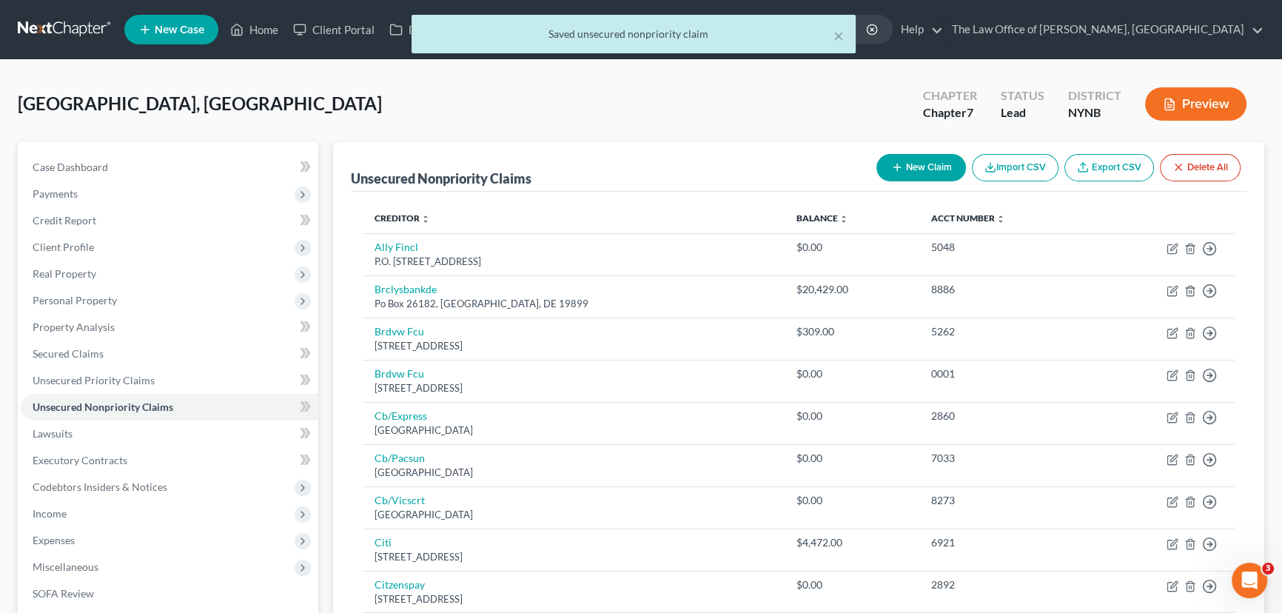
click at [1184, 101] on button "Preview" at bounding box center [1195, 103] width 101 height 33
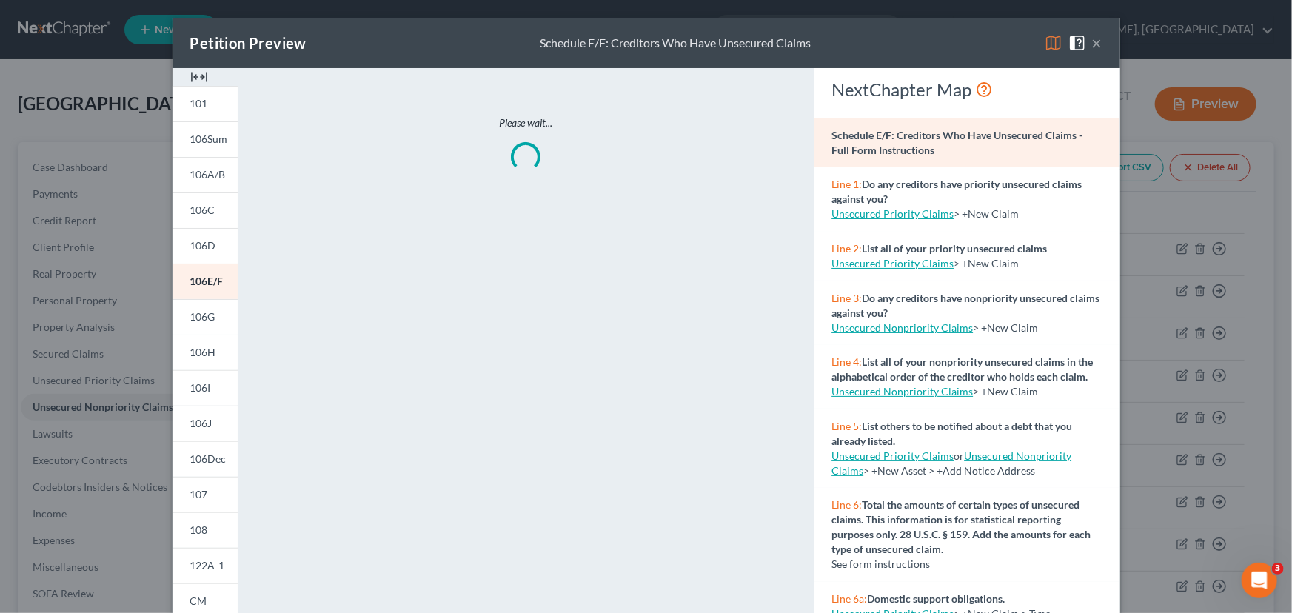
click at [199, 72] on img at bounding box center [199, 77] width 18 height 18
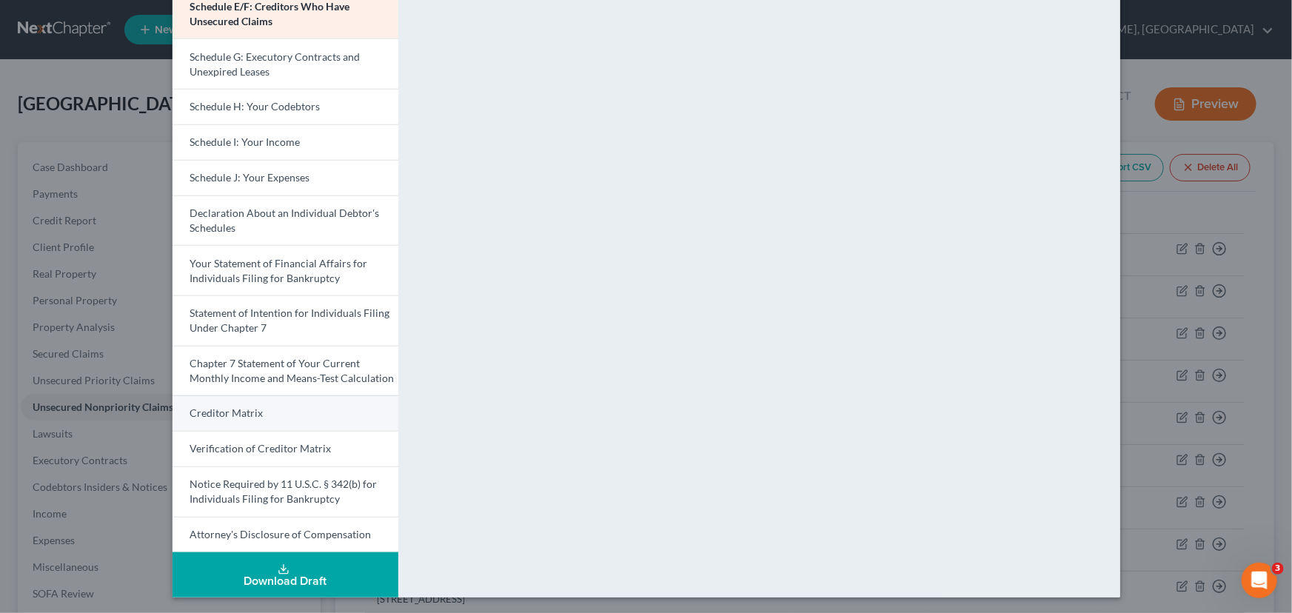
scroll to position [319, 0]
click at [251, 417] on span "Creditor Matrix" at bounding box center [226, 412] width 73 height 13
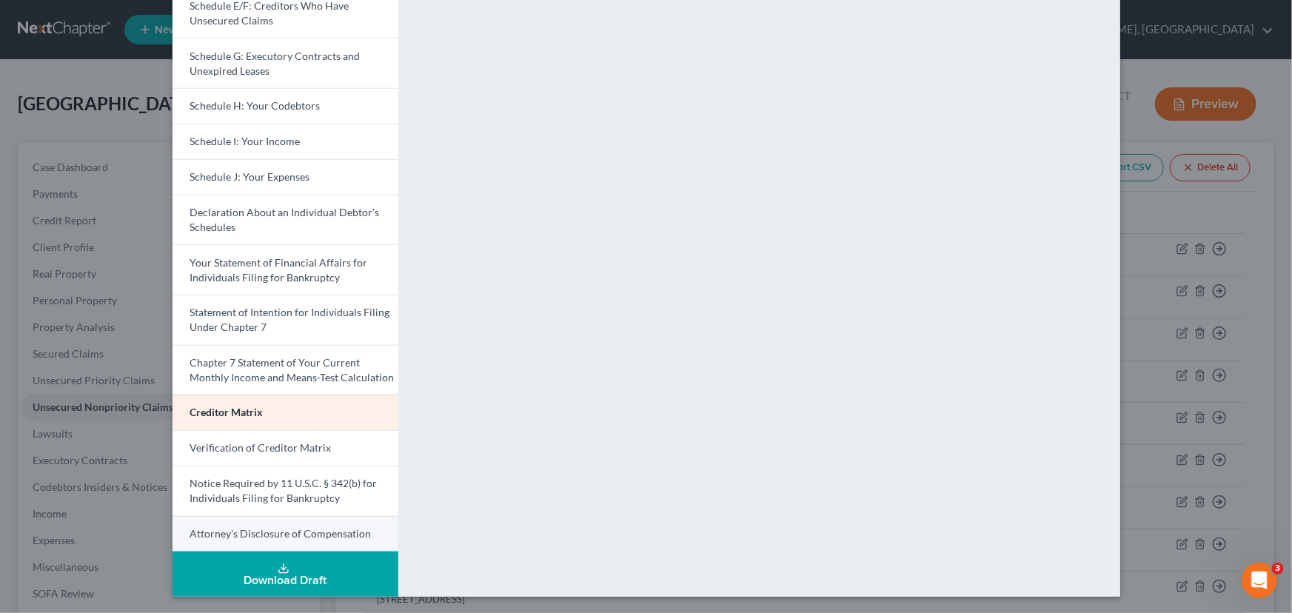
click at [255, 527] on span "Attorney's Disclosure of Compensation" at bounding box center [280, 533] width 181 height 13
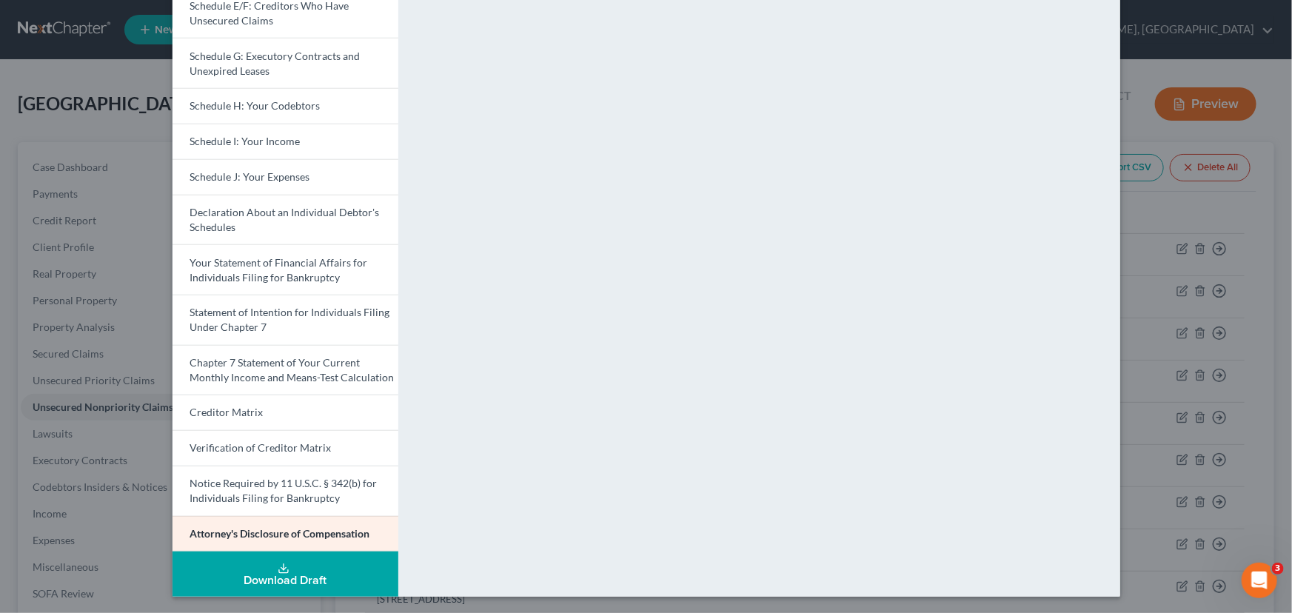
click at [104, 426] on div "Petition Preview Attorney's Disclosure of Compensation × Voluntary Petition for…" at bounding box center [646, 306] width 1292 height 613
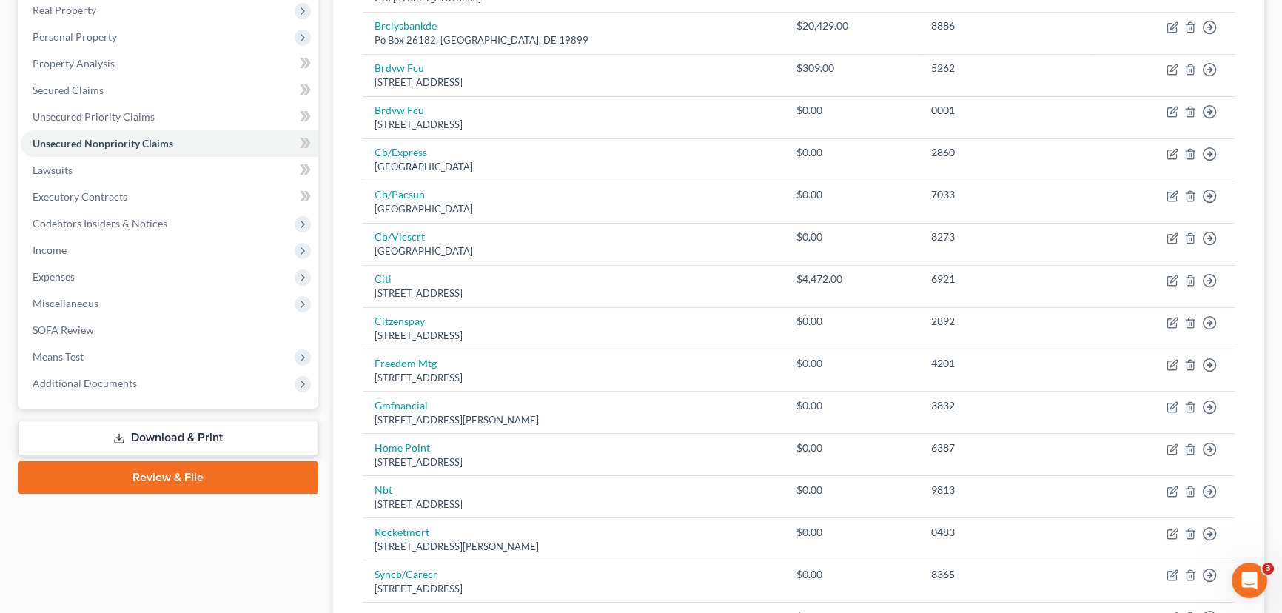
scroll to position [471, 0]
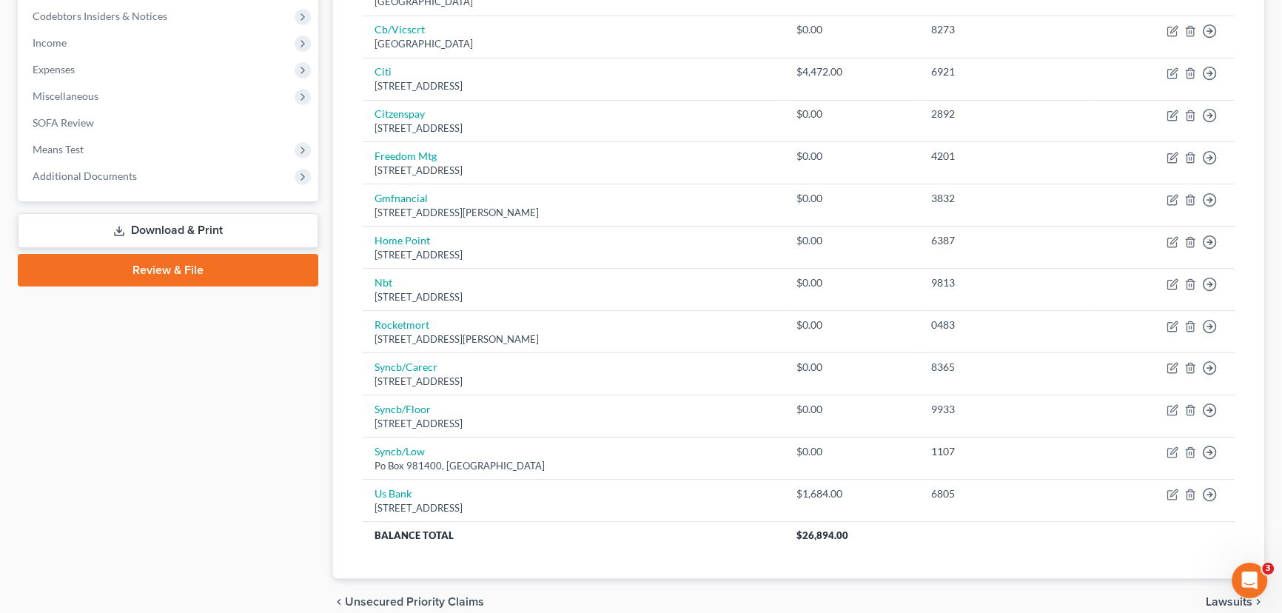
click at [148, 265] on link "Review & File" at bounding box center [168, 270] width 301 height 33
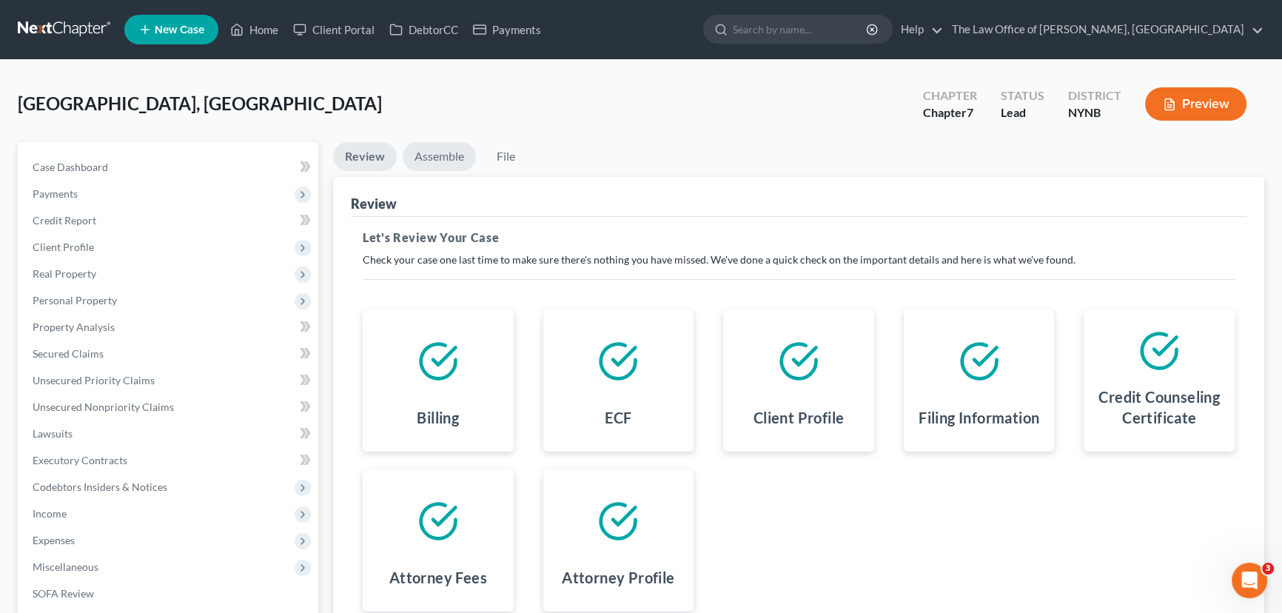
click at [438, 155] on link "Assemble" at bounding box center [439, 156] width 73 height 29
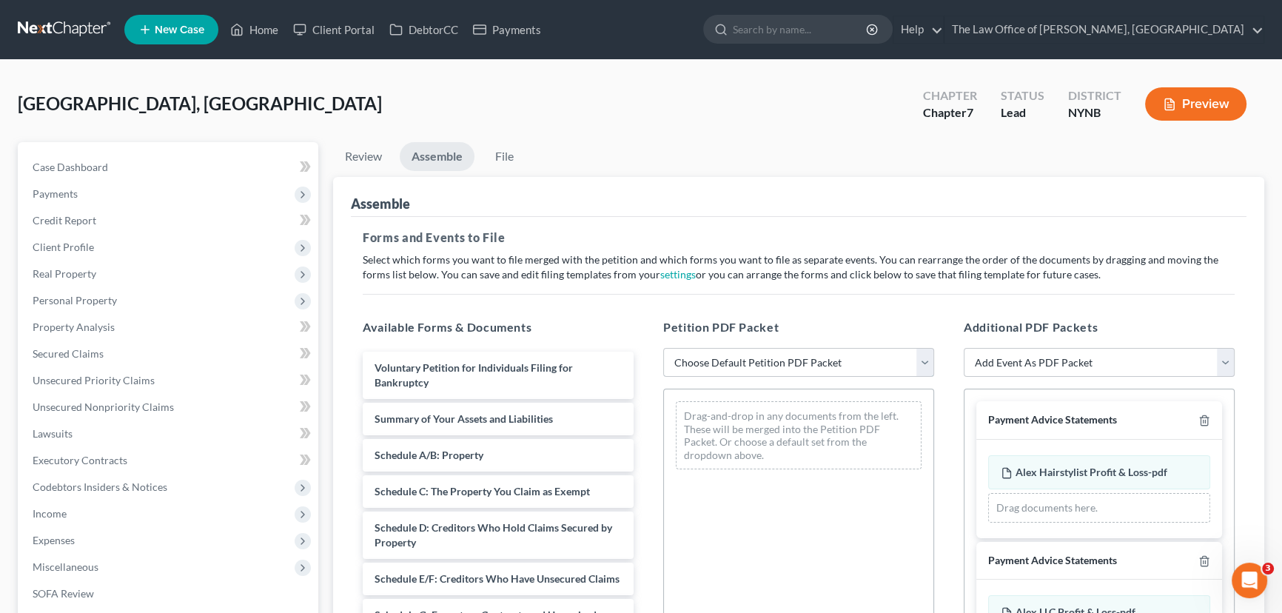
drag, startPoint x: 816, startPoint y: 355, endPoint x: 786, endPoint y: 375, distance: 35.3
click at [816, 355] on select "Choose Default Petition PDF Packet Complete Bankruptcy Petition (all forms and …" at bounding box center [798, 363] width 271 height 30
select select "0"
click at [663, 348] on select "Choose Default Petition PDF Packet Complete Bankruptcy Petition (all forms and …" at bounding box center [798, 363] width 271 height 30
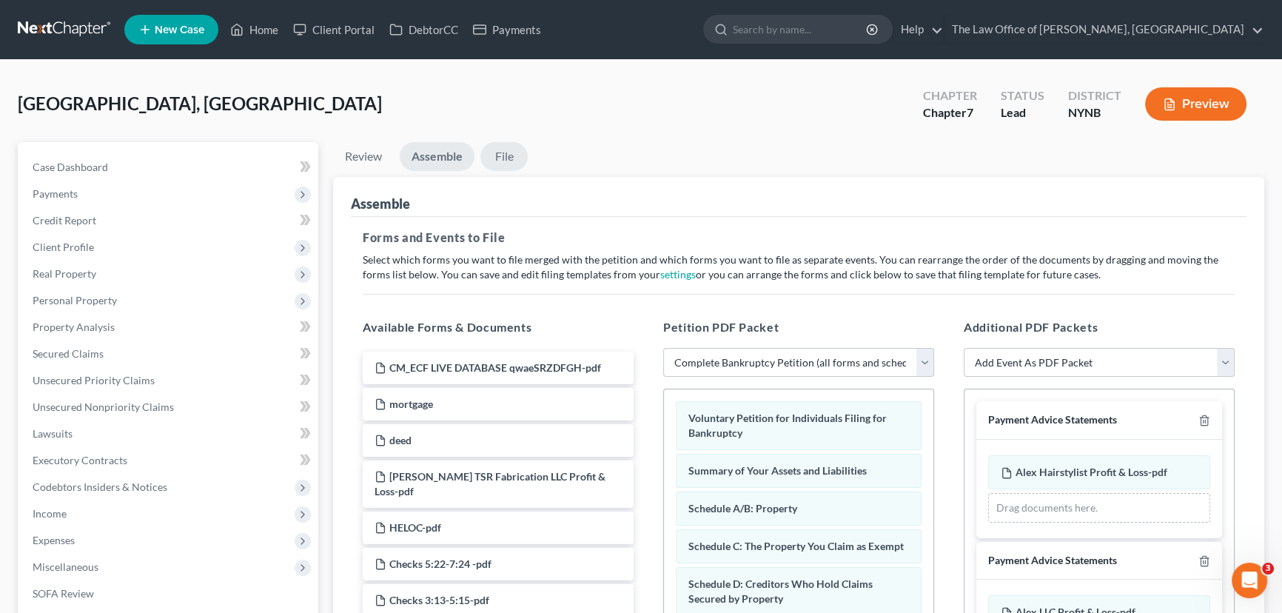
click at [506, 155] on link "File" at bounding box center [503, 156] width 47 height 29
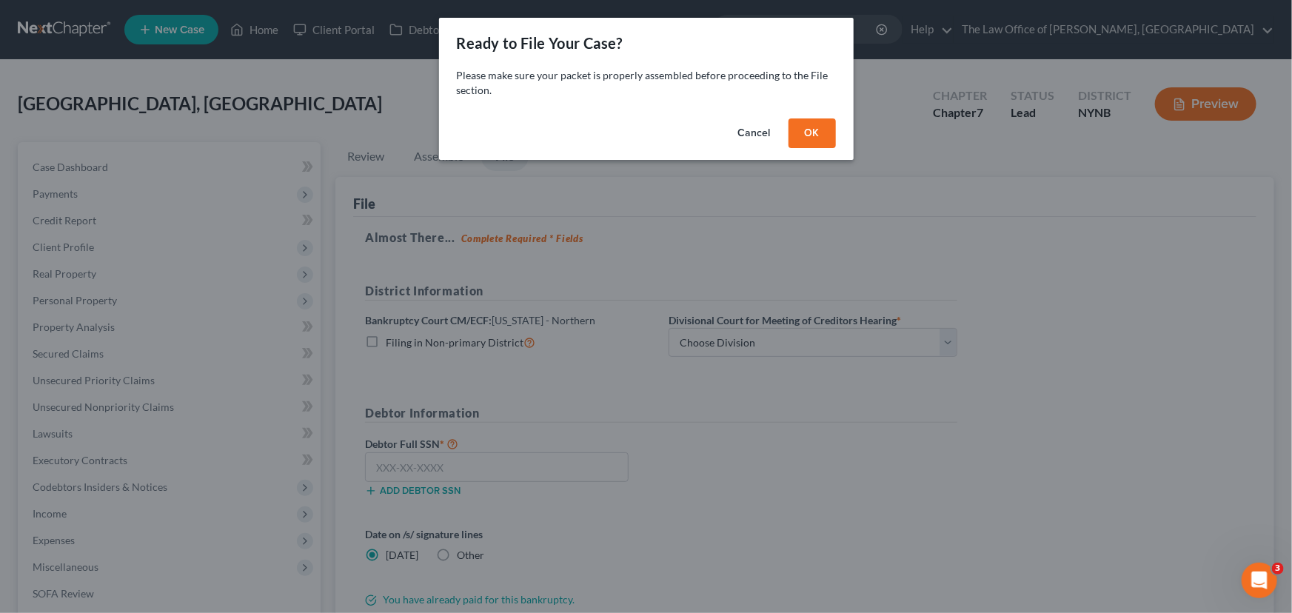
click at [797, 137] on button "OK" at bounding box center [811, 133] width 47 height 30
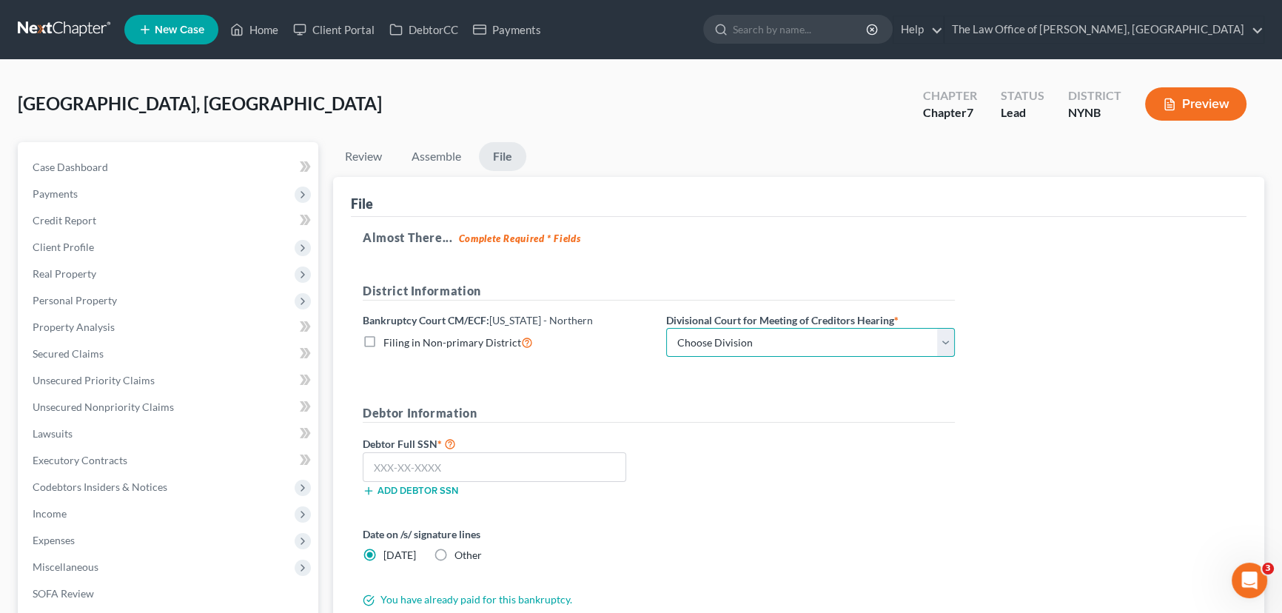
click at [716, 349] on select "Choose Division Albany Poughkeepsie Syracuse Utica" at bounding box center [810, 343] width 289 height 30
select select "0"
click at [666, 328] on select "Choose Division Albany Poughkeepsie Syracuse Utica" at bounding box center [810, 343] width 289 height 30
click at [407, 459] on input "text" at bounding box center [495, 467] width 264 height 30
paste input "095-84-8724"
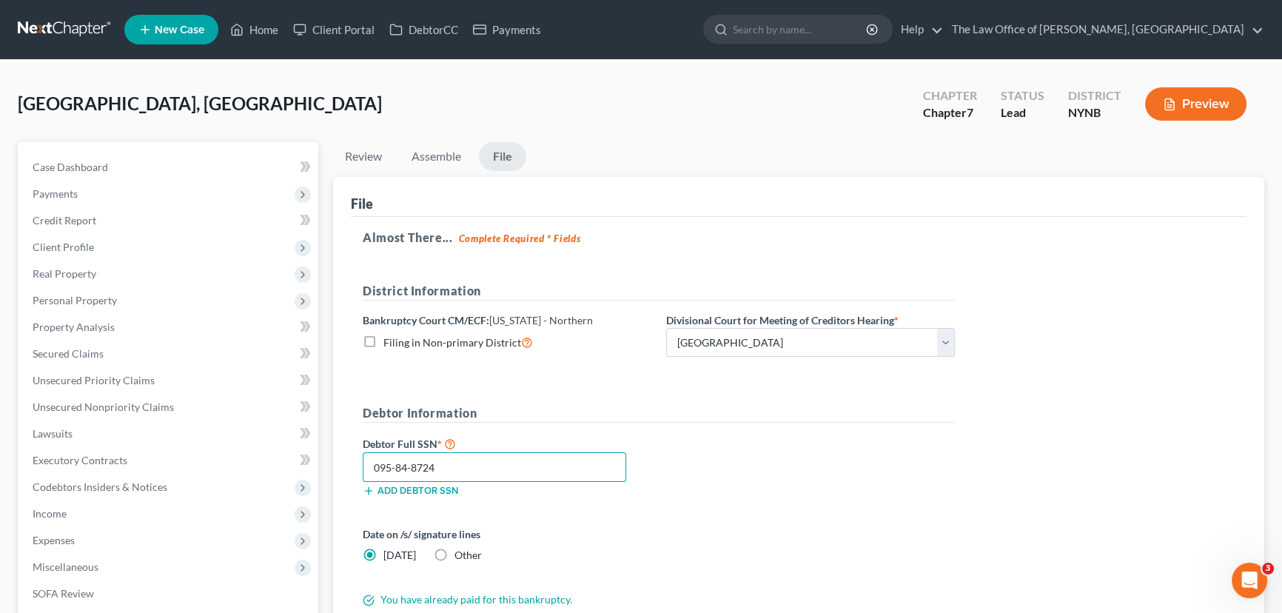
type input "095-84-8724"
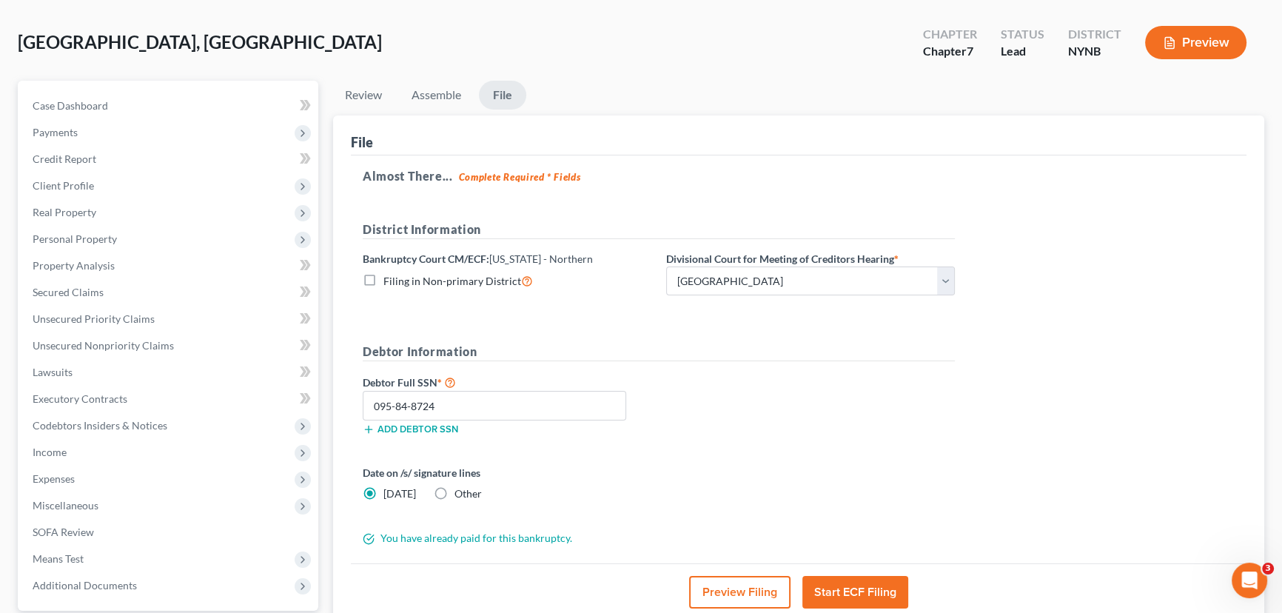
scroll to position [198, 0]
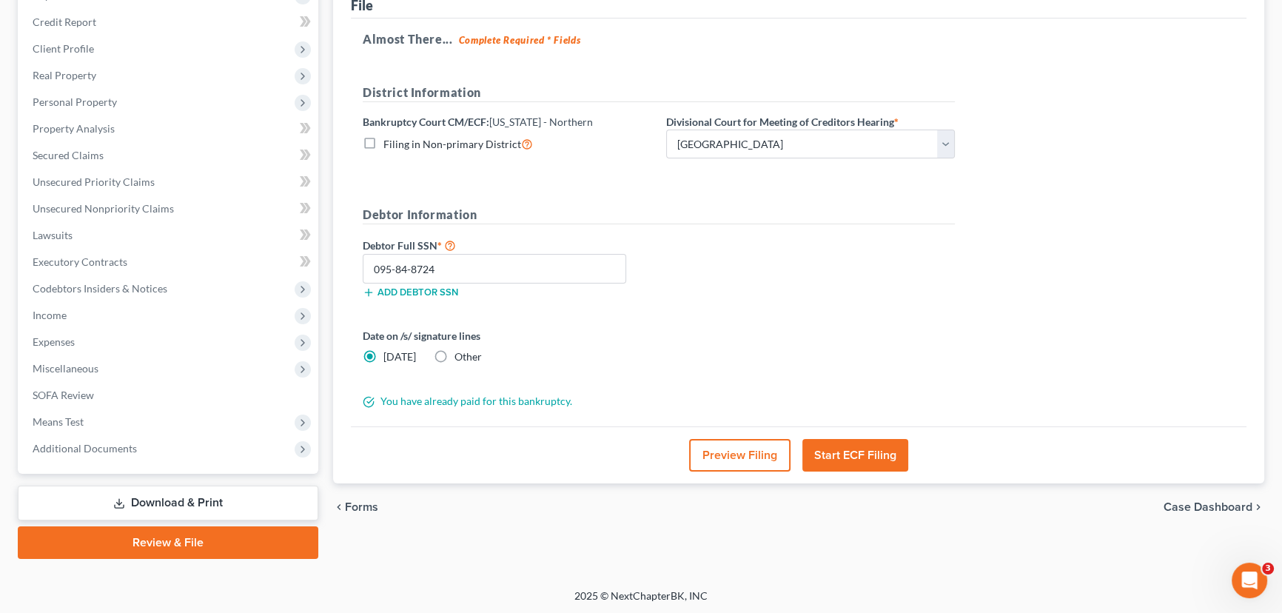
click at [844, 454] on button "Start ECF Filing" at bounding box center [855, 455] width 106 height 33
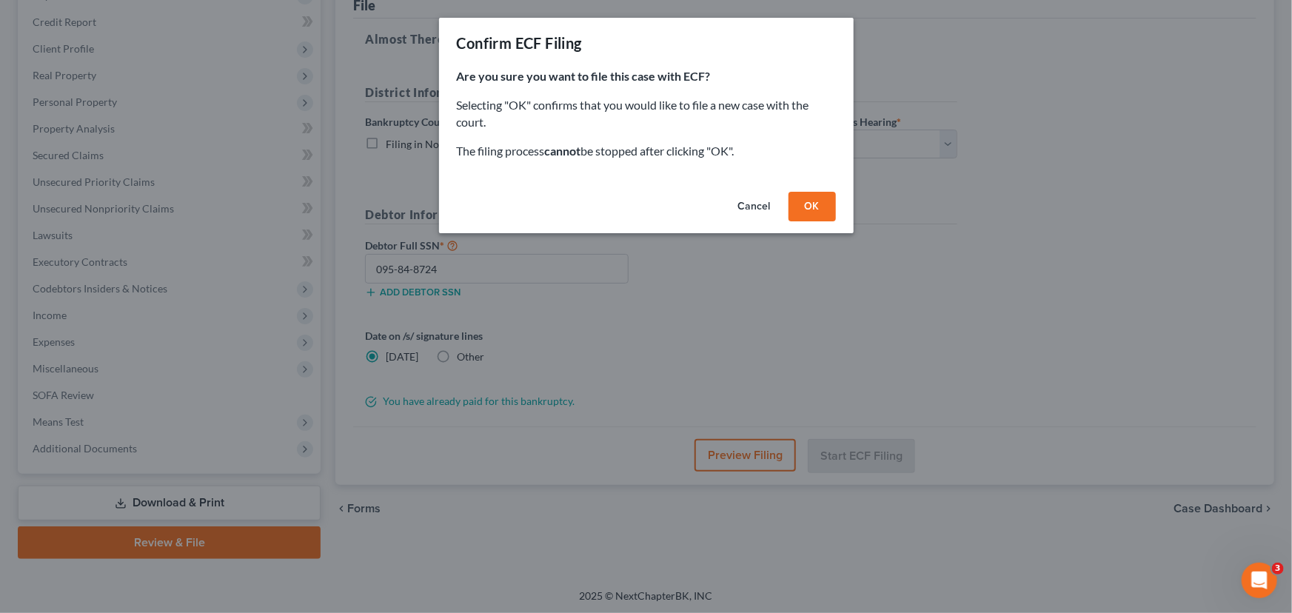
click at [803, 204] on button "OK" at bounding box center [811, 207] width 47 height 30
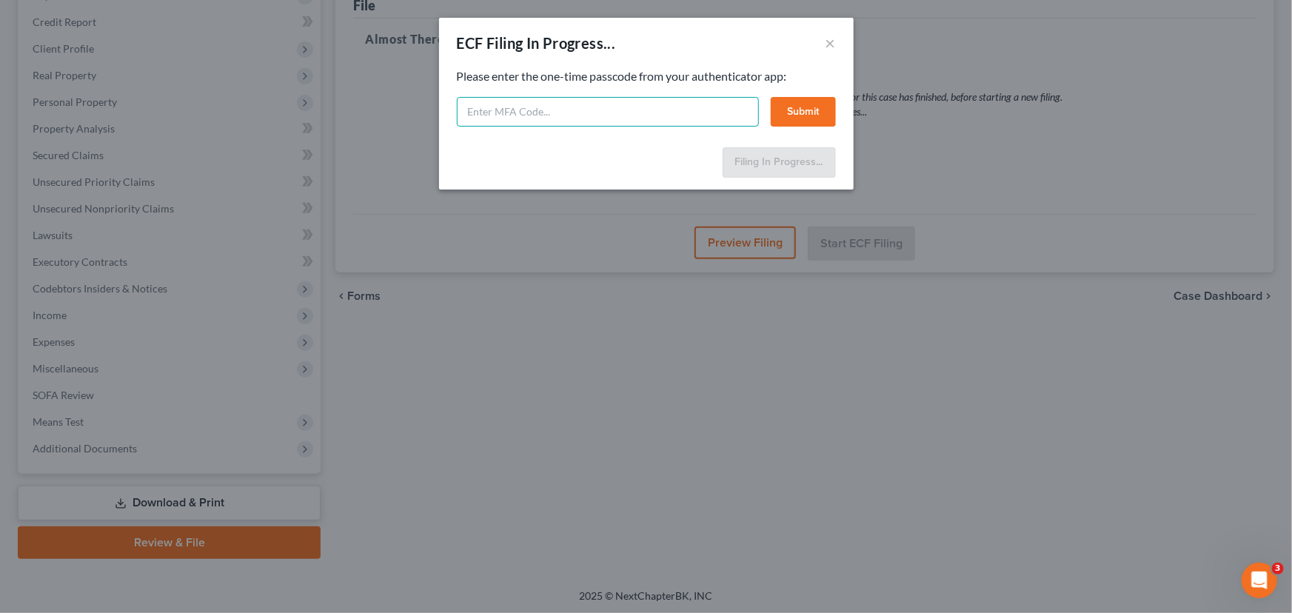
click at [512, 108] on input "text" at bounding box center [608, 112] width 302 height 30
type input "428884"
click at [788, 117] on button "Submit" at bounding box center [803, 112] width 65 height 30
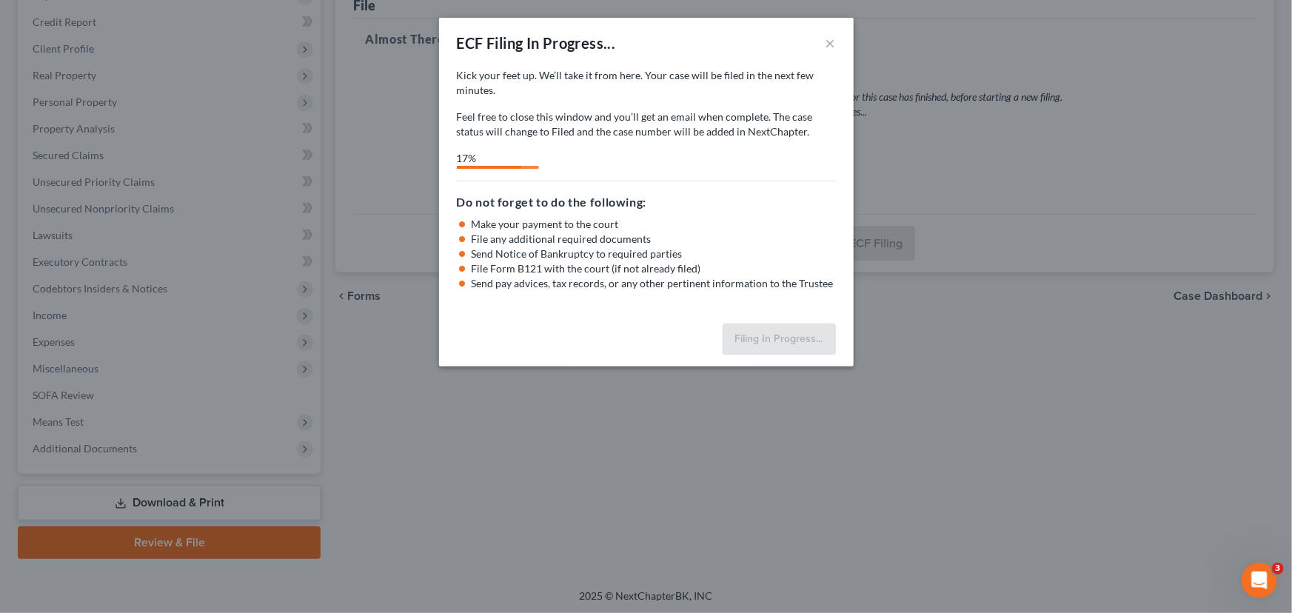
select select "0"
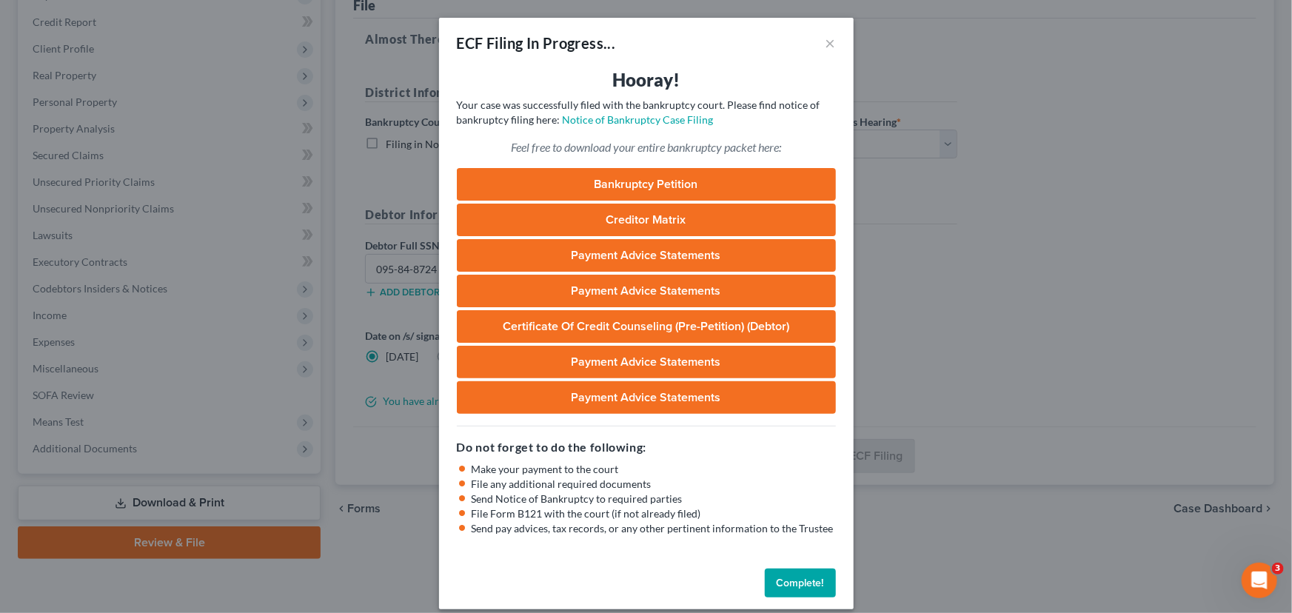
click at [788, 580] on button "Complete!" at bounding box center [800, 583] width 71 height 30
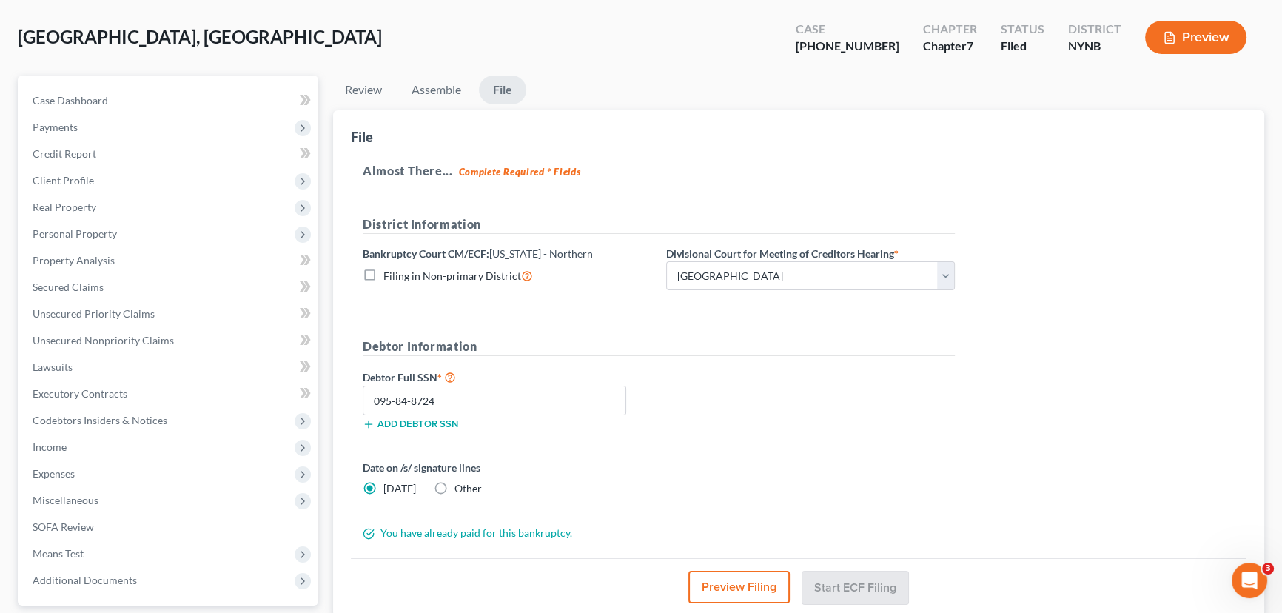
scroll to position [0, 0]
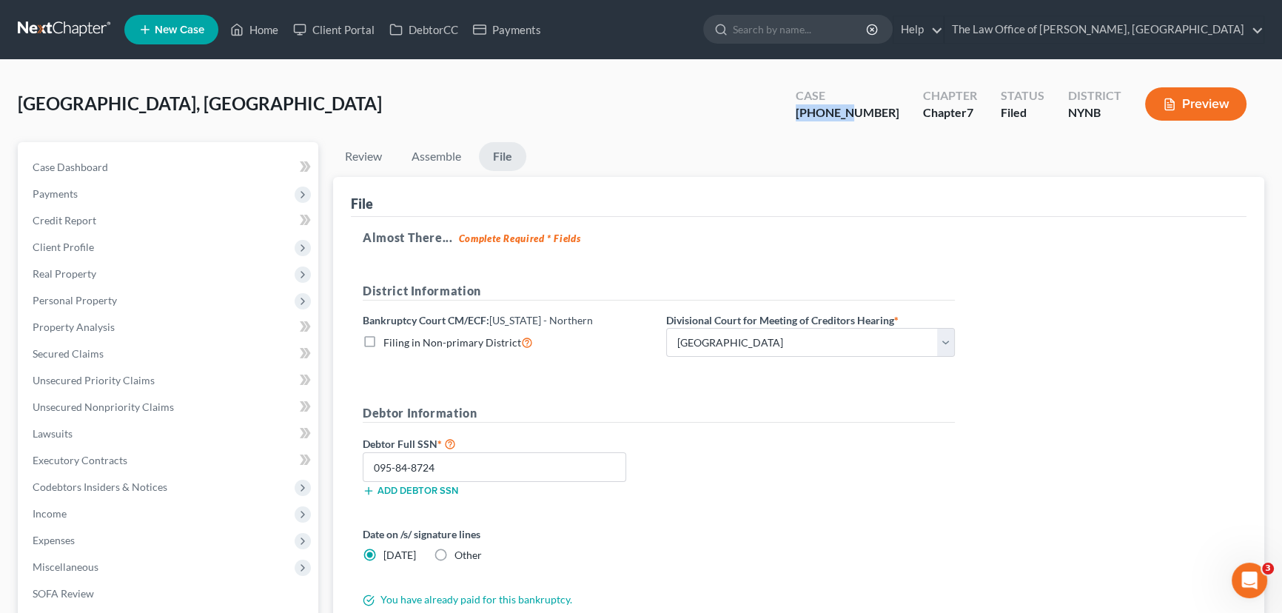
drag, startPoint x: 890, startPoint y: 111, endPoint x: 830, endPoint y: 110, distance: 59.2
click at [830, 110] on div "Case 25-11022-1" at bounding box center [847, 106] width 127 height 44
copy div "25-11022"
click at [263, 26] on link "Home" at bounding box center [254, 29] width 63 height 27
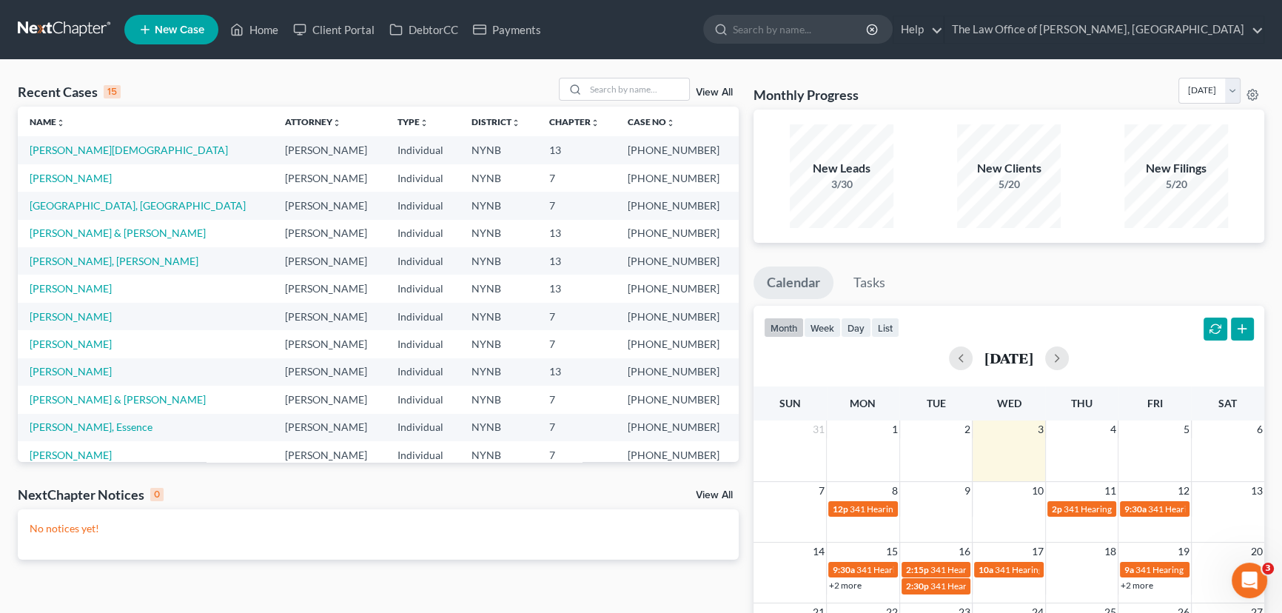
click at [1179, 171] on div "New Filings" at bounding box center [1176, 168] width 104 height 17
click at [268, 33] on link "Home" at bounding box center [254, 29] width 63 height 27
click at [625, 94] on input "search" at bounding box center [637, 88] width 104 height 21
type input "dasilva"
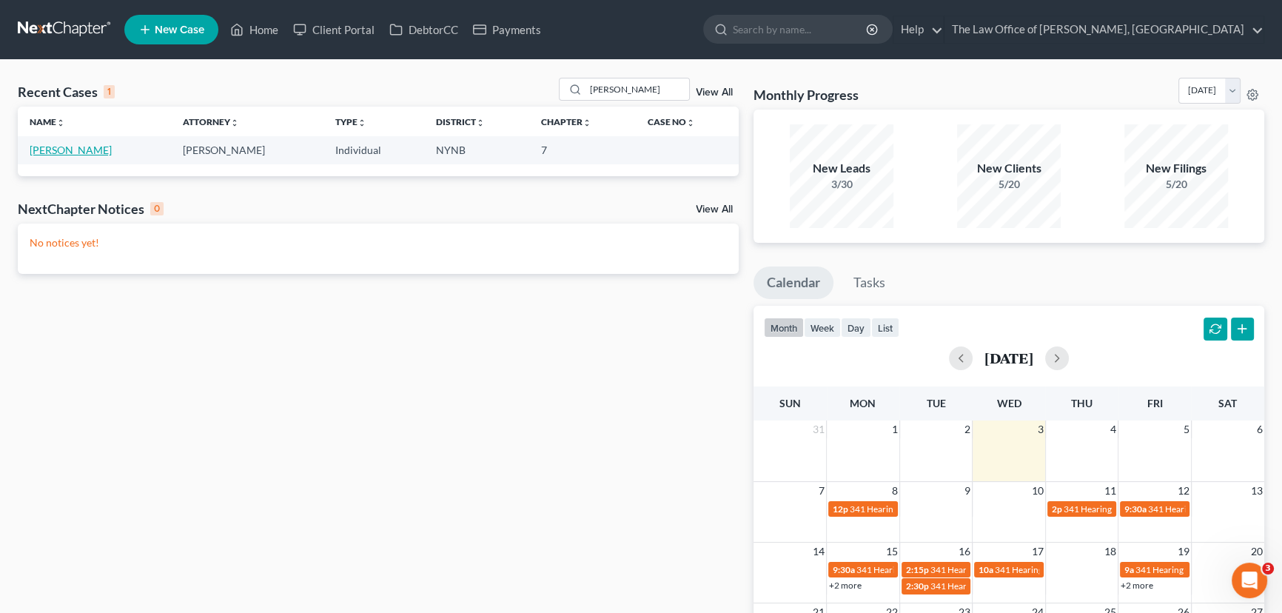
click at [73, 148] on link "Dasilva, Joey" at bounding box center [71, 150] width 82 height 13
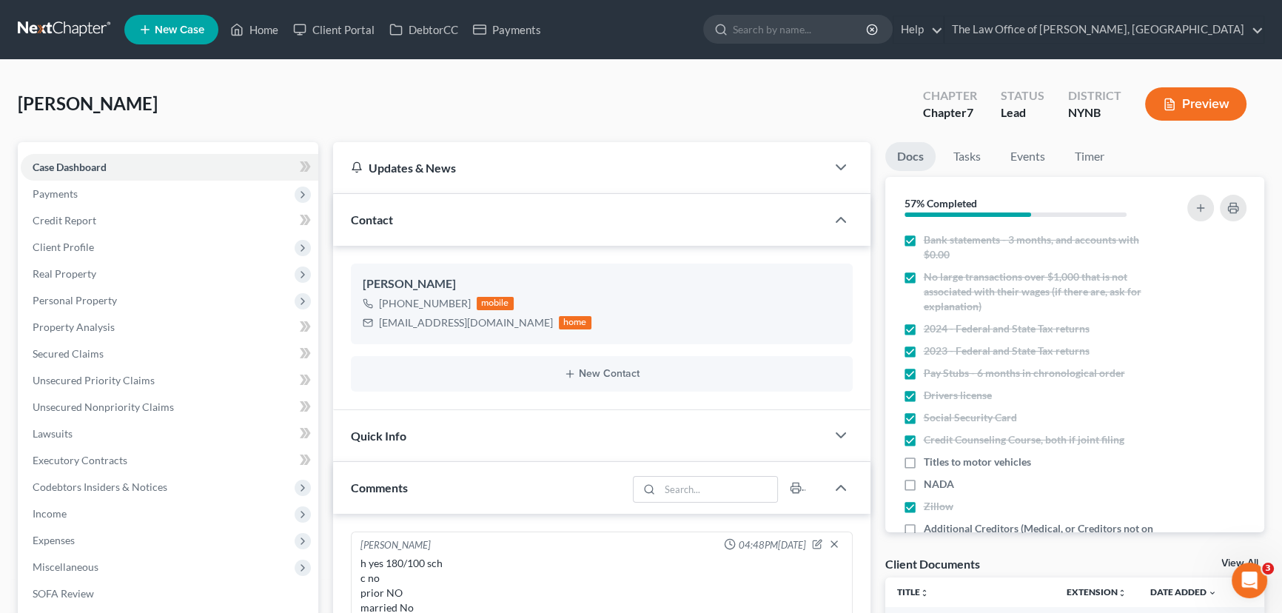
scroll to position [761, 0]
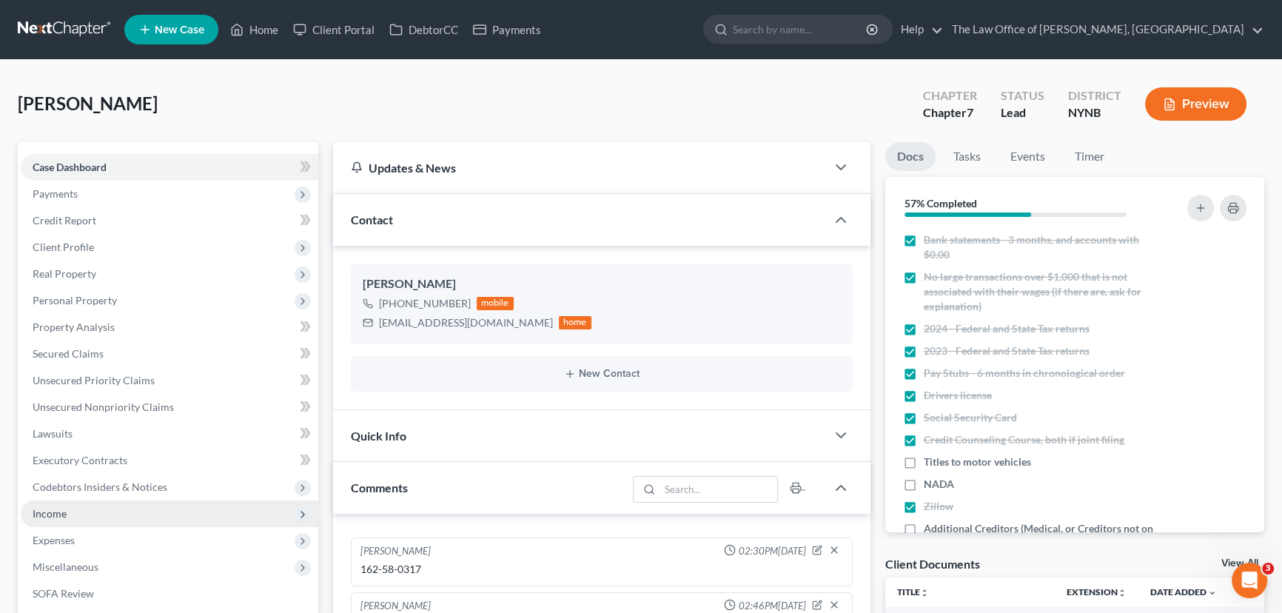
click at [69, 511] on span "Income" at bounding box center [170, 513] width 298 height 27
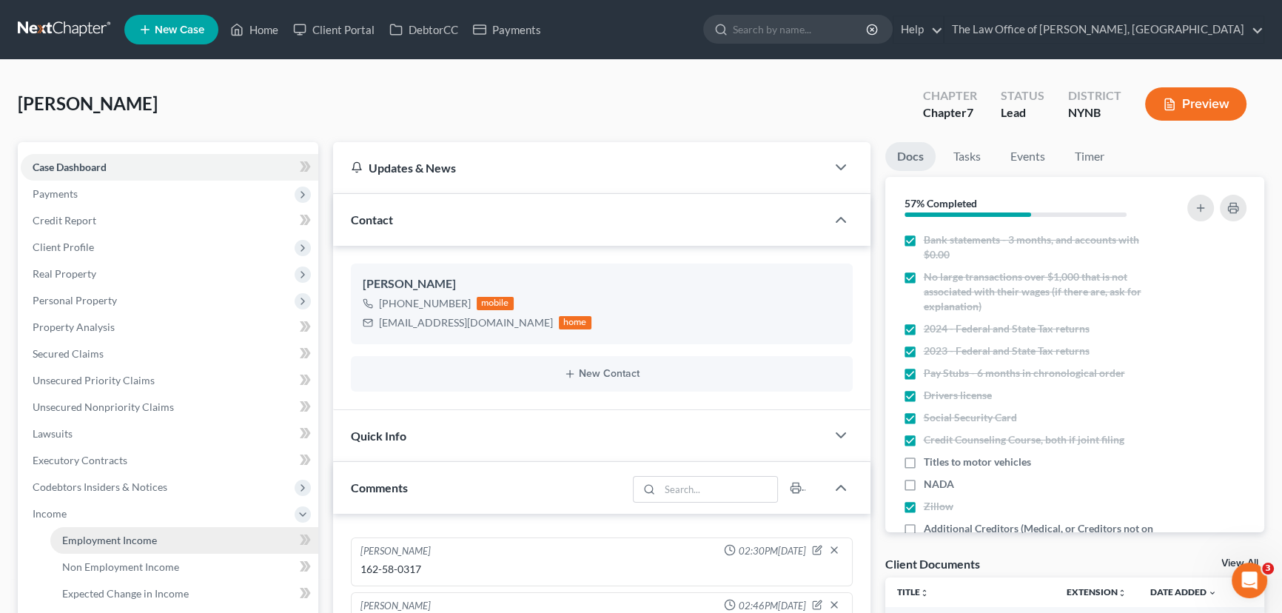
click at [89, 534] on span "Employment Income" at bounding box center [109, 540] width 95 height 13
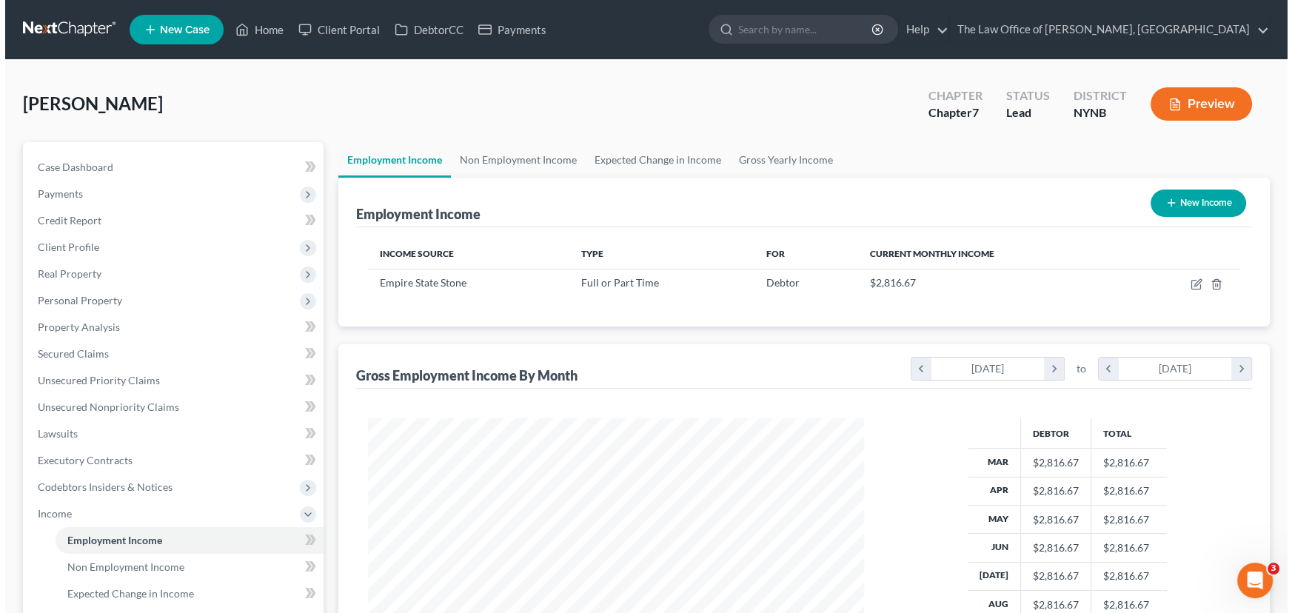
scroll to position [265, 526]
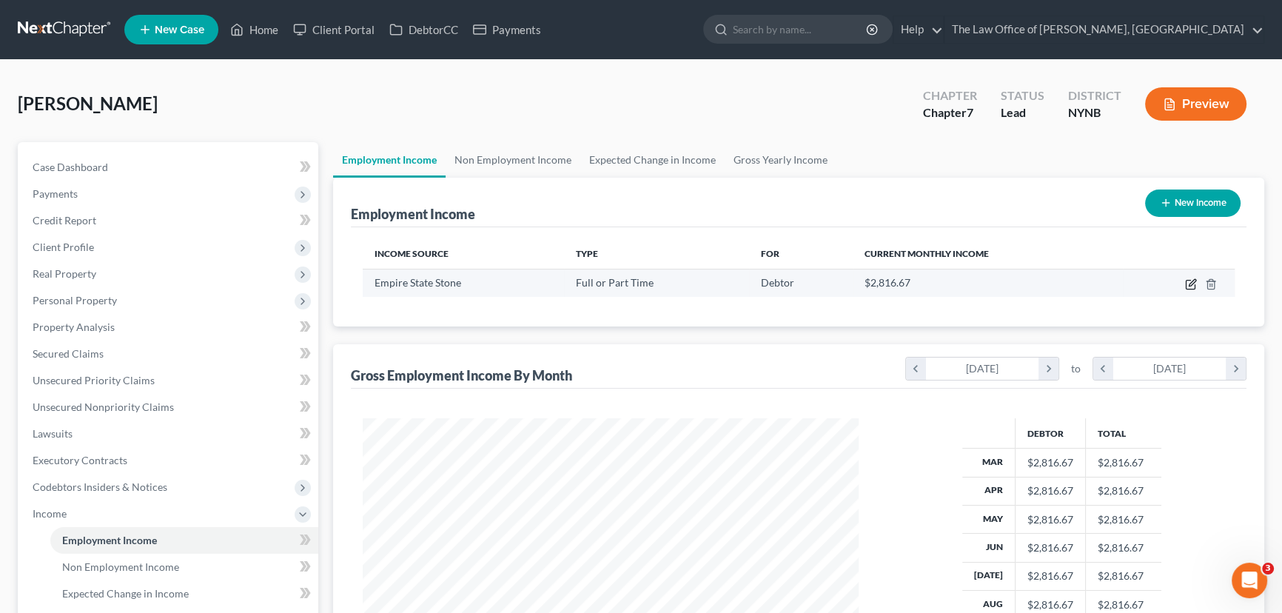
click at [1192, 282] on icon "button" at bounding box center [1191, 284] width 12 height 12
select select "0"
select select "35"
select select "3"
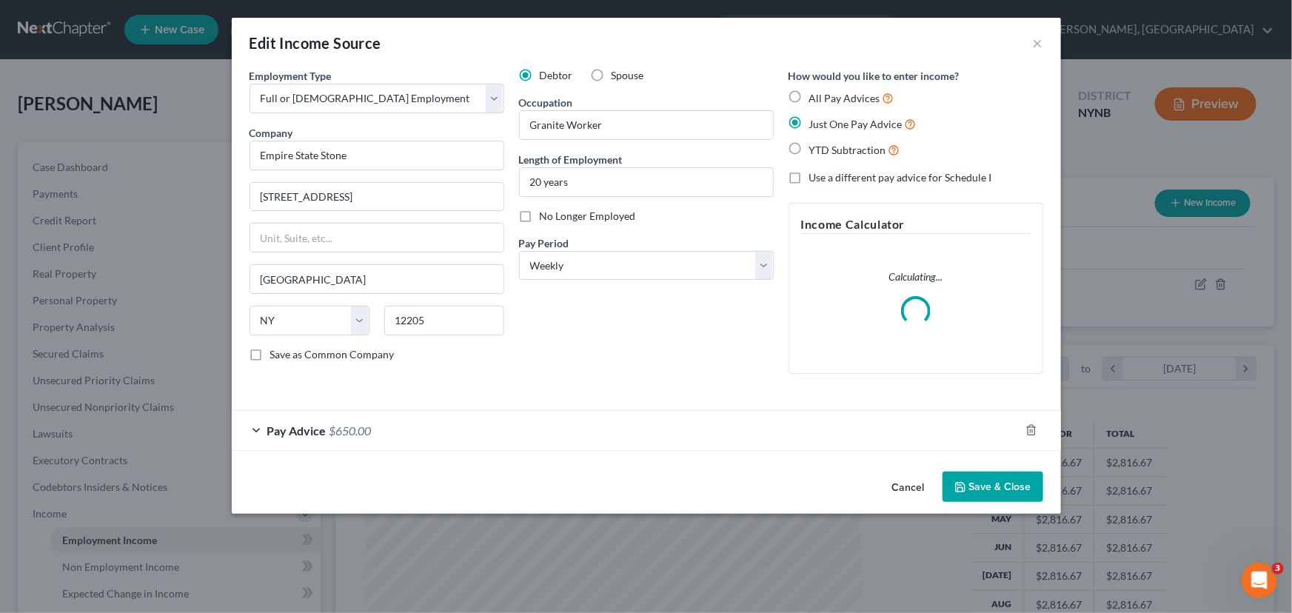
scroll to position [265, 530]
click at [514, 433] on div "Pay Advice $650.00" at bounding box center [626, 430] width 788 height 39
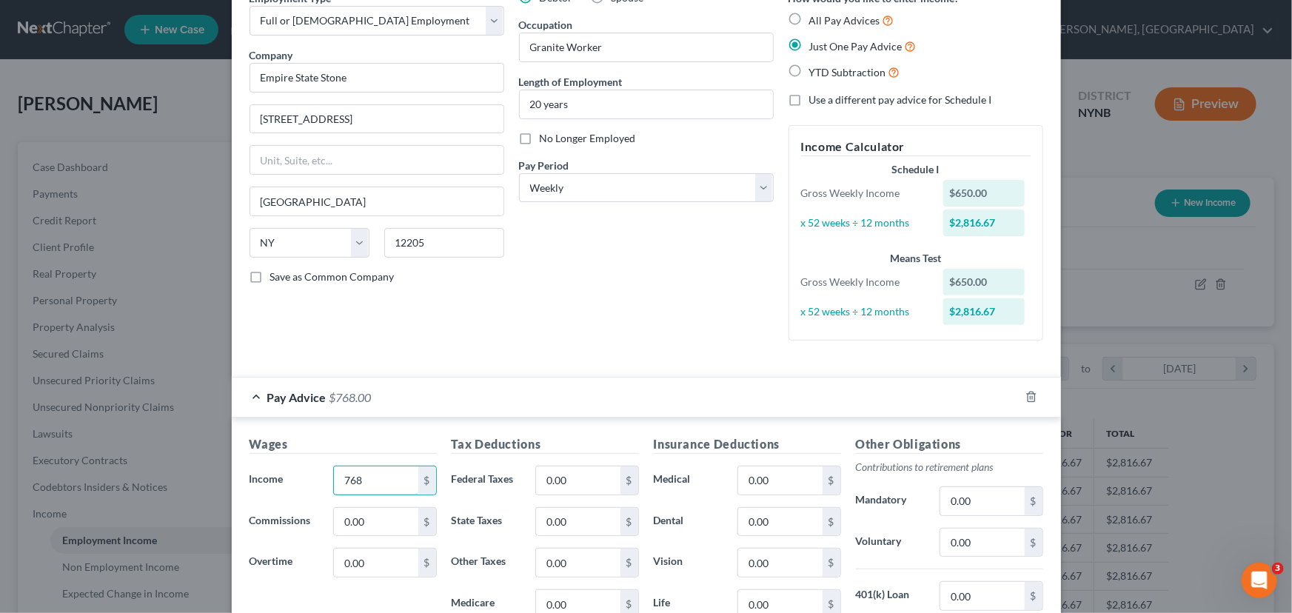
scroll to position [201, 0]
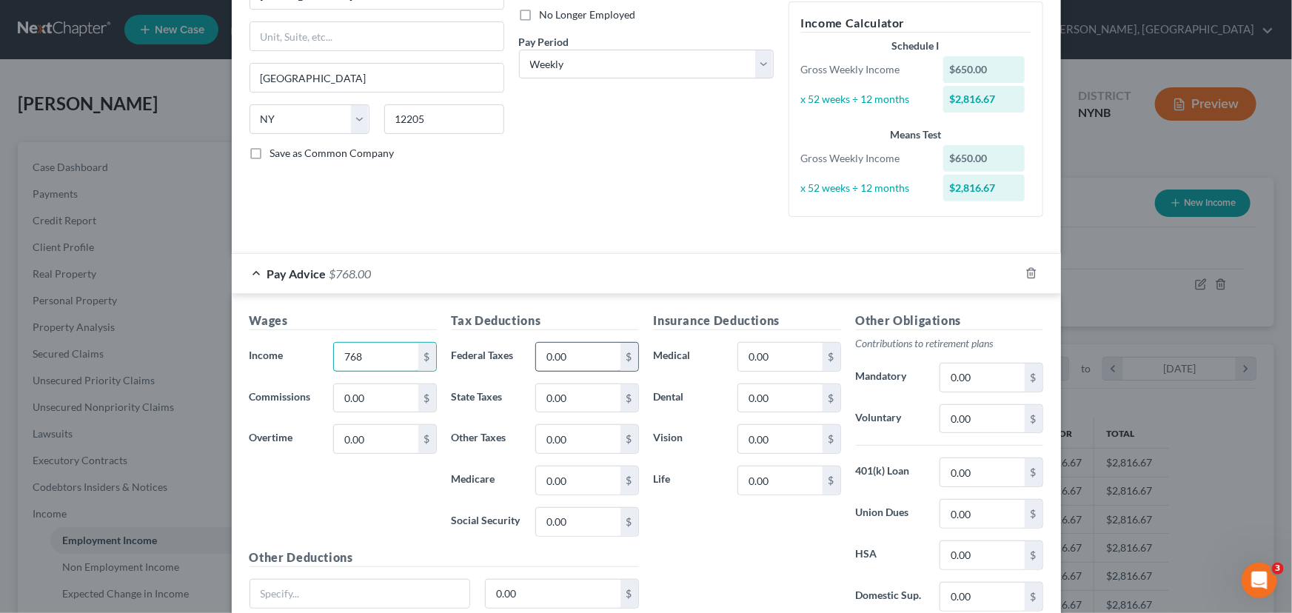
type input "768"
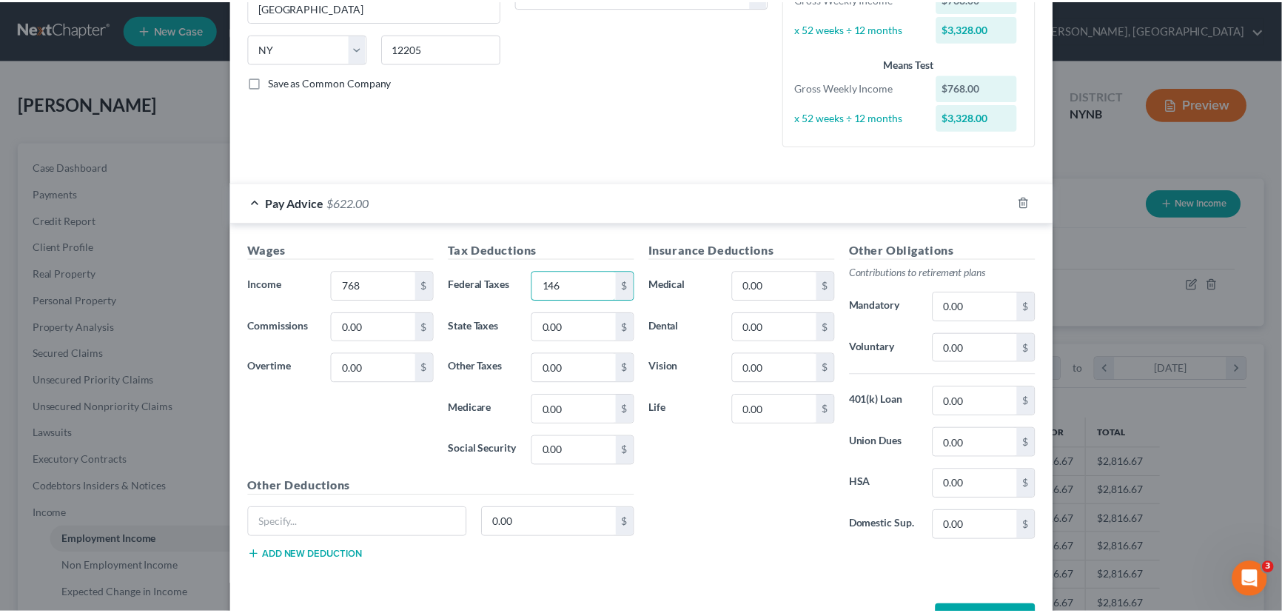
scroll to position [323, 0]
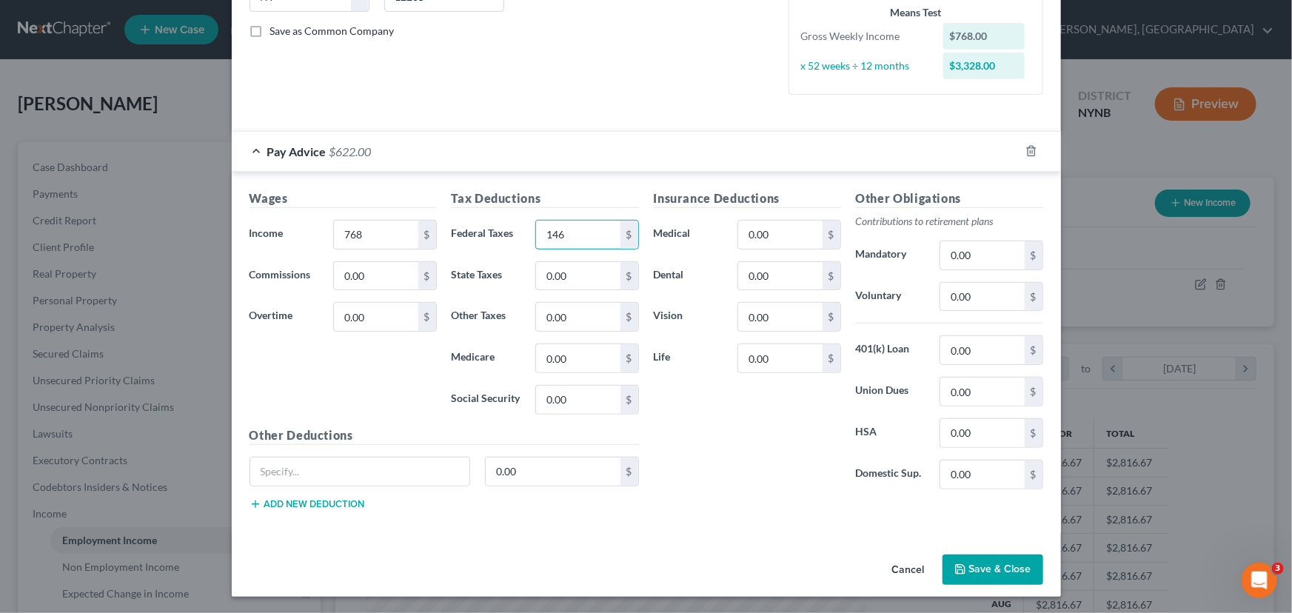
type input "146"
click at [1011, 568] on button "Save & Close" at bounding box center [992, 569] width 101 height 31
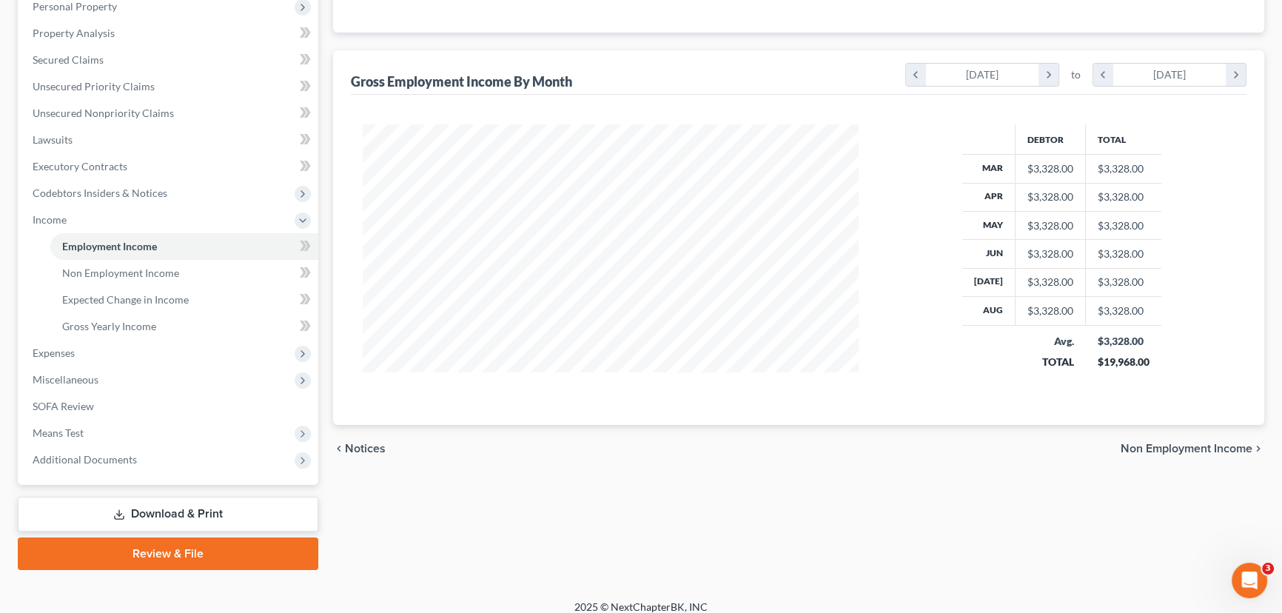
scroll to position [305, 0]
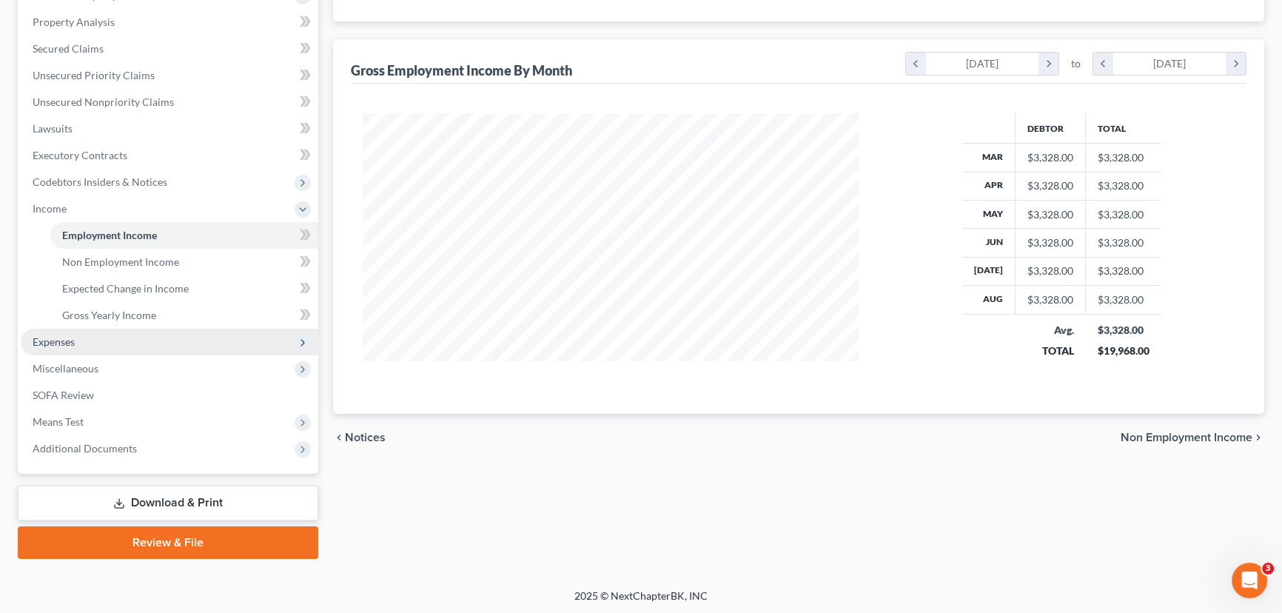
click at [91, 346] on span "Expenses" at bounding box center [170, 342] width 298 height 27
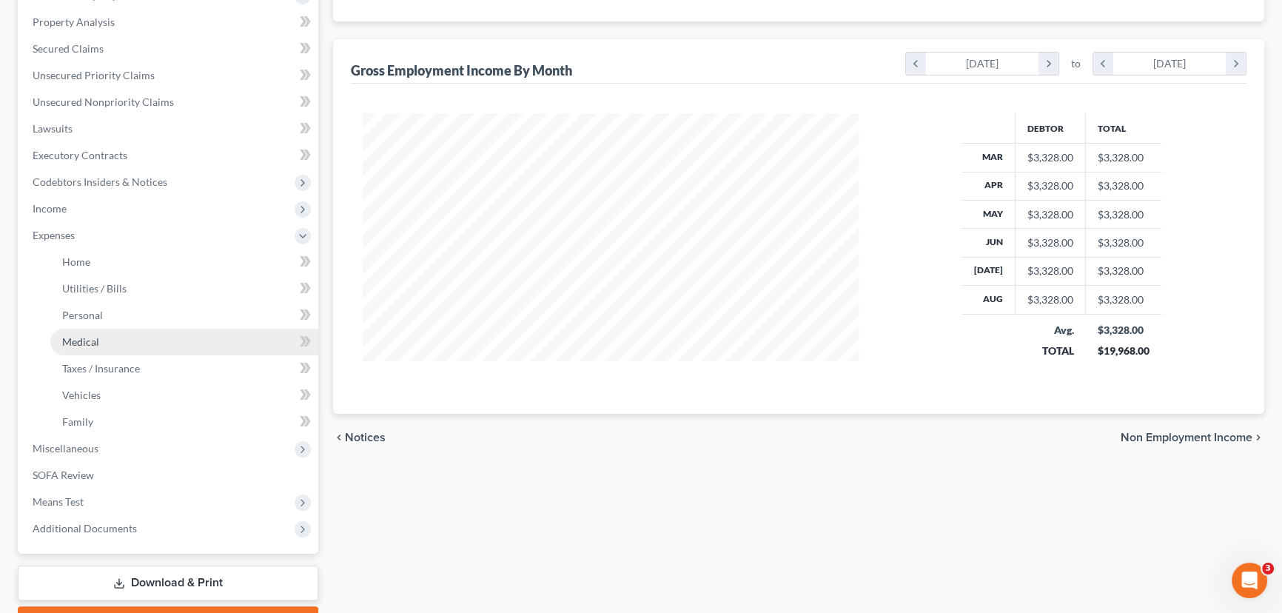
click at [95, 329] on link "Medical" at bounding box center [184, 342] width 268 height 27
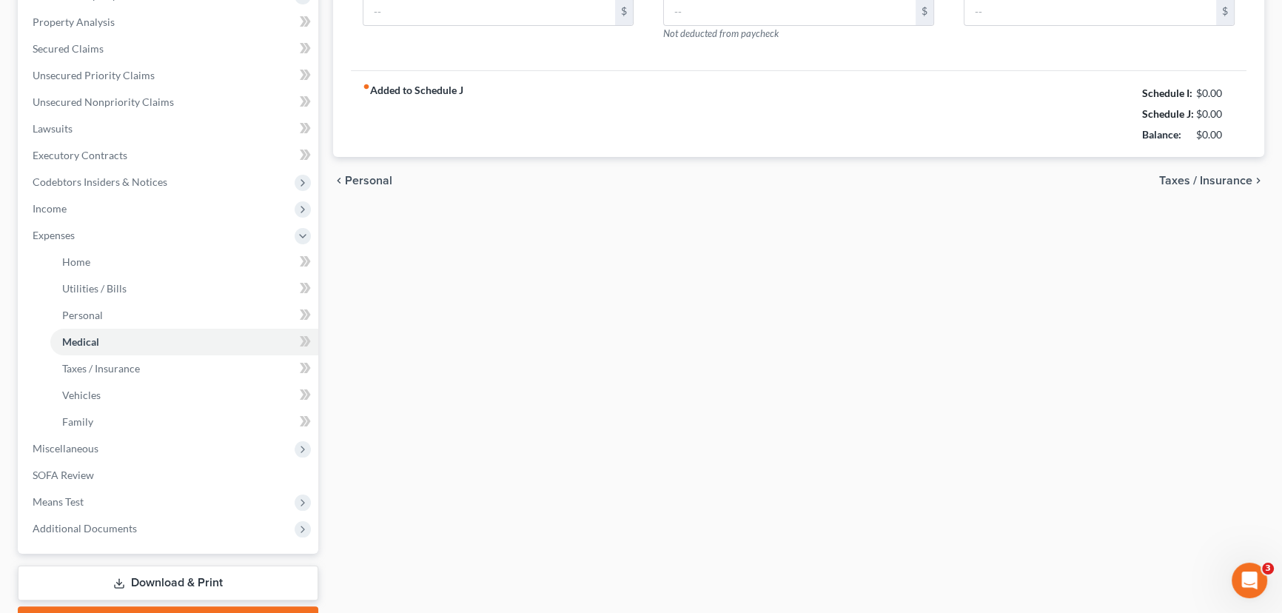
type input "0.00"
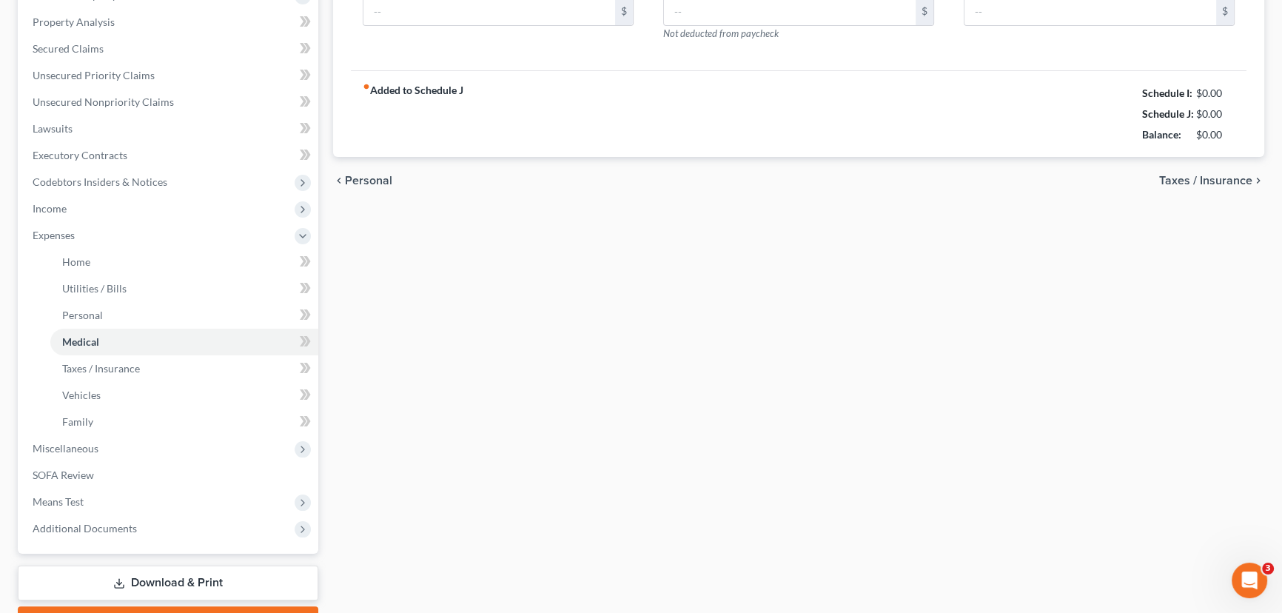
type input "0.00"
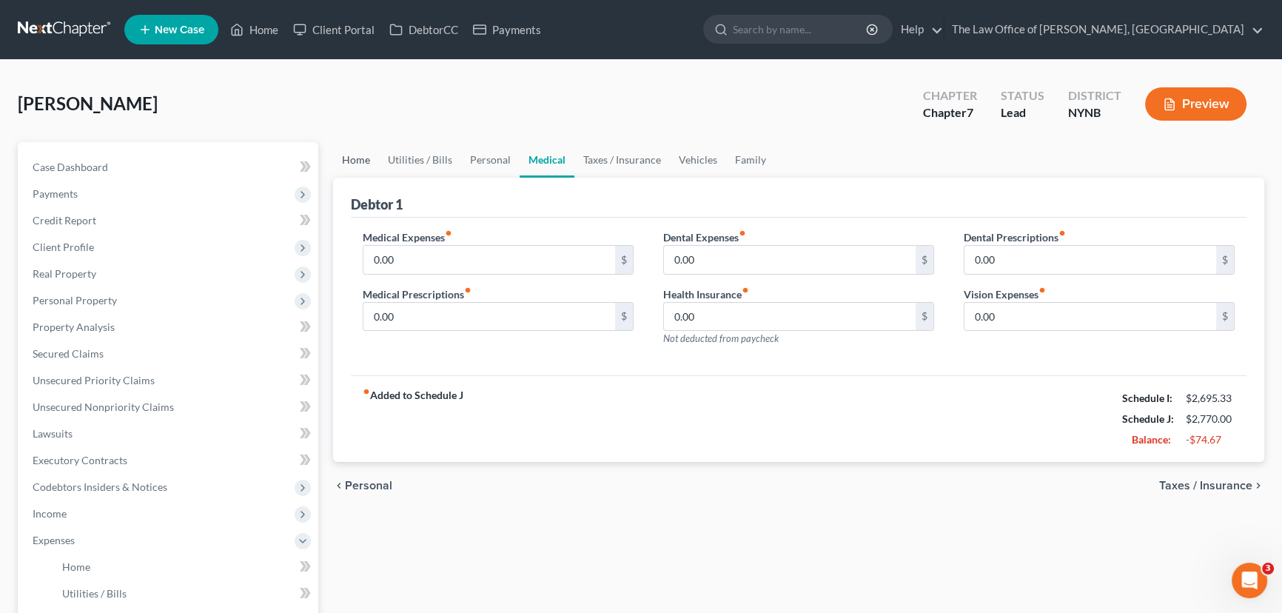
click at [362, 167] on link "Home" at bounding box center [356, 160] width 46 height 36
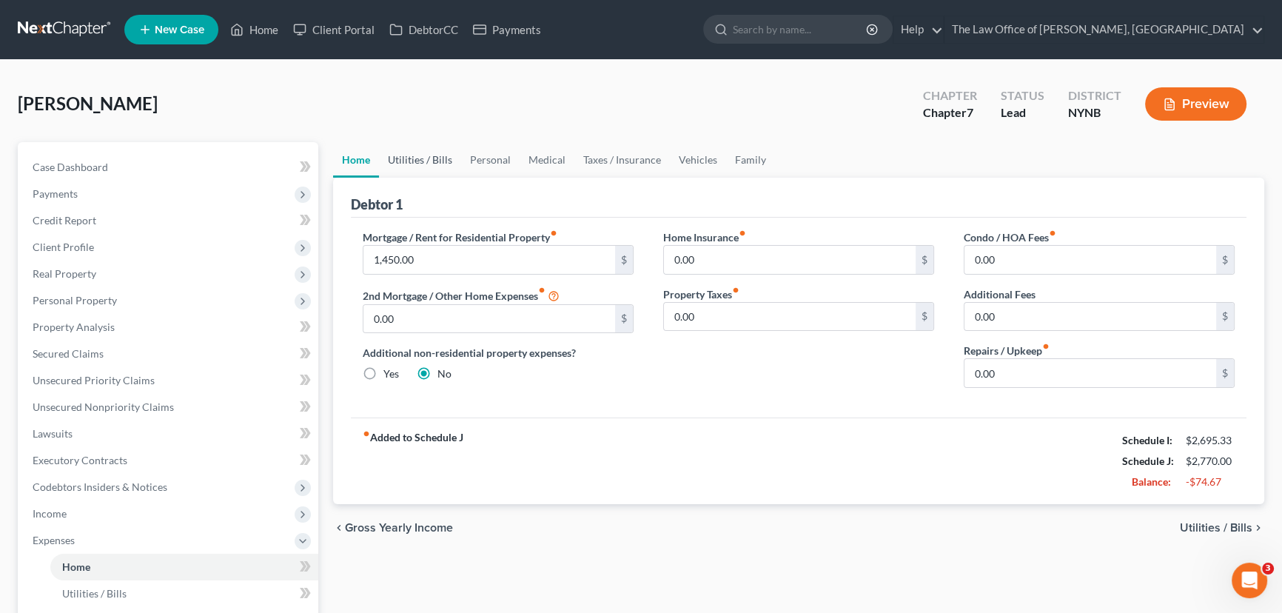
click at [428, 162] on link "Utilities / Bills" at bounding box center [420, 160] width 82 height 36
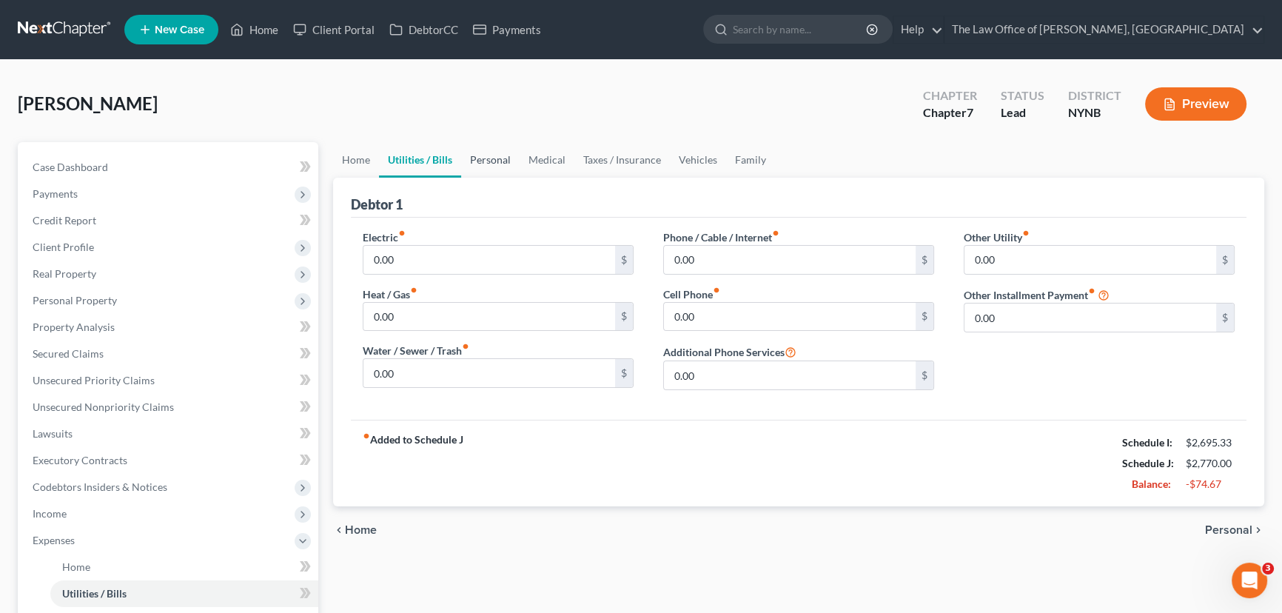
click at [481, 161] on link "Personal" at bounding box center [490, 160] width 58 height 36
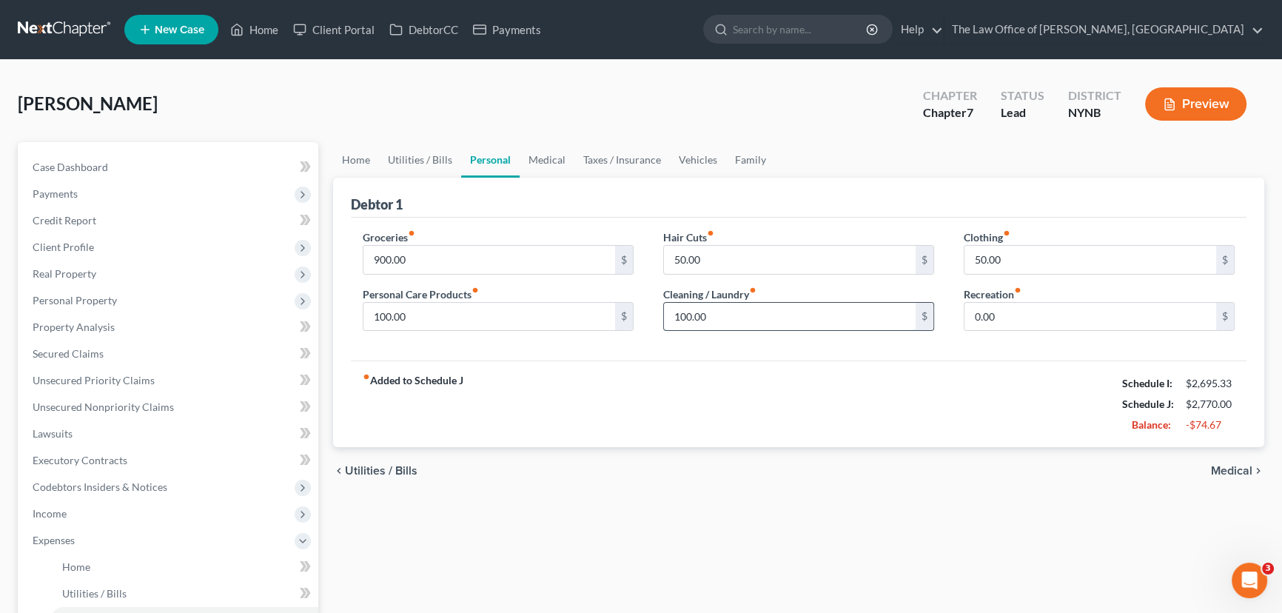
click at [731, 318] on input "100.00" at bounding box center [790, 317] width 252 height 28
type input "50"
click at [1014, 260] on input "50.00" at bounding box center [1090, 260] width 252 height 28
type input "0"
click at [780, 372] on div "fiber_manual_record Added to Schedule J Schedule I: $2,695.33 Schedule J: $2,67…" at bounding box center [799, 403] width 896 height 87
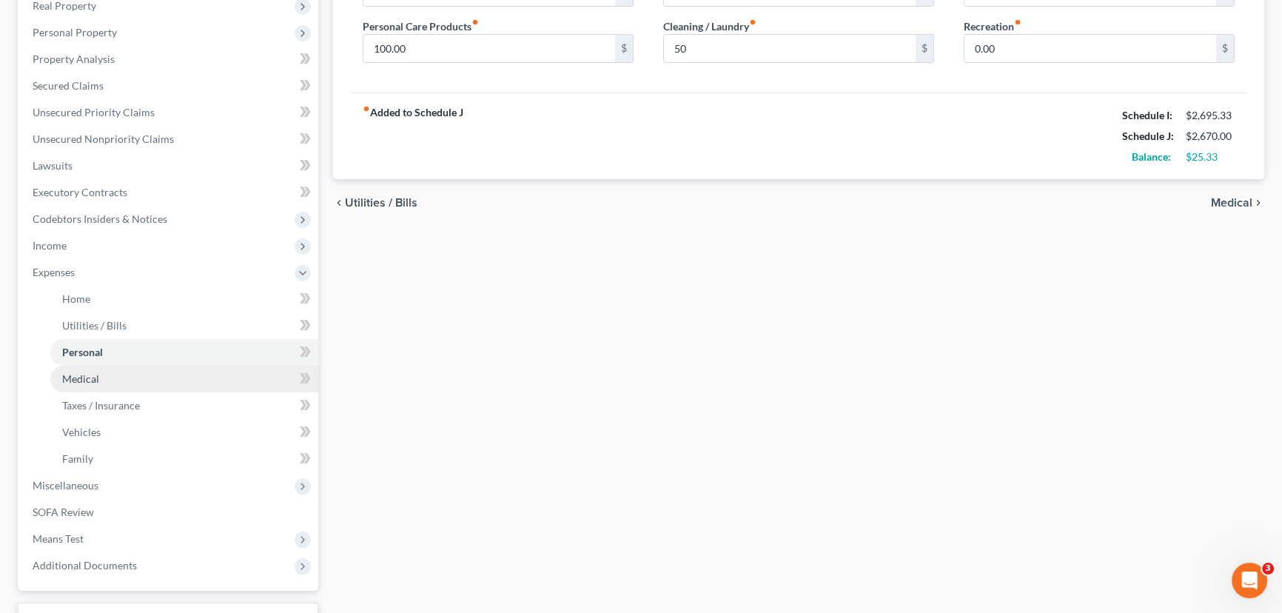
scroll to position [269, 0]
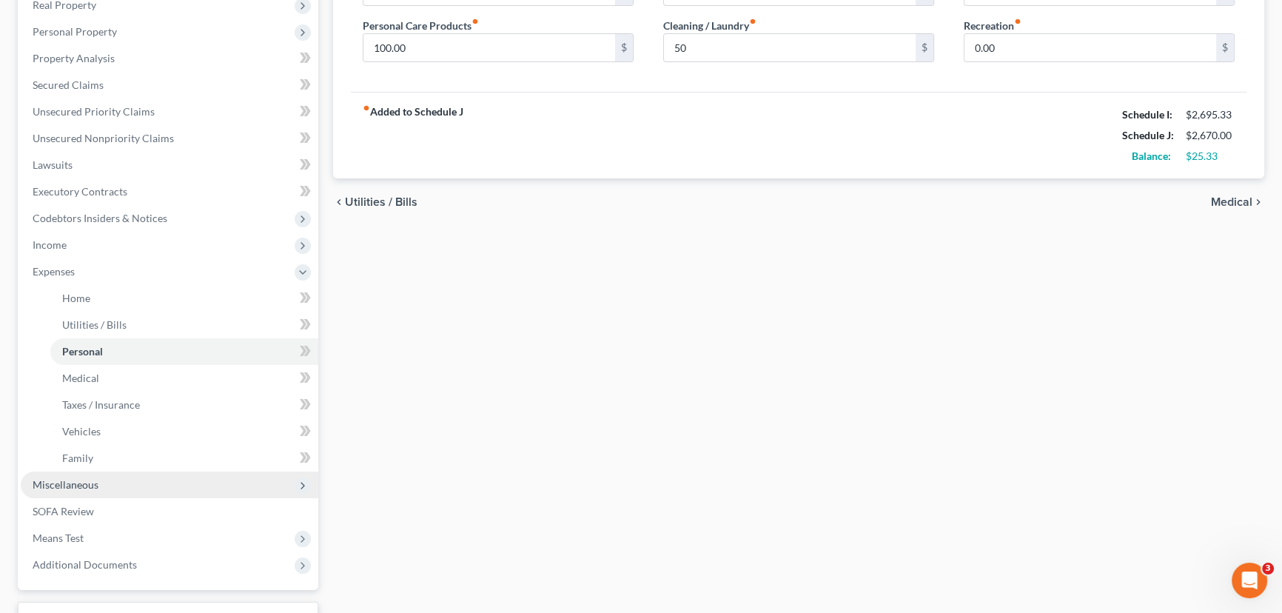
click at [86, 480] on span "Miscellaneous" at bounding box center [66, 484] width 66 height 13
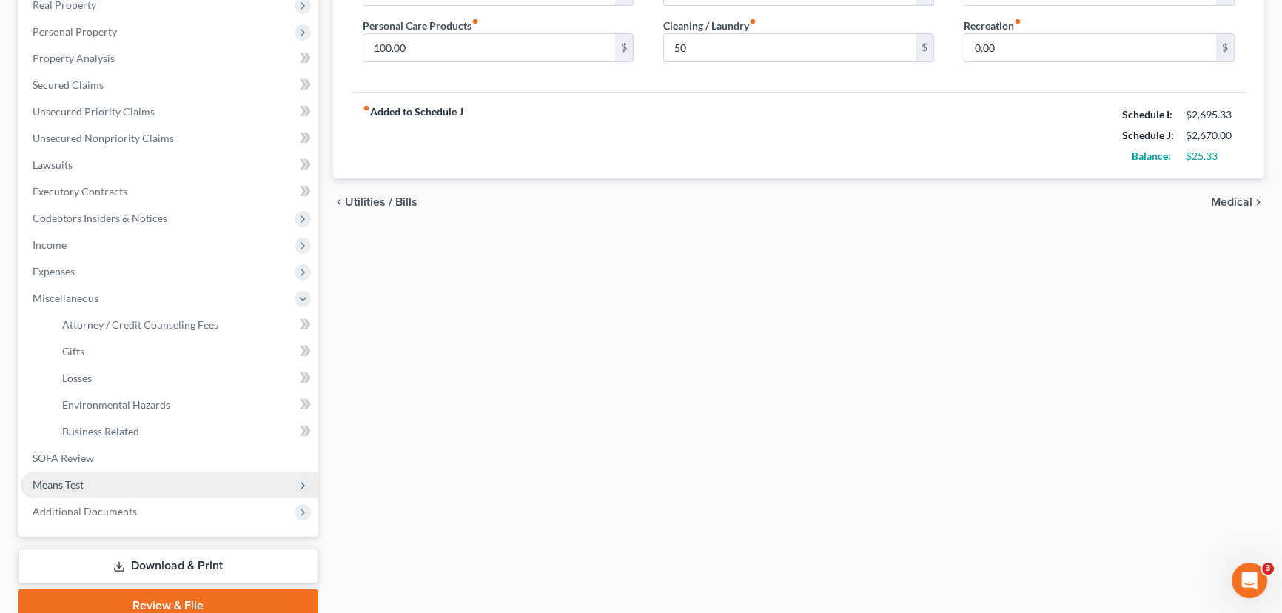
click at [79, 480] on span "Means Test" at bounding box center [58, 484] width 51 height 13
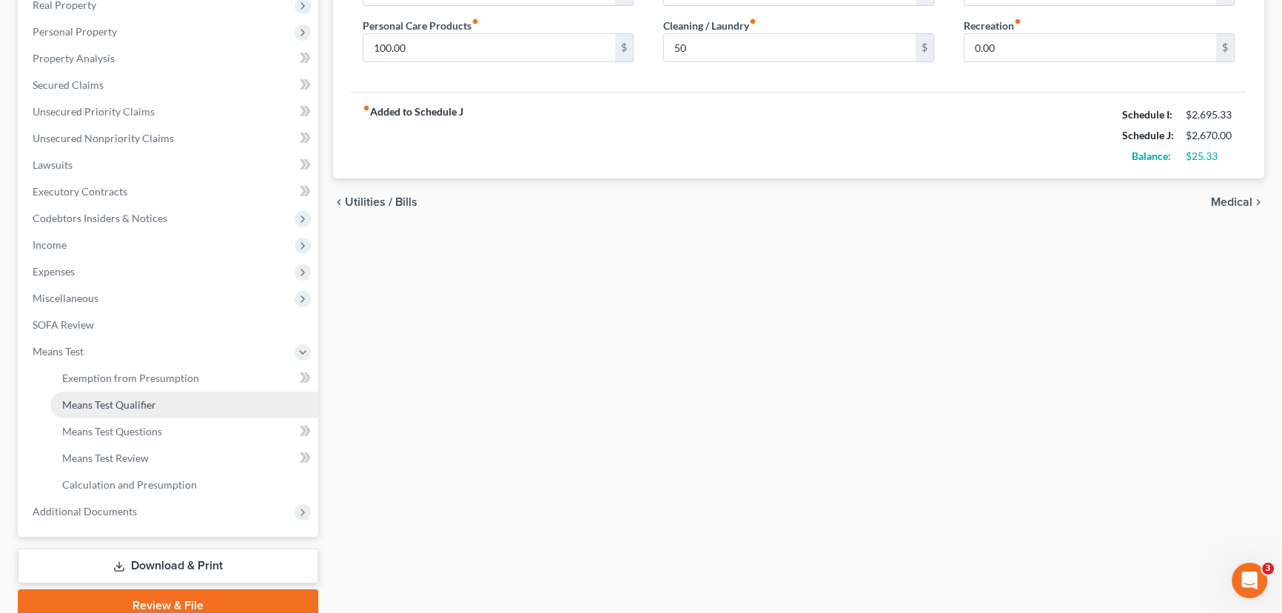
click at [114, 407] on span "Means Test Qualifier" at bounding box center [109, 404] width 94 height 13
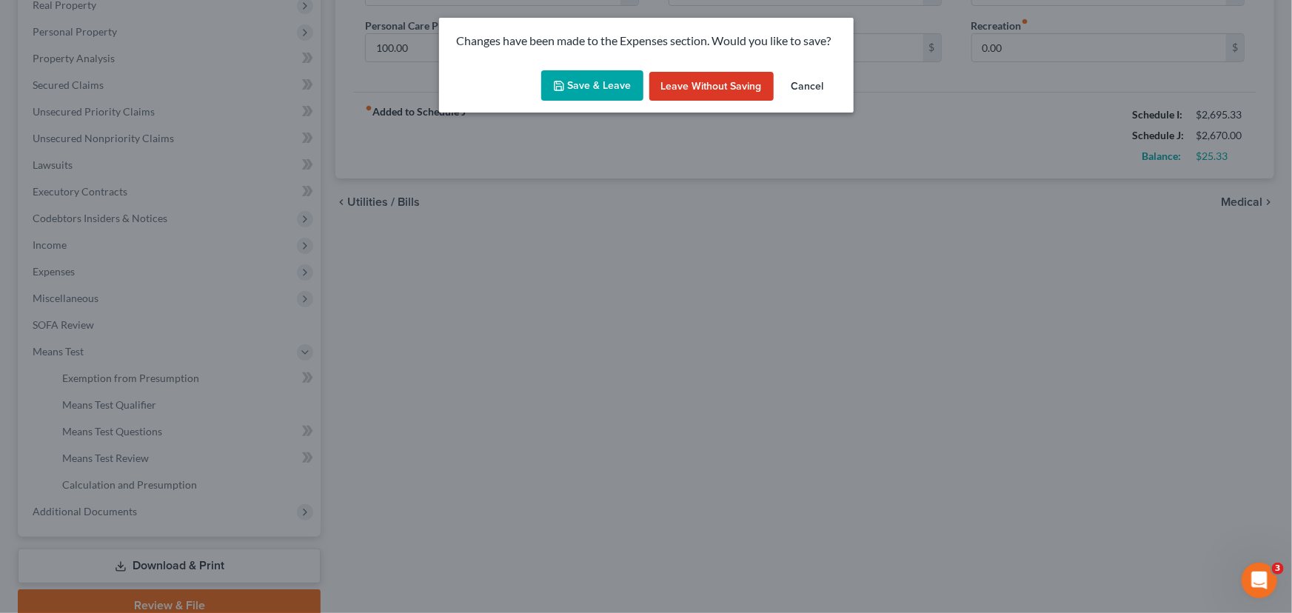
click at [605, 92] on button "Save & Leave" at bounding box center [592, 85] width 102 height 31
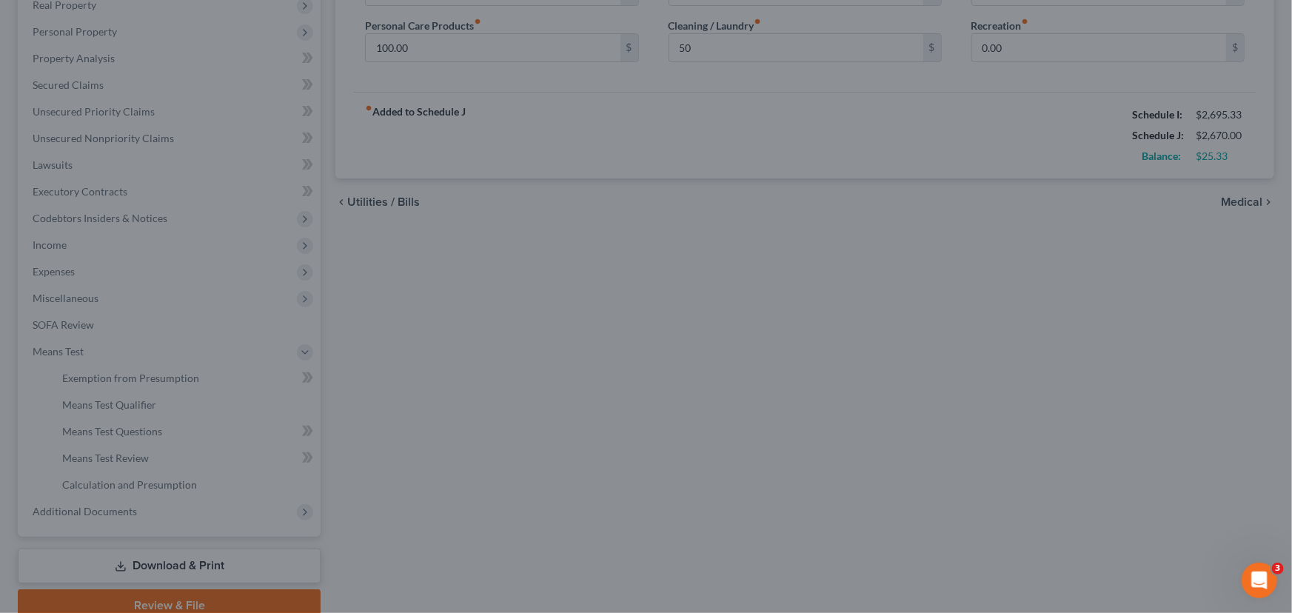
type input "50.00"
type input "0.00"
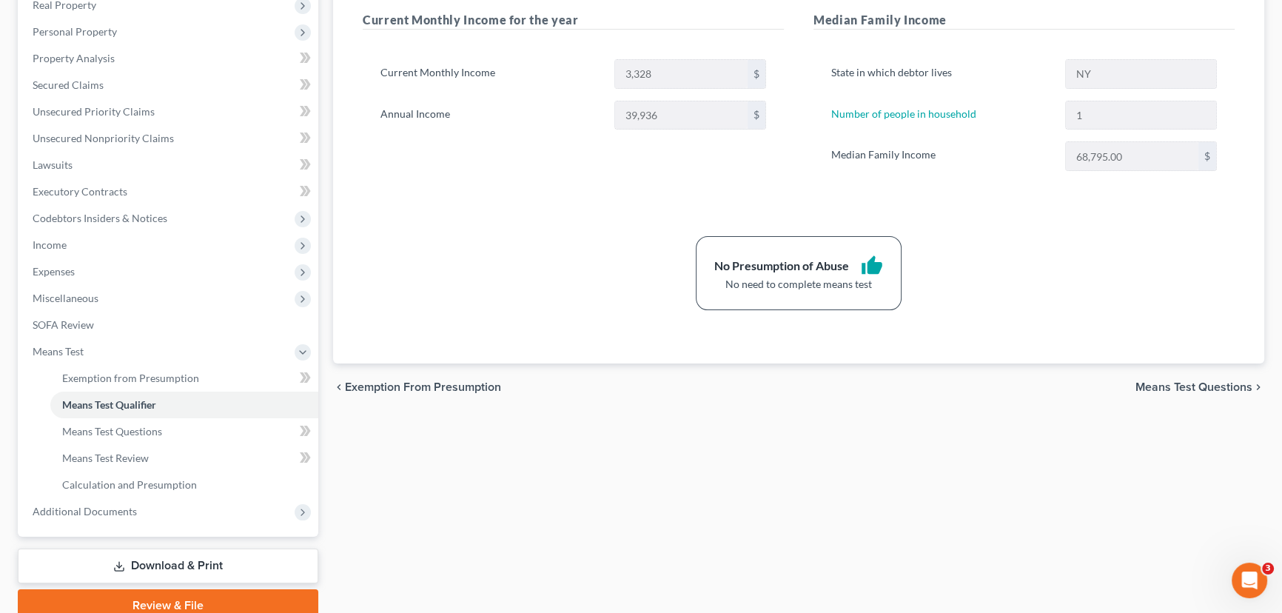
scroll to position [332, 0]
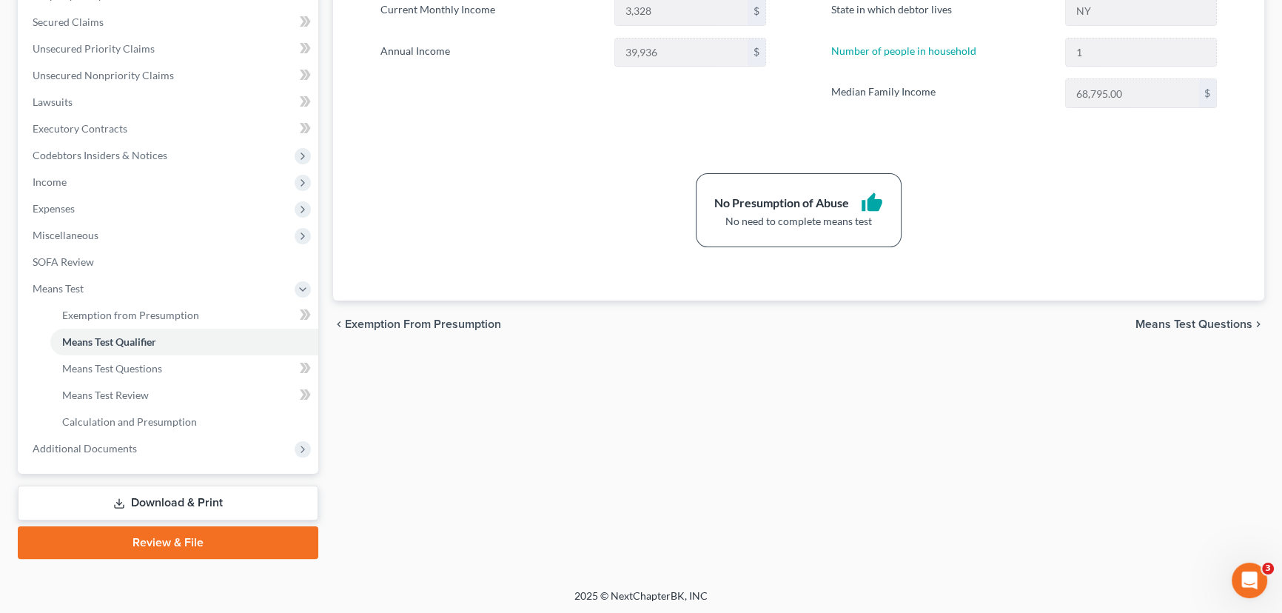
drag, startPoint x: 161, startPoint y: 538, endPoint x: 2, endPoint y: 493, distance: 165.4
click at [161, 538] on link "Review & File" at bounding box center [168, 542] width 301 height 33
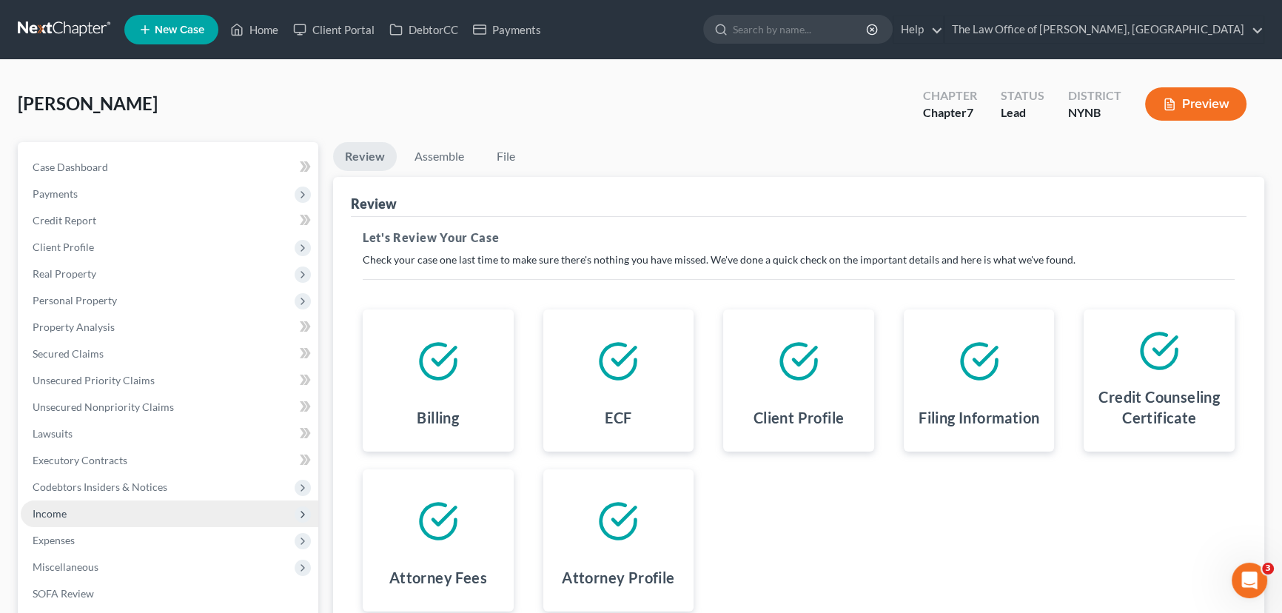
click at [73, 511] on span "Income" at bounding box center [170, 513] width 298 height 27
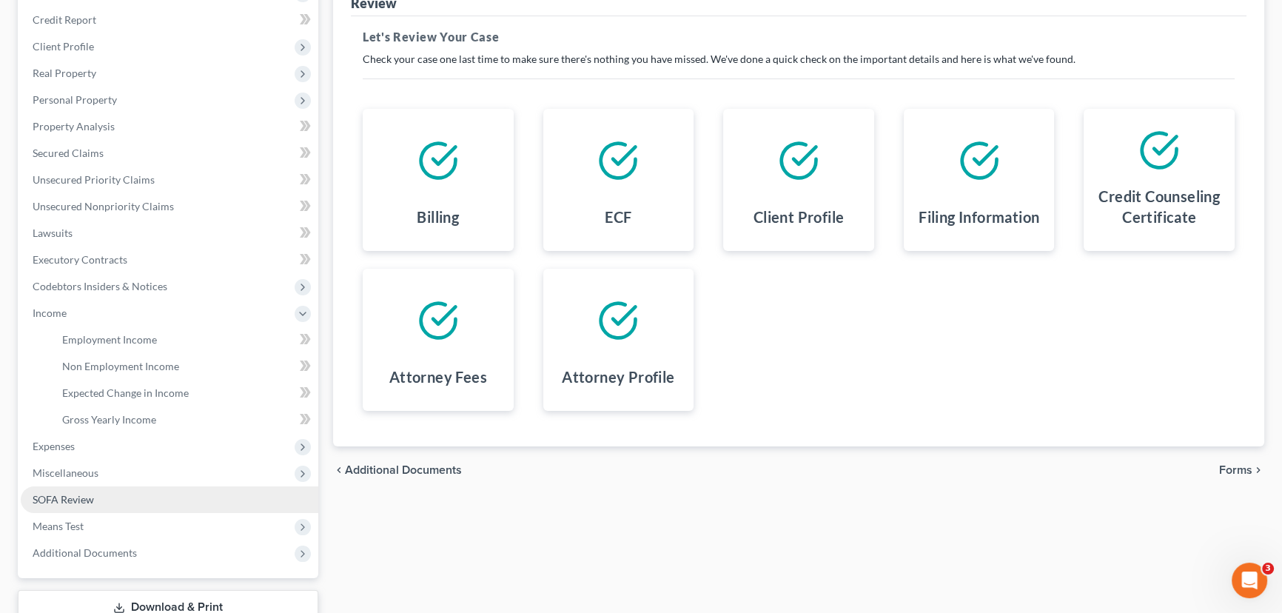
scroll to position [201, 0]
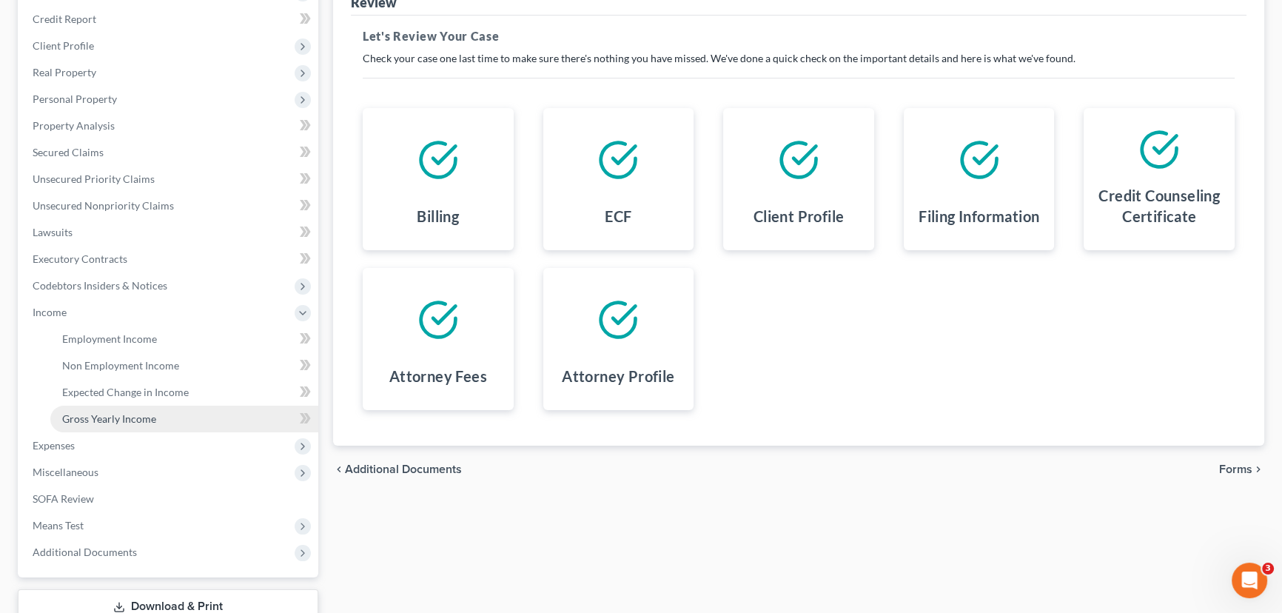
click at [99, 416] on span "Gross Yearly Income" at bounding box center [109, 418] width 94 height 13
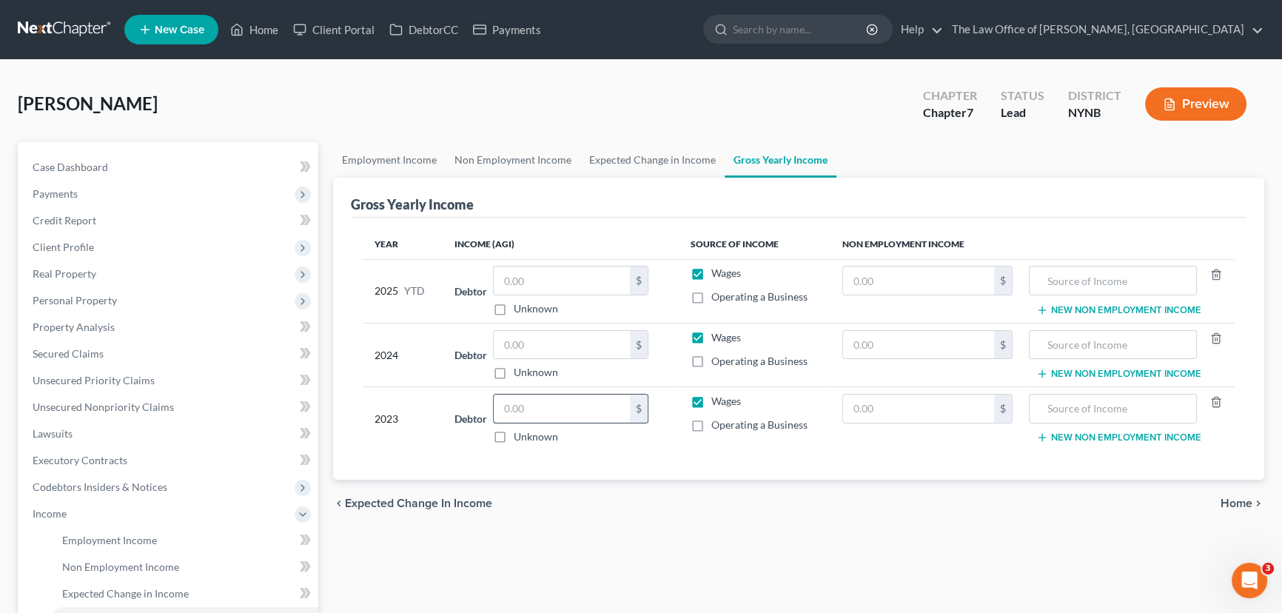
click at [530, 400] on input "text" at bounding box center [562, 409] width 136 height 28
type input "28,618"
click at [541, 344] on input "text" at bounding box center [562, 345] width 136 height 28
type input "36,319"
click at [90, 466] on link "Executory Contracts" at bounding box center [170, 460] width 298 height 27
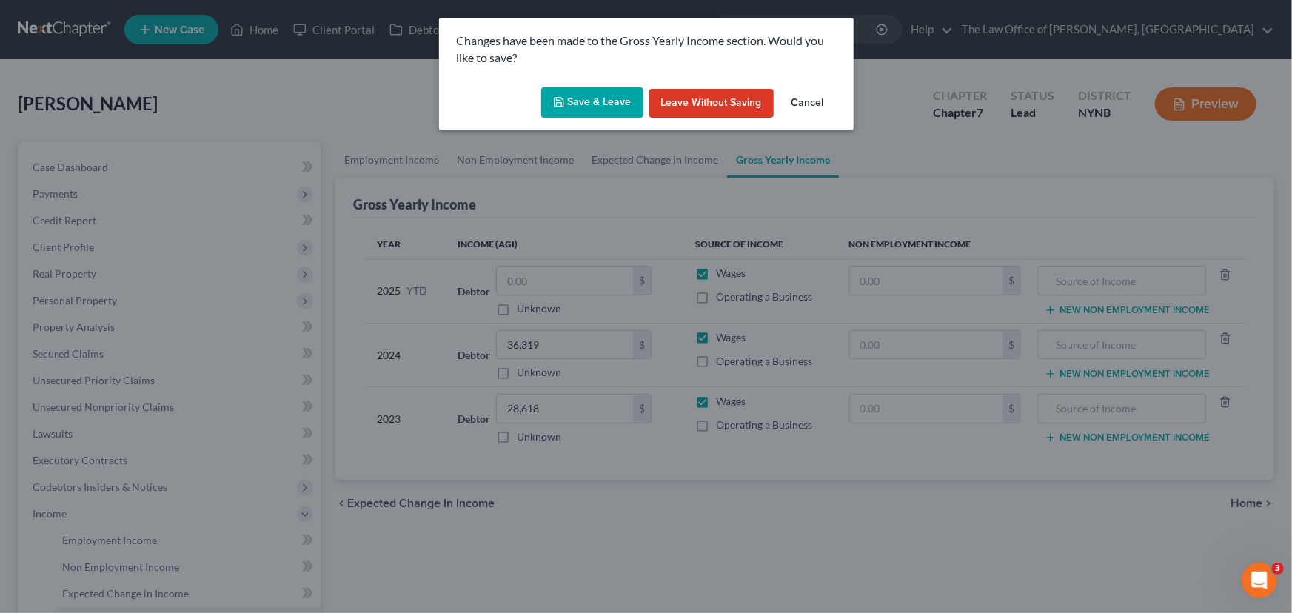
click at [610, 104] on button "Save & Leave" at bounding box center [592, 102] width 102 height 31
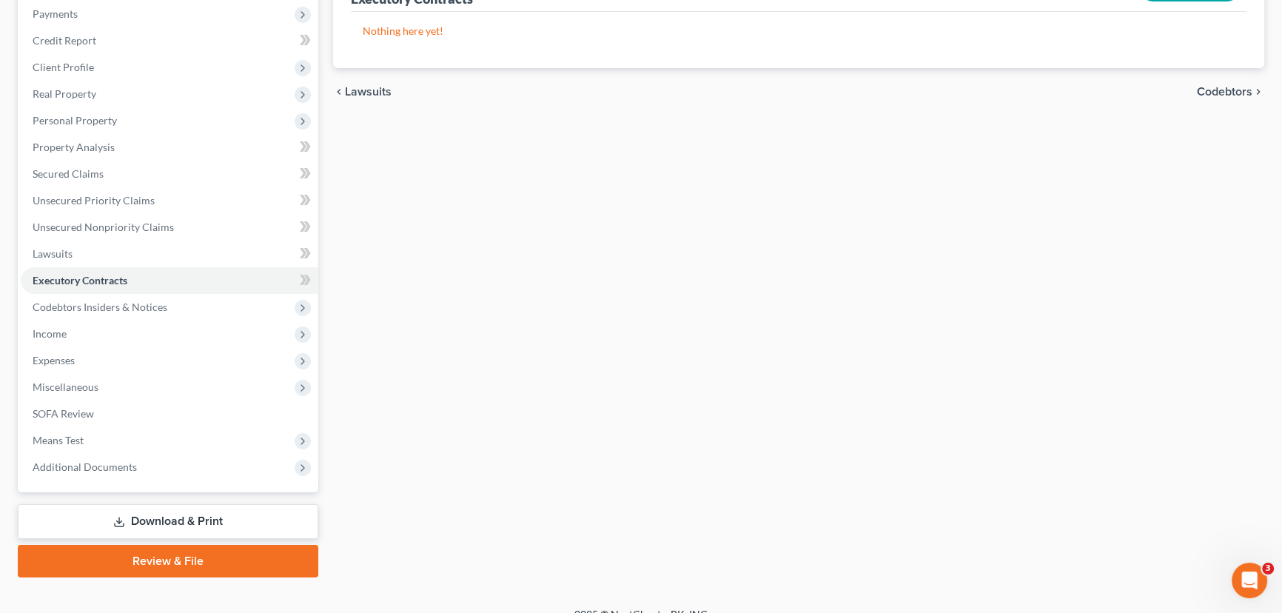
scroll to position [198, 0]
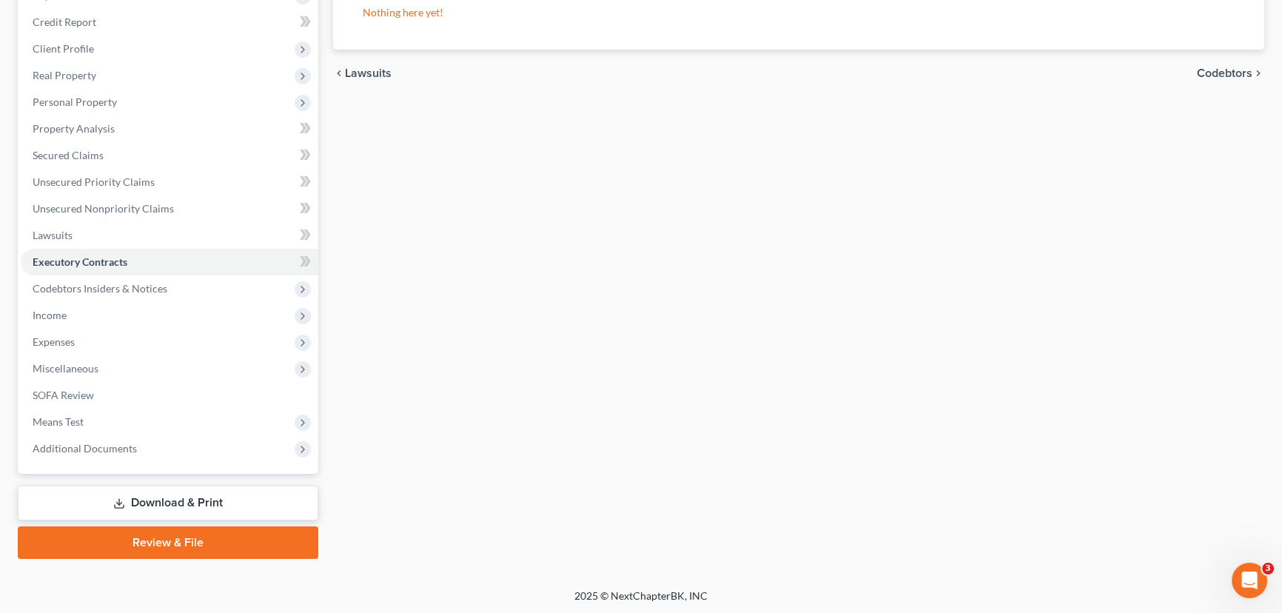
click at [182, 545] on link "Review & File" at bounding box center [168, 542] width 301 height 33
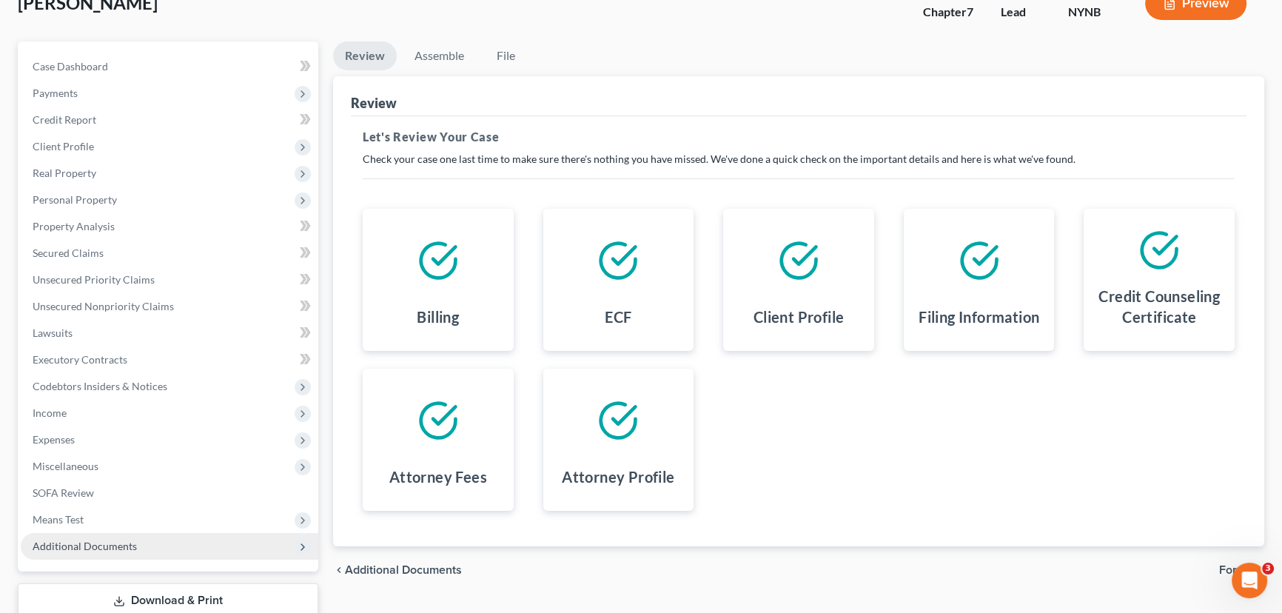
scroll to position [198, 0]
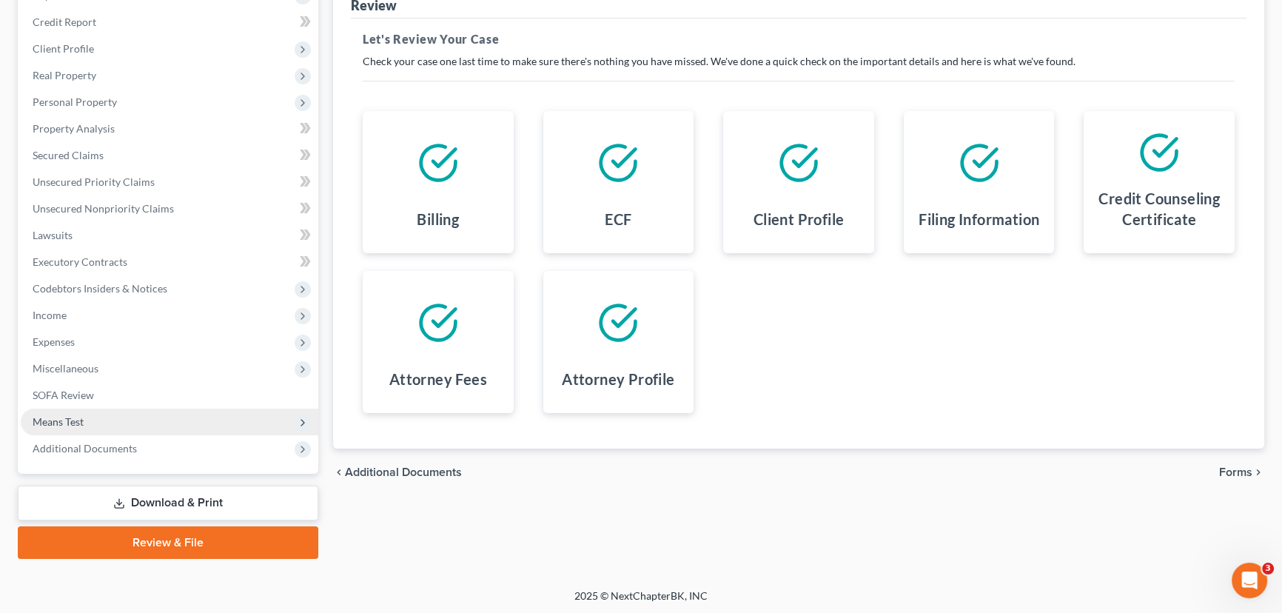
click at [64, 417] on span "Means Test" at bounding box center [58, 421] width 51 height 13
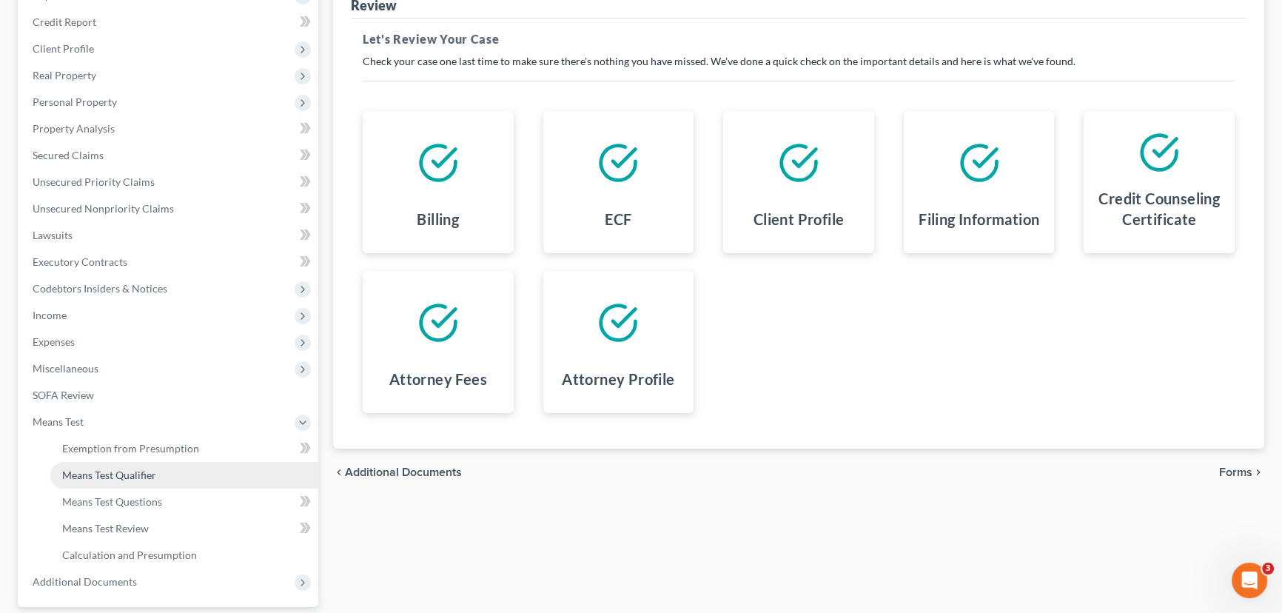
click at [127, 479] on span "Means Test Qualifier" at bounding box center [109, 475] width 94 height 13
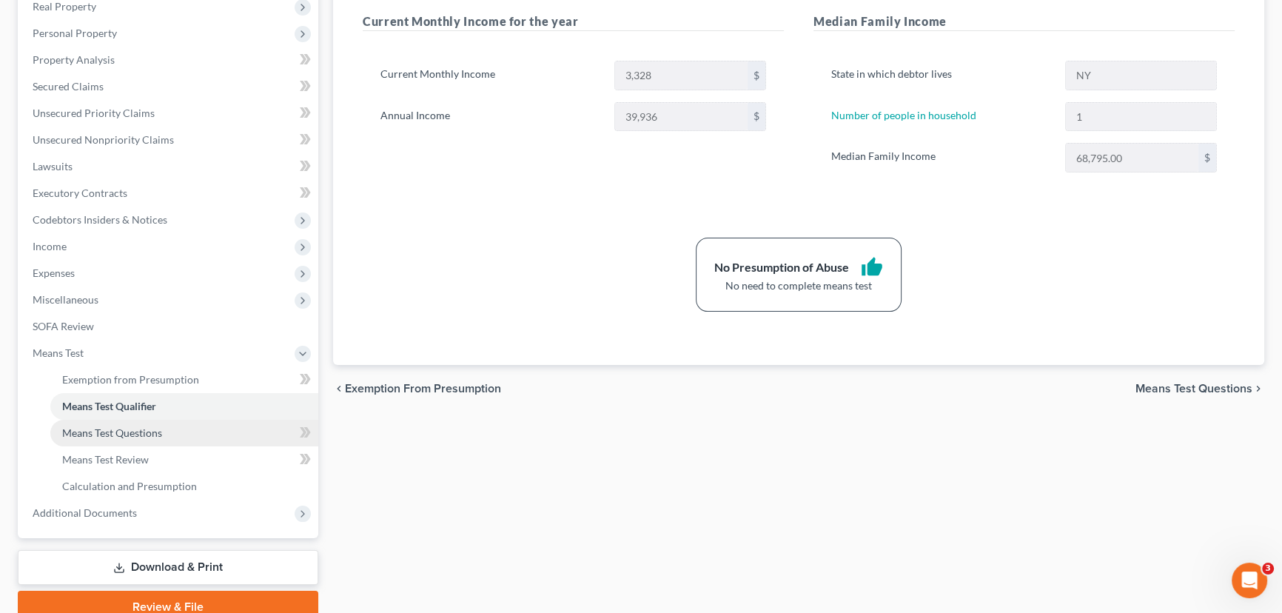
scroll to position [269, 0]
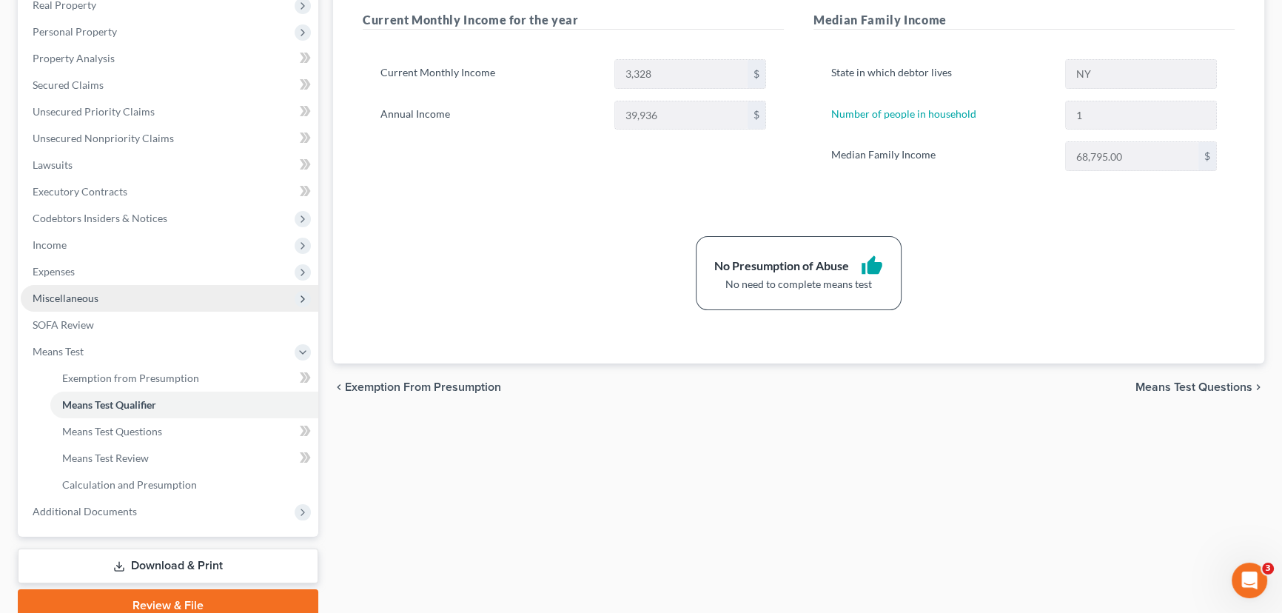
click at [69, 295] on span "Miscellaneous" at bounding box center [66, 298] width 66 height 13
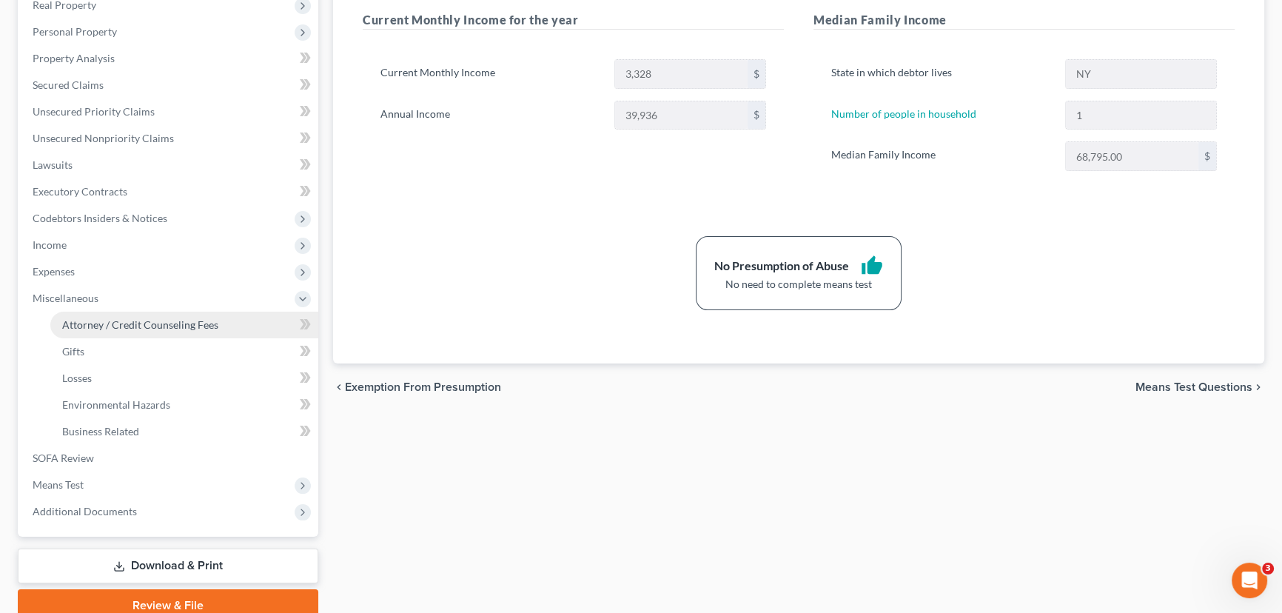
click at [96, 318] on link "Attorney / Credit Counseling Fees" at bounding box center [184, 325] width 268 height 27
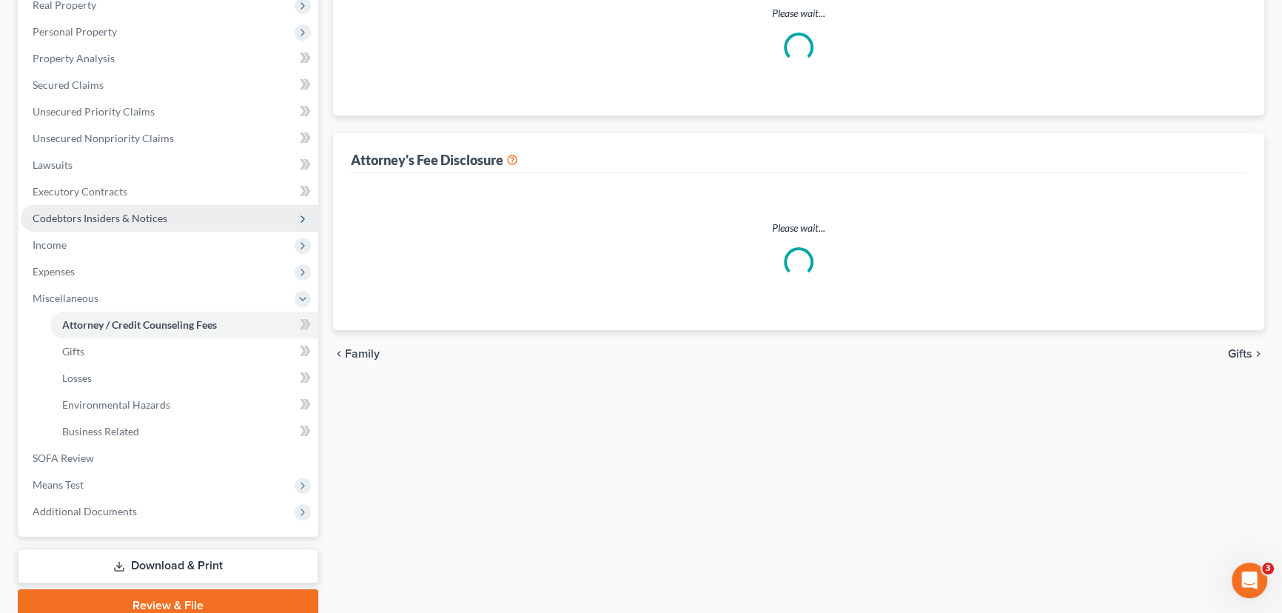
scroll to position [246, 0]
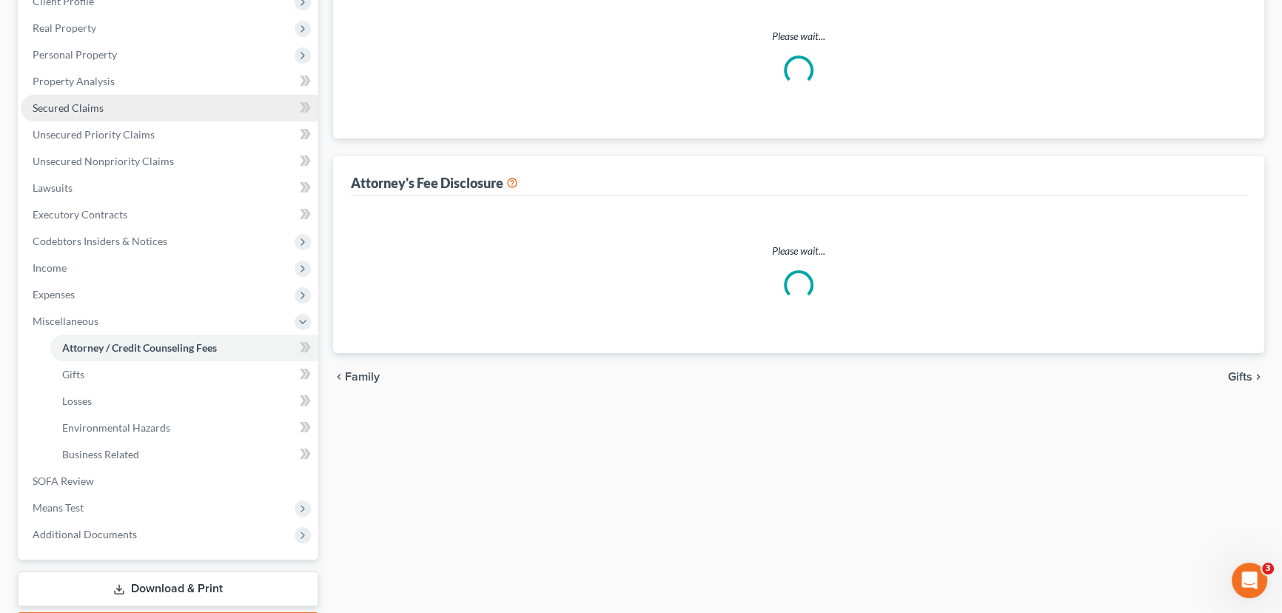
select select "1"
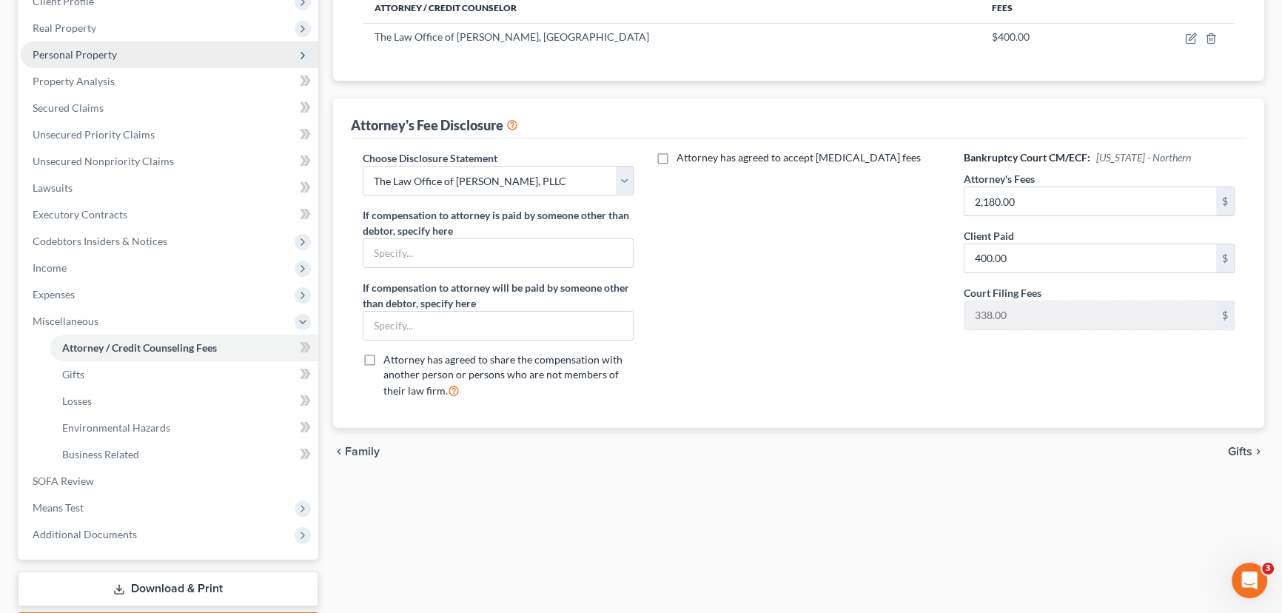
scroll to position [0, 0]
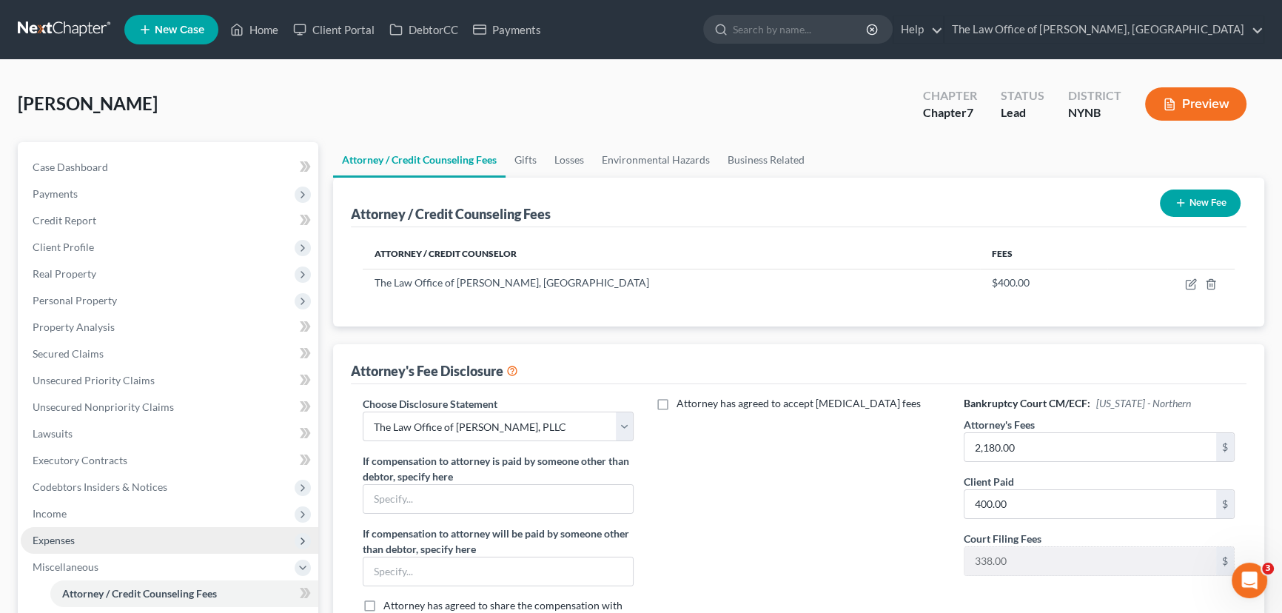
click at [52, 540] on span "Expenses" at bounding box center [54, 540] width 42 height 13
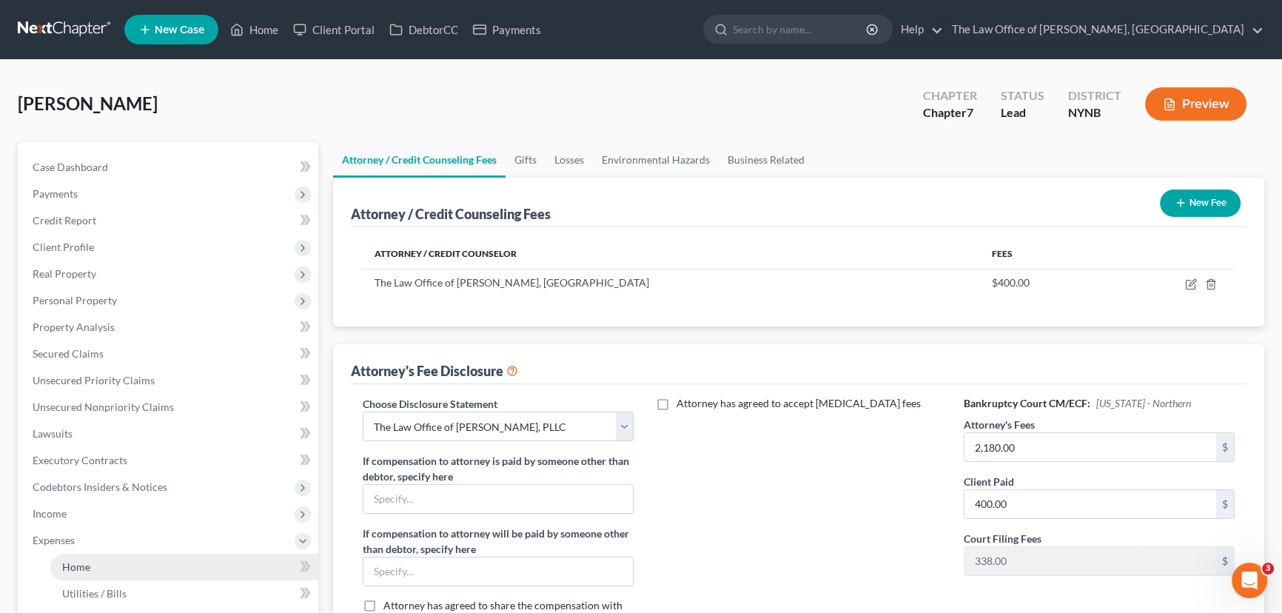
click at [70, 557] on link "Home" at bounding box center [184, 567] width 268 height 27
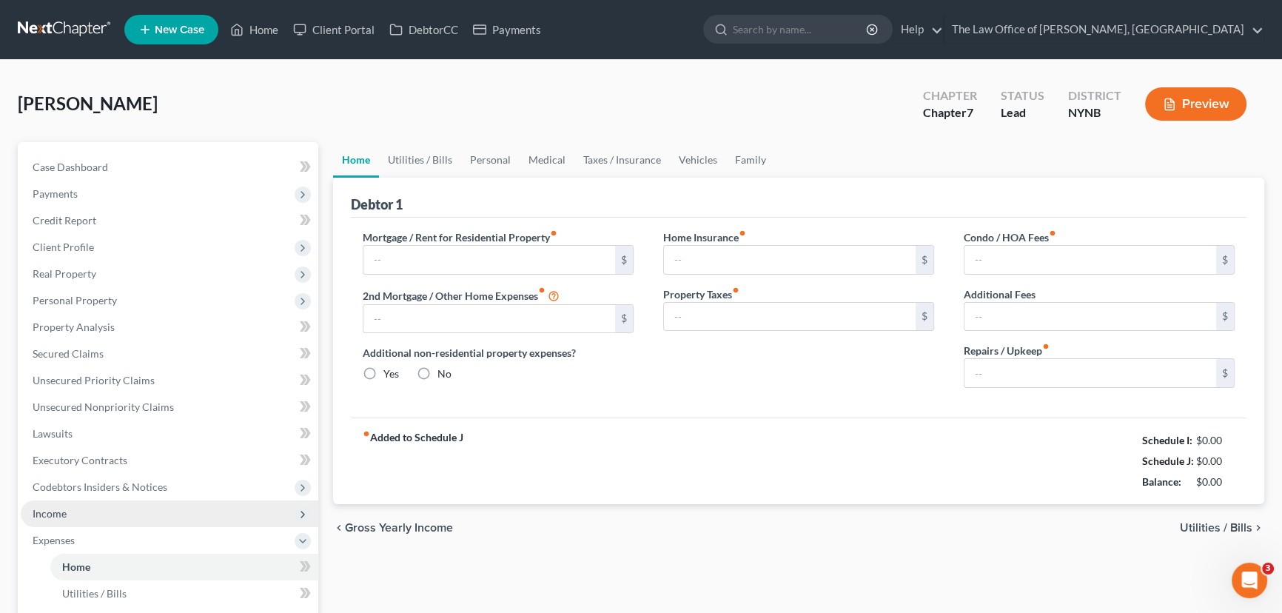
type input "1,450.00"
type input "0.00"
radio input "true"
type input "0.00"
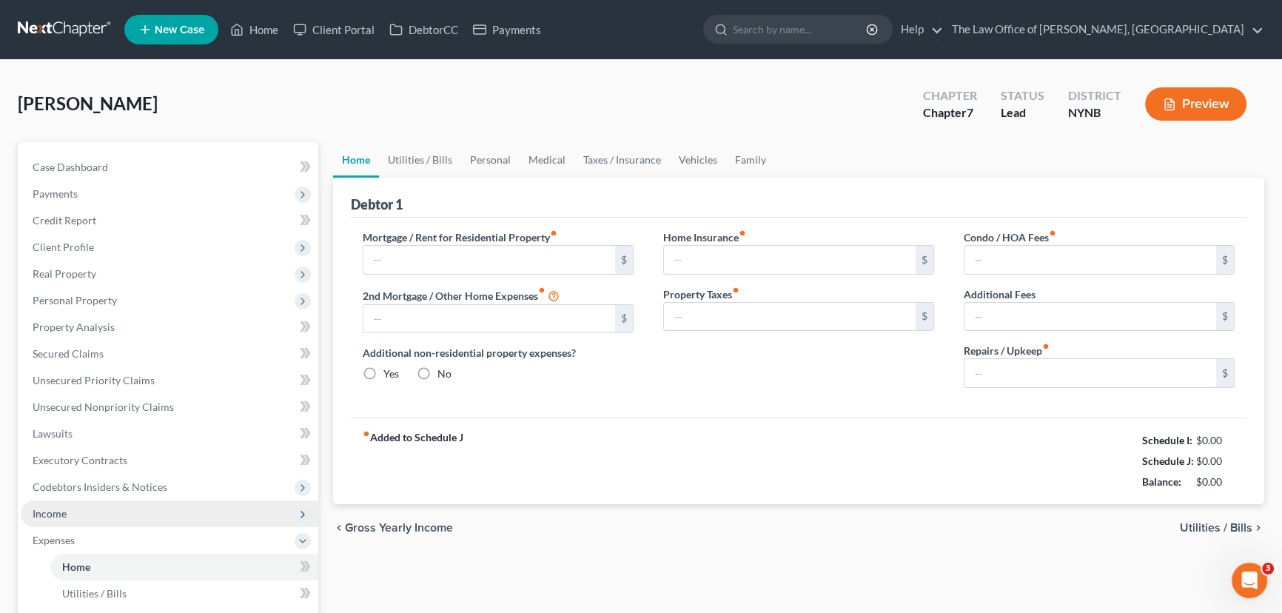
type input "0.00"
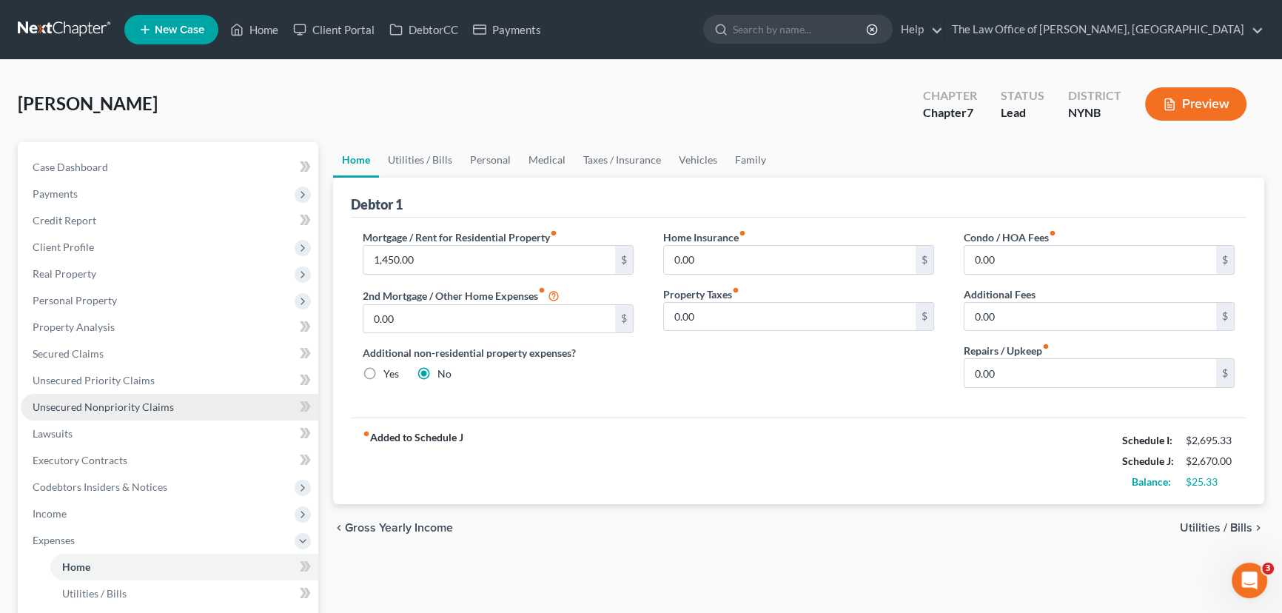
click at [88, 411] on span "Unsecured Nonpriority Claims" at bounding box center [103, 406] width 141 height 13
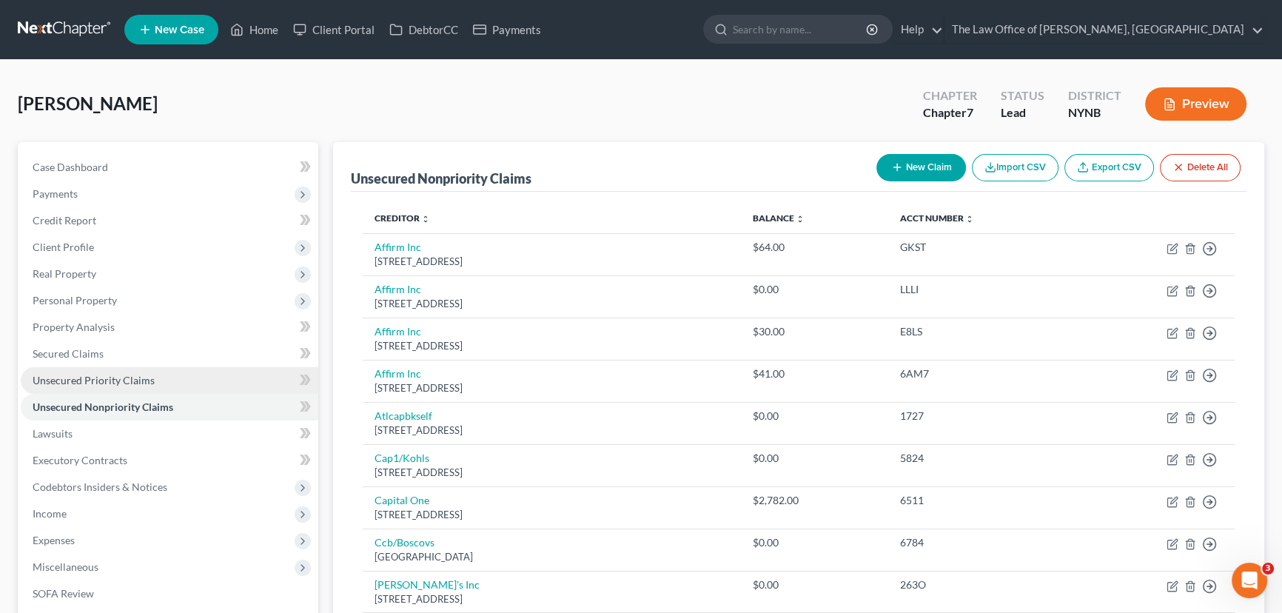
click at [148, 382] on span "Unsecured Priority Claims" at bounding box center [94, 380] width 122 height 13
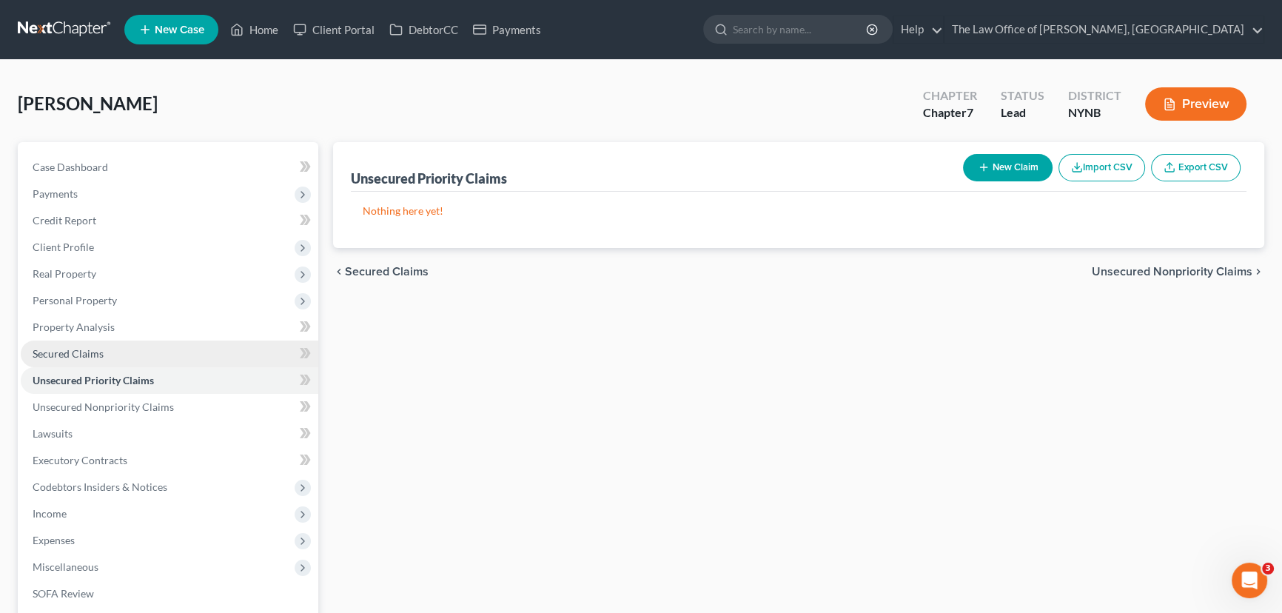
click at [81, 352] on span "Secured Claims" at bounding box center [68, 353] width 71 height 13
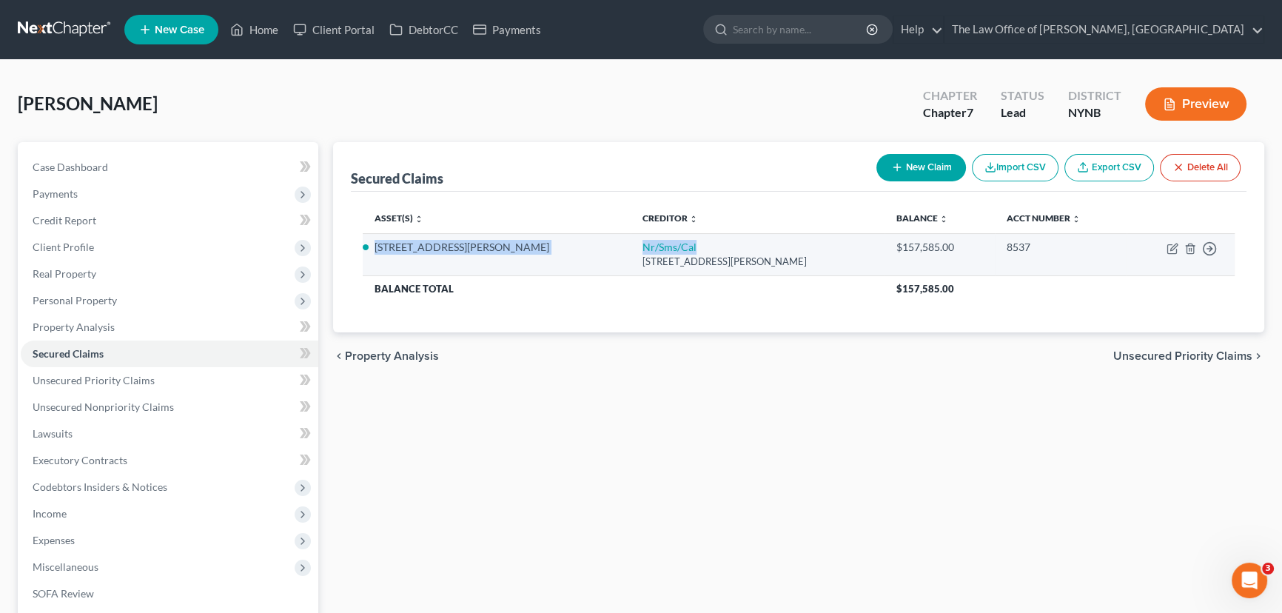
drag, startPoint x: 369, startPoint y: 244, endPoint x: 612, endPoint y: 244, distance: 242.8
click at [612, 244] on tr "1804 Nott Street Nr/Sms/Cal 75 Beattie Pl Ste 300, Greenville, SC 29601 $157,58…" at bounding box center [799, 254] width 872 height 42
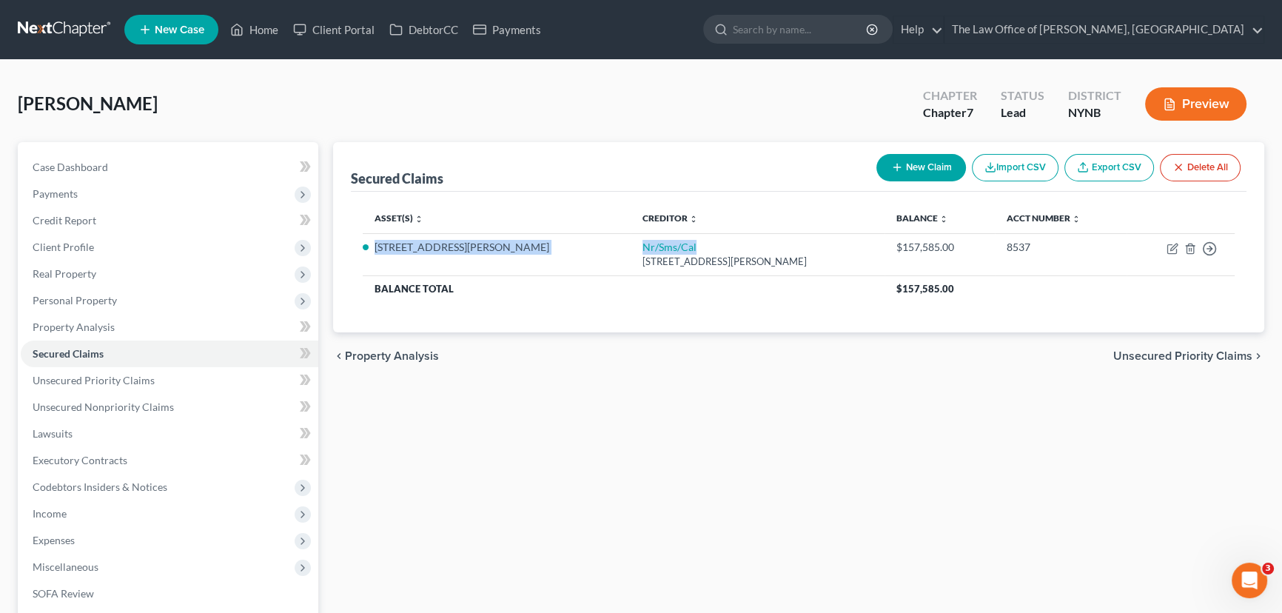
copy tr "1804 Nott Street Nr/Sms/Cal"
drag, startPoint x: 96, startPoint y: 326, endPoint x: 358, endPoint y: 347, distance: 262.8
click at [96, 326] on span "Property Analysis" at bounding box center [74, 326] width 82 height 13
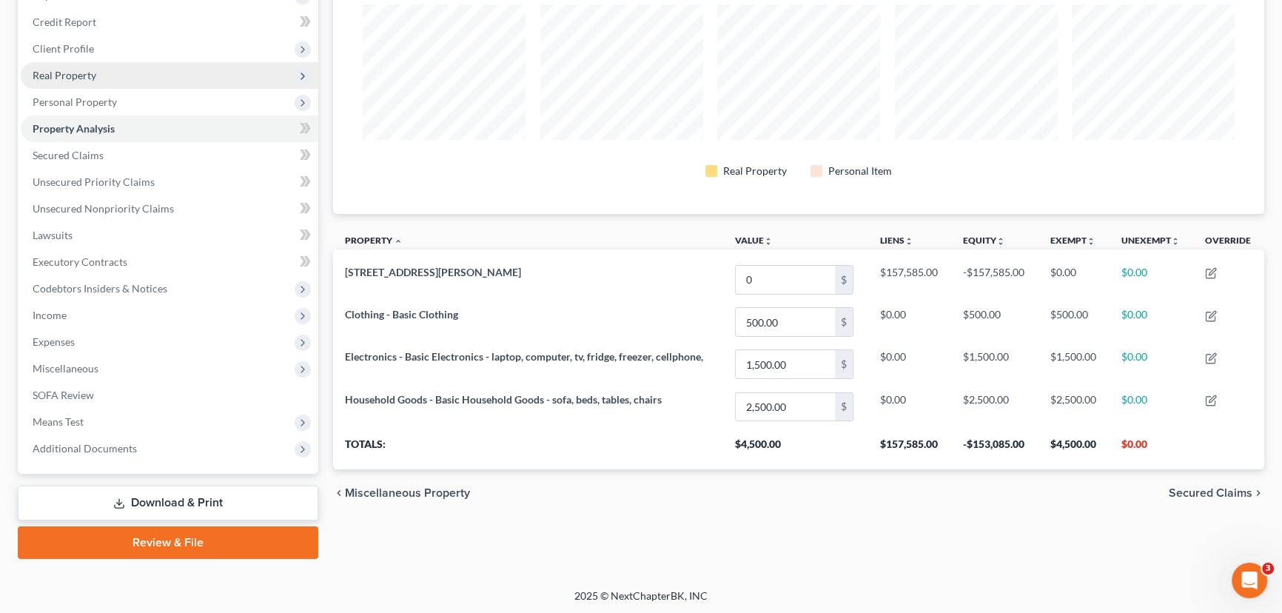
click at [53, 65] on span "Real Property" at bounding box center [170, 75] width 298 height 27
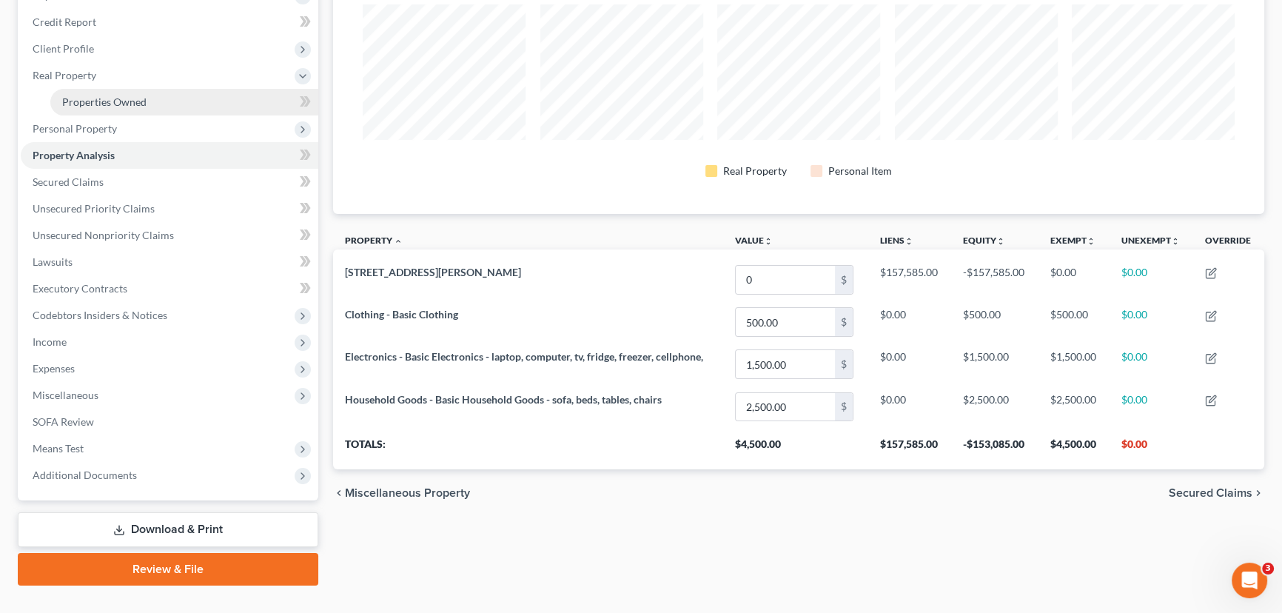
click at [81, 98] on span "Properties Owned" at bounding box center [104, 101] width 84 height 13
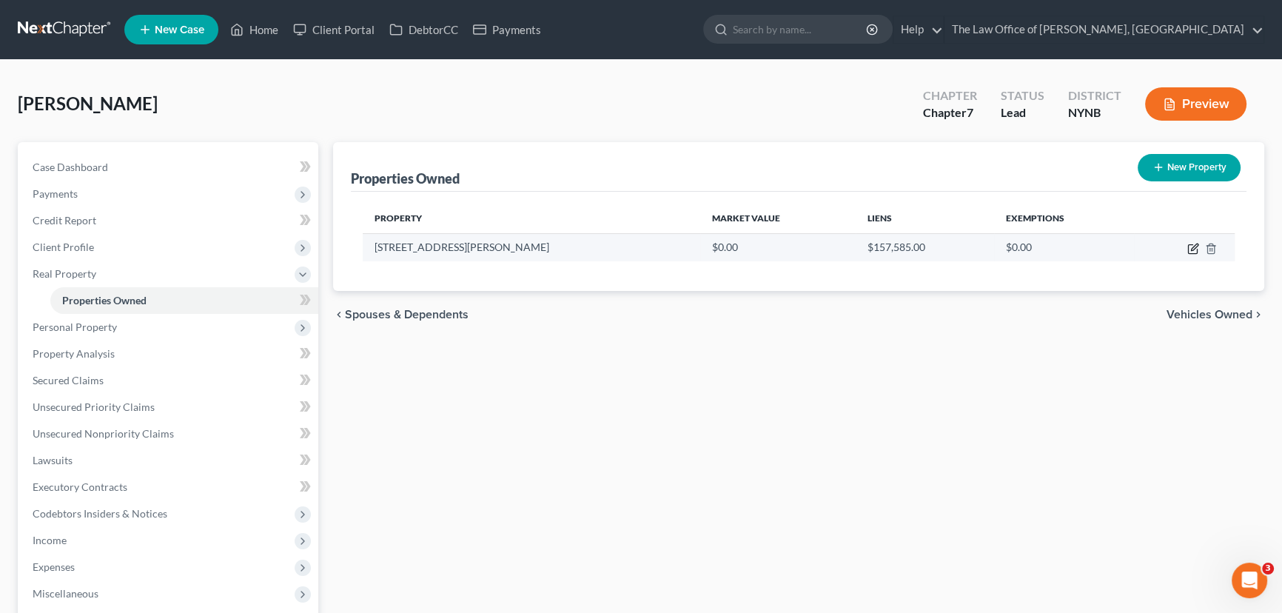
click at [1193, 243] on icon "button" at bounding box center [1193, 249] width 12 height 12
select select "35"
select select "45"
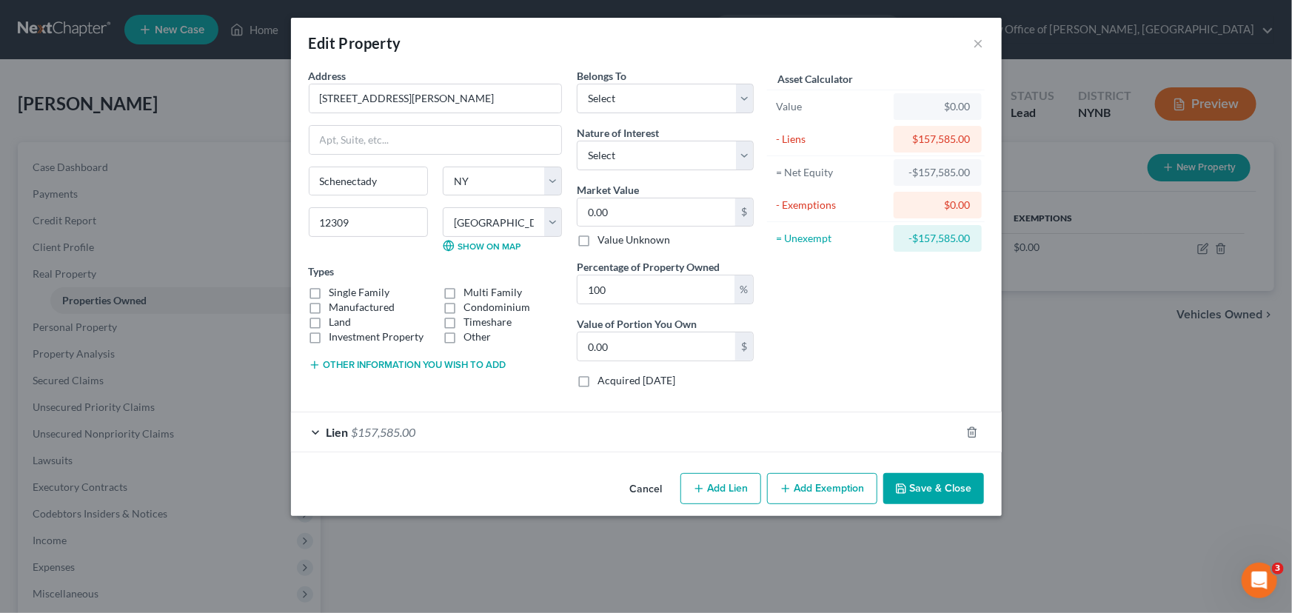
click at [329, 294] on label "Single Family" at bounding box center [359, 292] width 61 height 15
click at [335, 294] on input "Single Family" at bounding box center [340, 290] width 10 height 10
checkbox input "true"
click at [637, 99] on select "Select Debtor 1 Only Debtor 2 Only Debtor 1 And Debtor 2 Only At Least One Of T…" at bounding box center [665, 99] width 177 height 30
select select "0"
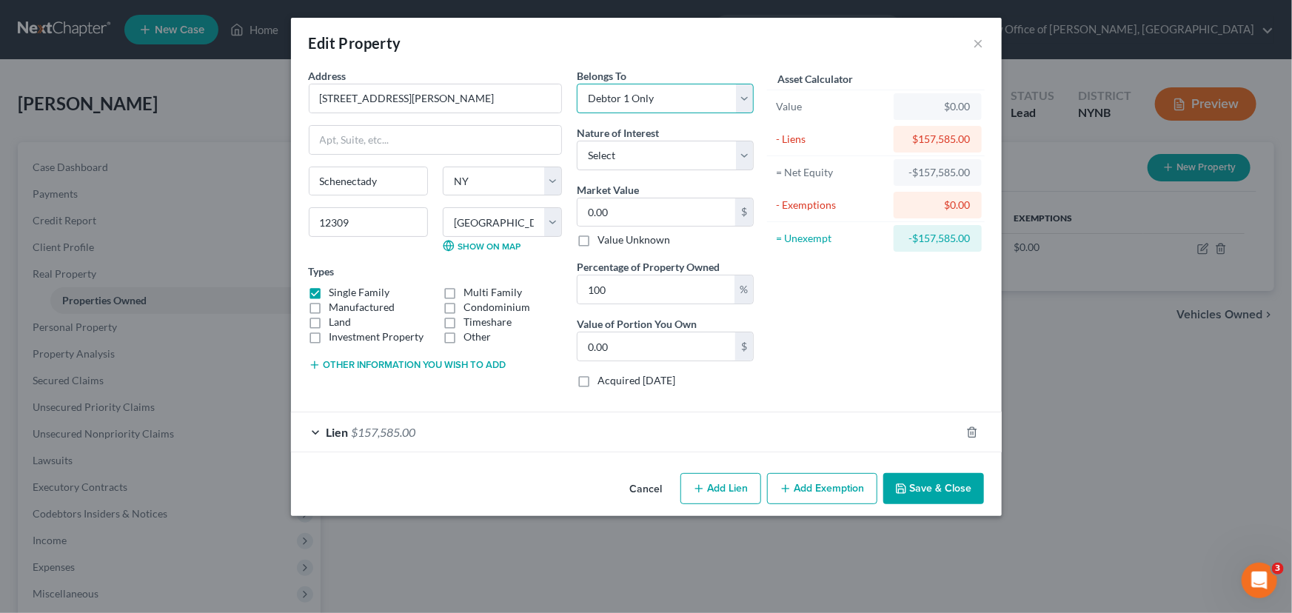
click at [577, 84] on select "Select Debtor 1 Only Debtor 2 Only Debtor 1 And Debtor 2 Only At Least One Of T…" at bounding box center [665, 99] width 177 height 30
click at [614, 208] on input "0.00" at bounding box center [656, 212] width 158 height 28
type input "2"
type input "2.00"
type input "27"
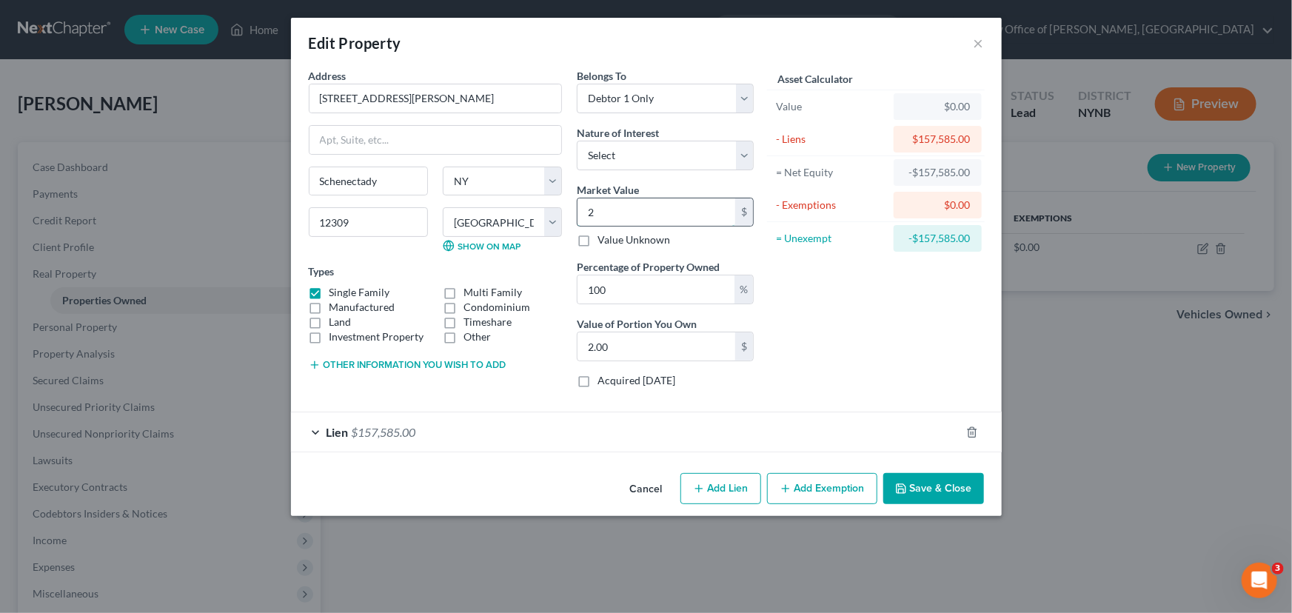
type input "27.00"
type input "277"
type input "277.00"
type input "2777"
type input "2,777.00"
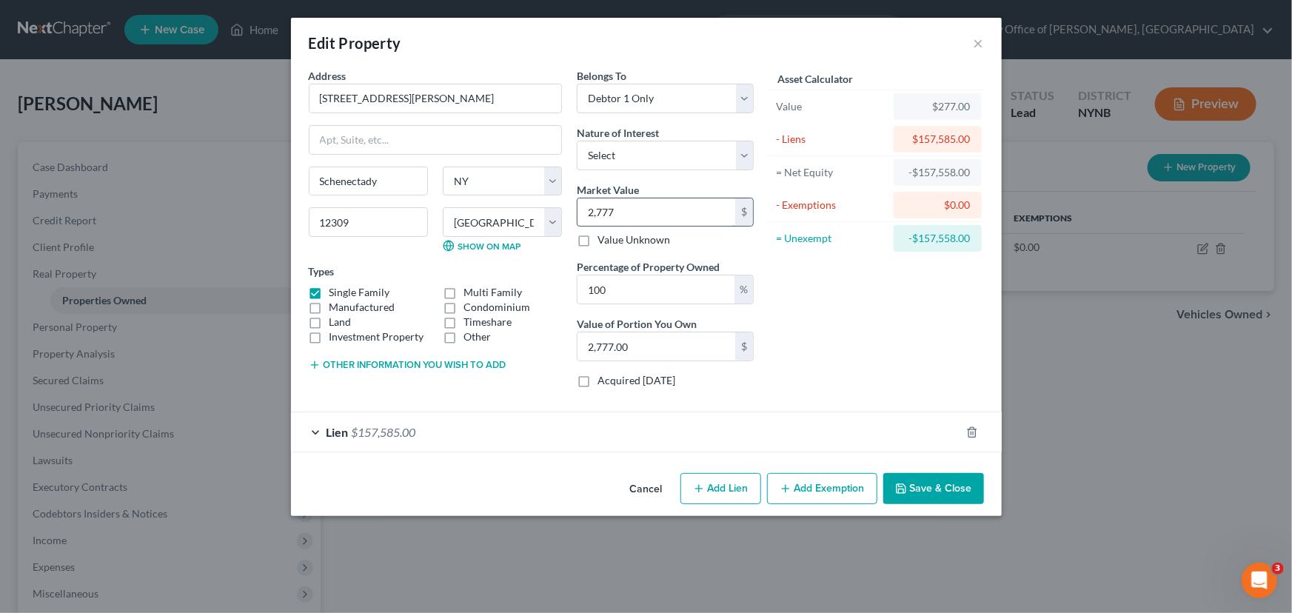
type input "2,7770"
type input "27,770.00"
type input "27,7700"
type input "277,700.00"
type input "277,700"
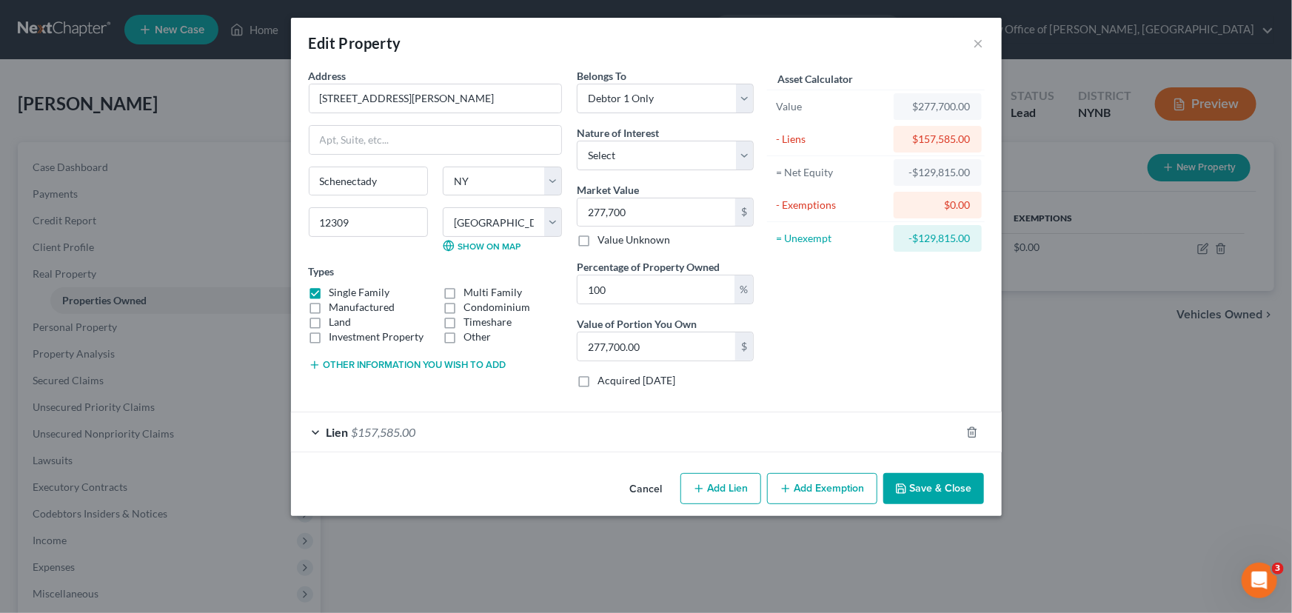
click at [369, 368] on button "Other information you wish to add" at bounding box center [408, 365] width 198 height 12
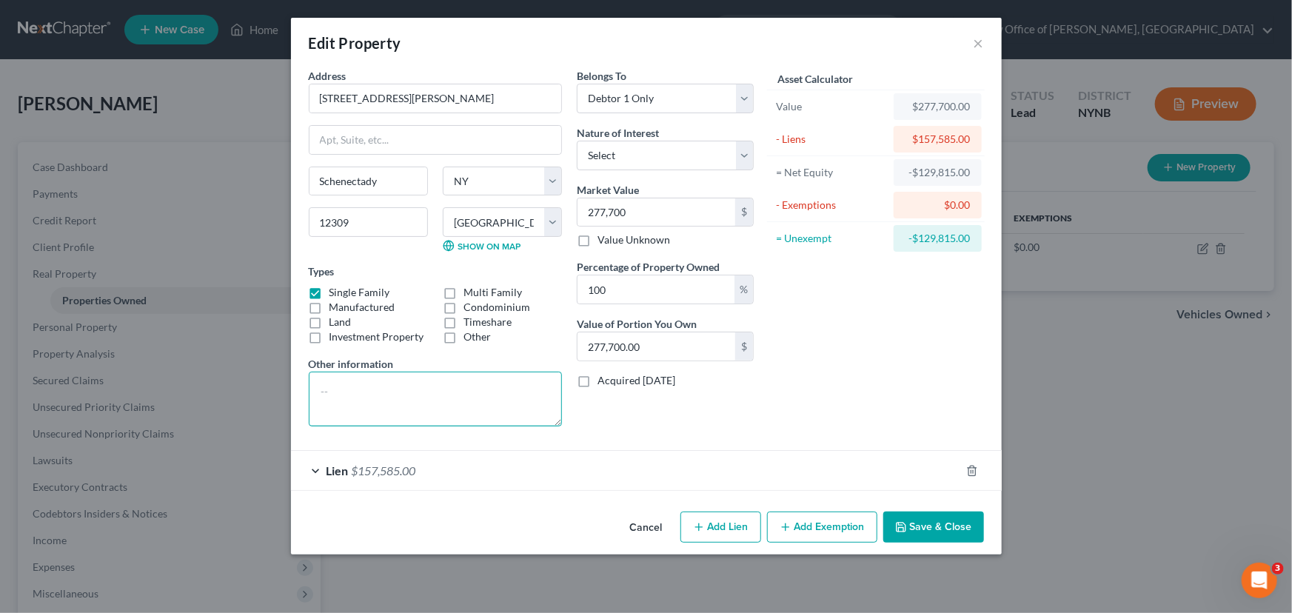
click at [349, 382] on textarea at bounding box center [435, 399] width 253 height 55
type textarea "10%"
type input "2"
type input "2.00"
type input "24"
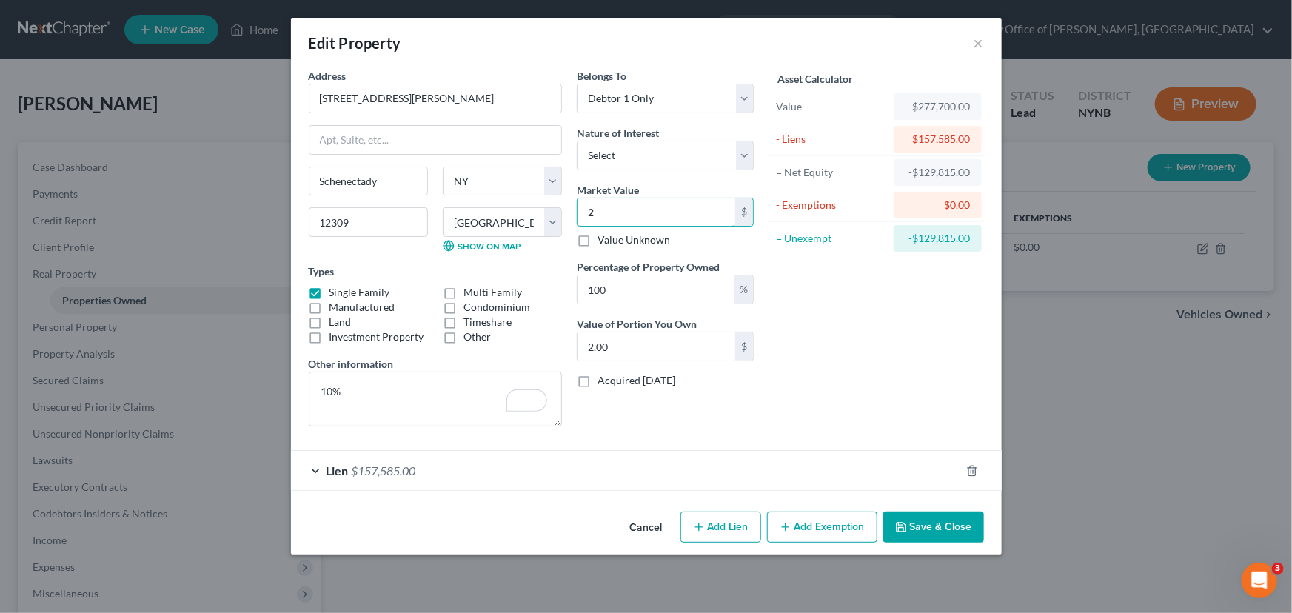
type input "24.00"
type input "249"
type input "249.00"
type input "2499"
type input "2,499.00"
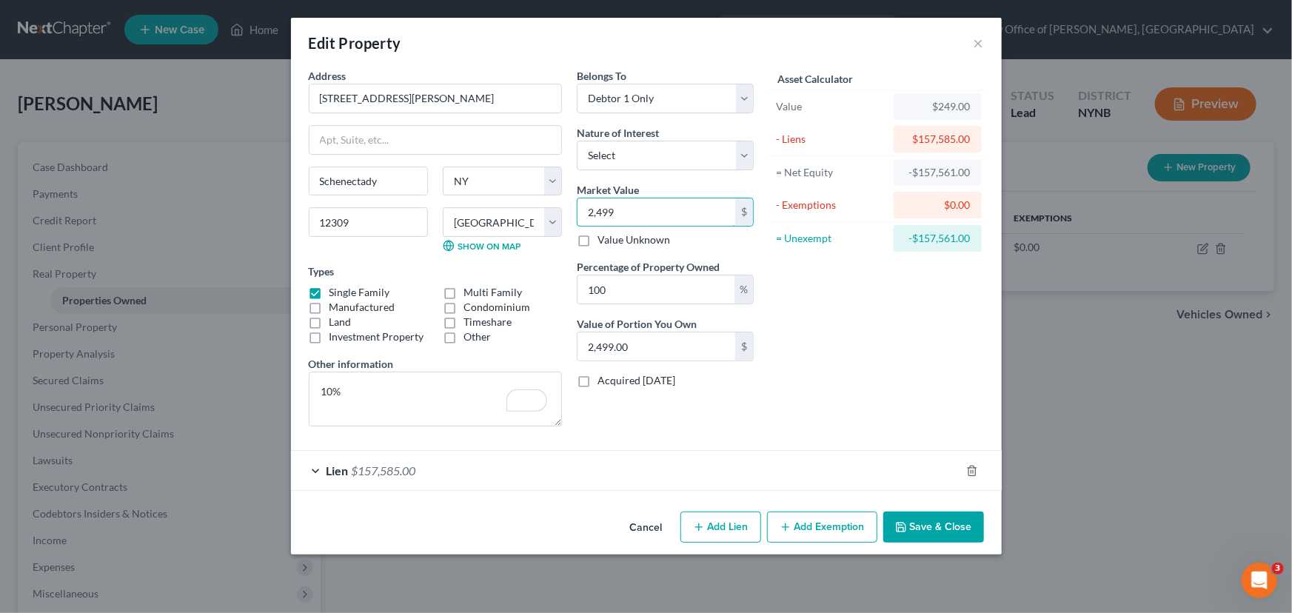
type input "2,4993"
type input "24,993.00"
type input "24,9930"
type input "249,930.00"
type input "249,930"
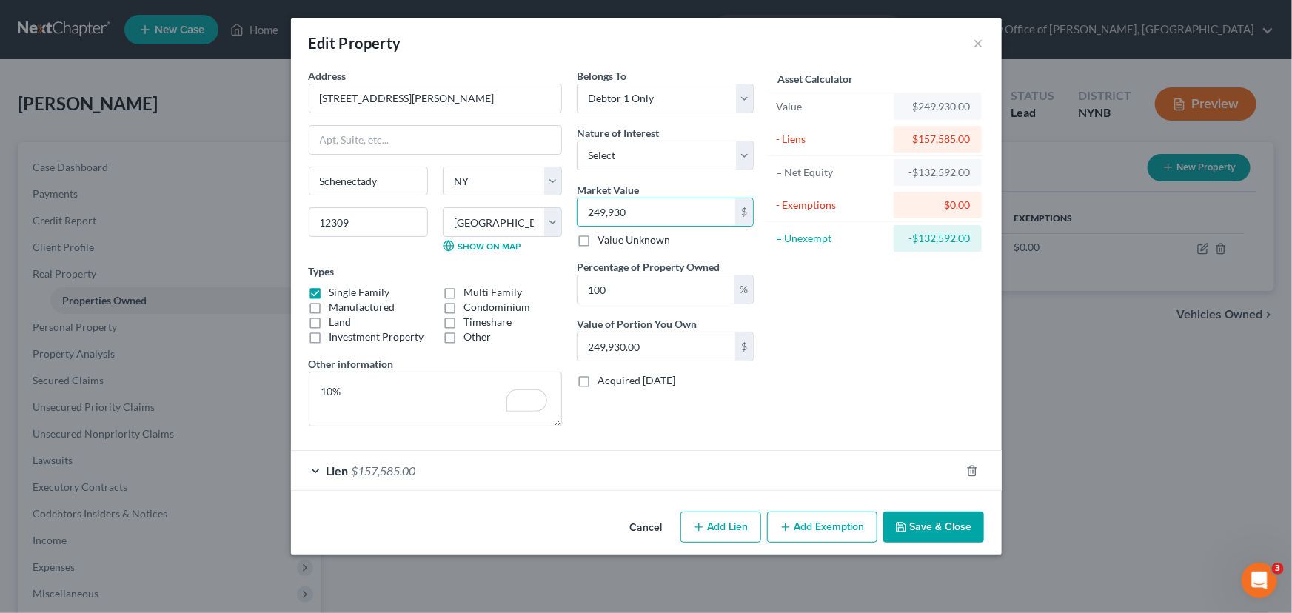
click at [933, 521] on button "Save & Close" at bounding box center [933, 526] width 101 height 31
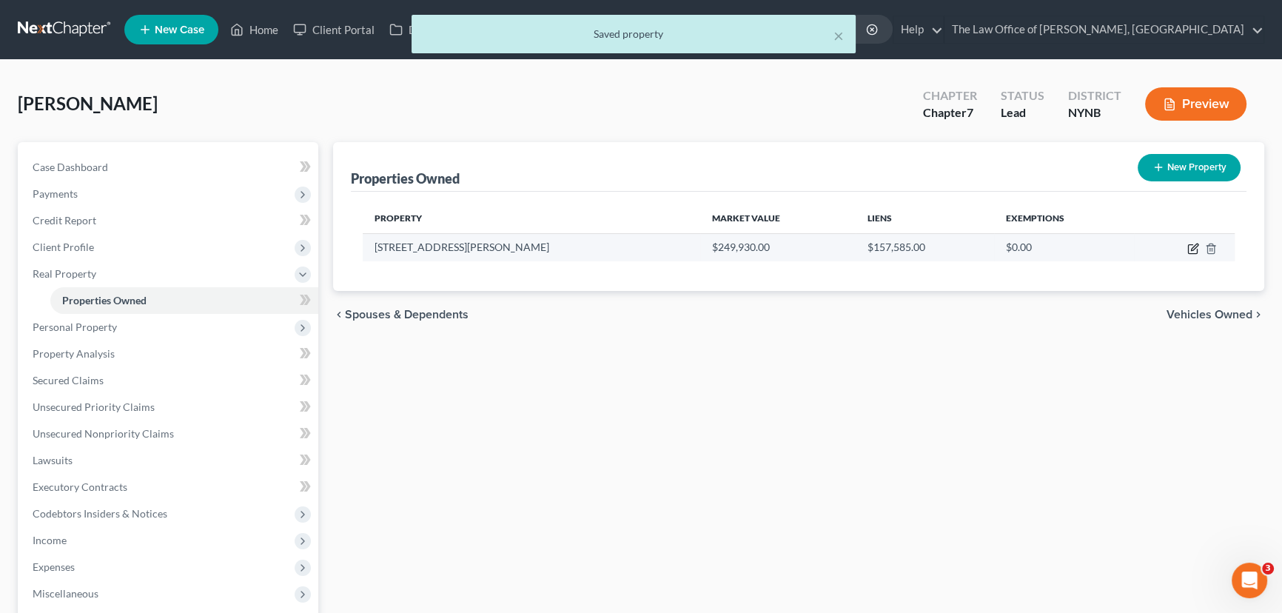
click at [1198, 246] on icon "button" at bounding box center [1193, 249] width 12 height 12
select select "35"
select select "45"
select select "0"
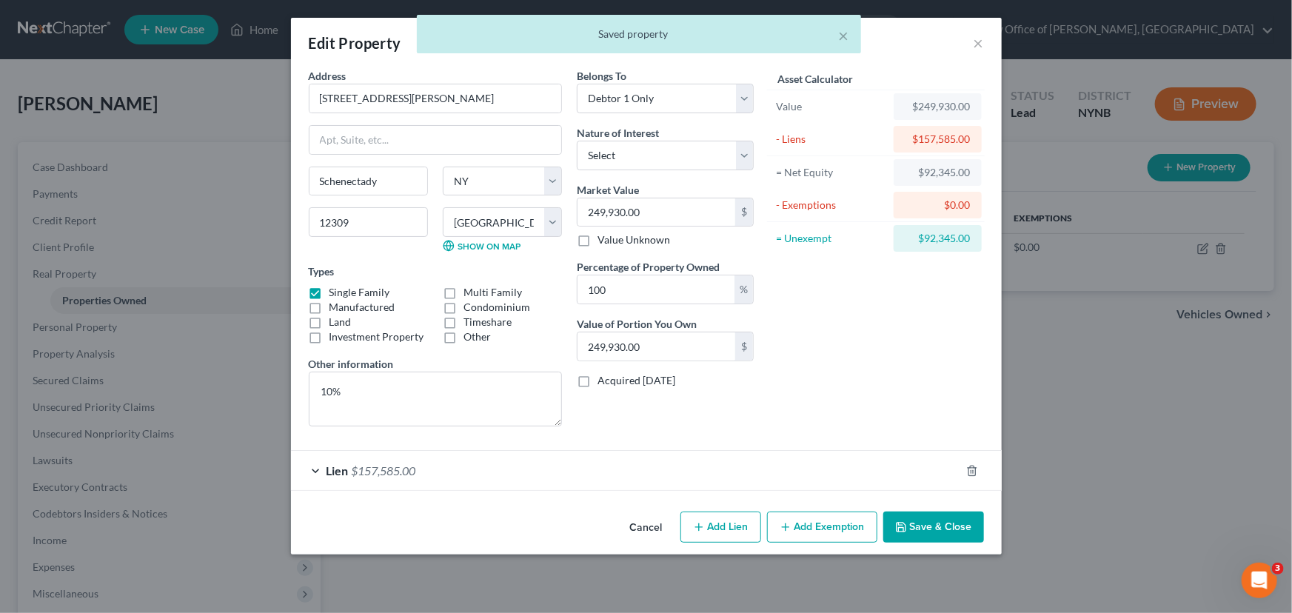
click at [811, 531] on button "Add Exemption" at bounding box center [822, 526] width 110 height 31
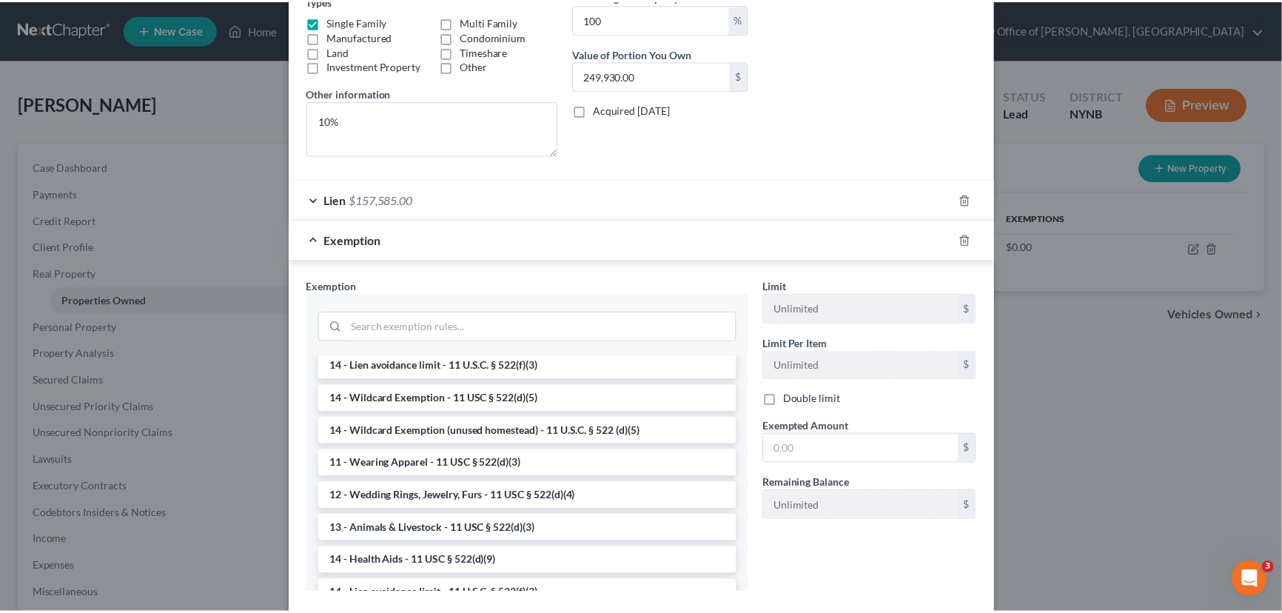
scroll to position [355, 0]
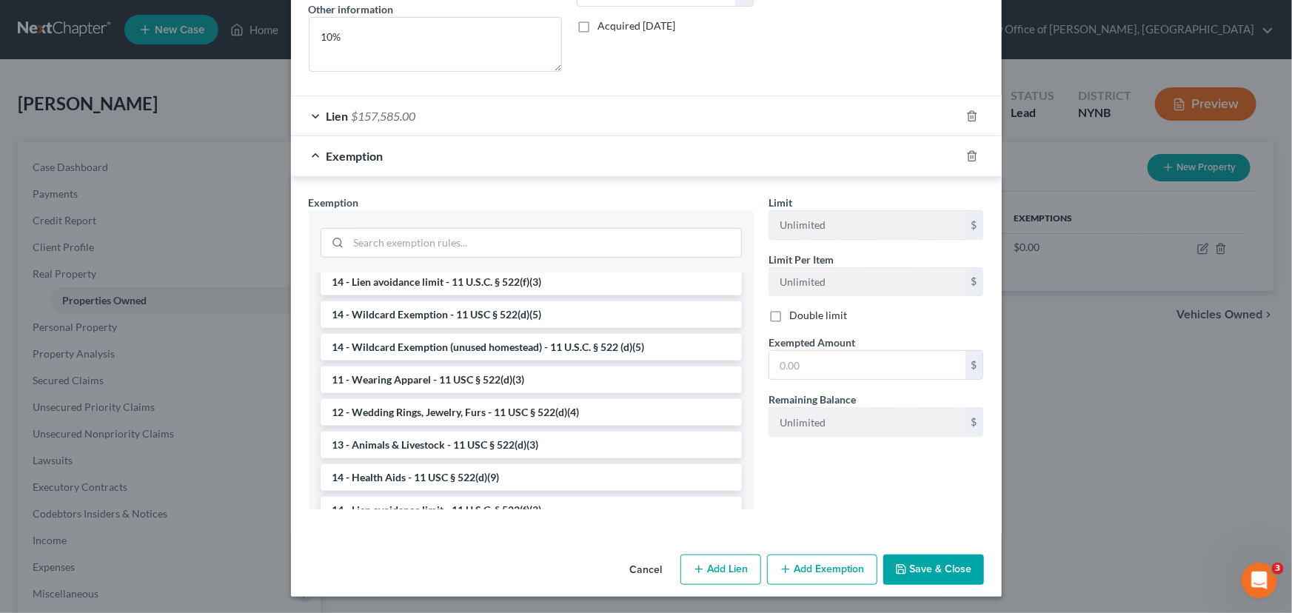
click at [636, 563] on button "Cancel" at bounding box center [646, 571] width 56 height 30
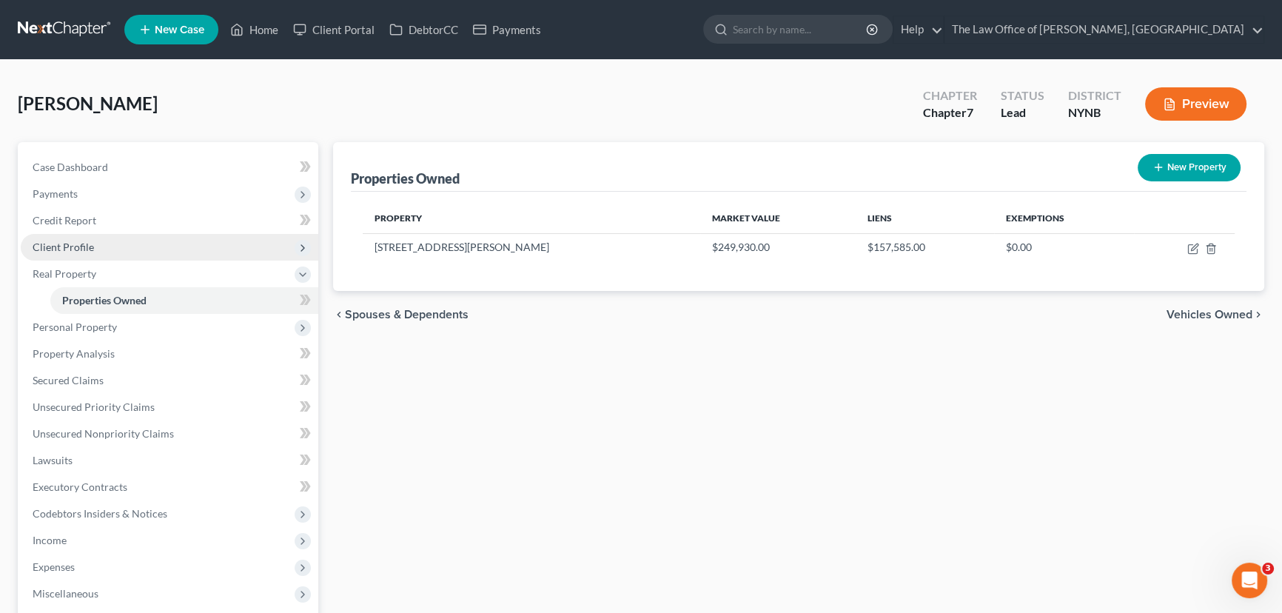
click at [99, 253] on span "Client Profile" at bounding box center [170, 247] width 298 height 27
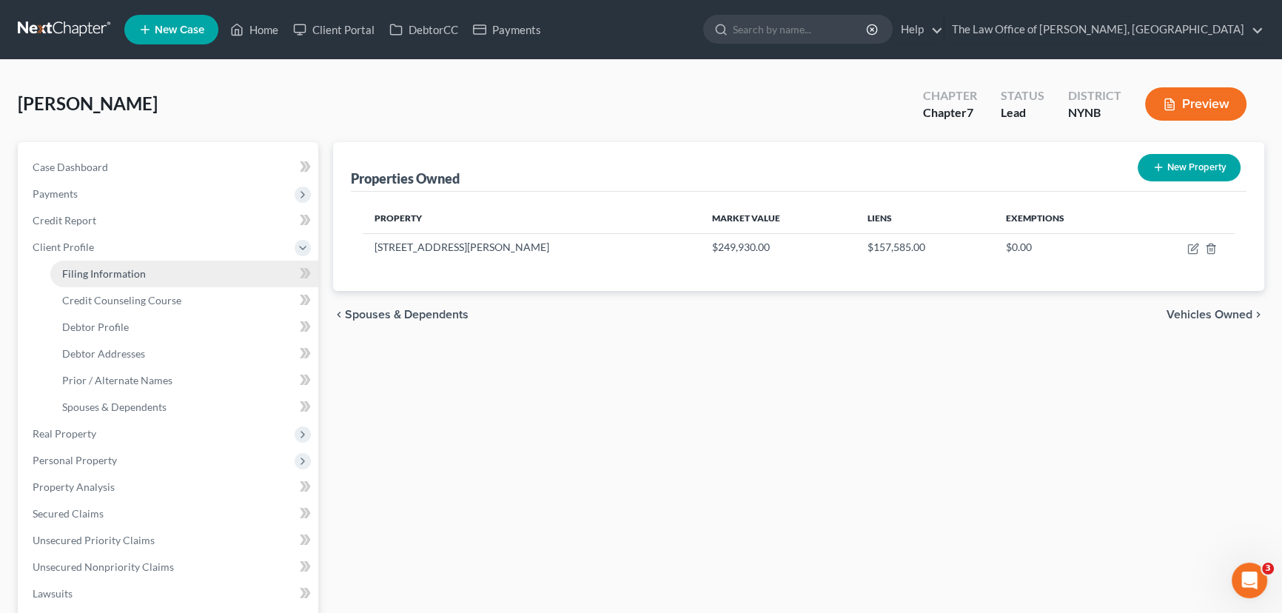
click at [97, 263] on link "Filing Information" at bounding box center [184, 274] width 268 height 27
select select "1"
select select "0"
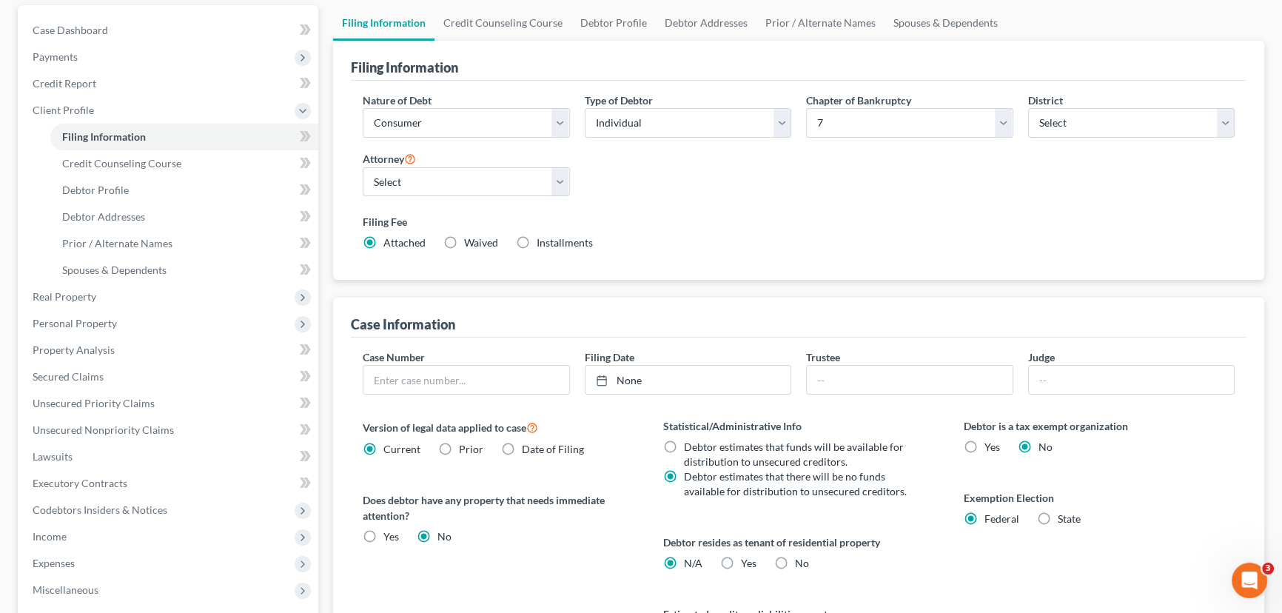
scroll to position [358, 0]
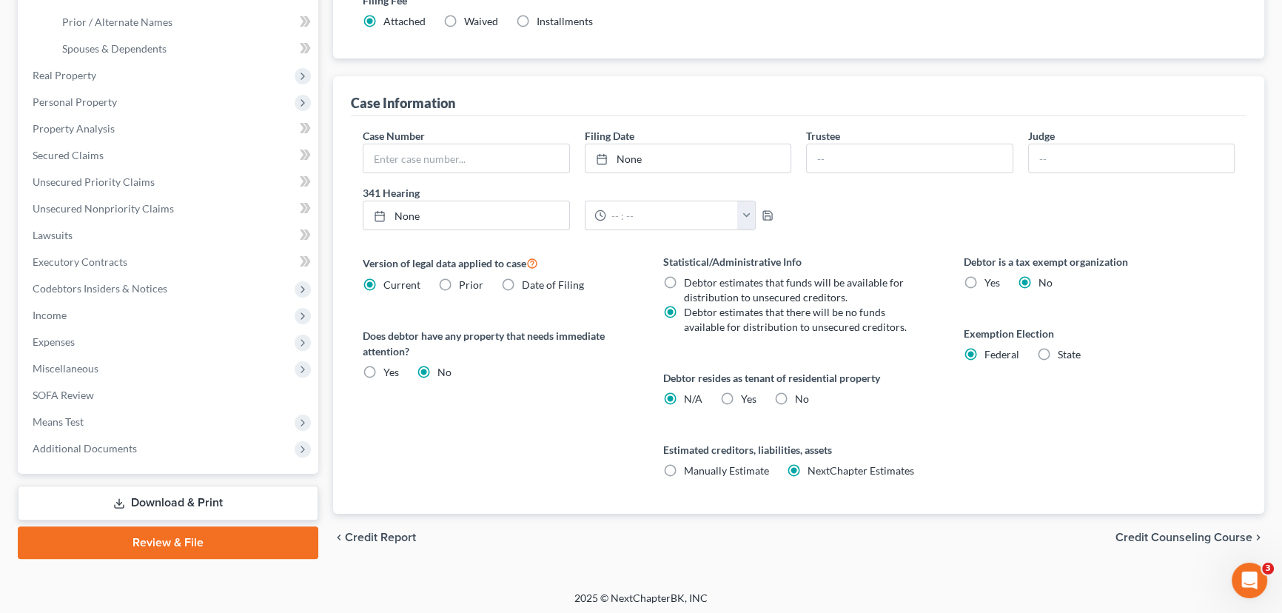
click at [1058, 352] on label "State" at bounding box center [1069, 354] width 23 height 15
click at [1064, 352] on input "State" at bounding box center [1069, 352] width 10 height 10
radio input "true"
radio input "false"
select select "35"
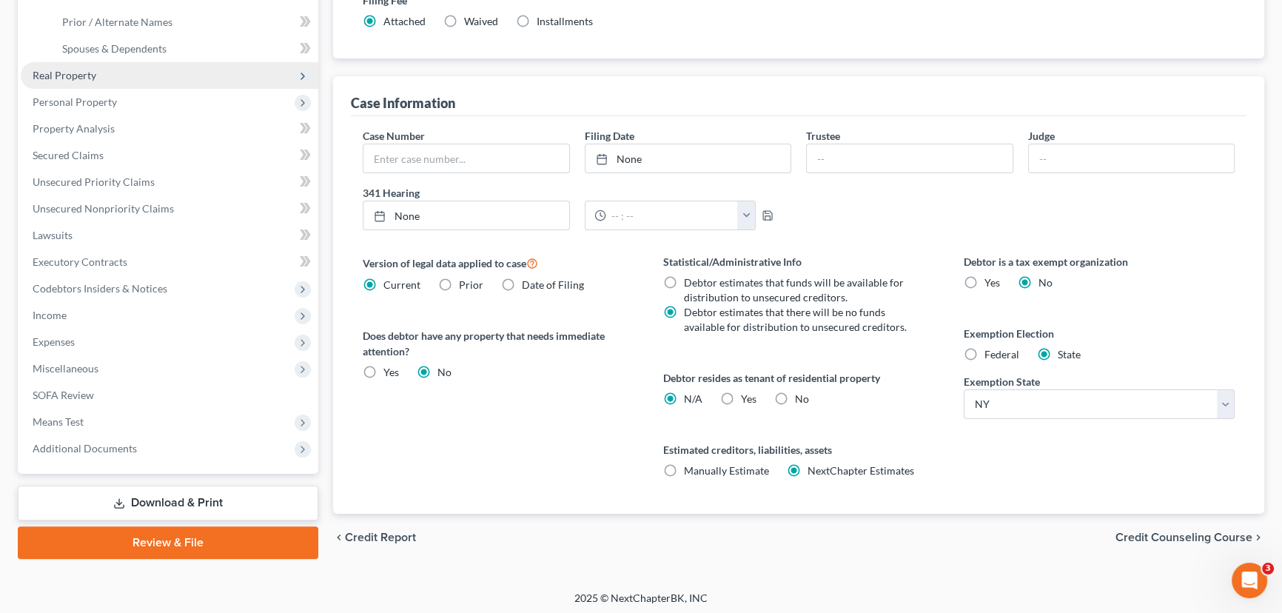
click at [78, 81] on span "Real Property" at bounding box center [170, 75] width 298 height 27
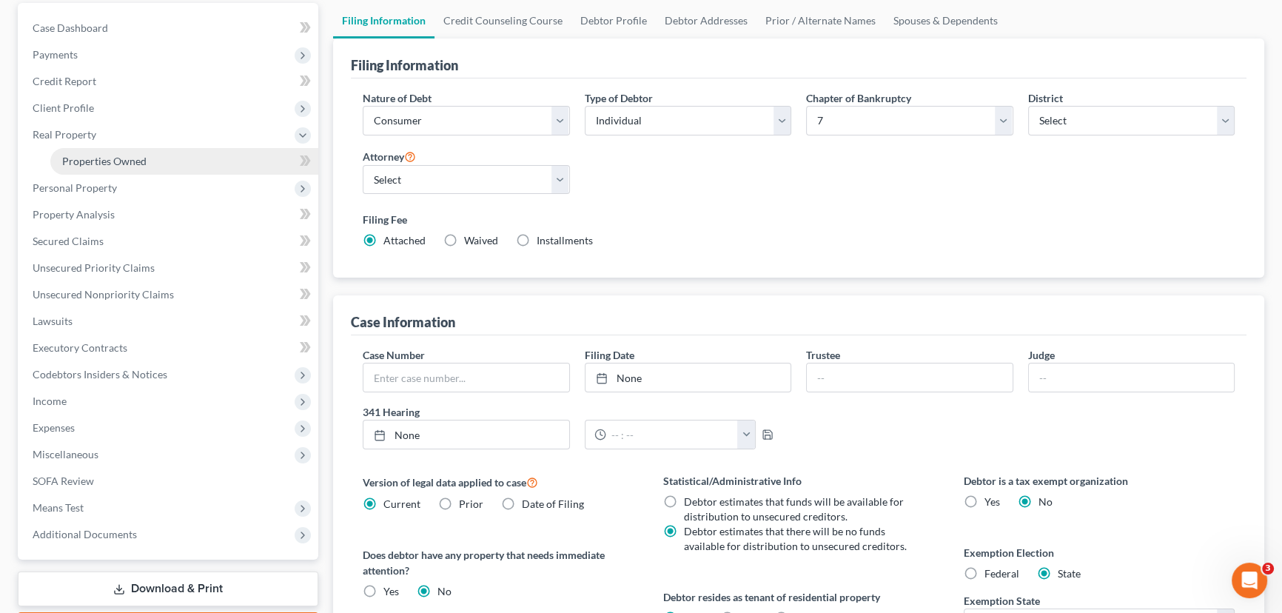
scroll to position [89, 0]
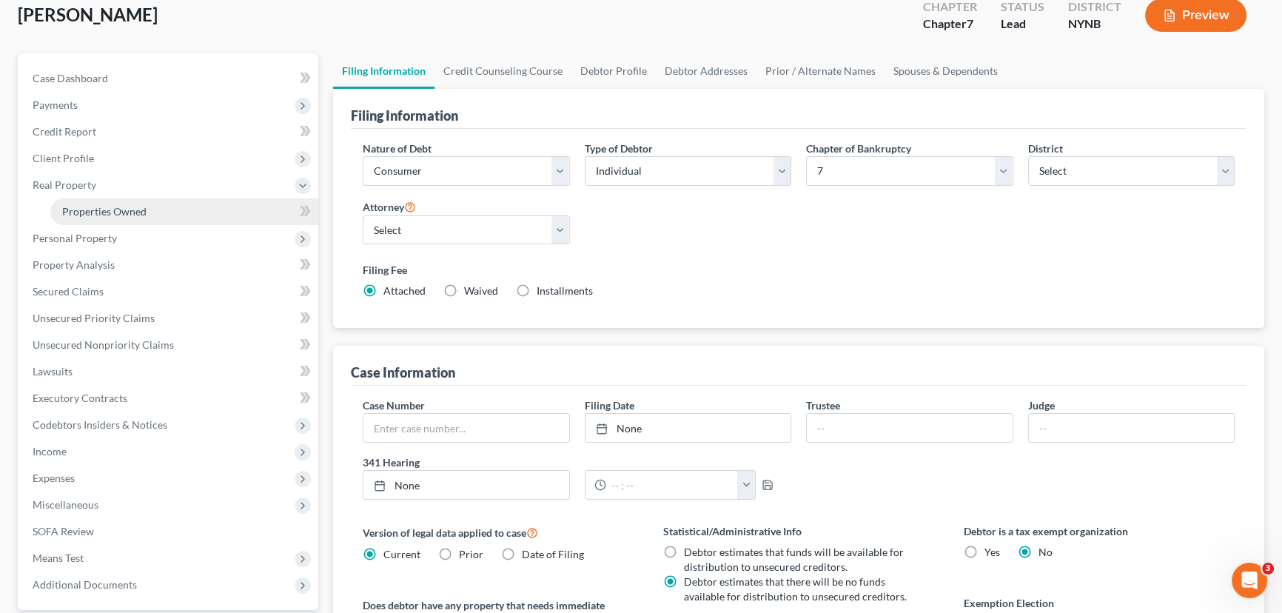
click at [104, 209] on span "Properties Owned" at bounding box center [104, 211] width 84 height 13
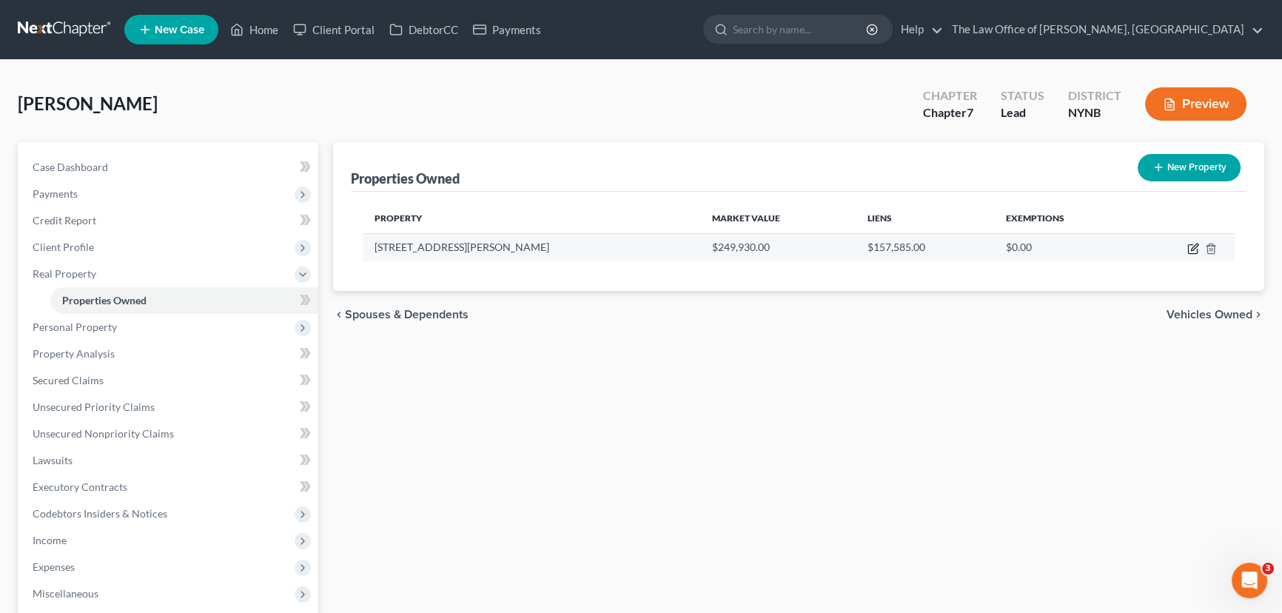
click at [1190, 243] on icon "button" at bounding box center [1193, 249] width 12 height 12
select select "35"
select select "45"
select select "0"
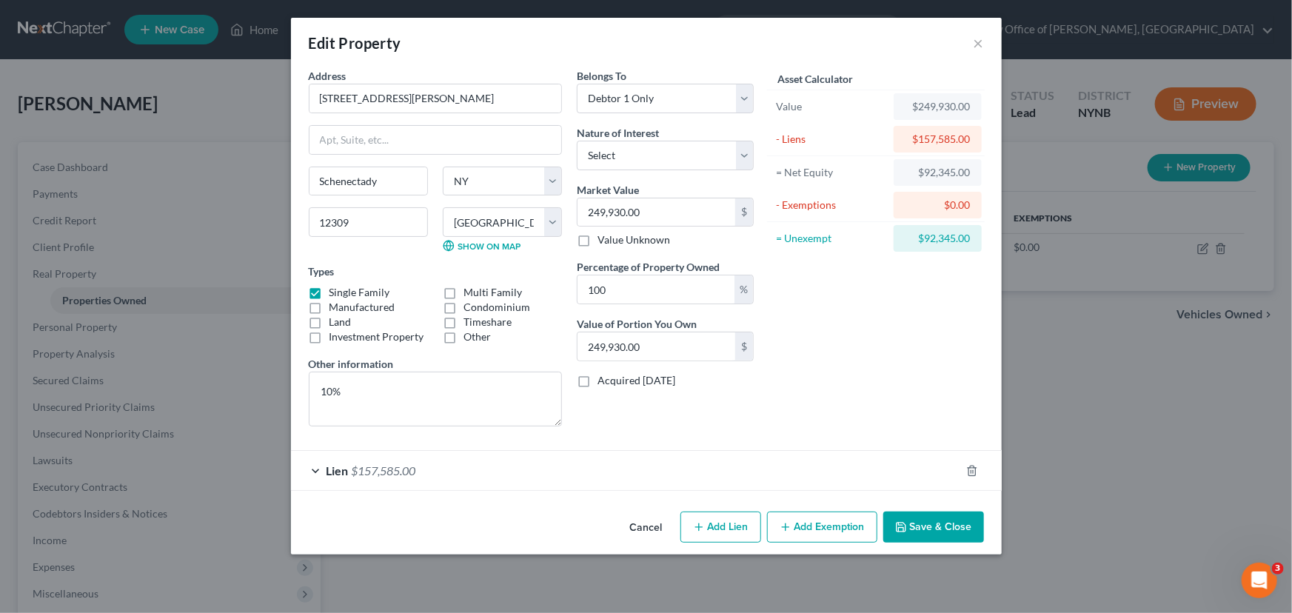
click at [812, 526] on button "Add Exemption" at bounding box center [822, 526] width 110 height 31
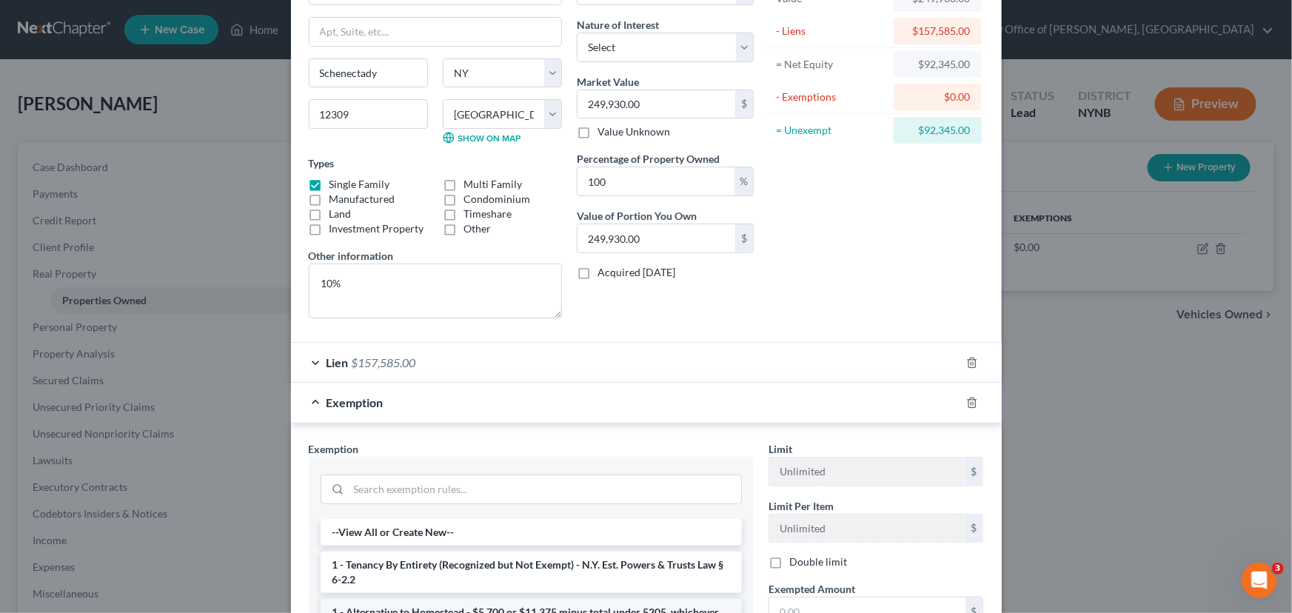
scroll to position [201, 0]
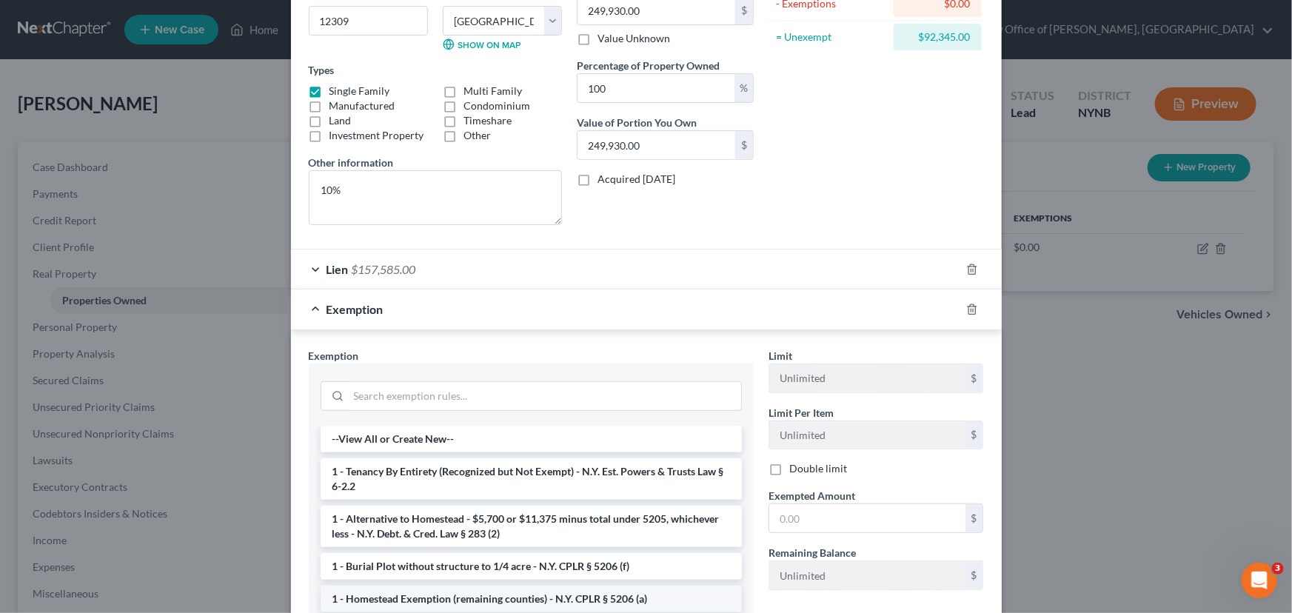
click at [460, 596] on li "1 - Homestead Exemption (remaining counties) - N.Y. CPLR § 5206 (a)" at bounding box center [530, 598] width 421 height 27
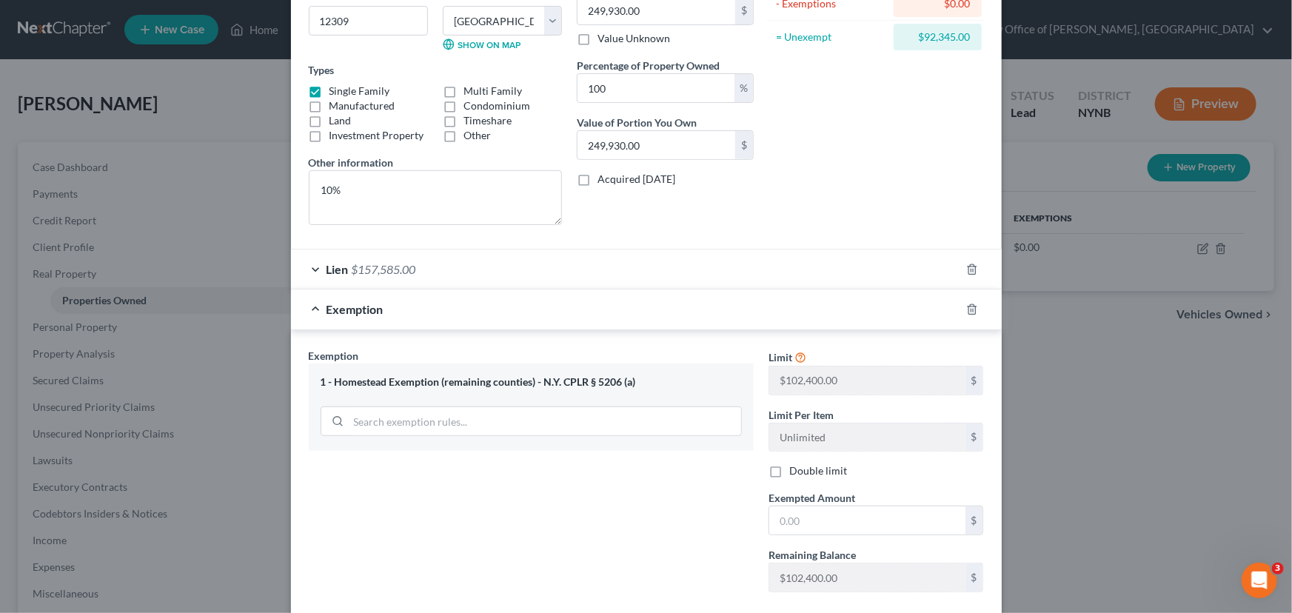
click at [947, 38] on div "$92,345.00" at bounding box center [937, 37] width 64 height 15
copy div "92,345.00"
click at [822, 526] on input "text" at bounding box center [867, 520] width 196 height 28
paste input "92,345.00"
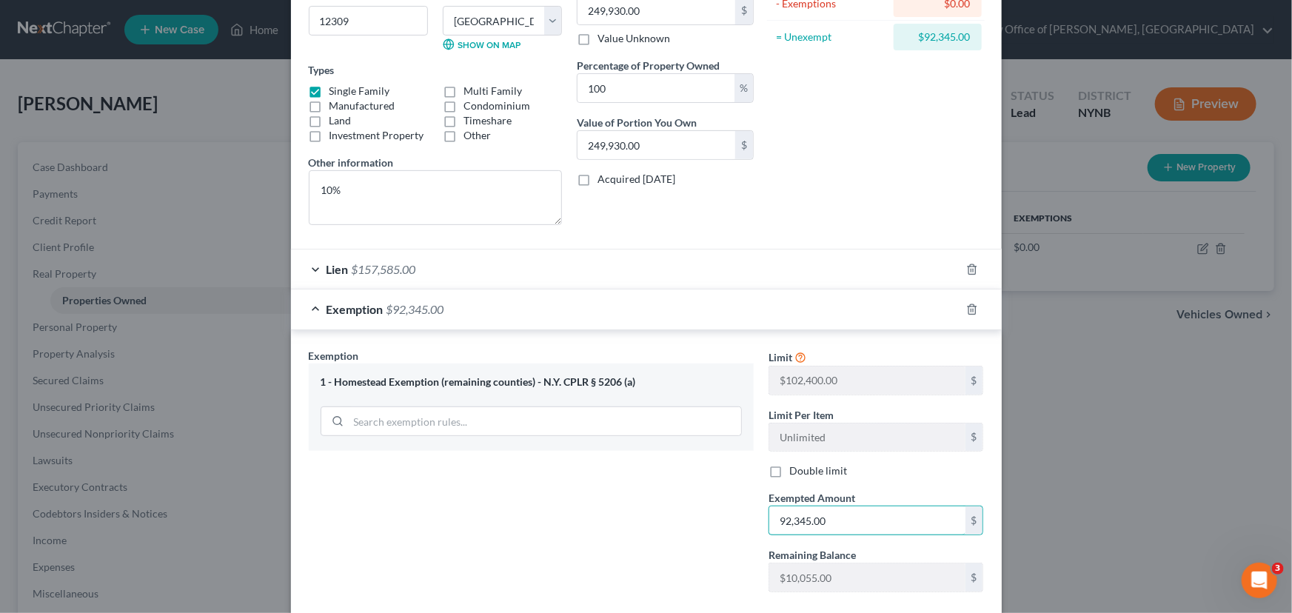
type input "92,345.00"
drag, startPoint x: 633, startPoint y: 539, endPoint x: 777, endPoint y: 569, distance: 147.5
click at [633, 539] on div "Exemption Set must be selected for CA. Exemption * 1 - Homestead Exemption (rem…" at bounding box center [531, 476] width 460 height 256
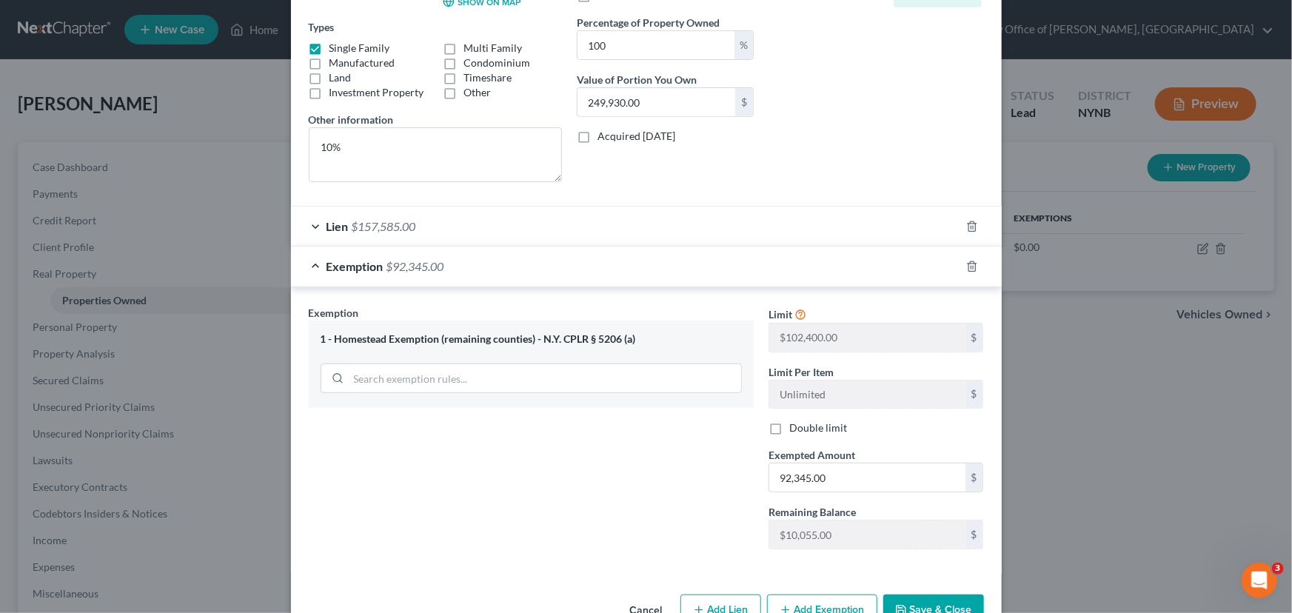
scroll to position [284, 0]
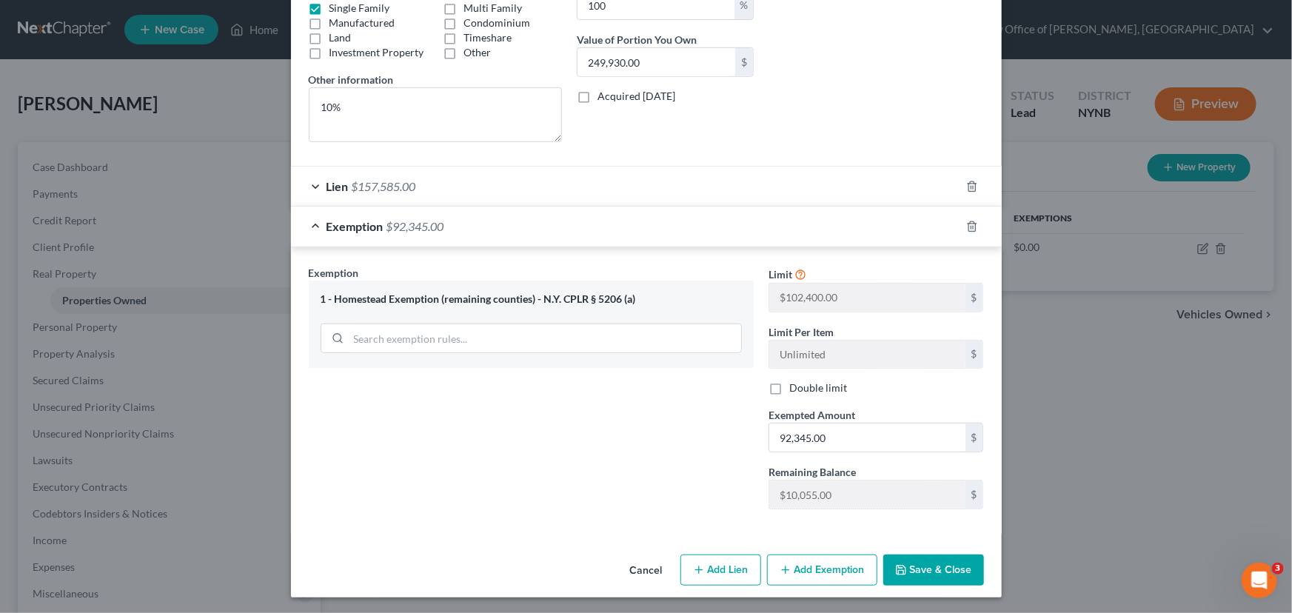
click at [902, 575] on button "Save & Close" at bounding box center [933, 569] width 101 height 31
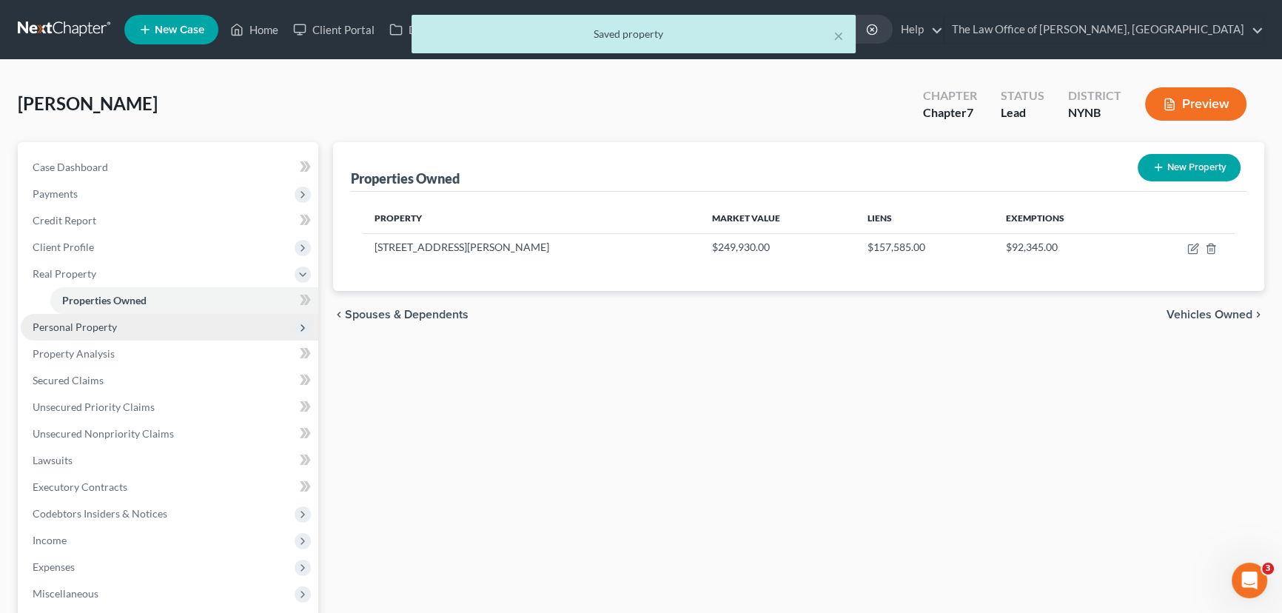
click at [76, 332] on span "Personal Property" at bounding box center [75, 326] width 84 height 13
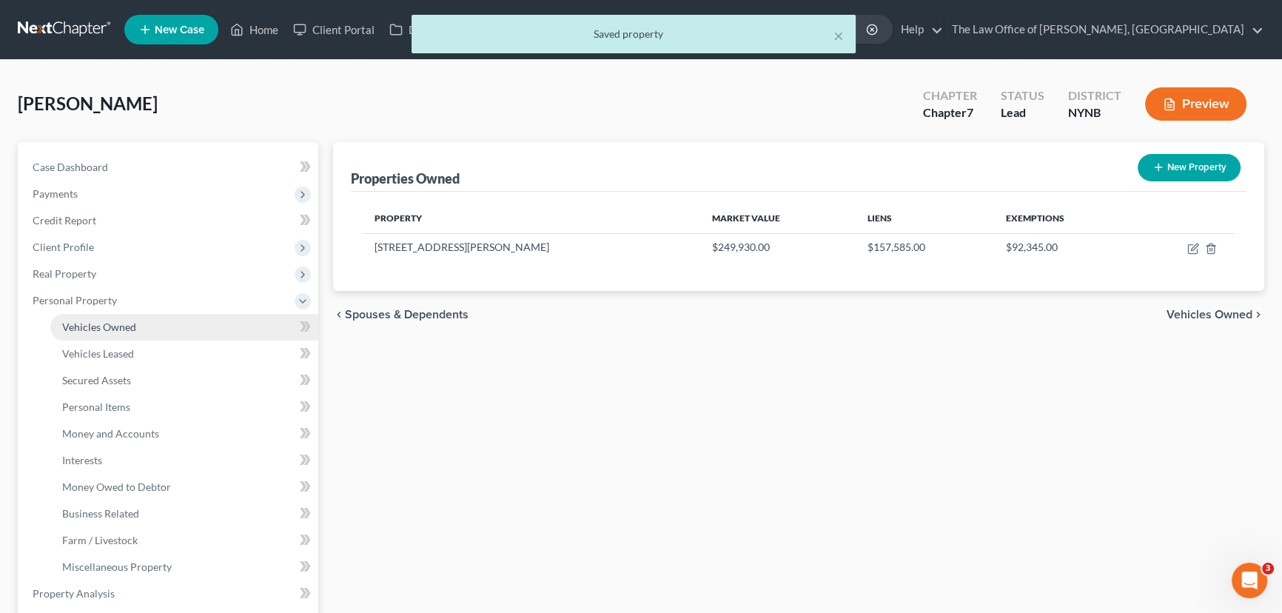
click at [90, 320] on span "Vehicles Owned" at bounding box center [99, 326] width 74 height 13
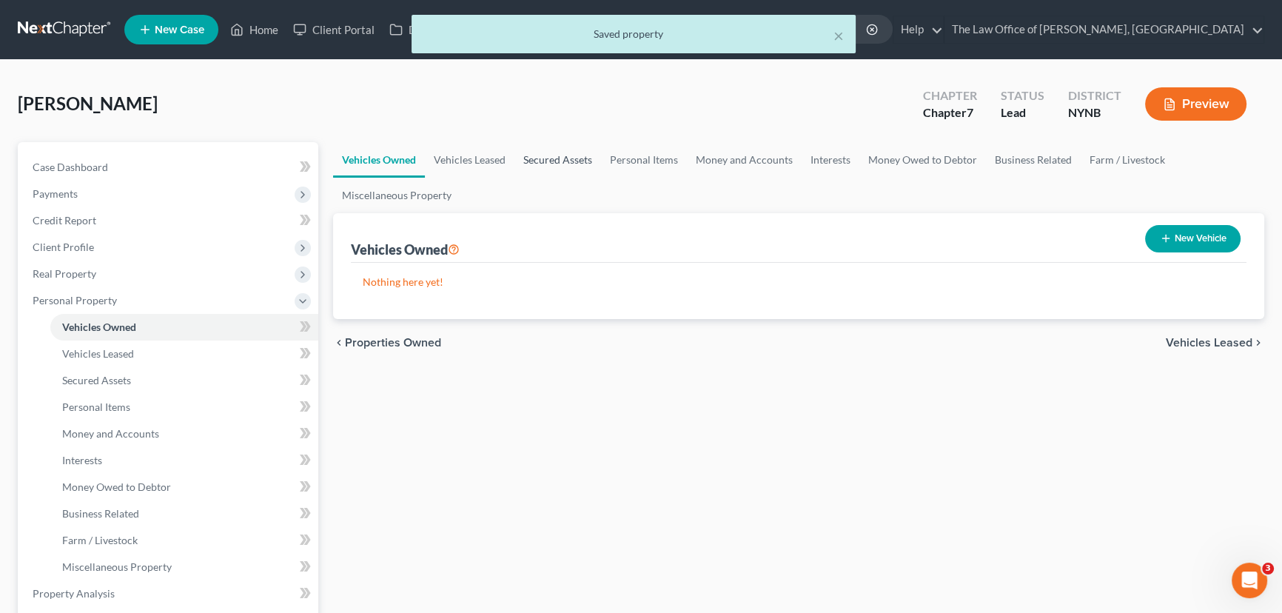
click at [515, 161] on link "Secured Assets" at bounding box center [557, 160] width 87 height 36
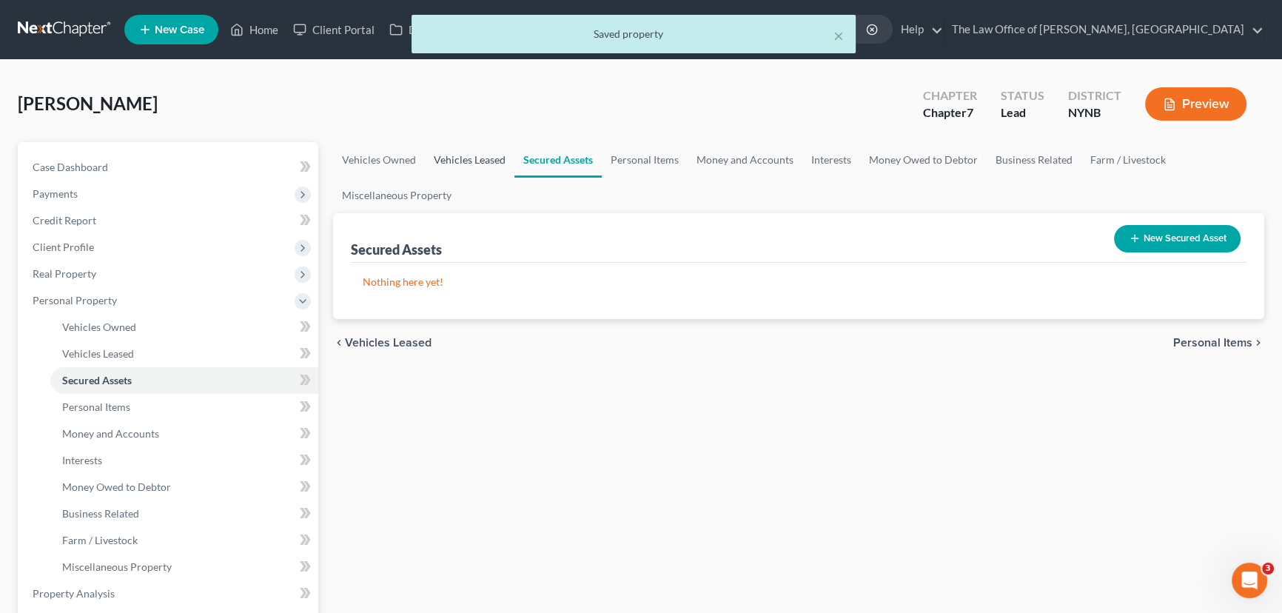
click at [486, 157] on link "Vehicles Leased" at bounding box center [470, 160] width 90 height 36
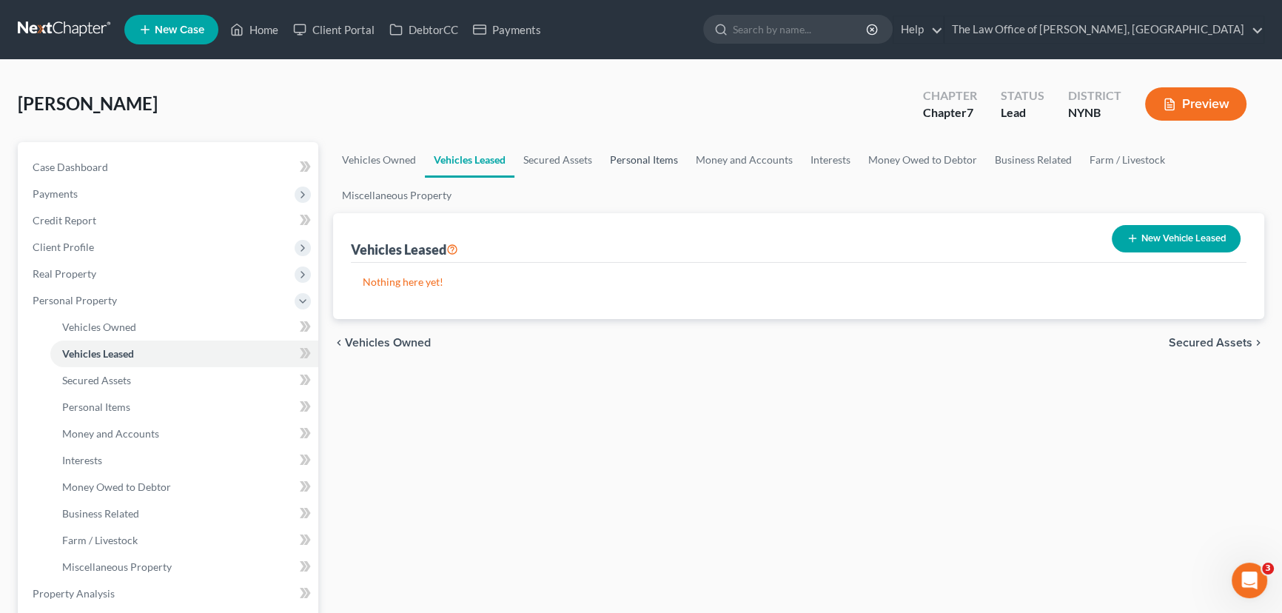
click at [643, 161] on link "Personal Items" at bounding box center [644, 160] width 86 height 36
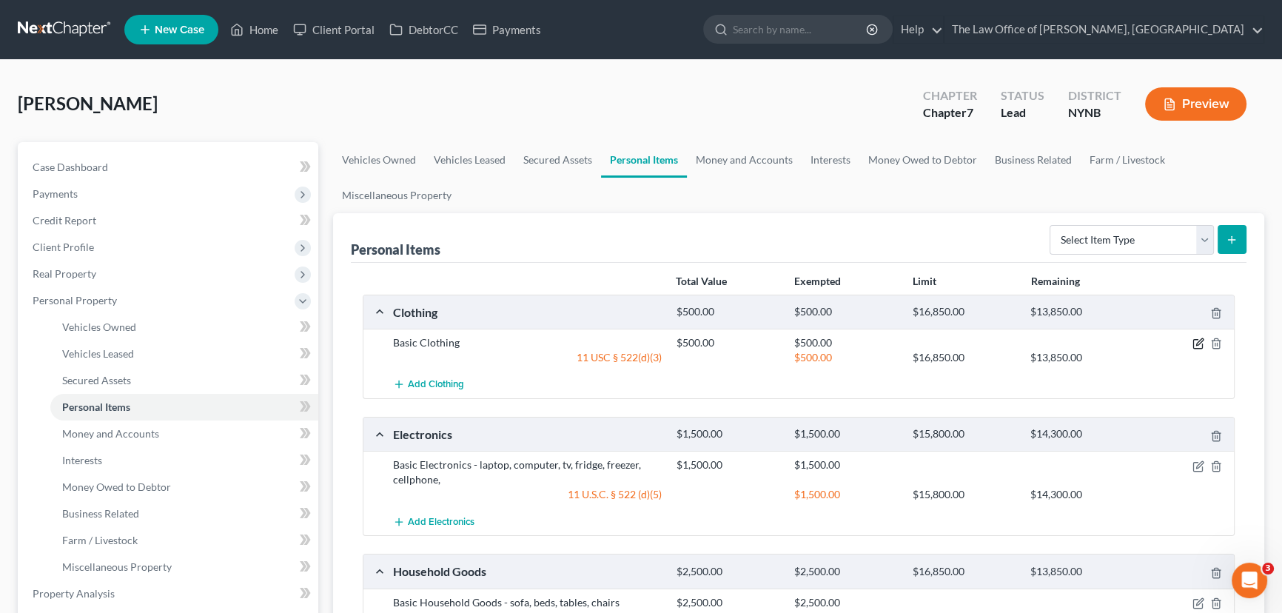
click at [1204, 340] on icon "button" at bounding box center [1198, 344] width 12 height 12
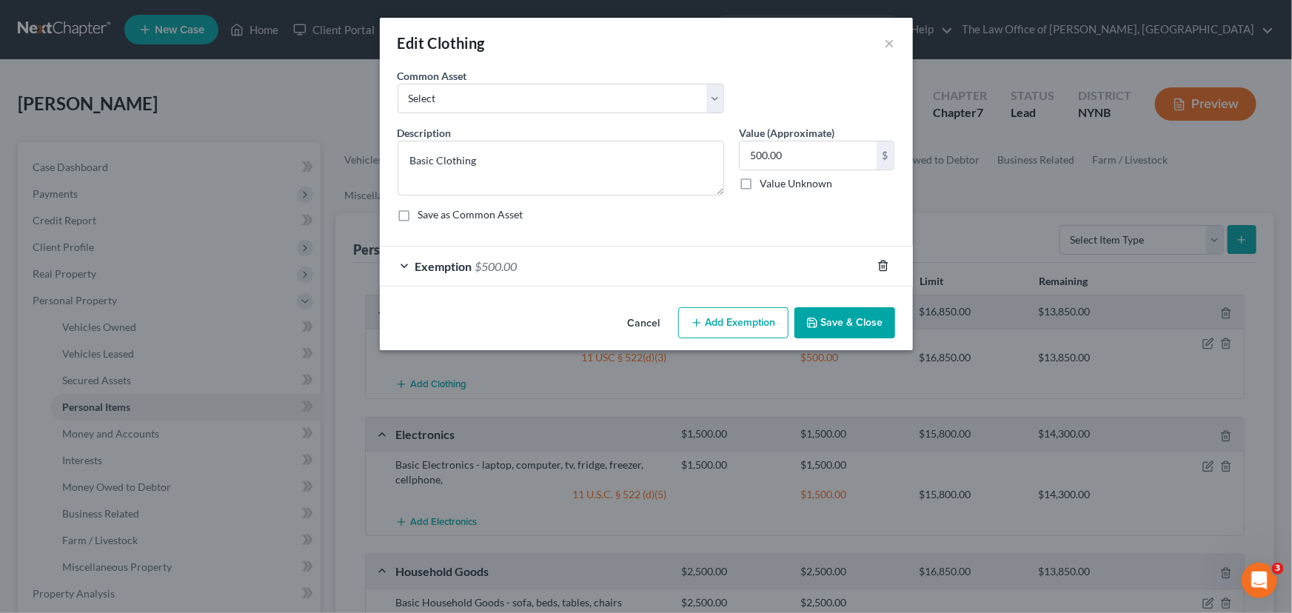
click at [884, 263] on polyline "button" at bounding box center [883, 263] width 9 height 0
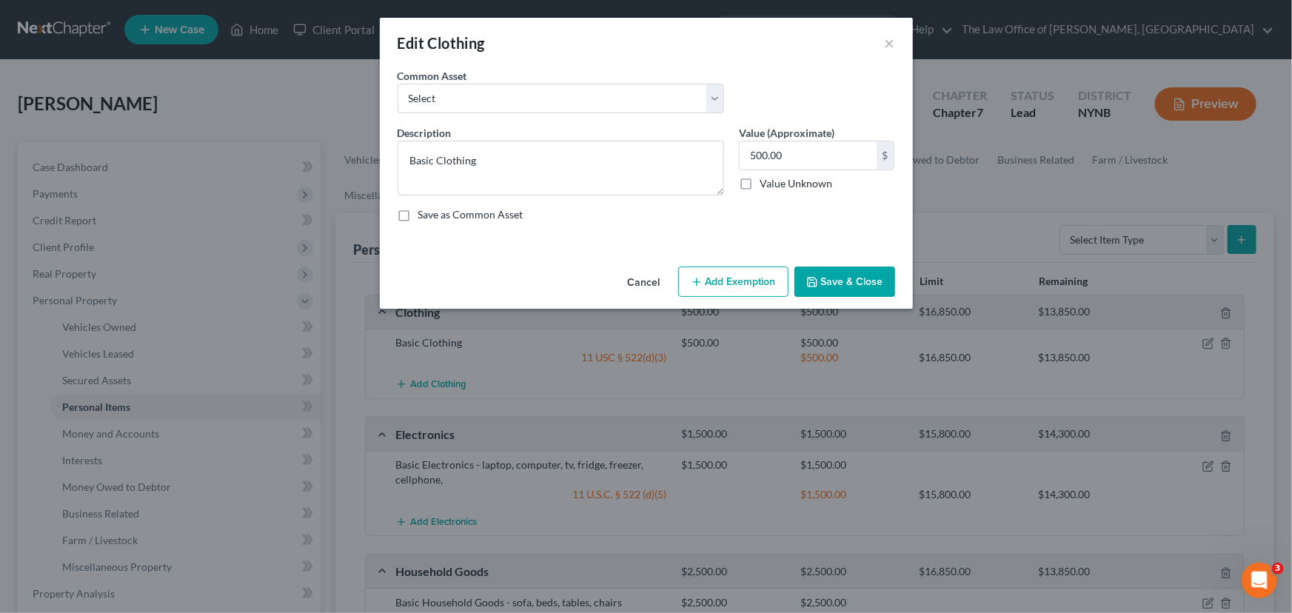
click at [725, 275] on button "Add Exemption" at bounding box center [733, 281] width 110 height 31
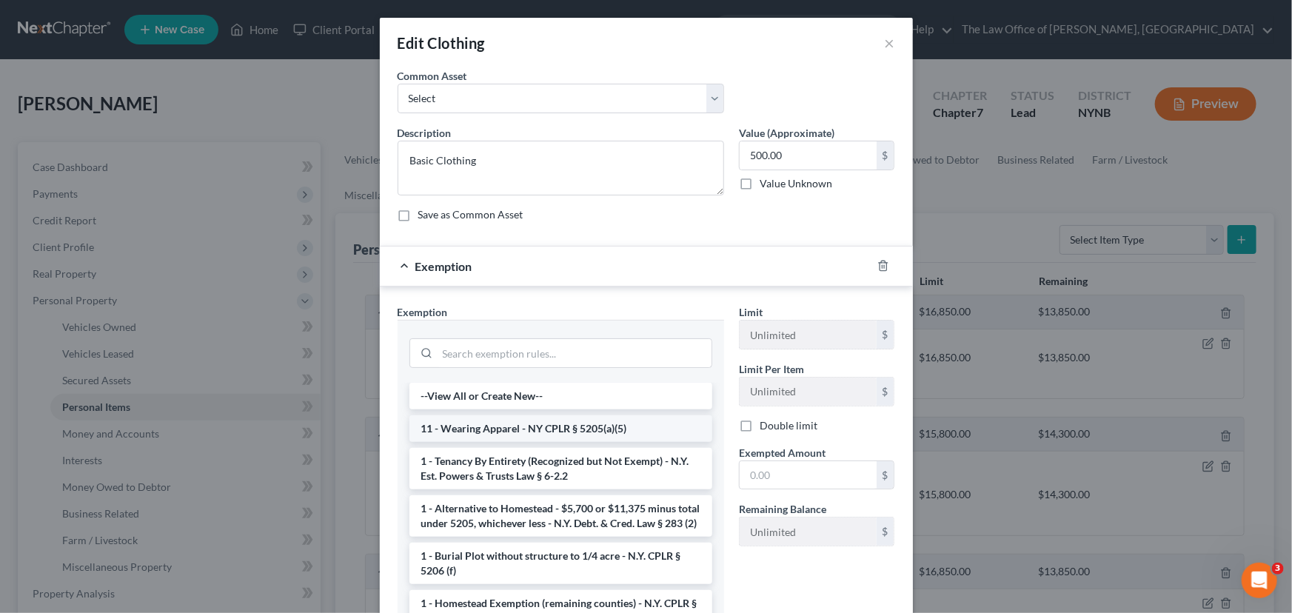
click at [555, 429] on li "11 - Wearing Apparel - NY CPLR § 5205(a)(5)" at bounding box center [560, 428] width 303 height 27
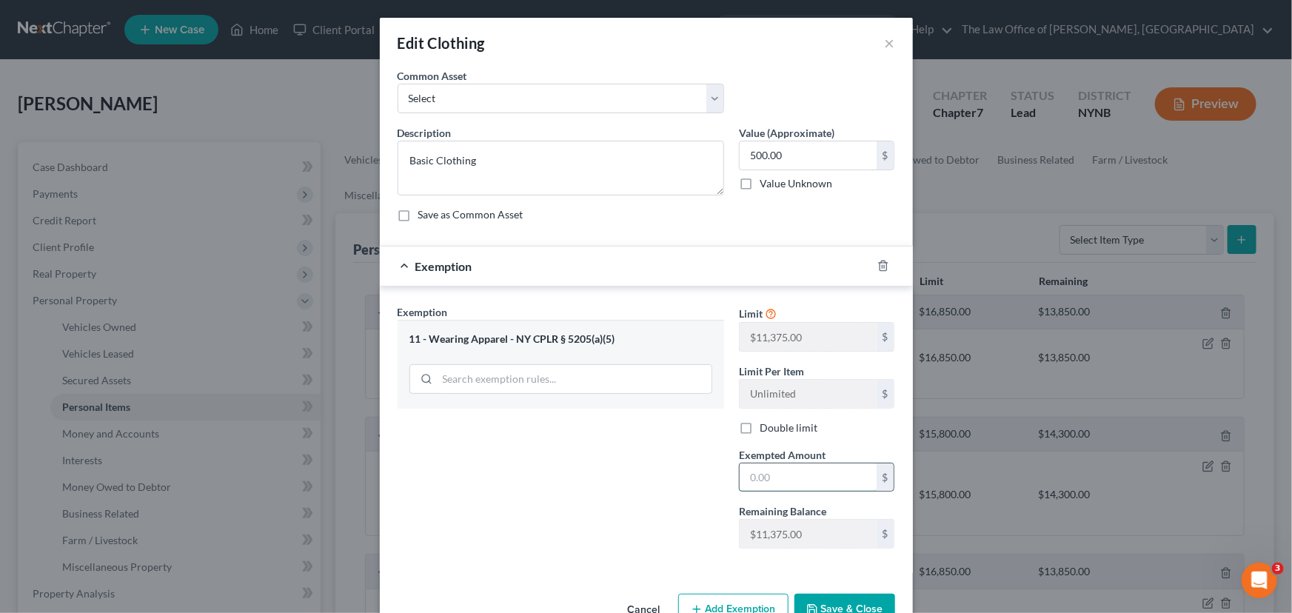
click at [794, 474] on input "text" at bounding box center [807, 477] width 137 height 28
type input "500"
drag, startPoint x: 589, startPoint y: 474, endPoint x: 830, endPoint y: 565, distance: 258.2
click at [591, 474] on div "Exemption Set must be selected for CA. Exemption * 11 - Wearing Apparel - NY CP…" at bounding box center [560, 432] width 341 height 256
click at [827, 605] on button "Save & Close" at bounding box center [844, 609] width 101 height 31
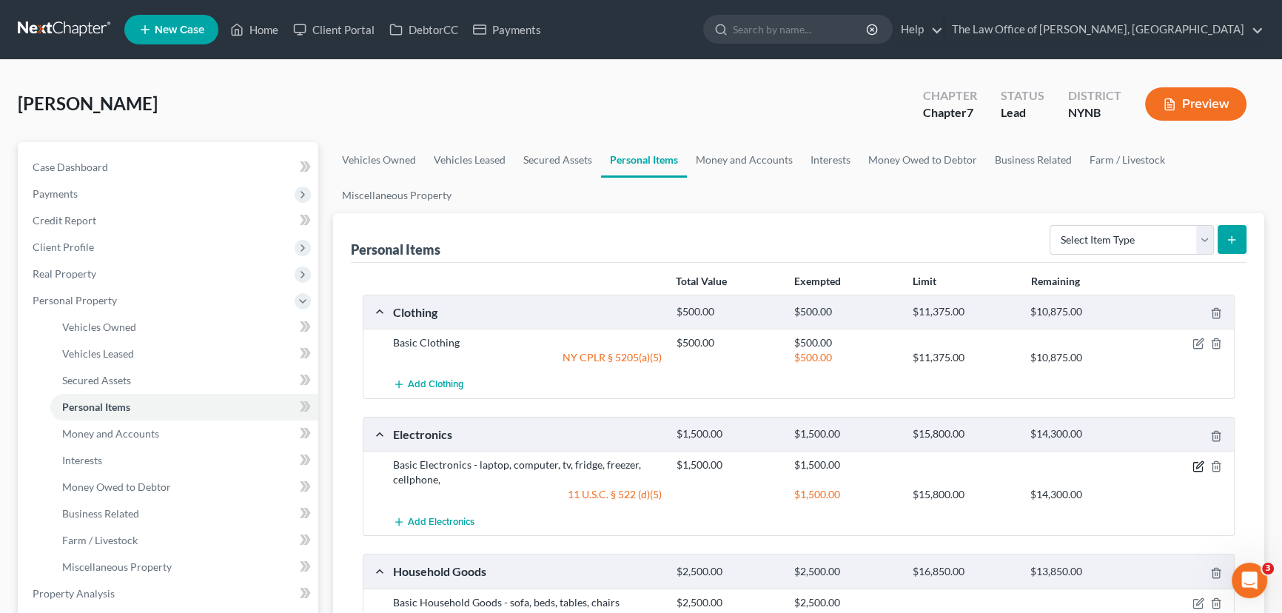
click at [1200, 465] on icon "button" at bounding box center [1198, 466] width 12 height 12
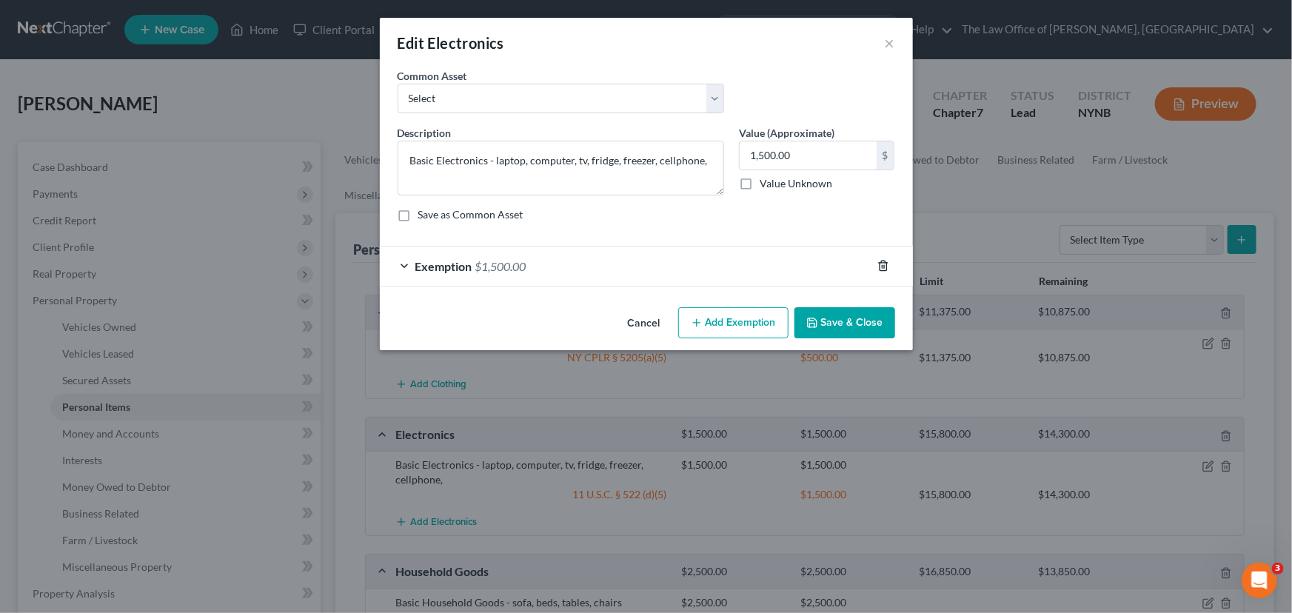
click at [883, 261] on icon "button" at bounding box center [883, 266] width 12 height 12
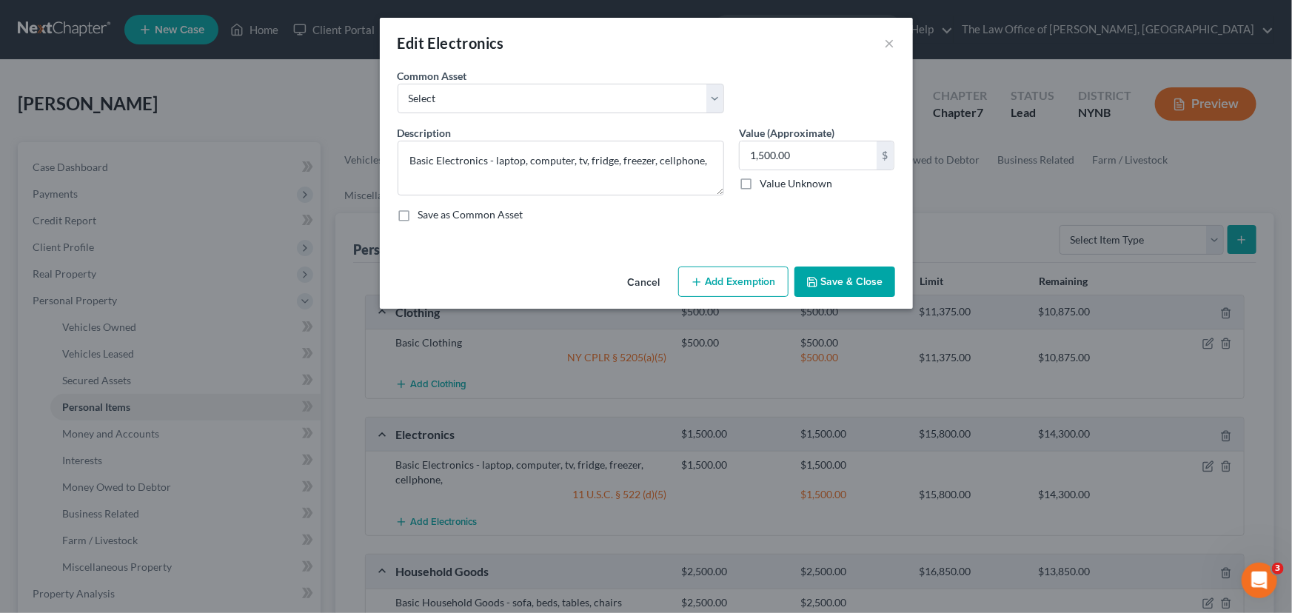
click at [756, 286] on button "Add Exemption" at bounding box center [733, 281] width 110 height 31
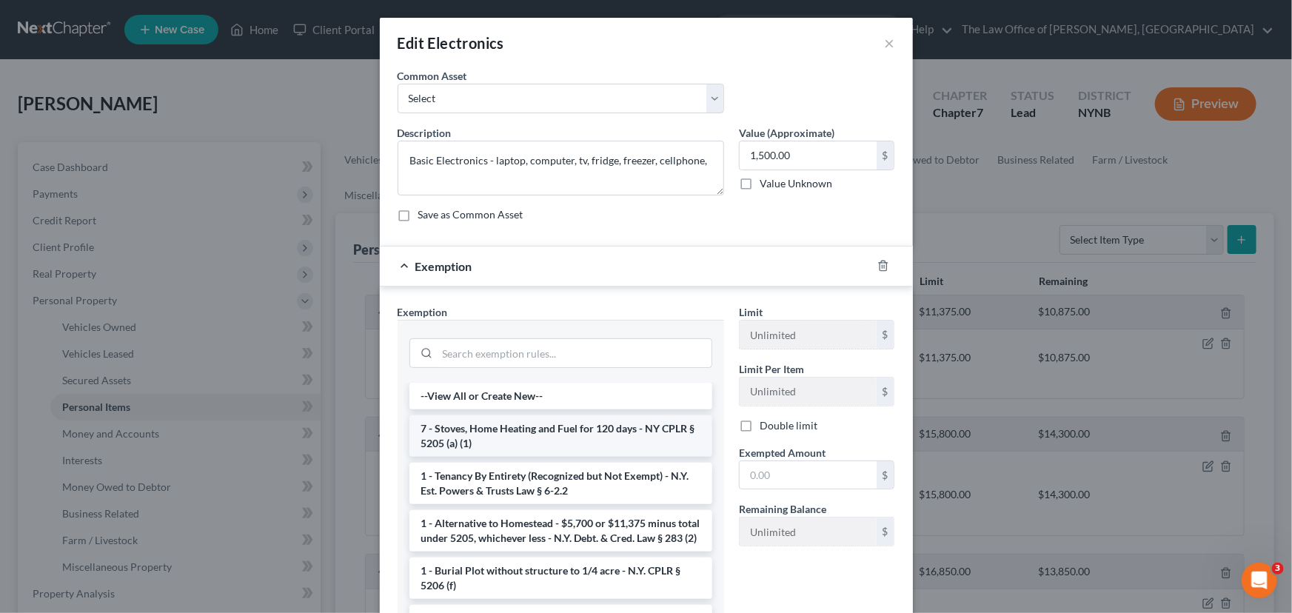
click at [548, 446] on li "7 - Stoves, Home Heating and Fuel for 120 days - NY CPLR § 5205 (a) (1)" at bounding box center [560, 435] width 303 height 41
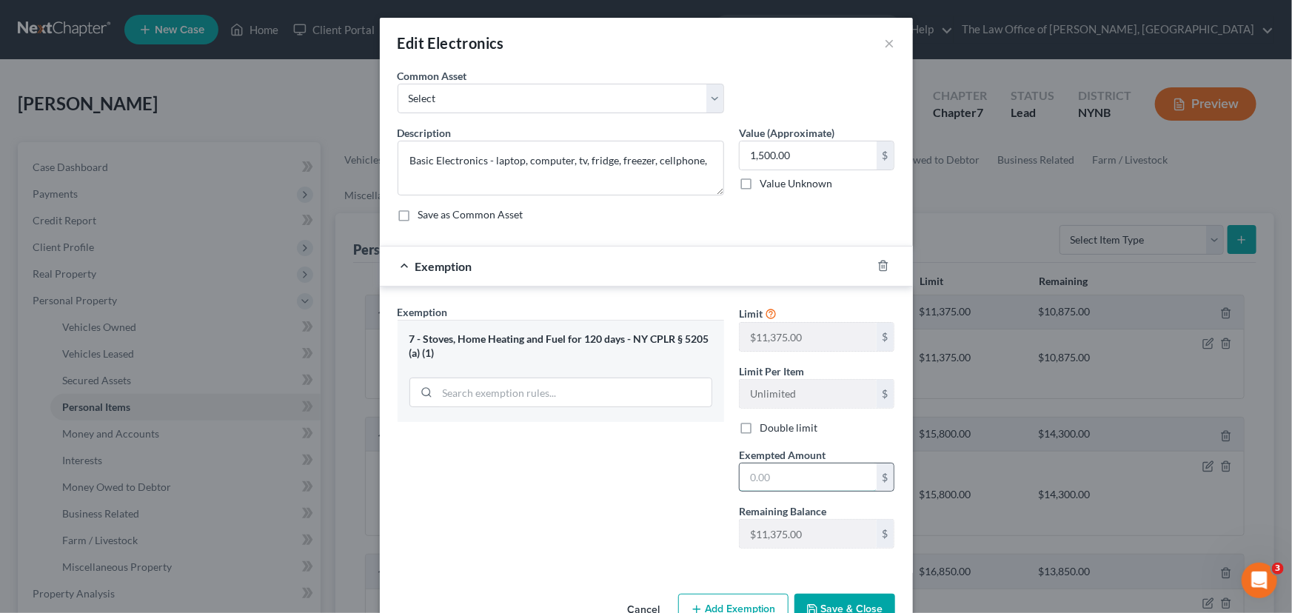
click at [769, 477] on input "text" at bounding box center [807, 477] width 137 height 28
type input "1,500"
click at [685, 484] on div "Exemption Set must be selected for CA. Exemption * 7 - Stoves, Home Heating and…" at bounding box center [560, 432] width 341 height 256
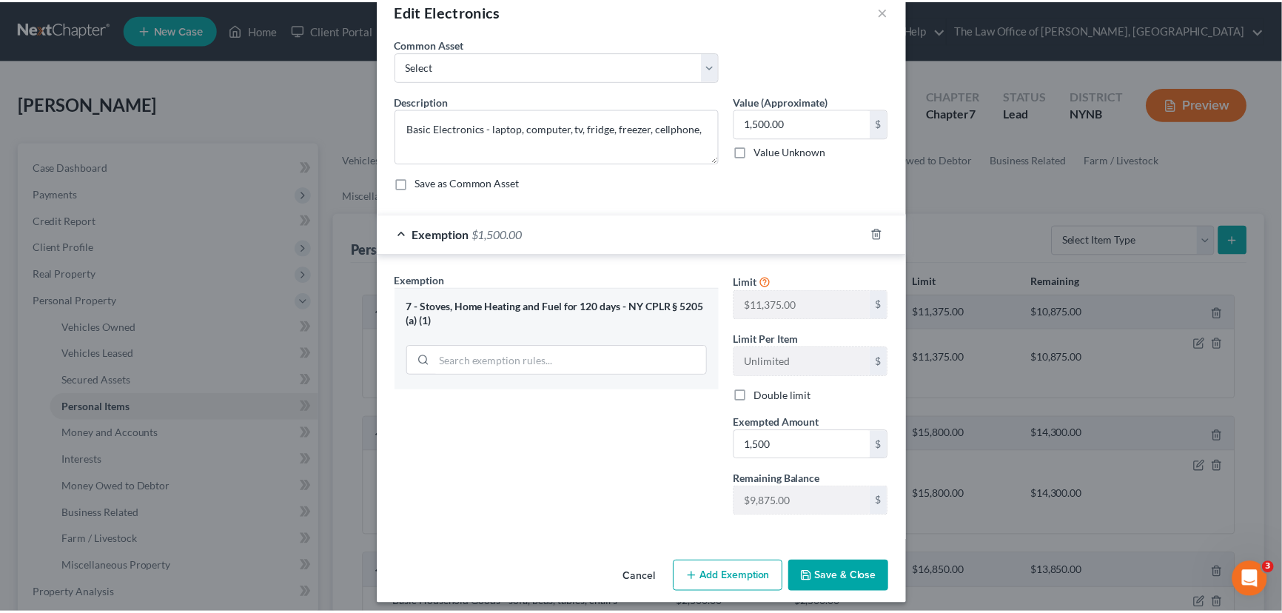
scroll to position [40, 0]
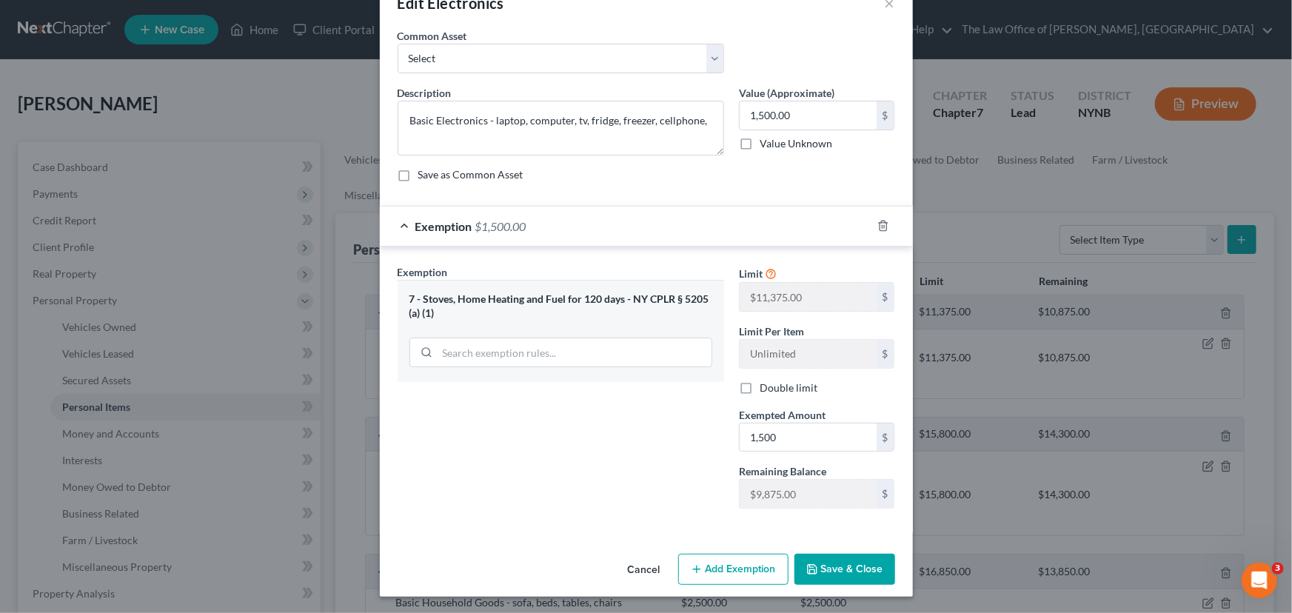
drag, startPoint x: 834, startPoint y: 566, endPoint x: 855, endPoint y: 560, distance: 21.6
click at [834, 568] on button "Save & Close" at bounding box center [844, 569] width 101 height 31
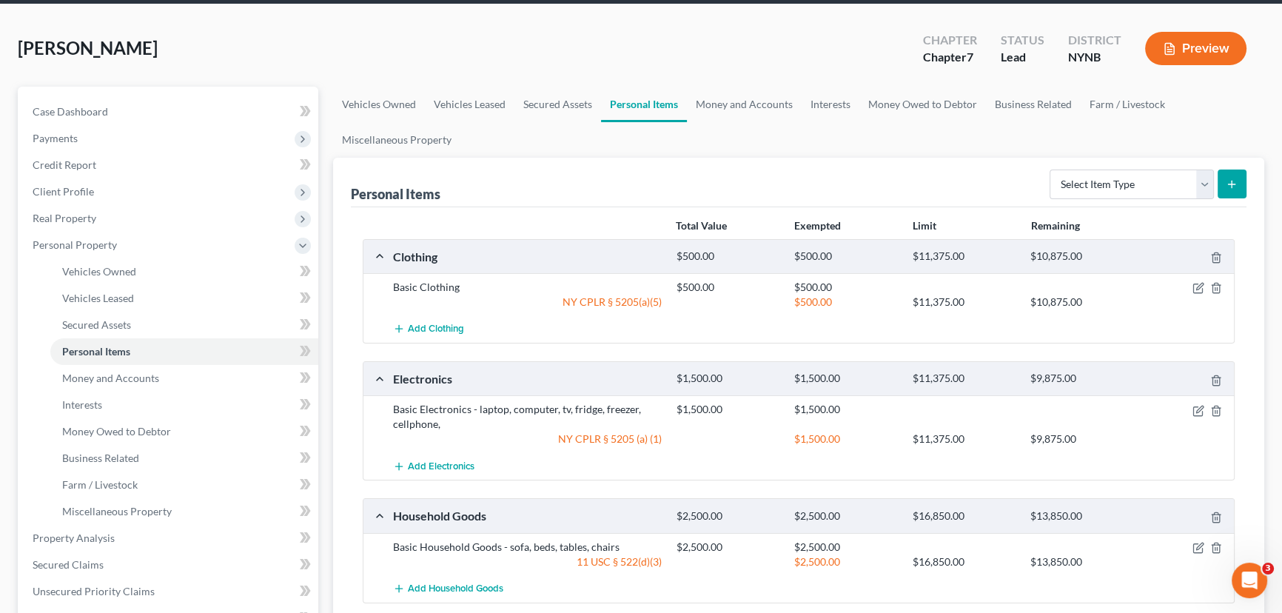
scroll to position [134, 0]
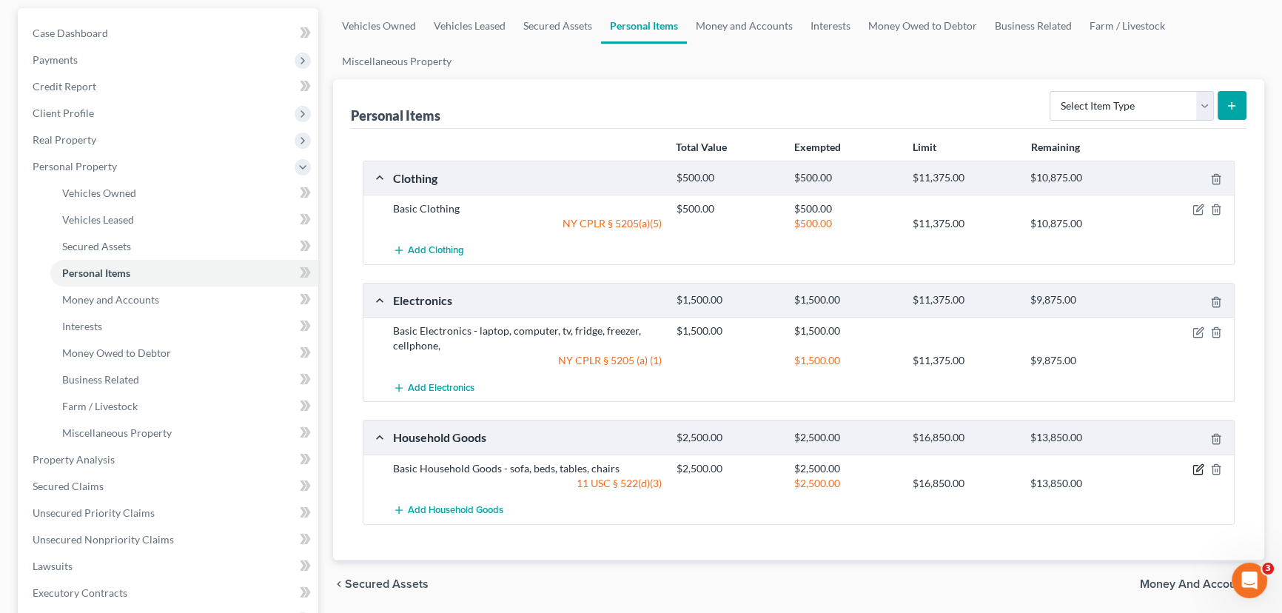
click at [1197, 470] on icon "button" at bounding box center [1198, 469] width 12 height 12
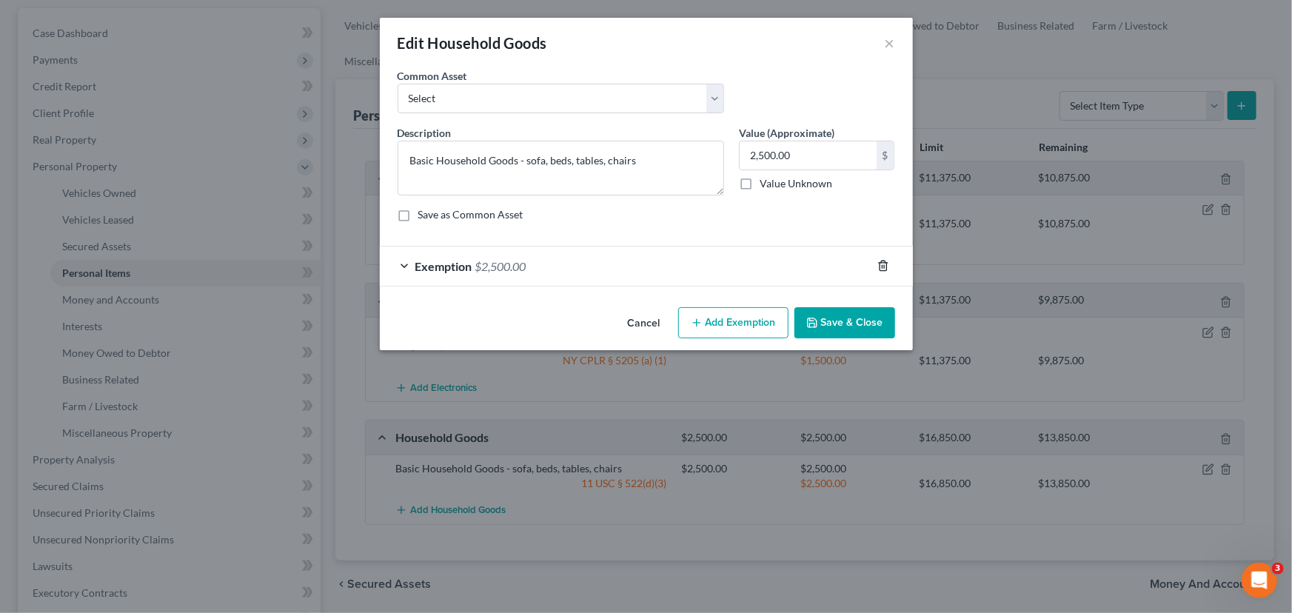
click at [884, 266] on line "button" at bounding box center [884, 267] width 0 height 3
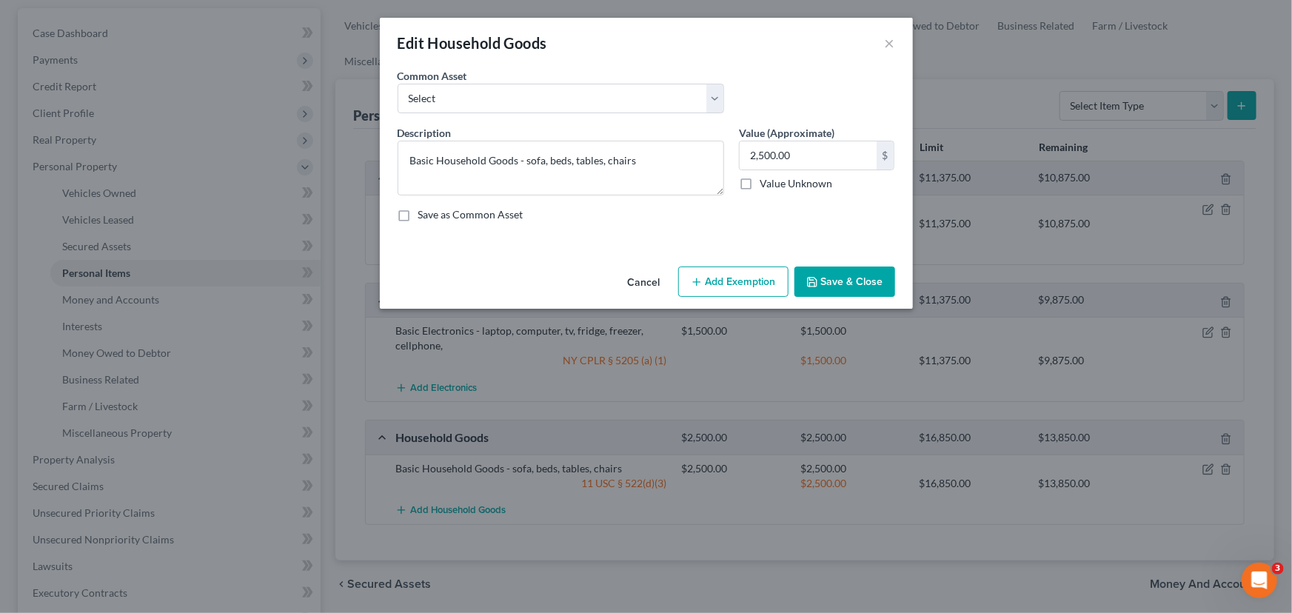
click at [722, 281] on button "Add Exemption" at bounding box center [733, 281] width 110 height 31
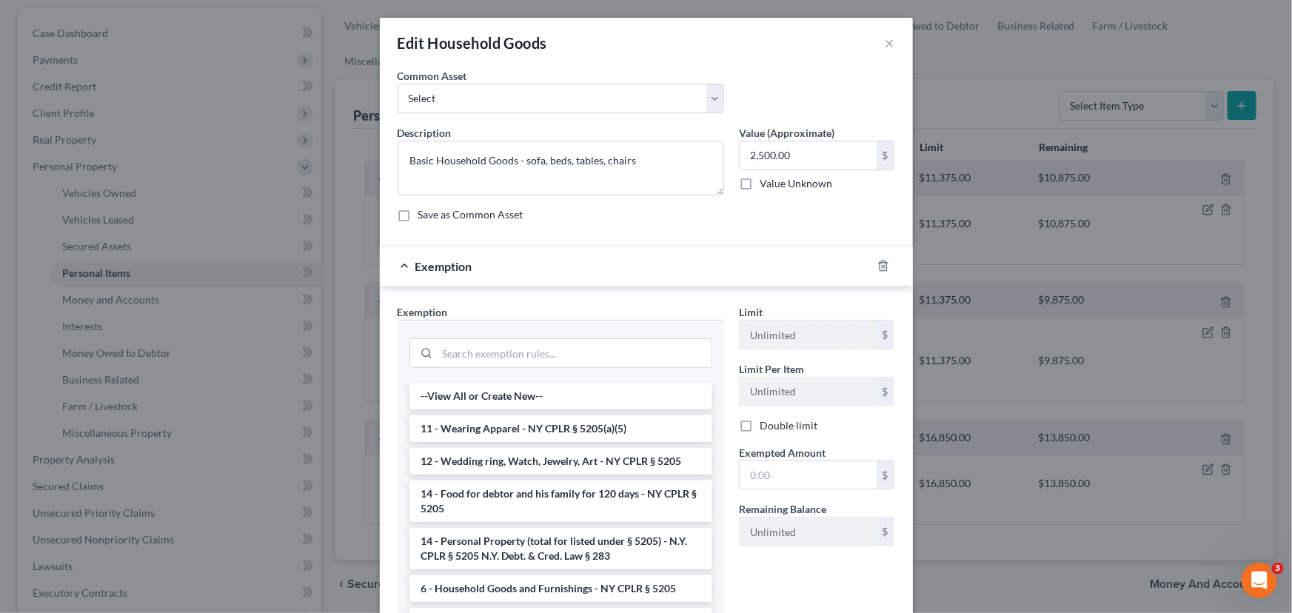
drag, startPoint x: 504, startPoint y: 585, endPoint x: 736, endPoint y: 555, distance: 234.3
click at [504, 586] on li "6 - Household Goods and Furnishings - NY CPLR § 5205" at bounding box center [560, 588] width 303 height 27
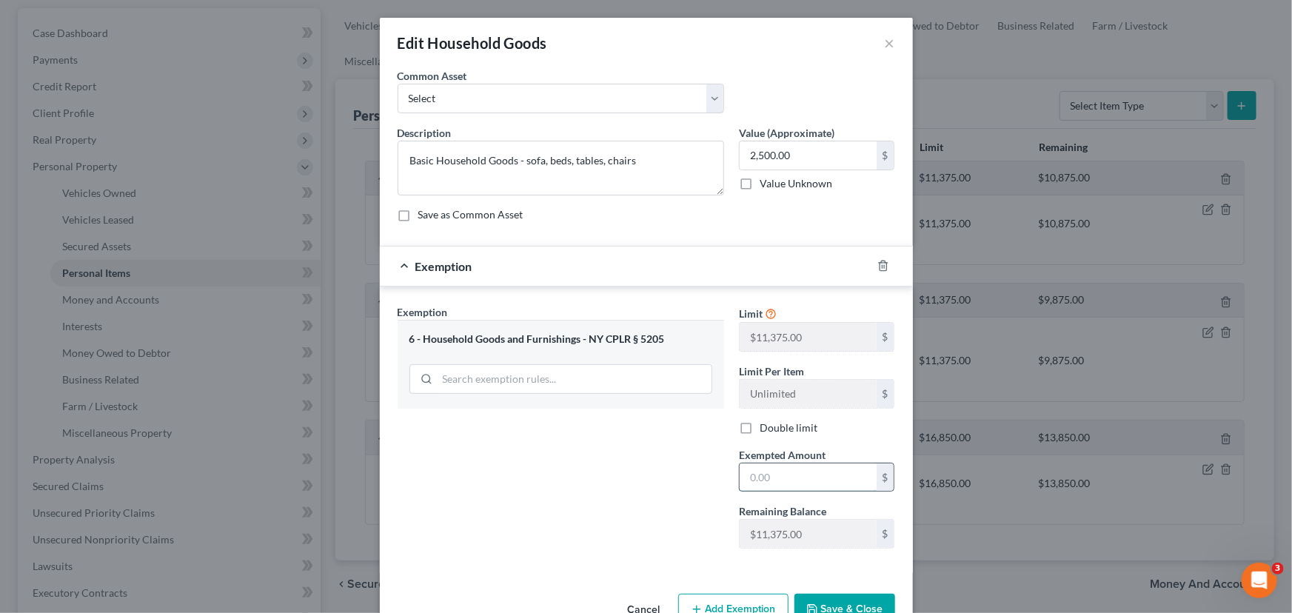
drag, startPoint x: 753, startPoint y: 476, endPoint x: 752, endPoint y: 483, distance: 7.4
click at [754, 480] on input "text" at bounding box center [807, 477] width 137 height 28
type input "2,500"
drag, startPoint x: 693, startPoint y: 531, endPoint x: 793, endPoint y: 563, distance: 105.1
click at [692, 531] on div "Exemption Set must be selected for CA. Exemption * 6 - Household Goods and Furn…" at bounding box center [560, 432] width 341 height 256
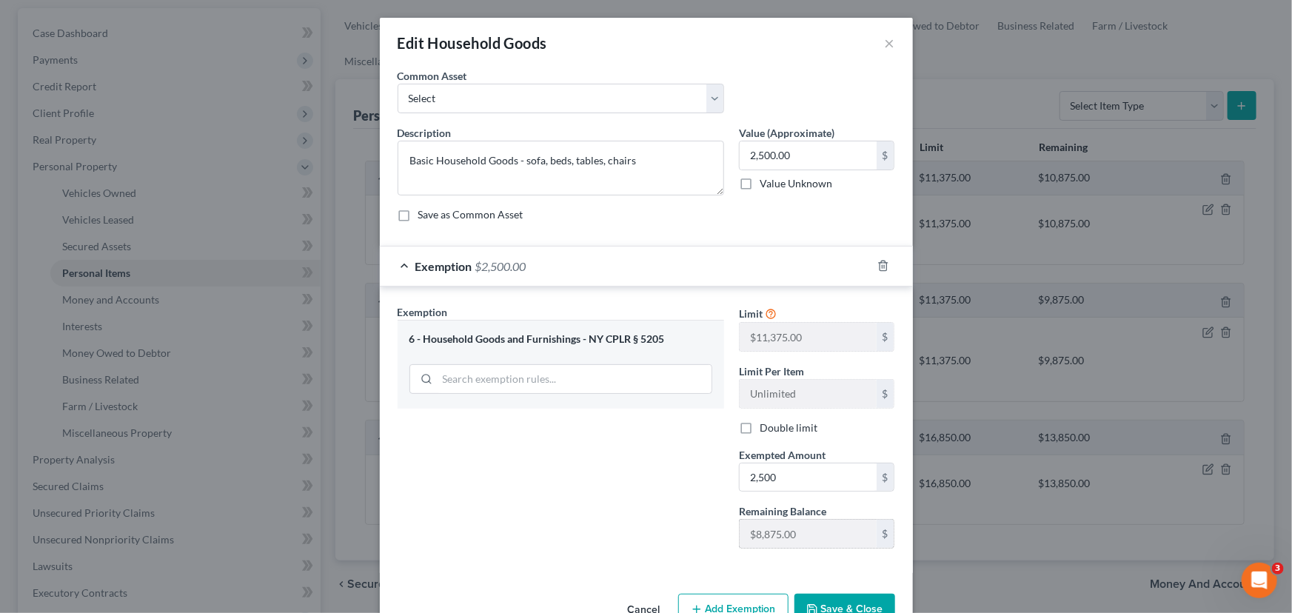
drag, startPoint x: 847, startPoint y: 607, endPoint x: 862, endPoint y: 540, distance: 68.4
click at [849, 607] on button "Save & Close" at bounding box center [844, 609] width 101 height 31
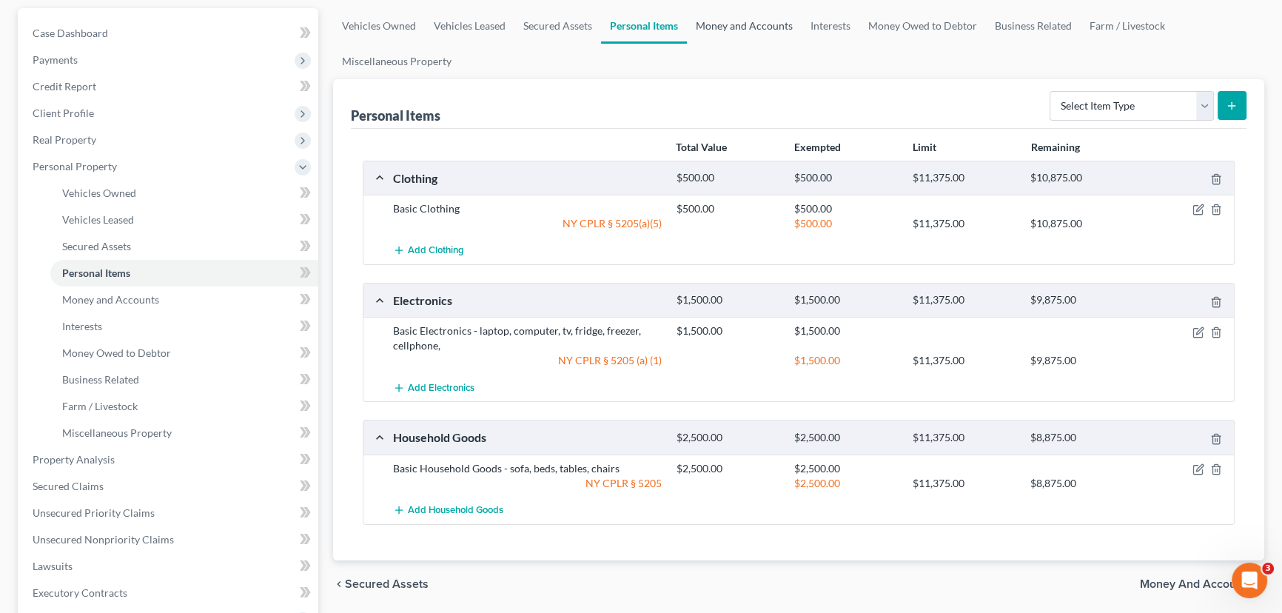
drag, startPoint x: 728, startPoint y: 30, endPoint x: 773, endPoint y: 36, distance: 46.3
click at [728, 30] on link "Money and Accounts" at bounding box center [744, 26] width 115 height 36
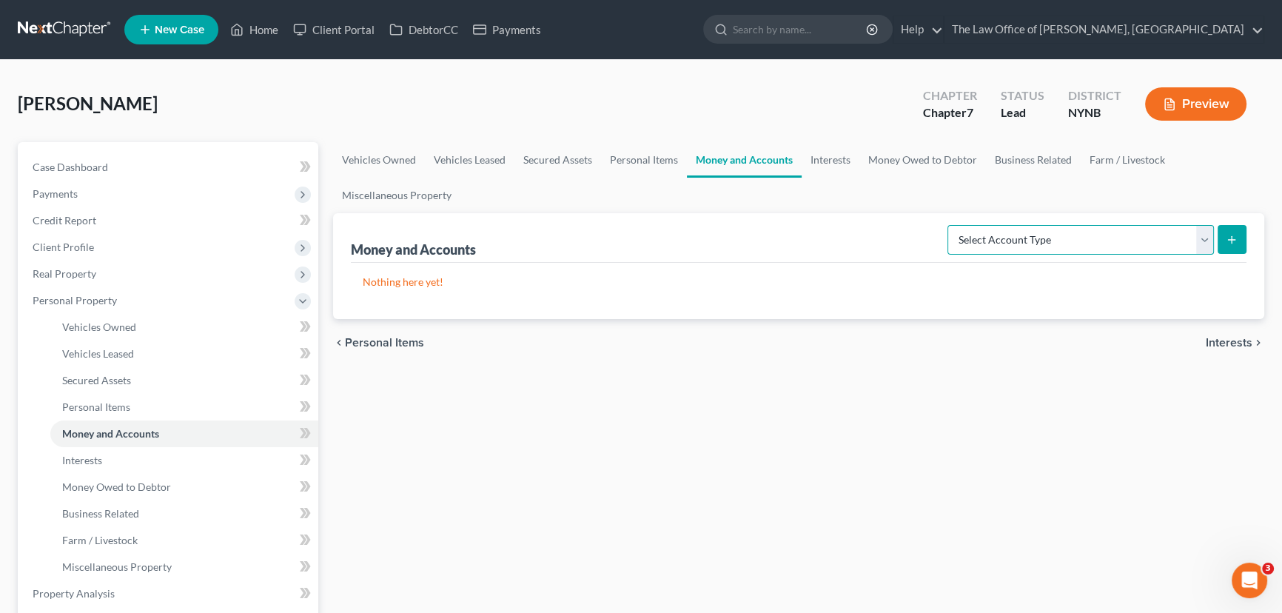
drag, startPoint x: 1036, startPoint y: 237, endPoint x: 1026, endPoint y: 252, distance: 18.1
click at [1036, 237] on select "Select Account Type Brokerage Cash on Hand Certificates of Deposit Checking Acc…" at bounding box center [1080, 240] width 266 height 30
select select "checking"
click at [950, 225] on select "Select Account Type Brokerage Cash on Hand Certificates of Deposit Checking Acc…" at bounding box center [1080, 240] width 266 height 30
click at [1227, 239] on icon "submit" at bounding box center [1232, 240] width 12 height 12
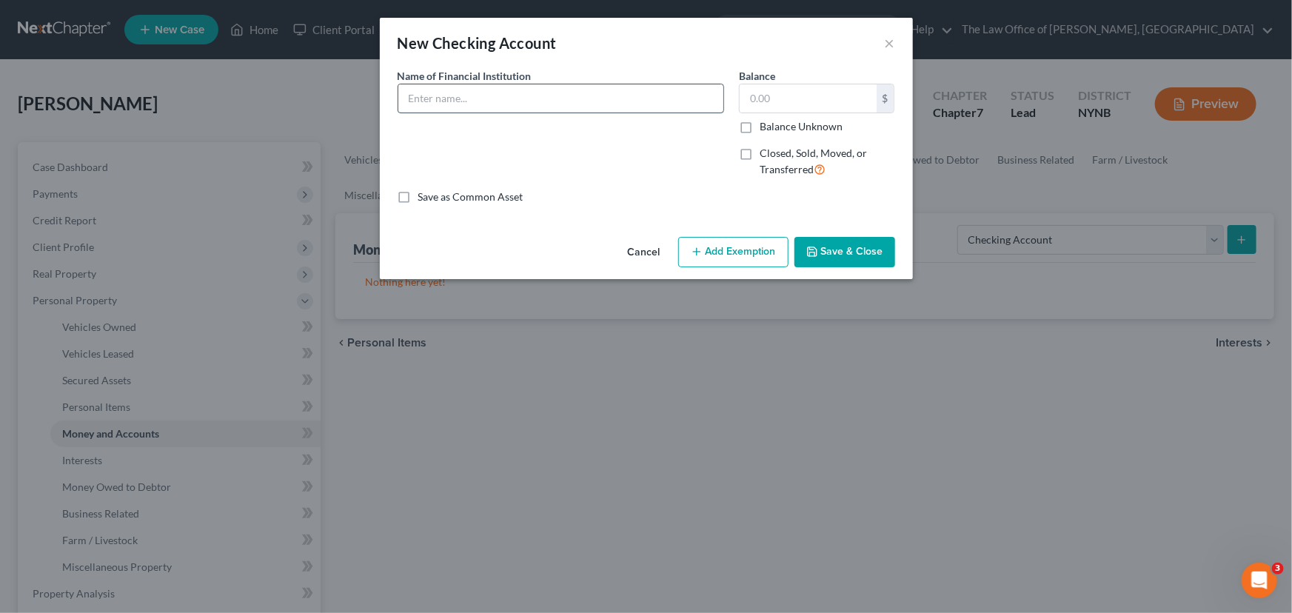
click at [450, 101] on input "text" at bounding box center [560, 98] width 325 height 28
type input "HVFCU"
click at [801, 98] on input "text" at bounding box center [807, 98] width 137 height 28
type input "99"
click at [831, 267] on div "Cancel Add Exemption Save & Close" at bounding box center [646, 255] width 533 height 49
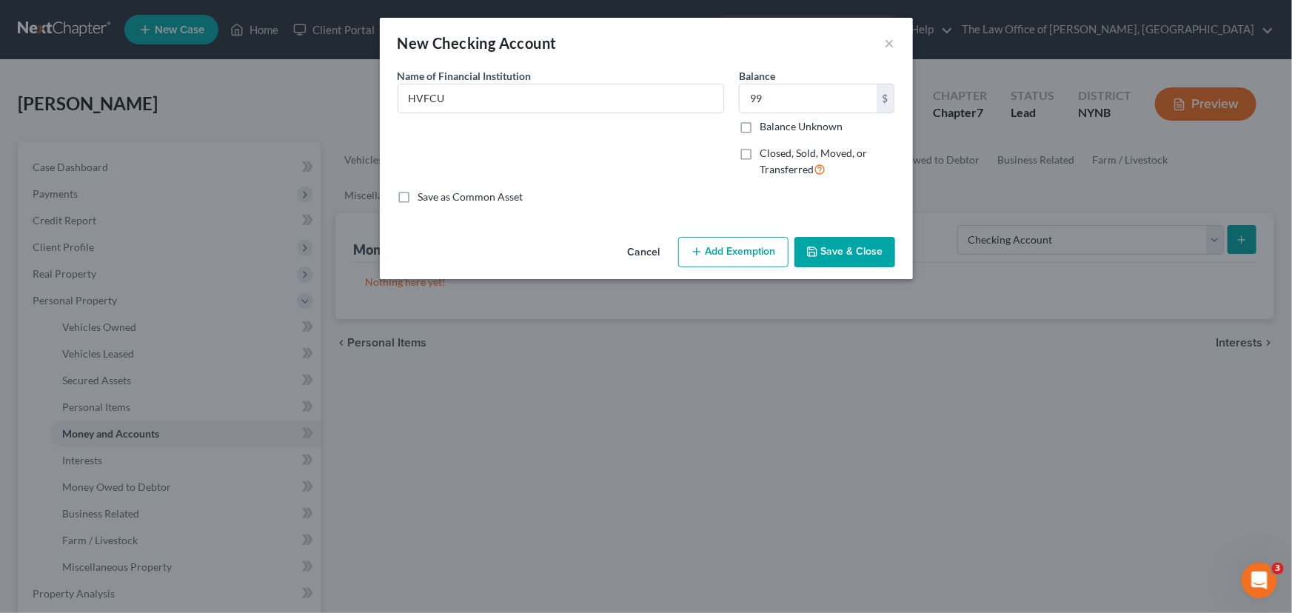
click at [830, 247] on button "Save & Close" at bounding box center [844, 252] width 101 height 31
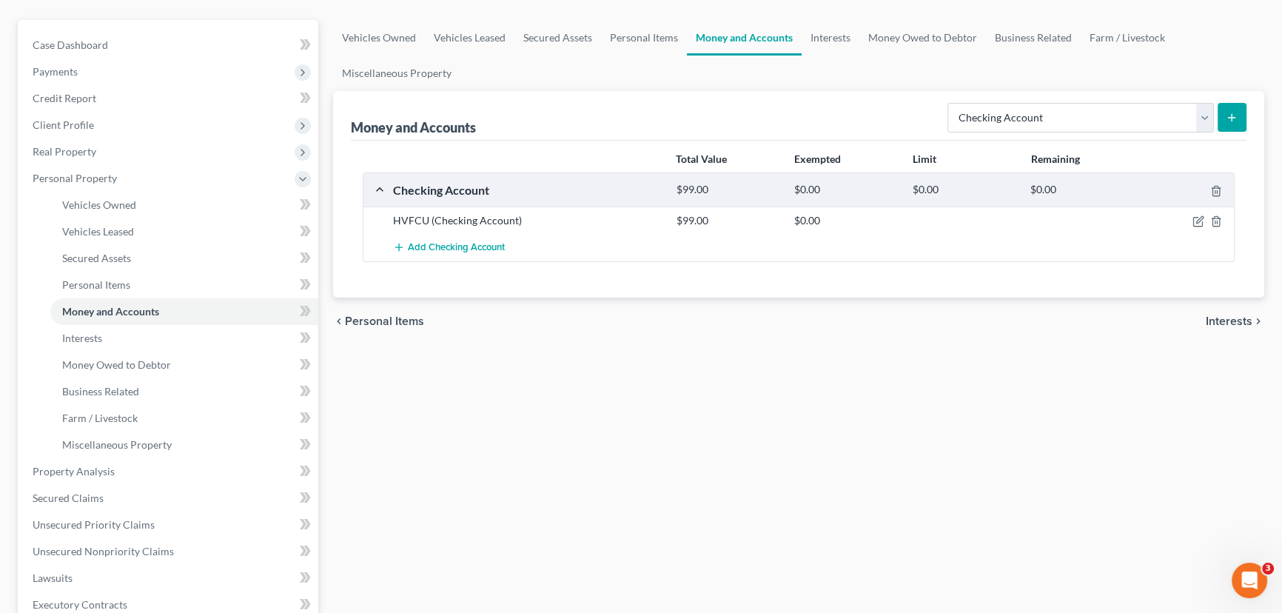
scroll to position [269, 0]
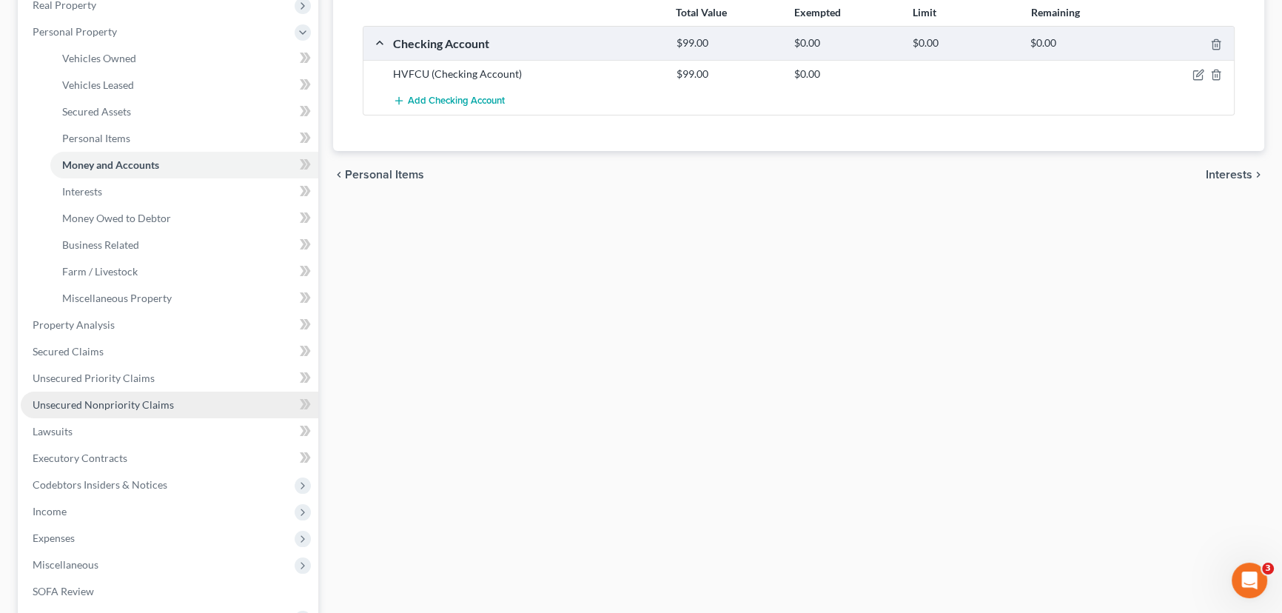
click at [104, 401] on span "Unsecured Nonpriority Claims" at bounding box center [103, 404] width 141 height 13
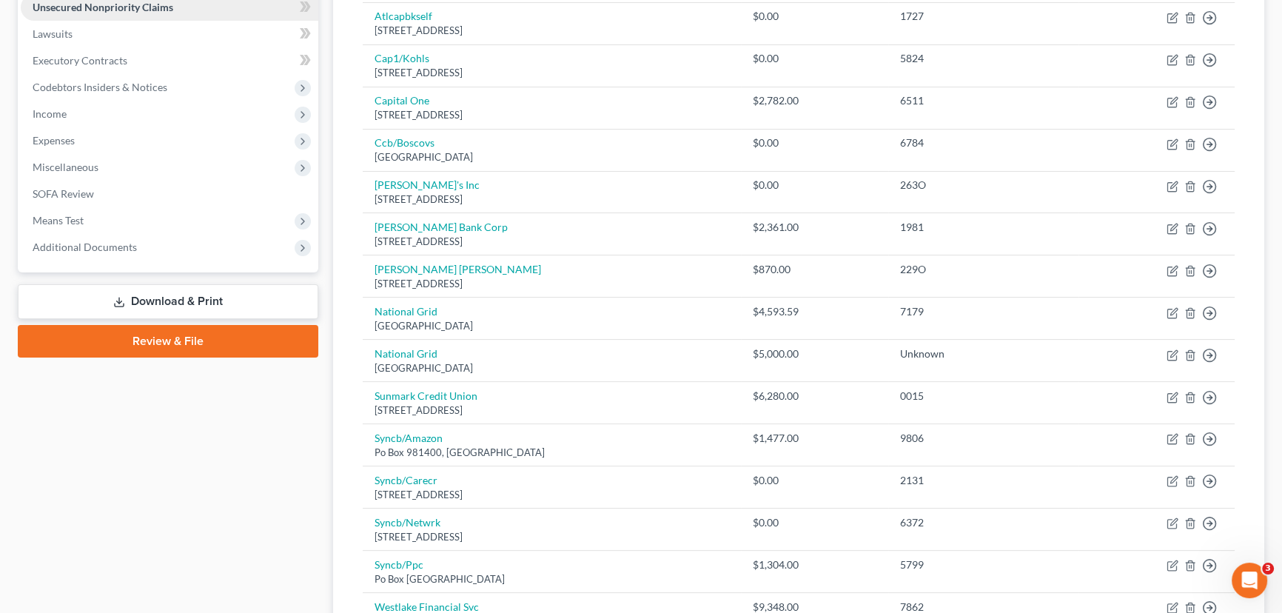
scroll to position [67, 0]
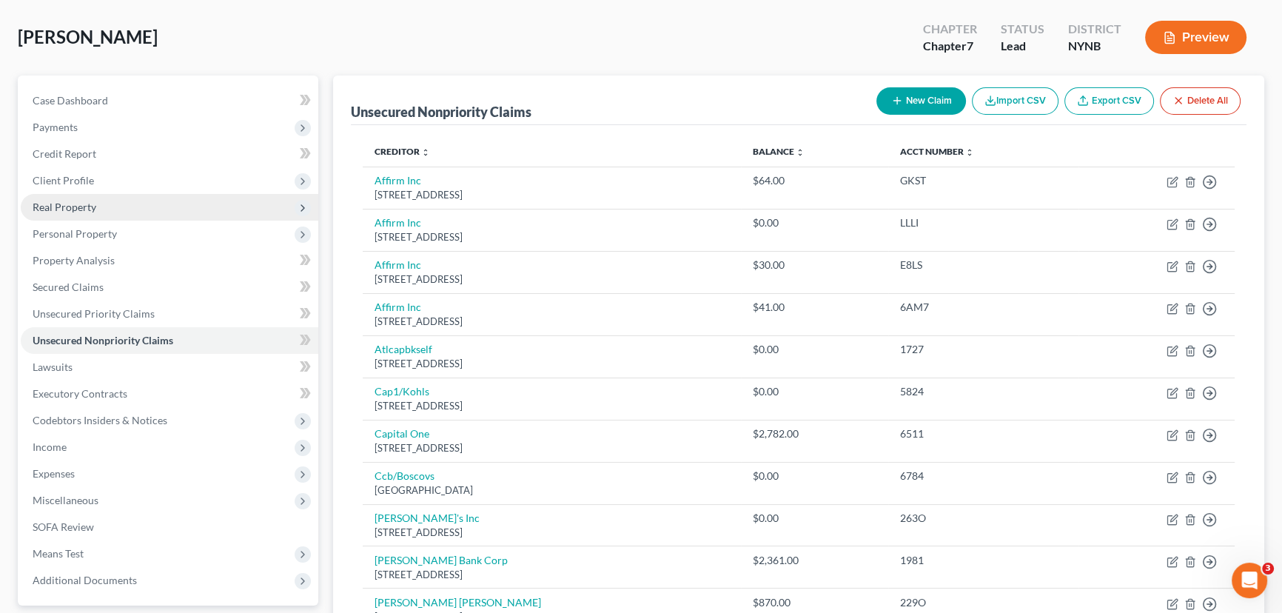
drag, startPoint x: 67, startPoint y: 177, endPoint x: 80, endPoint y: 204, distance: 30.1
click at [67, 177] on span "Client Profile" at bounding box center [63, 180] width 61 height 13
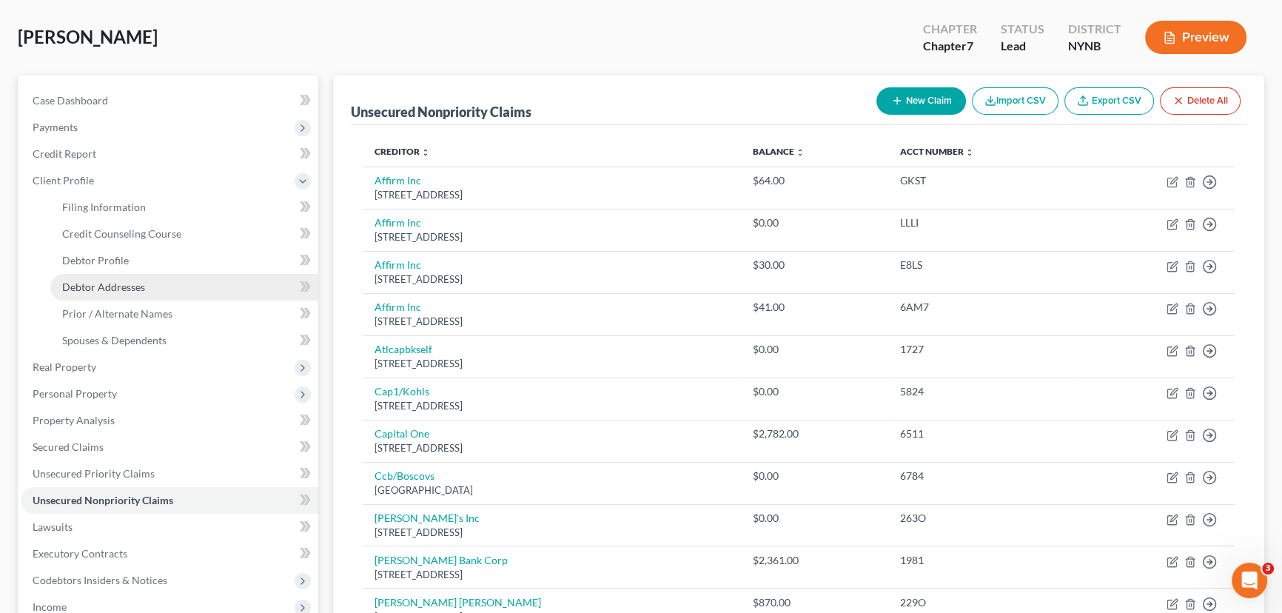
click at [101, 281] on span "Debtor Addresses" at bounding box center [103, 287] width 83 height 13
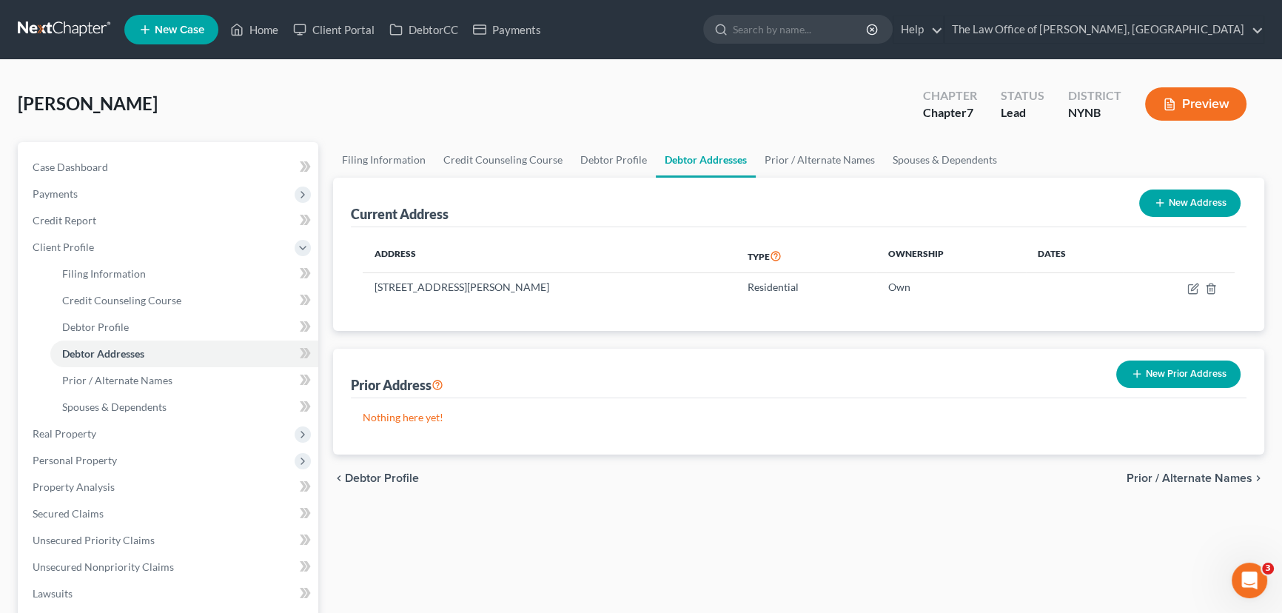
click at [1190, 104] on button "Preview" at bounding box center [1195, 103] width 101 height 33
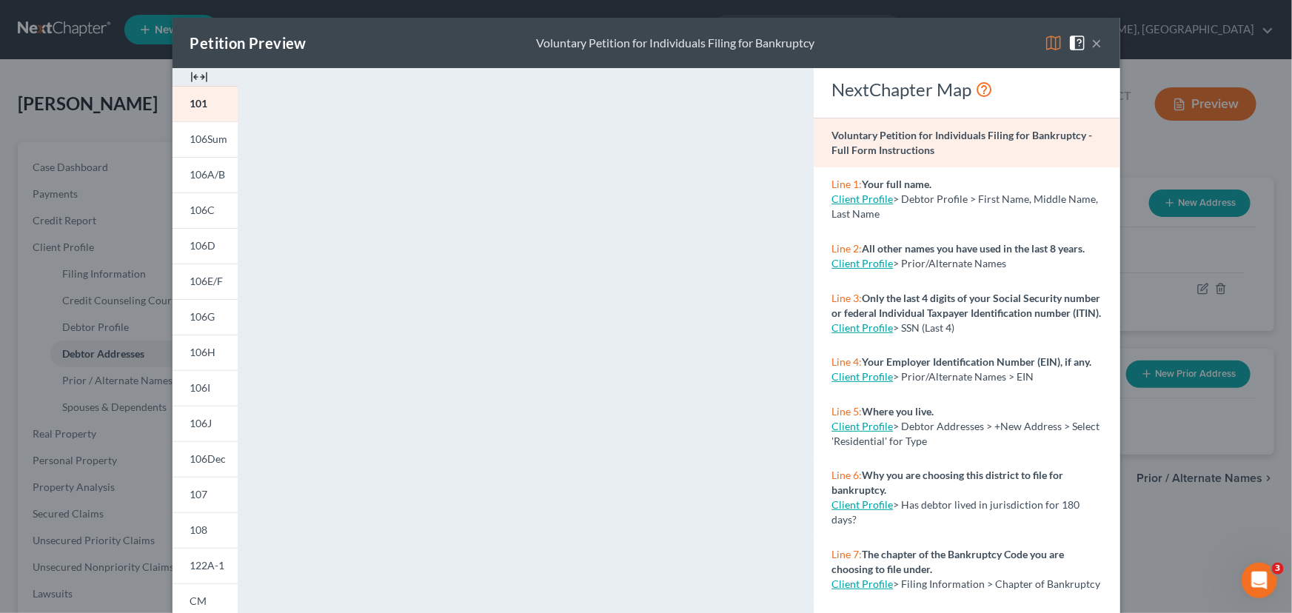
click at [190, 78] on img at bounding box center [199, 77] width 18 height 18
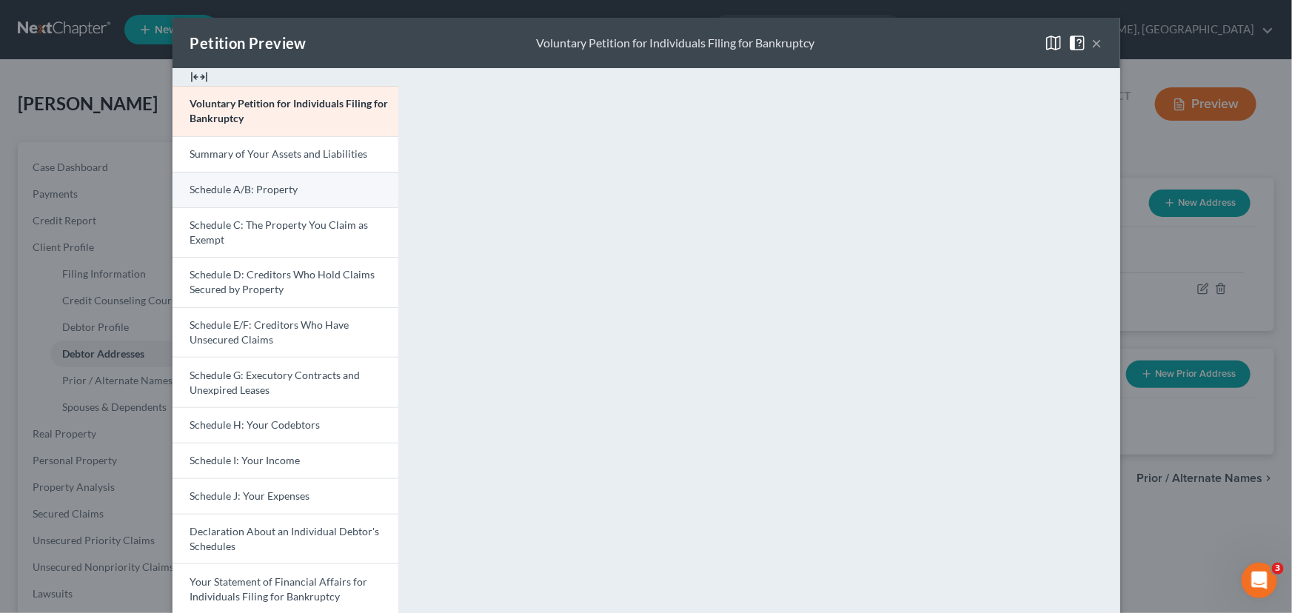
click at [240, 189] on span "Schedule A/B: Property" at bounding box center [244, 189] width 108 height 13
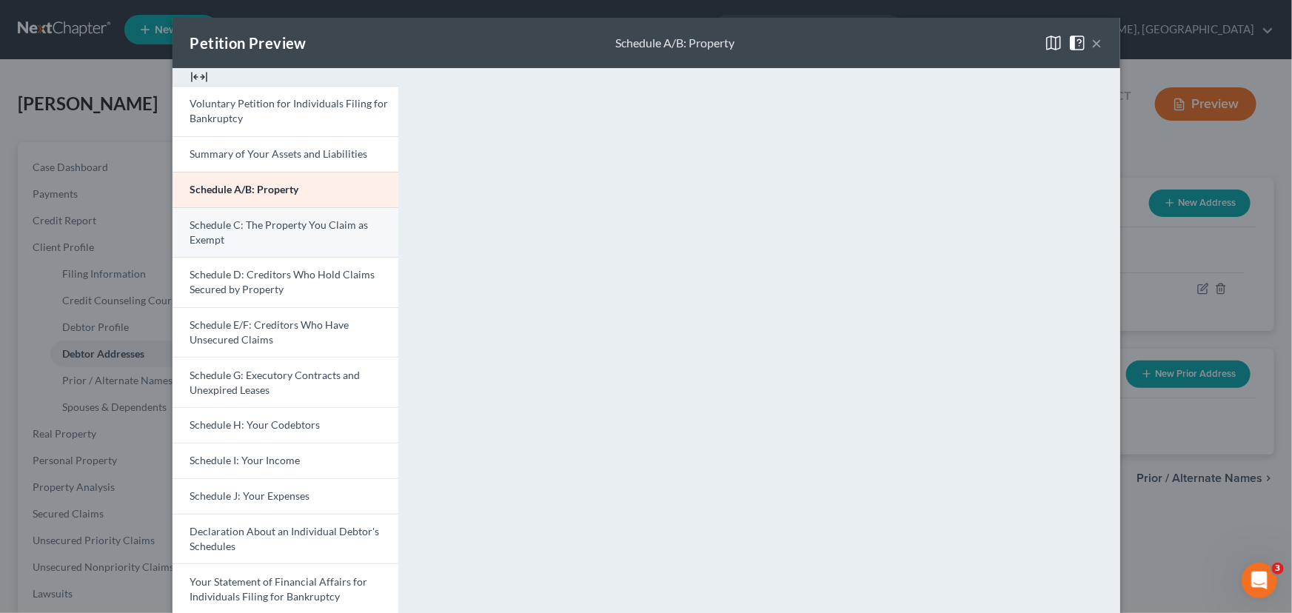
click at [232, 229] on span "Schedule C: The Property You Claim as Exempt" at bounding box center [279, 231] width 178 height 27
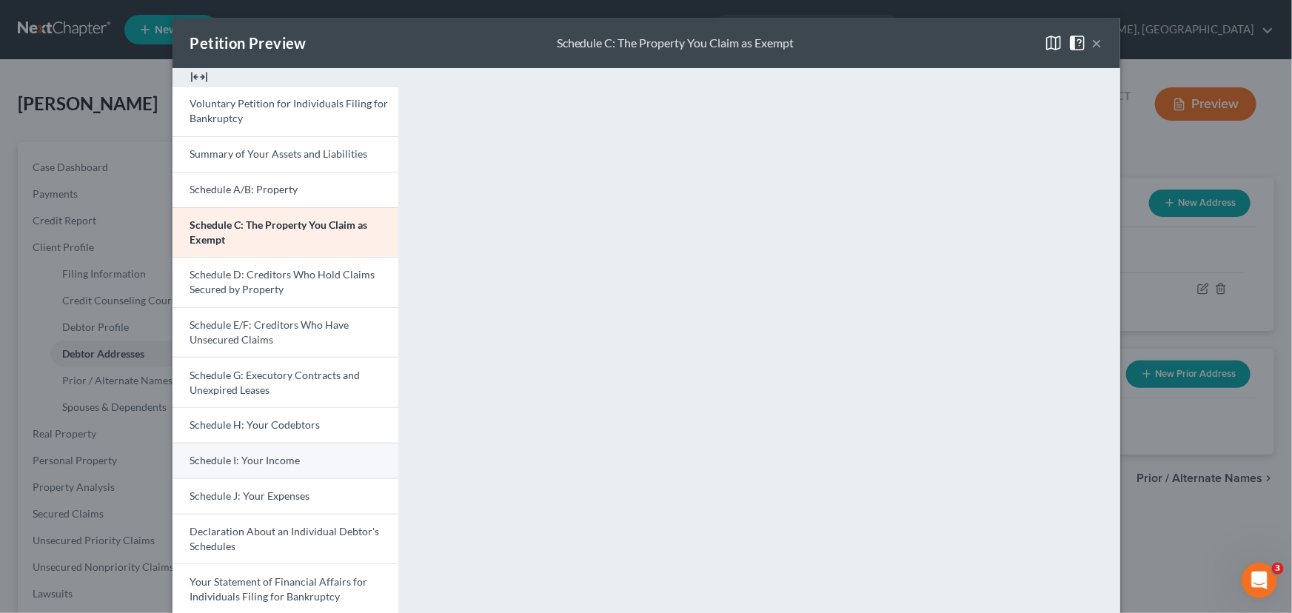
click at [208, 452] on link "Schedule I: Your Income" at bounding box center [285, 461] width 226 height 36
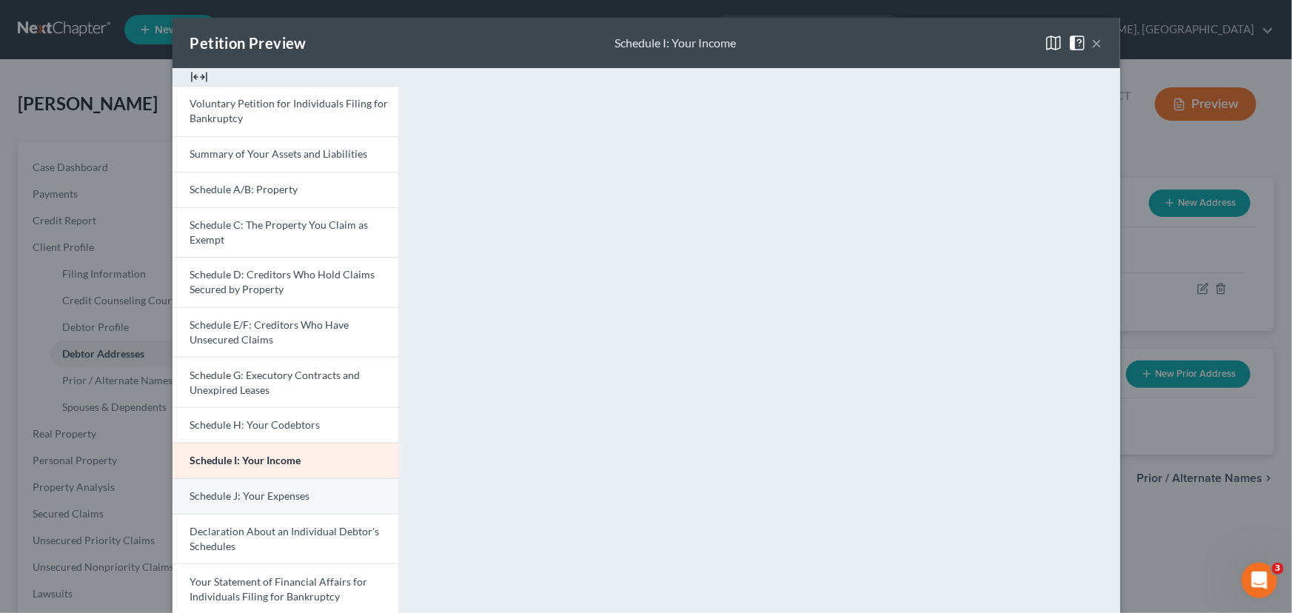
click at [214, 490] on span "Schedule J: Your Expenses" at bounding box center [250, 495] width 120 height 13
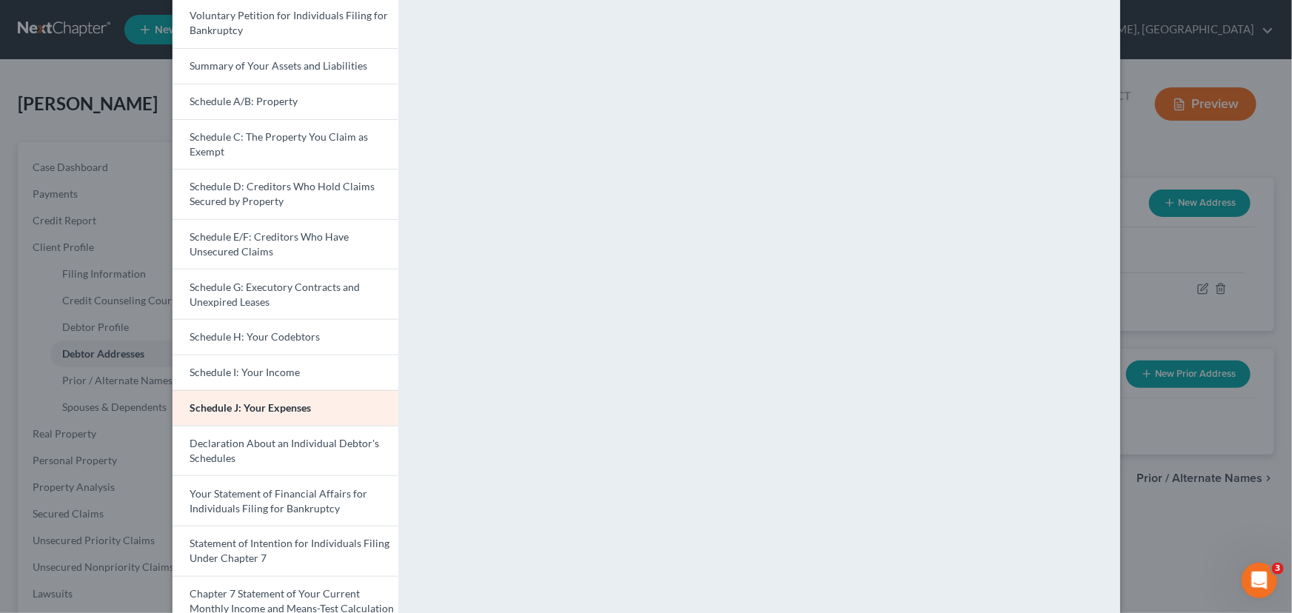
scroll to position [269, 0]
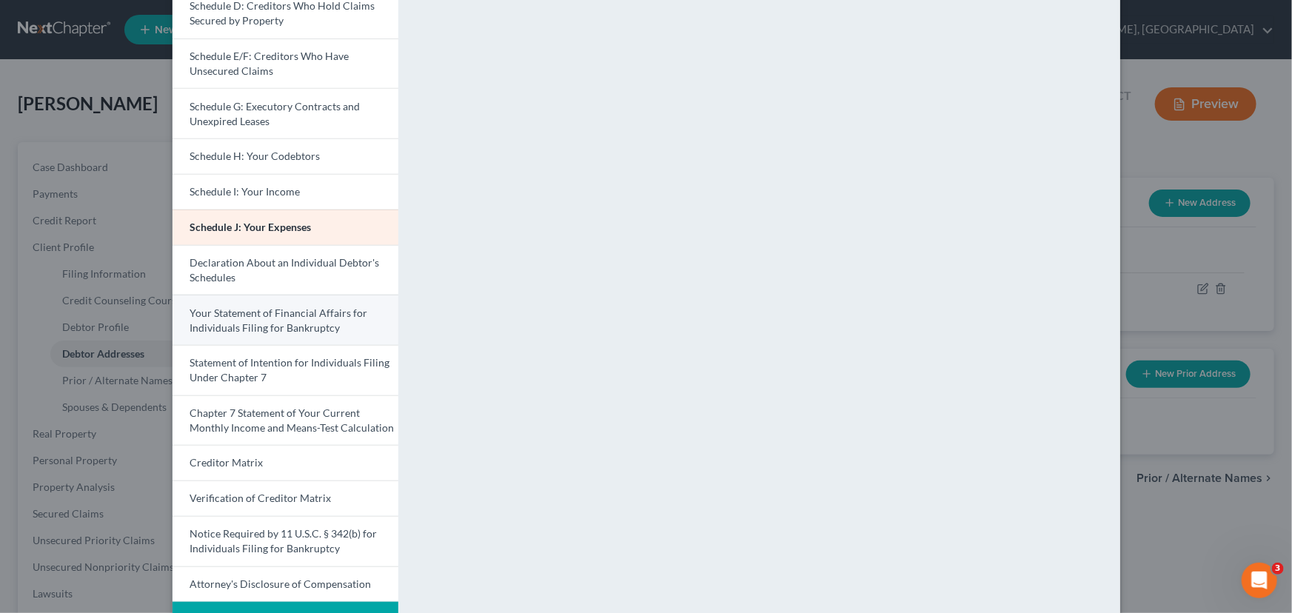
click at [229, 318] on link "Your Statement of Financial Affairs for Individuals Filing for Bankruptcy" at bounding box center [285, 320] width 226 height 50
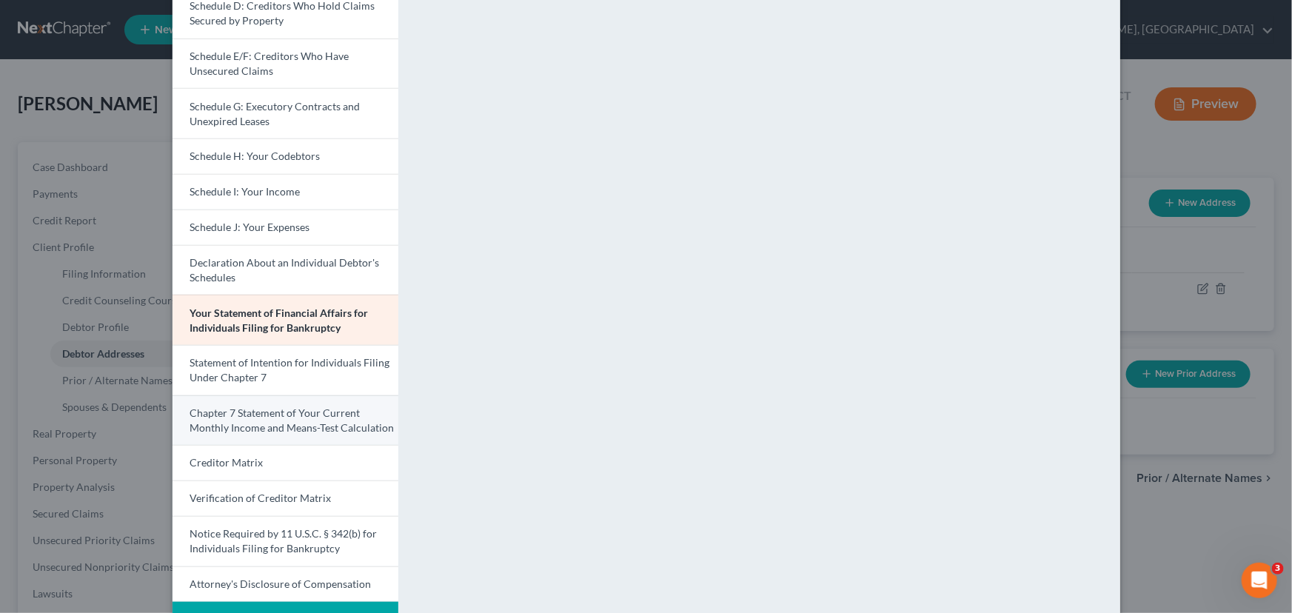
click at [241, 407] on span "Chapter 7 Statement of Your Current Monthly Income and Means-Test Calculation" at bounding box center [292, 419] width 204 height 27
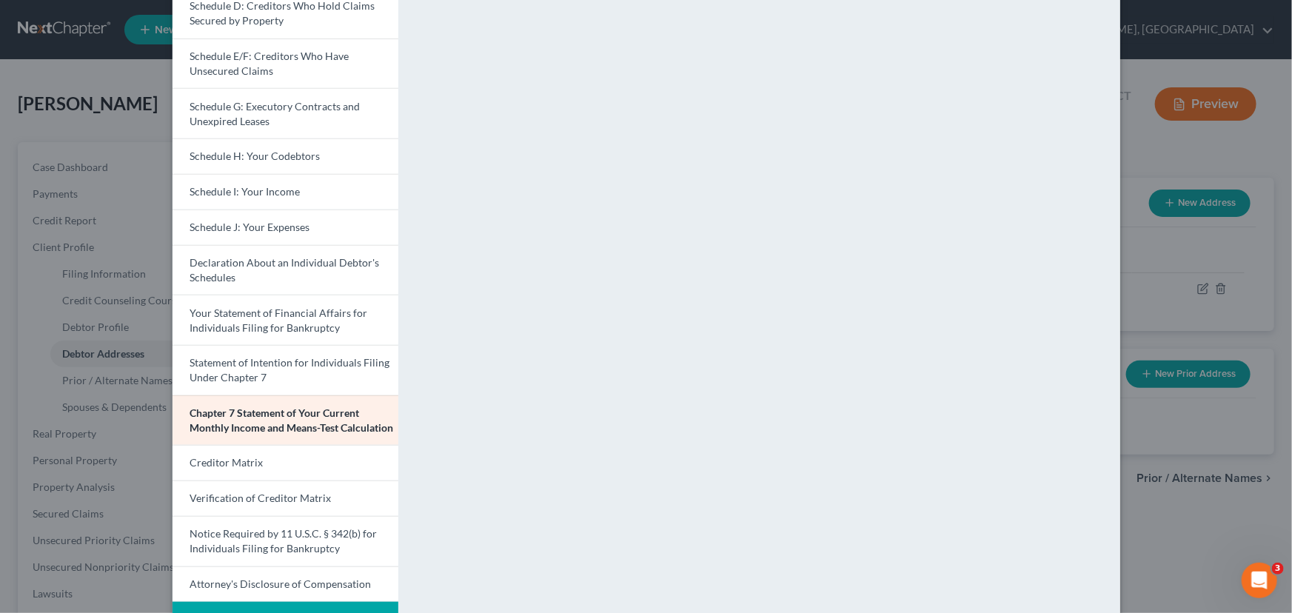
drag, startPoint x: 263, startPoint y: 457, endPoint x: 492, endPoint y: 379, distance: 242.3
click at [263, 457] on link "Creditor Matrix" at bounding box center [285, 463] width 226 height 36
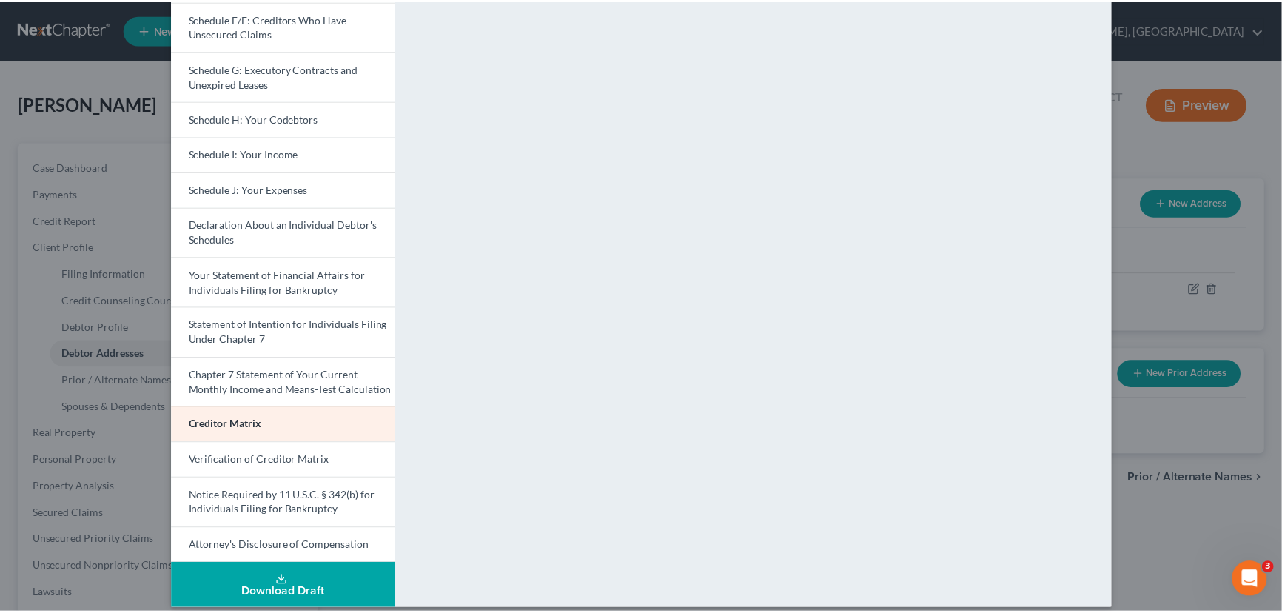
scroll to position [319, 0]
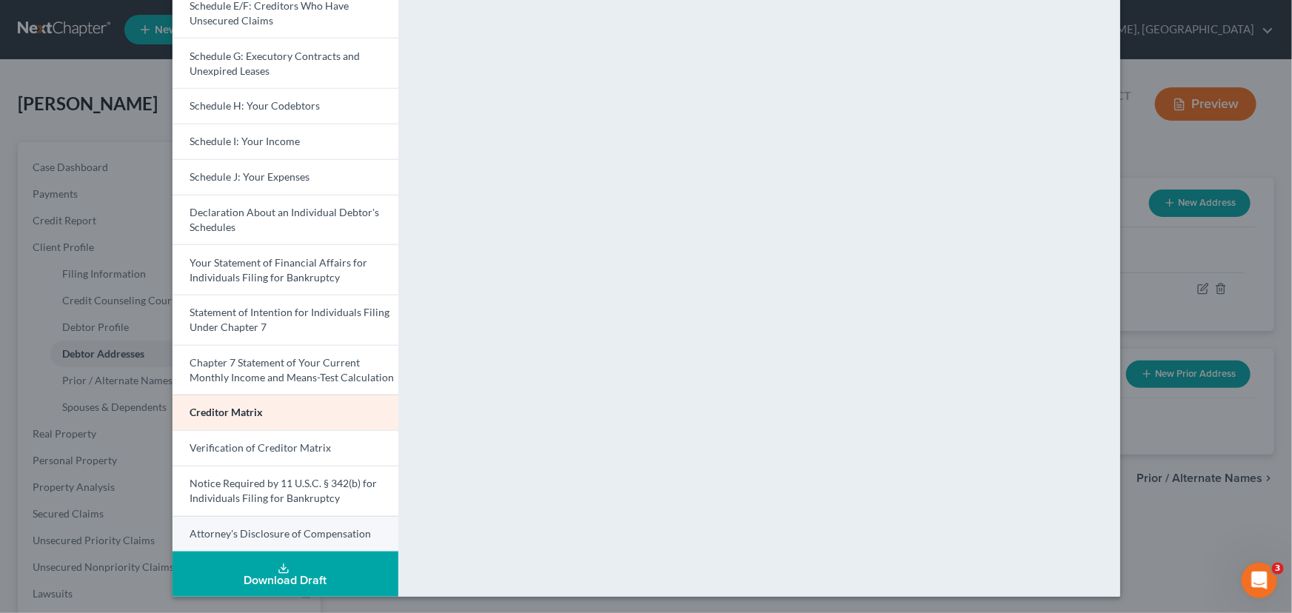
click at [216, 531] on span "Attorney's Disclosure of Compensation" at bounding box center [280, 533] width 181 height 13
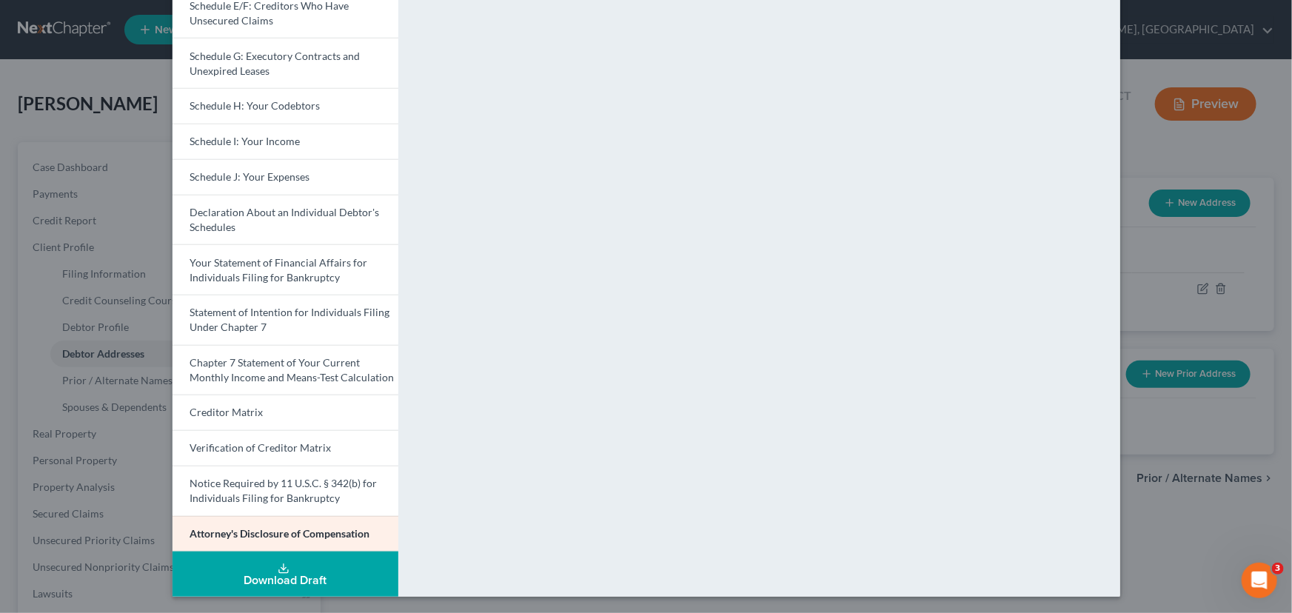
click at [1138, 277] on div "Petition Preview Attorney's Disclosure of Compensation × Voluntary Petition for…" at bounding box center [646, 306] width 1292 height 613
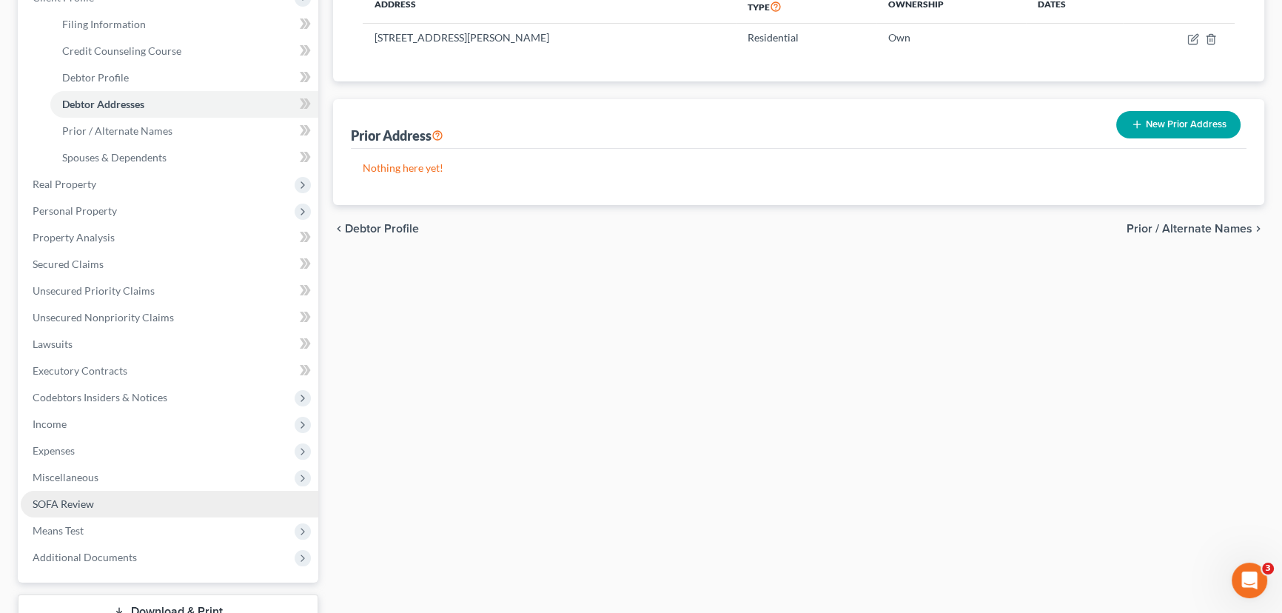
scroll to position [358, 0]
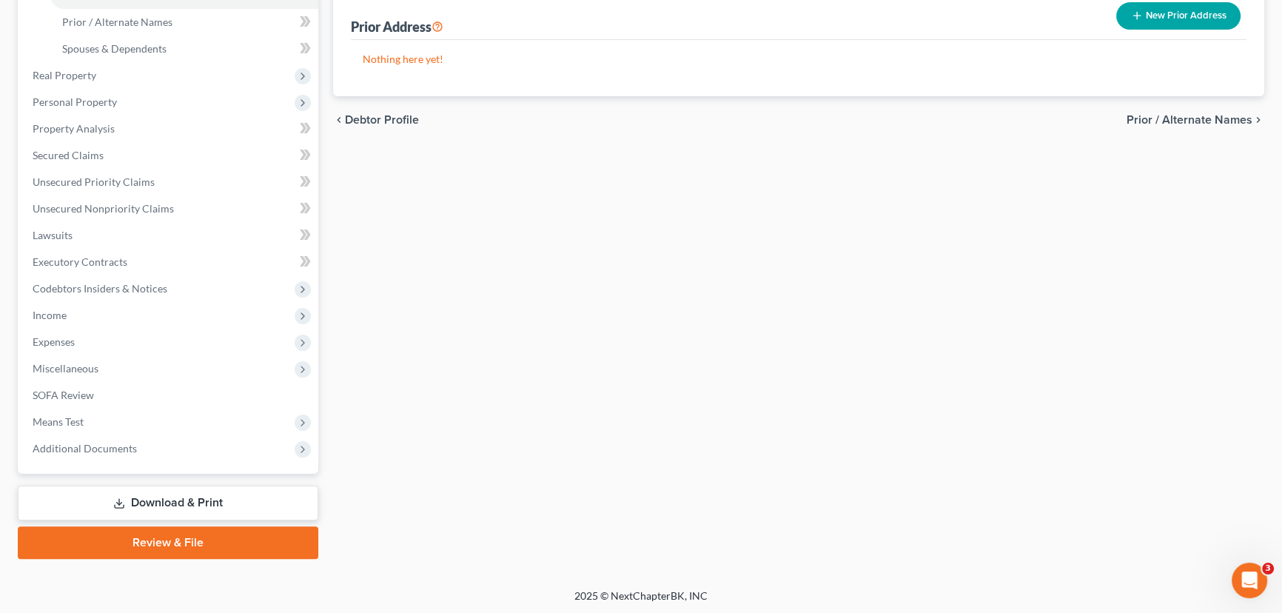
drag, startPoint x: 155, startPoint y: 545, endPoint x: 408, endPoint y: 362, distance: 311.7
click at [155, 545] on link "Review & File" at bounding box center [168, 542] width 301 height 33
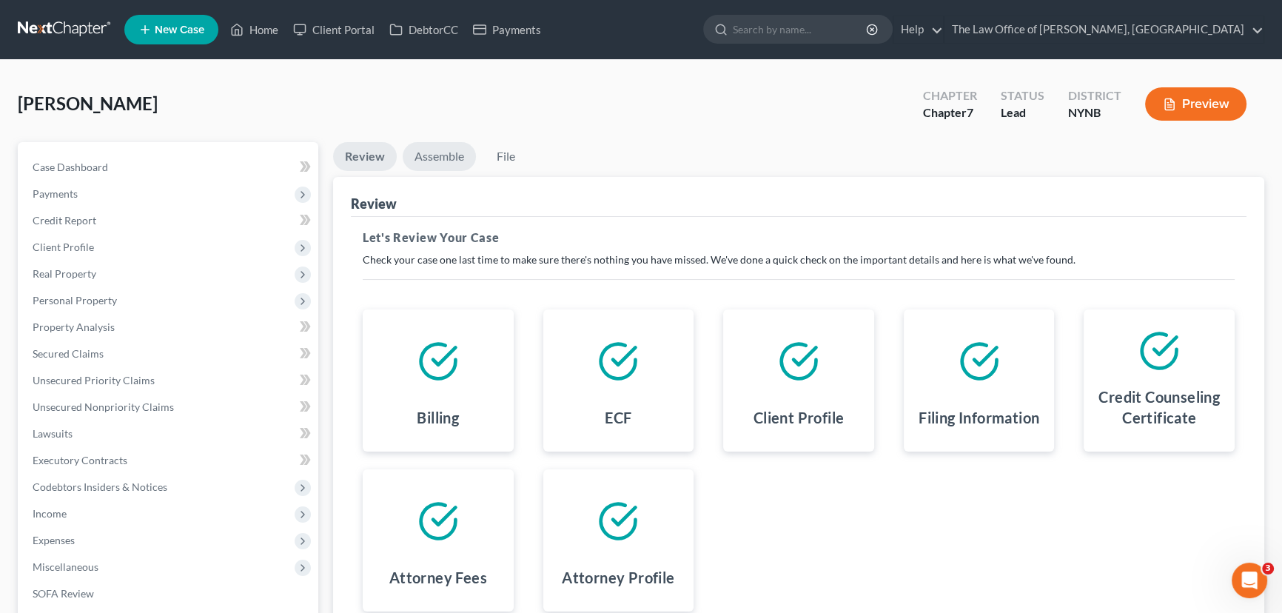
click at [429, 150] on link "Assemble" at bounding box center [439, 156] width 73 height 29
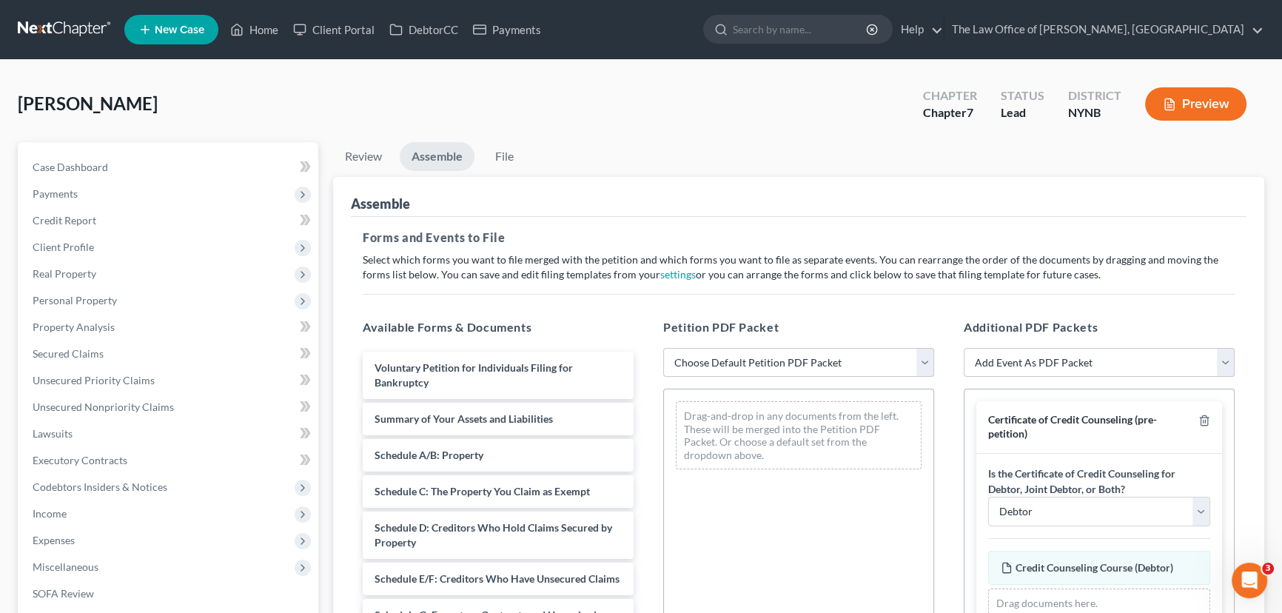
drag, startPoint x: 745, startPoint y: 366, endPoint x: 742, endPoint y: 375, distance: 8.7
click at [745, 366] on select "Choose Default Petition PDF Packet Complete Bankruptcy Petition (all forms and …" at bounding box center [798, 363] width 271 height 30
select select "0"
click at [663, 348] on select "Choose Default Petition PDF Packet Complete Bankruptcy Petition (all forms and …" at bounding box center [798, 363] width 271 height 30
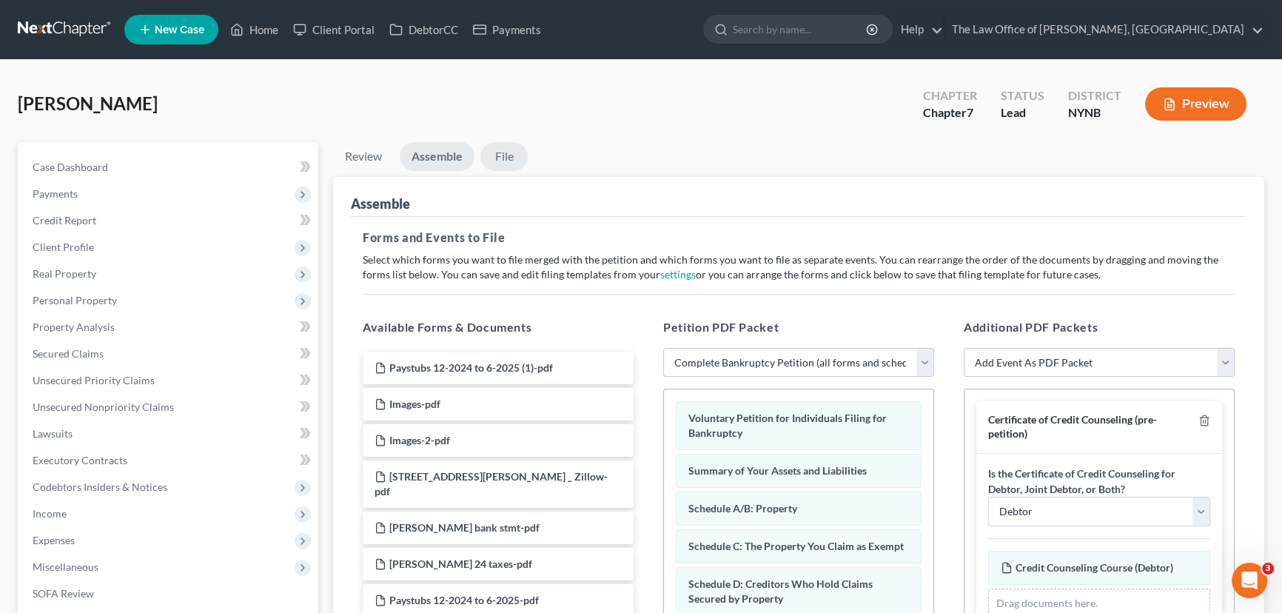
click at [503, 155] on link "File" at bounding box center [503, 156] width 47 height 29
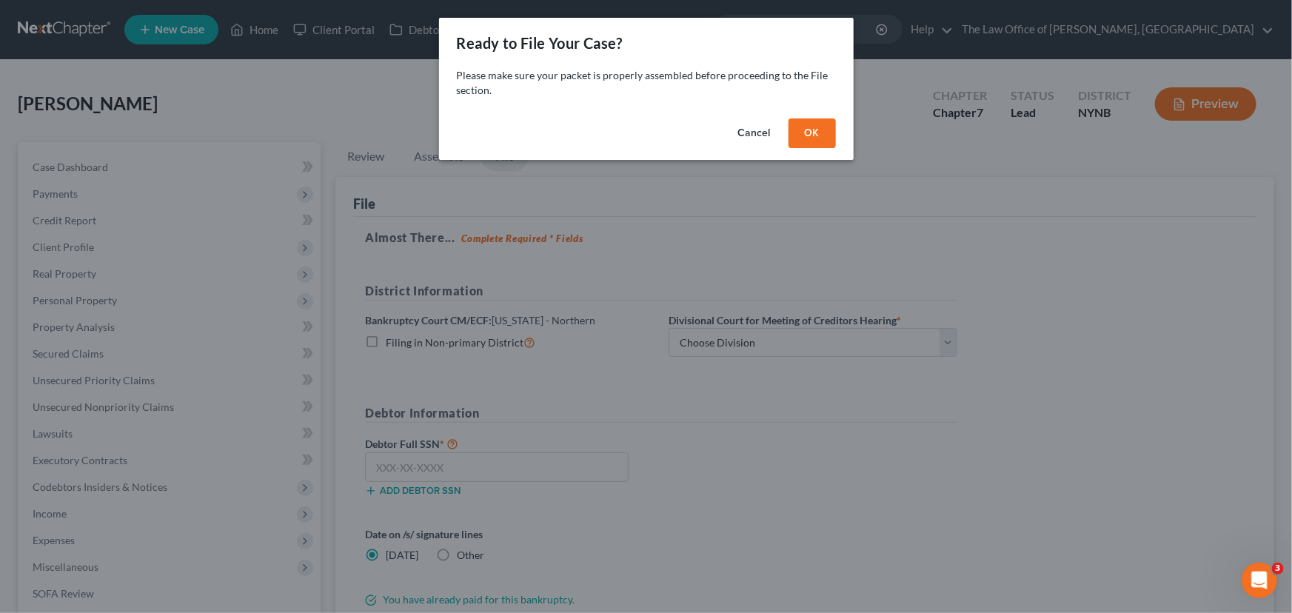
click at [808, 135] on button "OK" at bounding box center [811, 133] width 47 height 30
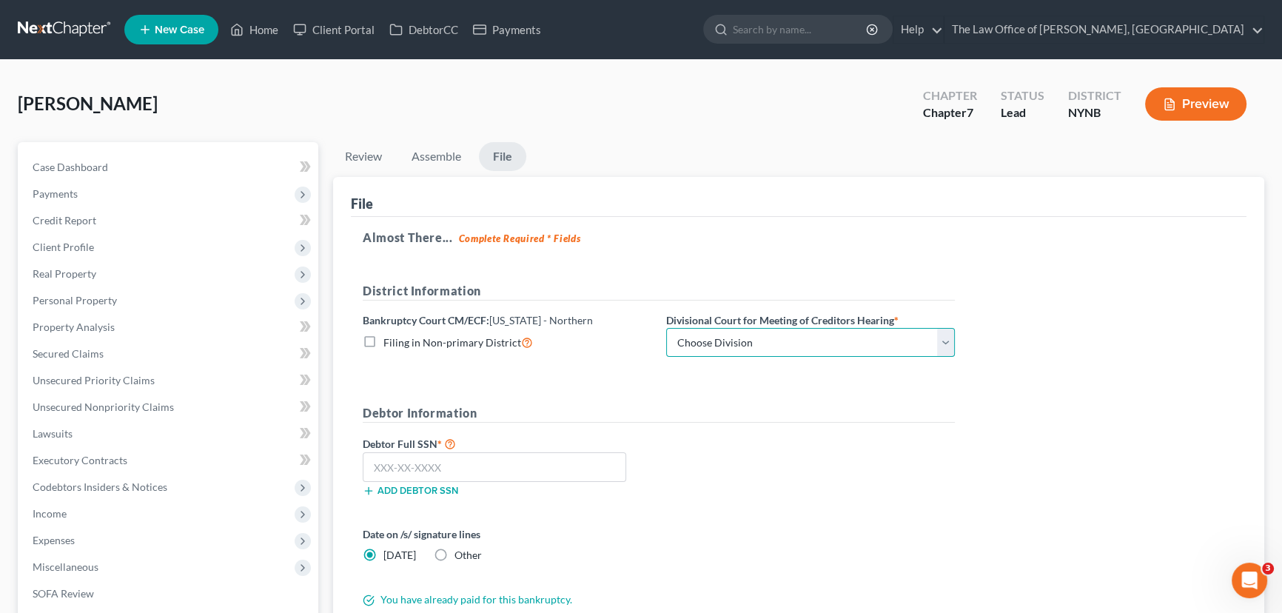
drag, startPoint x: 714, startPoint y: 336, endPoint x: 707, endPoint y: 348, distance: 14.0
click at [714, 336] on select "Choose Division Albany Poughkeepsie Syracuse Utica" at bounding box center [810, 343] width 289 height 30
select select "0"
click at [666, 328] on select "Choose Division Albany Poughkeepsie Syracuse Utica" at bounding box center [810, 343] width 289 height 30
click at [440, 466] on input "text" at bounding box center [495, 467] width 264 height 30
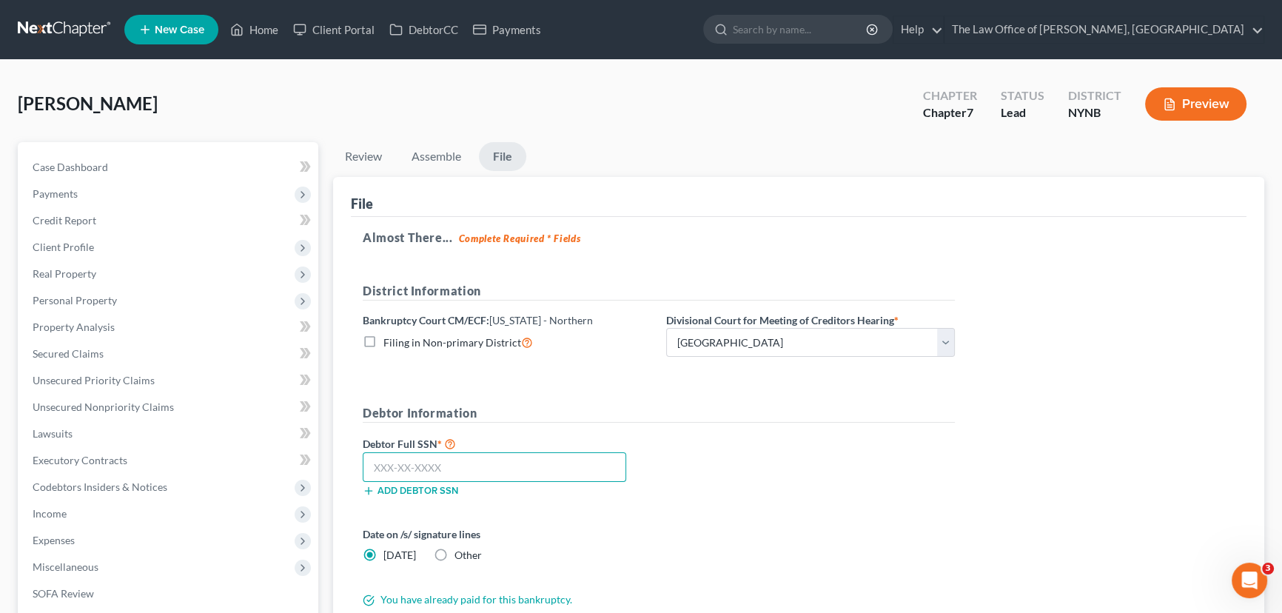
paste input "162-58-0317"
type input "162-58-0317"
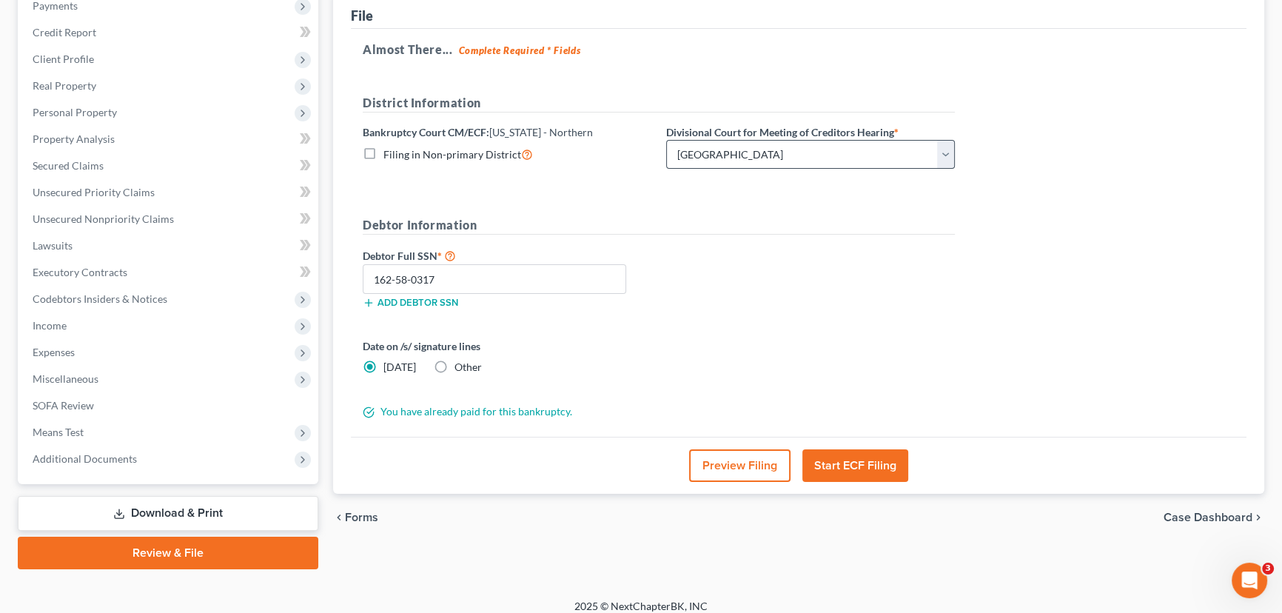
scroll to position [198, 0]
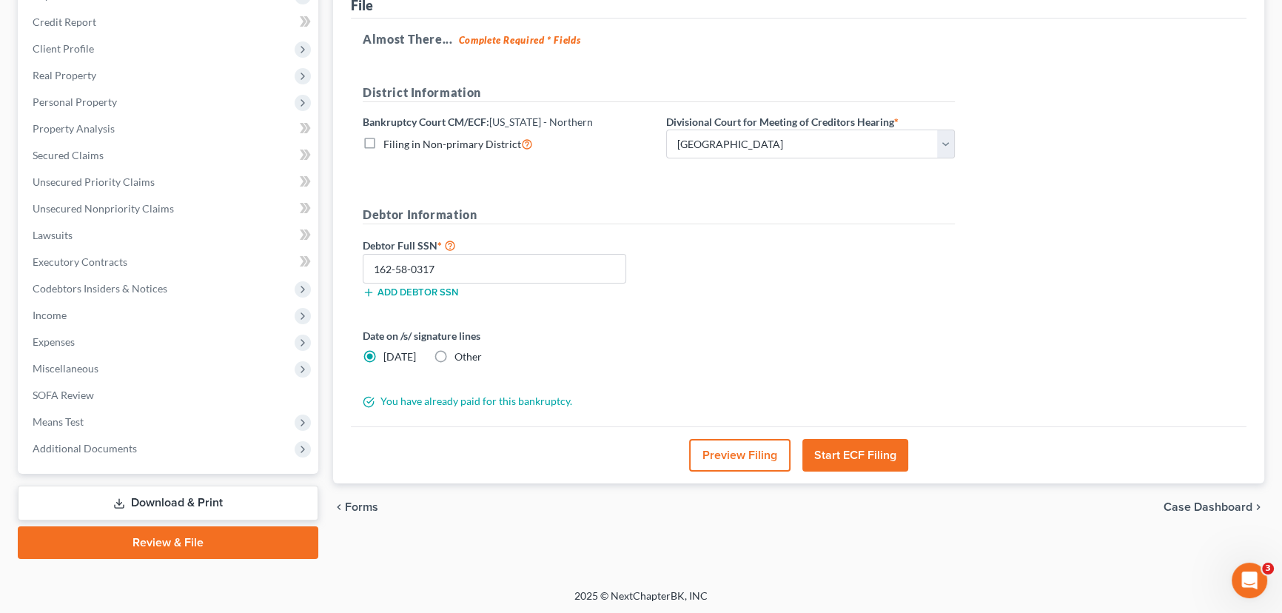
click at [836, 460] on button "Start ECF Filing" at bounding box center [855, 455] width 106 height 33
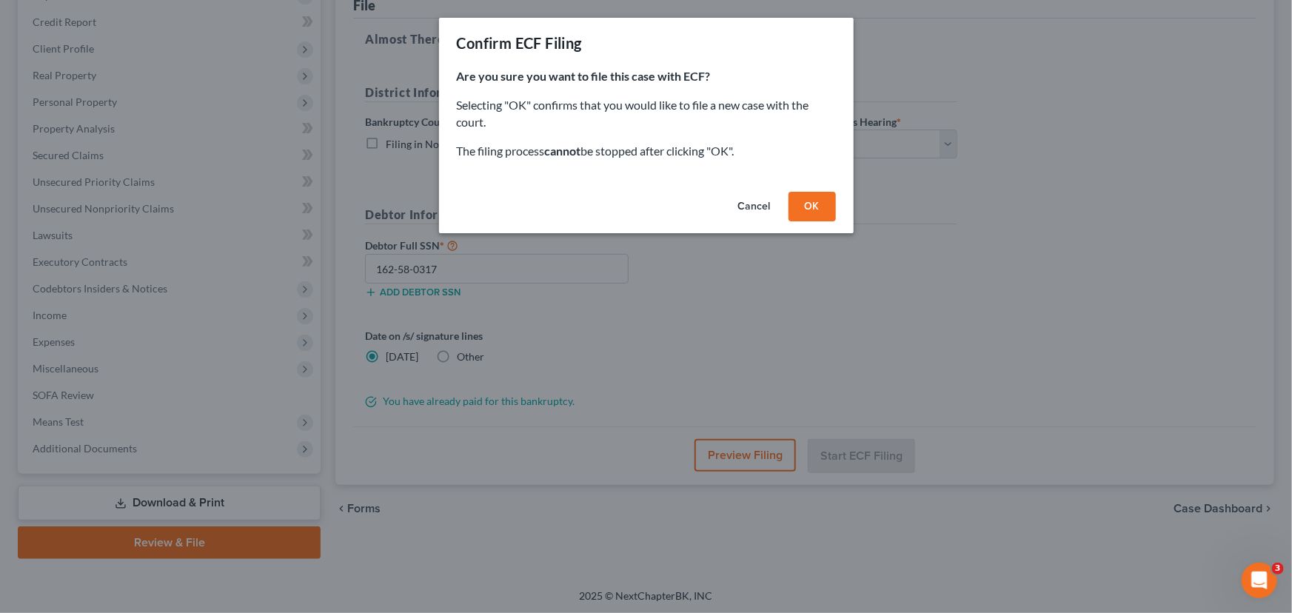
click at [805, 213] on button "OK" at bounding box center [811, 207] width 47 height 30
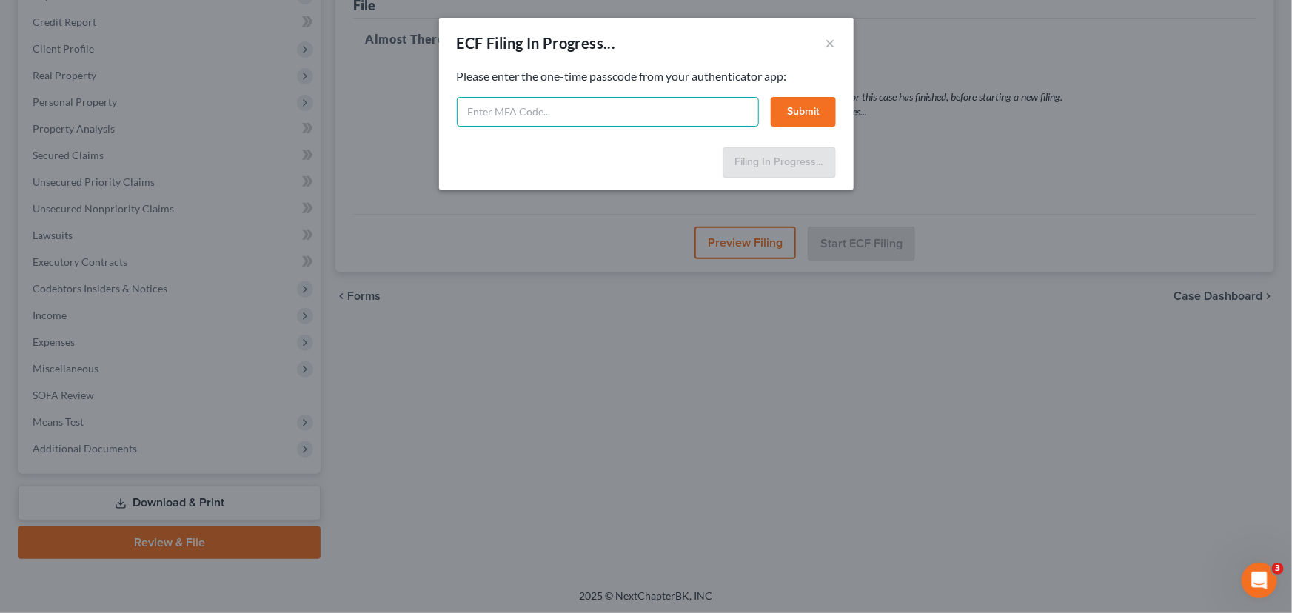
drag, startPoint x: 600, startPoint y: 113, endPoint x: 591, endPoint y: 108, distance: 10.3
click at [599, 116] on input "text" at bounding box center [608, 112] width 302 height 30
click at [688, 121] on input "text" at bounding box center [608, 112] width 302 height 30
type input "7"
type input "957770"
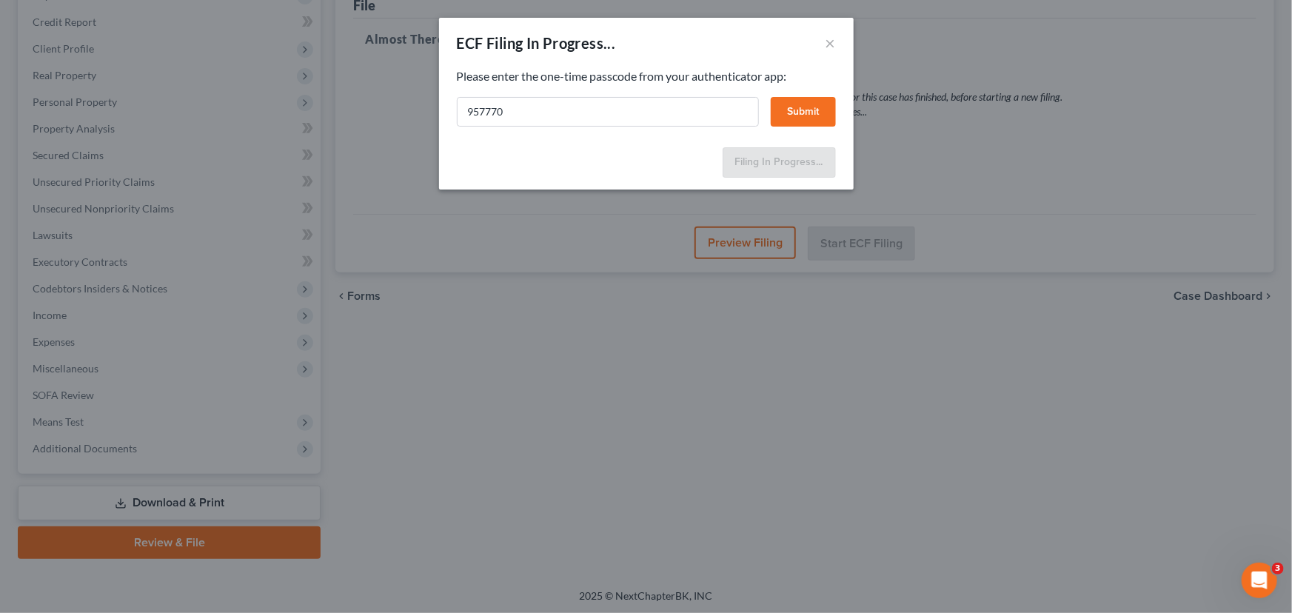
click at [819, 107] on button "Submit" at bounding box center [803, 112] width 65 height 30
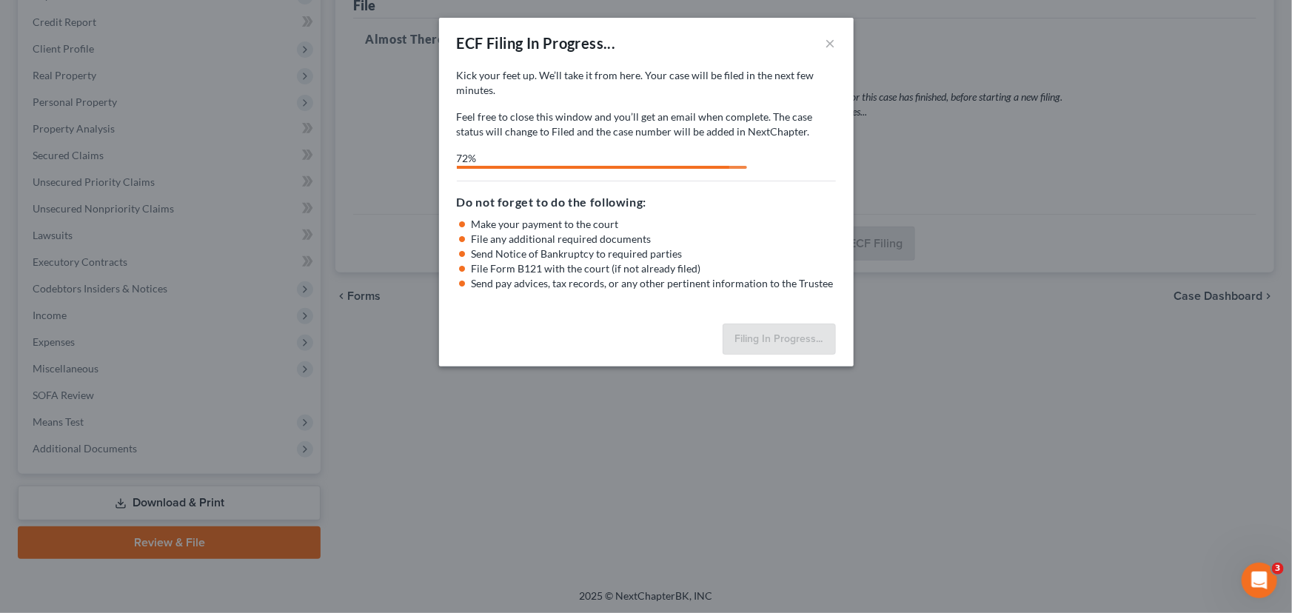
select select "0"
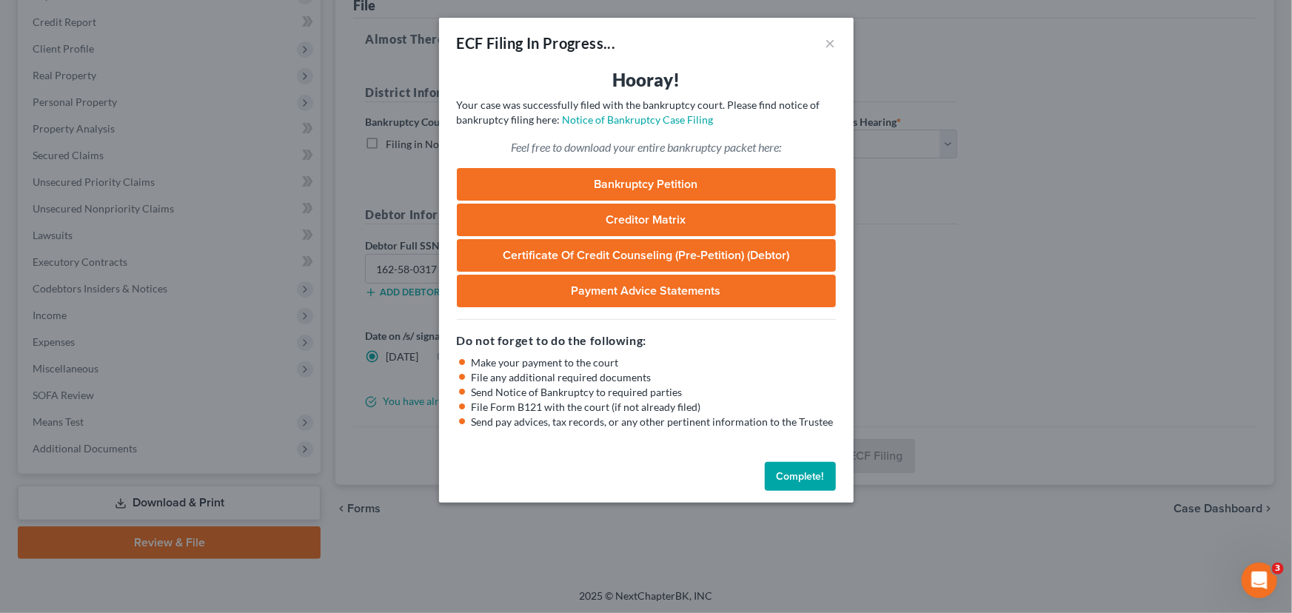
click at [1081, 204] on div "ECF Filing In Progress... × Hooray! Your case was successfully filed with the b…" at bounding box center [646, 306] width 1292 height 613
click at [802, 476] on button "Complete!" at bounding box center [800, 477] width 71 height 30
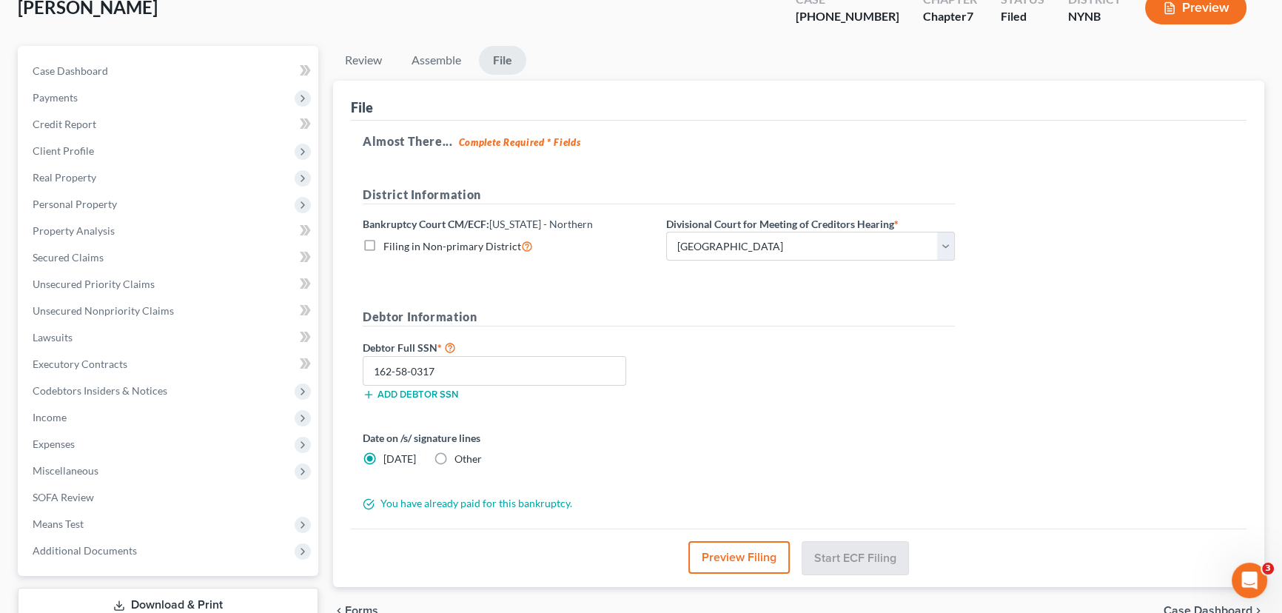
scroll to position [0, 0]
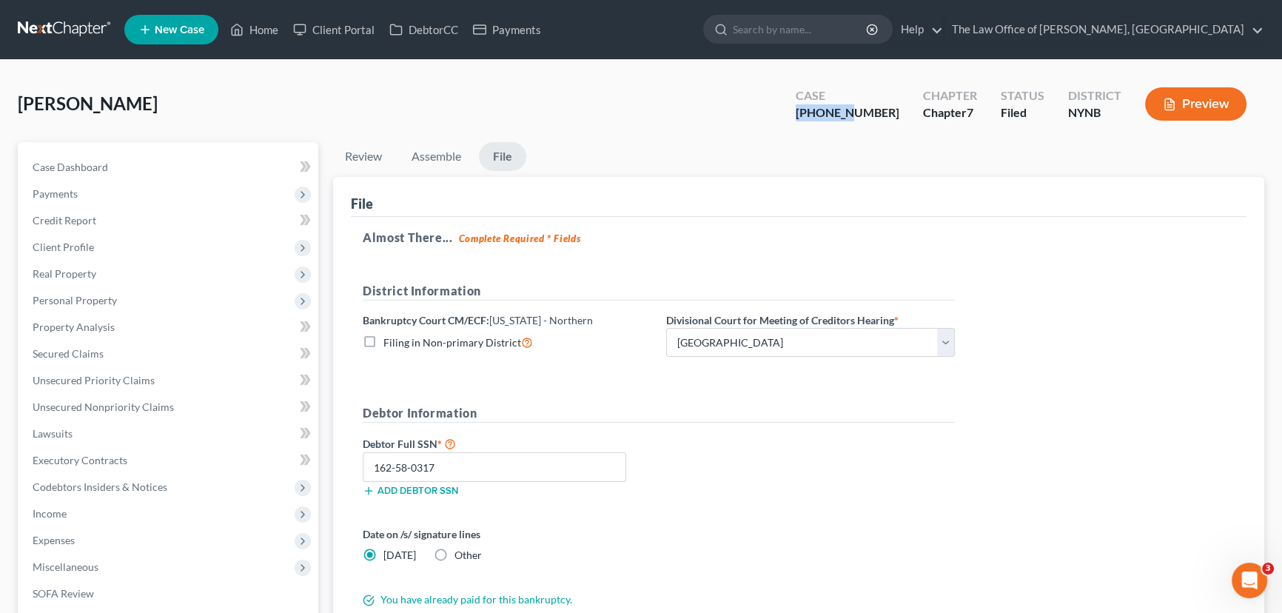
drag, startPoint x: 890, startPoint y: 113, endPoint x: 829, endPoint y: 115, distance: 60.7
click at [829, 115] on div "Case 25-11023-1" at bounding box center [847, 106] width 127 height 44
copy div "25-11023"
drag, startPoint x: 266, startPoint y: 33, endPoint x: 84, endPoint y: 0, distance: 185.1
click at [266, 33] on link "Home" at bounding box center [254, 29] width 63 height 27
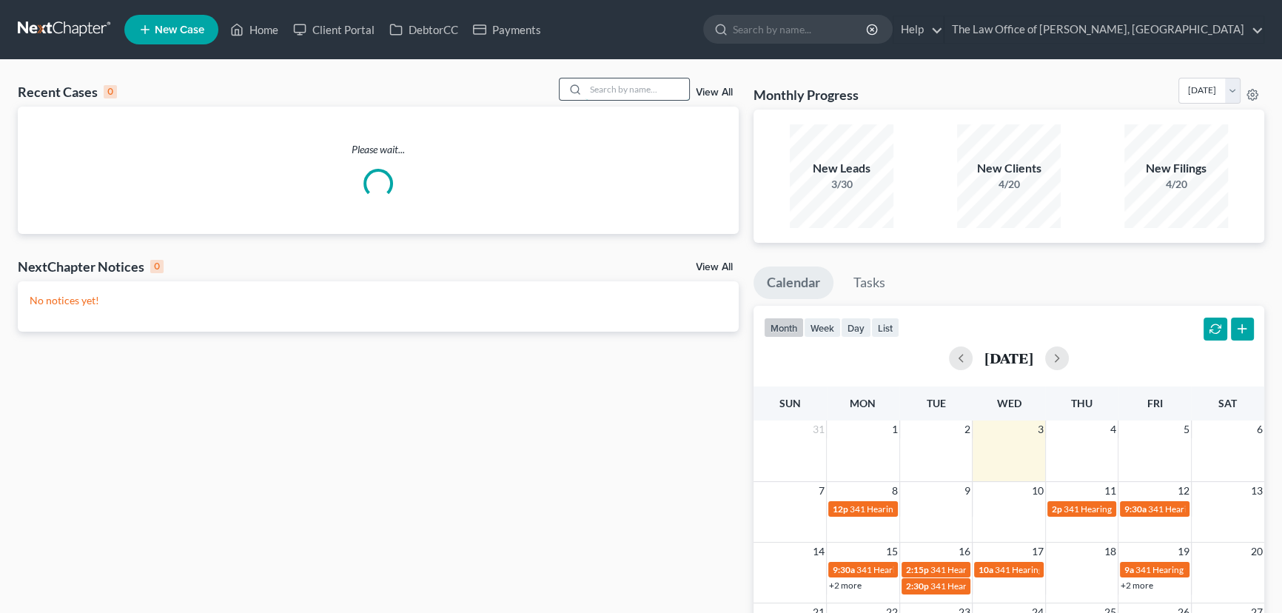
click at [625, 91] on input "search" at bounding box center [637, 88] width 104 height 21
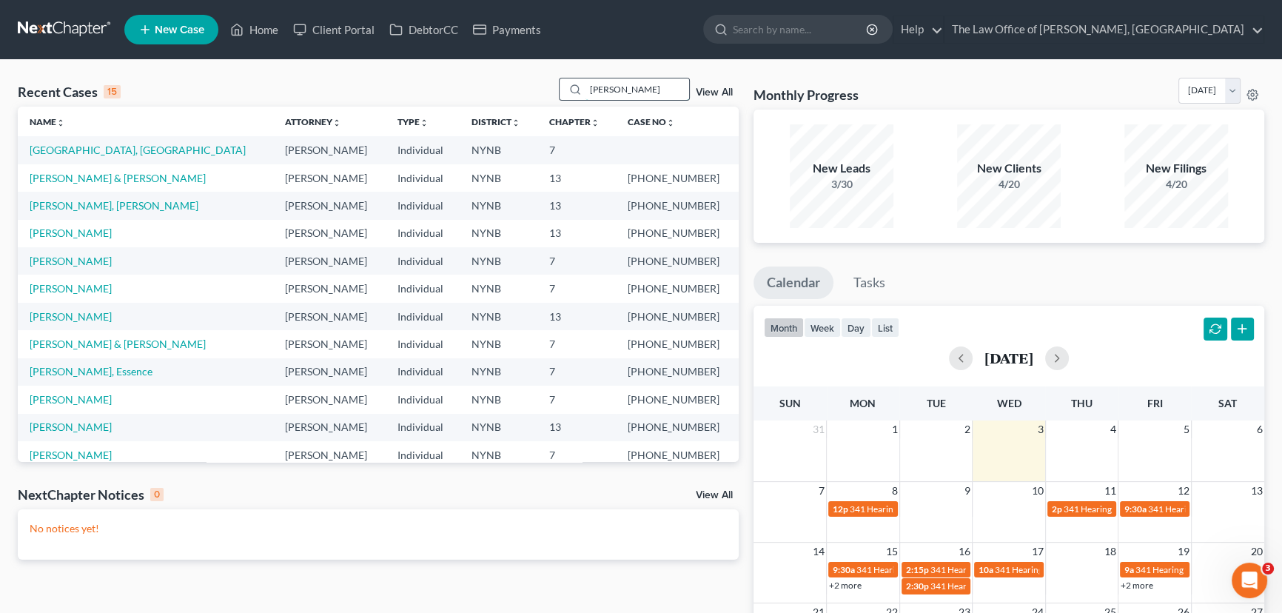
type input "[PERSON_NAME]"
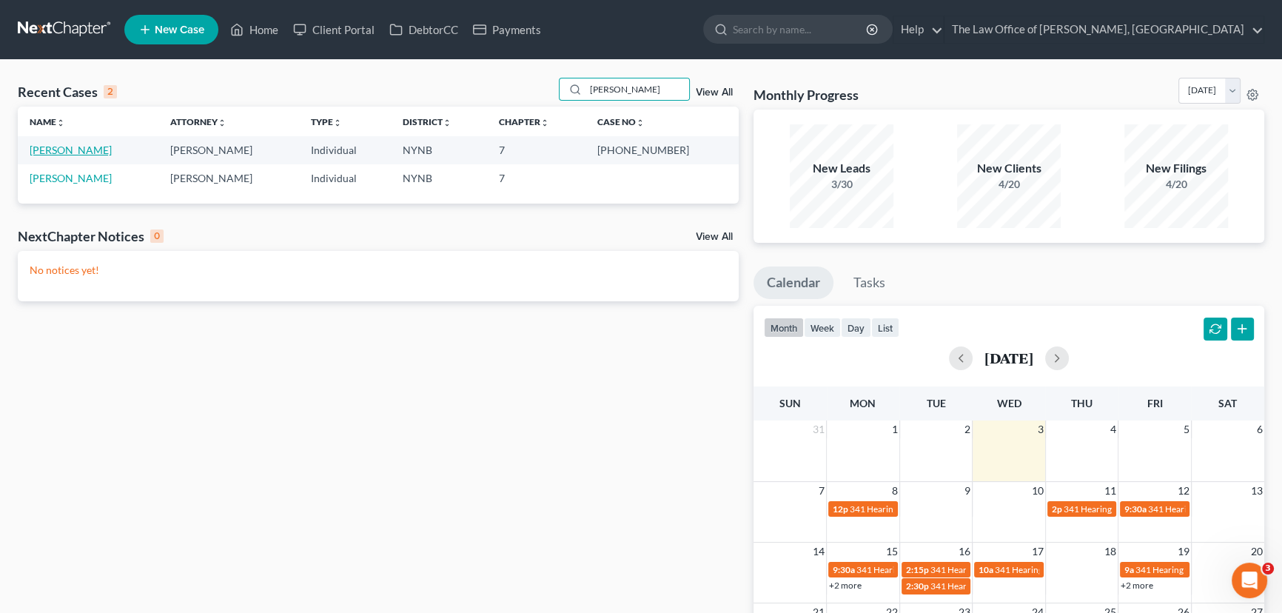
click at [93, 150] on link "[PERSON_NAME]" at bounding box center [71, 150] width 82 height 13
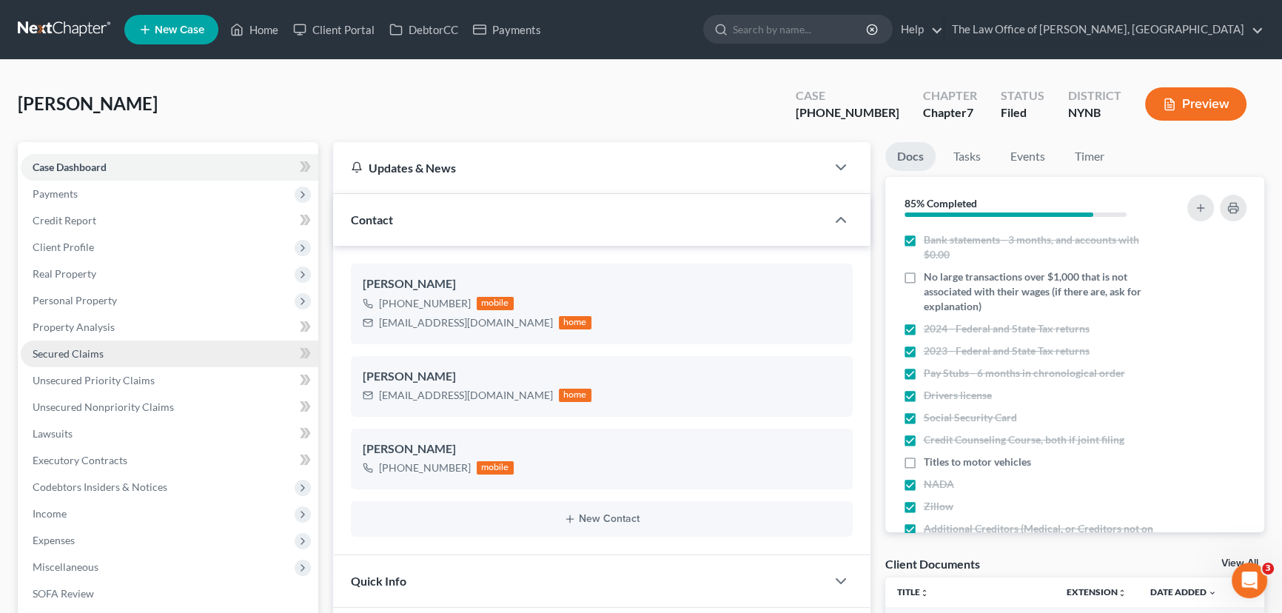
click at [93, 355] on span "Secured Claims" at bounding box center [68, 353] width 71 height 13
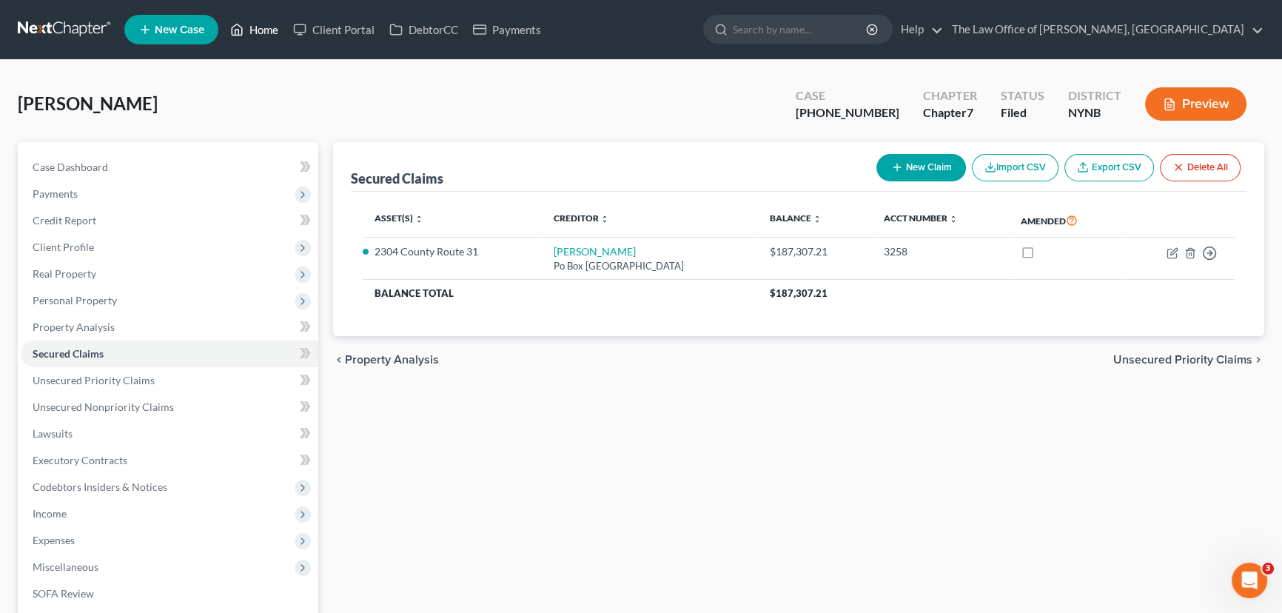
click at [260, 30] on link "Home" at bounding box center [254, 29] width 63 height 27
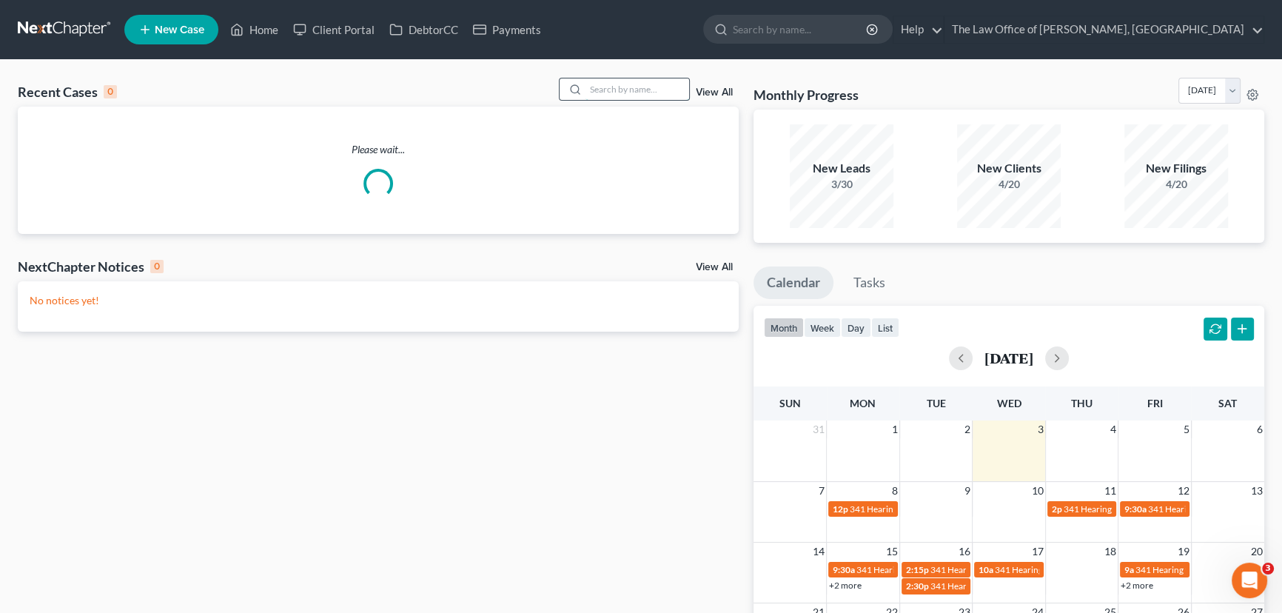
click at [605, 90] on input "search" at bounding box center [637, 88] width 104 height 21
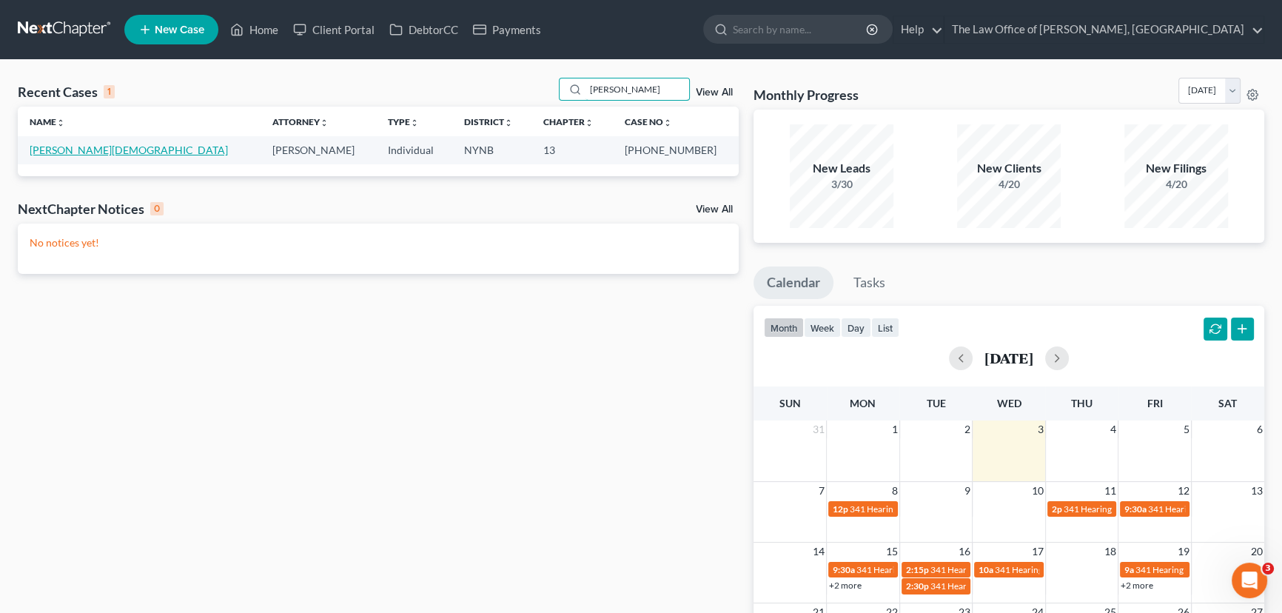
type input "cuevas"
click at [88, 155] on link "Cuevas, Christian" at bounding box center [129, 150] width 198 height 13
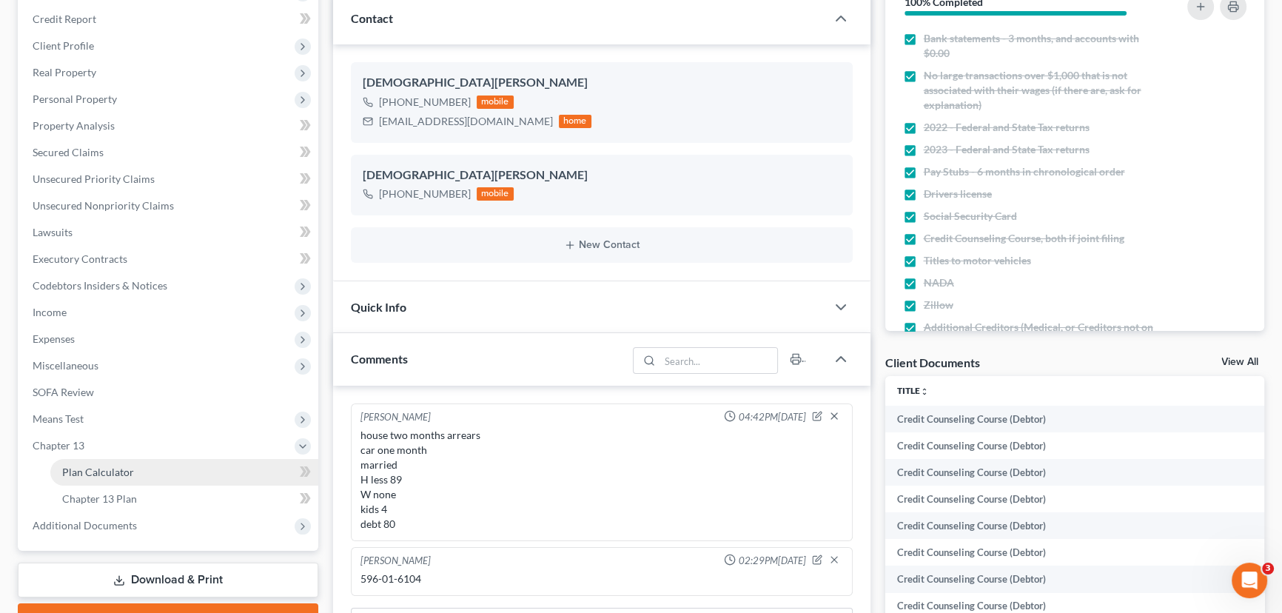
click at [88, 468] on span "Plan Calculator" at bounding box center [98, 472] width 72 height 13
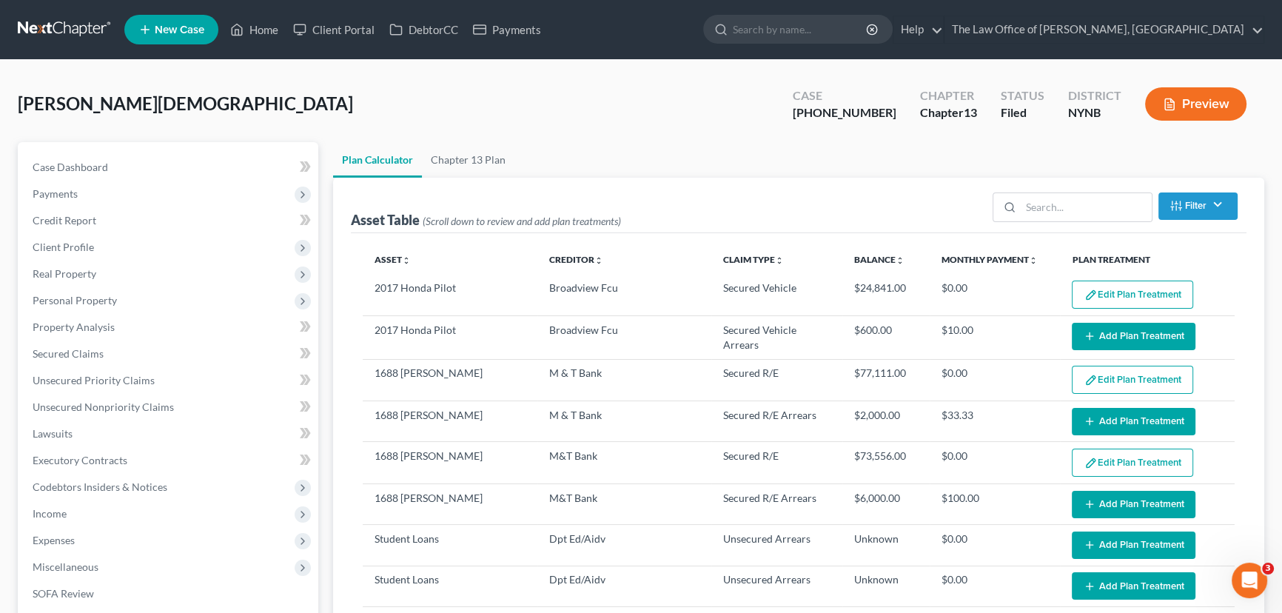
select select "59"
